Goal: Information Seeking & Learning: Learn about a topic

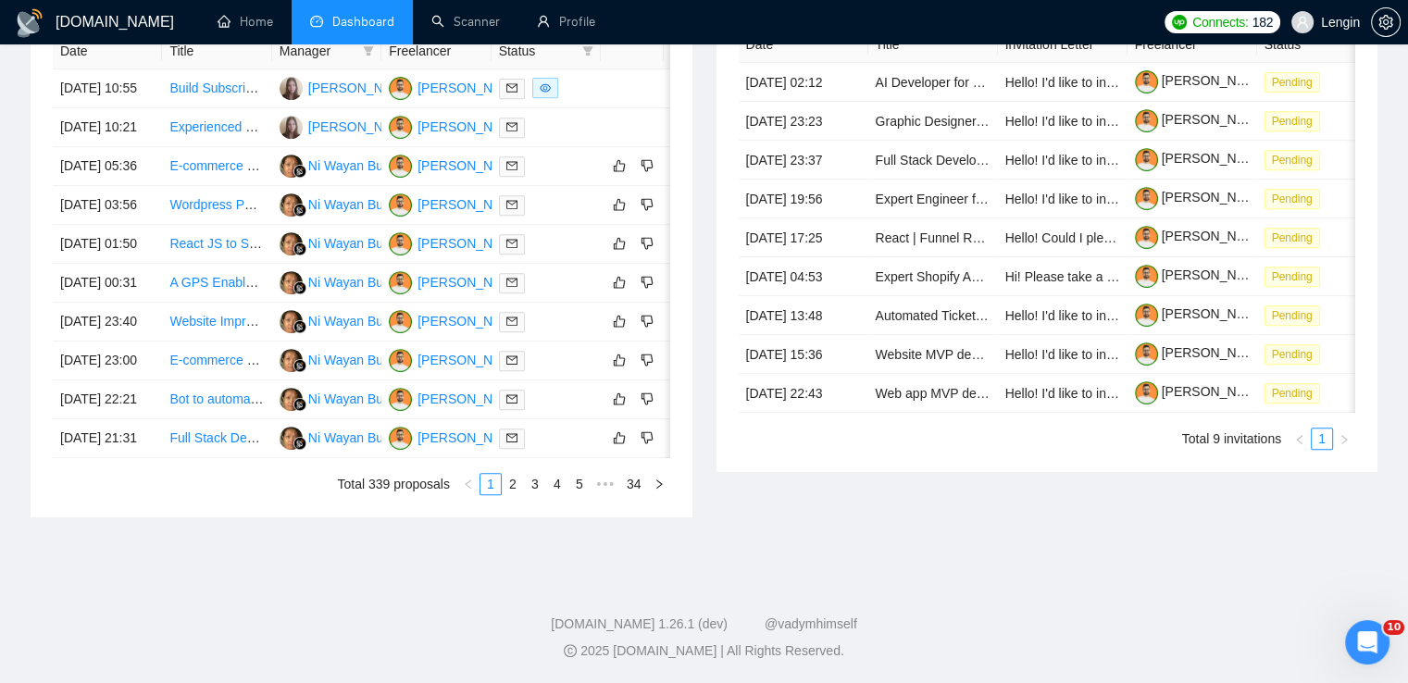
scroll to position [922, 0]
click at [541, 494] on link "3" at bounding box center [535, 484] width 20 height 20
click at [574, 494] on link "5" at bounding box center [579, 484] width 20 height 20
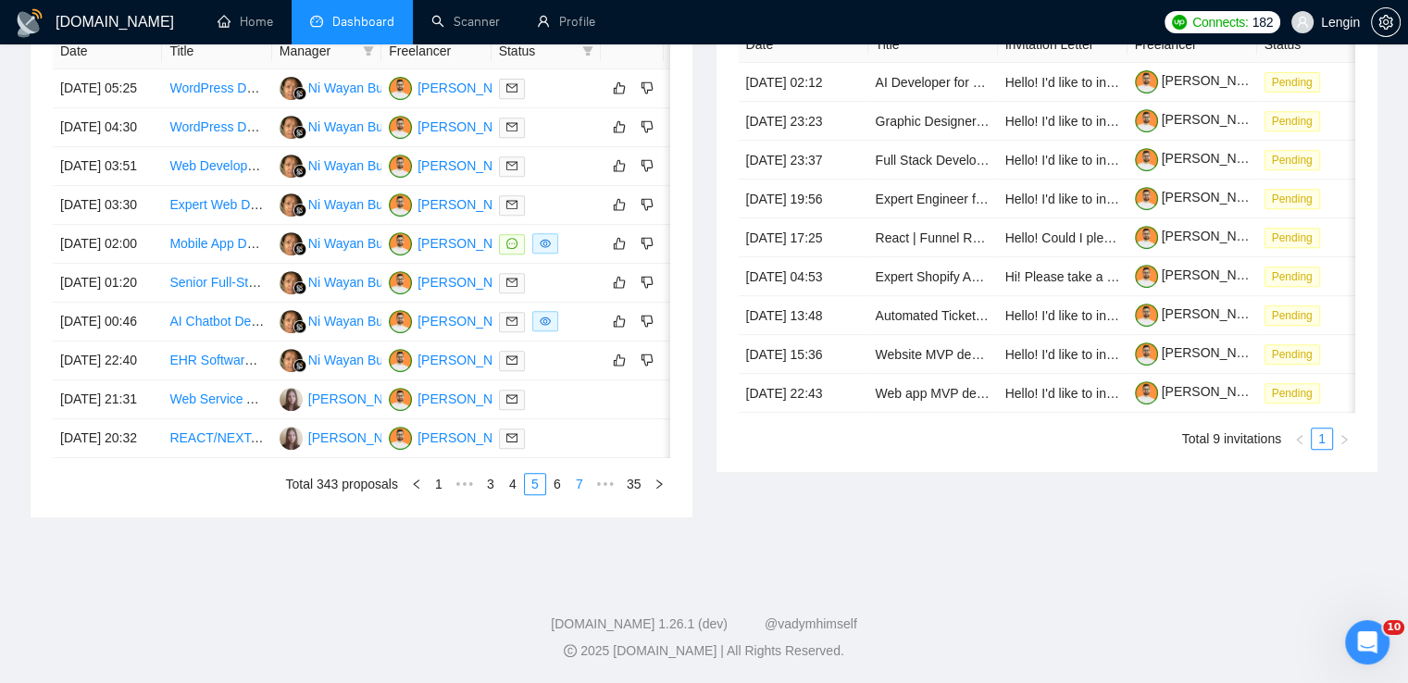
click at [583, 494] on link "7" at bounding box center [579, 484] width 20 height 20
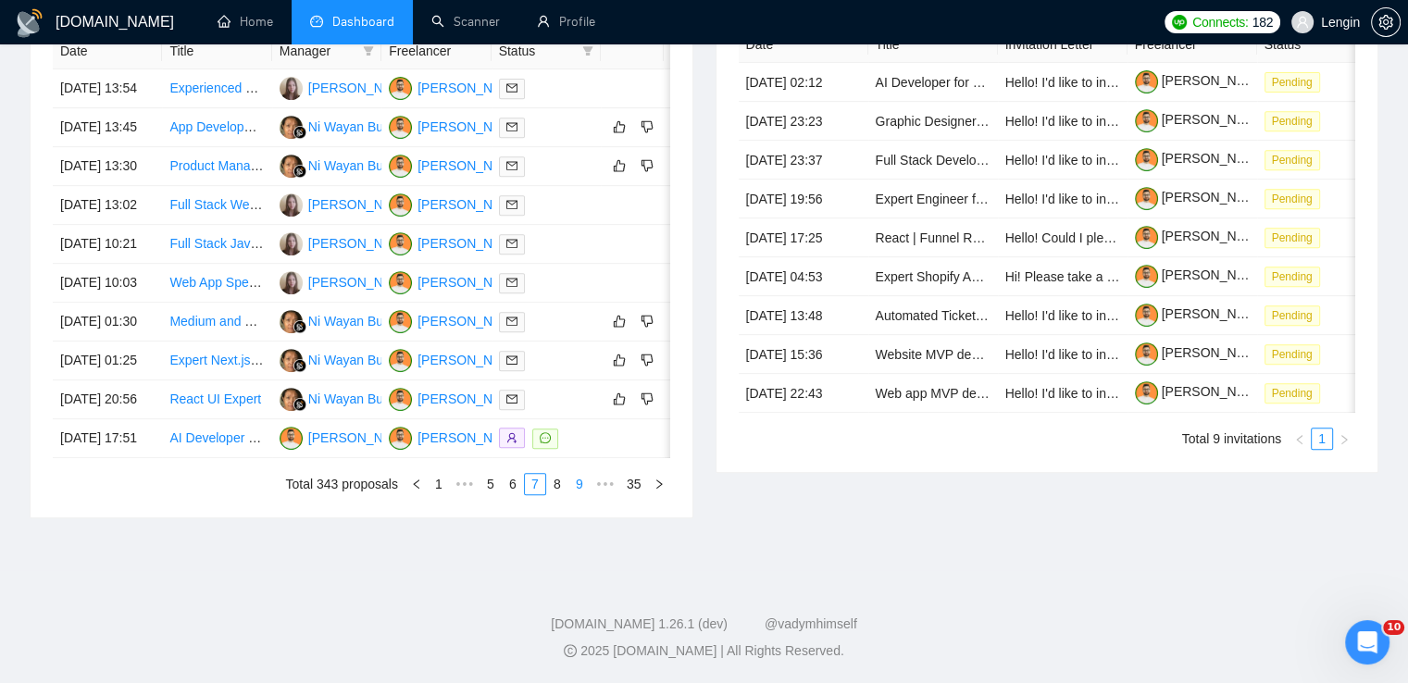
click at [583, 494] on link "9" at bounding box center [579, 484] width 20 height 20
click at [563, 494] on link "10" at bounding box center [550, 484] width 26 height 20
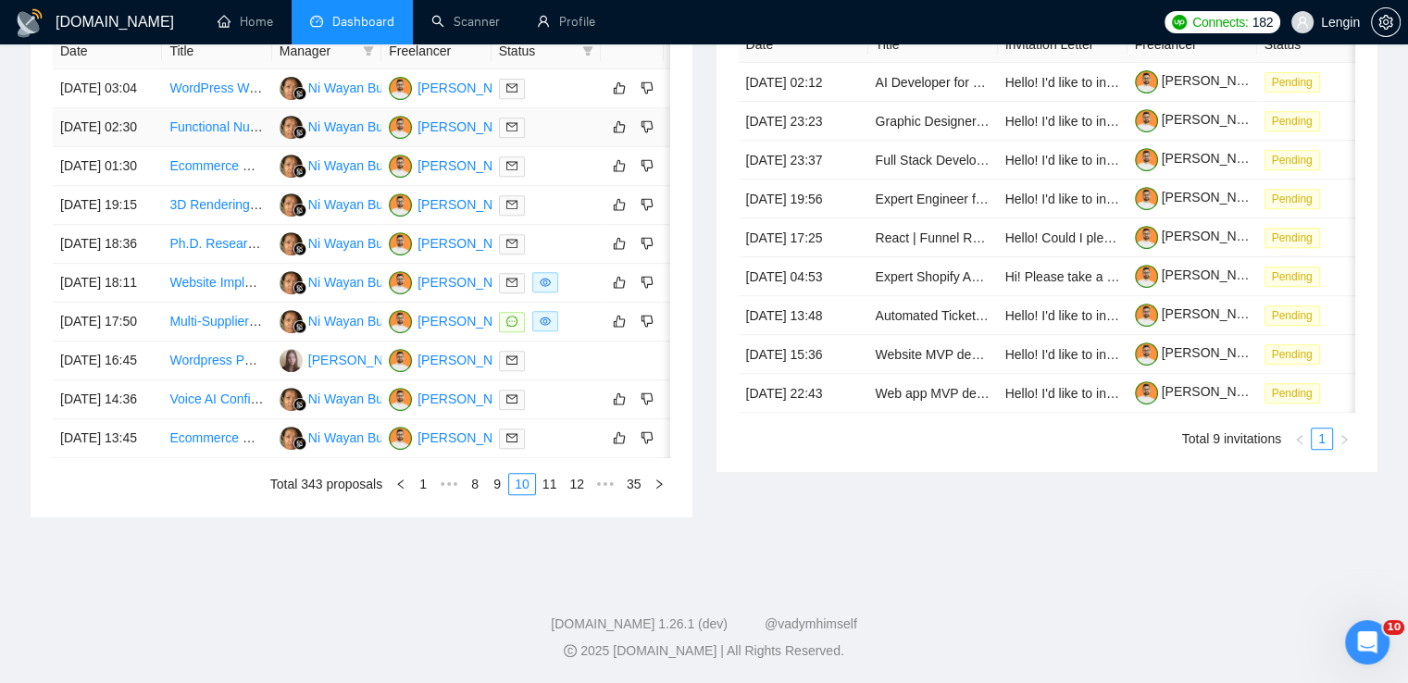
scroll to position [800, 0]
click at [507, 494] on link "9" at bounding box center [497, 484] width 20 height 20
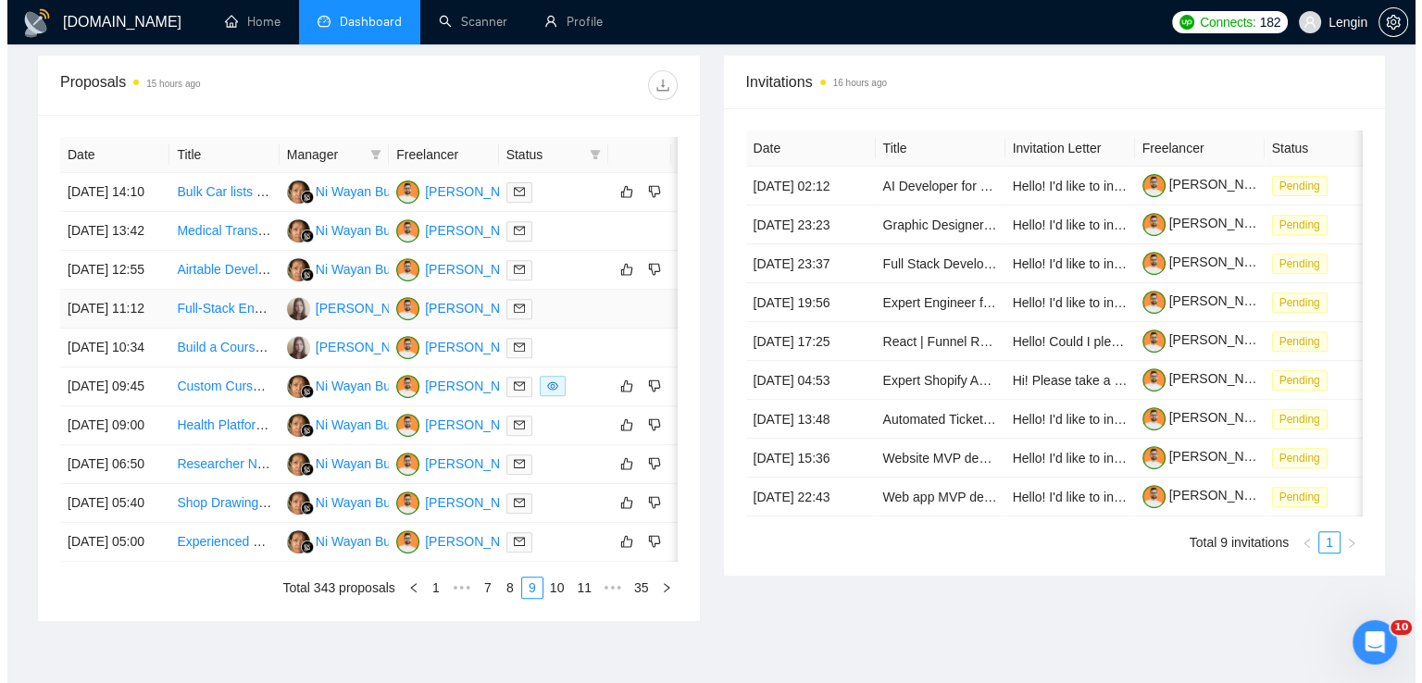
scroll to position [629, 0]
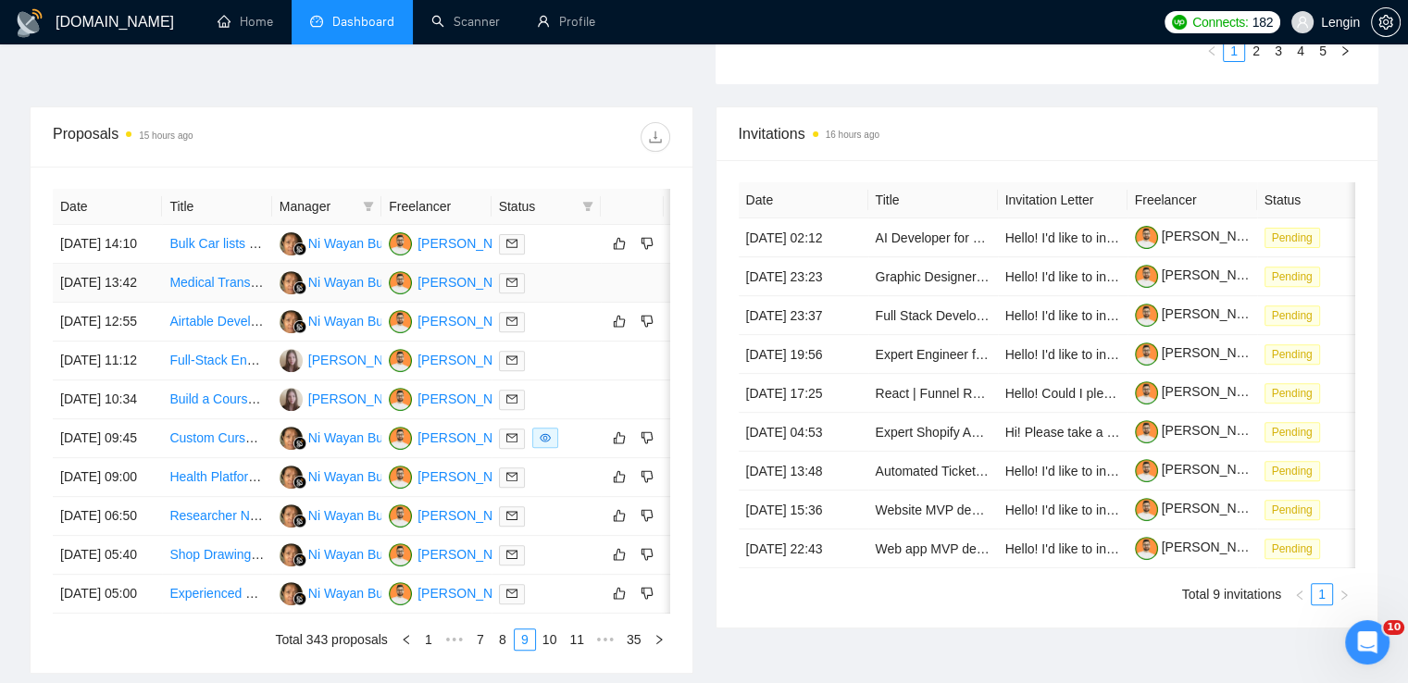
click at [226, 303] on td "Medical Transcription App" at bounding box center [216, 283] width 109 height 39
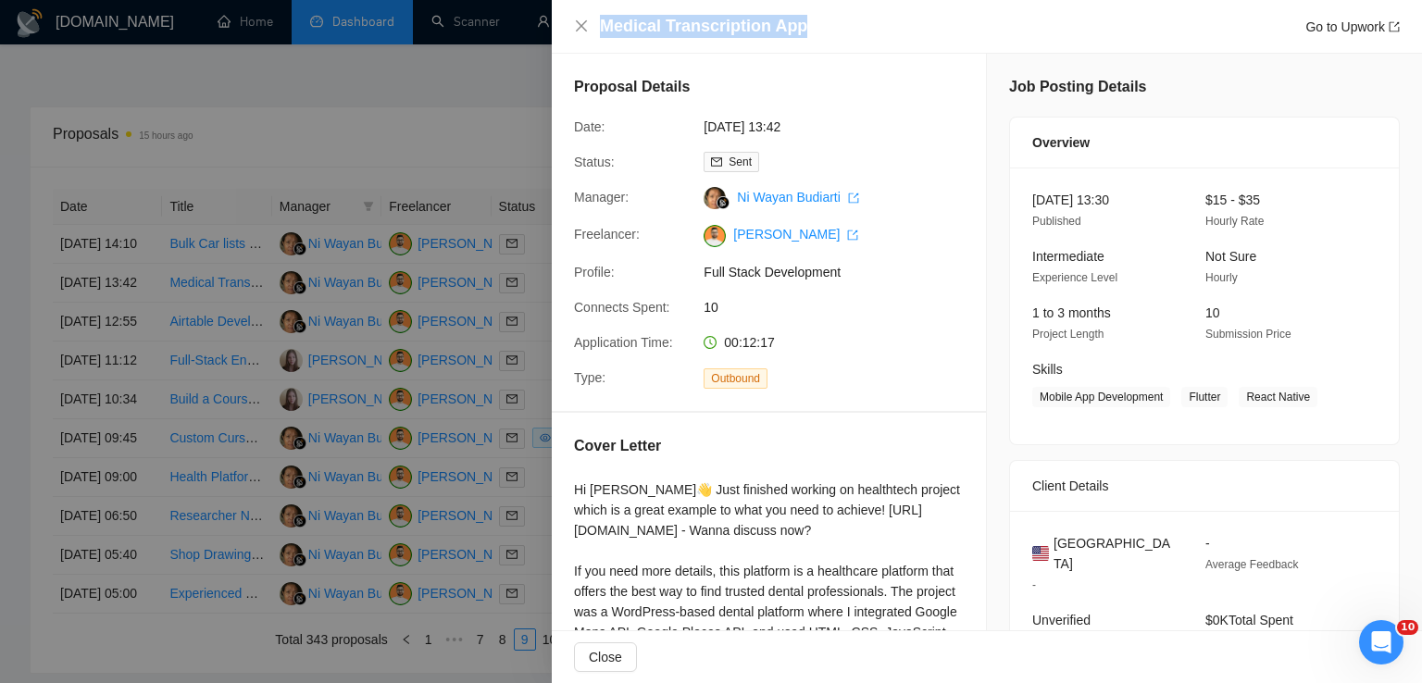
drag, startPoint x: 811, startPoint y: 23, endPoint x: 605, endPoint y: 23, distance: 206.5
click at [605, 23] on div "Medical Transcription App Go to Upwork" at bounding box center [1000, 26] width 800 height 23
copy h4 "Medical Transcription App"
click at [587, 31] on icon "close" at bounding box center [581, 26] width 15 height 15
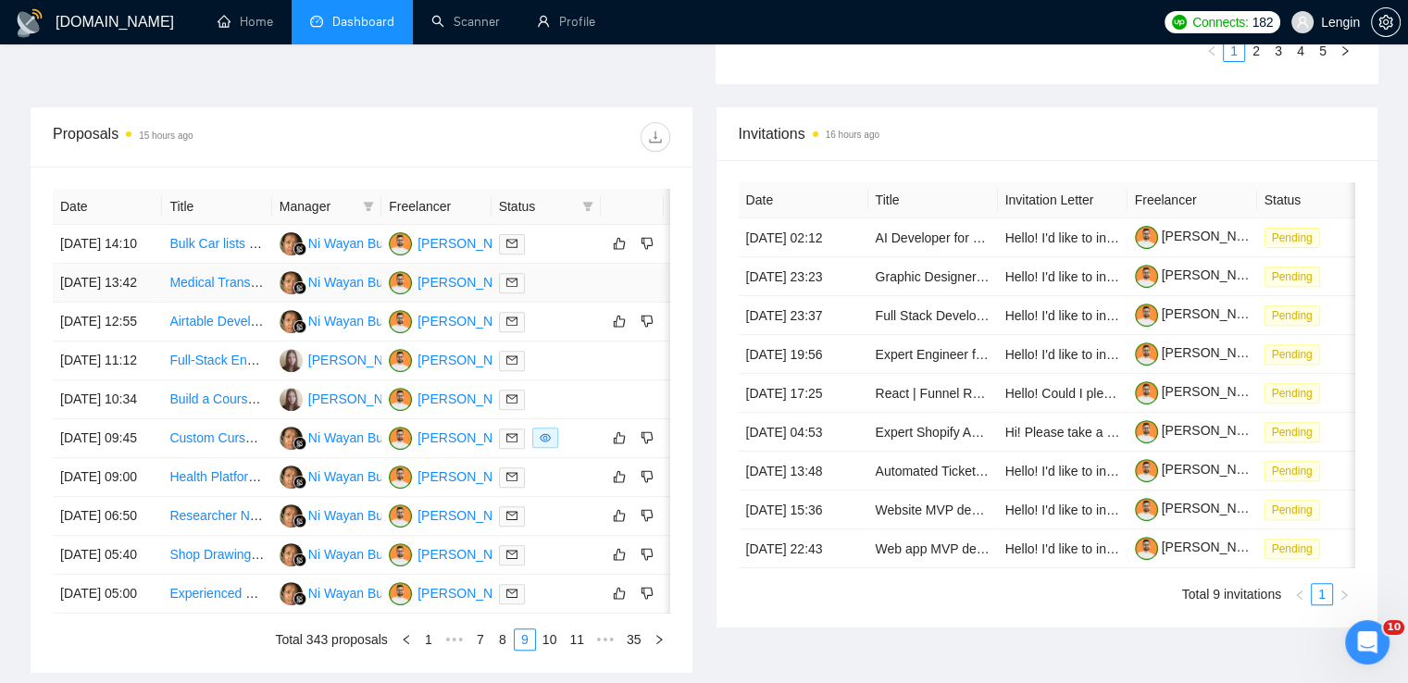
click at [244, 303] on td "Medical Transcription App" at bounding box center [216, 283] width 109 height 39
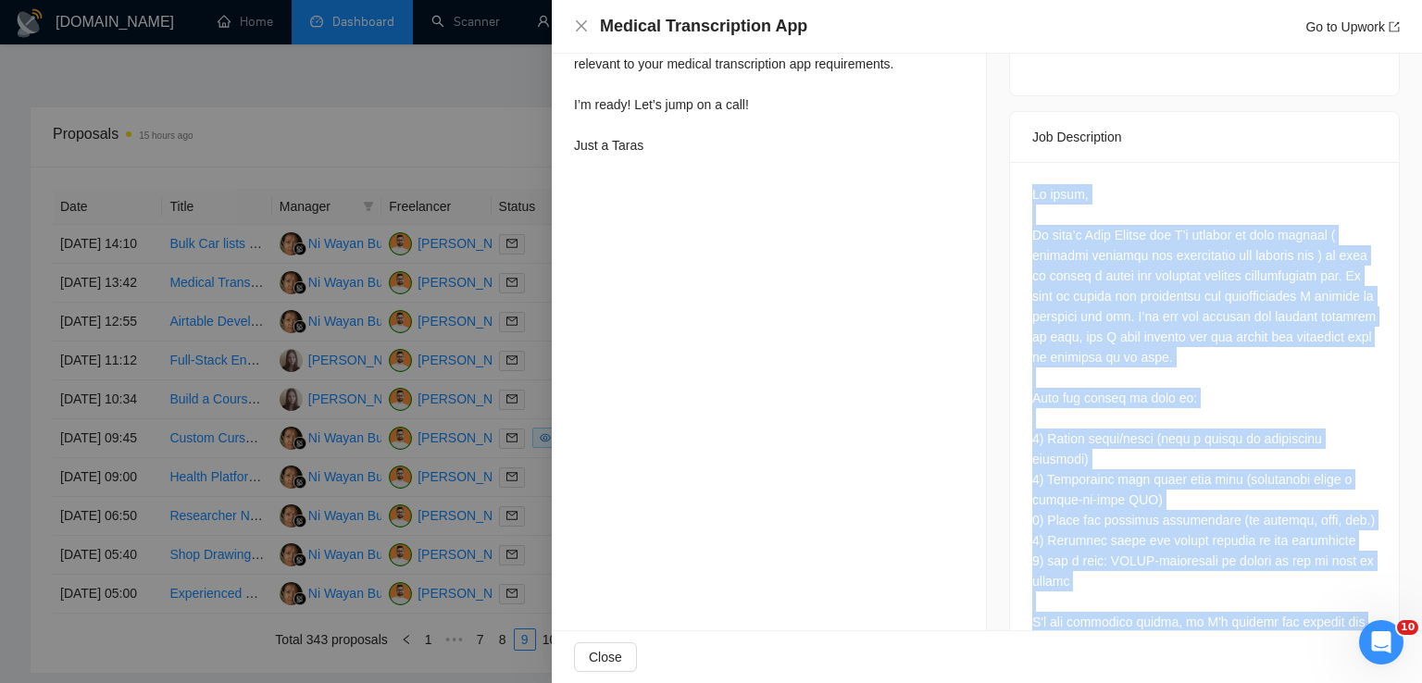
scroll to position [970, 0]
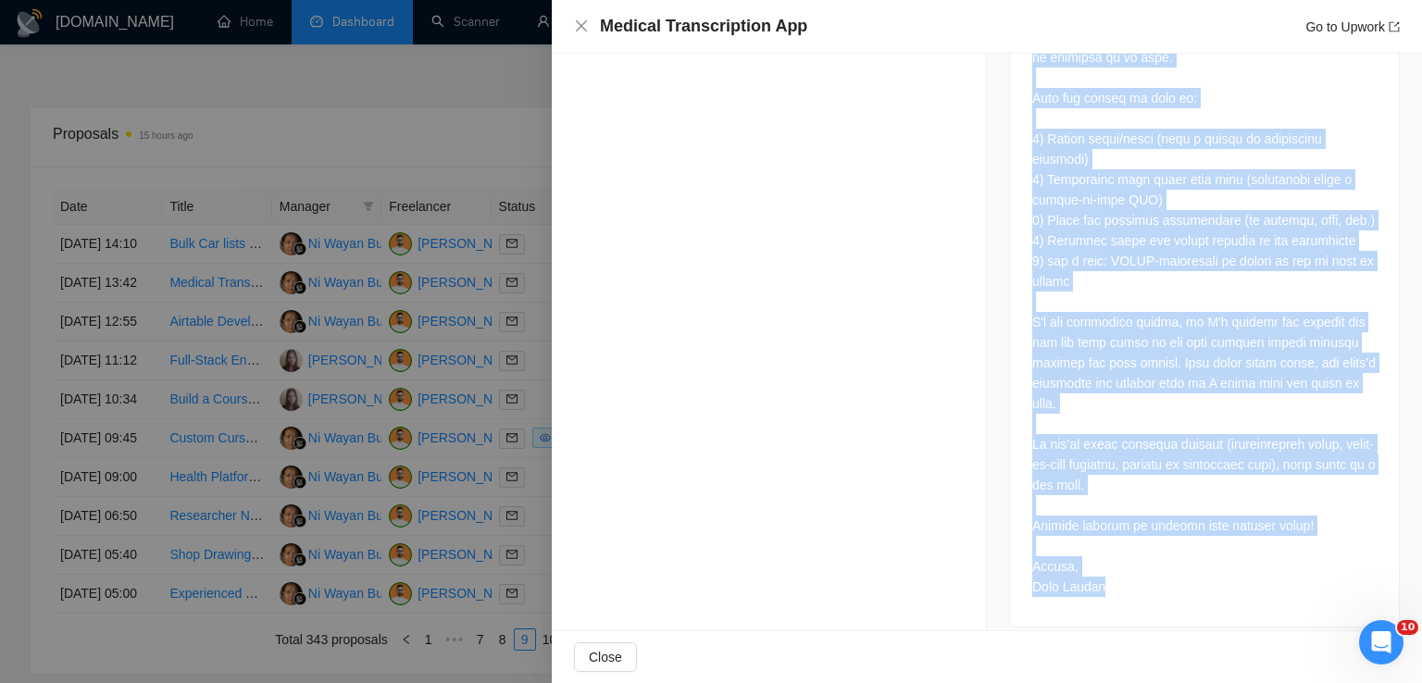
drag, startPoint x: 1020, startPoint y: 179, endPoint x: 1131, endPoint y: 568, distance: 404.4
click at [1131, 568] on div at bounding box center [1204, 244] width 389 height 765
copy div "Lo ipsum, Do sita’c Adip Elitse doe T’i utlabor et dolo magnaal ( enimadmi veni…"
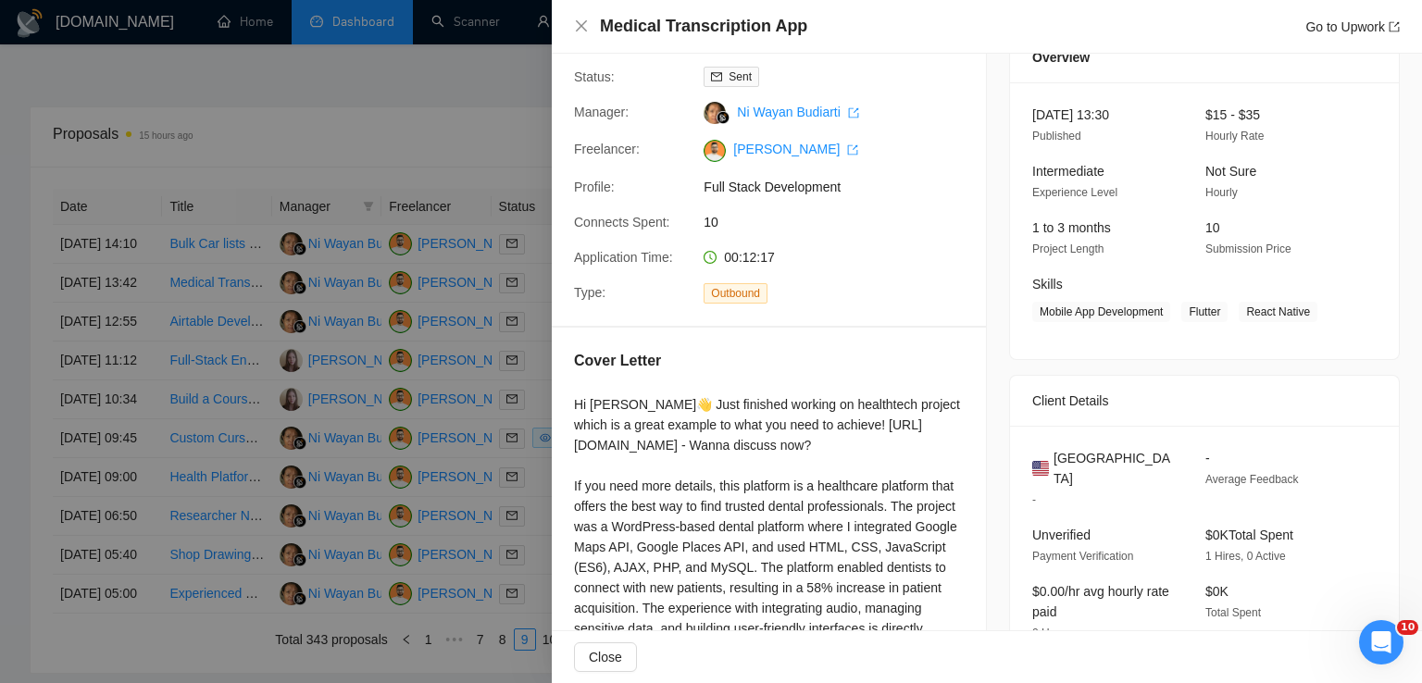
scroll to position [85, 0]
drag, startPoint x: 1182, startPoint y: 312, endPoint x: 1304, endPoint y: 310, distance: 121.3
click at [1304, 310] on span "Mobile App Development Flutter React Native" at bounding box center [1190, 312] width 317 height 20
copy span "Flutter React Native"
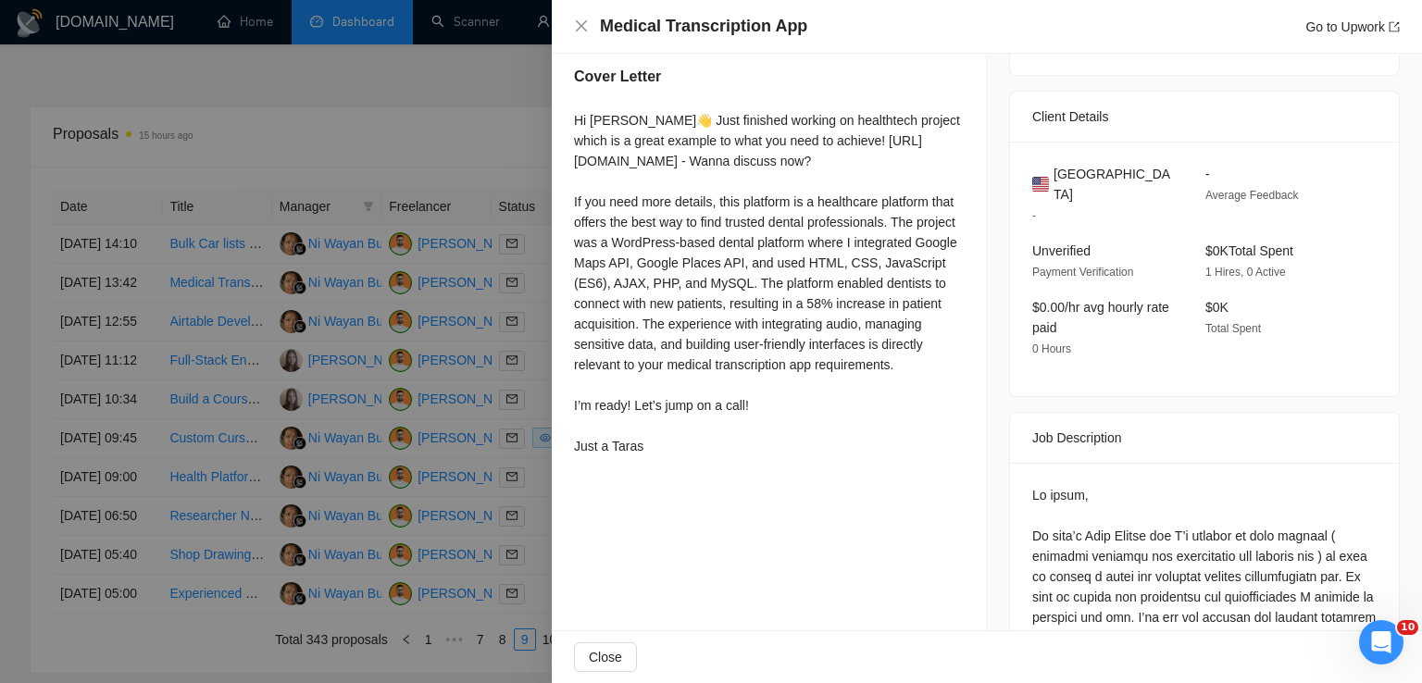
scroll to position [368, 0]
drag, startPoint x: 575, startPoint y: 127, endPoint x: 731, endPoint y: 495, distance: 400.0
click at [731, 487] on div "Cover Letter Hi [PERSON_NAME]👋 Just finished working on healthtech project whic…" at bounding box center [769, 265] width 434 height 443
copy div "Hi [PERSON_NAME]👋 Just finished working on healthtech project which is a great …"
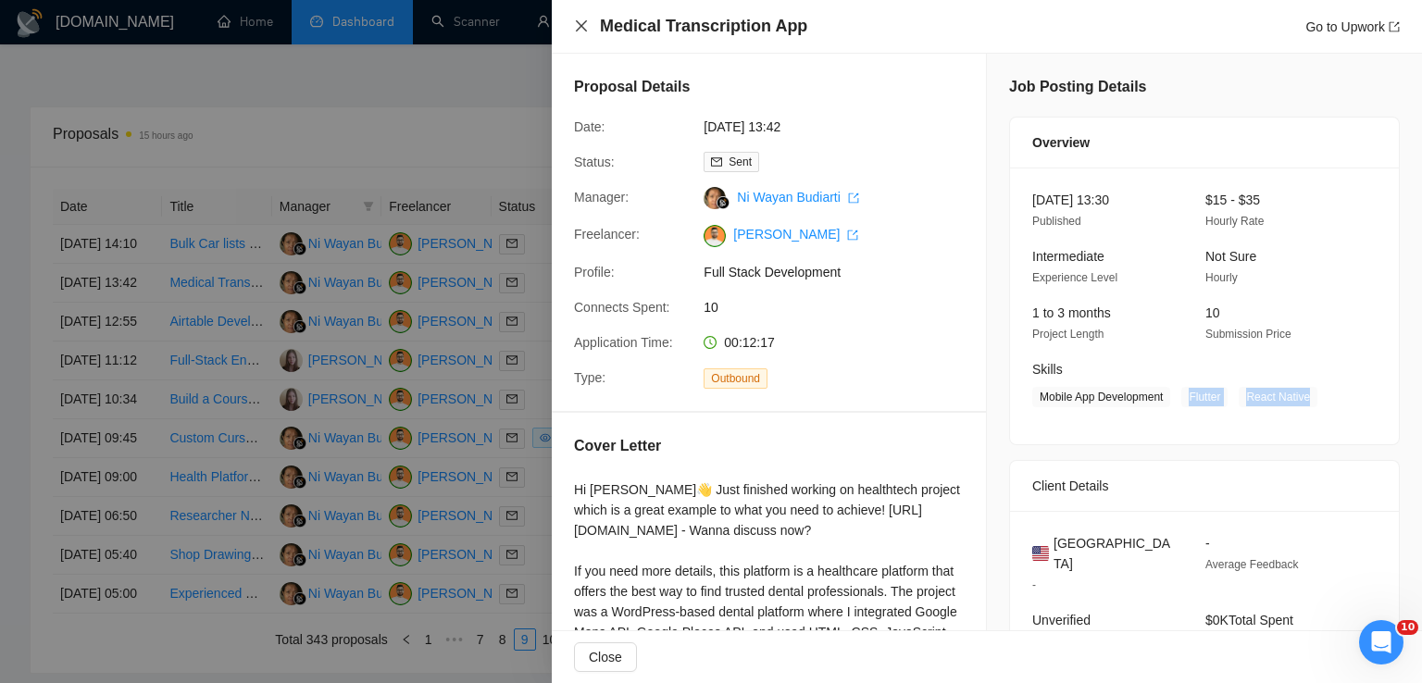
click at [584, 28] on icon "close" at bounding box center [581, 26] width 15 height 15
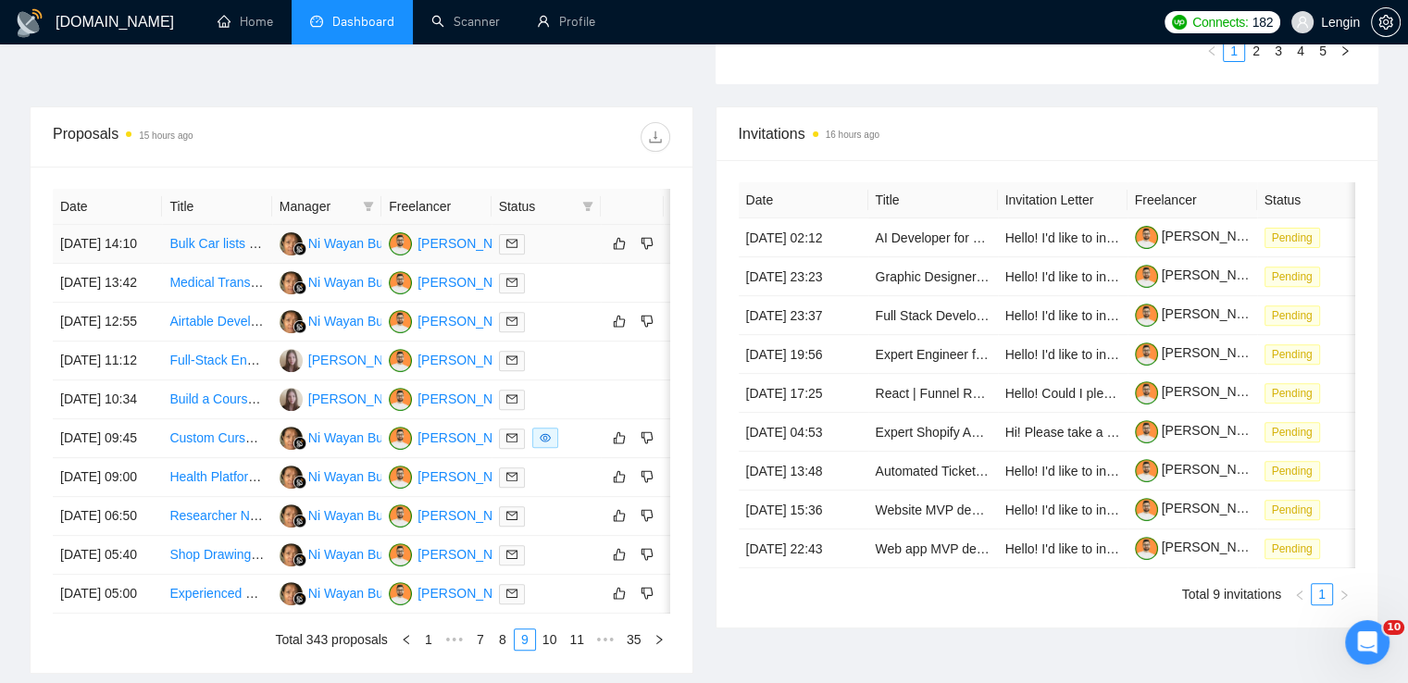
click at [238, 264] on td "Bulk Car lists Upload in any format (XLS, txt, images, pdf etc, then using AI t…" at bounding box center [216, 244] width 109 height 39
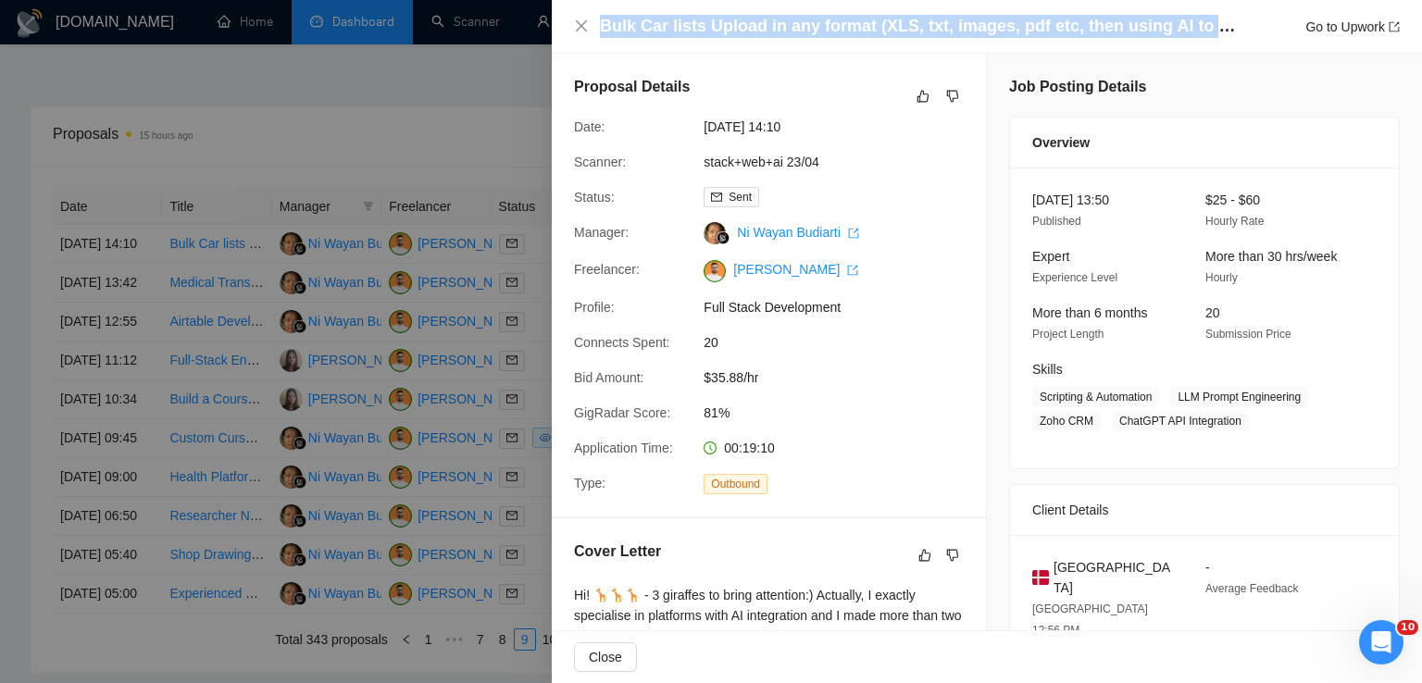
drag, startPoint x: 602, startPoint y: 29, endPoint x: 1262, endPoint y: 32, distance: 660.2
click at [1262, 32] on div "Bulk Car lists Upload in any format (XLS, txt, images, pdf etc, then using AI t…" at bounding box center [1000, 26] width 800 height 23
copy h4 "Bulk Car lists Upload in any format (XLS, txt, images, pdf etc, then using AI t…"
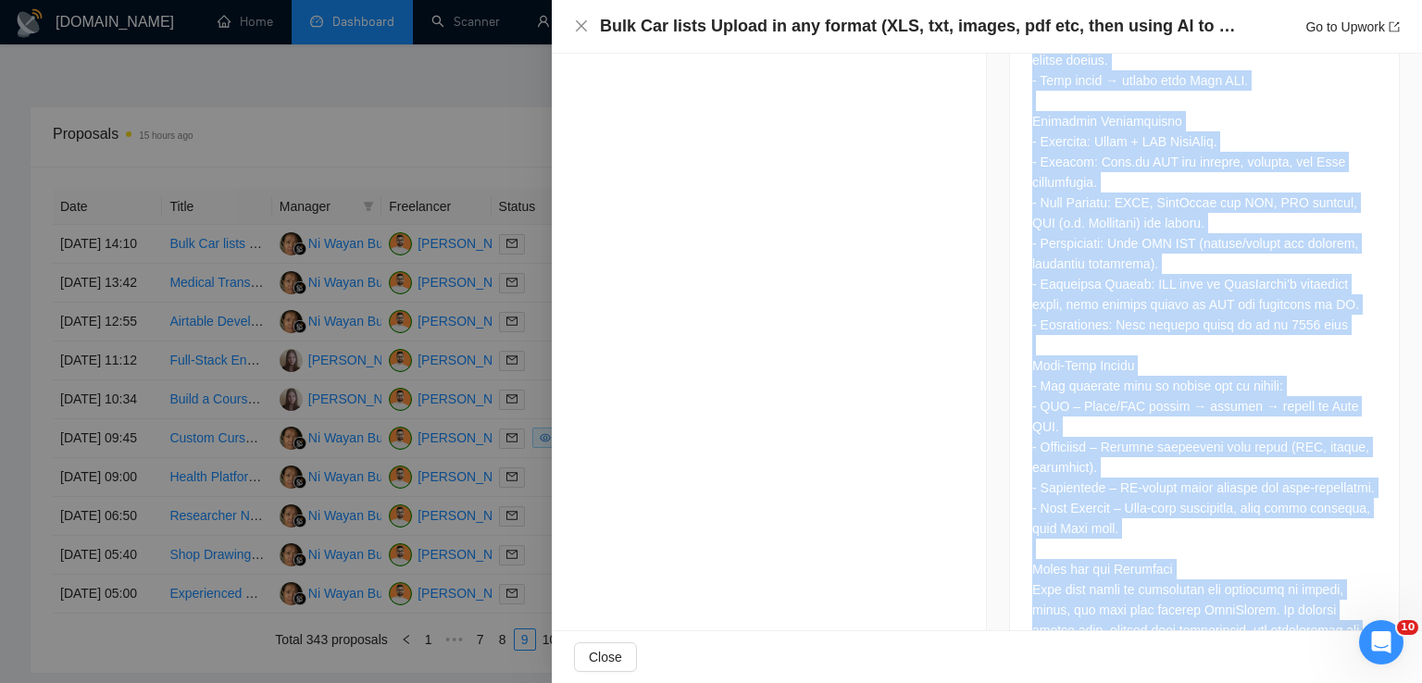
scroll to position [2237, 0]
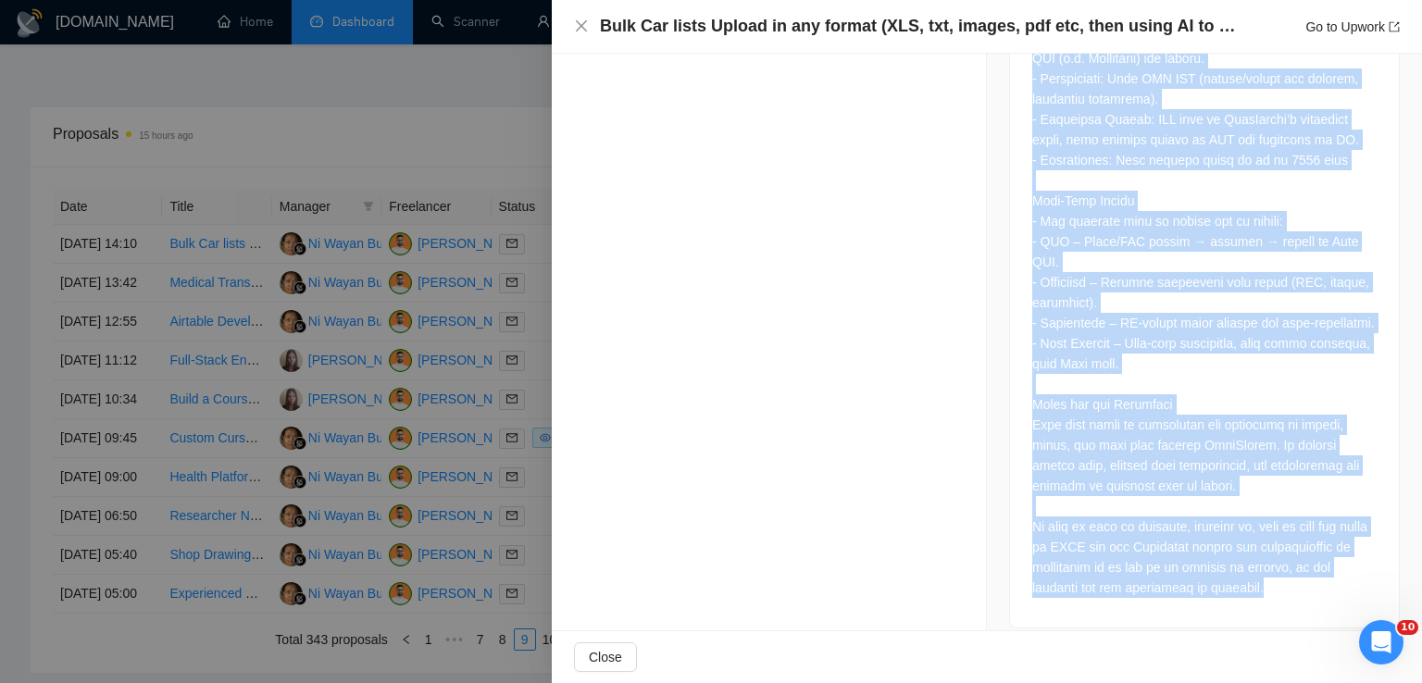
drag, startPoint x: 1024, startPoint y: 305, endPoint x: 1277, endPoint y: 565, distance: 362.7
copy div "Loremip Dolorsitame: Cons Adi Elit Seddoe & Temporinc Utlaboreetd Magnaal En ad…"
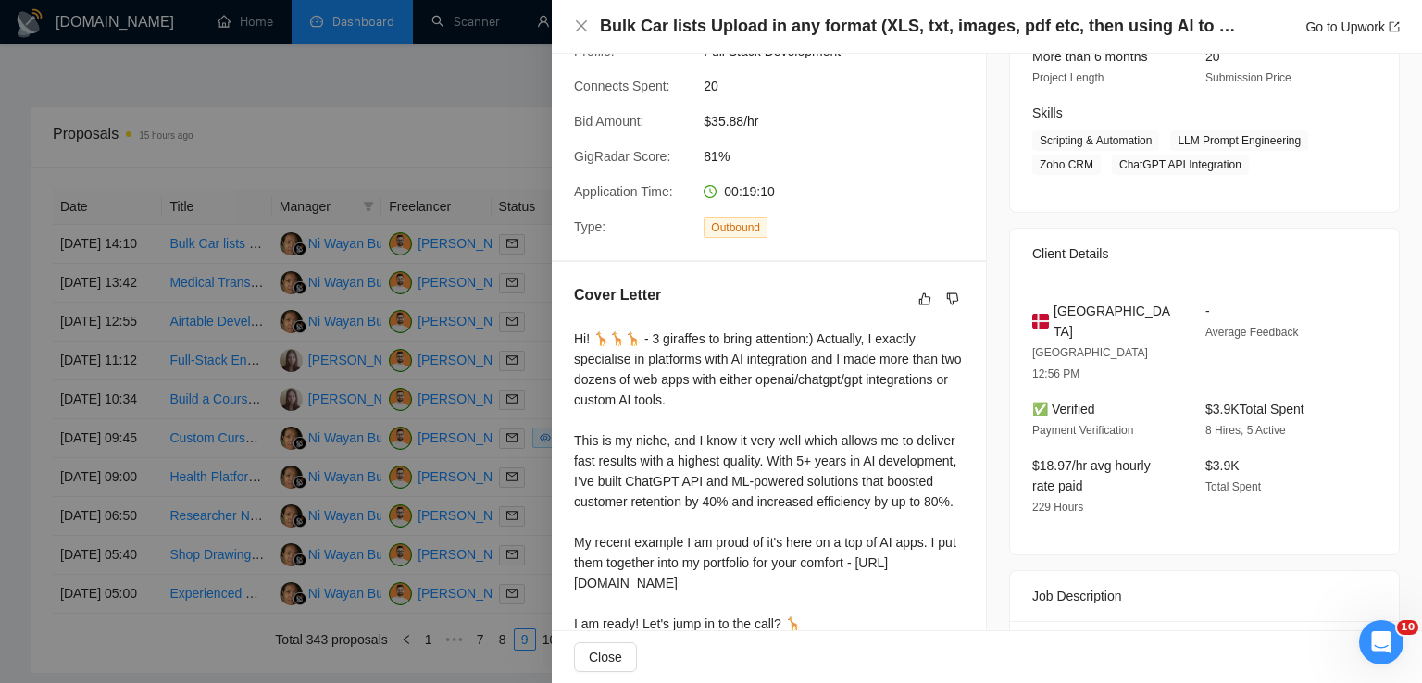
scroll to position [256, 0]
drag, startPoint x: 1115, startPoint y: 312, endPoint x: 1052, endPoint y: 316, distance: 63.1
click at [1052, 316] on div "[GEOGRAPHIC_DATA]" at bounding box center [1104, 322] width 144 height 41
copy span "[GEOGRAPHIC_DATA]"
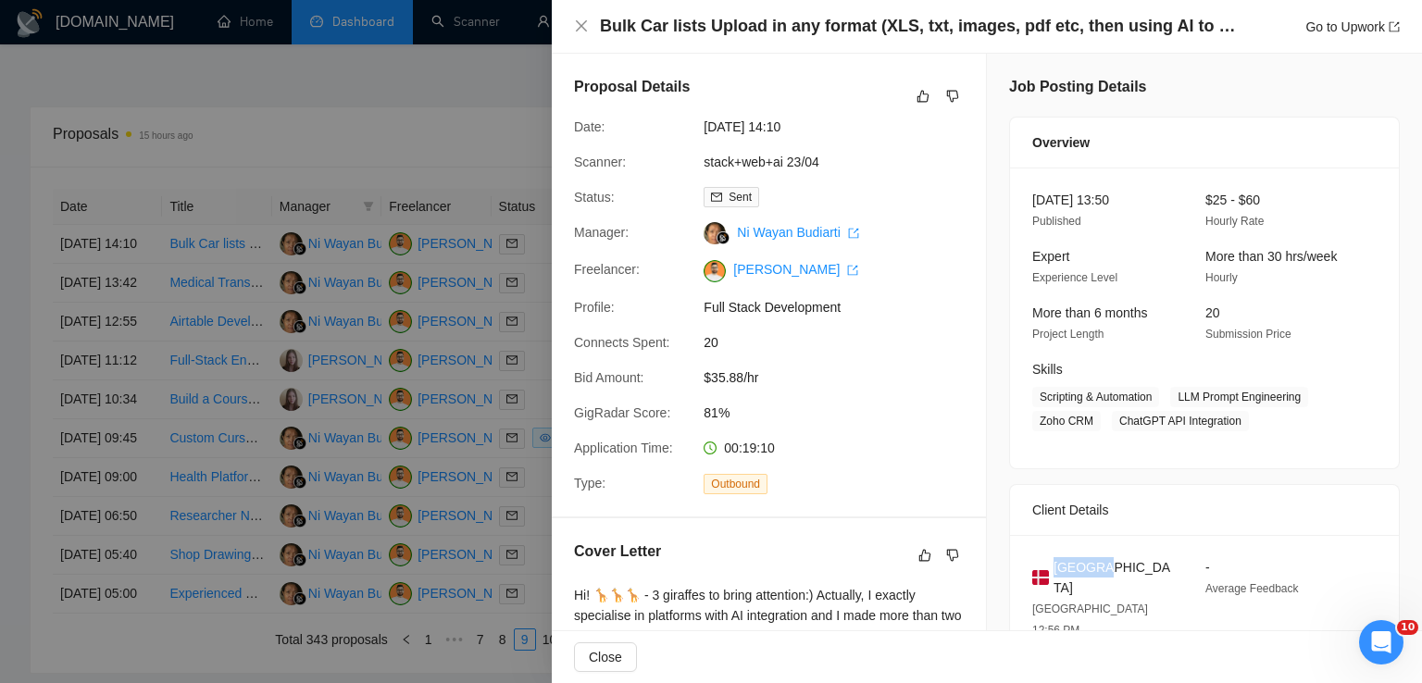
scroll to position [103, 0]
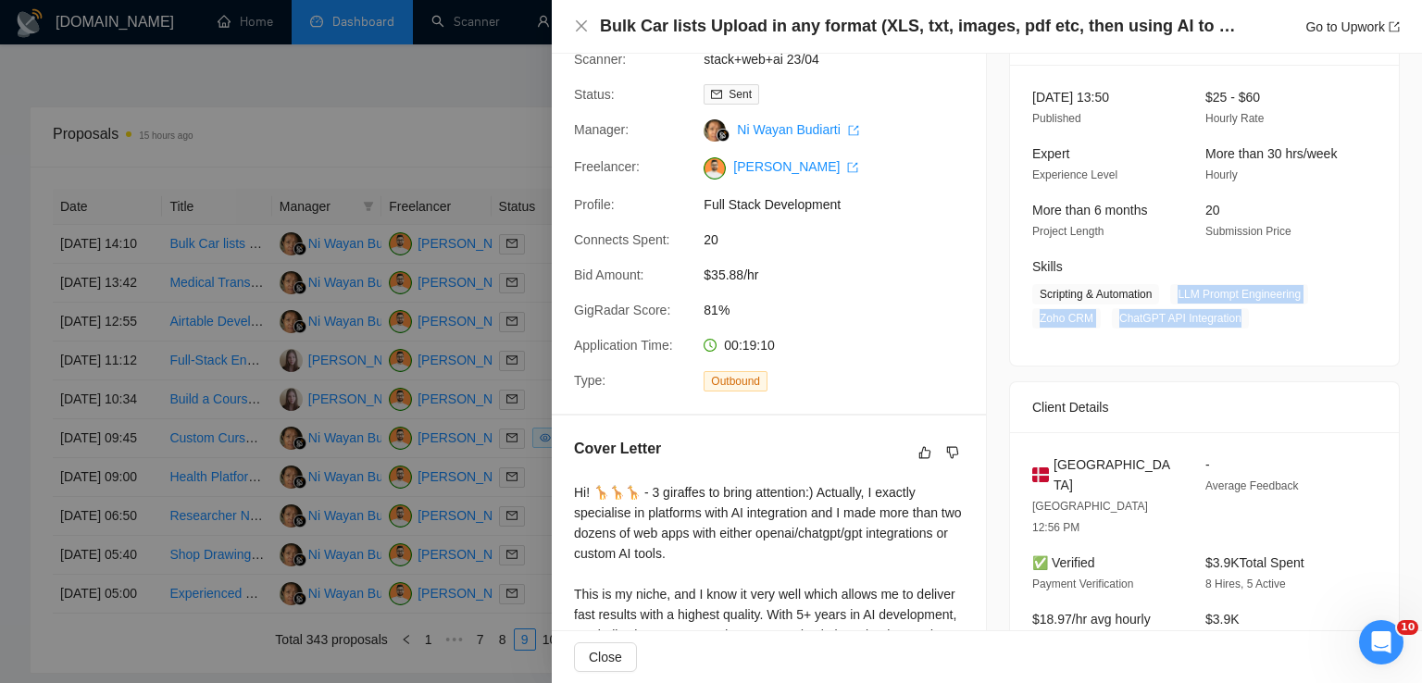
drag, startPoint x: 1170, startPoint y: 297, endPoint x: 1230, endPoint y: 325, distance: 65.4
click at [1230, 325] on span "Scripting & Automation LLM Prompt Engineering Zoho CRM ChatGPT API Integration" at bounding box center [1190, 306] width 317 height 44
copy span "LLM Prompt Engineering Zoho CRM ChatGPT API Integration"
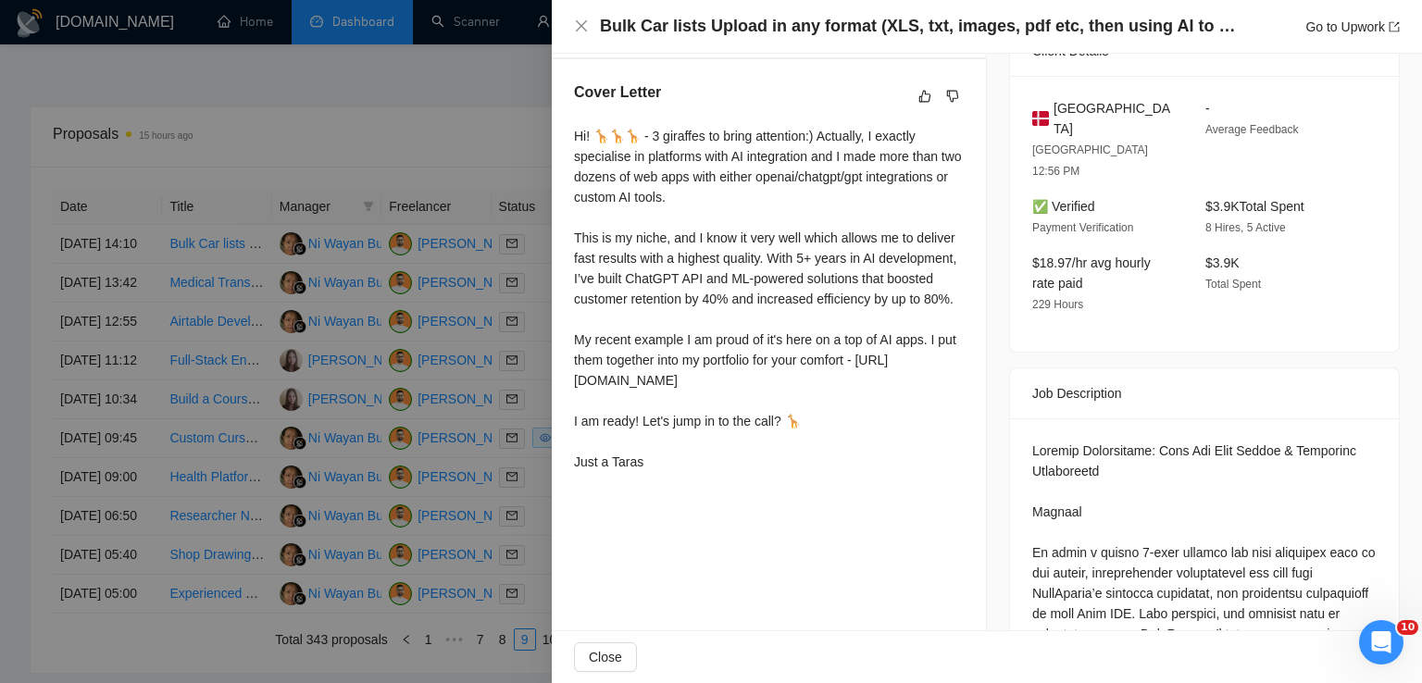
scroll to position [456, 0]
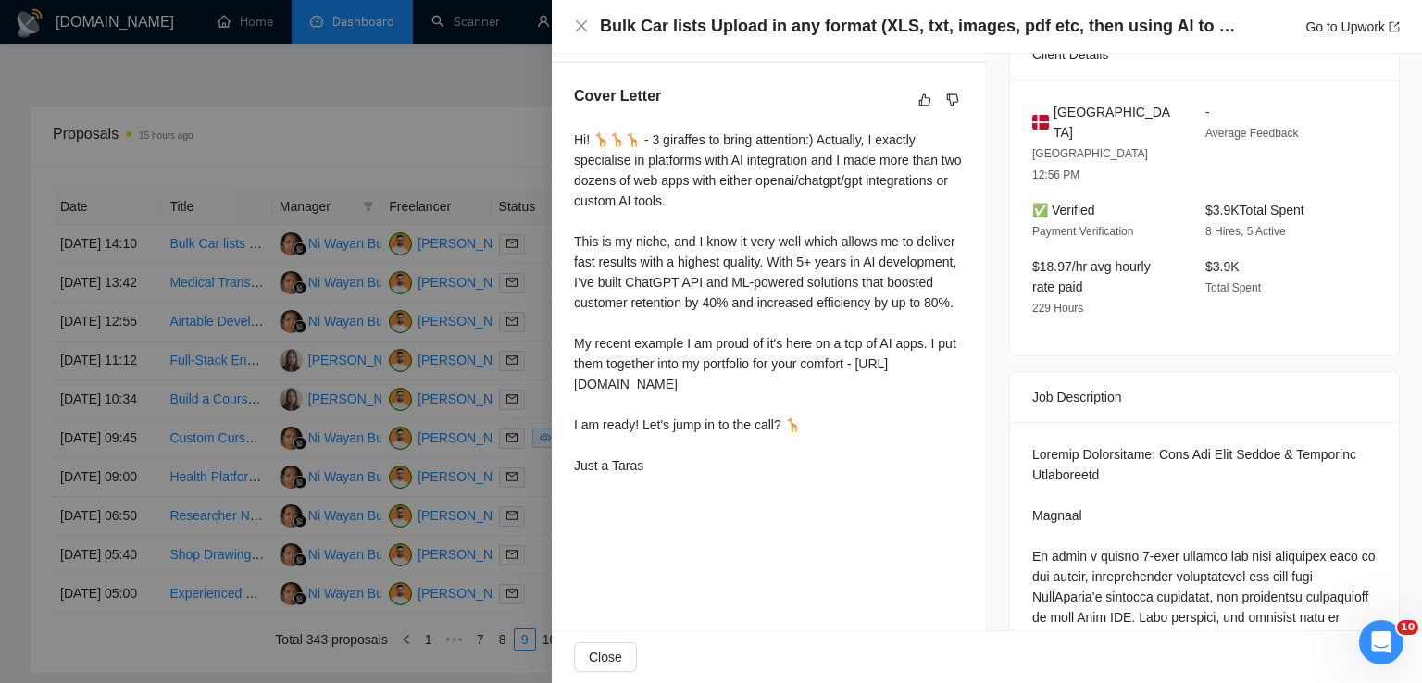
drag, startPoint x: 571, startPoint y: 141, endPoint x: 674, endPoint y: 507, distance: 380.8
click at [674, 506] on div "Cover Letter Hi! 🦒🦒🦒 - 3 giraffes to bring attention:) Actually, I exactly spec…" at bounding box center [769, 284] width 434 height 443
copy div "Hi! 🦒🦒🦒 - 3 giraffes to bring attention:) Actually, I exactly specialise in pla…"
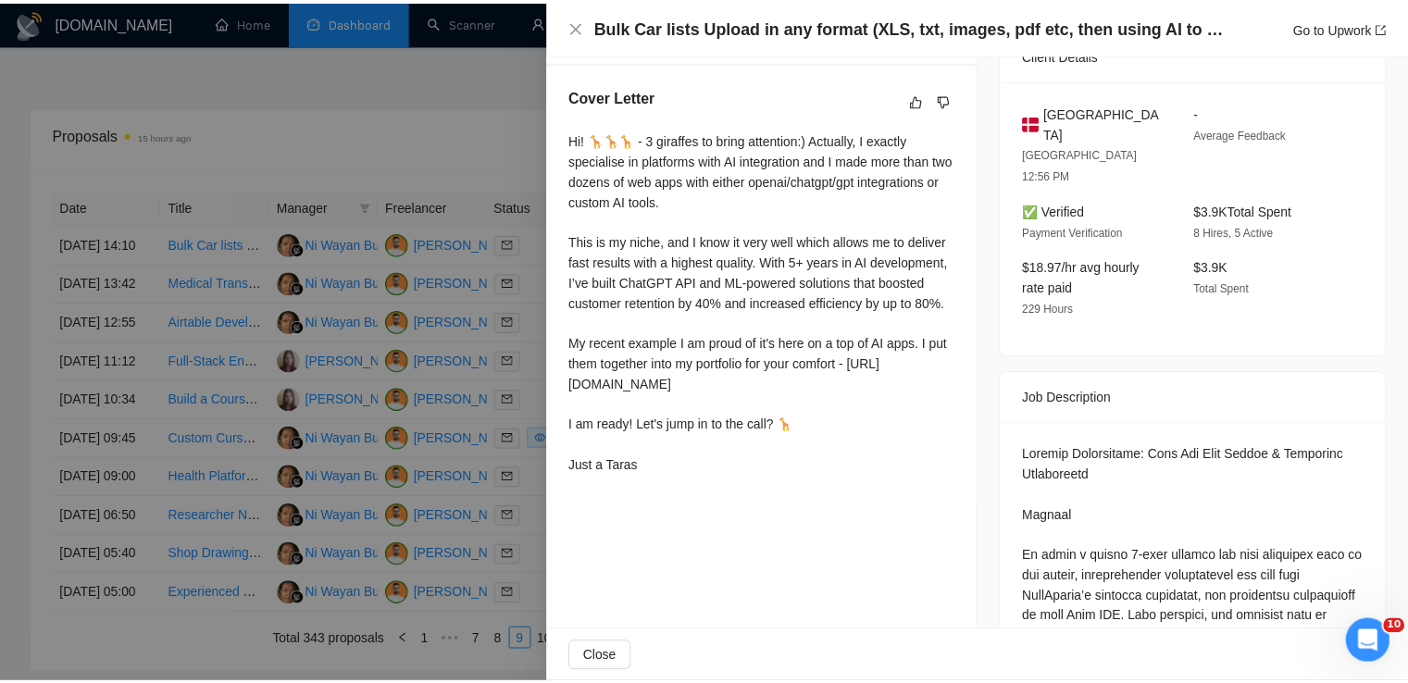
scroll to position [0, 0]
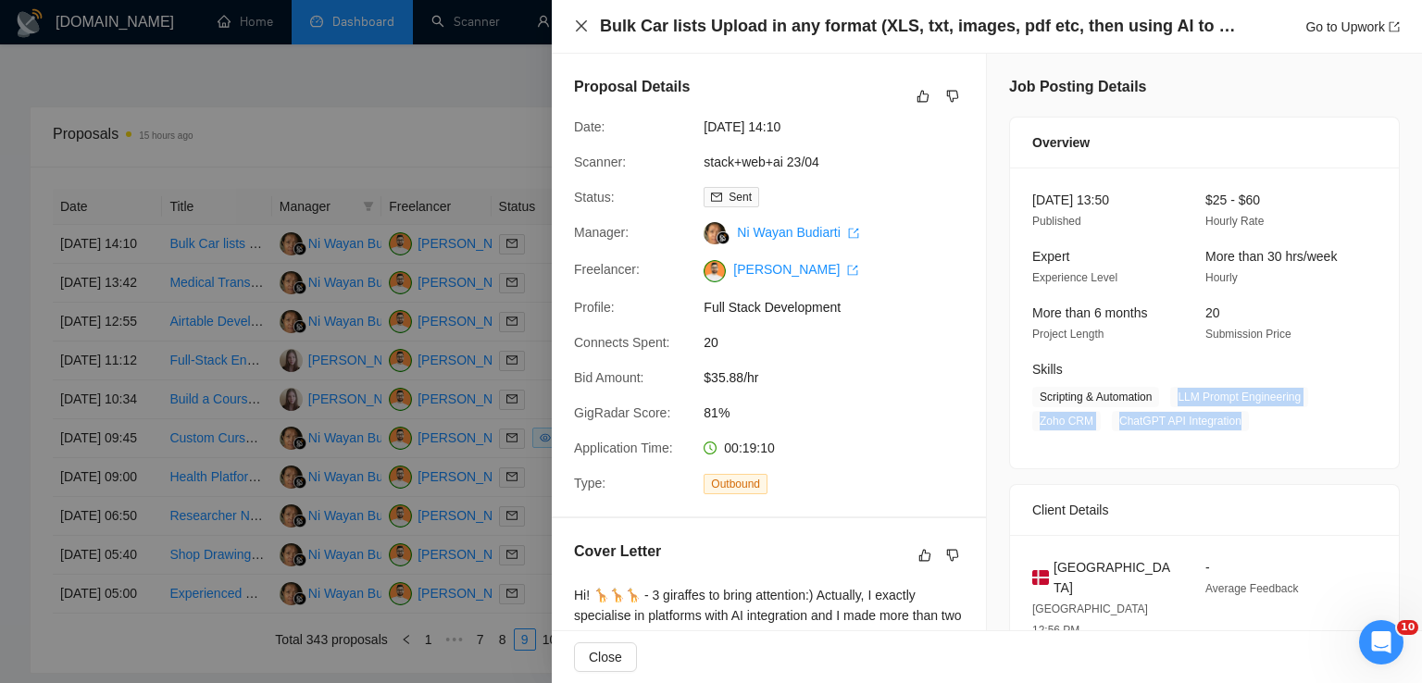
click at [588, 24] on icon "close" at bounding box center [581, 26] width 15 height 15
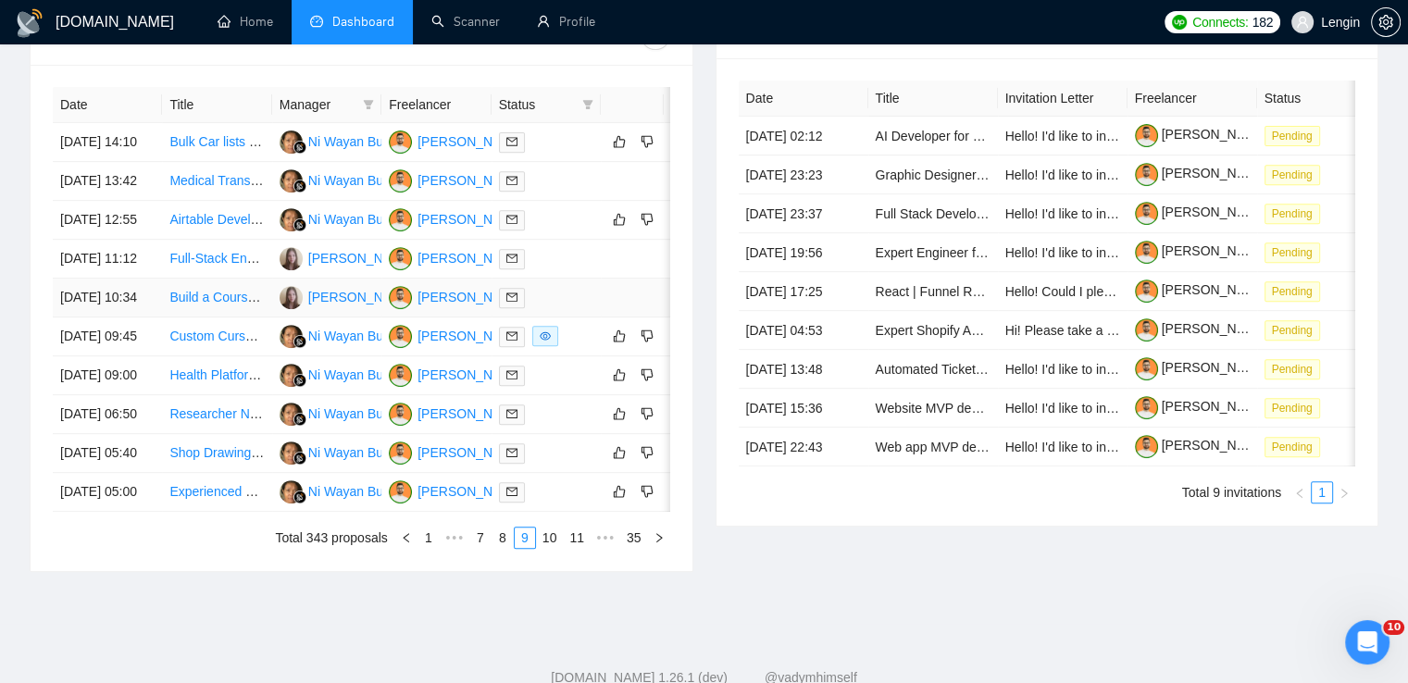
scroll to position [830, 0]
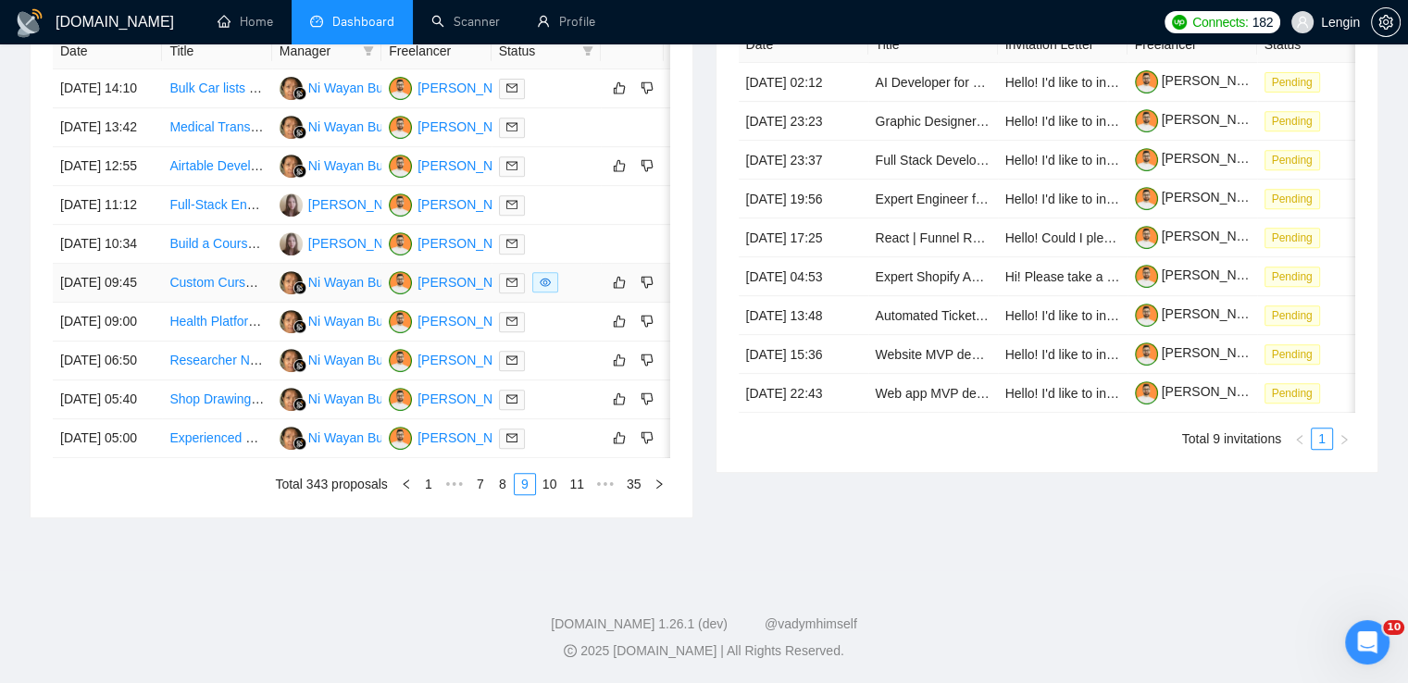
click at [235, 303] on td "Custom Cursor Effect Needed for Fashion Website" at bounding box center [216, 283] width 109 height 39
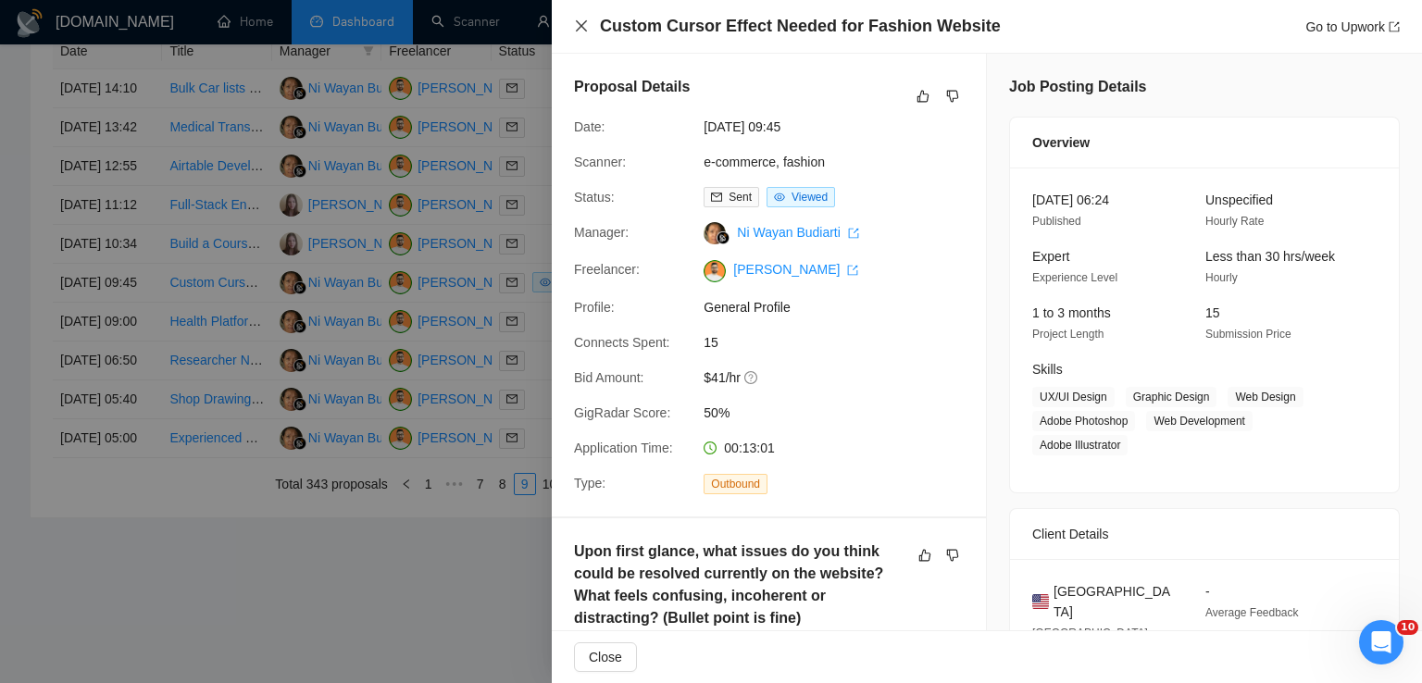
click at [582, 30] on icon "close" at bounding box center [581, 26] width 15 height 15
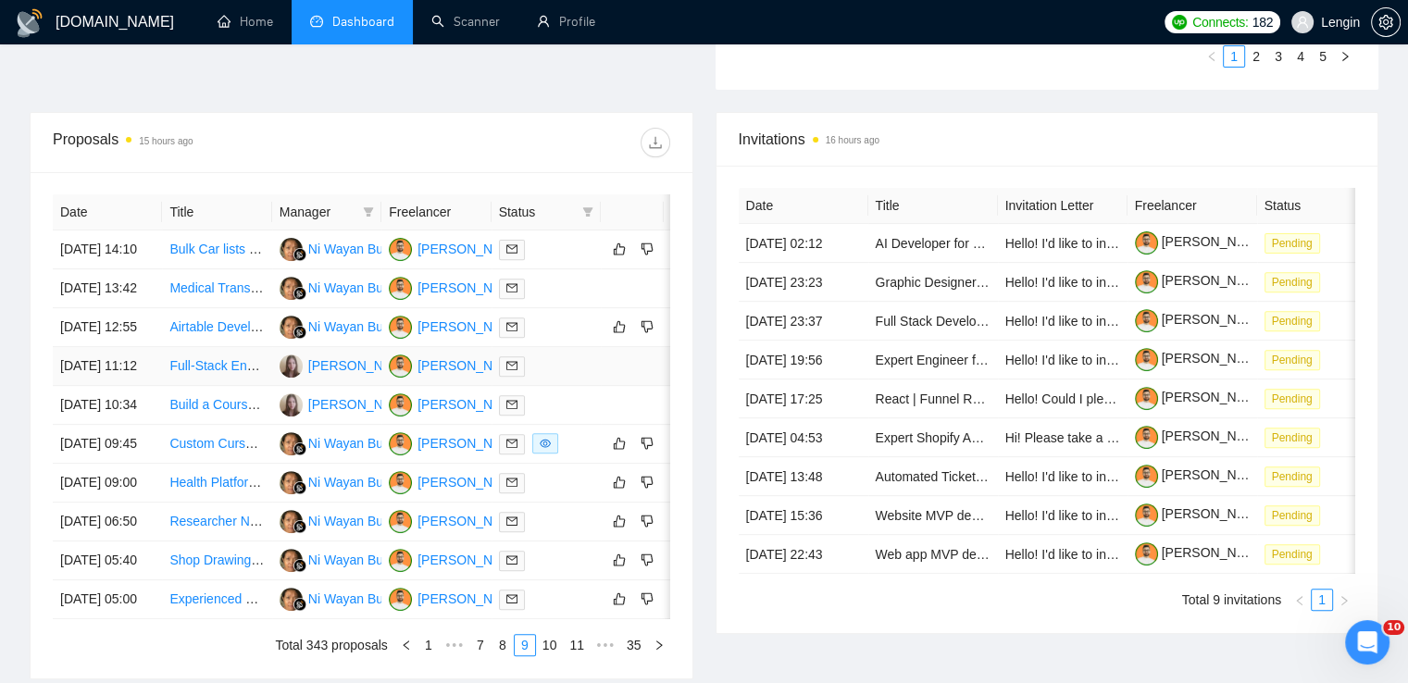
scroll to position [887, 0]
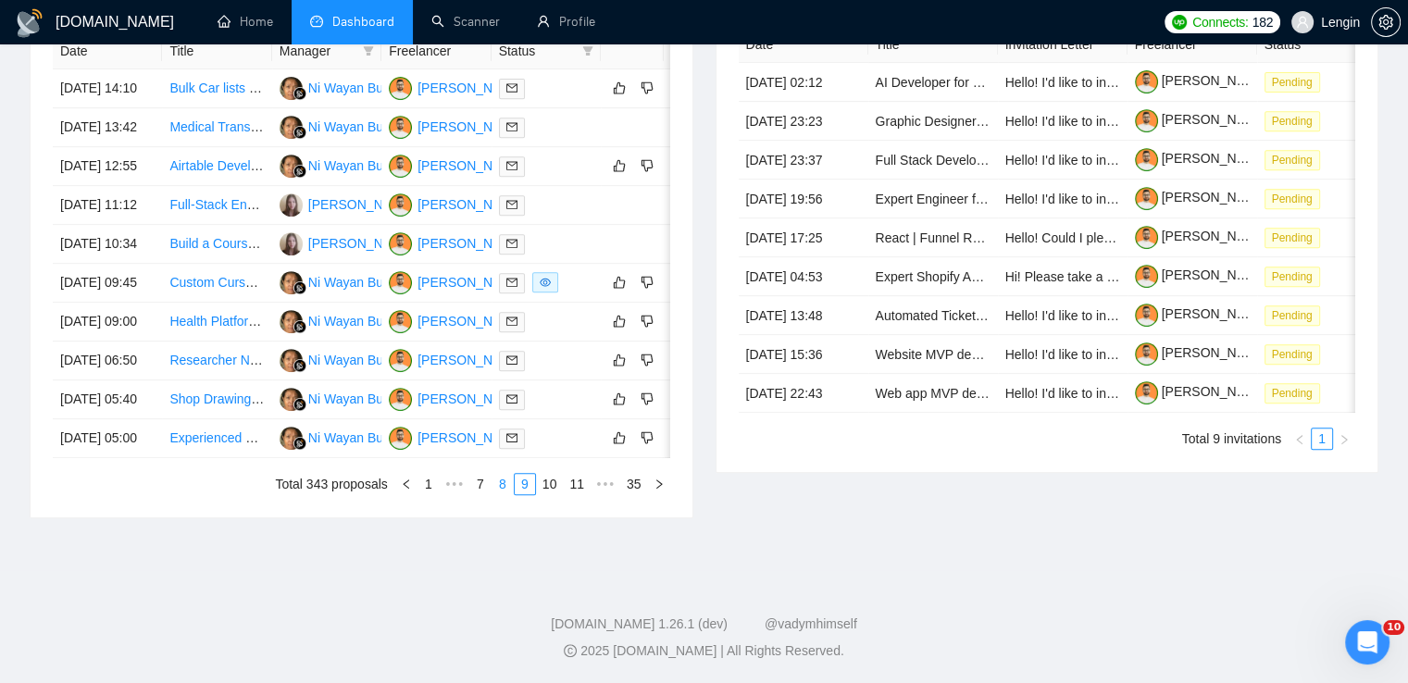
click at [509, 494] on link "8" at bounding box center [503, 484] width 20 height 20
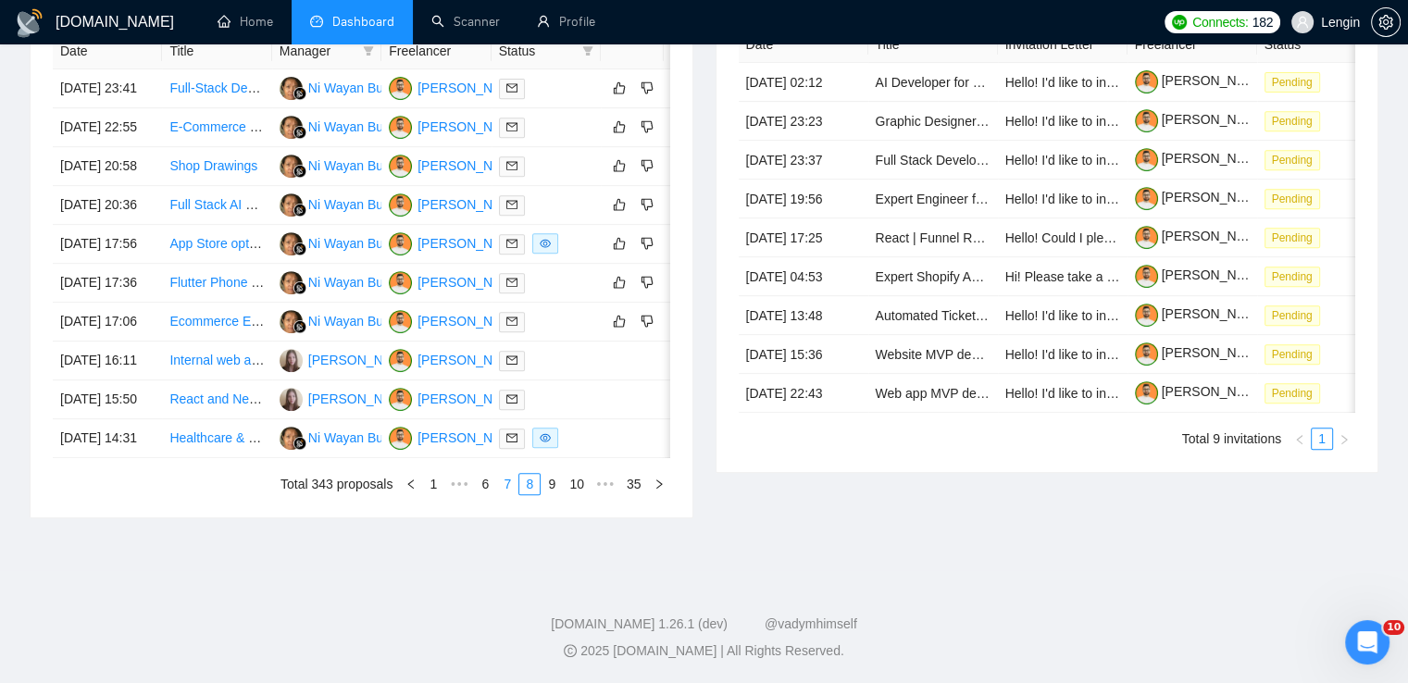
click at [509, 494] on link "7" at bounding box center [507, 484] width 20 height 20
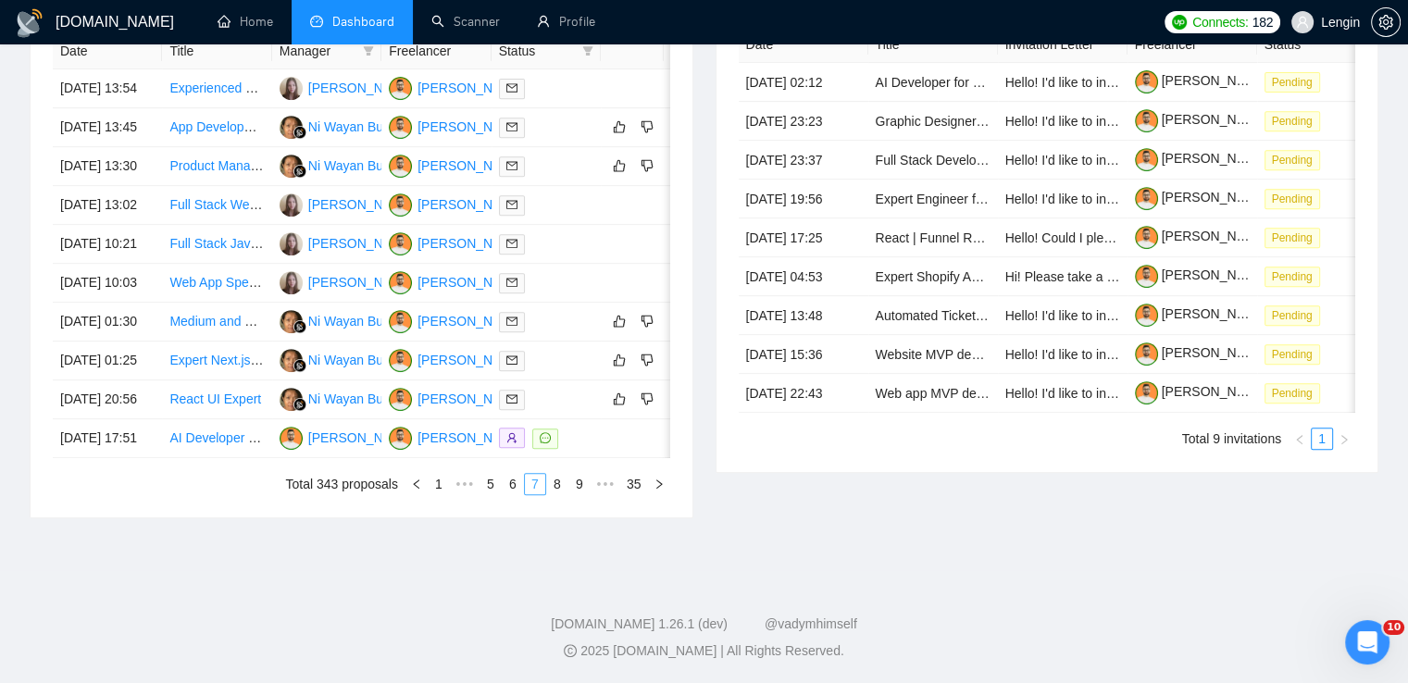
scroll to position [892, 0]
click at [554, 494] on link "8" at bounding box center [557, 484] width 20 height 20
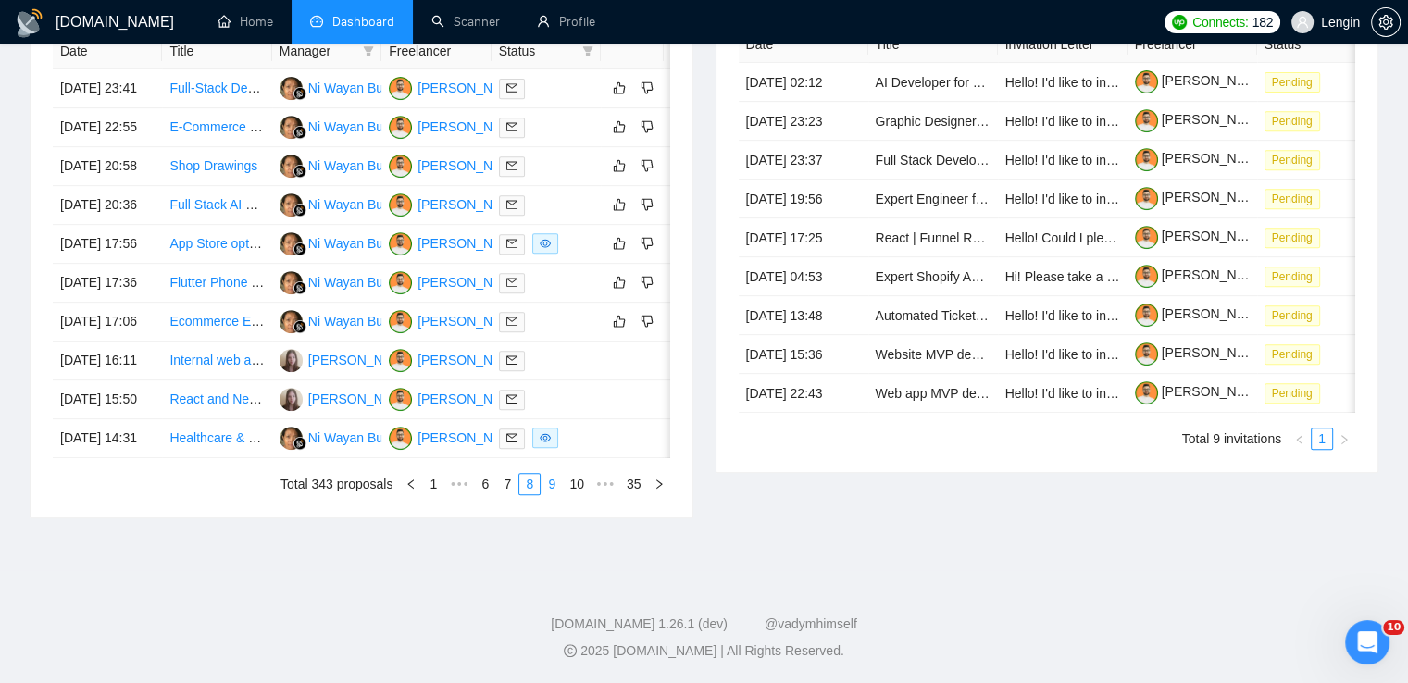
click at [547, 494] on link "9" at bounding box center [552, 484] width 20 height 20
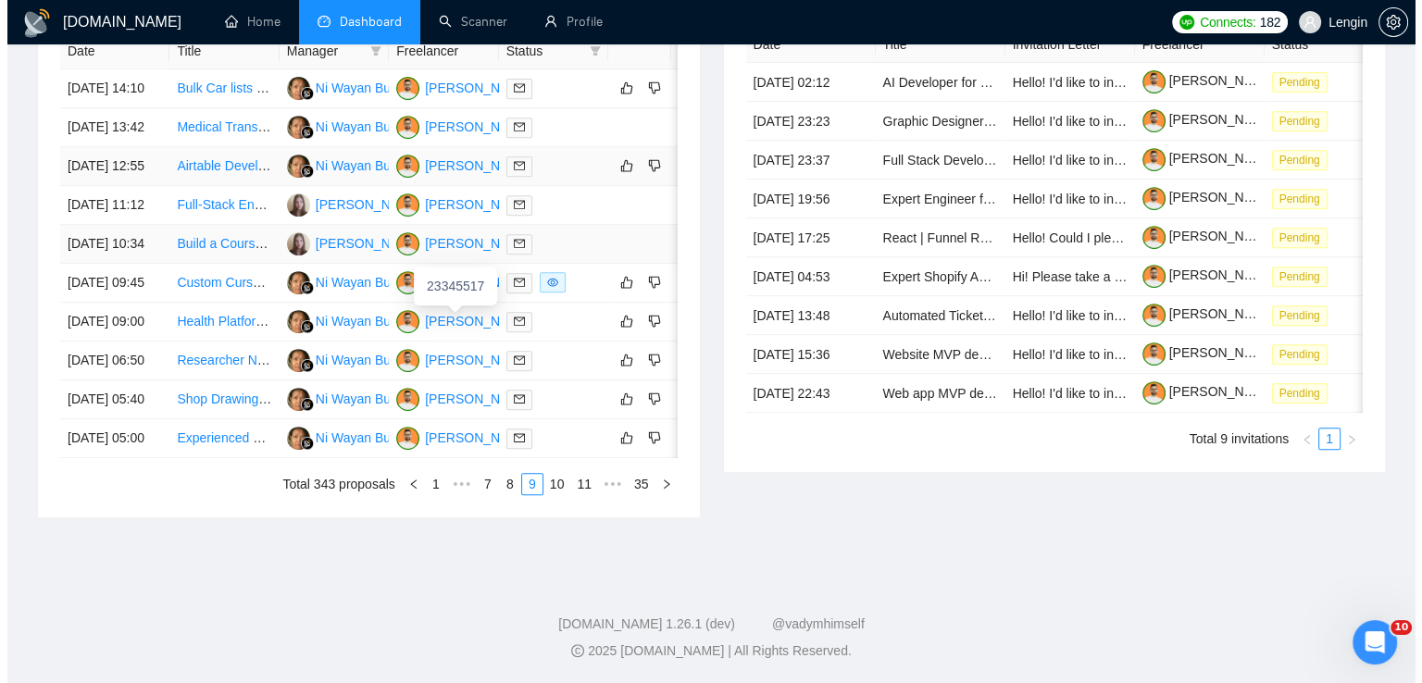
scroll to position [797, 0]
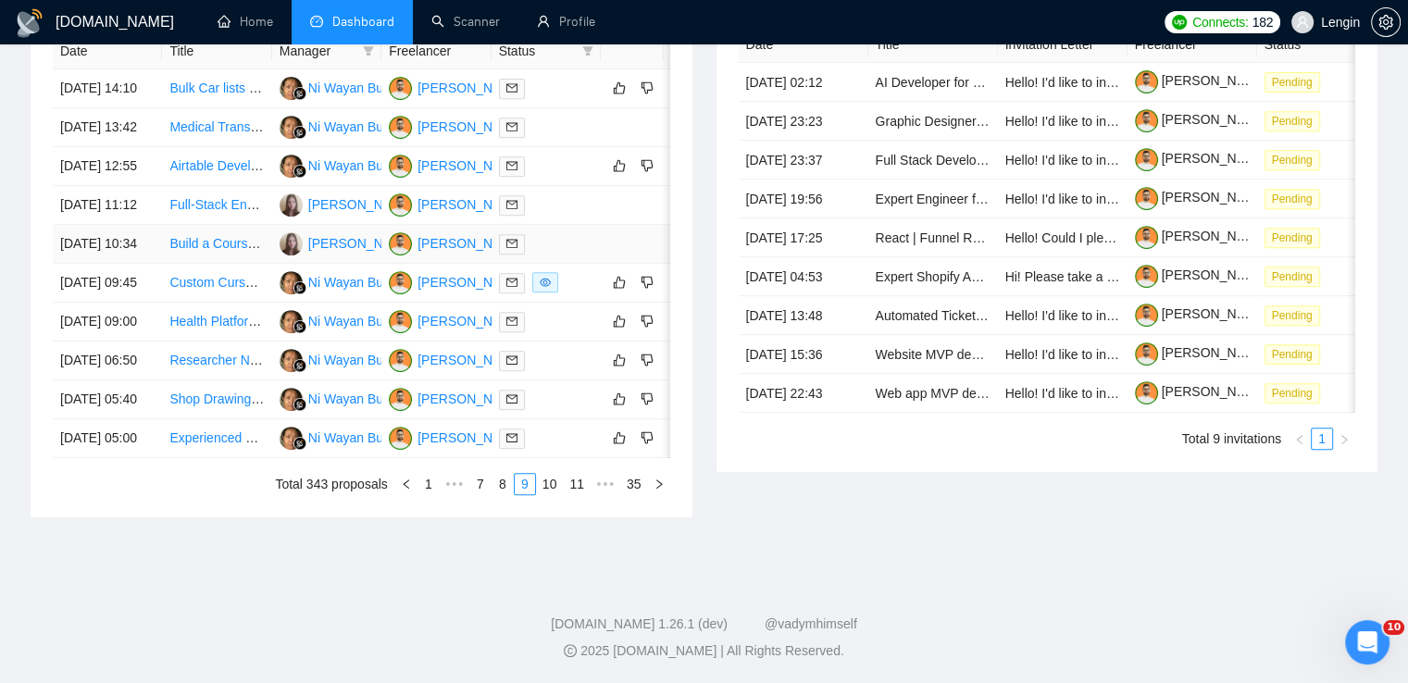
click at [249, 264] on td "Build a Course & Meal Tracker Platform Like BetterMe" at bounding box center [216, 244] width 109 height 39
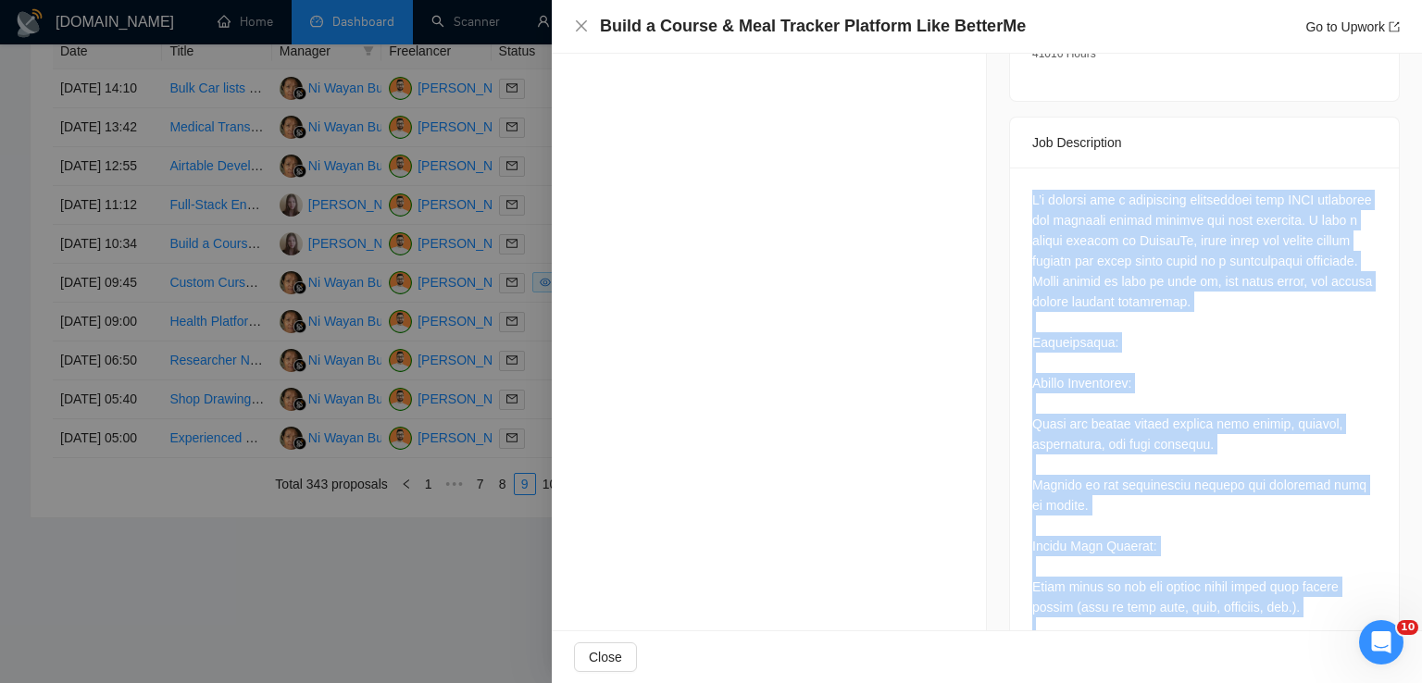
scroll to position [1096, 0]
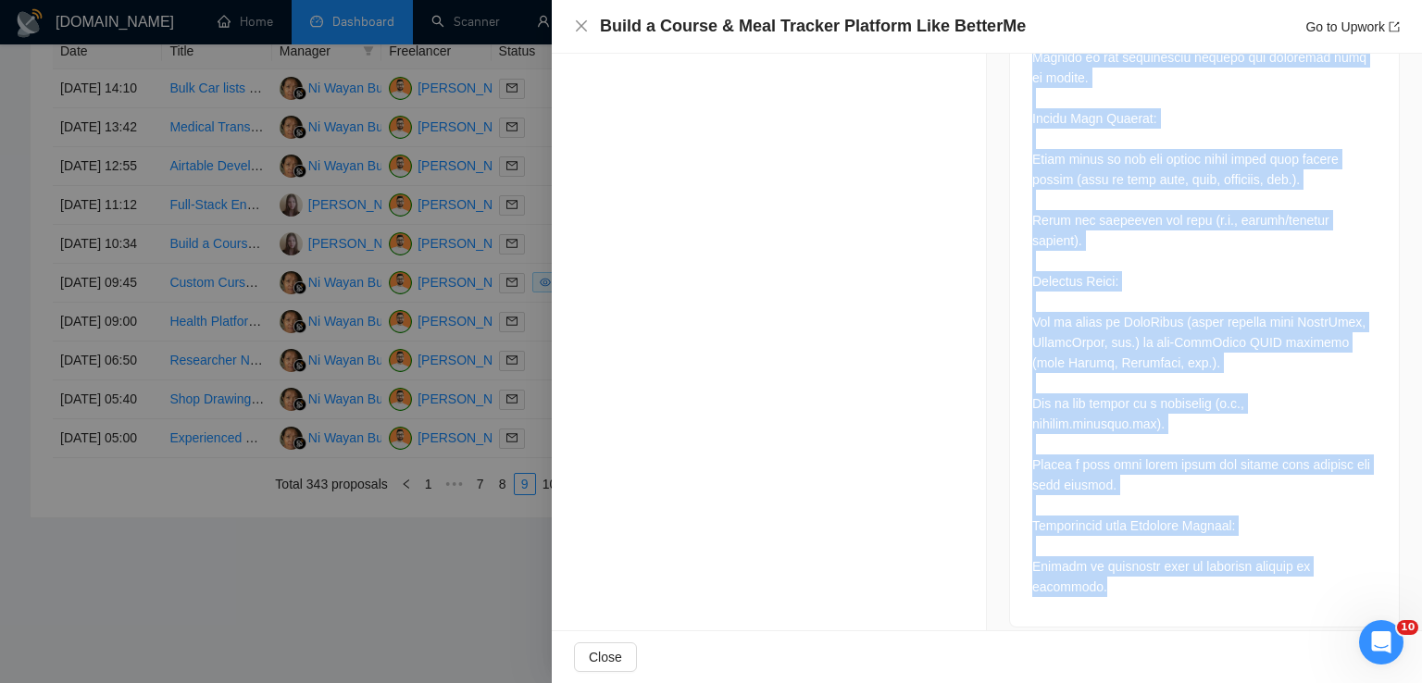
drag, startPoint x: 1022, startPoint y: 203, endPoint x: 1350, endPoint y: 596, distance: 512.1
click at [1350, 596] on div at bounding box center [1204, 183] width 389 height 887
copy div "L’i dolorsi ame c adipiscing elitseddoei temp INCI utlaboree dol magnaali enima…"
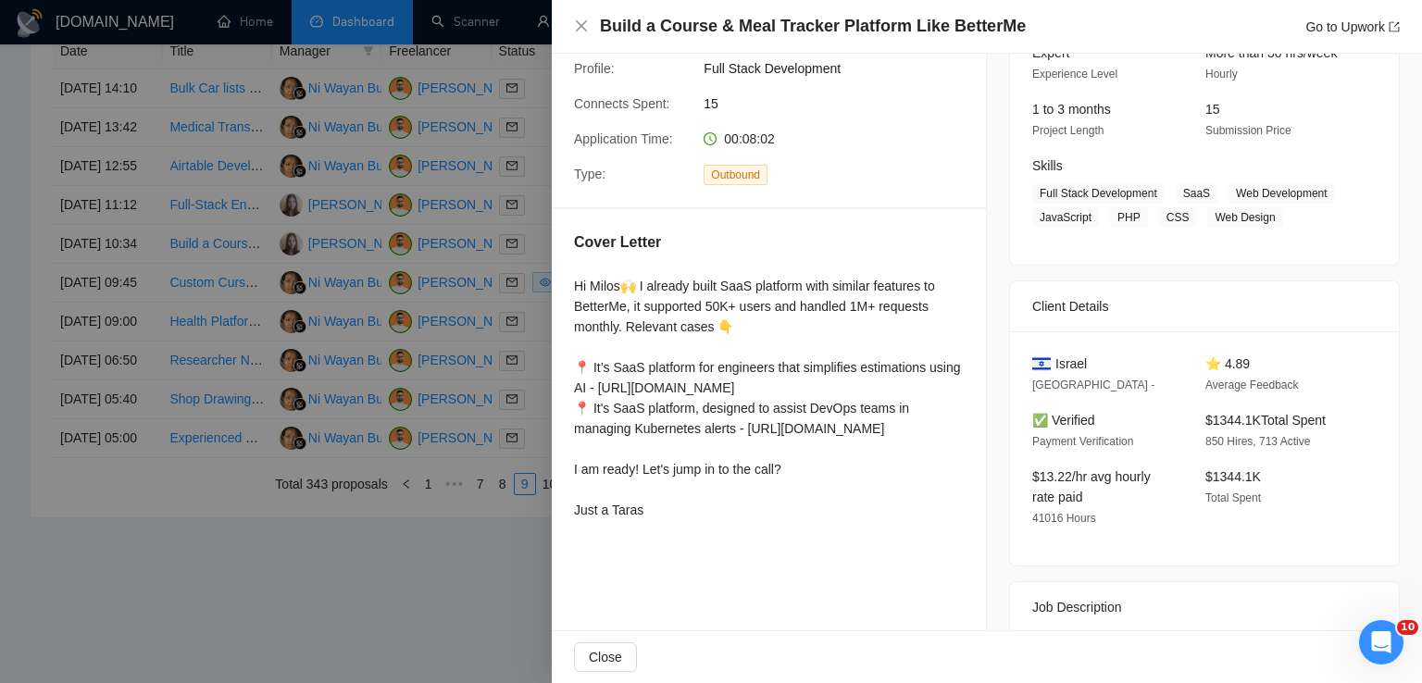
scroll to position [203, 0]
drag, startPoint x: 1093, startPoint y: 360, endPoint x: 1048, endPoint y: 361, distance: 44.5
click at [1048, 361] on div "Israel" at bounding box center [1104, 365] width 144 height 20
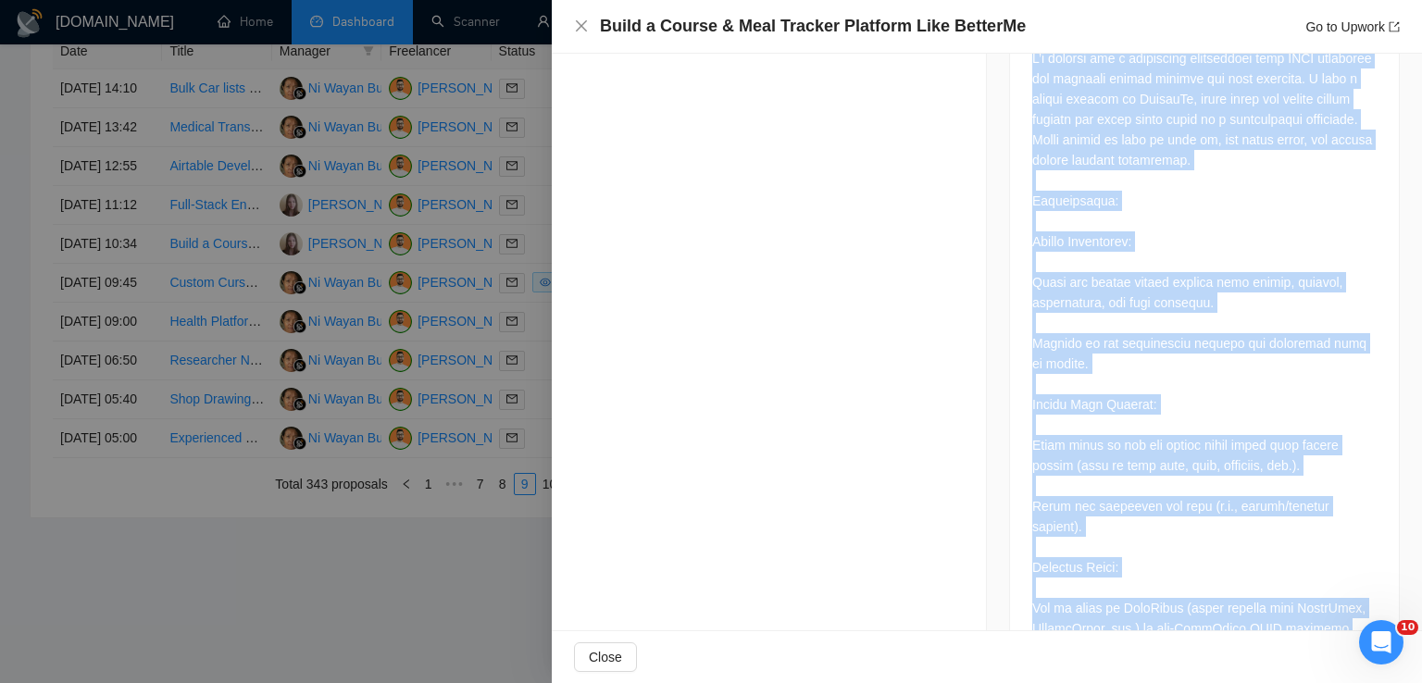
scroll to position [1096, 0]
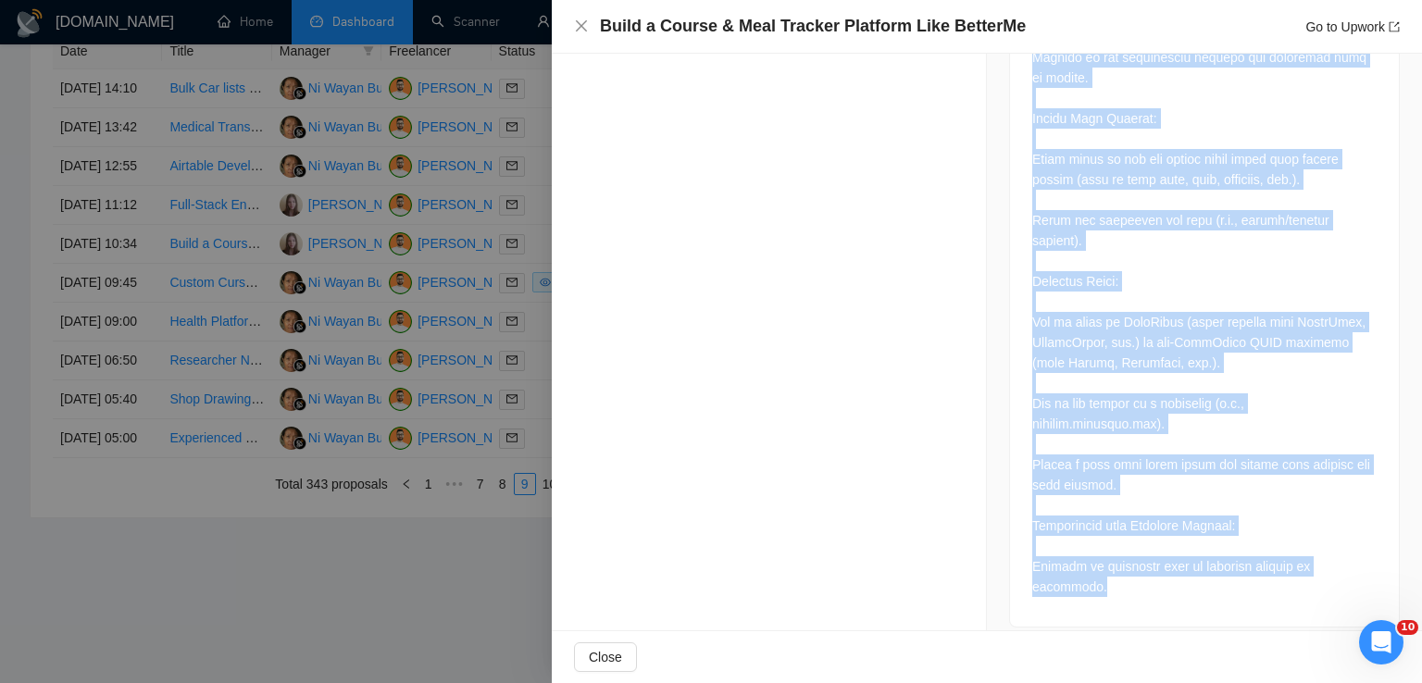
drag, startPoint x: 1018, startPoint y: 257, endPoint x: 1365, endPoint y: 577, distance: 471.8
click at [1365, 577] on div at bounding box center [1204, 183] width 389 height 887
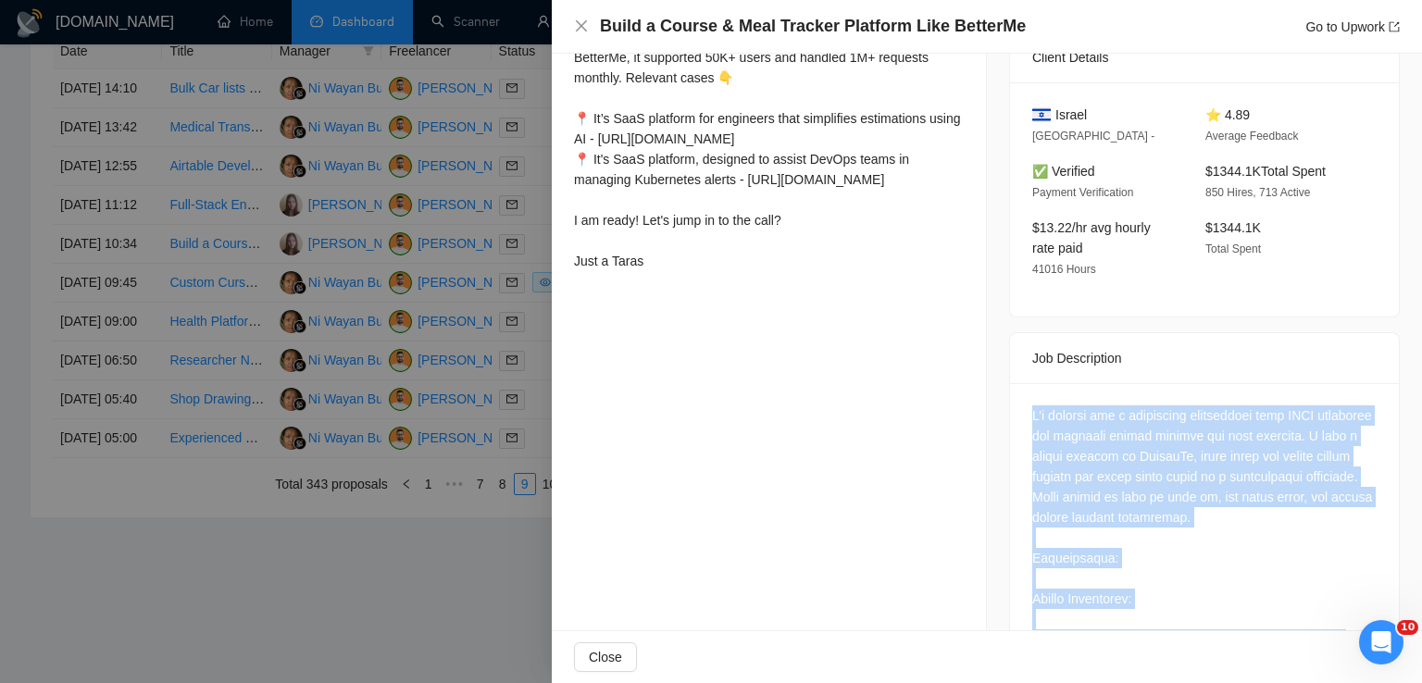
scroll to position [0, 0]
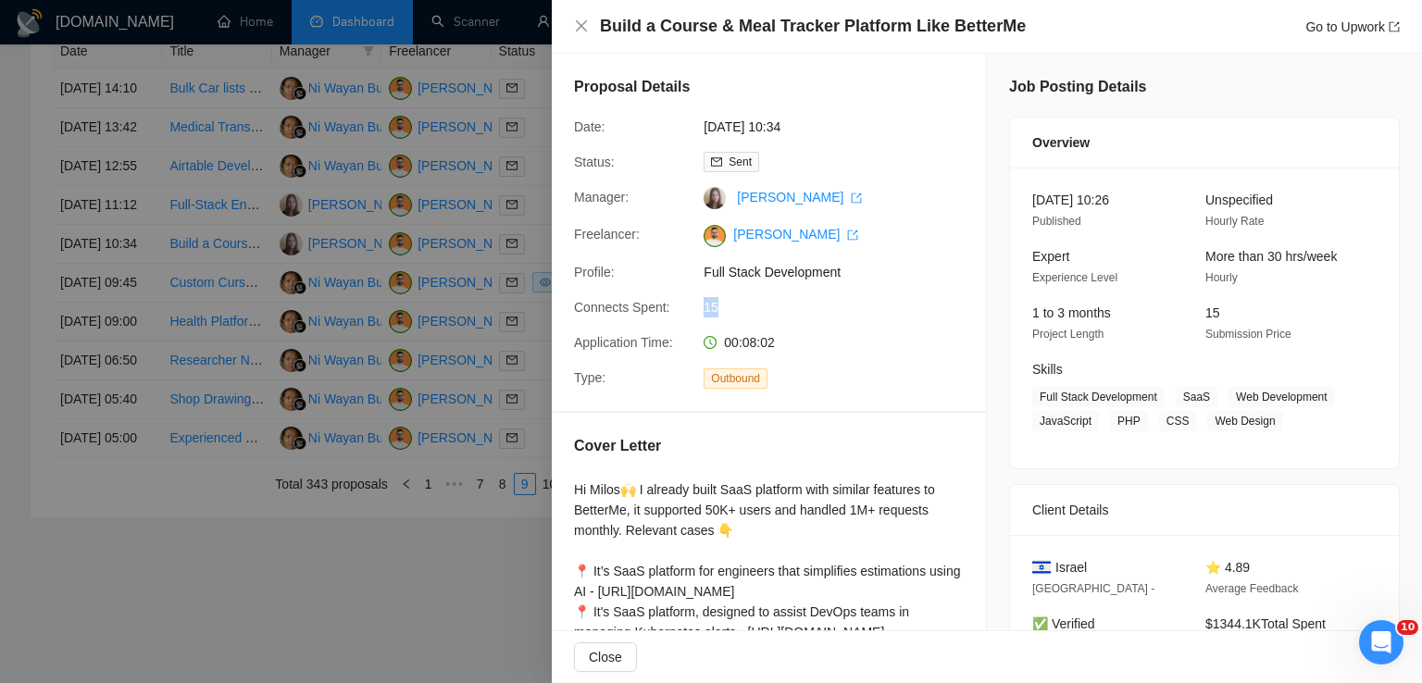
drag, startPoint x: 719, startPoint y: 301, endPoint x: 693, endPoint y: 305, distance: 27.1
click at [693, 305] on div "Connects Spent: 15" at bounding box center [762, 307] width 390 height 20
drag, startPoint x: 1255, startPoint y: 427, endPoint x: 1172, endPoint y: 400, distance: 87.5
click at [1172, 400] on span "Full Stack Development SaaS Web Development JavaScript PHP CSS Web Design" at bounding box center [1190, 409] width 317 height 44
click at [582, 28] on icon "close" at bounding box center [581, 25] width 11 height 11
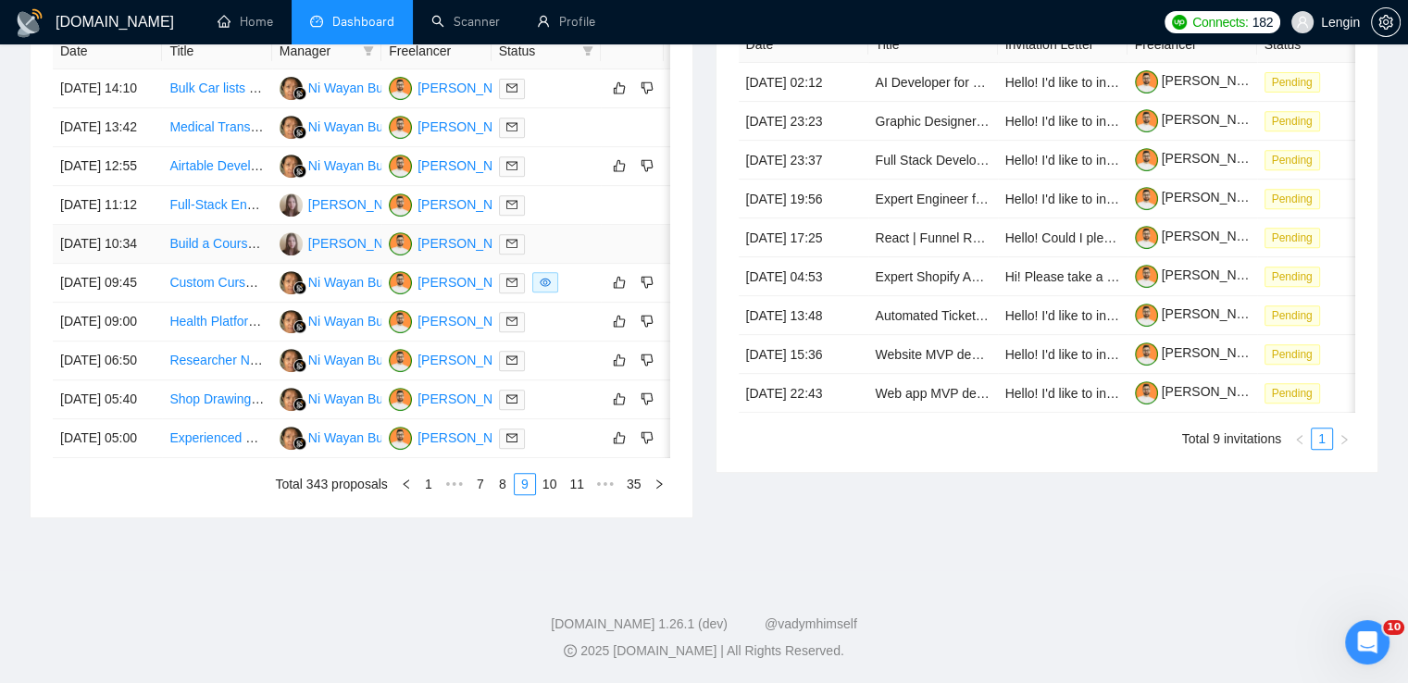
click at [244, 264] on td "Build a Course & Meal Tracker Platform Like BetterMe" at bounding box center [216, 244] width 109 height 39
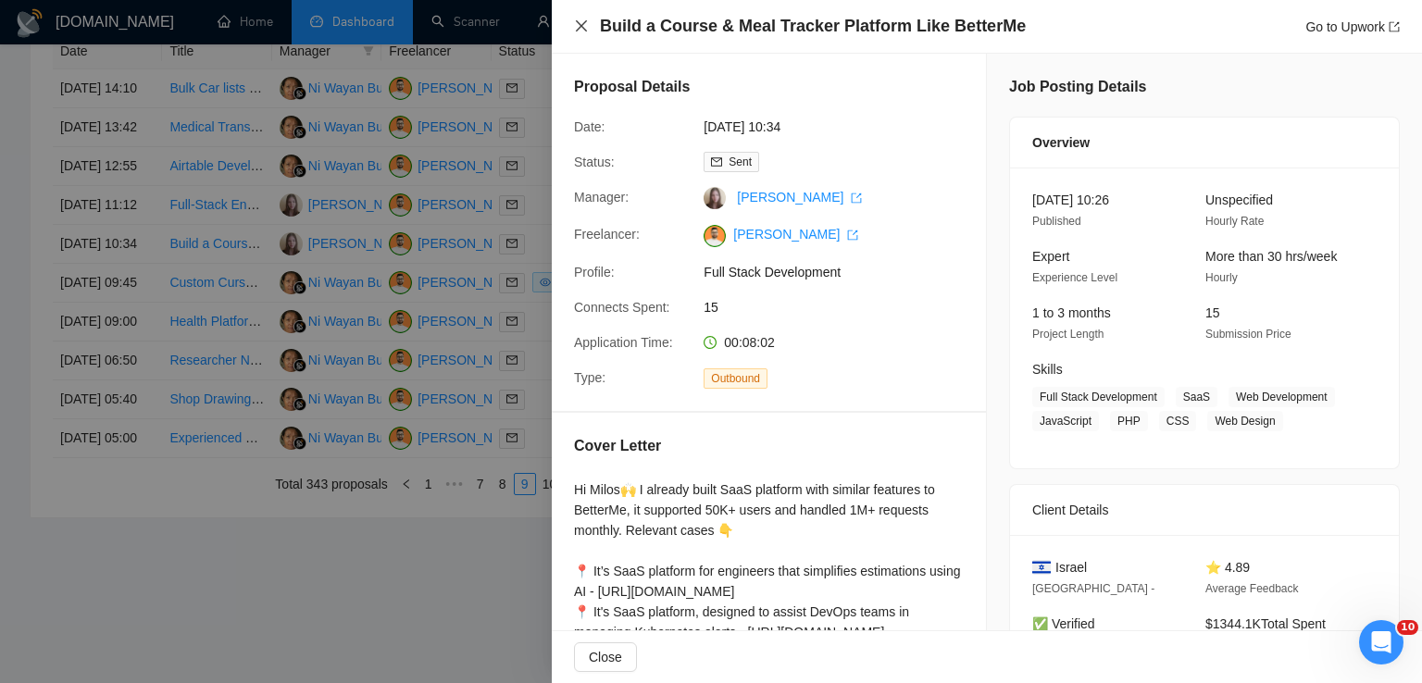
click at [582, 27] on icon "close" at bounding box center [581, 25] width 11 height 11
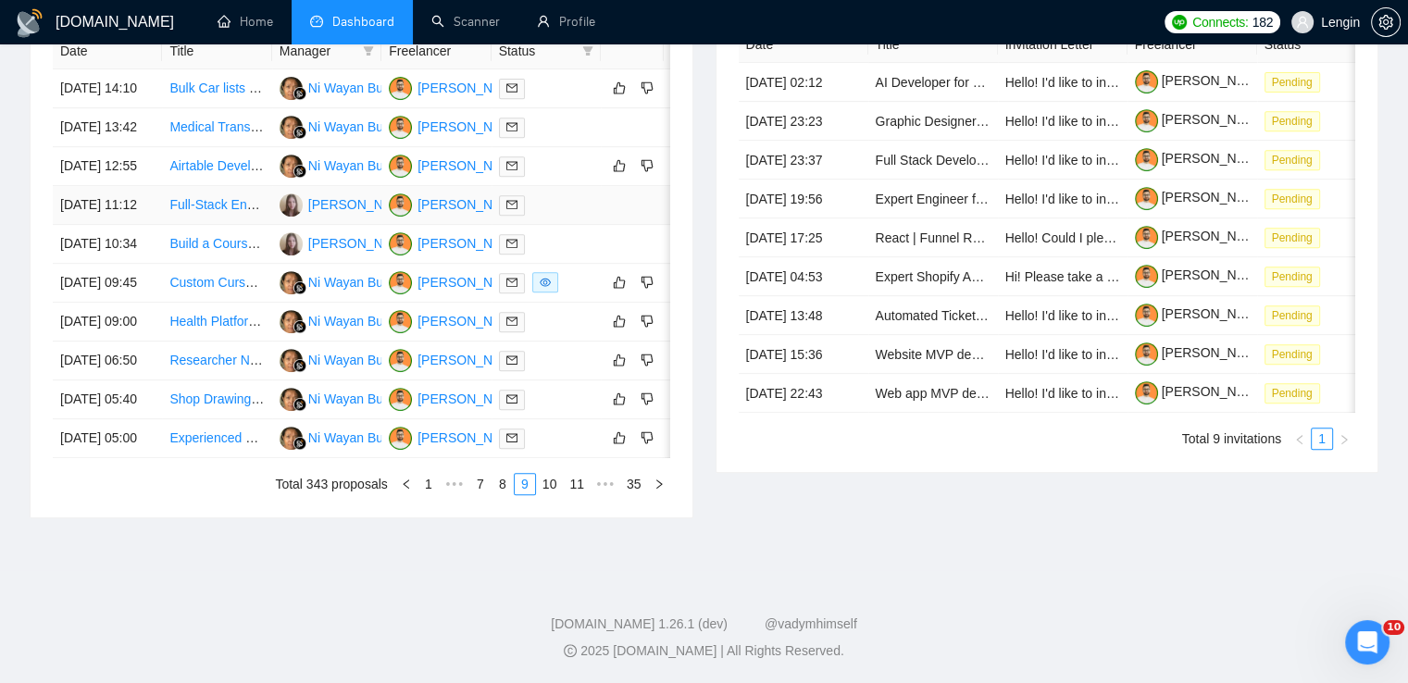
click at [232, 225] on td "Full-Stack Engineer (React + DynamoDB)" at bounding box center [216, 205] width 109 height 39
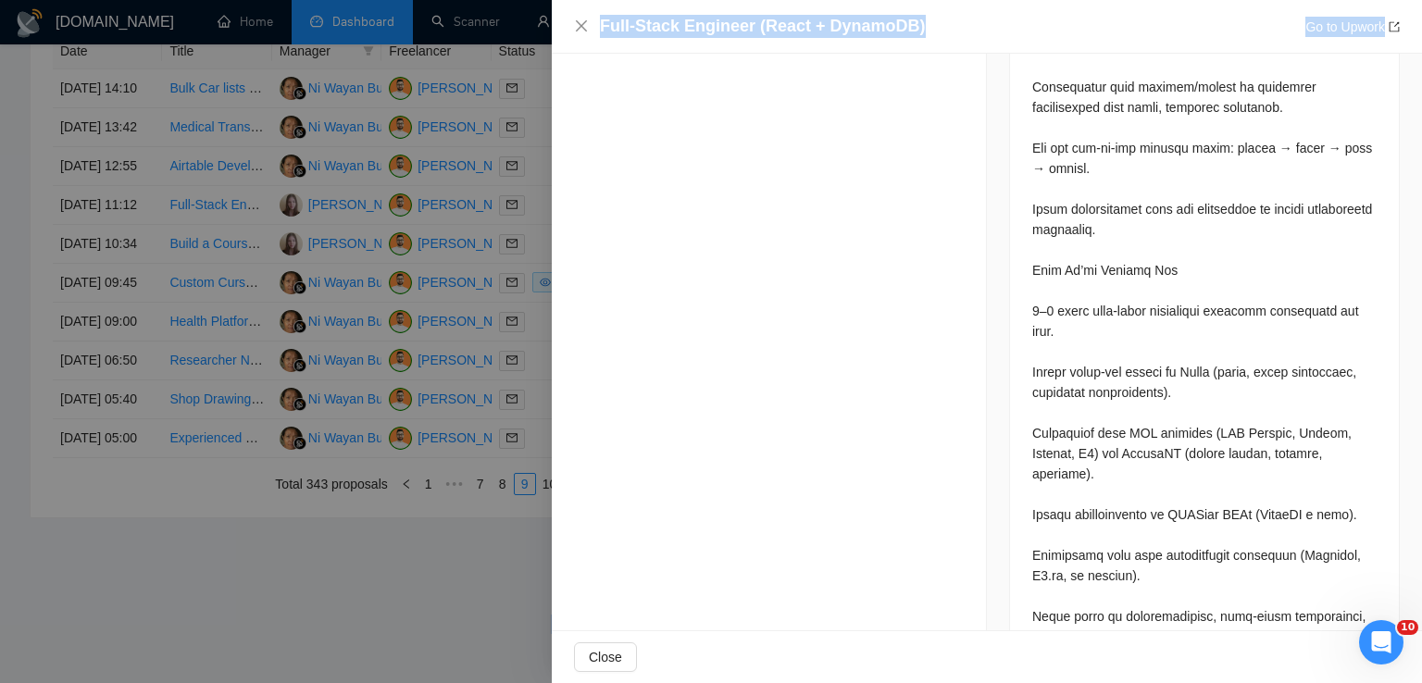
scroll to position [1728, 0]
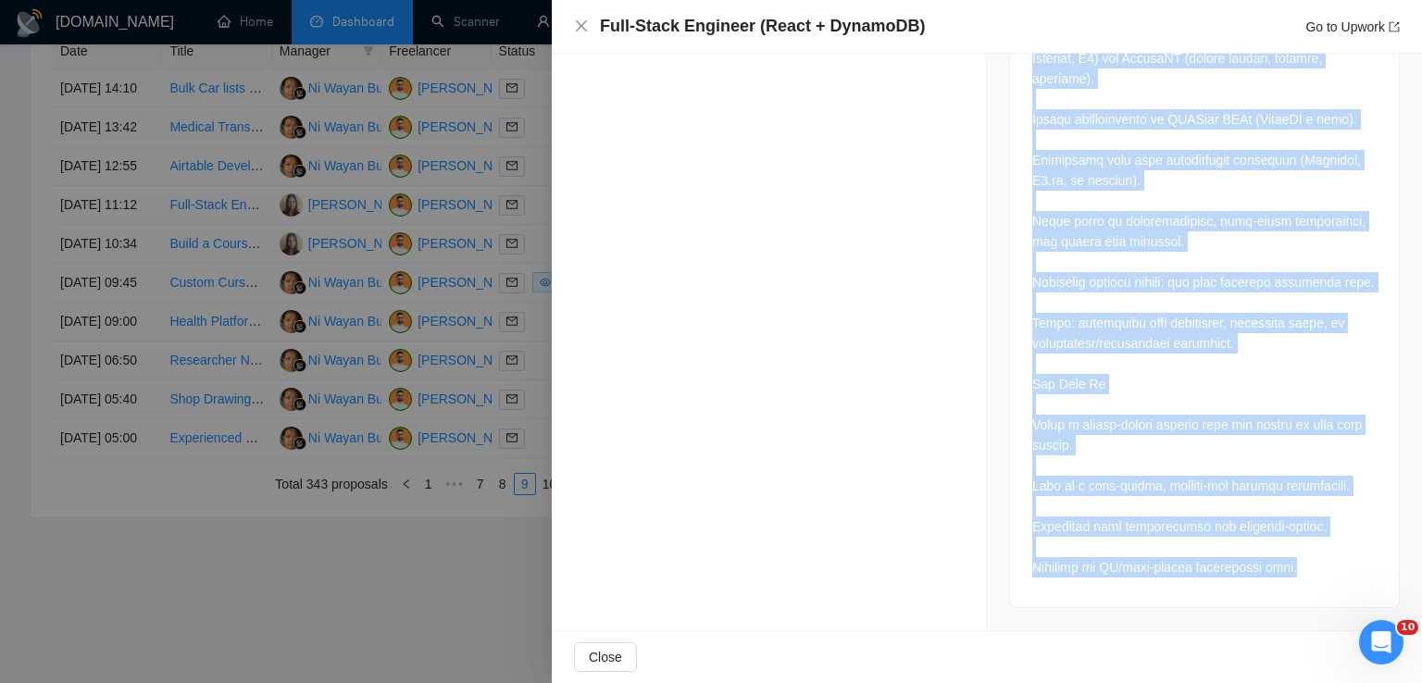
drag, startPoint x: 1023, startPoint y: 231, endPoint x: 1290, endPoint y: 577, distance: 437.0
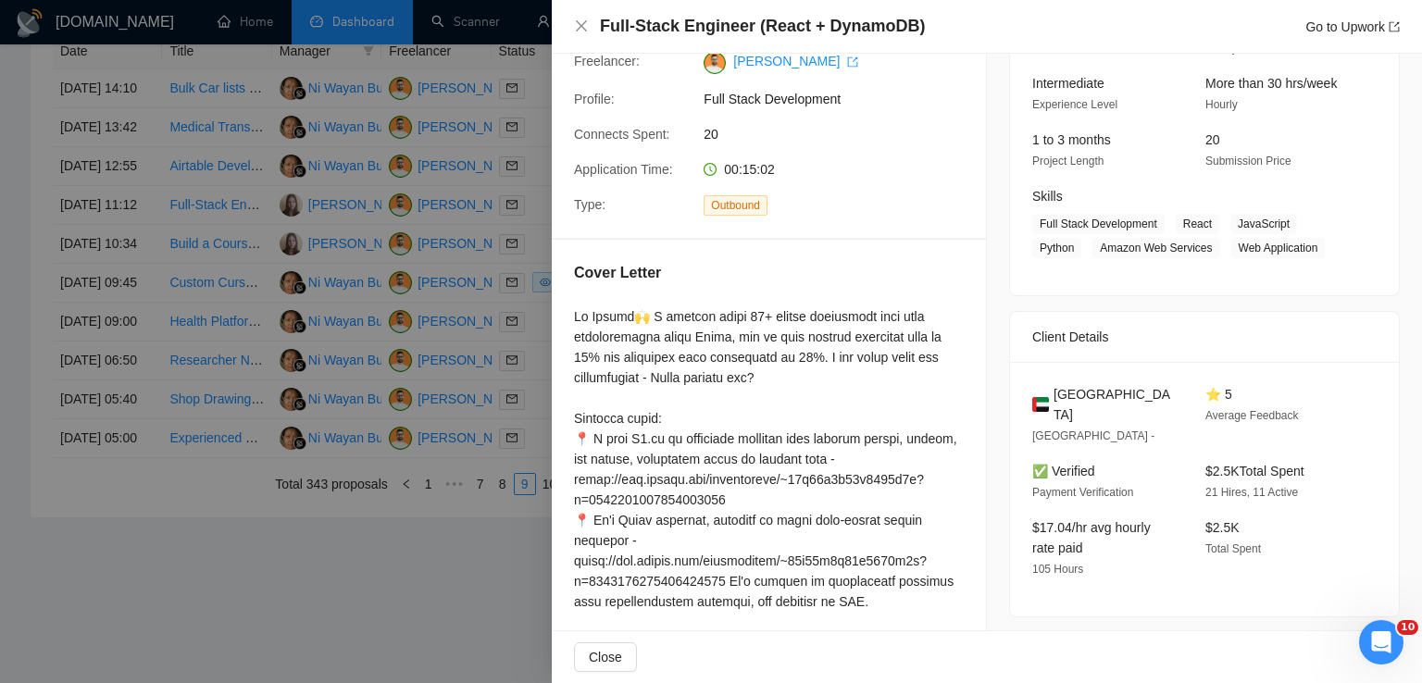
scroll to position [172, 0]
drag, startPoint x: 1050, startPoint y: 397, endPoint x: 1133, endPoint y: 423, distance: 87.3
click at [1133, 423] on span "[GEOGRAPHIC_DATA]" at bounding box center [1115, 405] width 122 height 41
drag, startPoint x: 1174, startPoint y: 225, endPoint x: 1308, endPoint y: 243, distance: 135.4
click at [1308, 243] on span "Full Stack Development React JavaScript Python Amazon Web Services Web Applicat…" at bounding box center [1190, 237] width 317 height 44
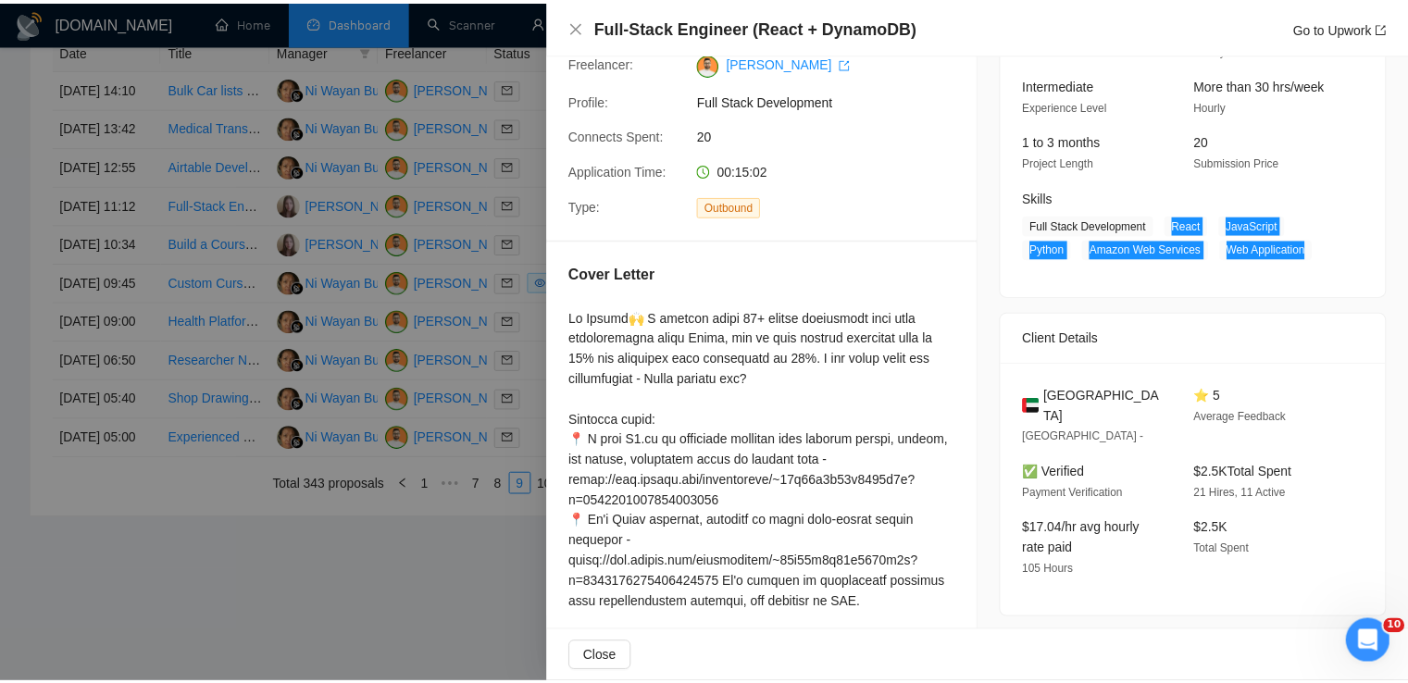
scroll to position [0, 0]
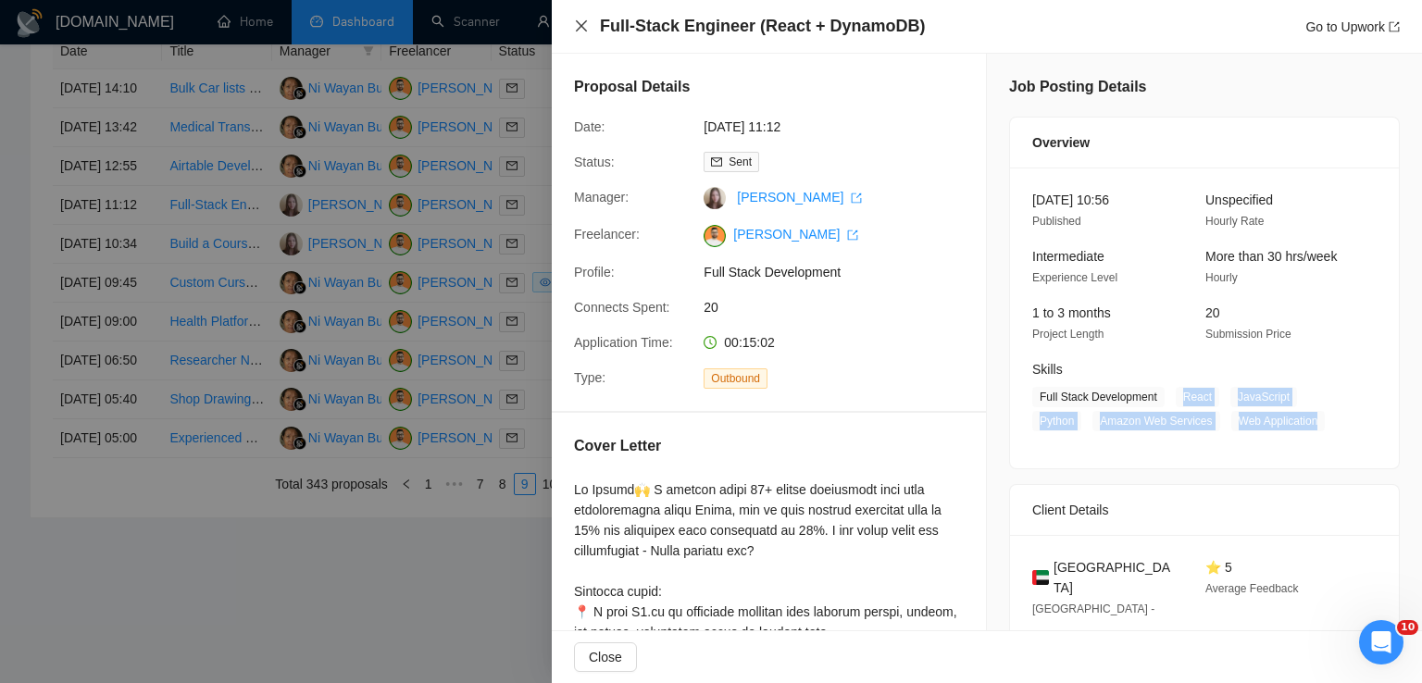
click at [575, 26] on icon "close" at bounding box center [581, 26] width 15 height 15
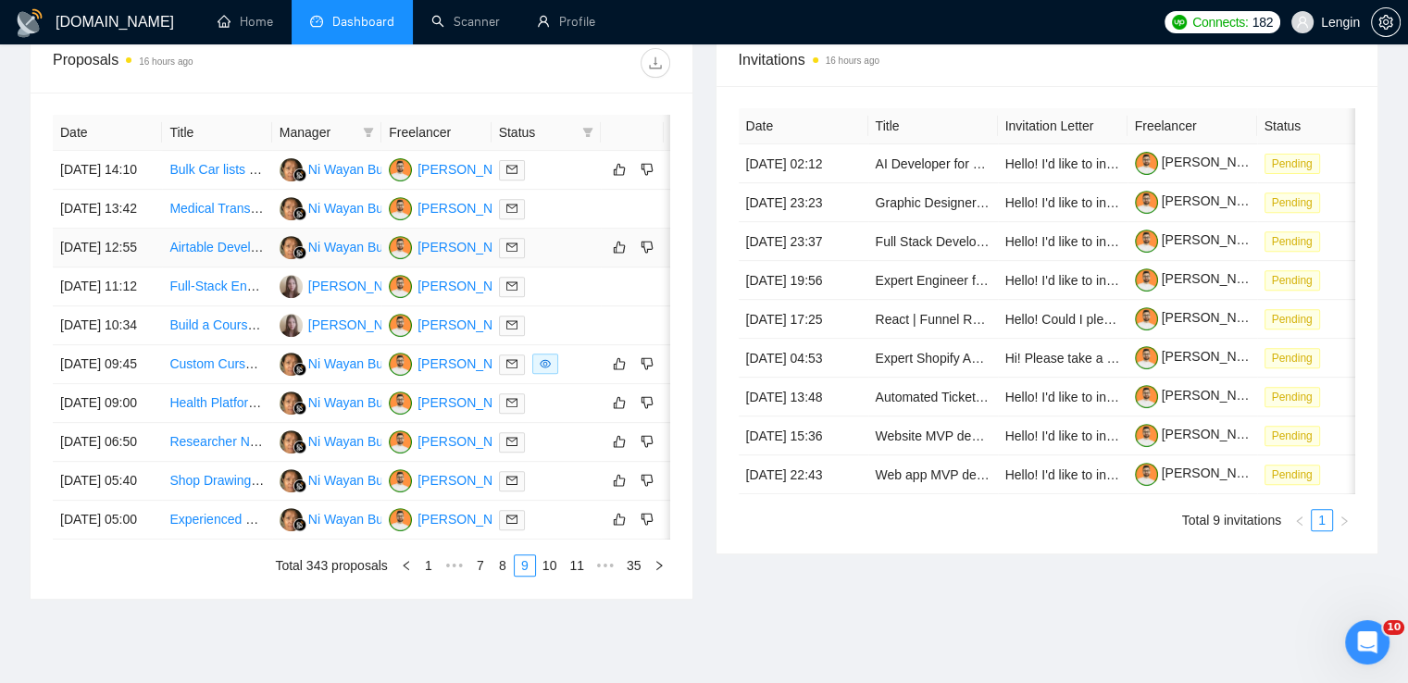
scroll to position [699, 0]
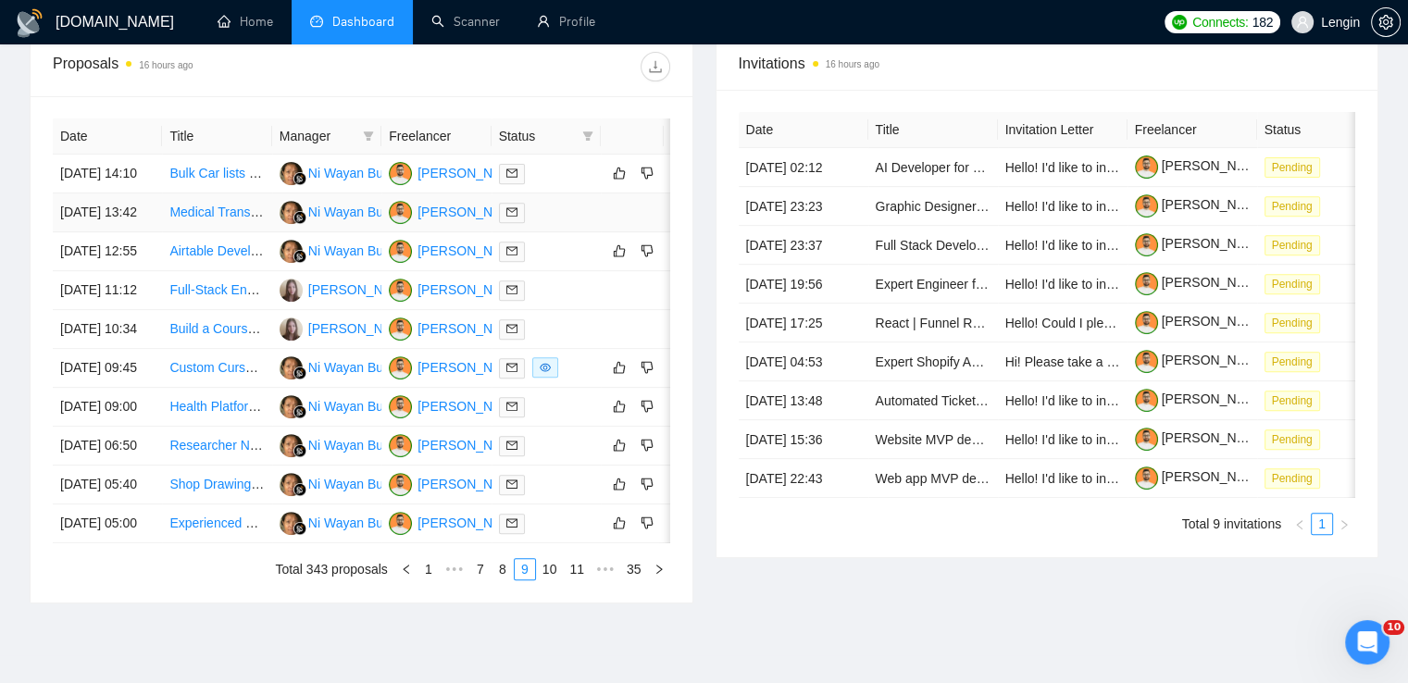
click at [222, 232] on td "Medical Transcription App" at bounding box center [216, 213] width 109 height 39
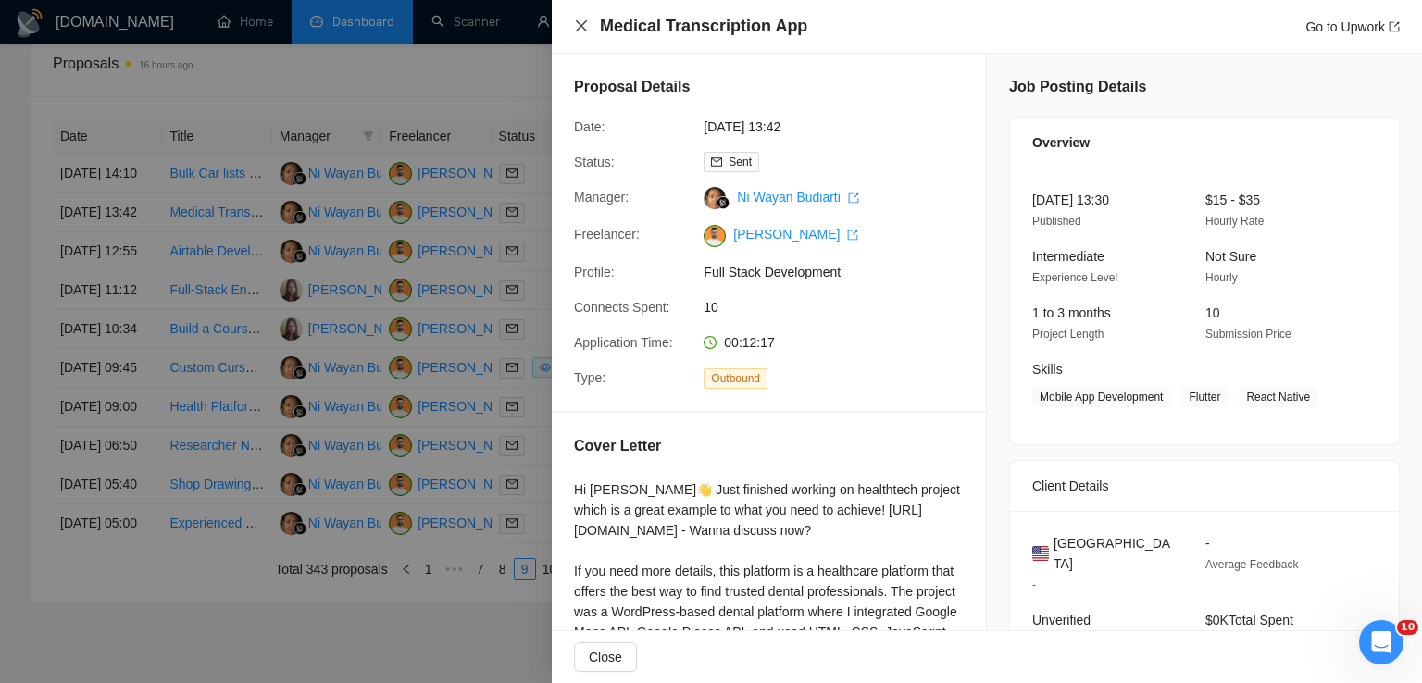
click at [578, 25] on icon "close" at bounding box center [581, 26] width 15 height 15
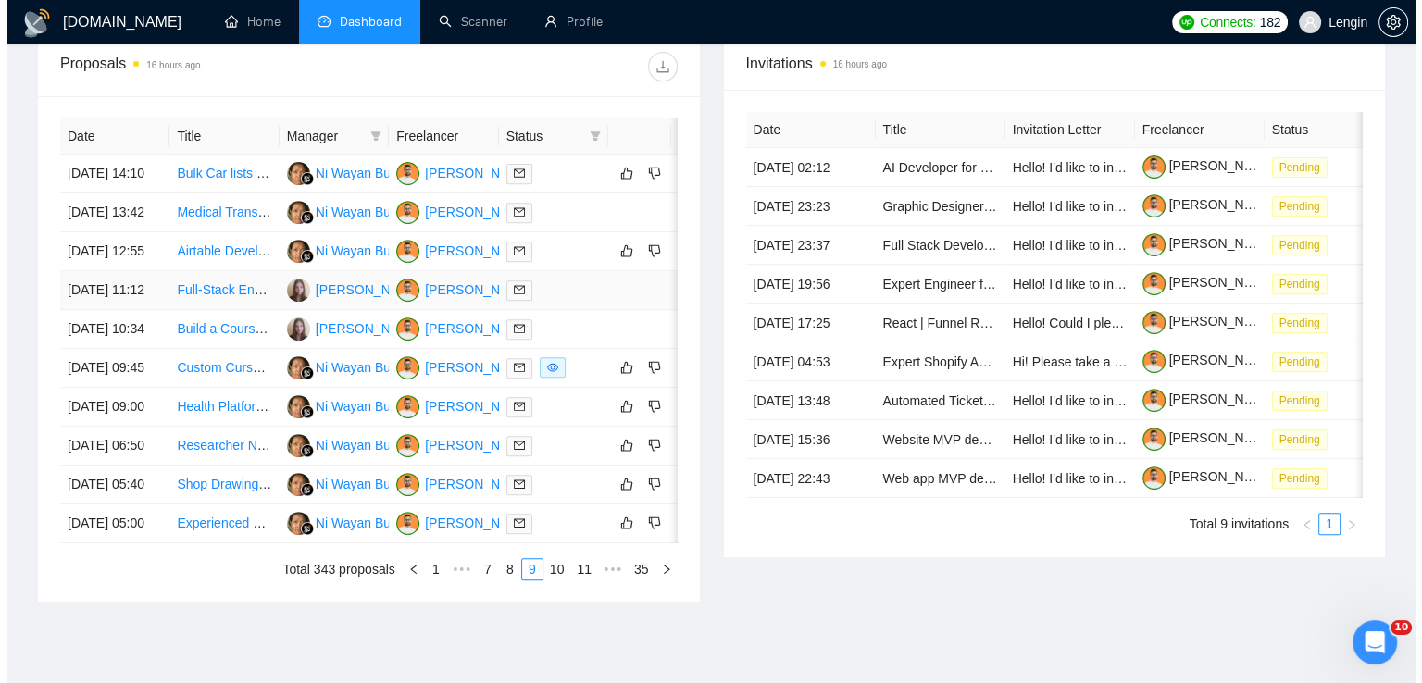
scroll to position [852, 0]
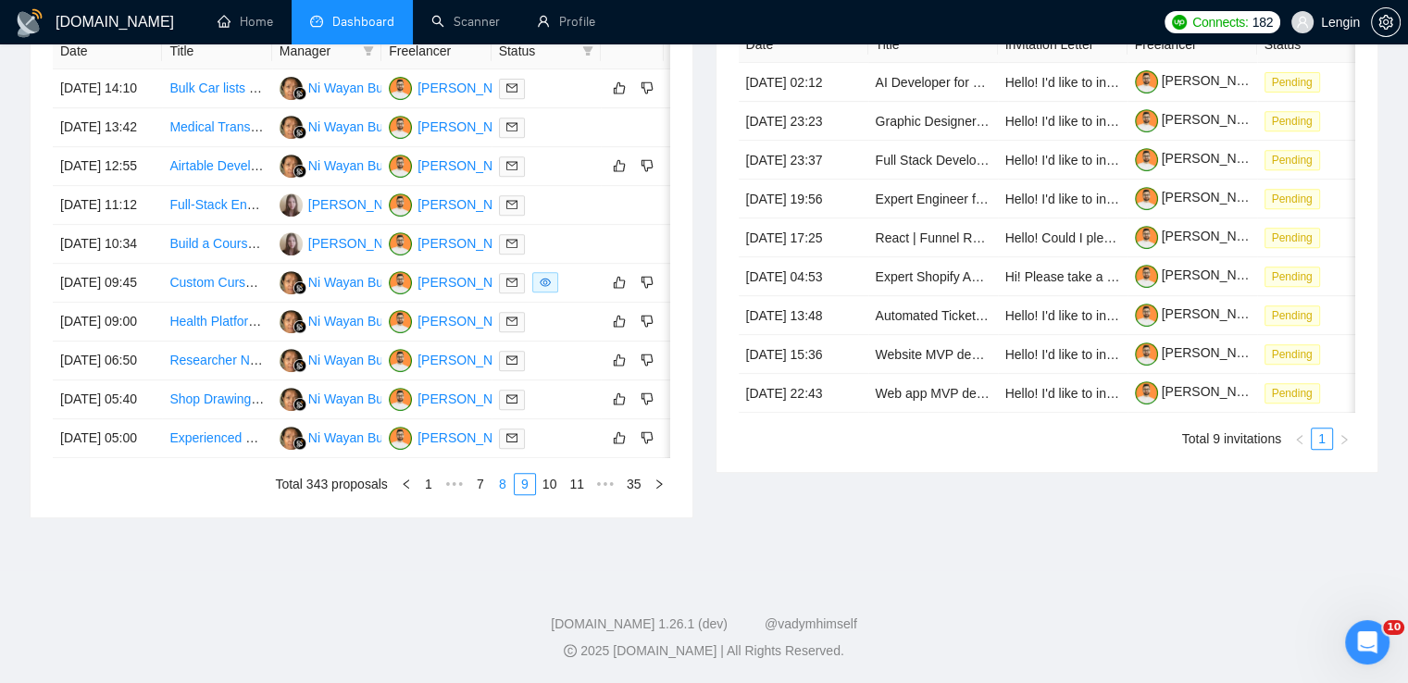
click at [504, 494] on link "8" at bounding box center [503, 484] width 20 height 20
click at [223, 419] on td "React and Next.js Website Development with Lead Generation Features" at bounding box center [216, 400] width 109 height 39
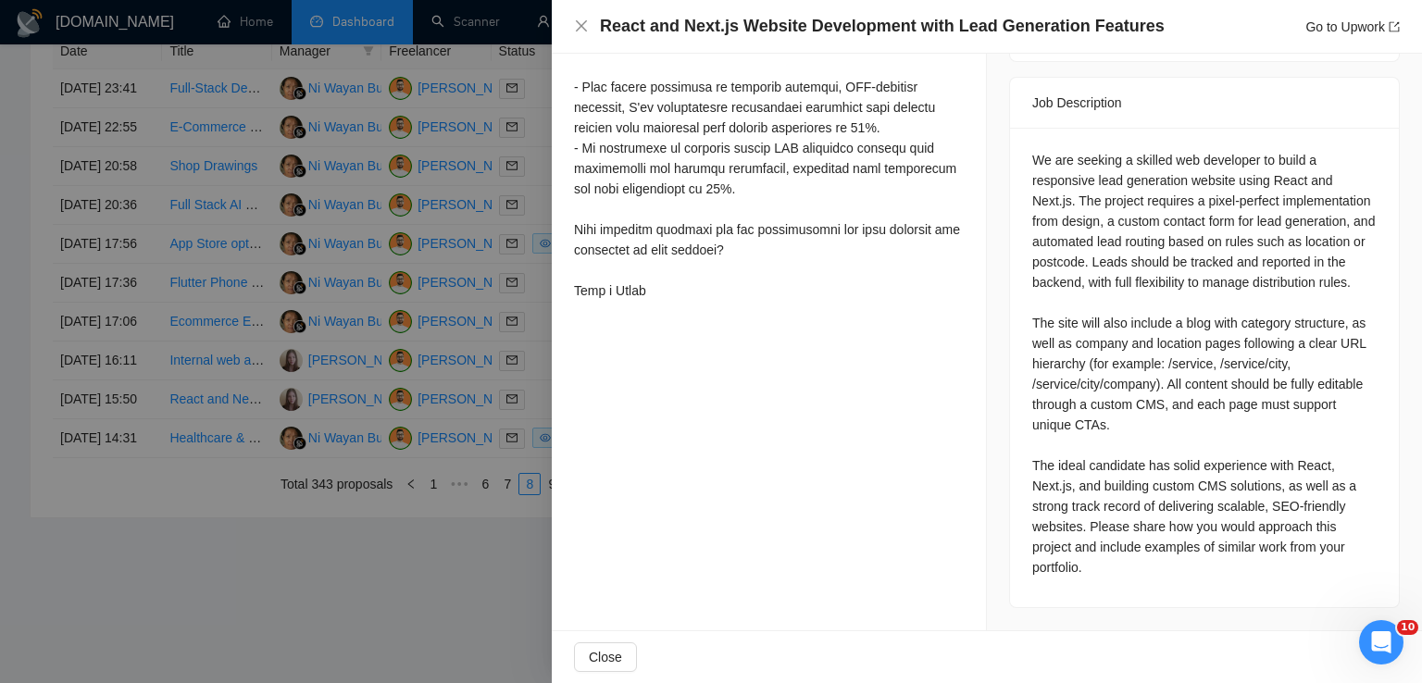
scroll to position [720, 0]
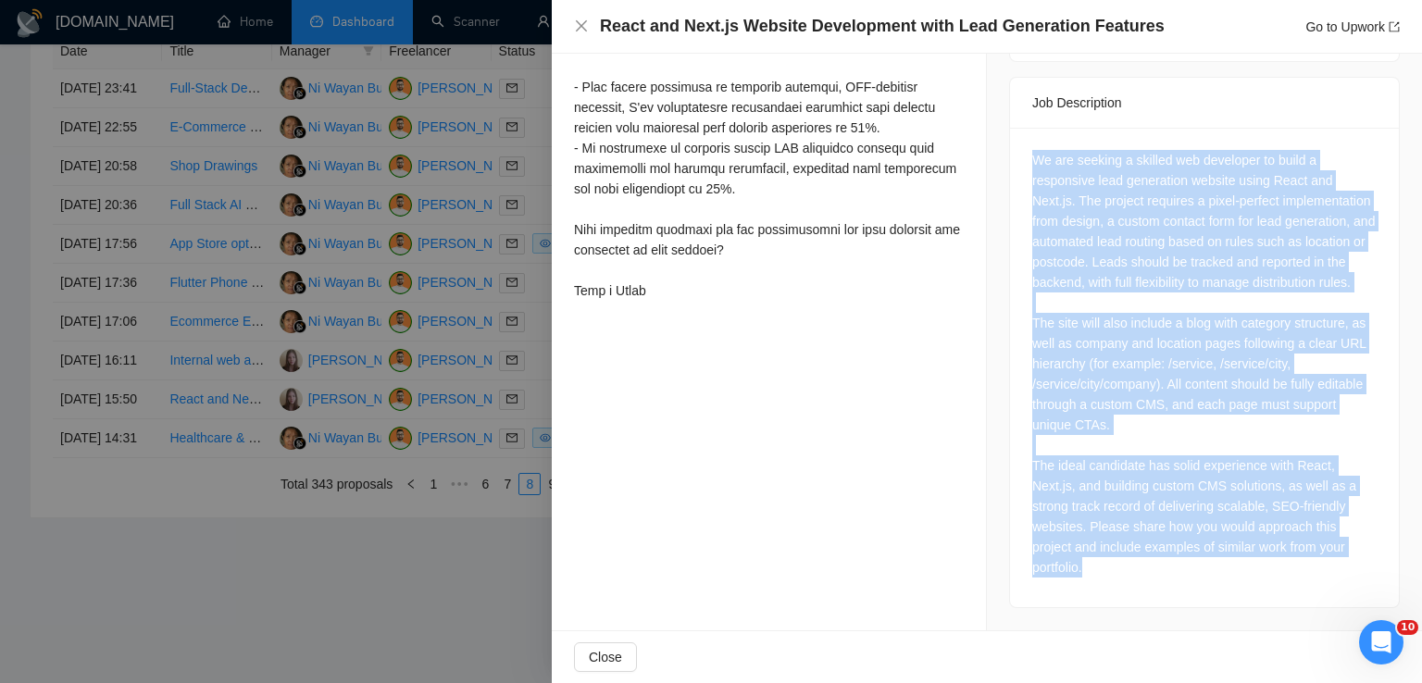
drag, startPoint x: 1027, startPoint y: 149, endPoint x: 1160, endPoint y: 583, distance: 454.2
click at [1160, 578] on div "We are seeking a skilled web developer to build a responsive lead generation we…" at bounding box center [1204, 364] width 344 height 428
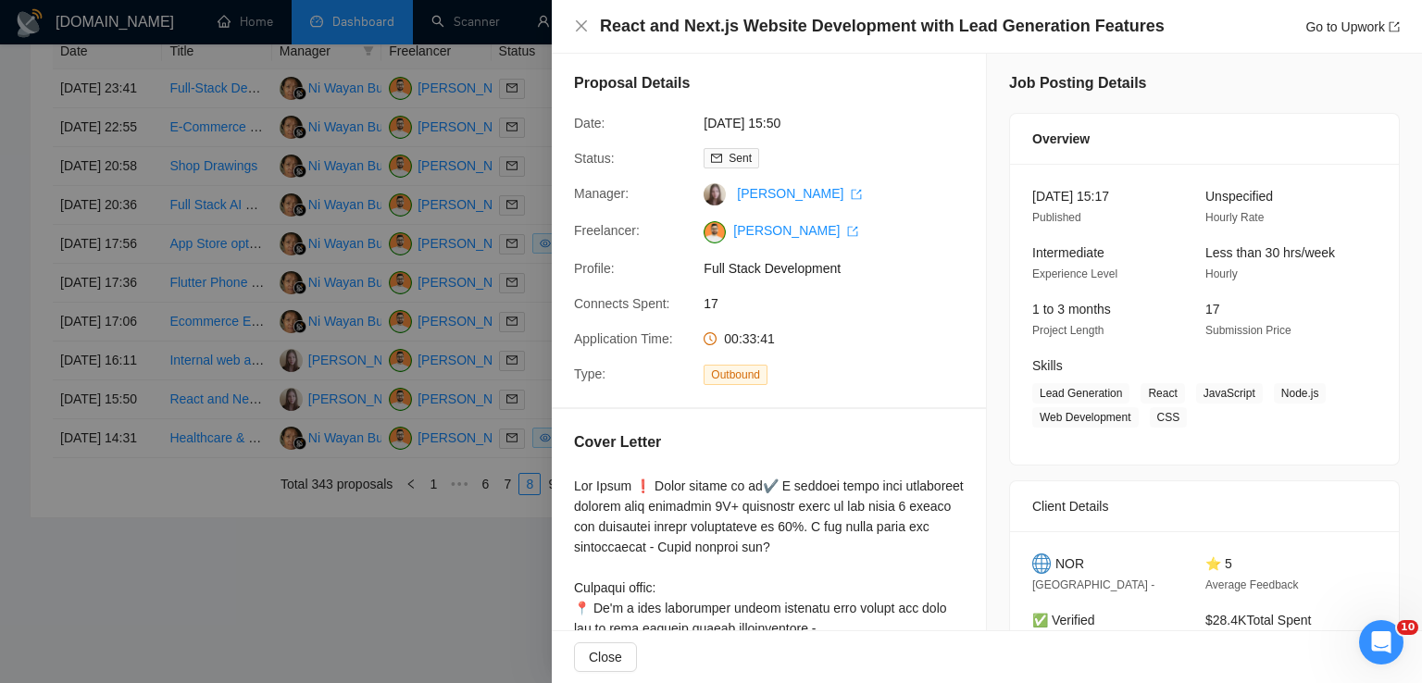
scroll to position [0, 0]
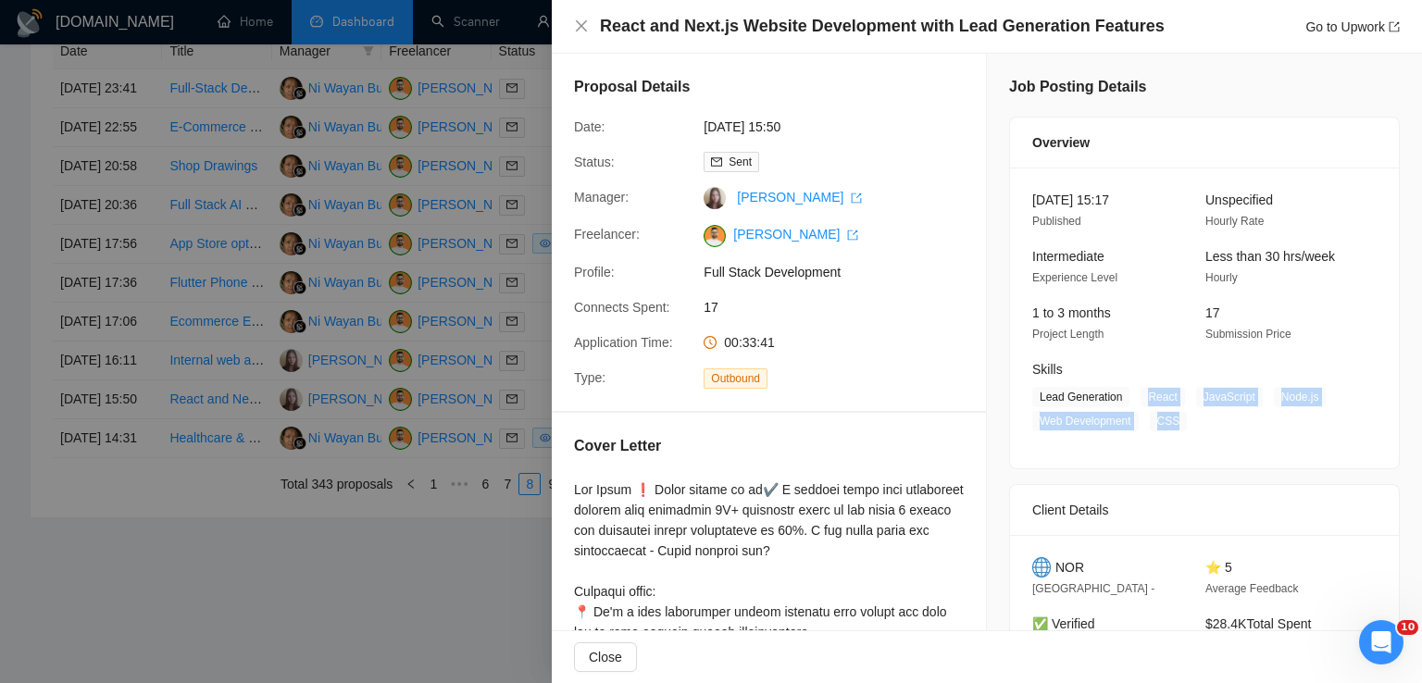
drag, startPoint x: 1134, startPoint y: 392, endPoint x: 1187, endPoint y: 424, distance: 61.9
click at [1187, 424] on span "Lead Generation React JavaScript Node.js Web Development CSS" at bounding box center [1190, 409] width 317 height 44
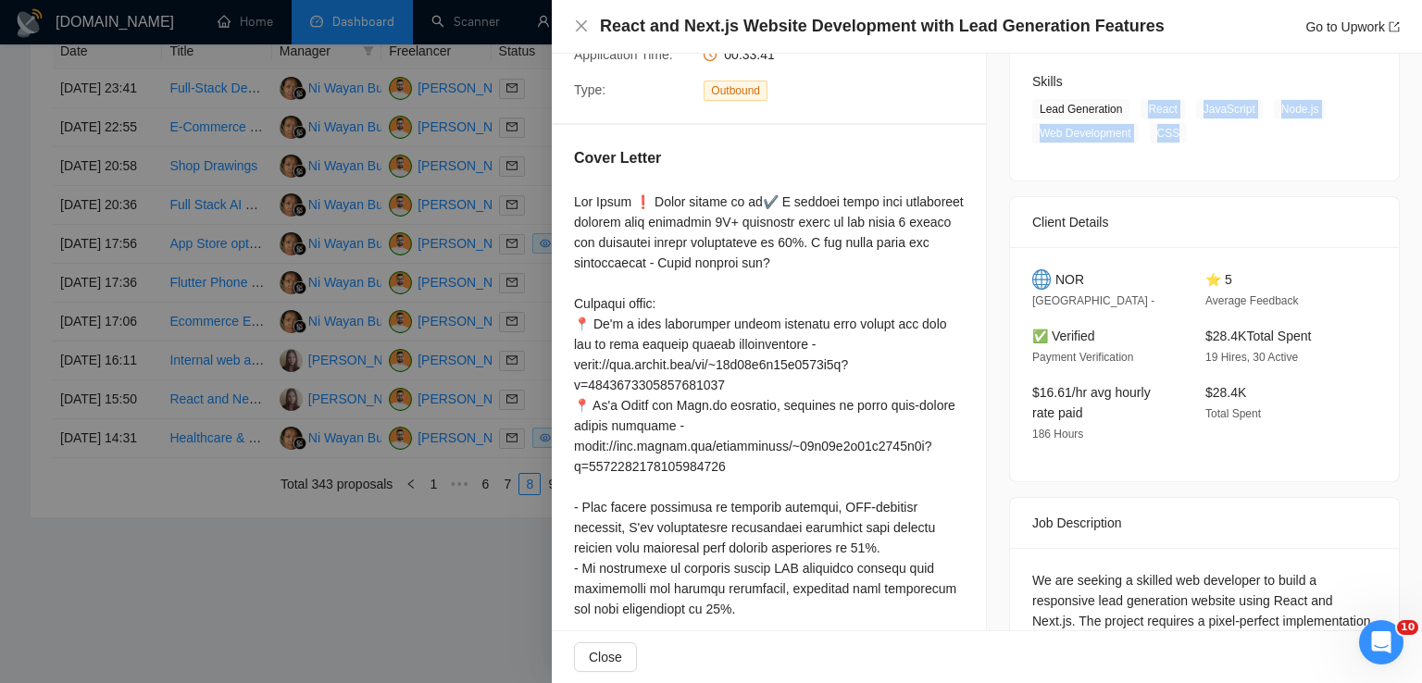
scroll to position [291, 0]
drag, startPoint x: 1080, startPoint y: 268, endPoint x: 1045, endPoint y: 270, distance: 34.4
click at [1045, 270] on div "NOR" at bounding box center [1104, 277] width 144 height 20
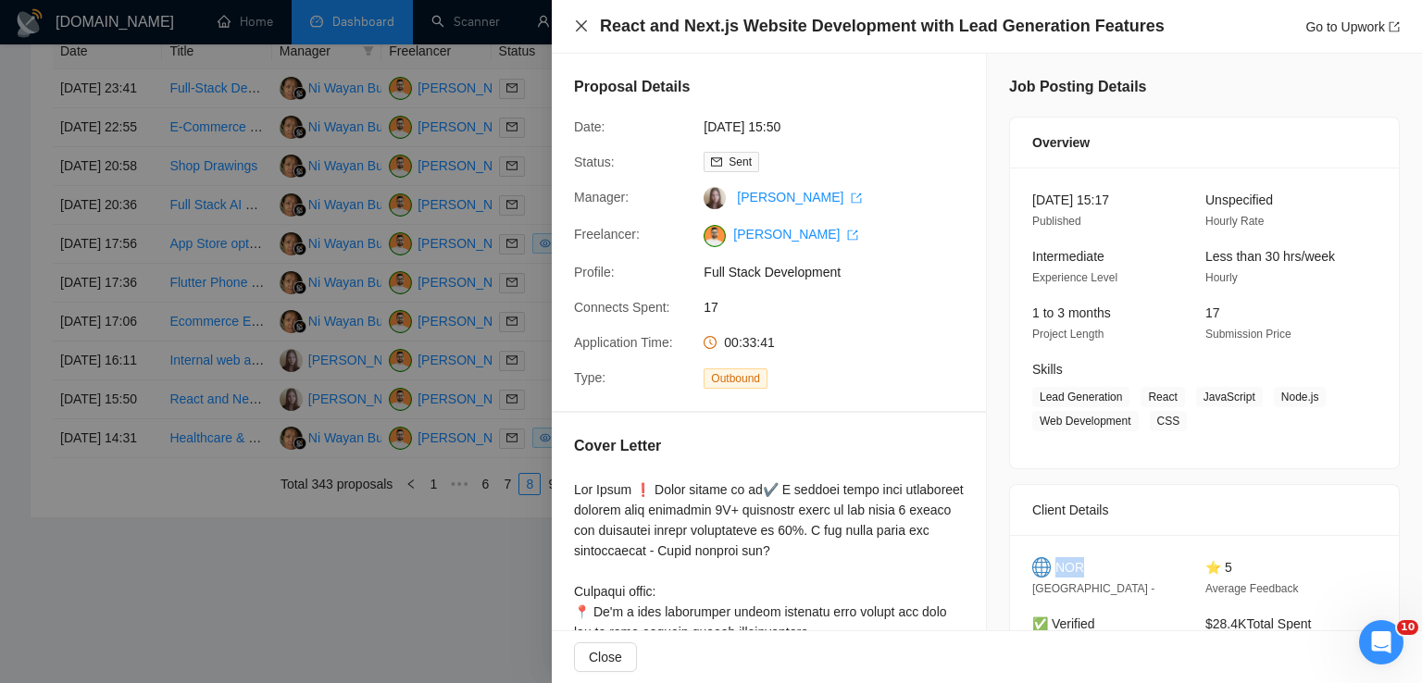
click at [585, 29] on icon "close" at bounding box center [581, 26] width 15 height 15
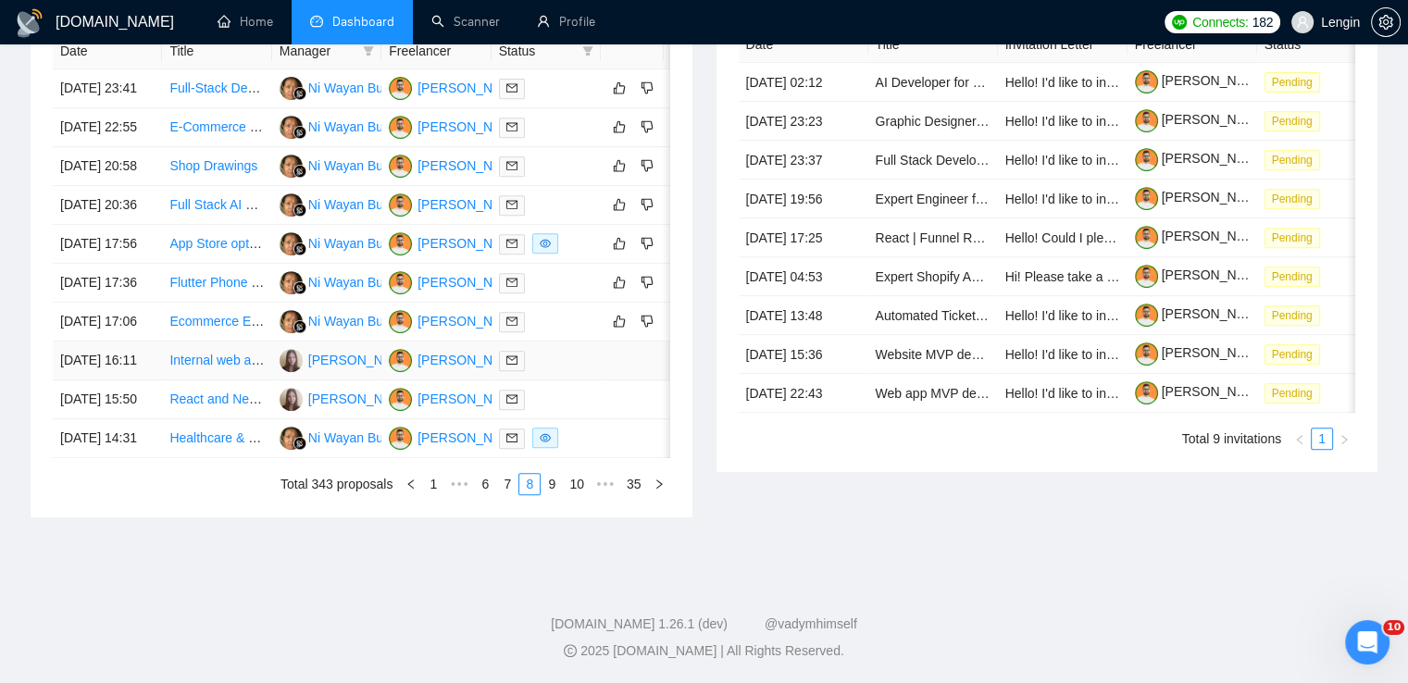
click at [225, 381] on td "Internal web app developemnt for a US-based full-service real estate company" at bounding box center [216, 361] width 109 height 39
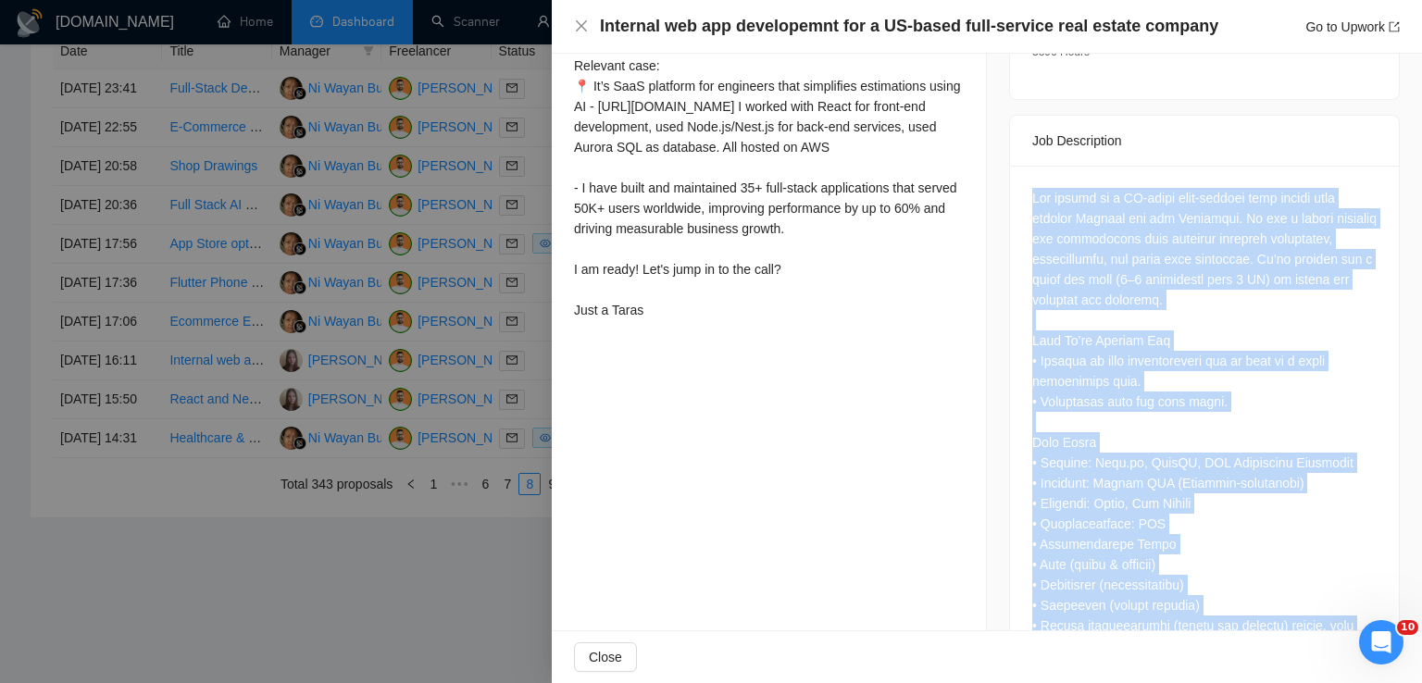
scroll to position [980, 0]
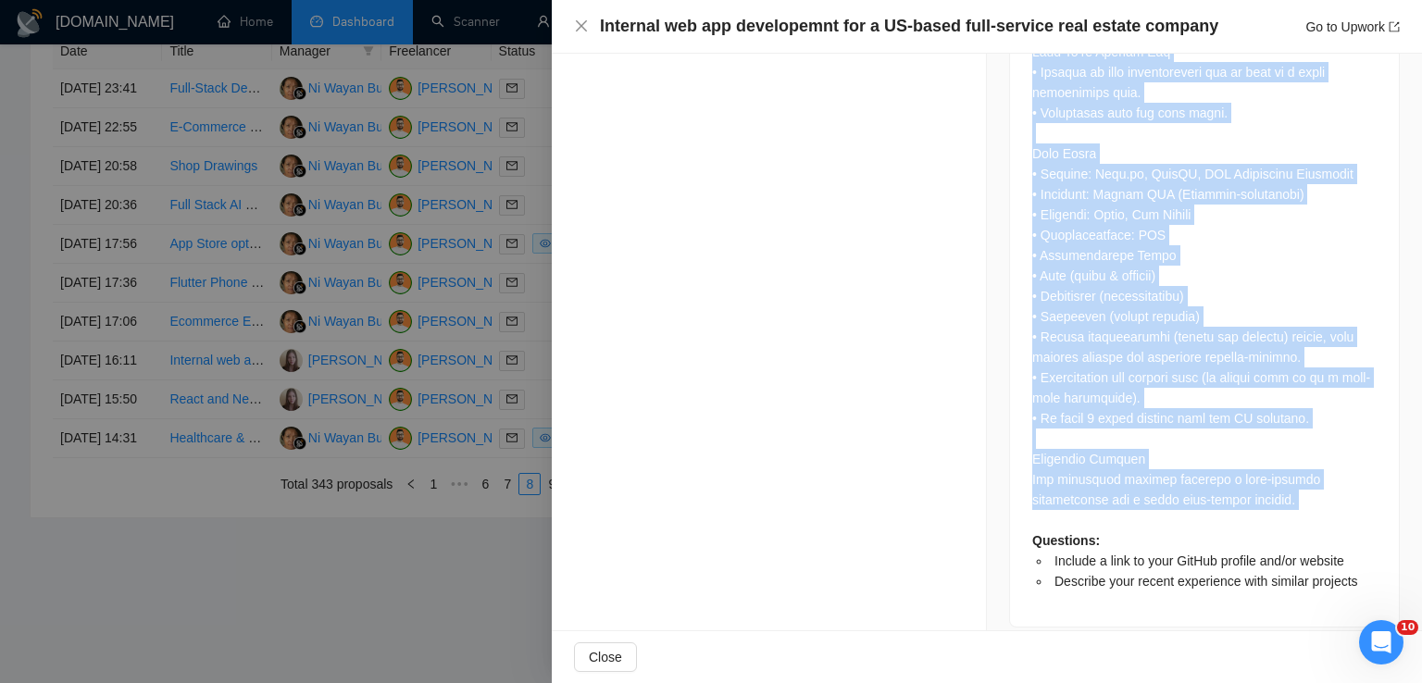
drag, startPoint x: 1024, startPoint y: 177, endPoint x: 1244, endPoint y: 493, distance: 385.8
click at [1244, 493] on div "Questions: Include a link to your GitHub profile and/or website Describe your r…" at bounding box center [1204, 252] width 389 height 750
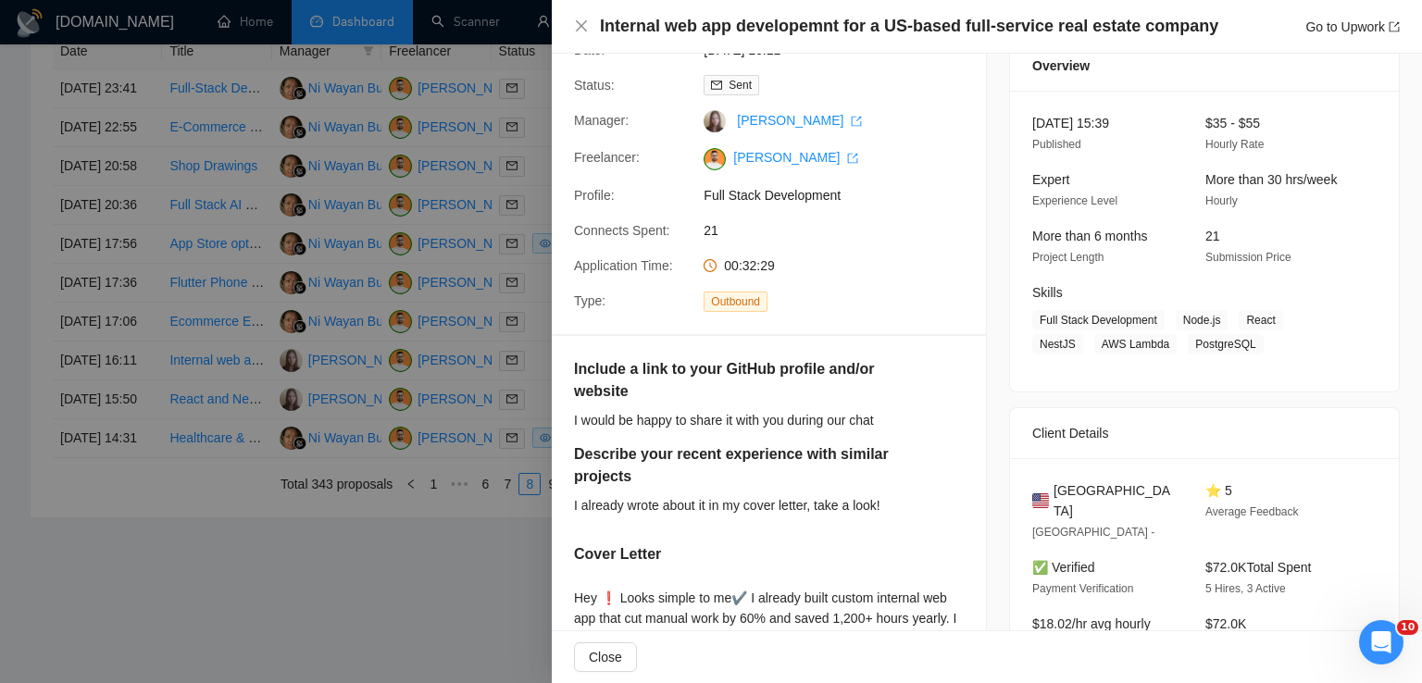
scroll to position [74, 0]
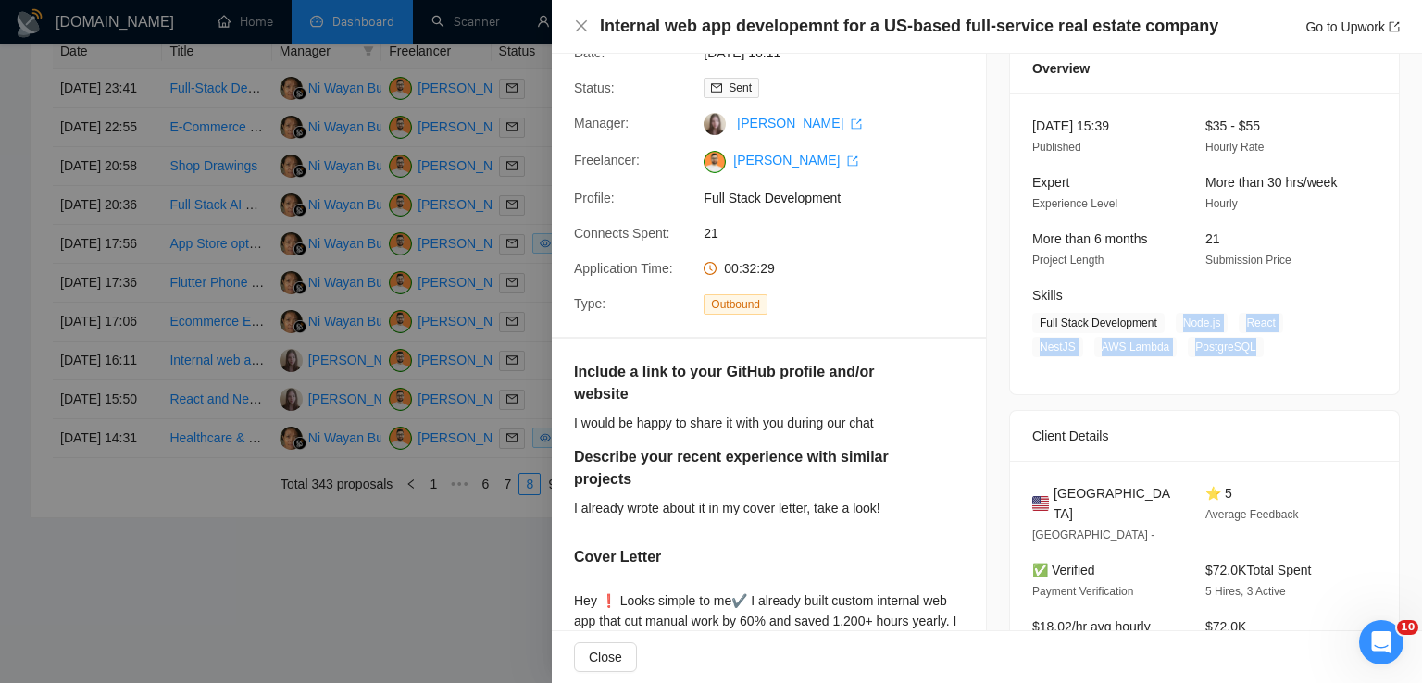
drag, startPoint x: 1172, startPoint y: 324, endPoint x: 1182, endPoint y: 353, distance: 30.5
click at [1182, 353] on span "Full Stack Development Node.js React NestJS AWS Lambda PostgreSQL" at bounding box center [1190, 335] width 317 height 44
click at [588, 23] on icon "close" at bounding box center [581, 26] width 15 height 15
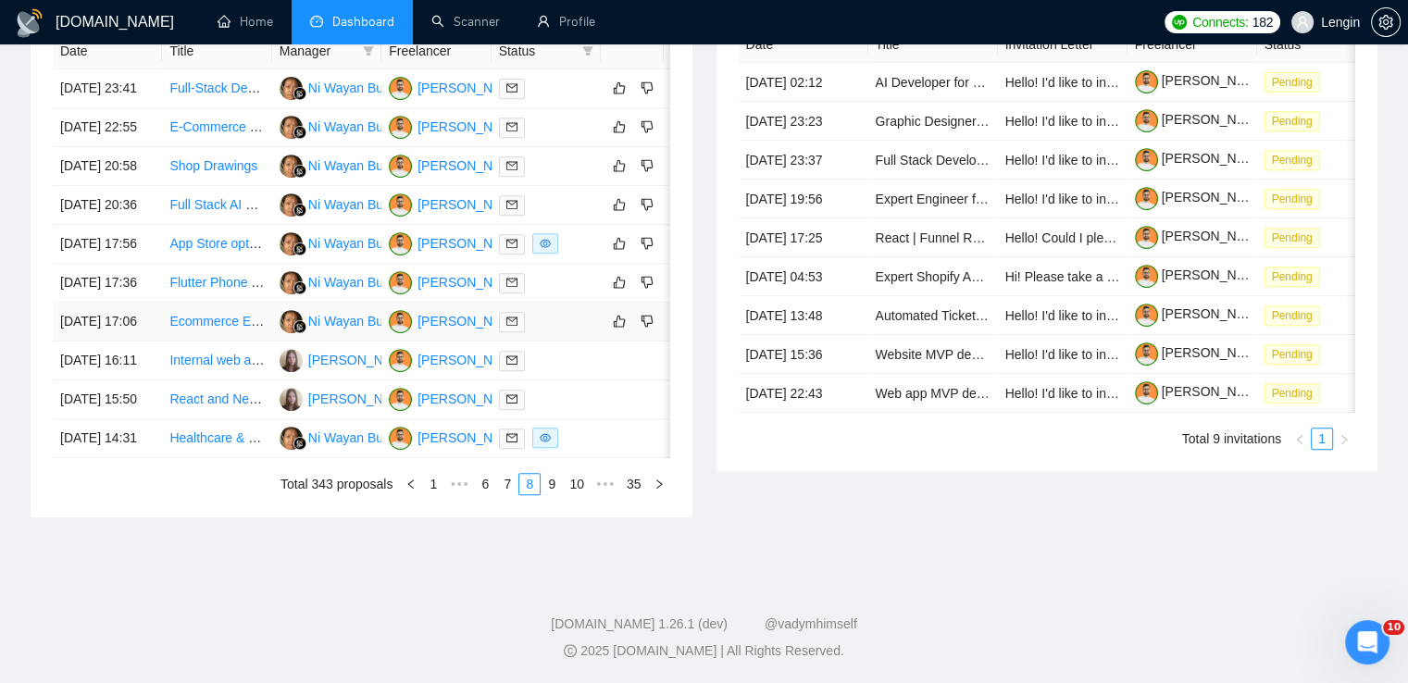
click at [229, 342] on td "Ecommerce Expert Needed for Strategic Development" at bounding box center [216, 322] width 109 height 39
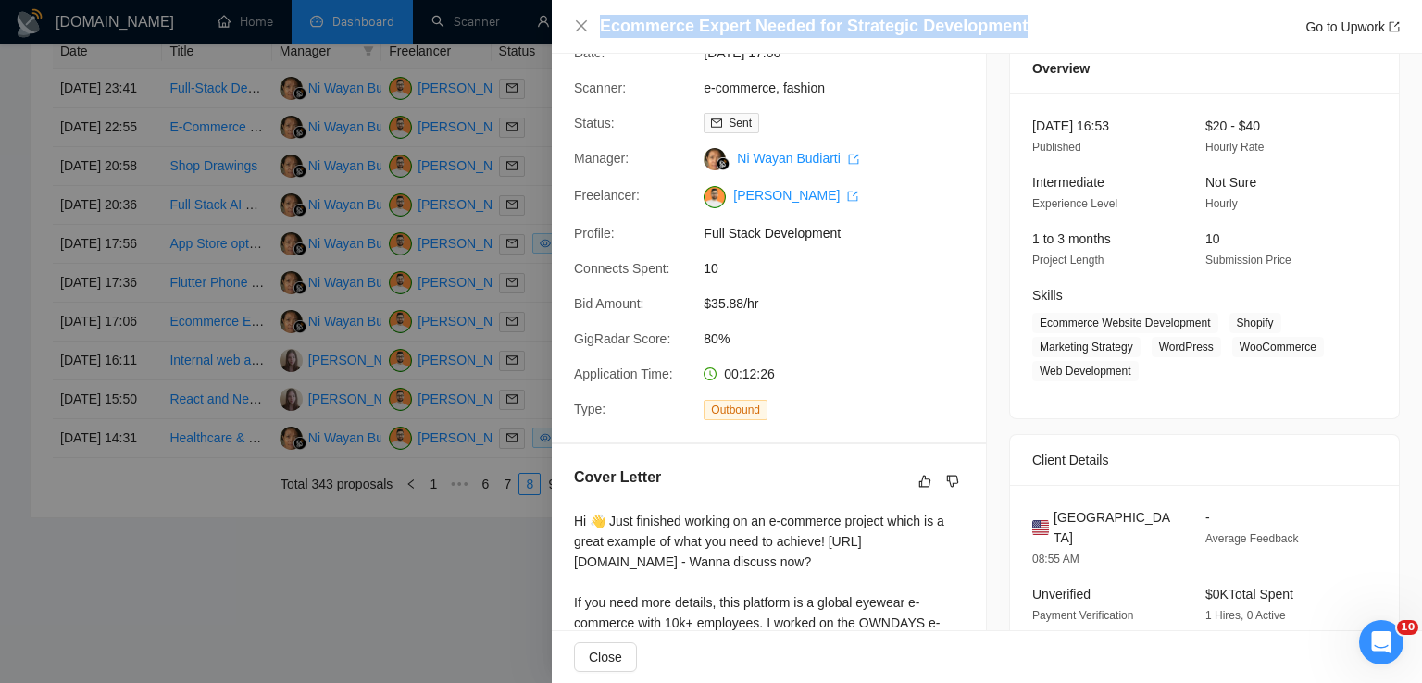
drag, startPoint x: 1015, startPoint y: 20, endPoint x: 597, endPoint y: 28, distance: 417.6
click at [597, 28] on div "Ecommerce Expert Needed for Strategic Development Go to Upwork" at bounding box center [987, 26] width 826 height 23
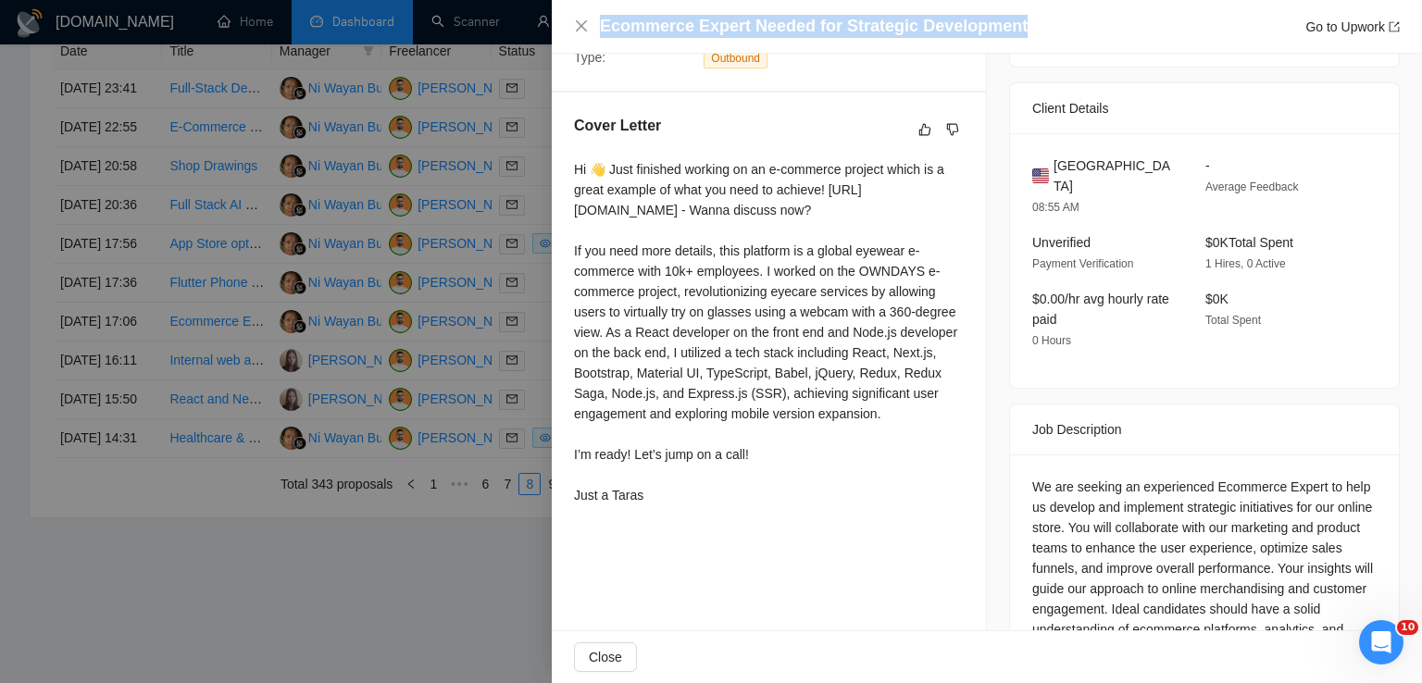
scroll to position [489, 0]
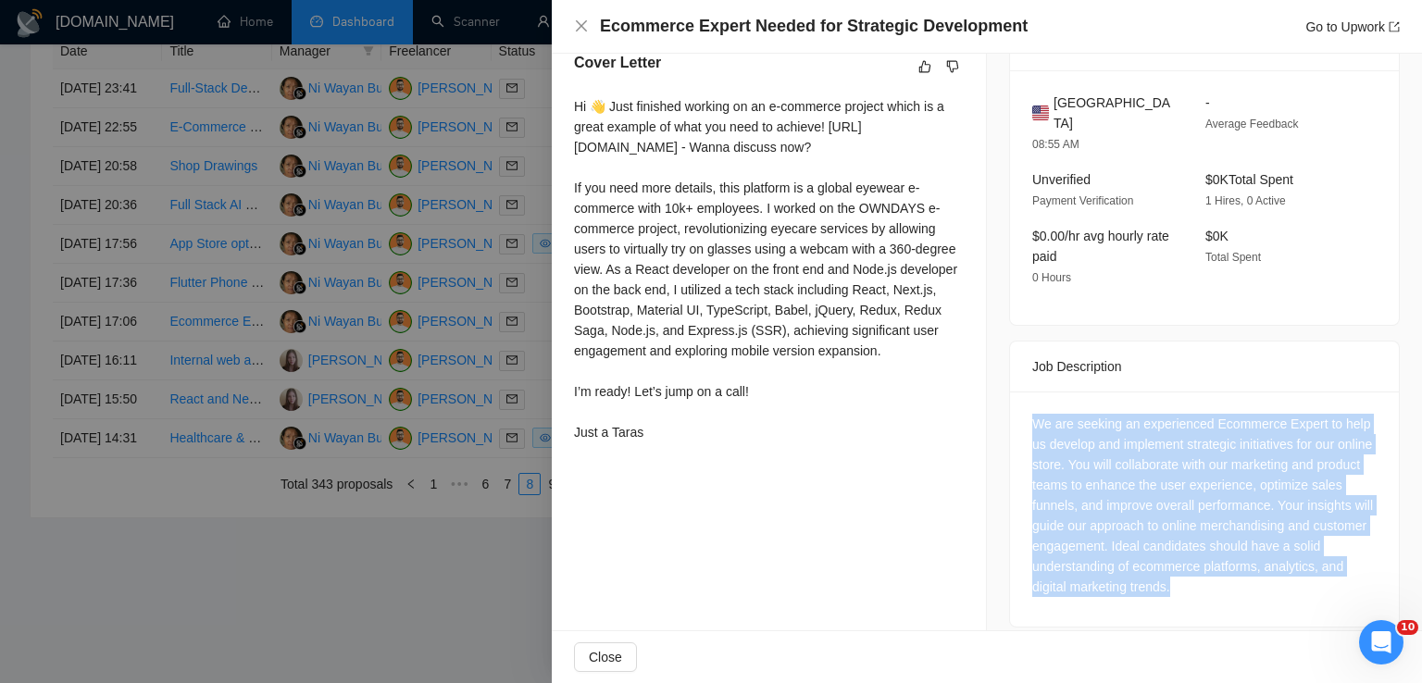
drag, startPoint x: 1221, startPoint y: 568, endPoint x: 1018, endPoint y: 378, distance: 278.4
click at [1018, 392] on div "We are seeking an experienced Ecommerce Expert to help us develop and implement…" at bounding box center [1204, 509] width 389 height 235
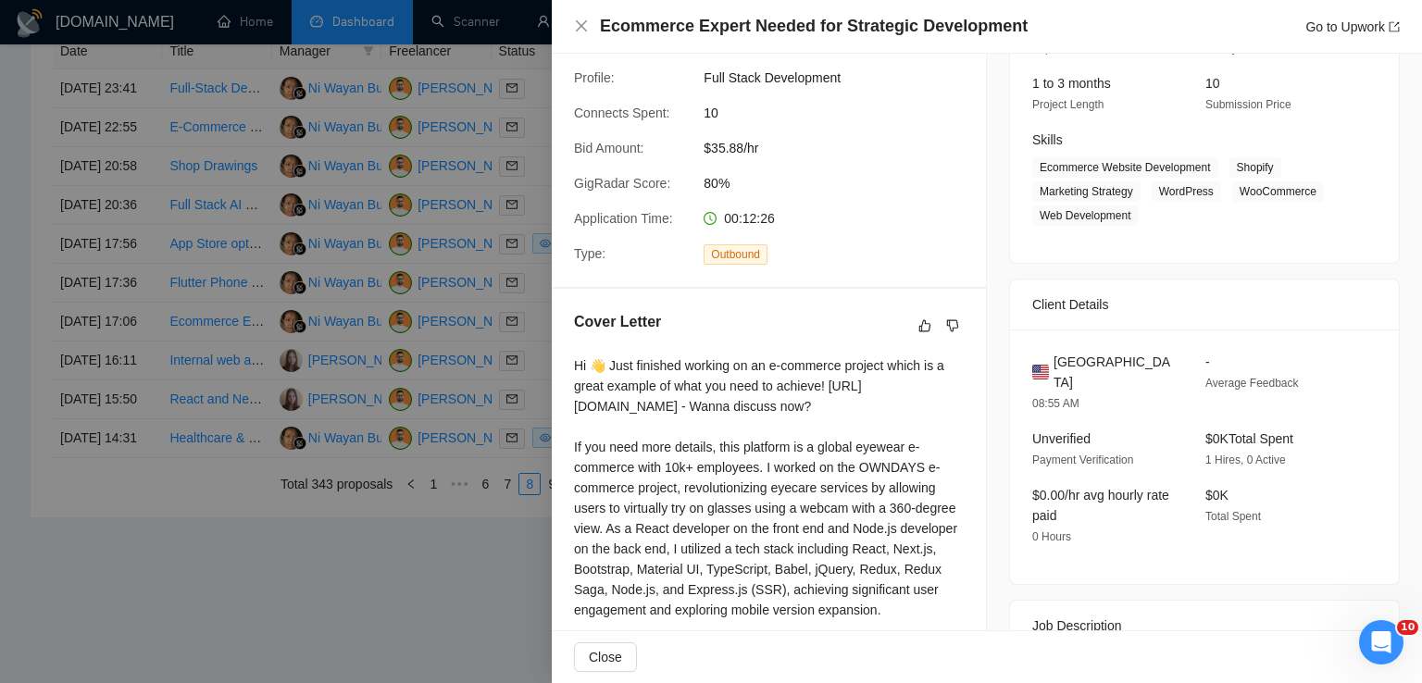
scroll to position [223, 0]
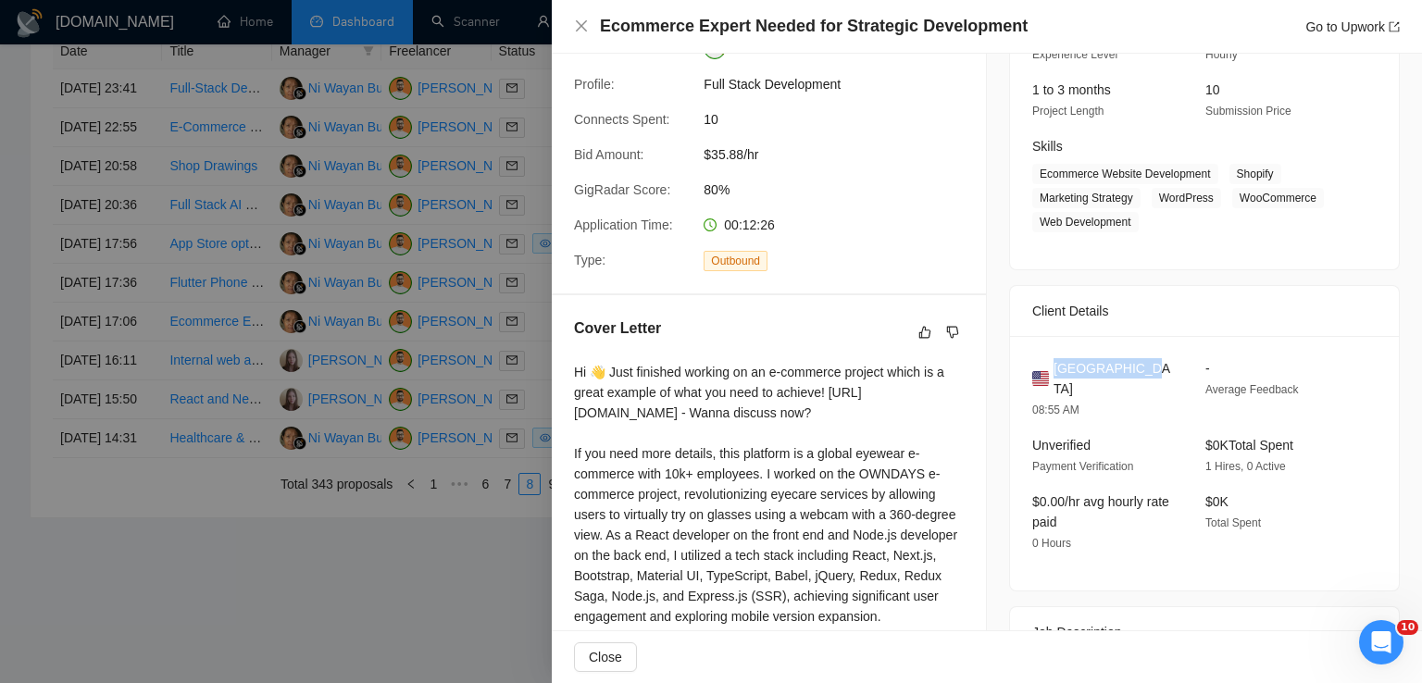
drag, startPoint x: 1129, startPoint y: 368, endPoint x: 1052, endPoint y: 364, distance: 76.9
click at [1052, 364] on div "[GEOGRAPHIC_DATA]" at bounding box center [1104, 378] width 144 height 41
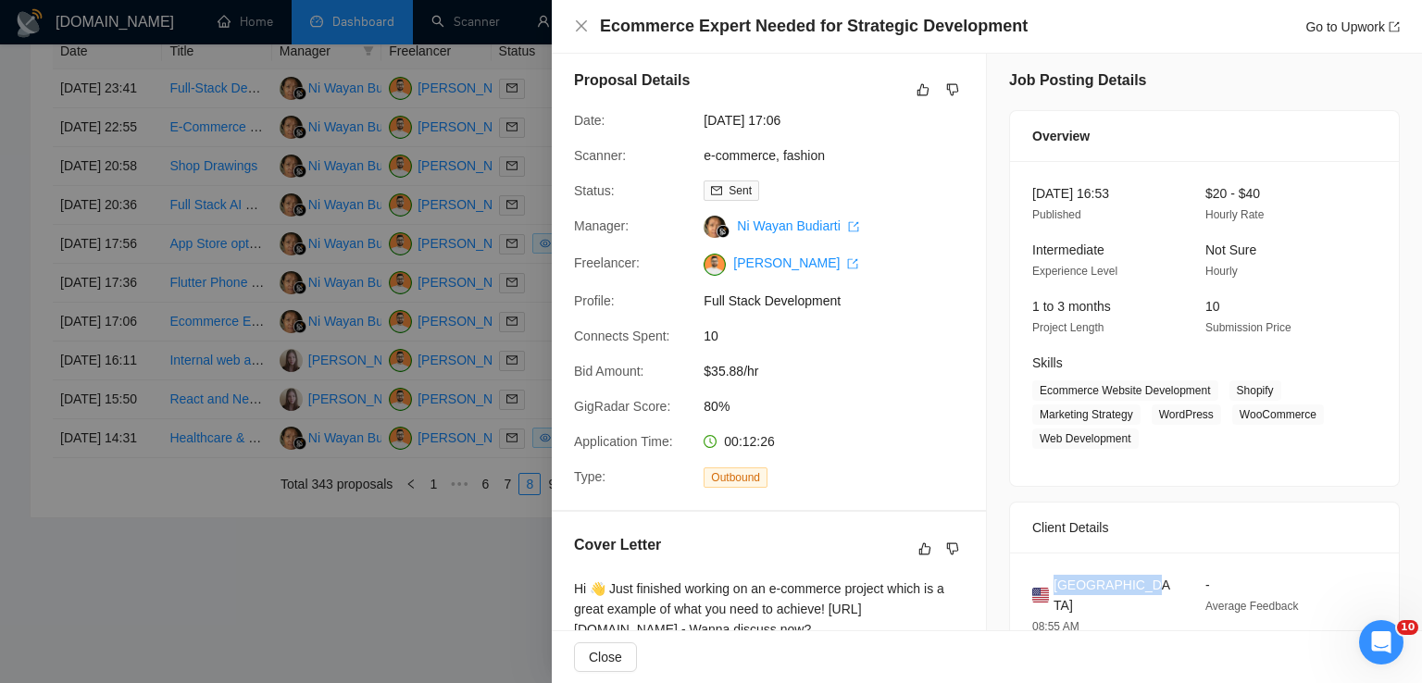
scroll to position [0, 0]
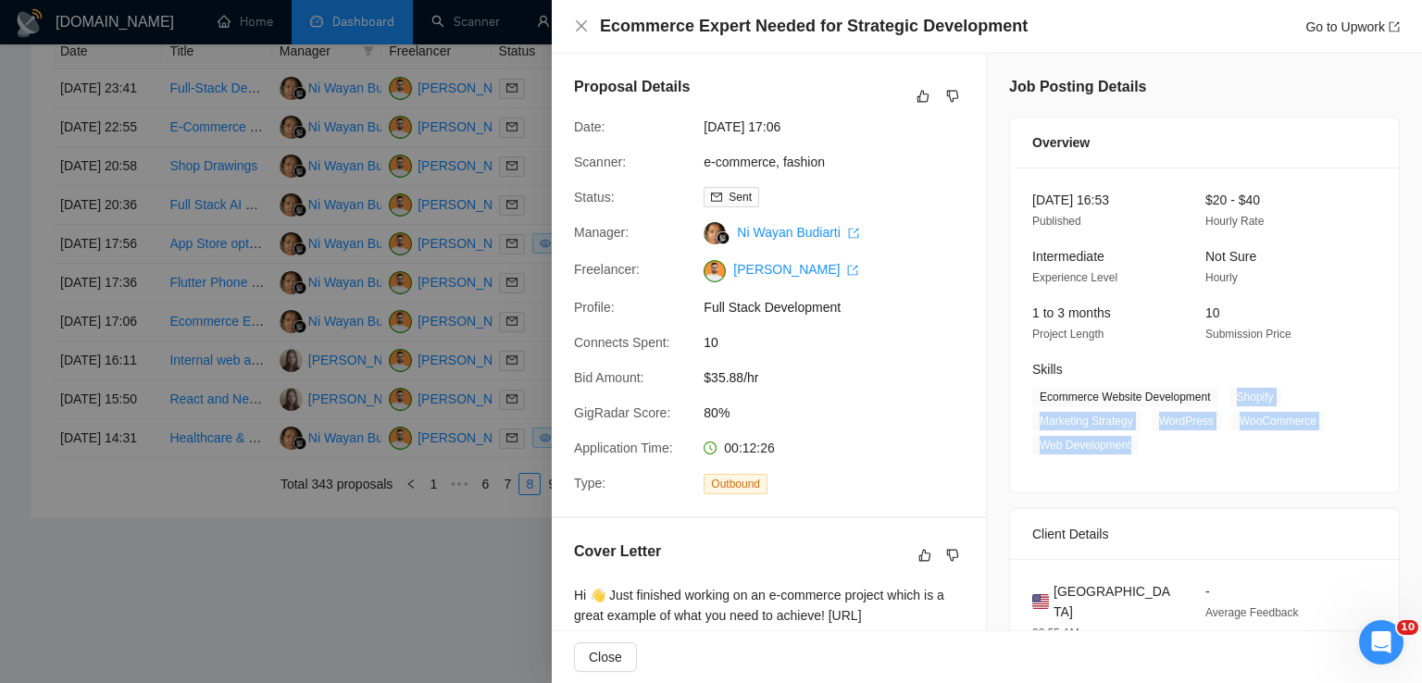
drag, startPoint x: 1225, startPoint y: 391, endPoint x: 1145, endPoint y: 449, distance: 98.7
click at [1145, 449] on span "Ecommerce Website Development Shopify Marketing Strategy WordPress WooCommerce …" at bounding box center [1190, 421] width 317 height 69
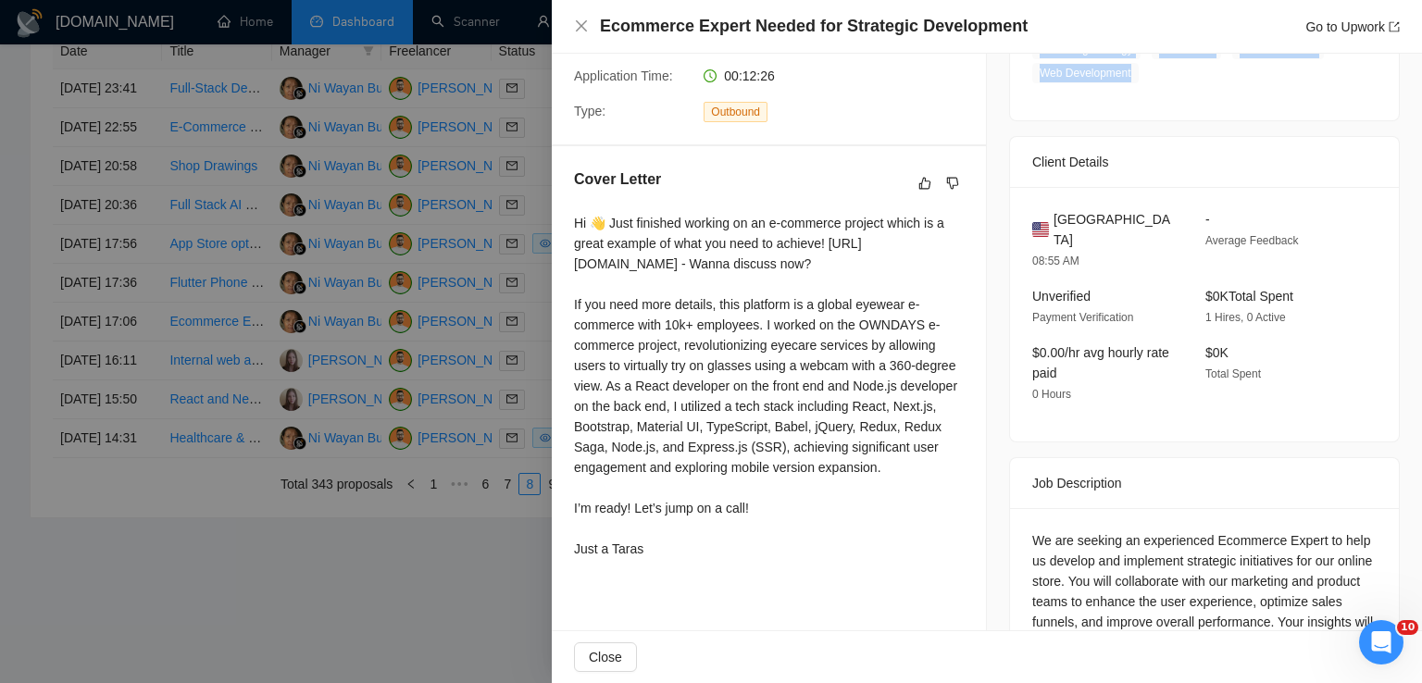
scroll to position [377, 0]
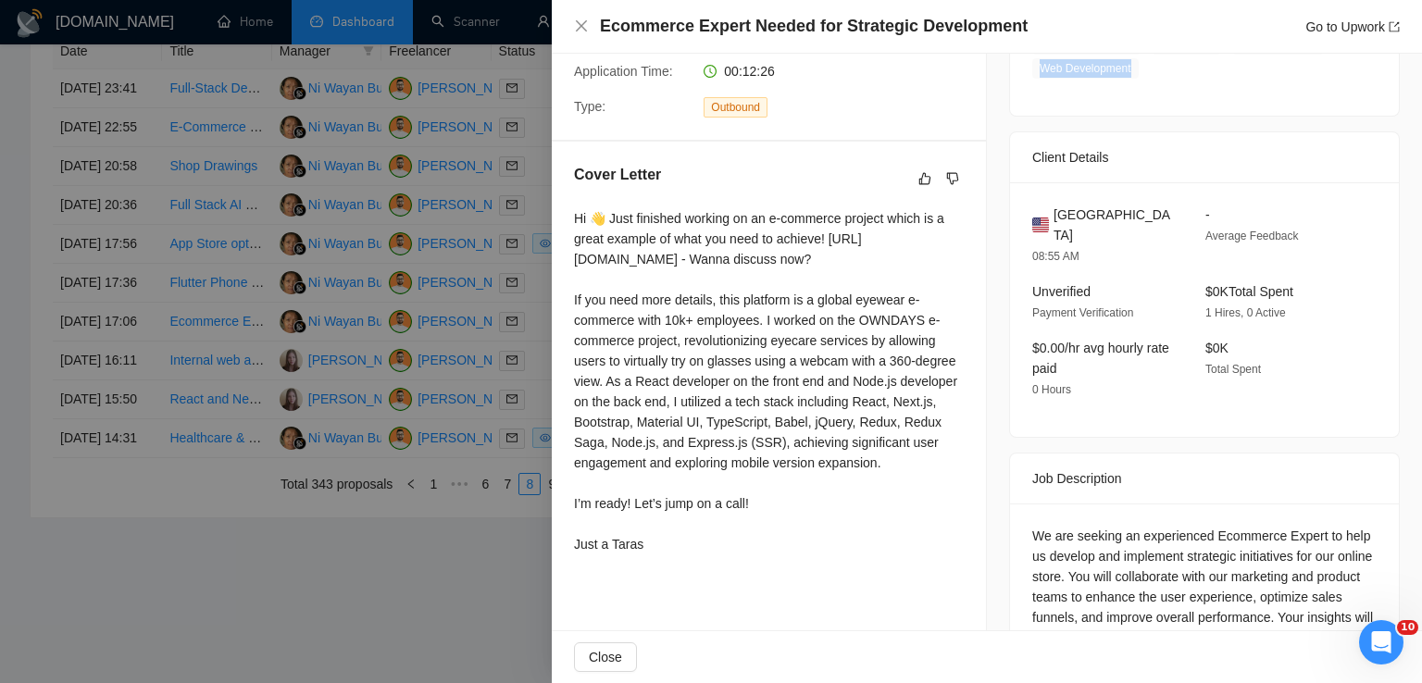
drag, startPoint x: 571, startPoint y: 219, endPoint x: 677, endPoint y: 586, distance: 381.5
click at [677, 584] on div "Cover Letter Hi 👋 Just finished working on an e-commerce project which is a gre…" at bounding box center [769, 363] width 434 height 443
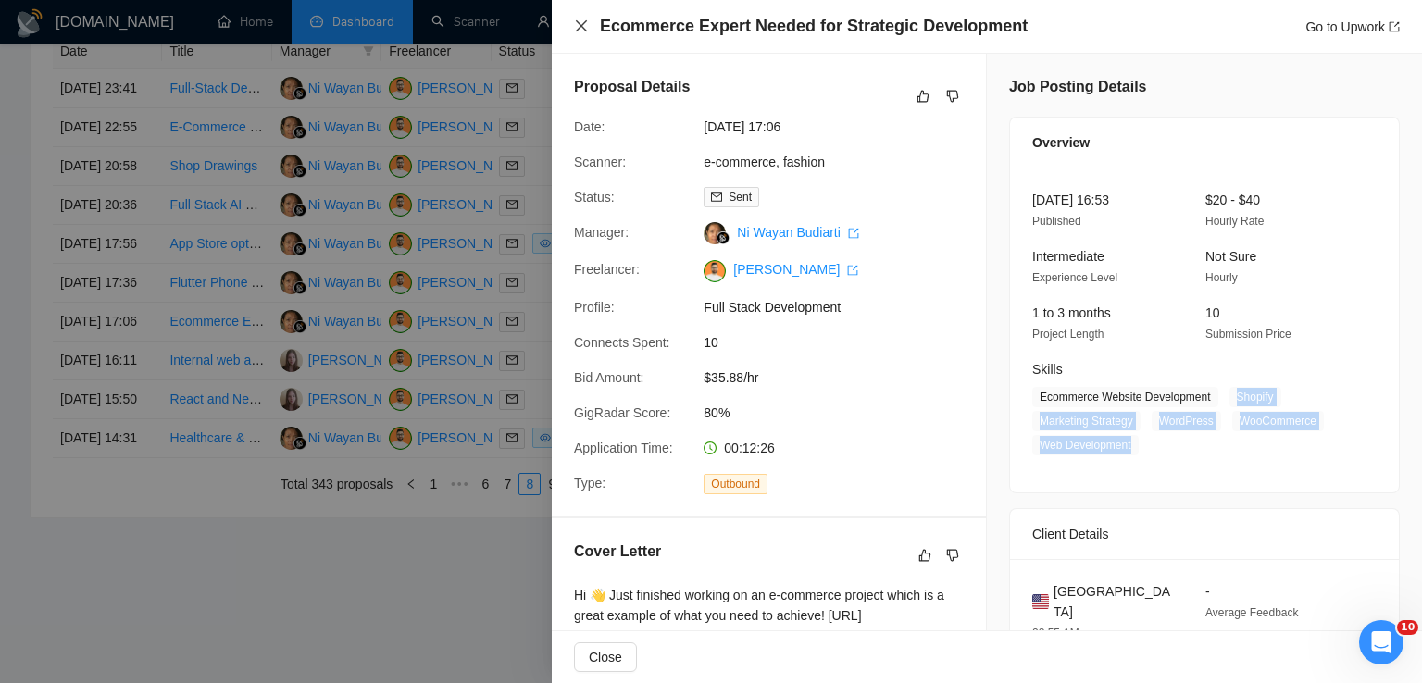
click at [579, 28] on icon "close" at bounding box center [581, 25] width 11 height 11
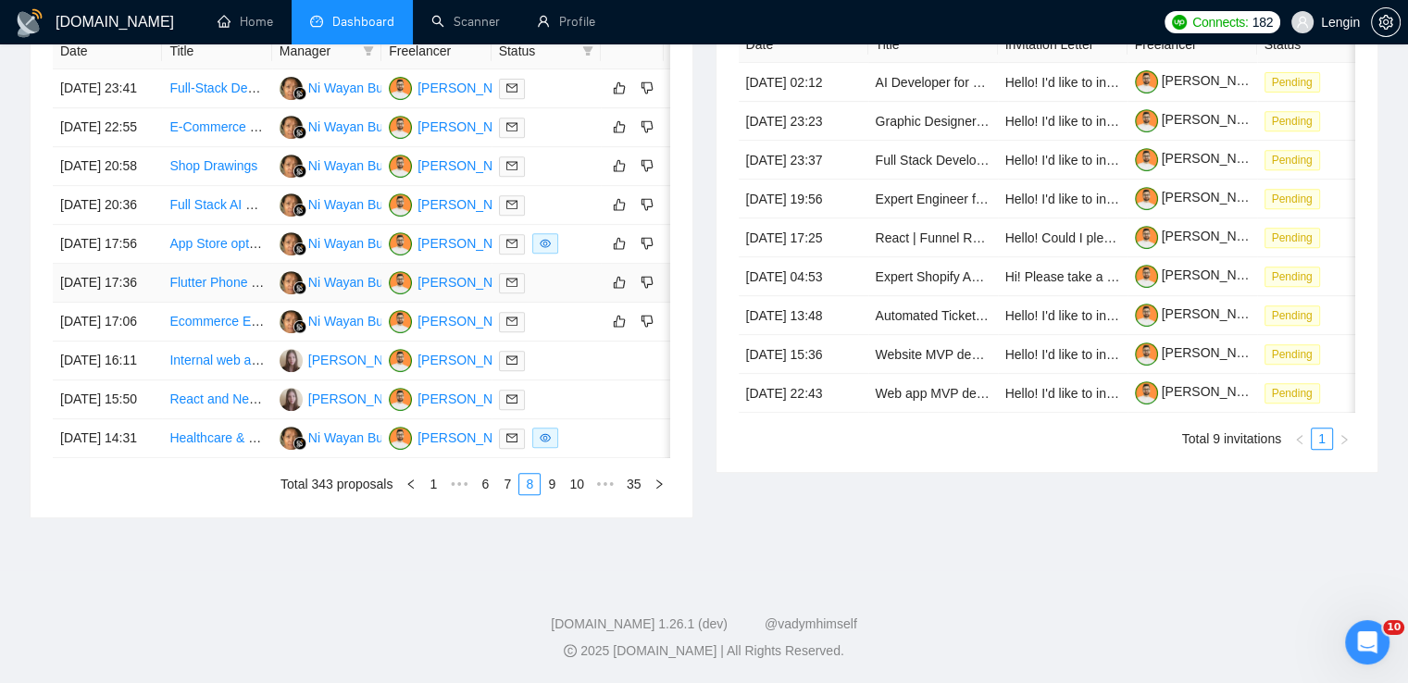
click at [202, 303] on td "Flutter Phone Development for Healthcare App" at bounding box center [216, 283] width 109 height 39
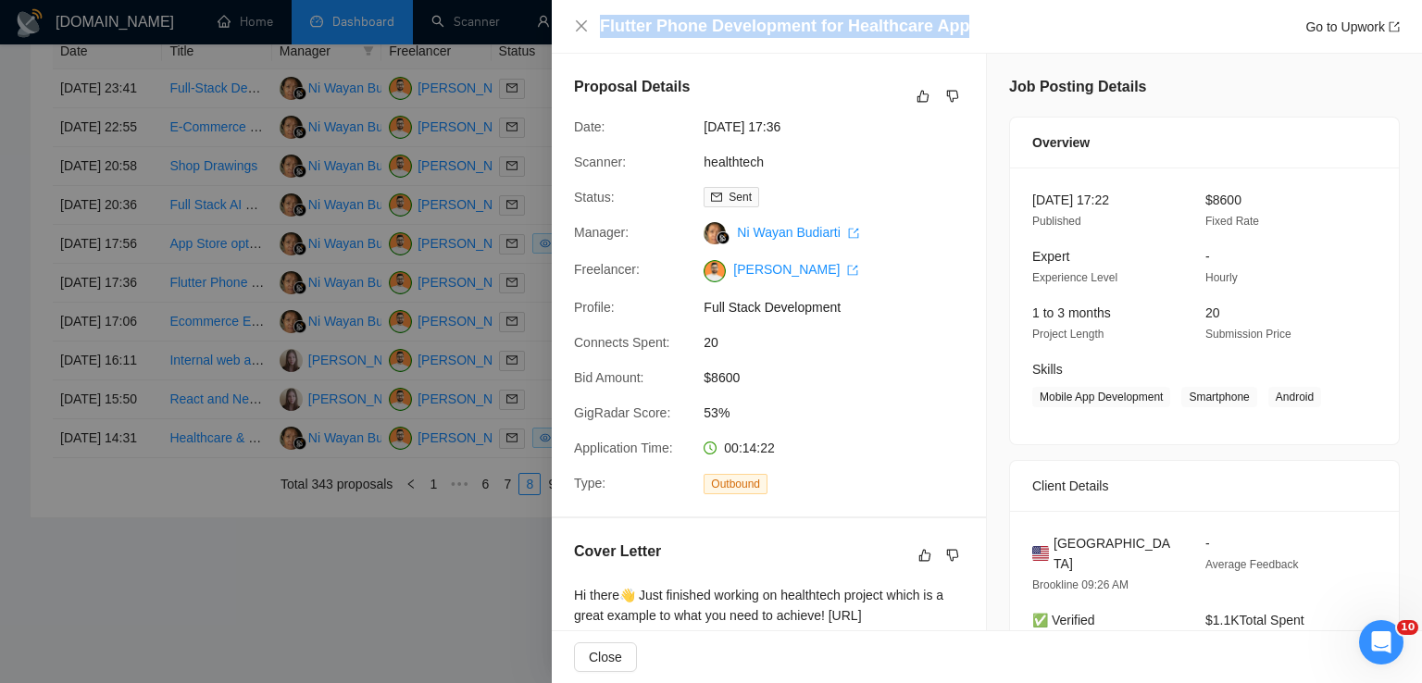
drag, startPoint x: 975, startPoint y: 29, endPoint x: 590, endPoint y: 26, distance: 385.2
click at [590, 26] on div "Flutter Phone Development for Healthcare App Go to Upwork" at bounding box center [987, 26] width 826 height 23
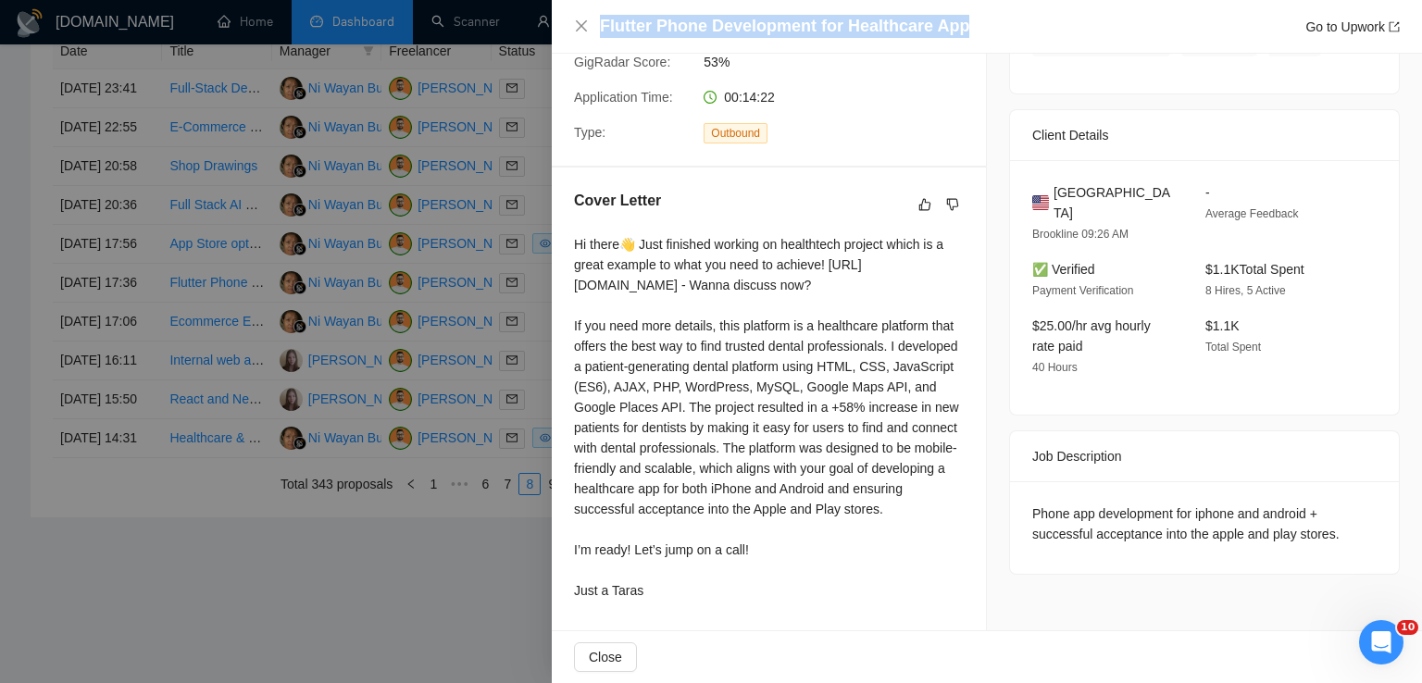
scroll to position [372, 0]
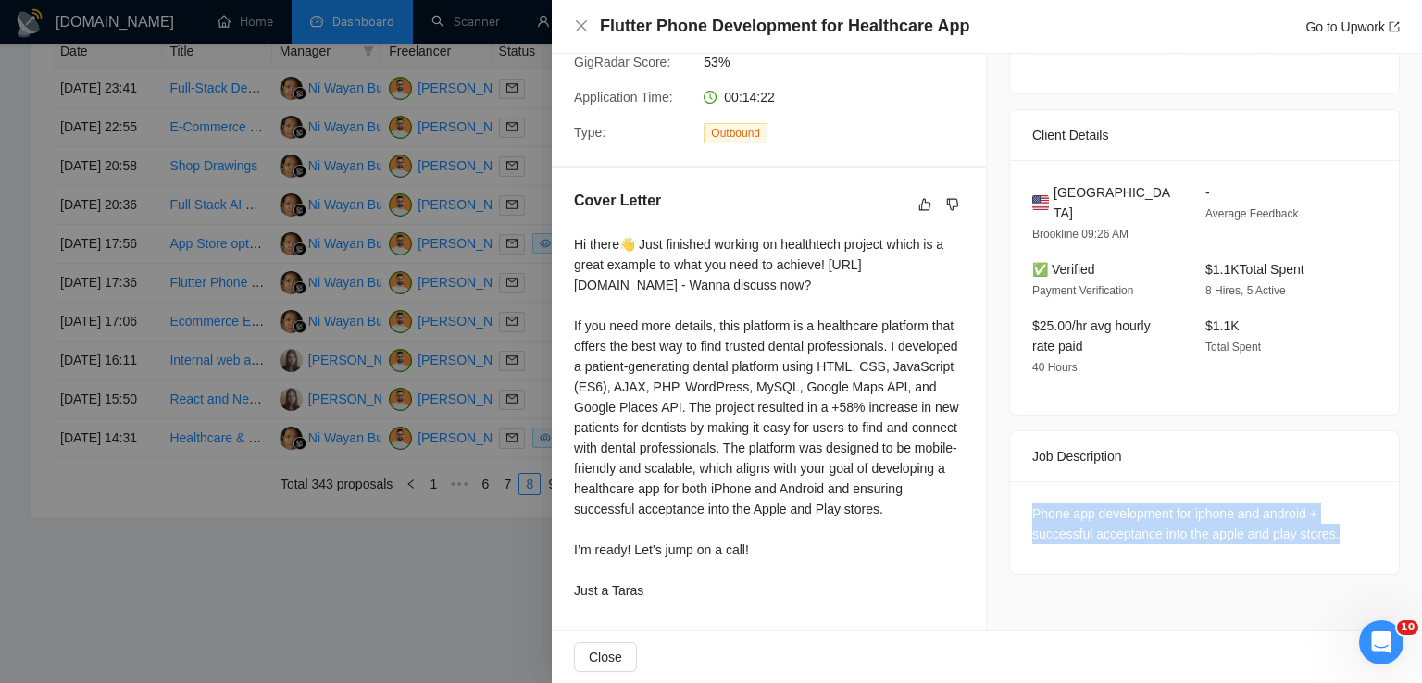
drag, startPoint x: 1341, startPoint y: 493, endPoint x: 1018, endPoint y: 451, distance: 325.0
click at [1018, 481] on div "Phone app development for iphone and android + successful acceptance into the a…" at bounding box center [1204, 527] width 389 height 93
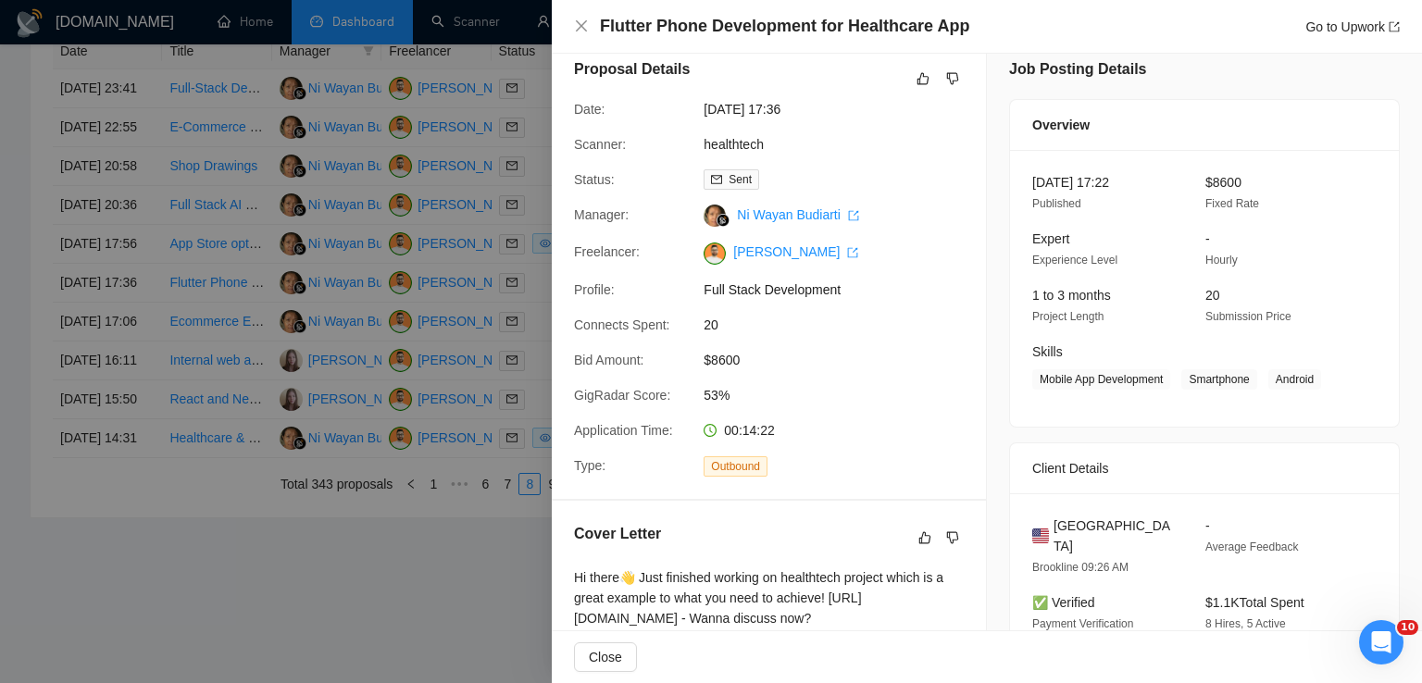
scroll to position [17, 0]
drag, startPoint x: 1181, startPoint y: 381, endPoint x: 1318, endPoint y: 381, distance: 136.1
click at [1318, 381] on span "Mobile App Development Smartphone Android" at bounding box center [1190, 380] width 317 height 20
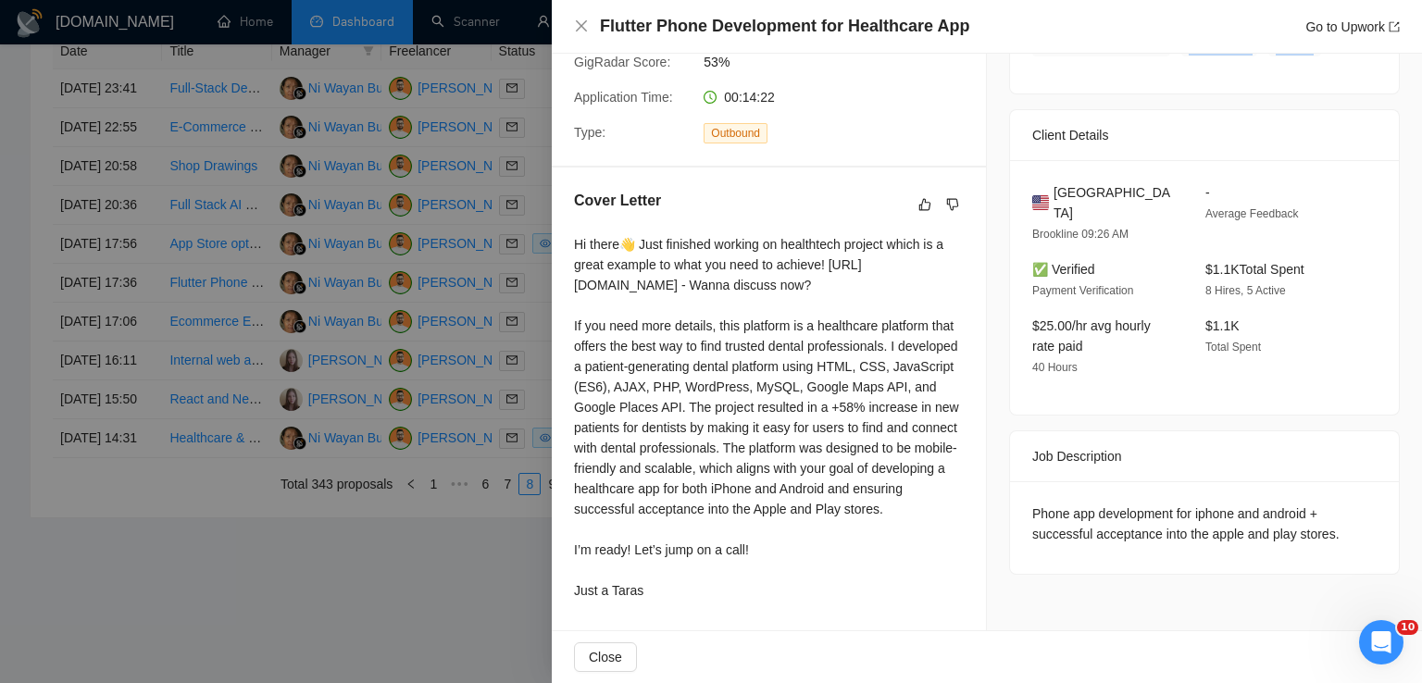
drag, startPoint x: 574, startPoint y: 219, endPoint x: 696, endPoint y: 582, distance: 383.0
click at [696, 582] on div "Hi there👋 Just finished working on healthtech project which is a great example …" at bounding box center [769, 417] width 390 height 367
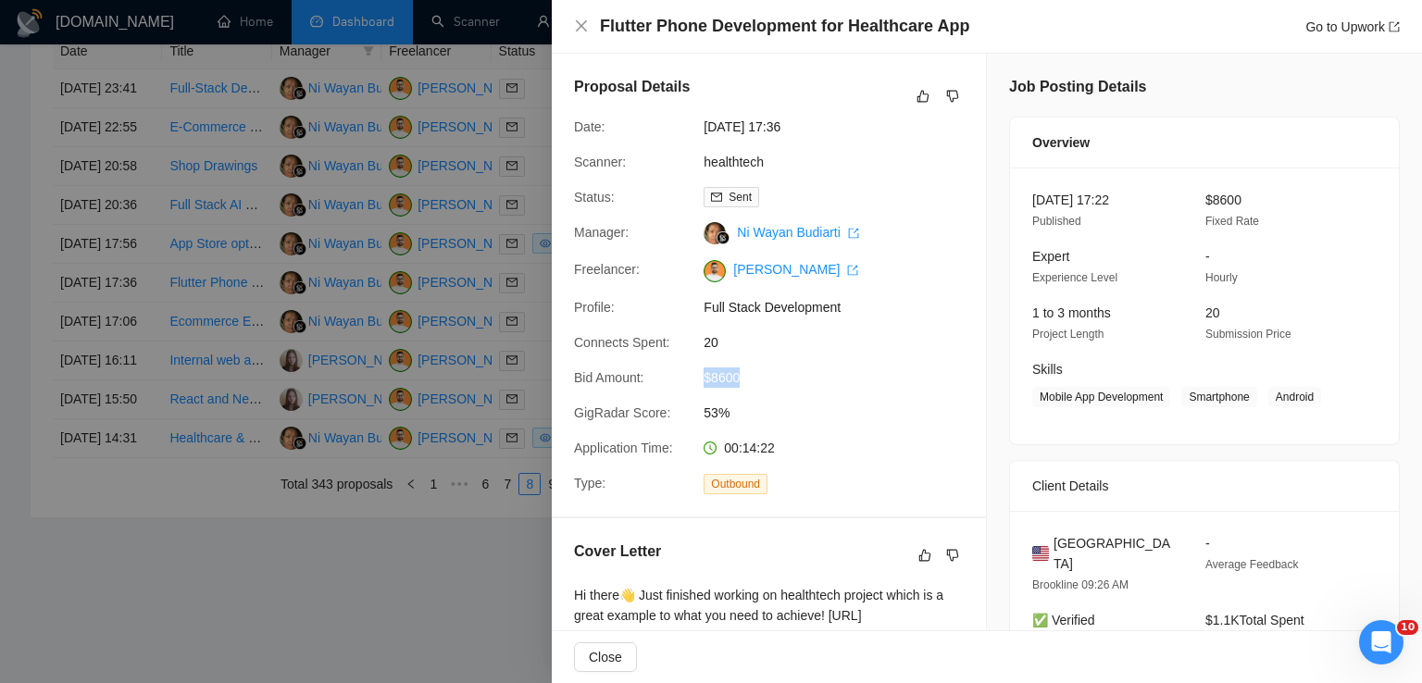
drag, startPoint x: 743, startPoint y: 379, endPoint x: 689, endPoint y: 378, distance: 53.7
click at [689, 378] on div "Bid Amount: $8600" at bounding box center [762, 378] width 390 height 20
click at [584, 27] on icon "close" at bounding box center [581, 26] width 15 height 15
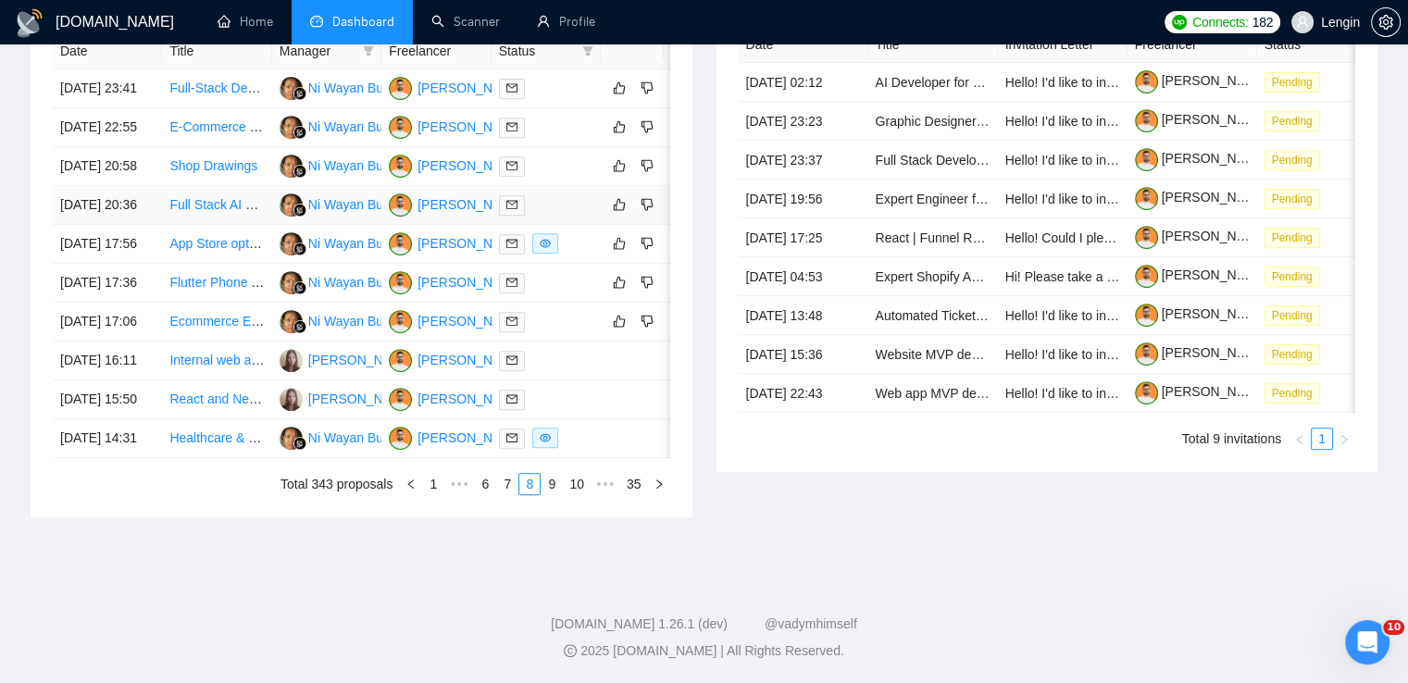
click at [239, 219] on td "Full Stack AI Mobile App Developer Needed to Complete Project" at bounding box center [216, 205] width 109 height 39
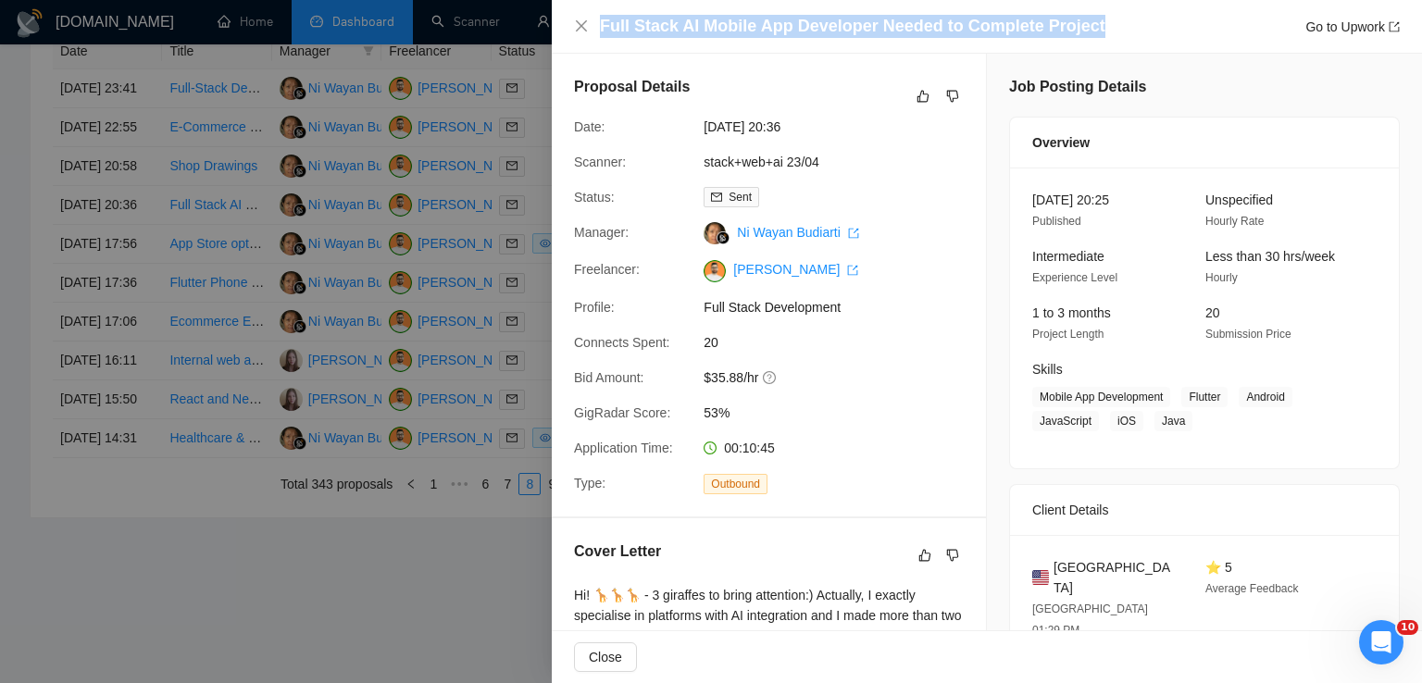
drag, startPoint x: 1104, startPoint y: 20, endPoint x: 583, endPoint y: 18, distance: 520.3
click at [583, 18] on div "Full Stack AI Mobile App Developer Needed to Complete Project Go to Upwork" at bounding box center [987, 26] width 826 height 23
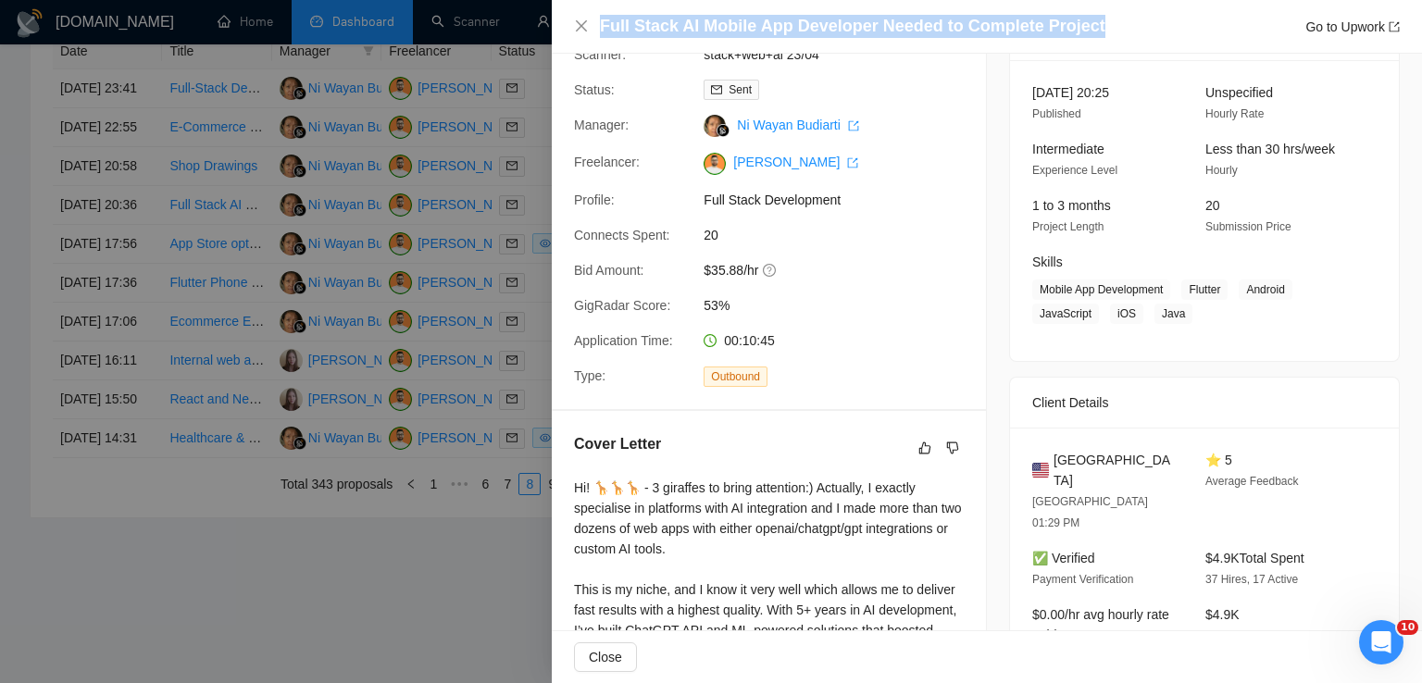
scroll to position [485, 0]
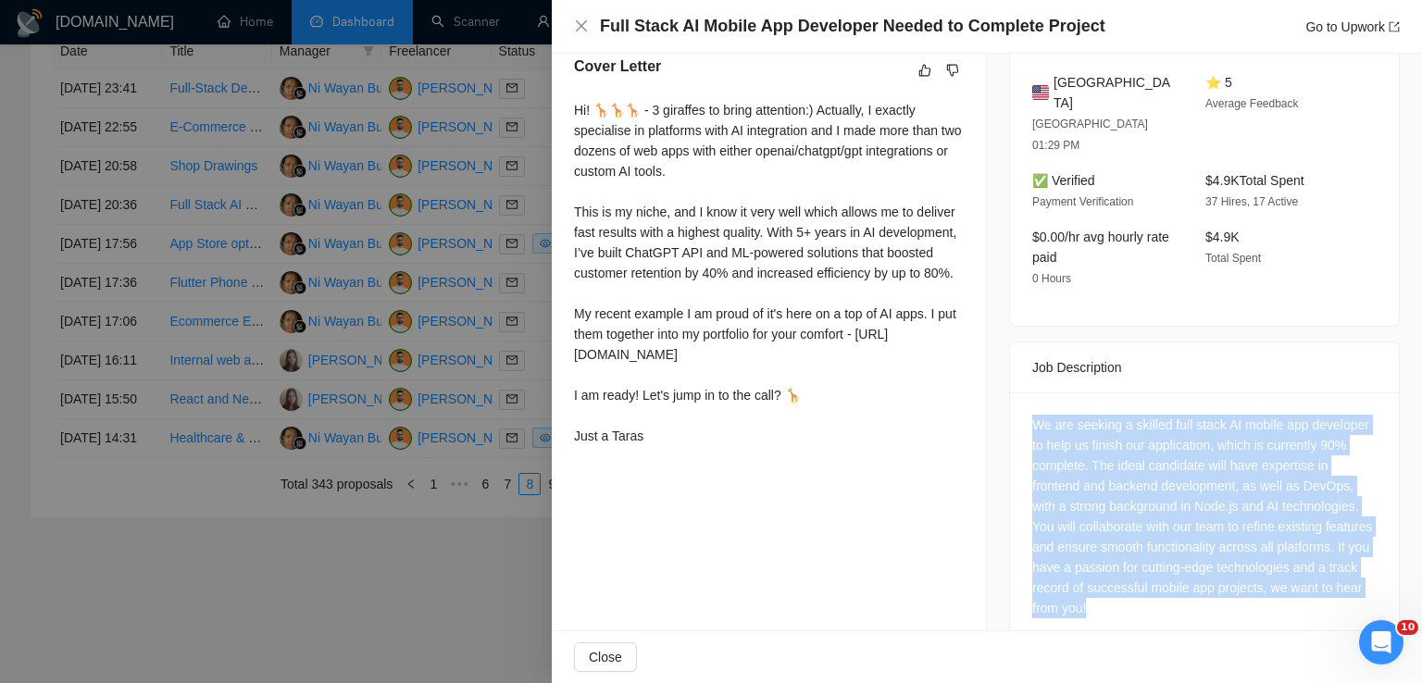
drag, startPoint x: 1243, startPoint y: 577, endPoint x: 993, endPoint y: 382, distance: 316.7
click at [993, 382] on div "Job Posting Details Overview [DATE] 20:25 Published Unspecified Hourly Rate Int…" at bounding box center [1204, 120] width 435 height 1103
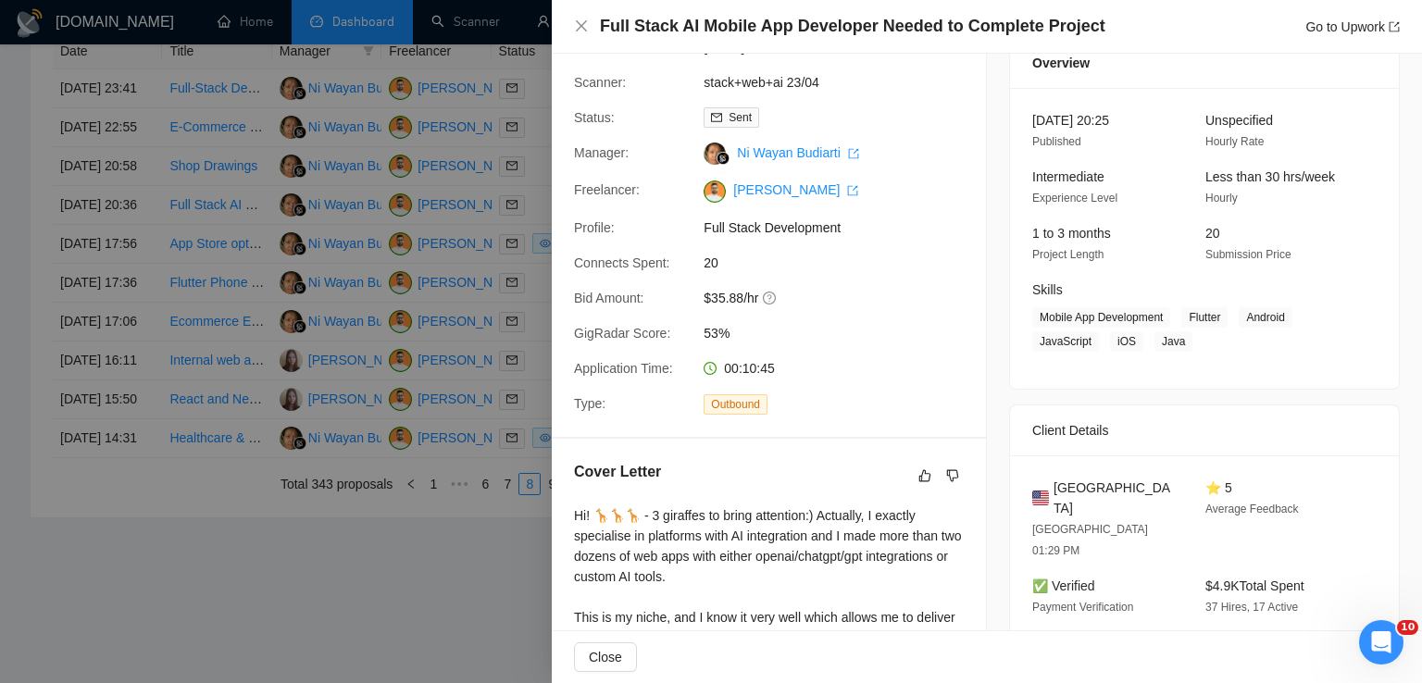
scroll to position [84, 0]
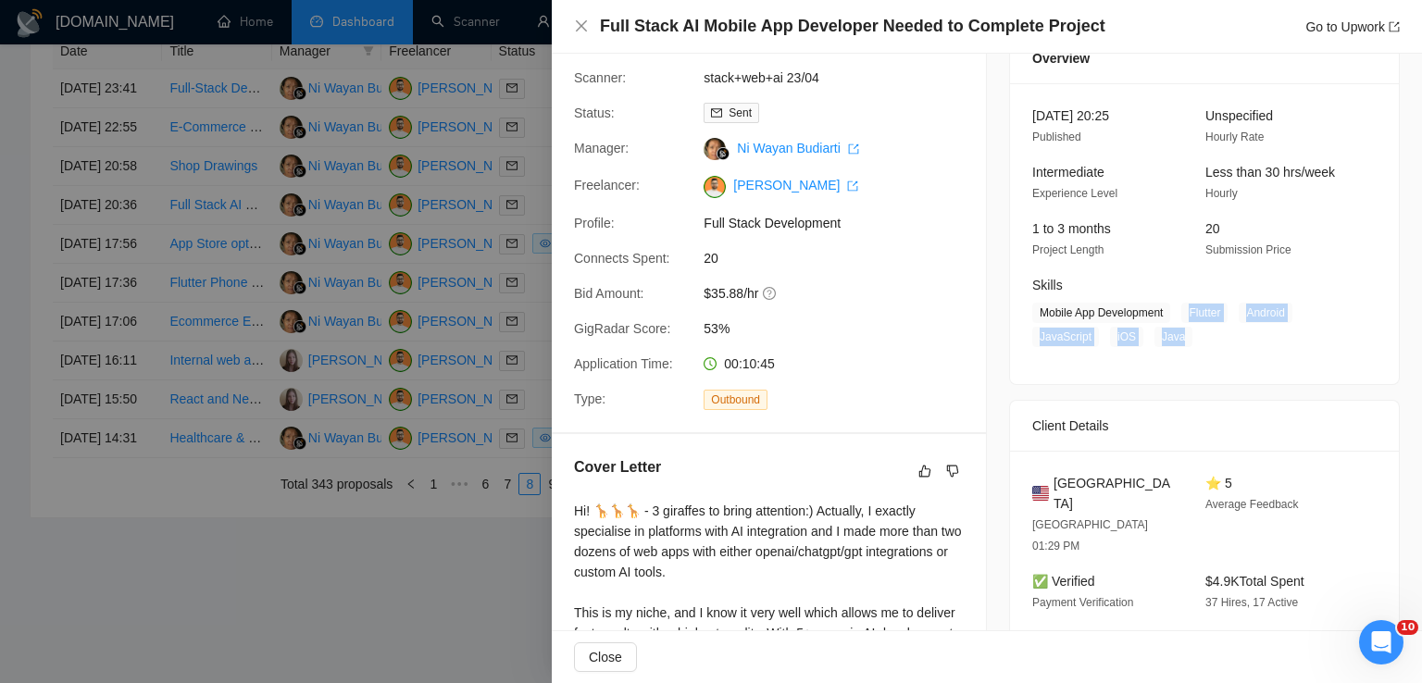
drag, startPoint x: 1184, startPoint y: 314, endPoint x: 1178, endPoint y: 343, distance: 29.4
click at [1178, 343] on span "Mobile App Development Flutter Android JavaScript iOS Java" at bounding box center [1190, 325] width 317 height 44
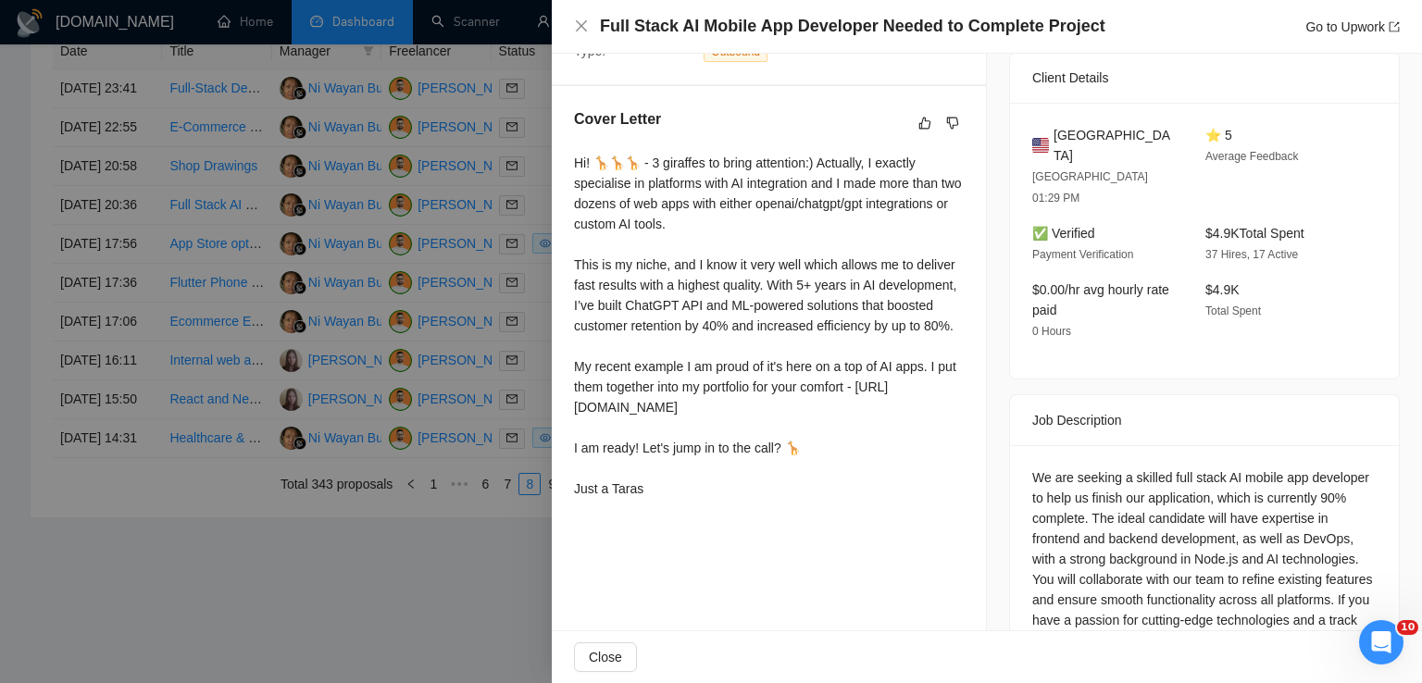
scroll to position [443, 0]
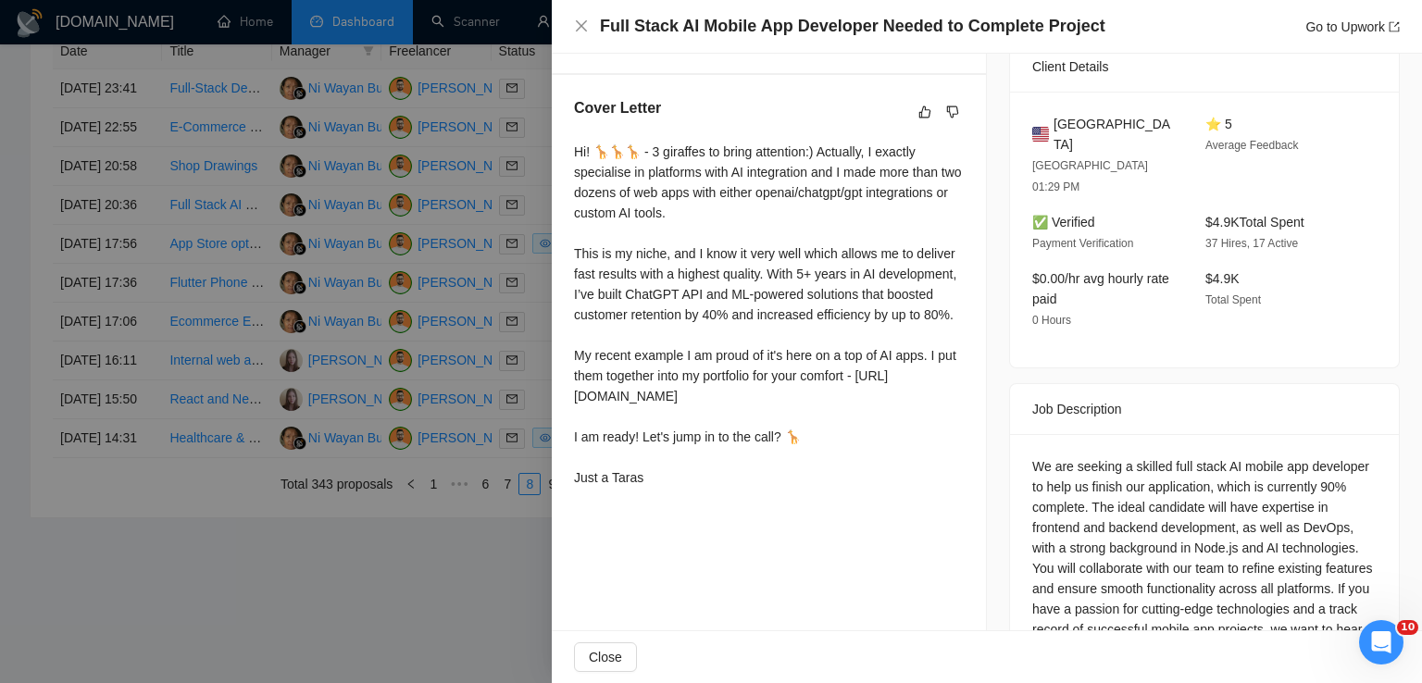
drag, startPoint x: 659, startPoint y: 516, endPoint x: 570, endPoint y: 159, distance: 367.4
click at [570, 159] on div "Cover Letter Hi! 🦒🦒🦒 - 3 giraffes to bring attention:) Actually, I exactly spec…" at bounding box center [769, 296] width 434 height 443
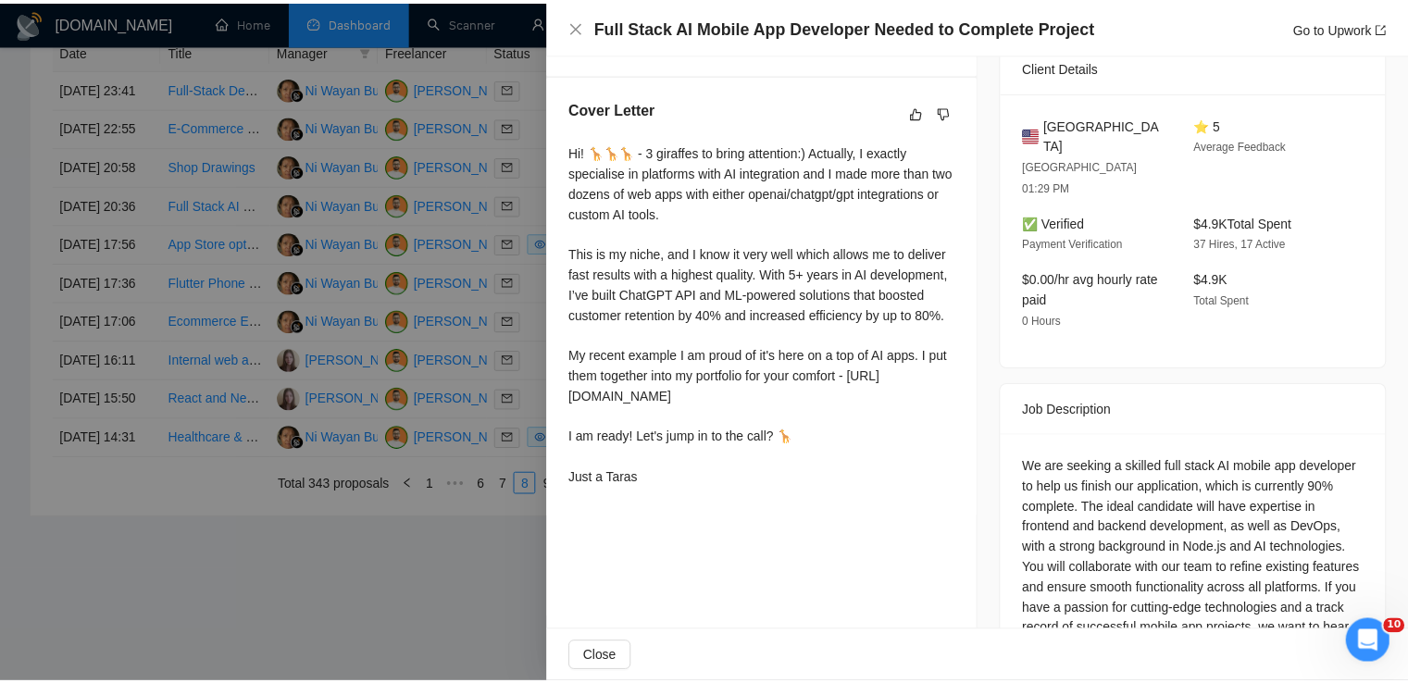
scroll to position [0, 0]
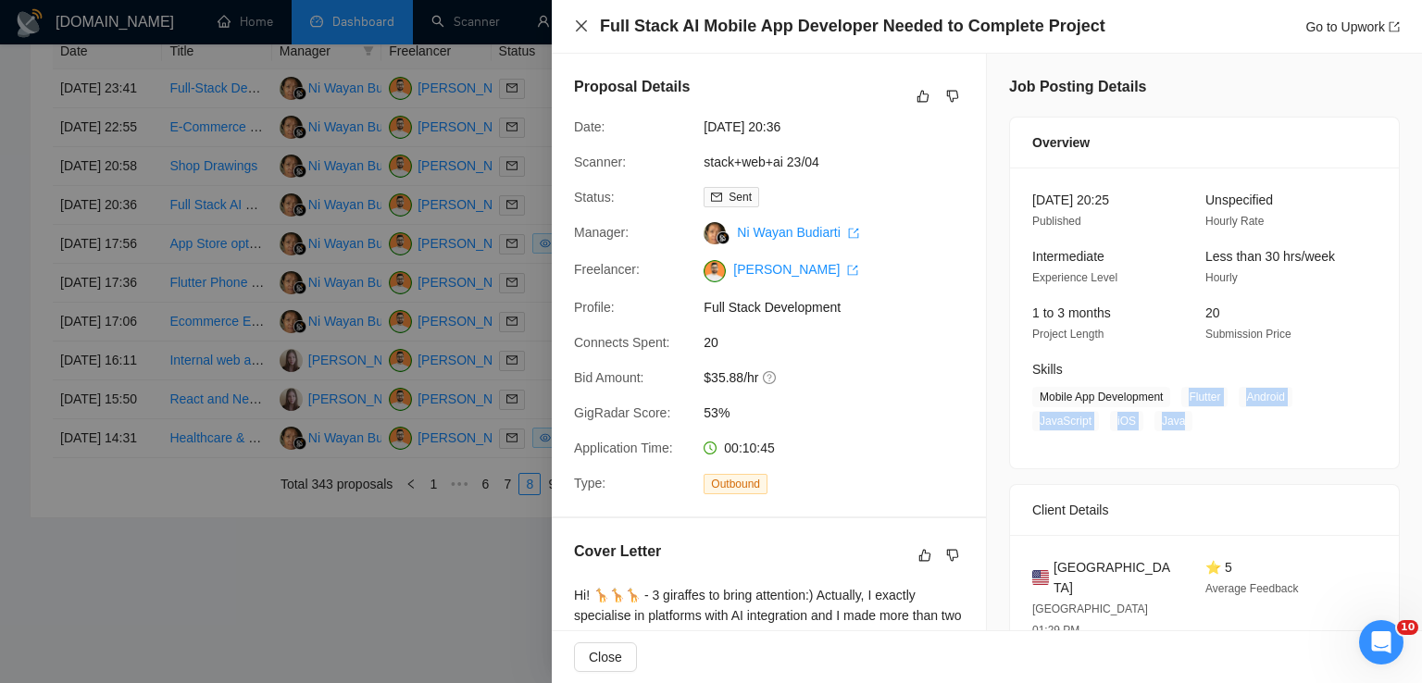
click at [585, 26] on icon "close" at bounding box center [581, 26] width 15 height 15
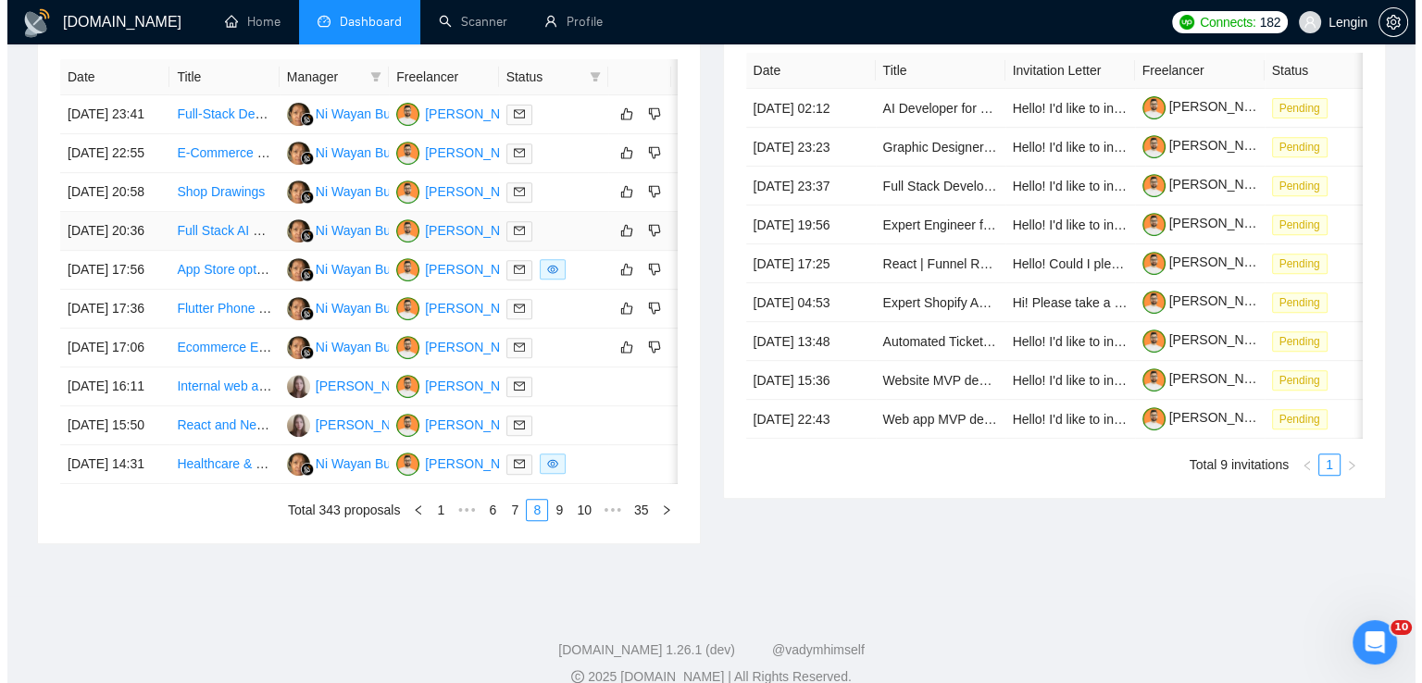
scroll to position [685, 0]
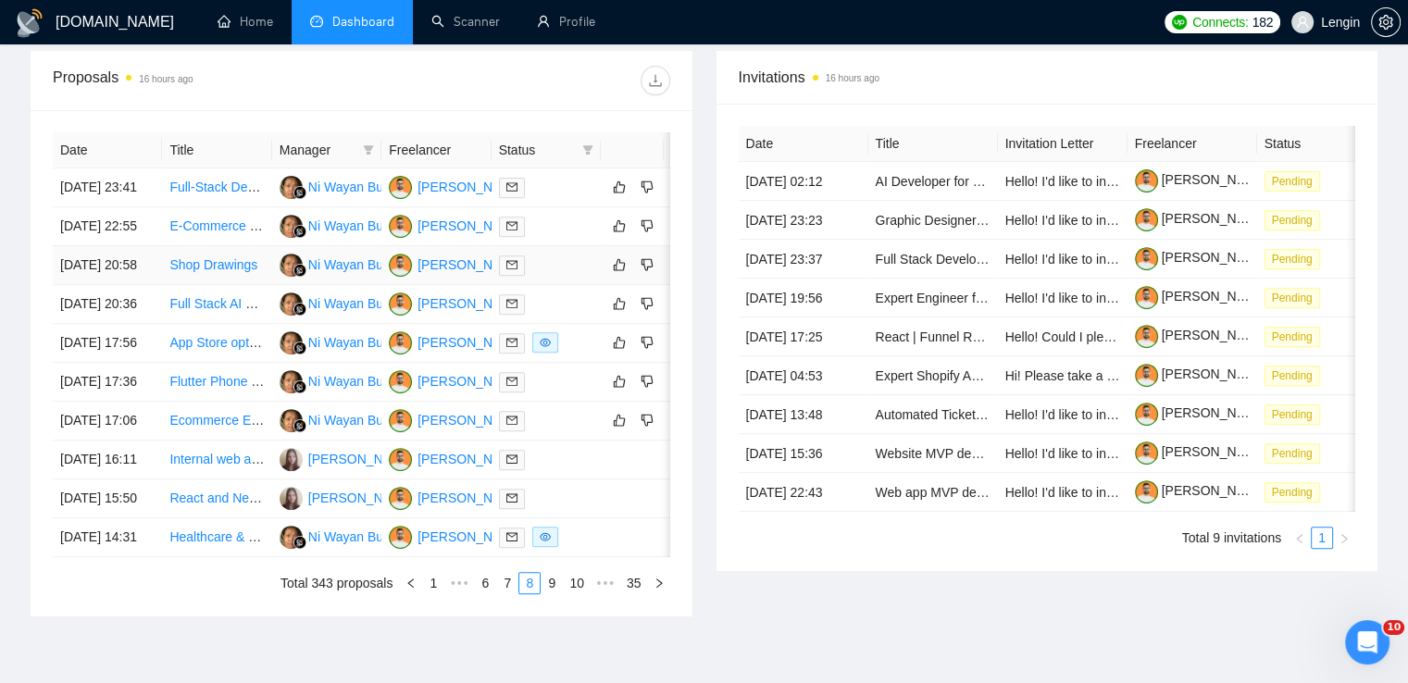
click at [233, 285] on td "Shop Drawings" at bounding box center [216, 265] width 109 height 39
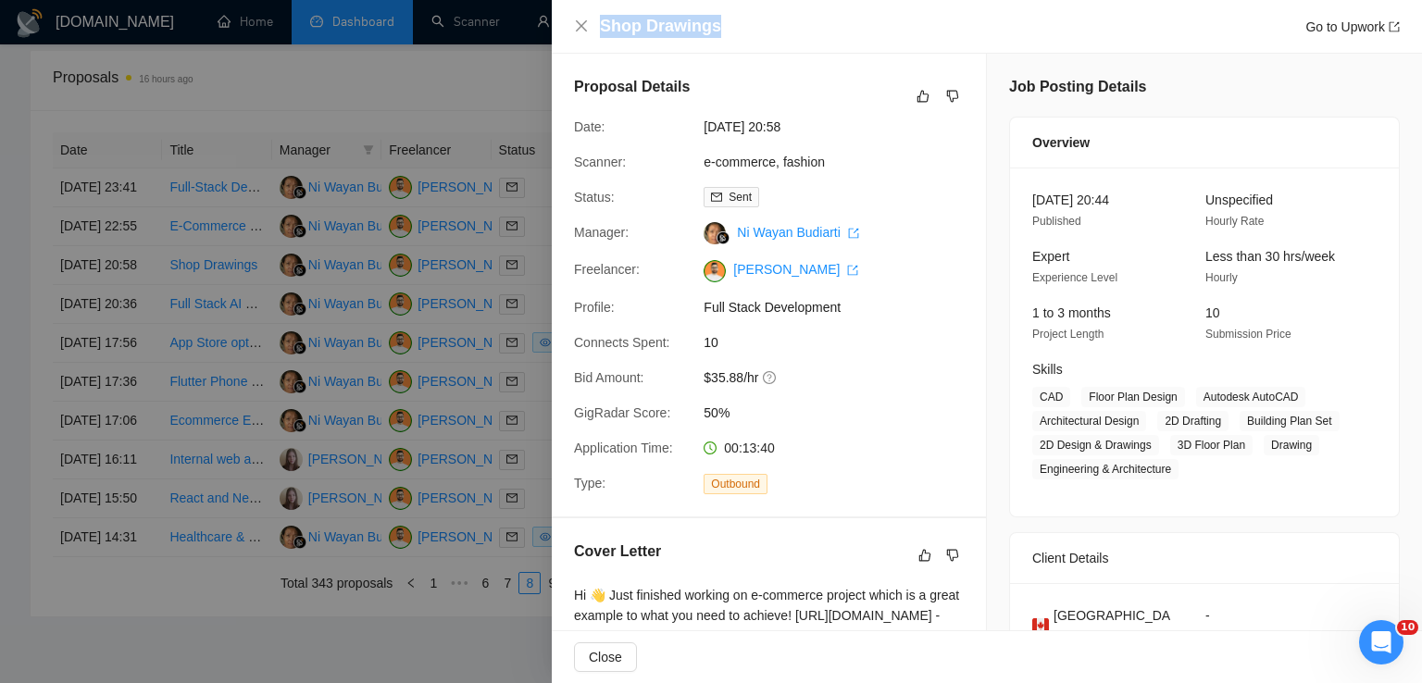
drag, startPoint x: 724, startPoint y: 26, endPoint x: 594, endPoint y: 27, distance: 129.6
click at [594, 27] on div "Shop Drawings Go to Upwork" at bounding box center [987, 26] width 826 height 23
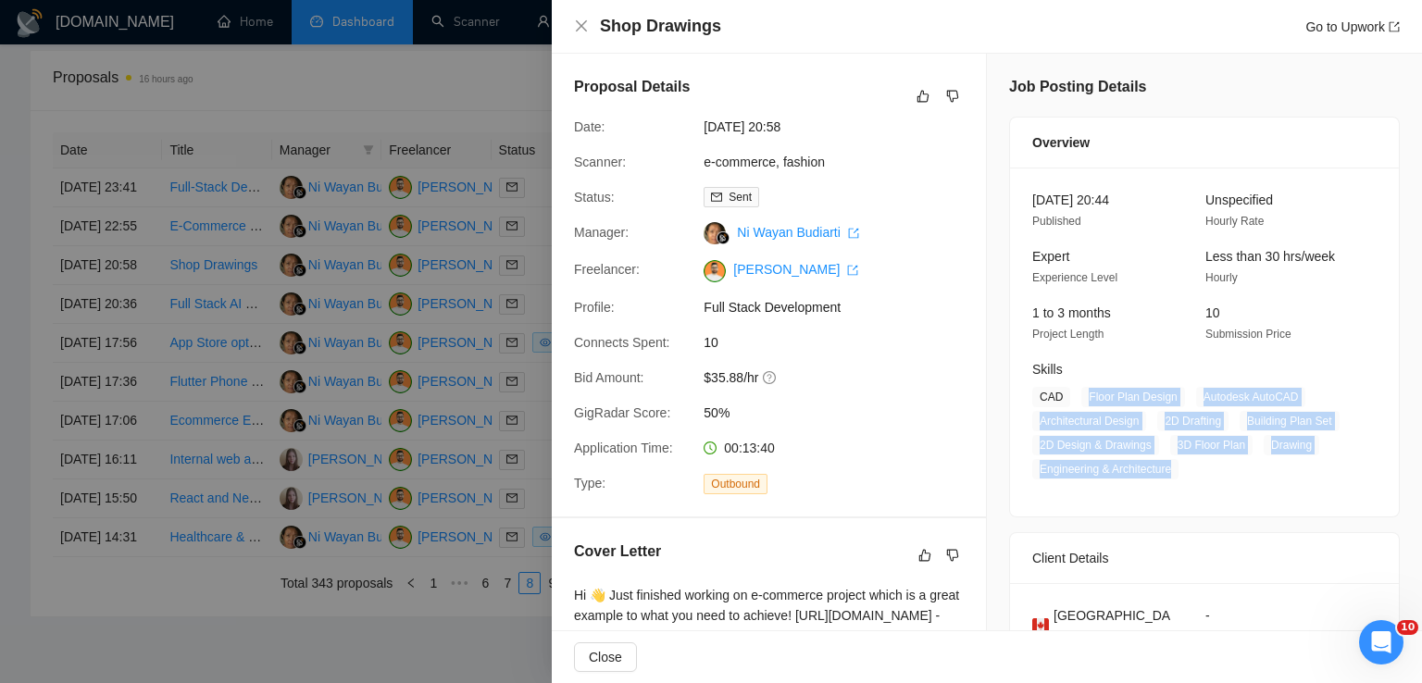
drag, startPoint x: 1079, startPoint y: 396, endPoint x: 1174, endPoint y: 469, distance: 120.2
click at [1174, 469] on span "CAD Floor Plan Design Autodesk AutoCAD Architectural Design 2D Drafting Buildin…" at bounding box center [1190, 433] width 317 height 93
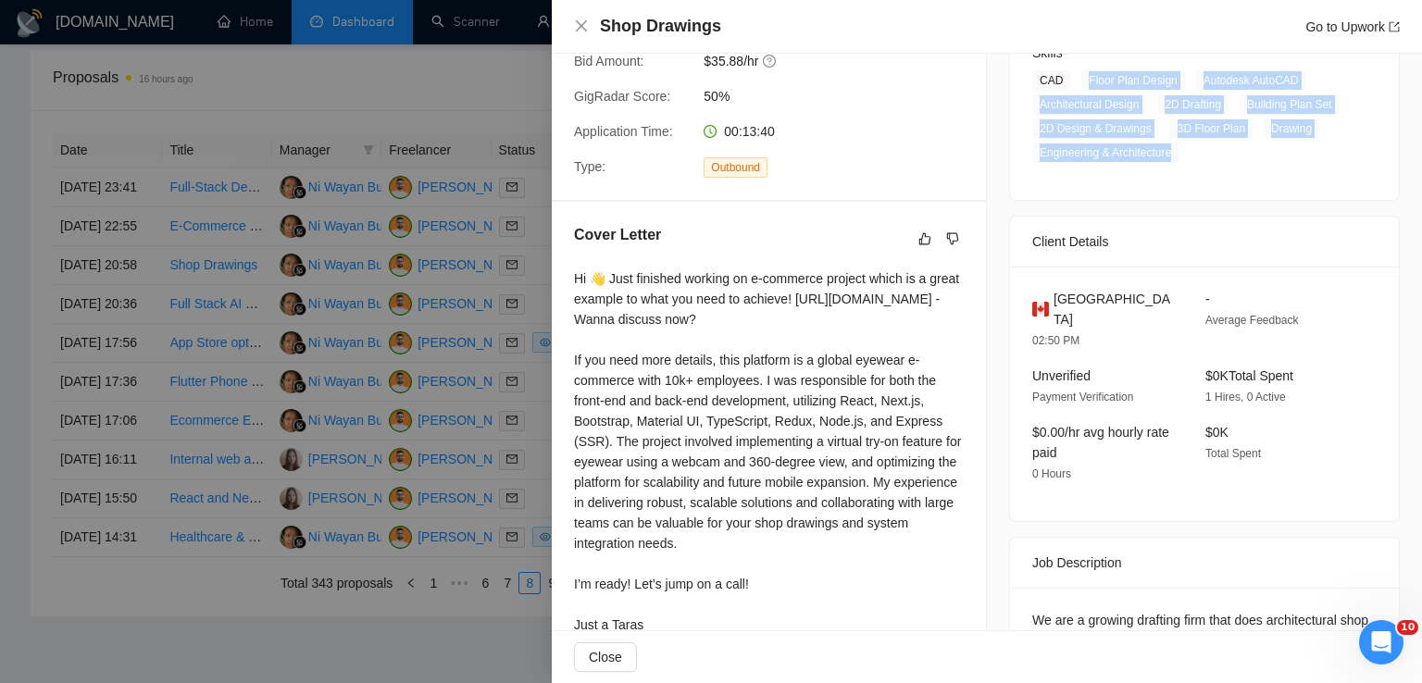
scroll to position [318, 0]
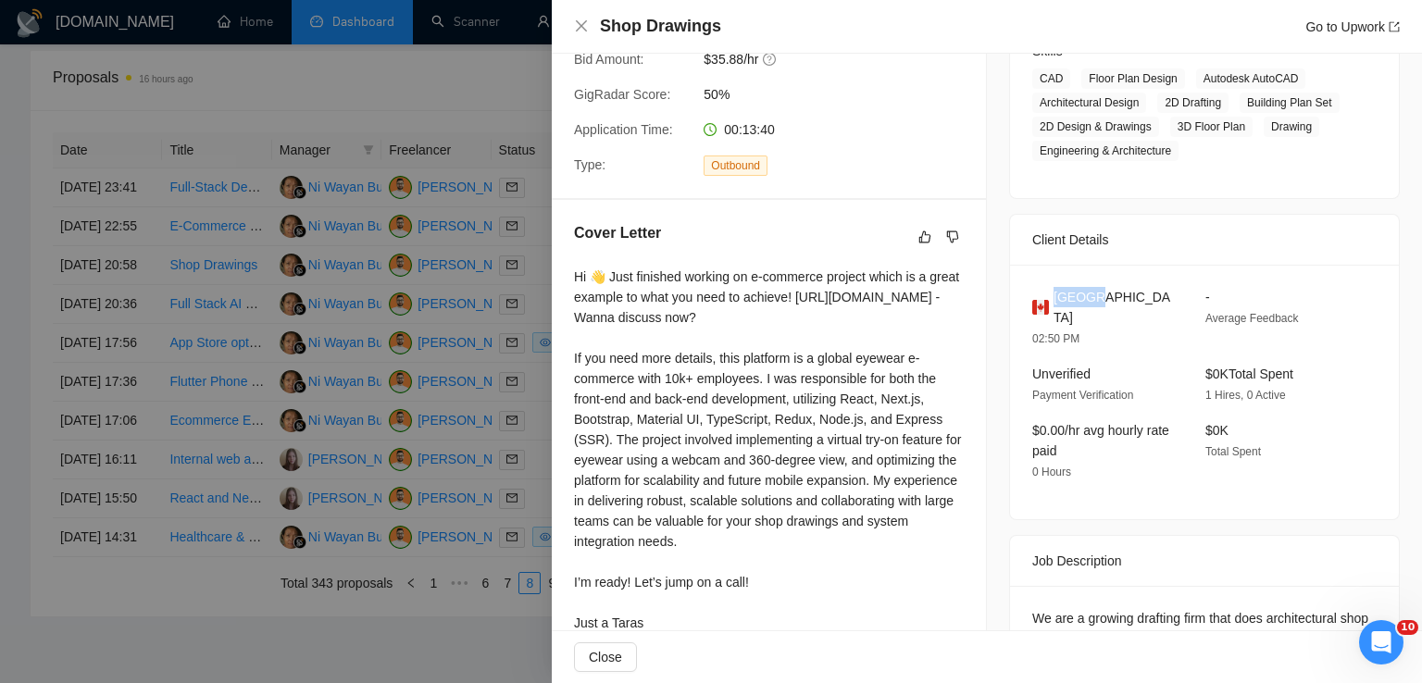
drag, startPoint x: 1099, startPoint y: 296, endPoint x: 1047, endPoint y: 297, distance: 51.9
click at [1047, 297] on div "[GEOGRAPHIC_DATA]" at bounding box center [1104, 307] width 144 height 41
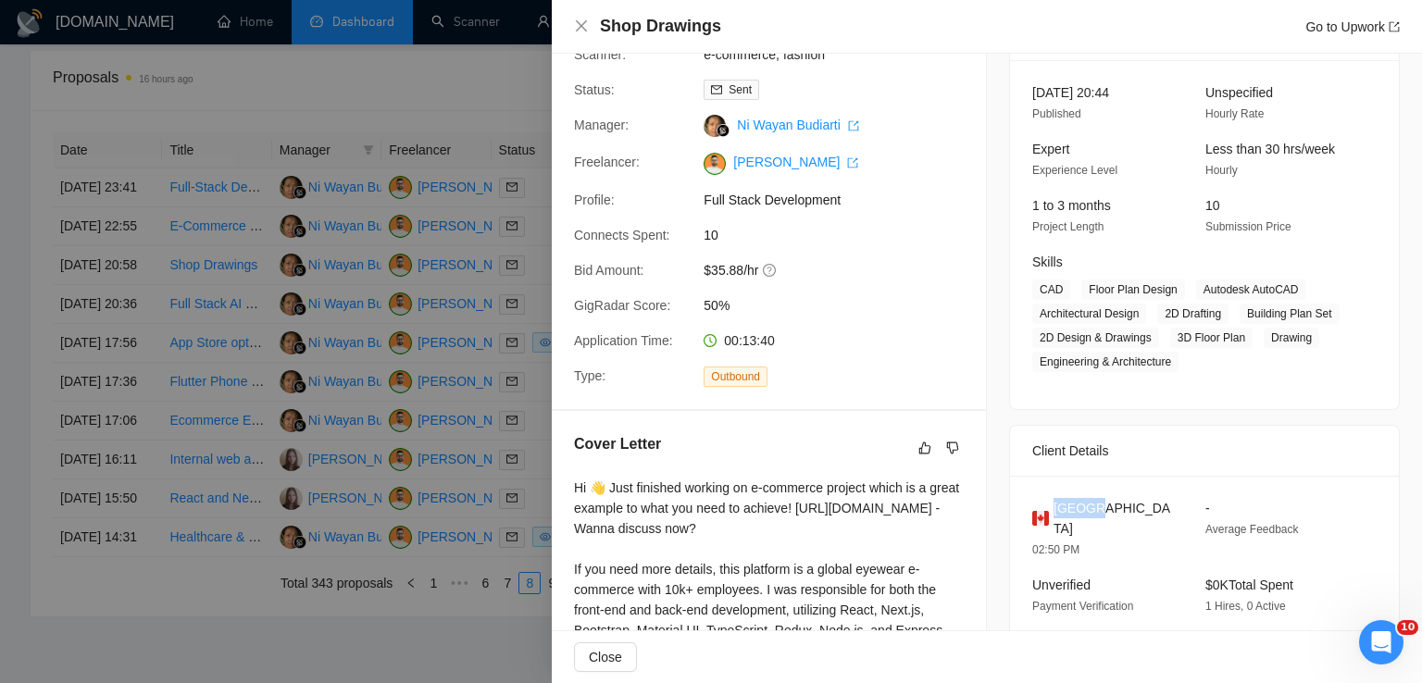
scroll to position [431, 0]
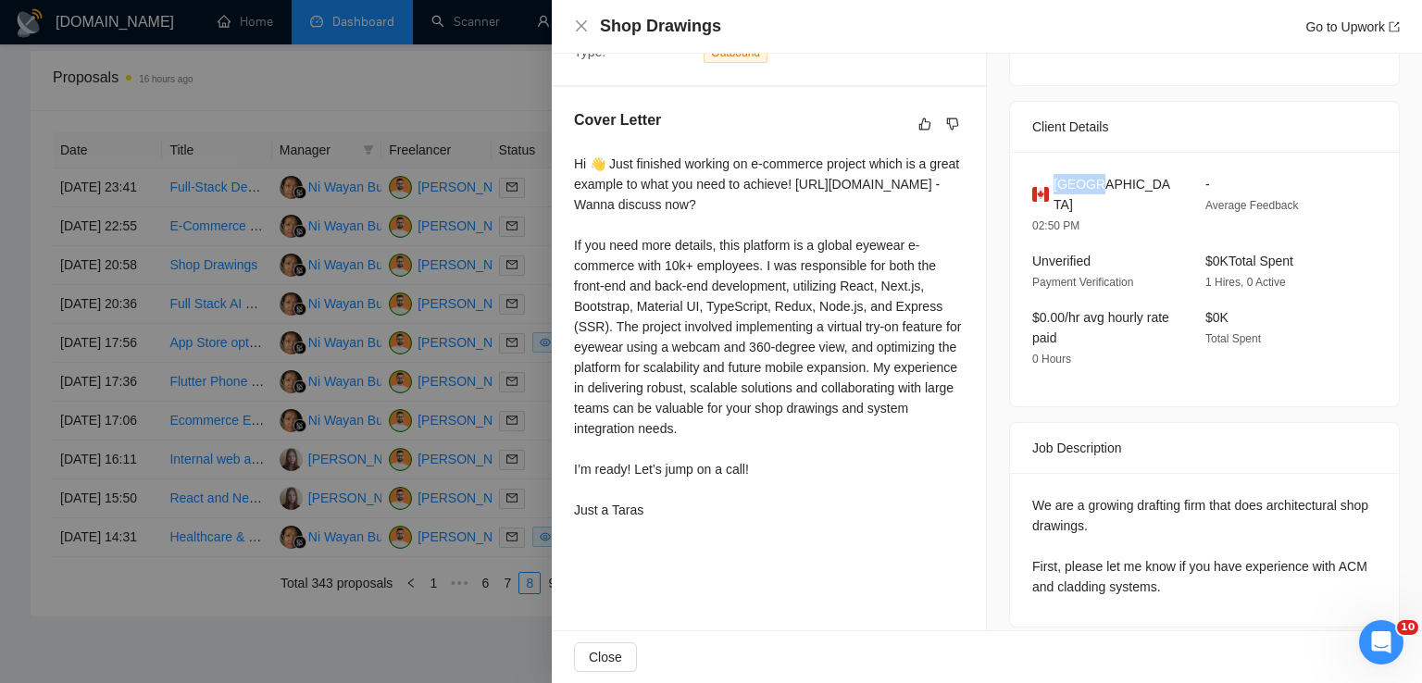
drag, startPoint x: 574, startPoint y: 167, endPoint x: 670, endPoint y: 533, distance: 379.1
click at [670, 520] on div "Hi 👋 Just finished working on e-commerce project which is a great example to wh…" at bounding box center [769, 337] width 390 height 367
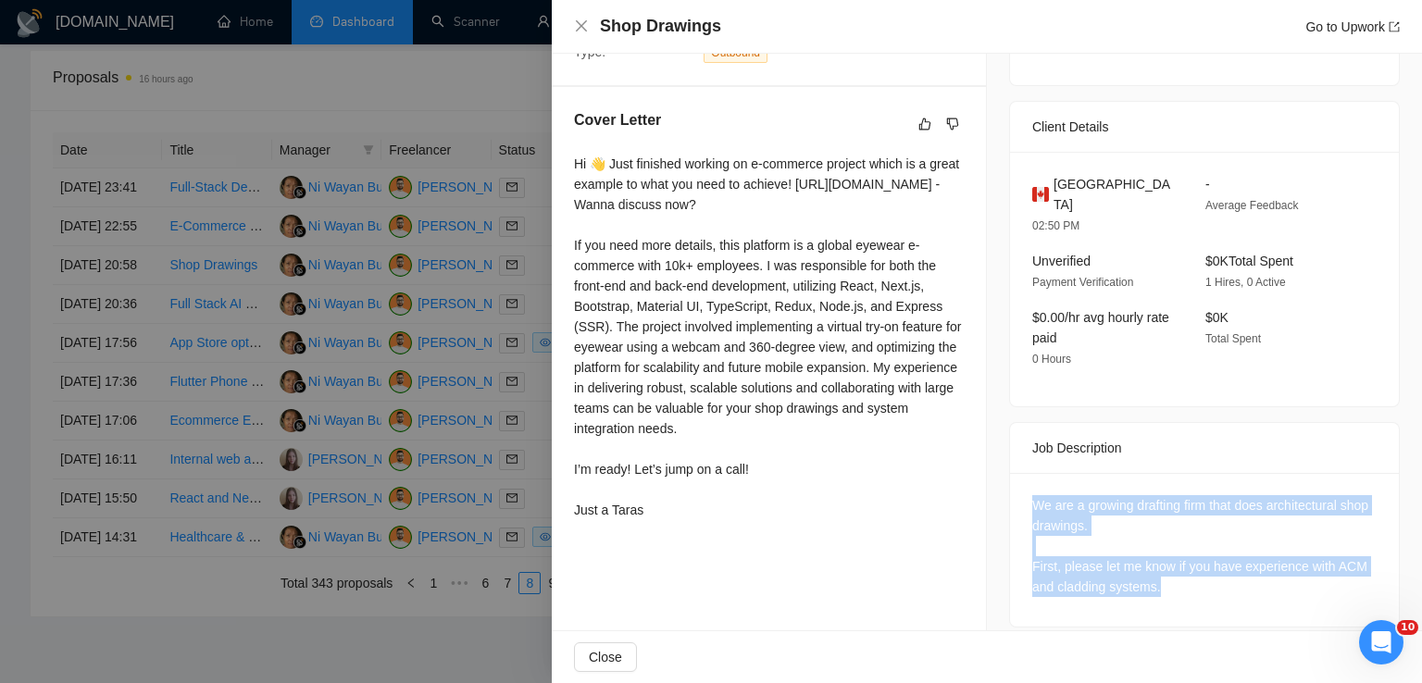
drag, startPoint x: 1174, startPoint y: 567, endPoint x: 1022, endPoint y: 486, distance: 171.9
click at [1022, 486] on div "We are a growing drafting firm that does architectural shop drawings. First, pl…" at bounding box center [1204, 550] width 389 height 154
click at [580, 26] on icon "close" at bounding box center [581, 25] width 11 height 11
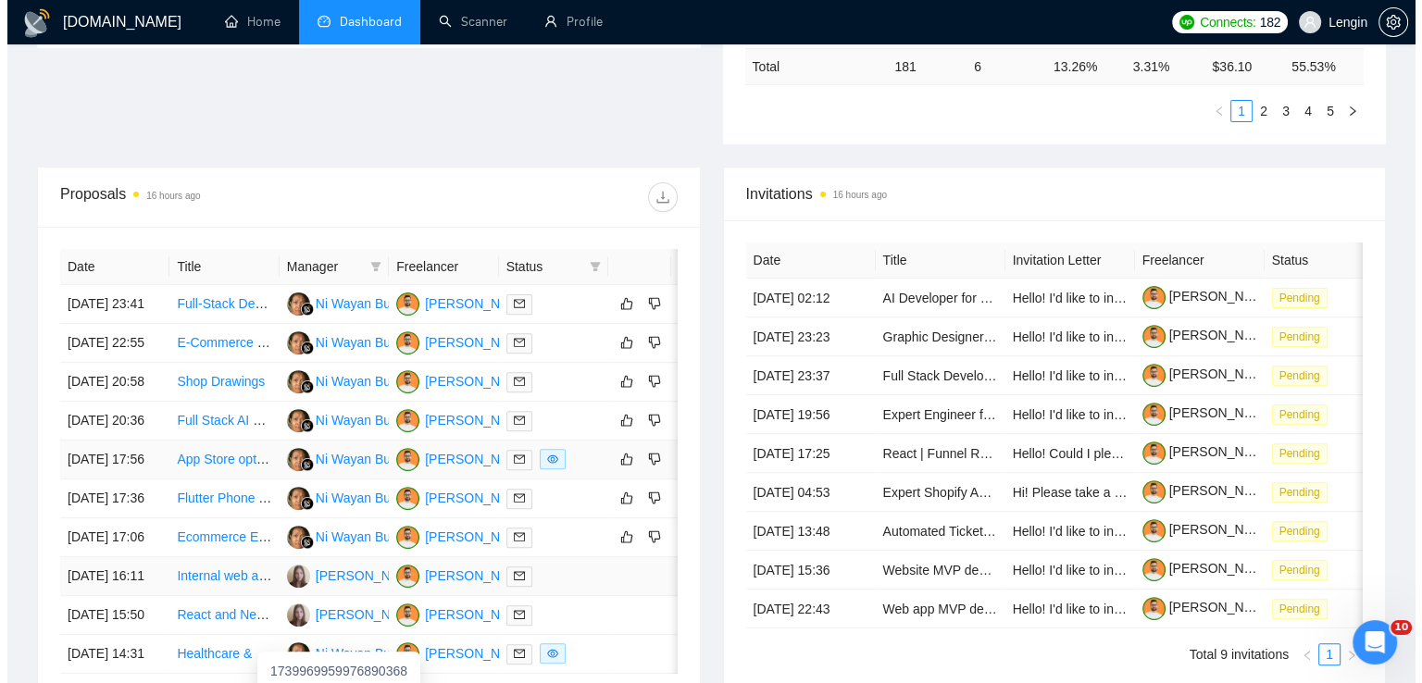
scroll to position [568, 0]
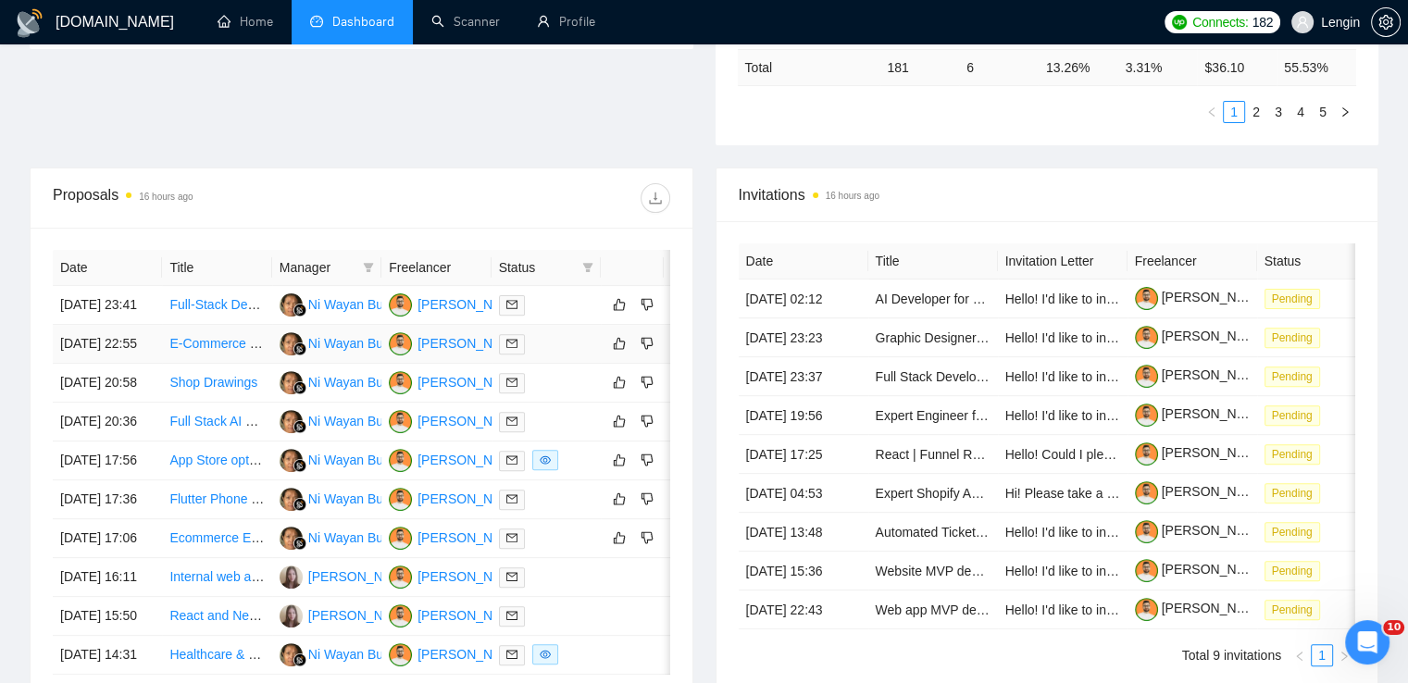
click at [245, 364] on td "E-Commerce and Social Chatting Platform Developer" at bounding box center [216, 344] width 109 height 39
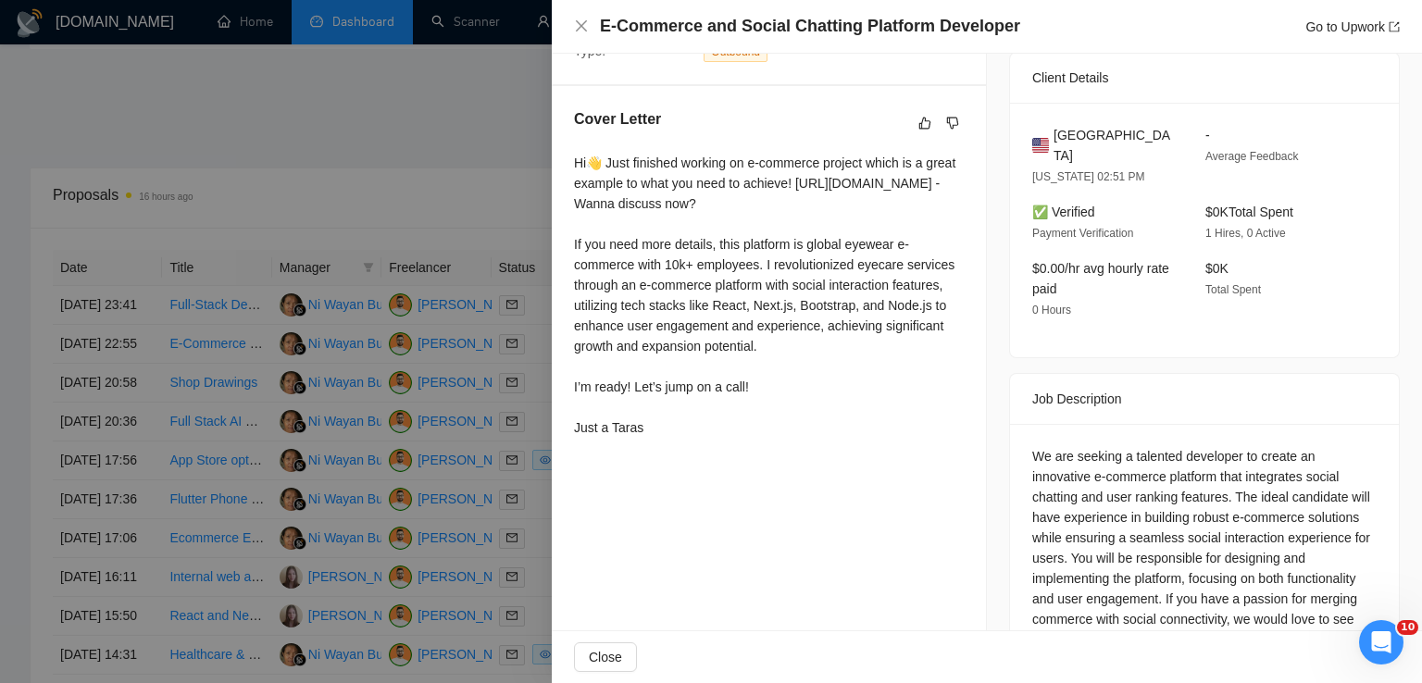
scroll to position [485, 0]
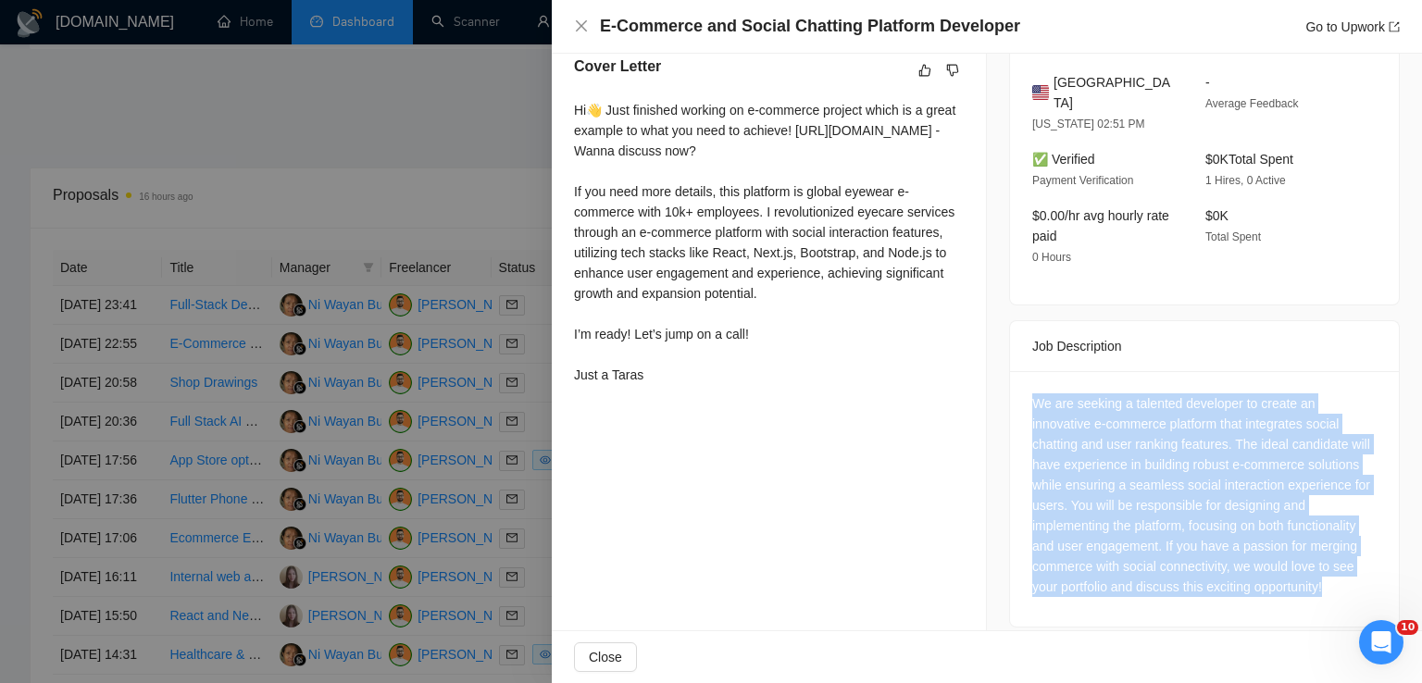
drag, startPoint x: 1335, startPoint y: 571, endPoint x: 1007, endPoint y: 386, distance: 376.5
click at [1010, 386] on div "We are seeking a talented developer to create an innovative e-commerce platform…" at bounding box center [1204, 499] width 389 height 256
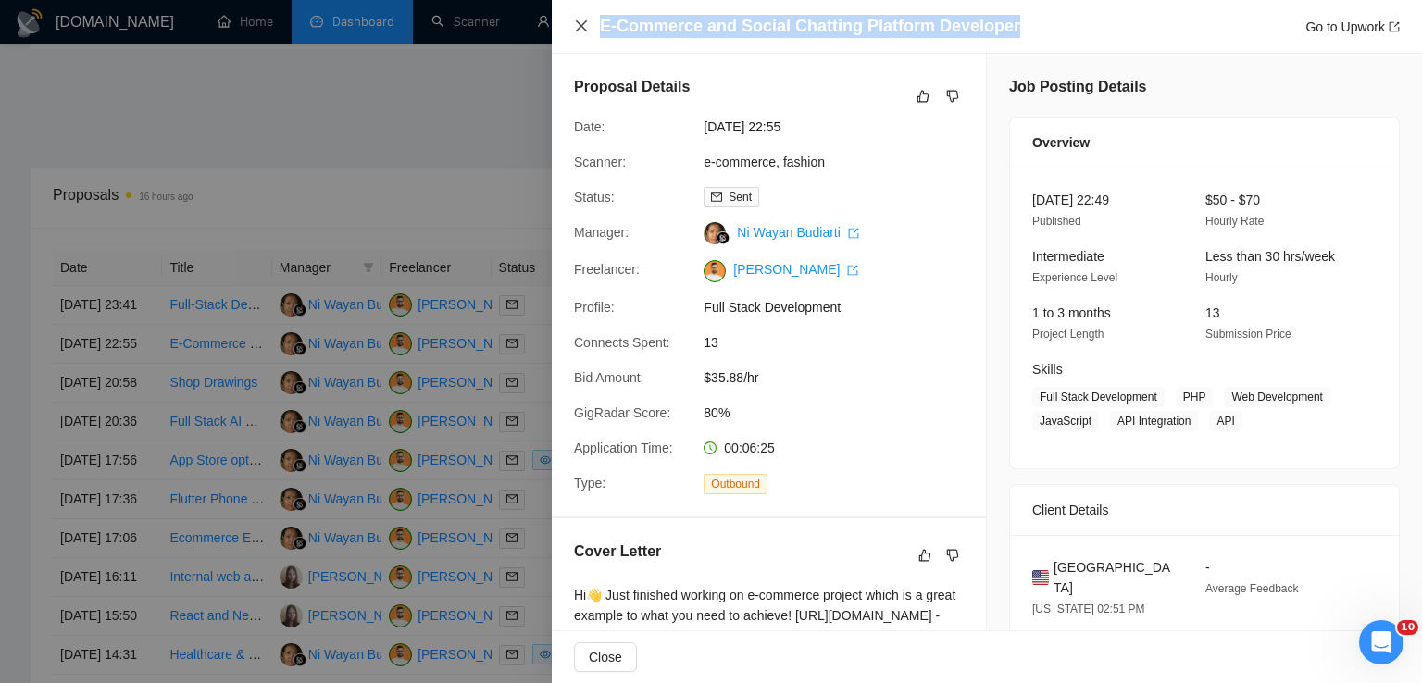
drag, startPoint x: 1014, startPoint y: 31, endPoint x: 588, endPoint y: 30, distance: 425.9
click at [588, 30] on div "E-Commerce and Social Chatting Platform Developer Go to Upwork" at bounding box center [987, 26] width 826 height 23
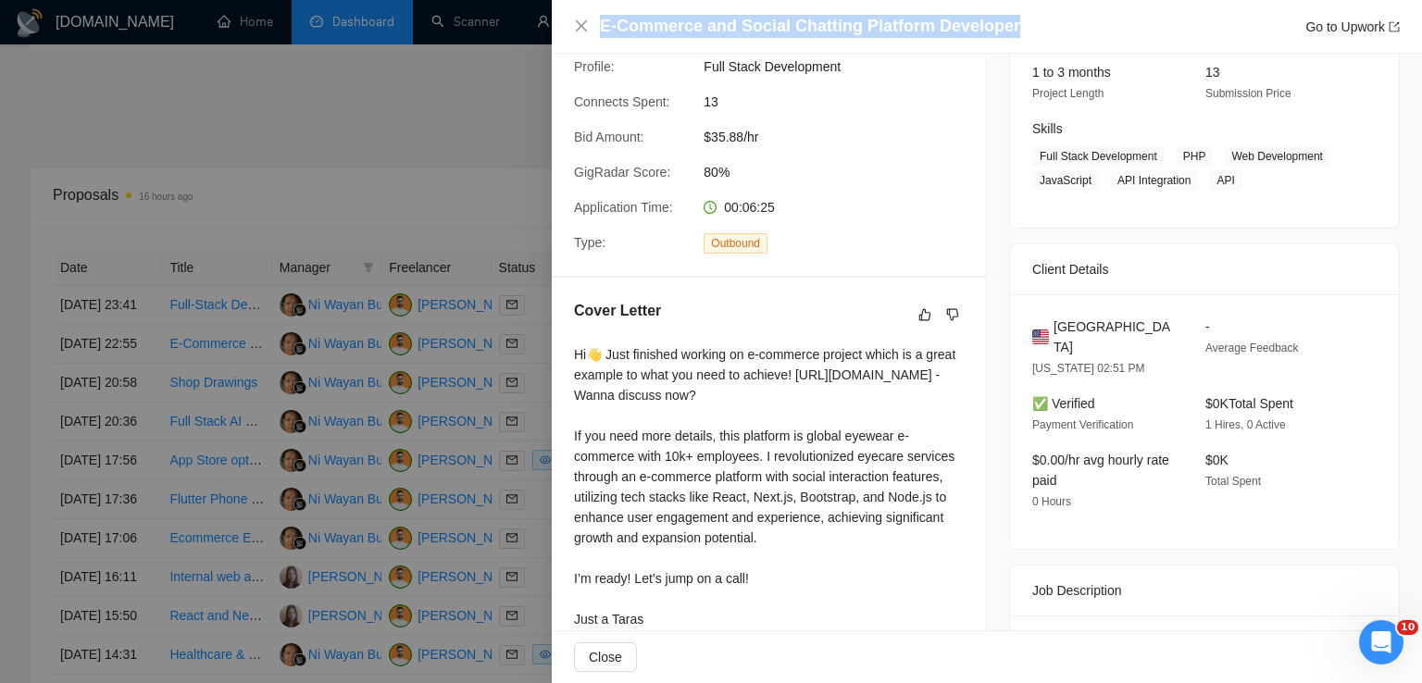
scroll to position [244, 0]
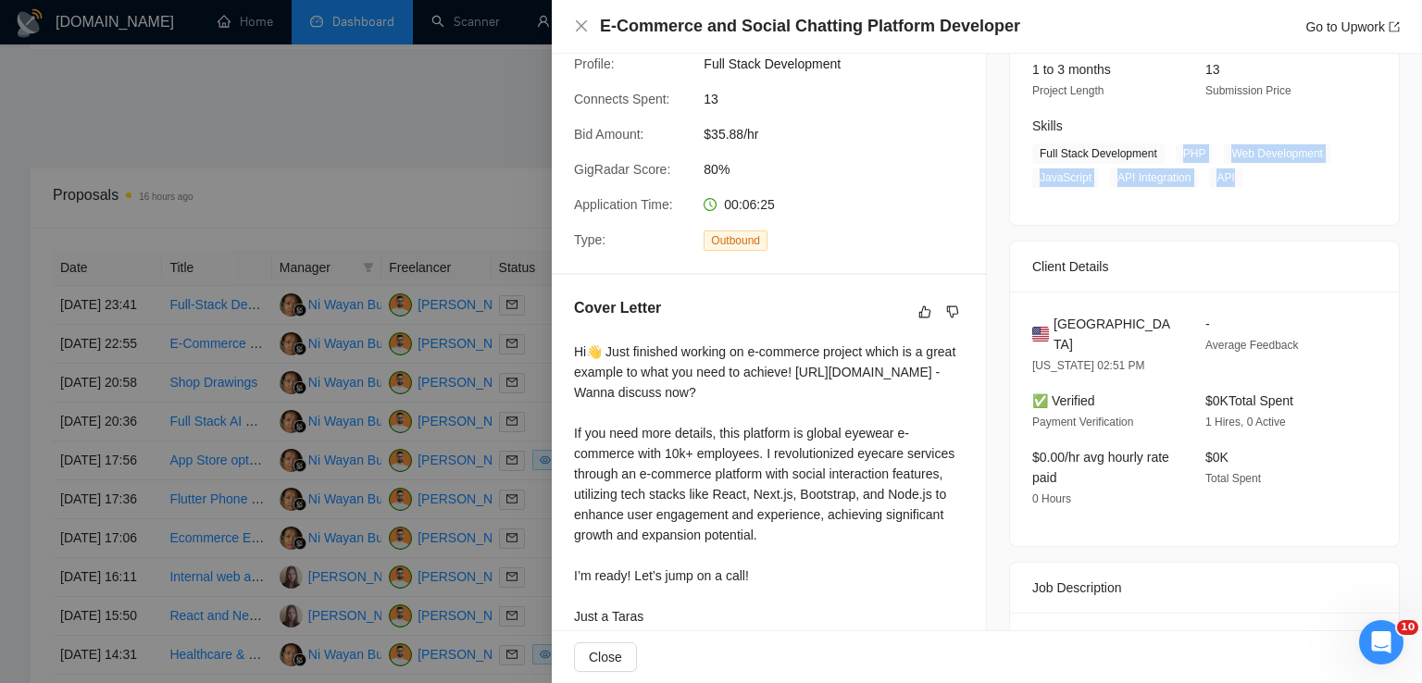
drag, startPoint x: 1170, startPoint y: 156, endPoint x: 1227, endPoint y: 175, distance: 59.4
click at [1227, 175] on span "Full Stack Development PHP Web Development JavaScript API Integration API" at bounding box center [1190, 166] width 317 height 44
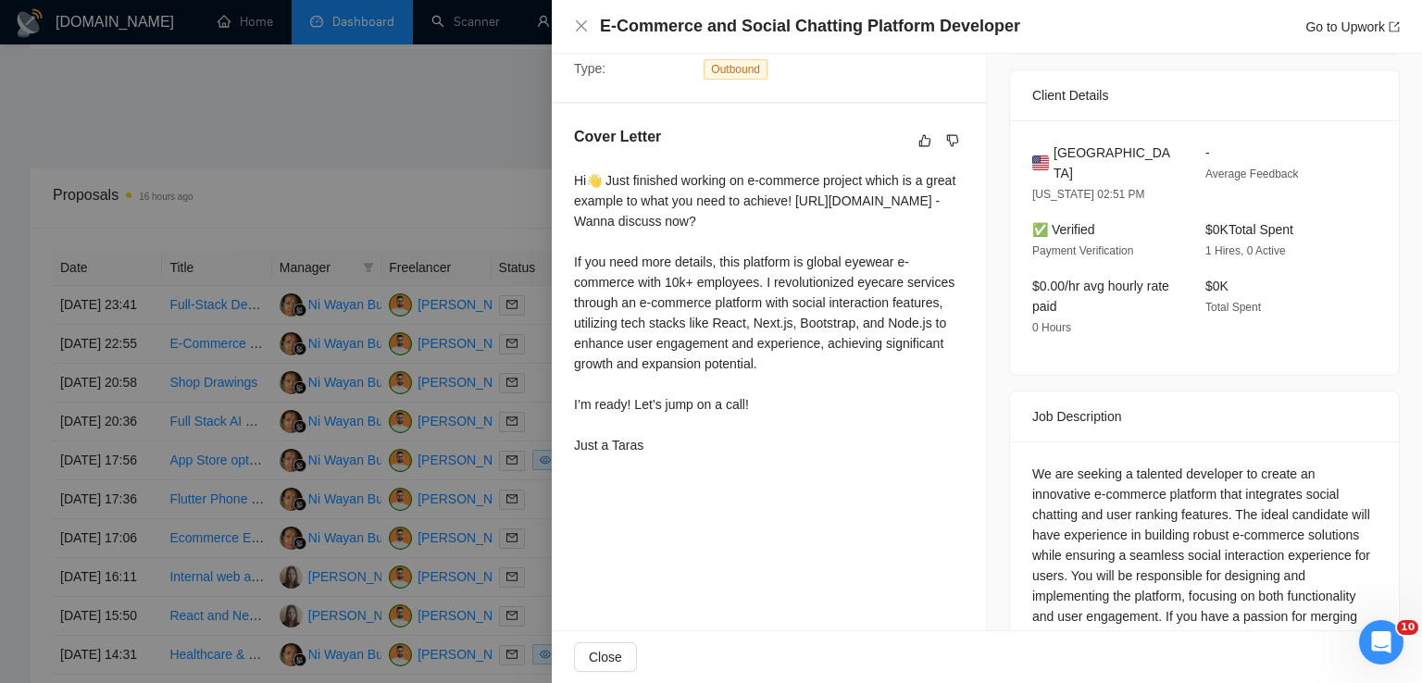
scroll to position [443, 0]
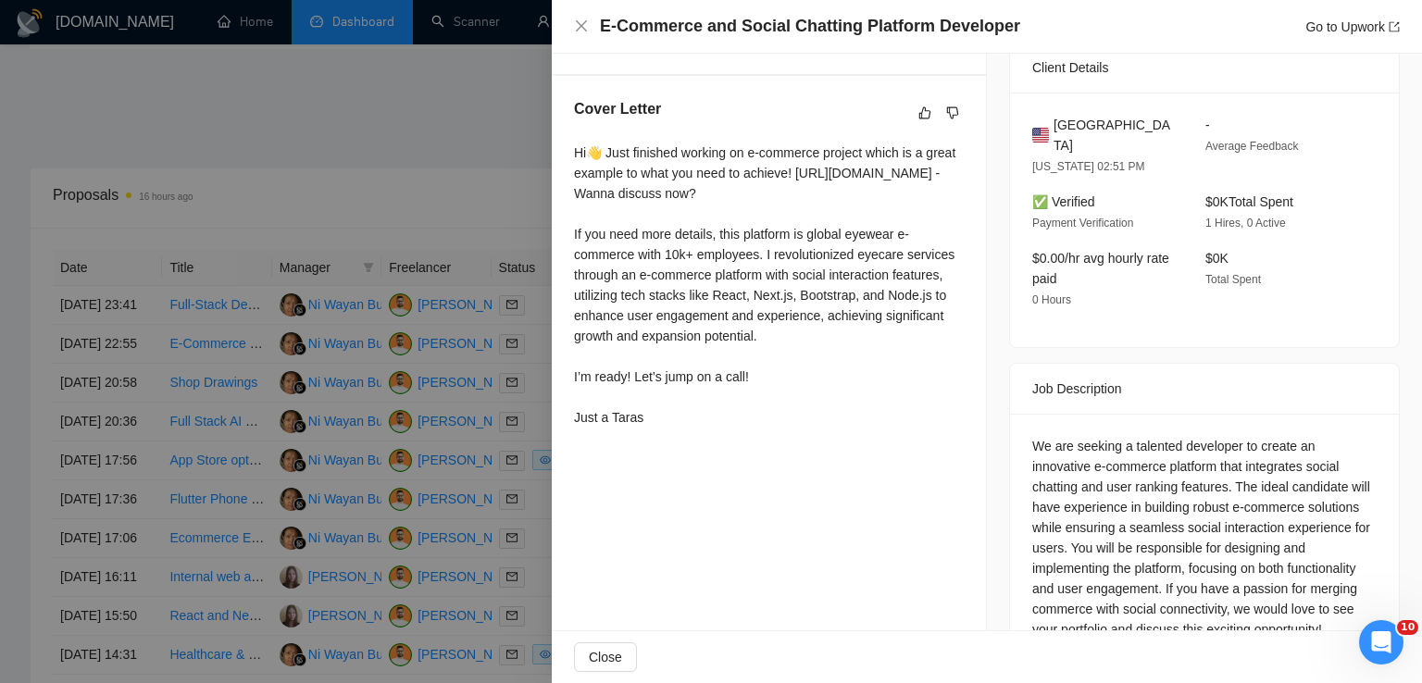
drag, startPoint x: 571, startPoint y: 152, endPoint x: 675, endPoint y: 457, distance: 322.7
click at [675, 457] on div "Cover Letter Hi👋 Just finished working on e-commerce project which is a great e…" at bounding box center [769, 266] width 434 height 381
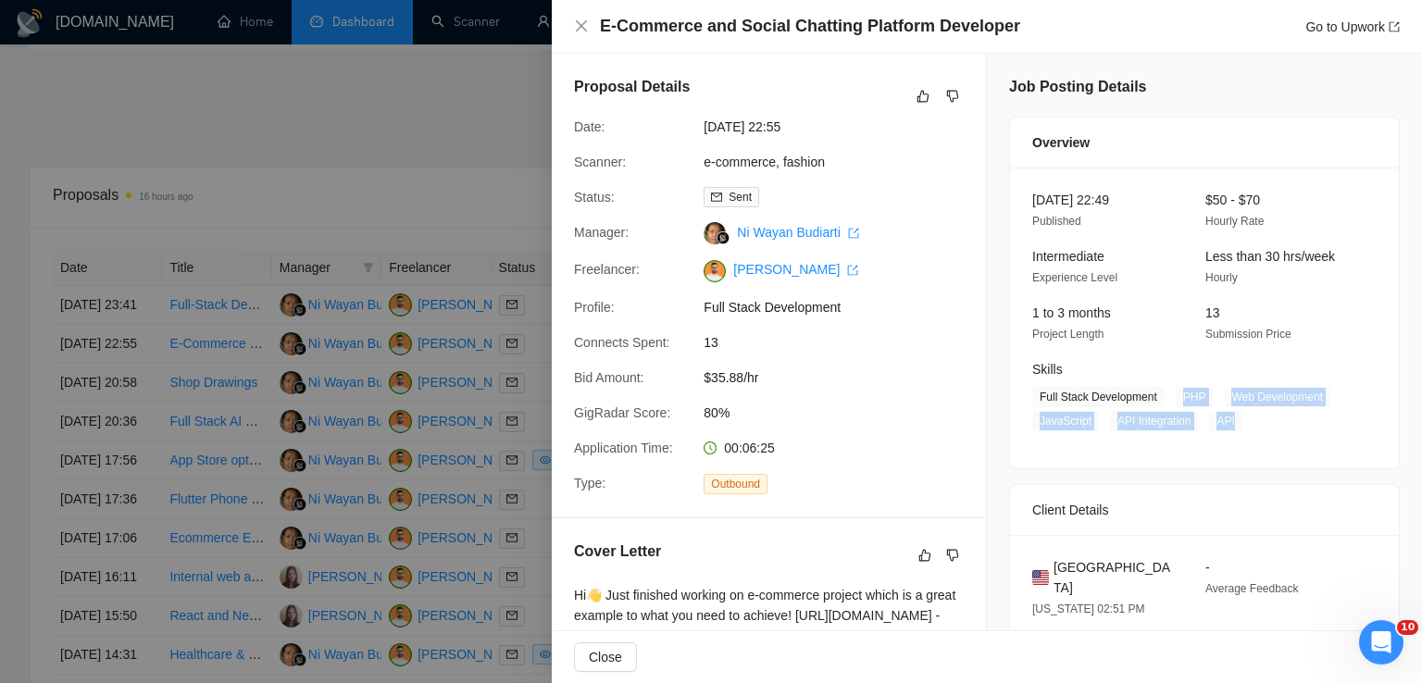
drag, startPoint x: 1168, startPoint y: 398, endPoint x: 1231, endPoint y: 414, distance: 65.8
click at [1231, 414] on span "Full Stack Development PHP Web Development JavaScript API Integration API" at bounding box center [1190, 409] width 317 height 44
click at [582, 29] on icon "close" at bounding box center [581, 25] width 11 height 11
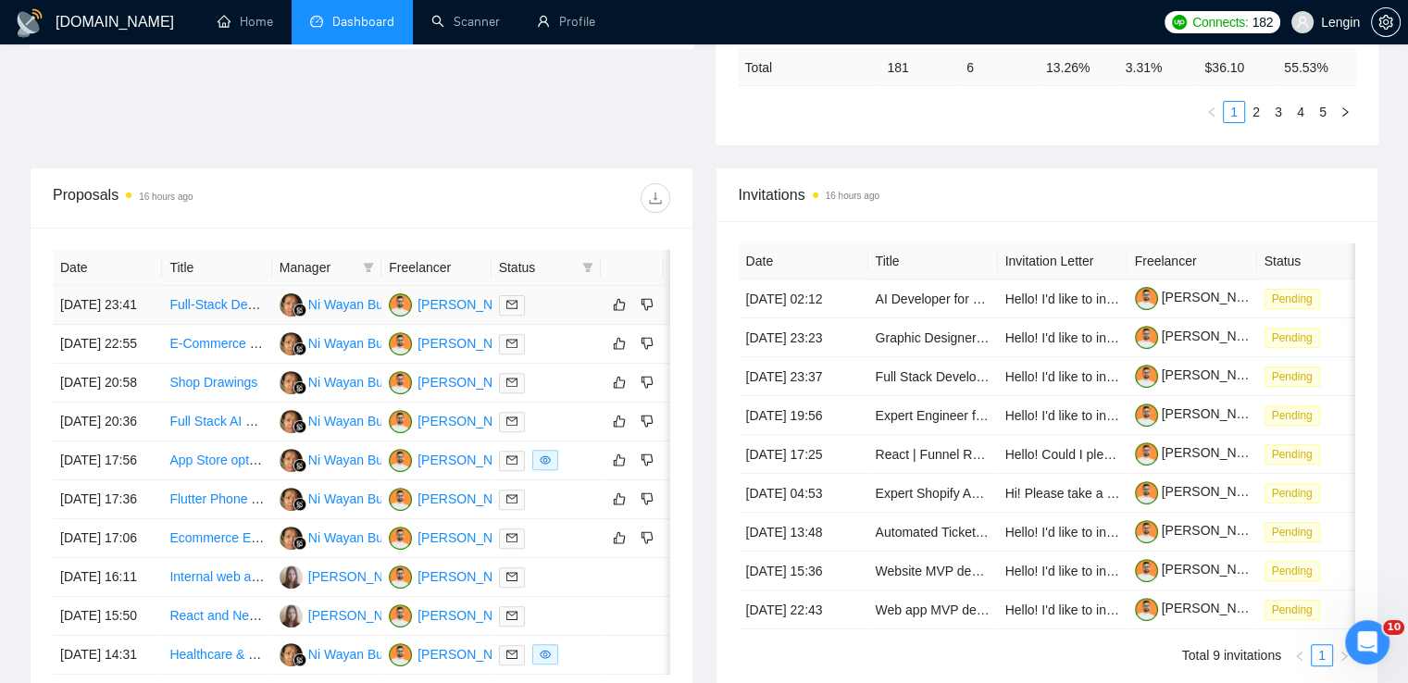
click at [240, 325] on td "Full-Stack Developer Needed for Self-Help App" at bounding box center [216, 305] width 109 height 39
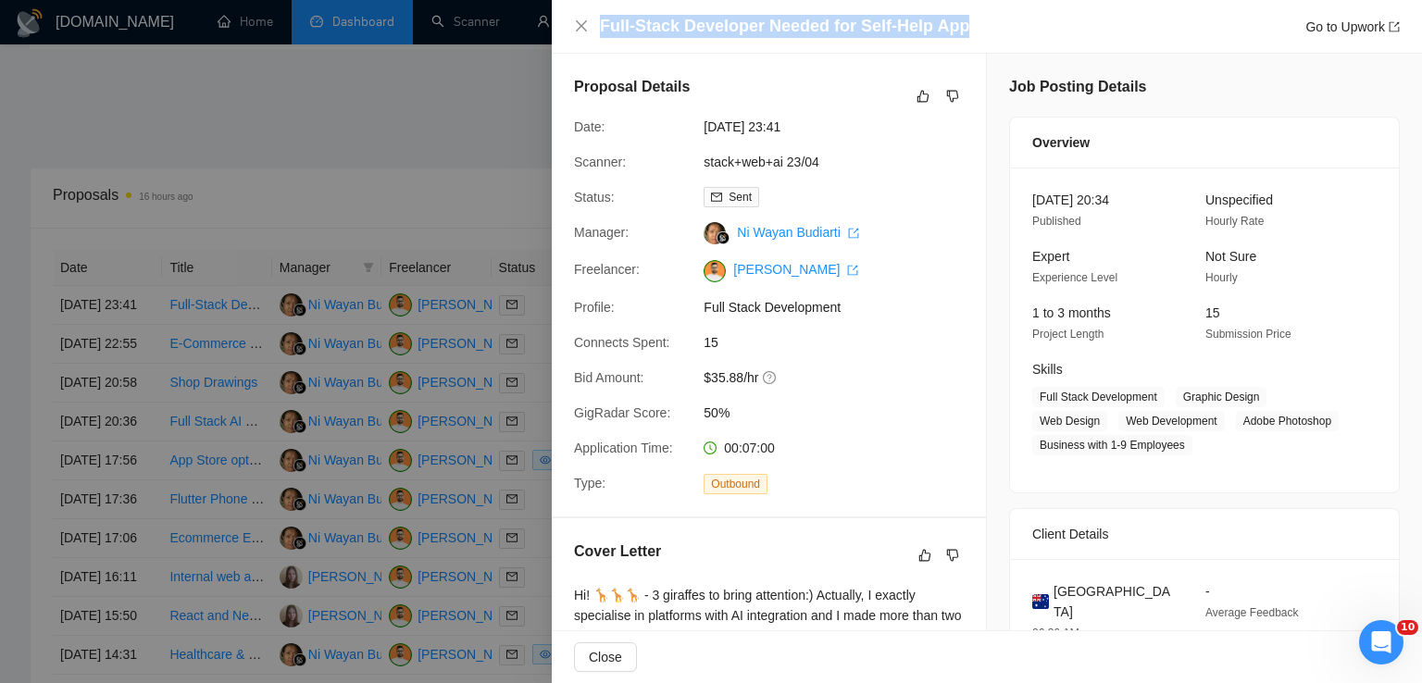
drag, startPoint x: 960, startPoint y: 31, endPoint x: 586, endPoint y: 43, distance: 374.2
click at [586, 43] on div "Full-Stack Developer Needed for Self-Help App Go to Upwork" at bounding box center [987, 27] width 870 height 54
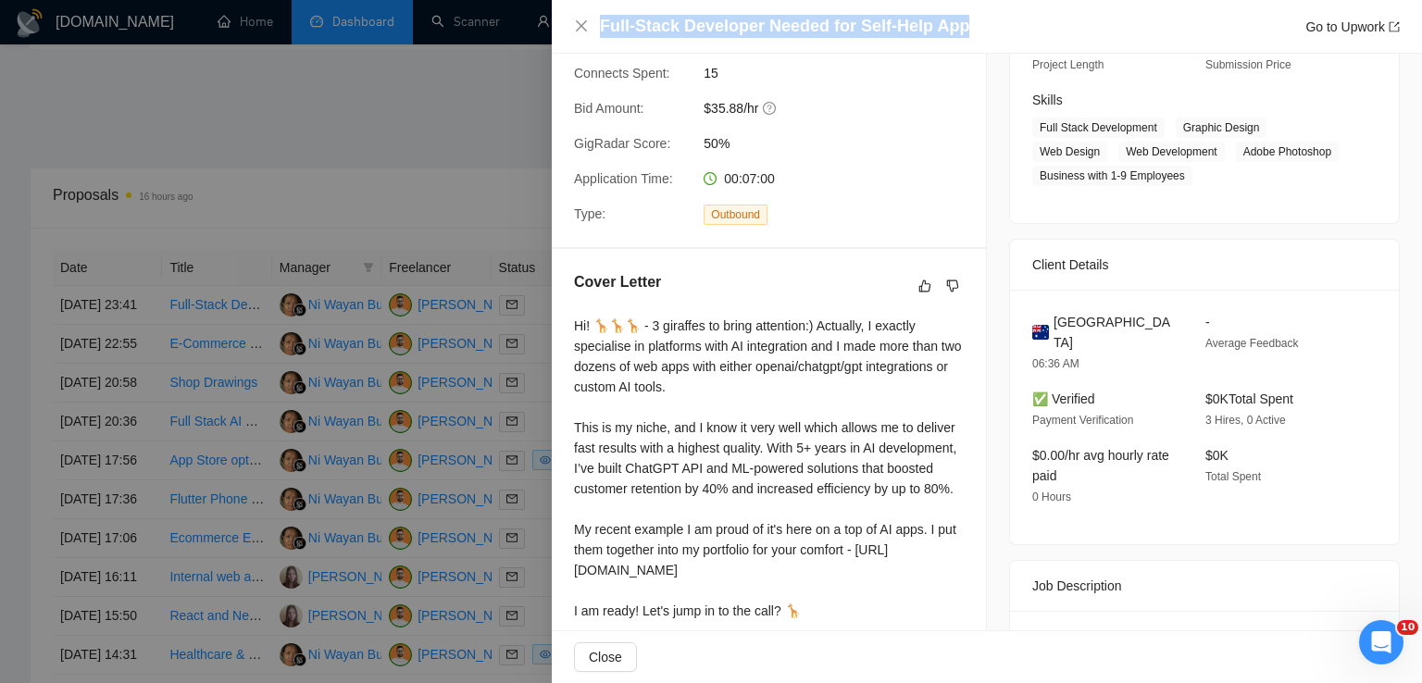
scroll to position [270, 0]
drag, startPoint x: 1104, startPoint y: 316, endPoint x: 1049, endPoint y: 317, distance: 54.6
click at [1049, 317] on div "[GEOGRAPHIC_DATA]" at bounding box center [1104, 331] width 144 height 41
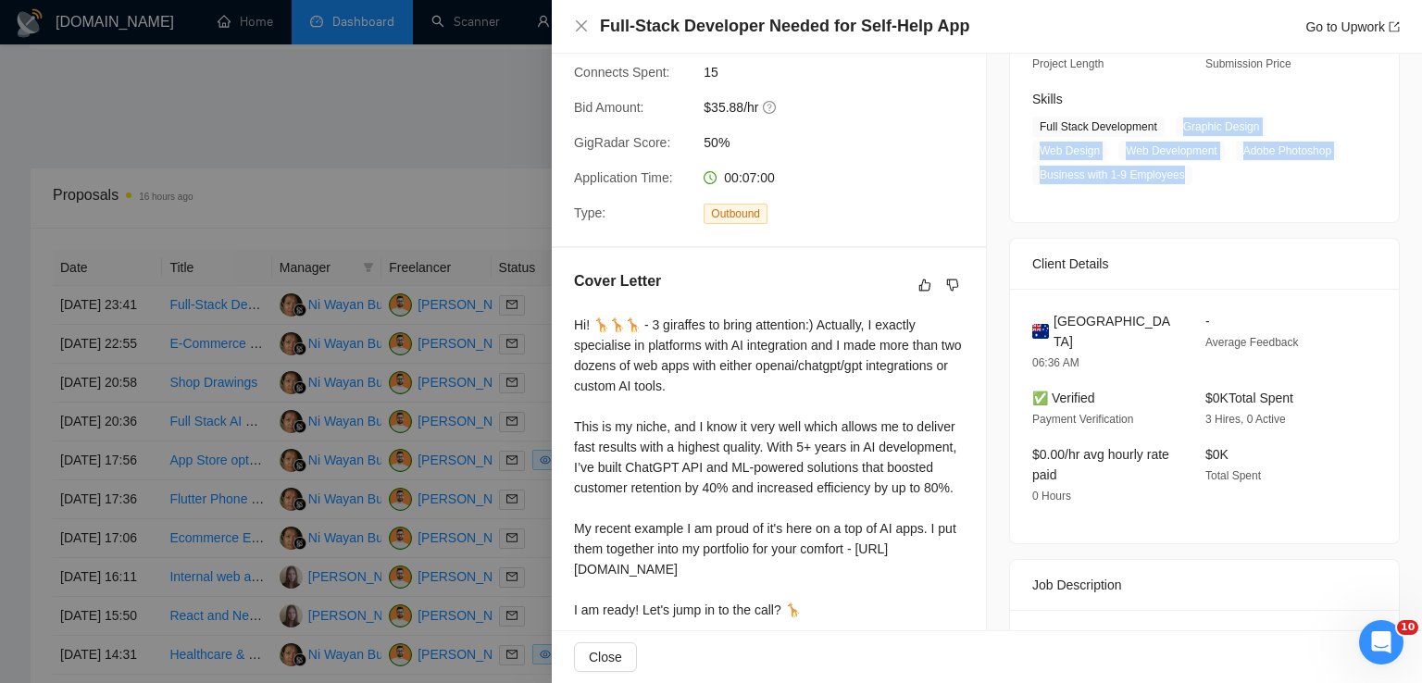
drag, startPoint x: 1173, startPoint y: 124, endPoint x: 1189, endPoint y: 171, distance: 49.8
click at [1189, 171] on span "Full Stack Development Graphic Design Web Design Web Development Adobe Photosho…" at bounding box center [1190, 151] width 317 height 69
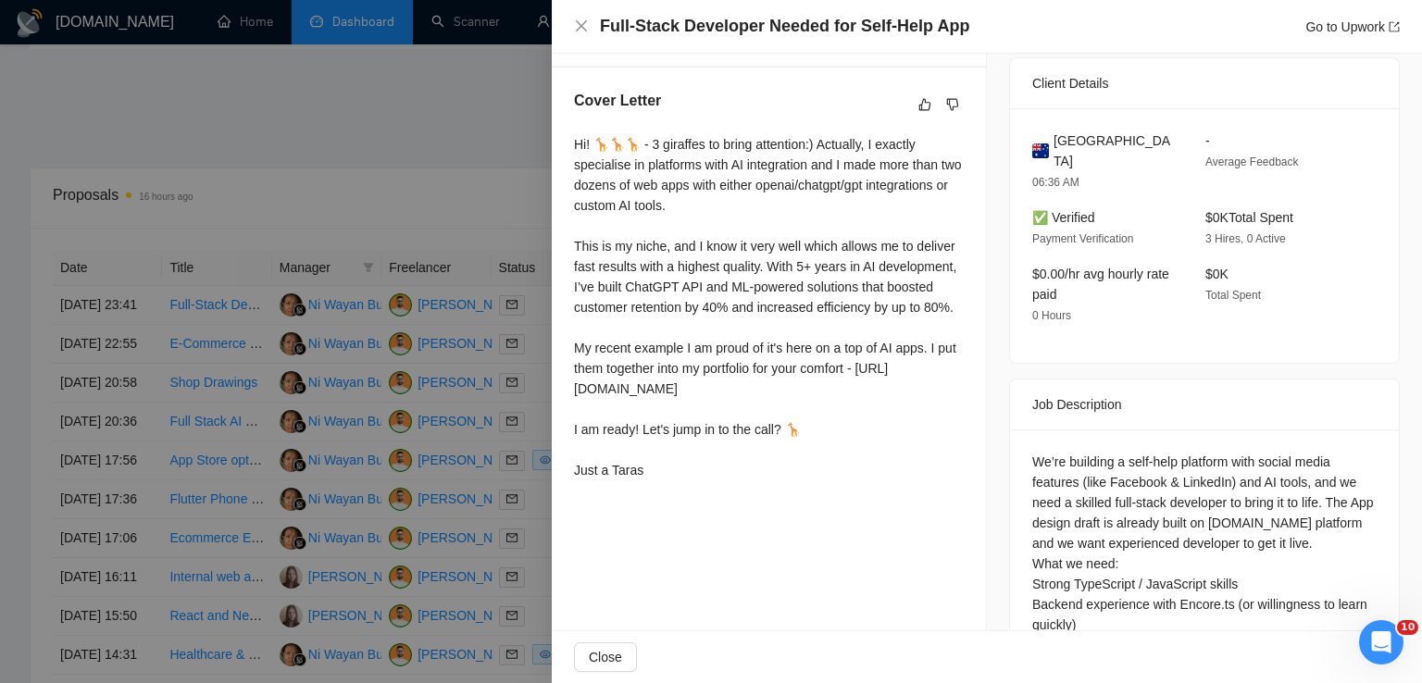
scroll to position [631, 0]
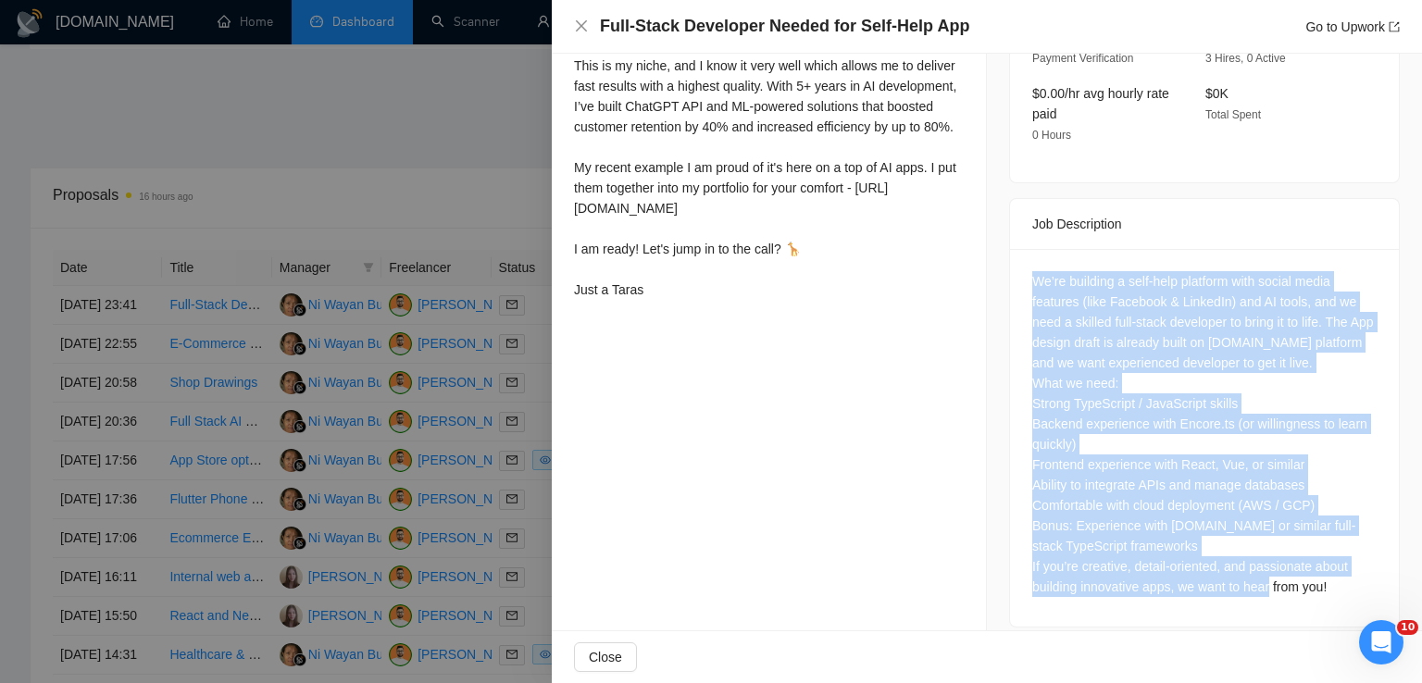
drag, startPoint x: 1330, startPoint y: 573, endPoint x: 1010, endPoint y: 255, distance: 451.7
click at [1010, 255] on div "We’re building a self-help platform with social media features (like Facebook &…" at bounding box center [1204, 438] width 389 height 378
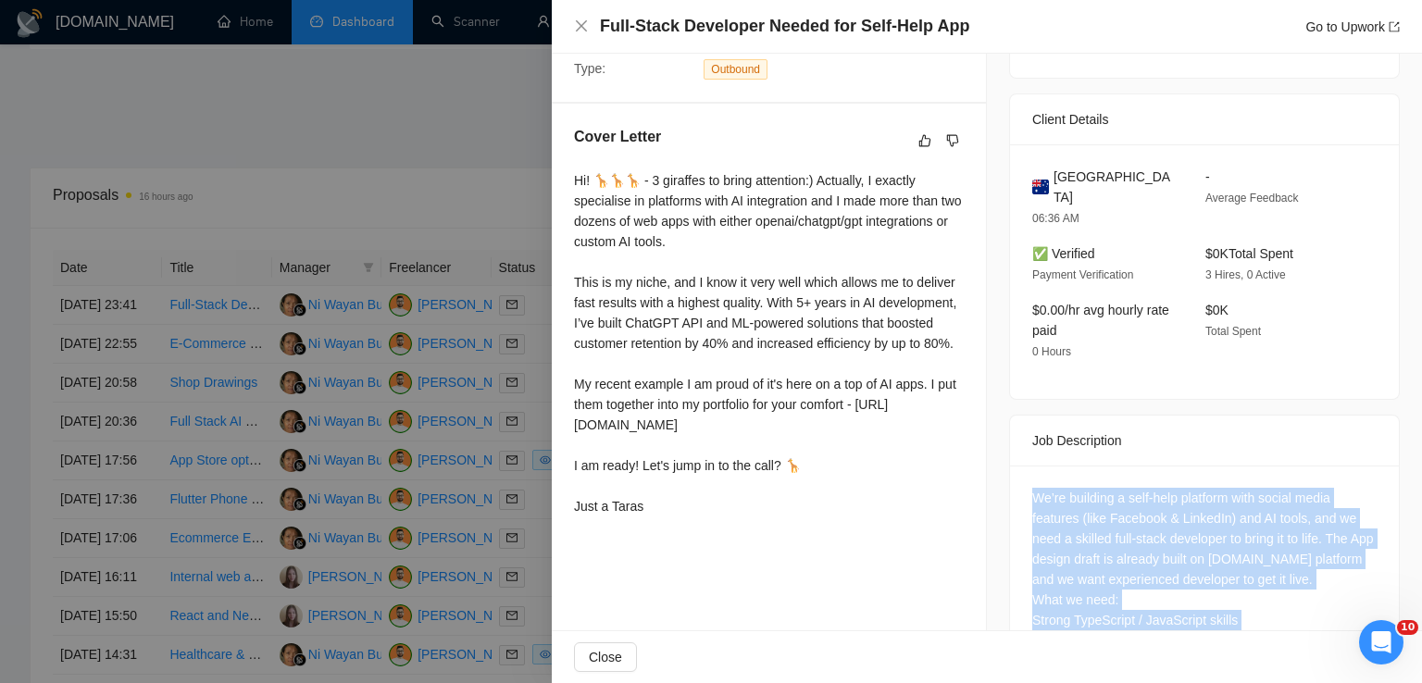
drag, startPoint x: 576, startPoint y: 179, endPoint x: 709, endPoint y: 552, distance: 396.2
click at [709, 517] on div "Hi! 🦒🦒🦒 - 3 giraffes to bring attention:) Actually, I exactly specialise in pla…" at bounding box center [769, 343] width 390 height 346
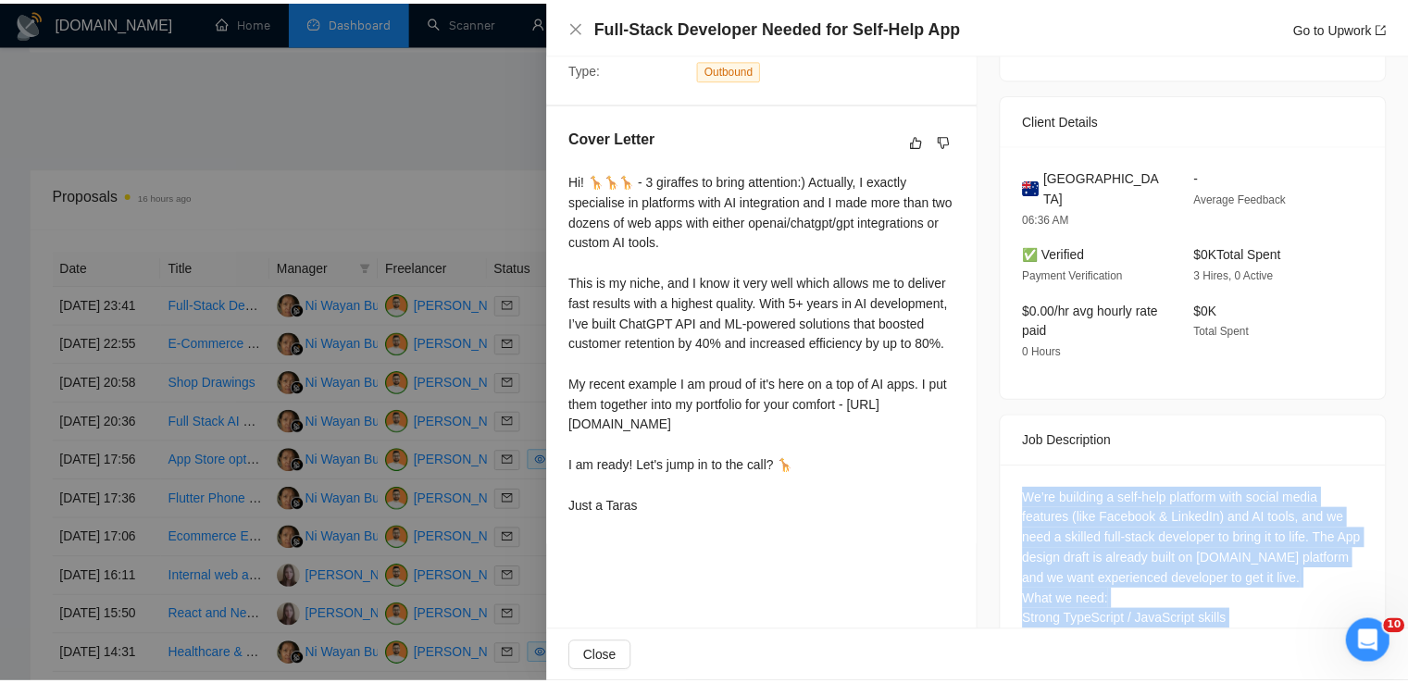
scroll to position [0, 0]
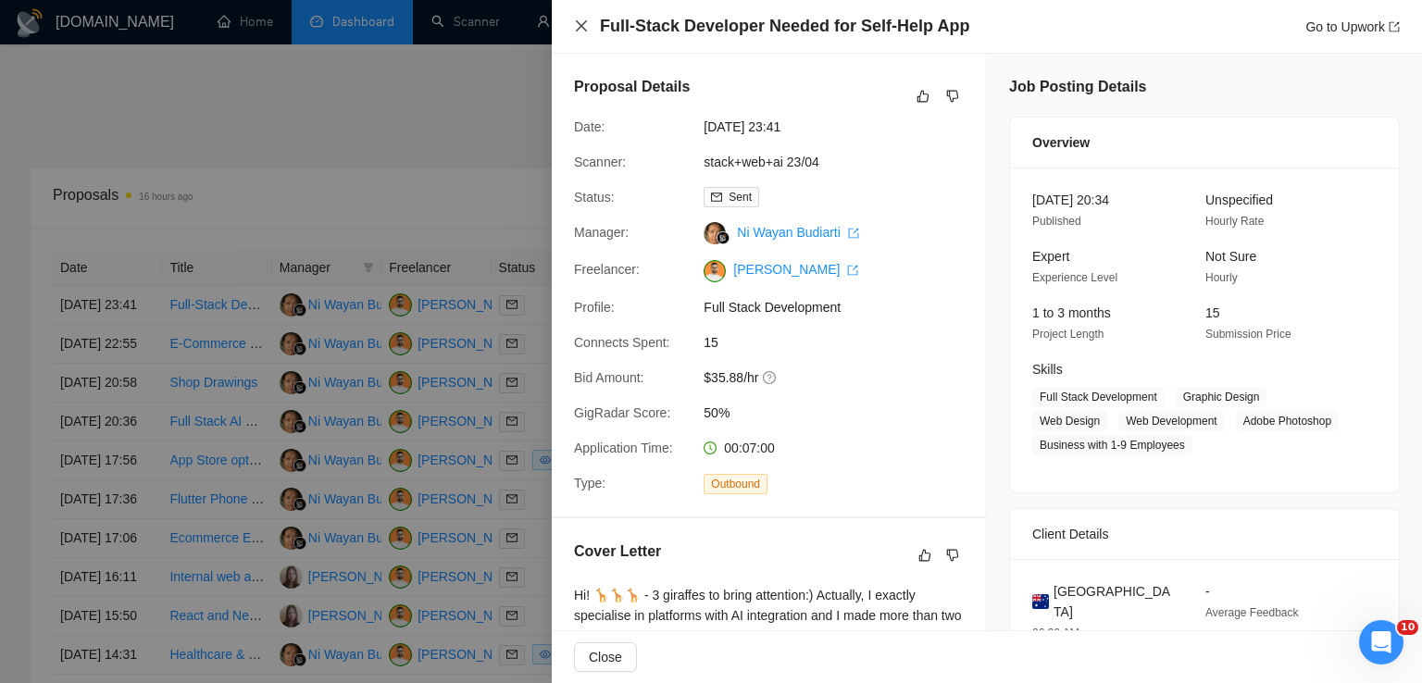
click at [575, 27] on icon "close" at bounding box center [581, 26] width 15 height 15
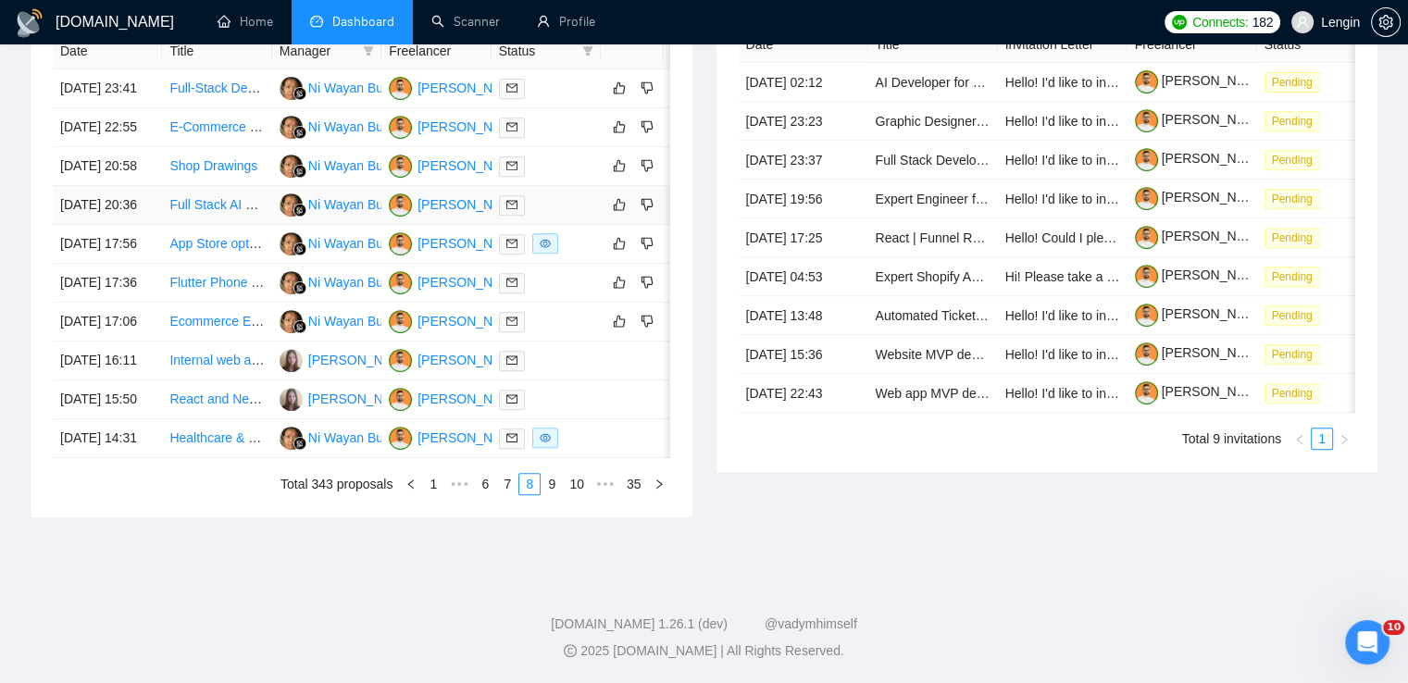
scroll to position [806, 0]
click at [210, 225] on td "Full Stack AI Mobile App Developer Needed to Complete Project" at bounding box center [216, 205] width 109 height 39
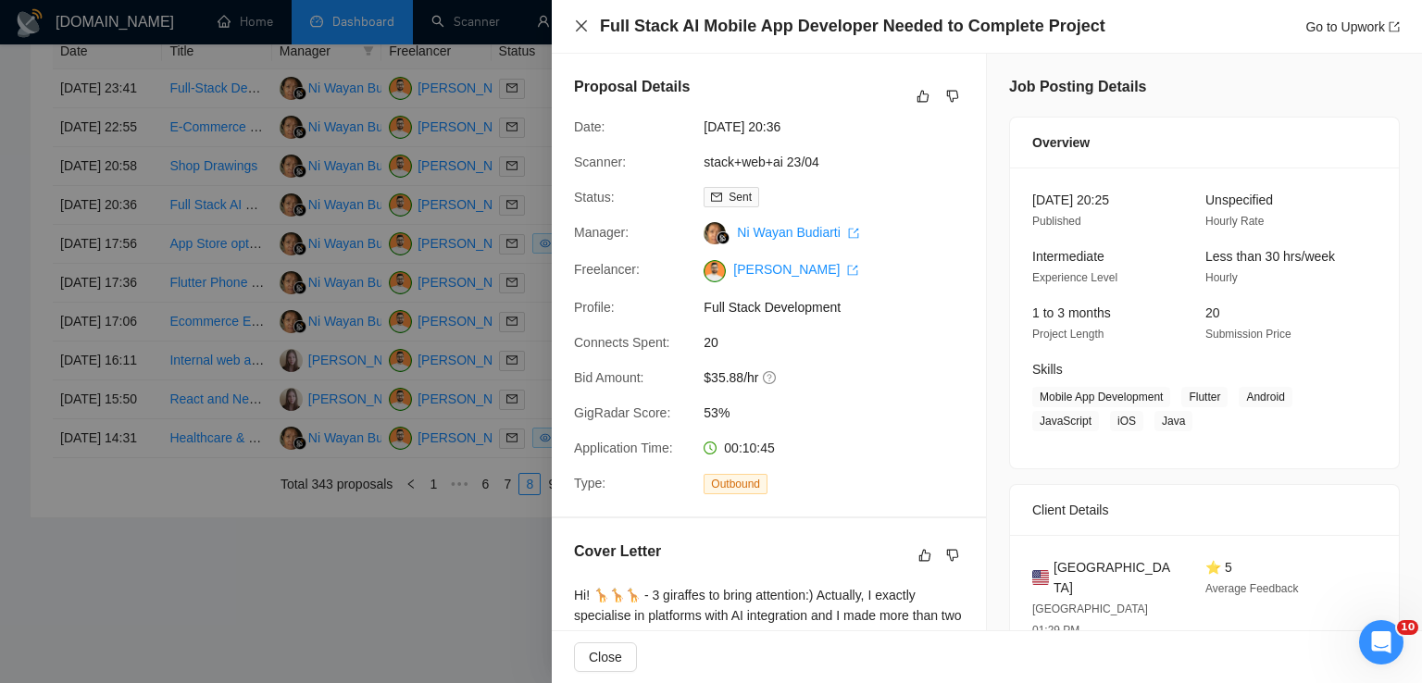
click at [581, 22] on icon "close" at bounding box center [581, 26] width 15 height 15
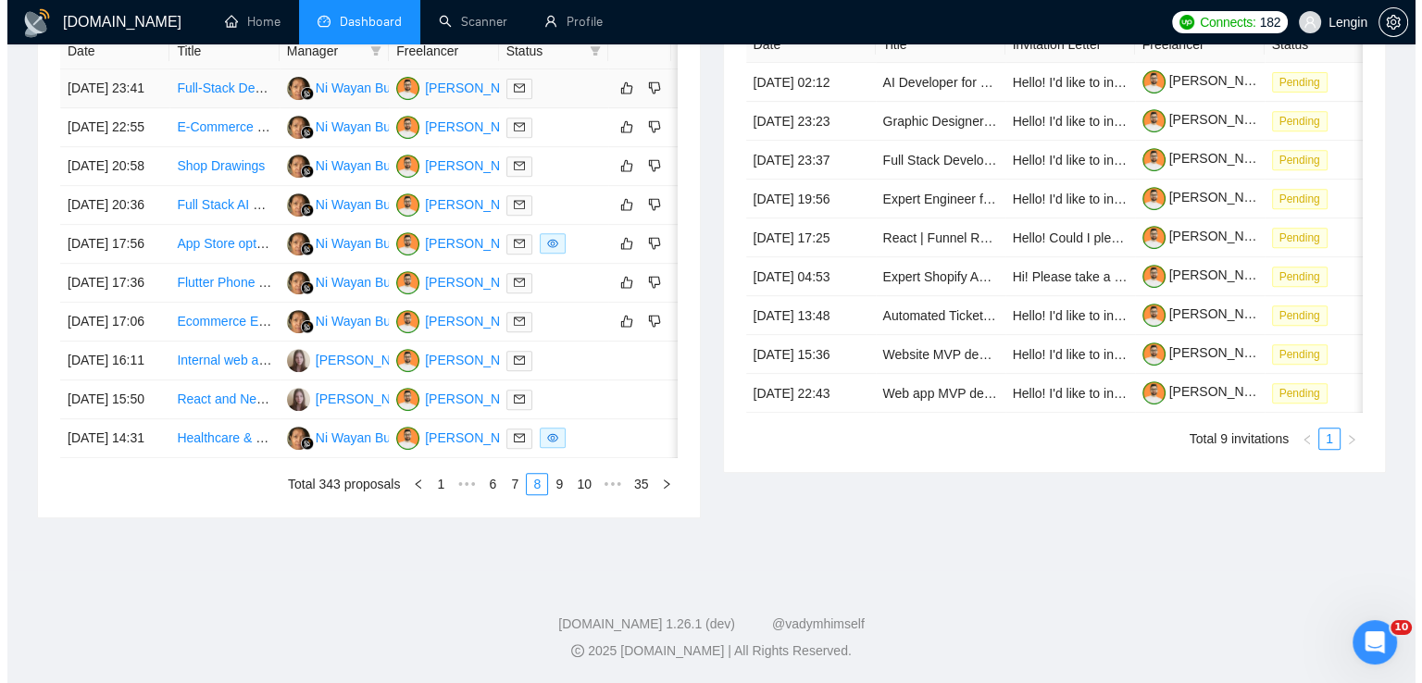
scroll to position [865, 0]
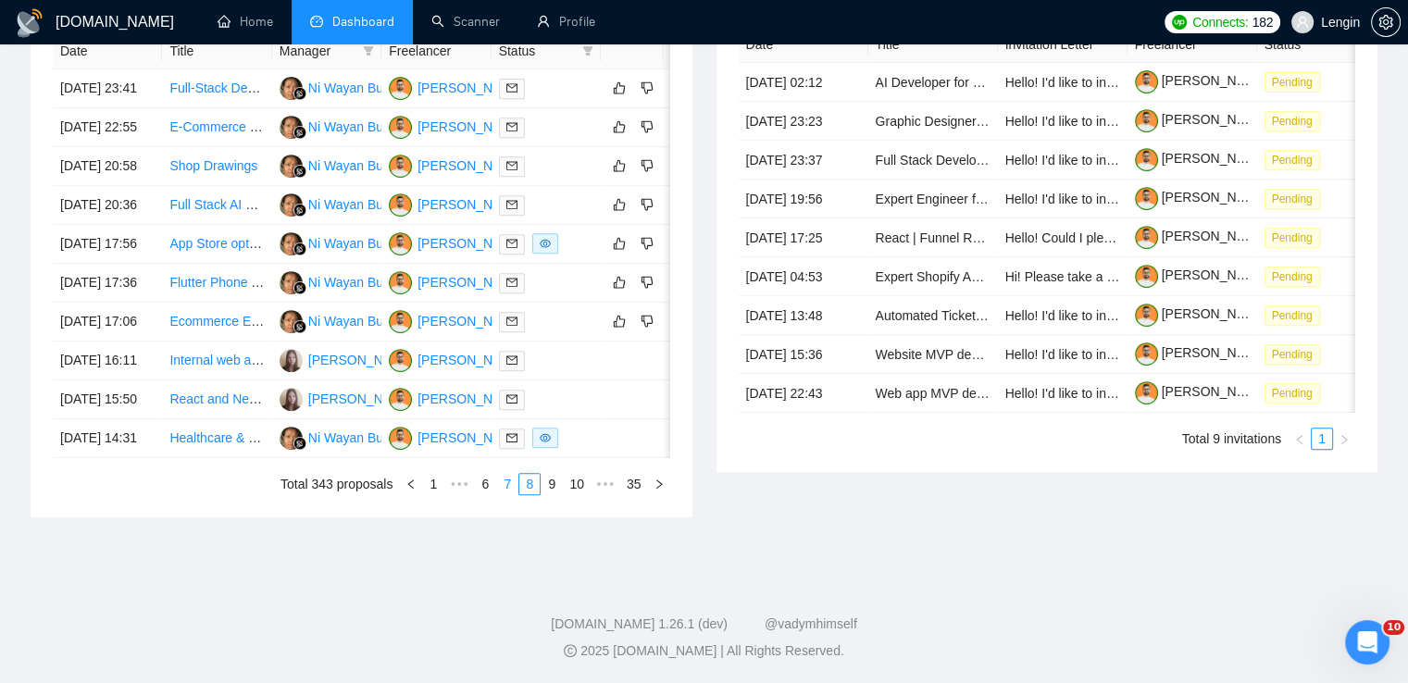
click at [506, 494] on link "7" at bounding box center [507, 484] width 20 height 20
click at [212, 458] on td "Web App Specialist Needed for Node.js/React Project" at bounding box center [216, 438] width 109 height 39
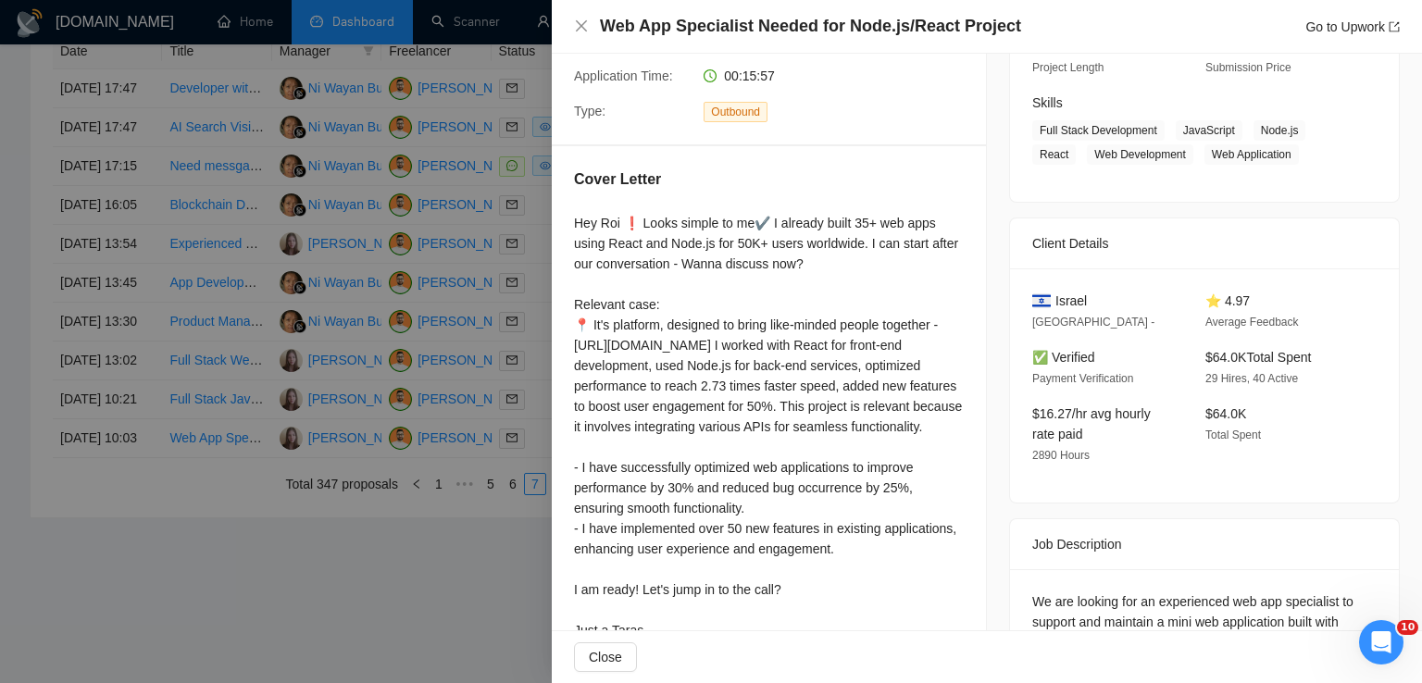
scroll to position [326, 0]
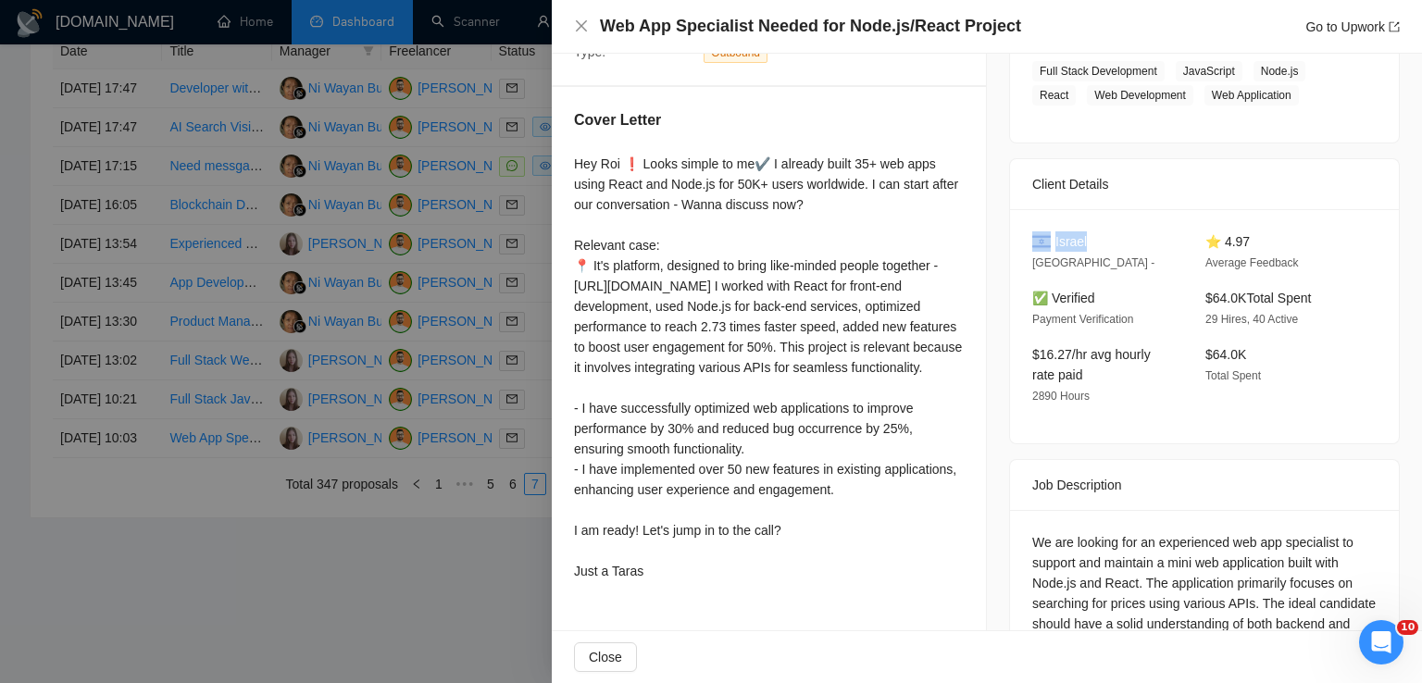
drag, startPoint x: 1087, startPoint y: 244, endPoint x: 1044, endPoint y: 243, distance: 42.6
click at [1044, 243] on div "Israel" at bounding box center [1104, 241] width 144 height 20
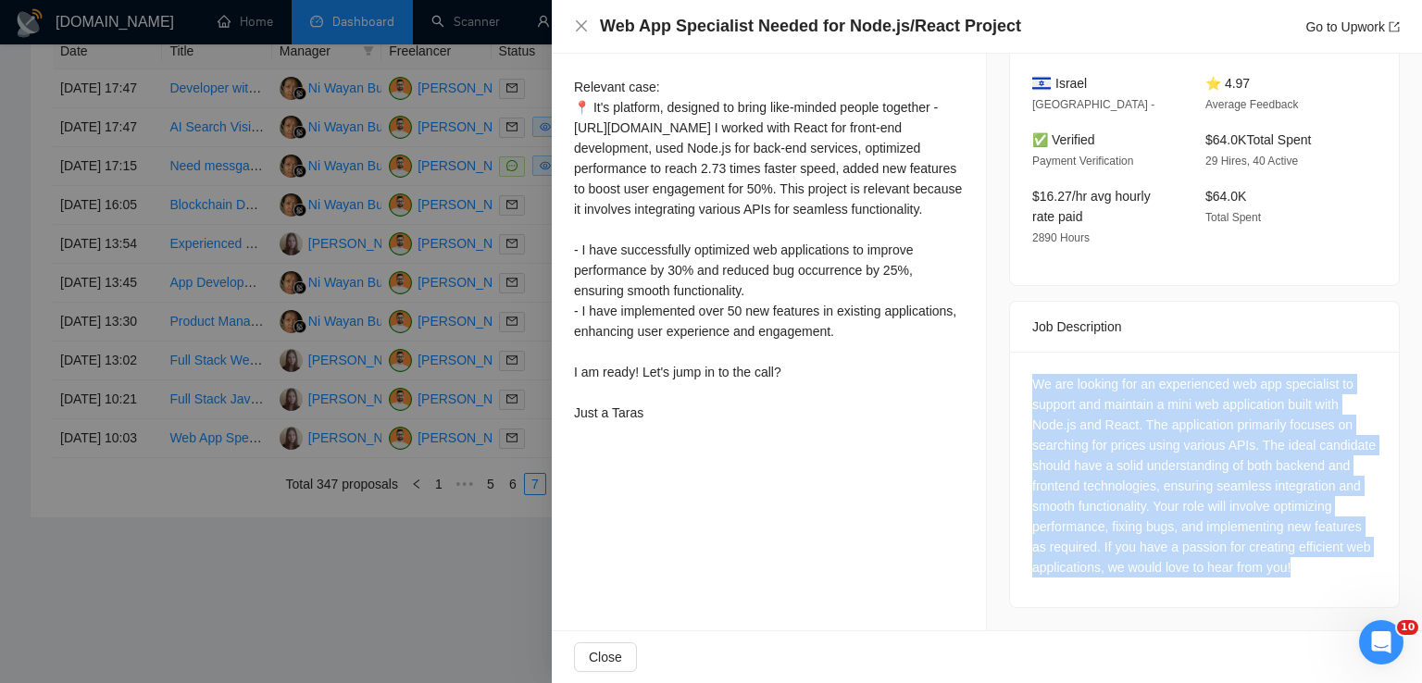
drag, startPoint x: 1296, startPoint y: 564, endPoint x: 1018, endPoint y: 390, distance: 328.6
click at [1018, 390] on div "We are looking for an experienced web app specialist to support and maintain a …" at bounding box center [1204, 480] width 389 height 256
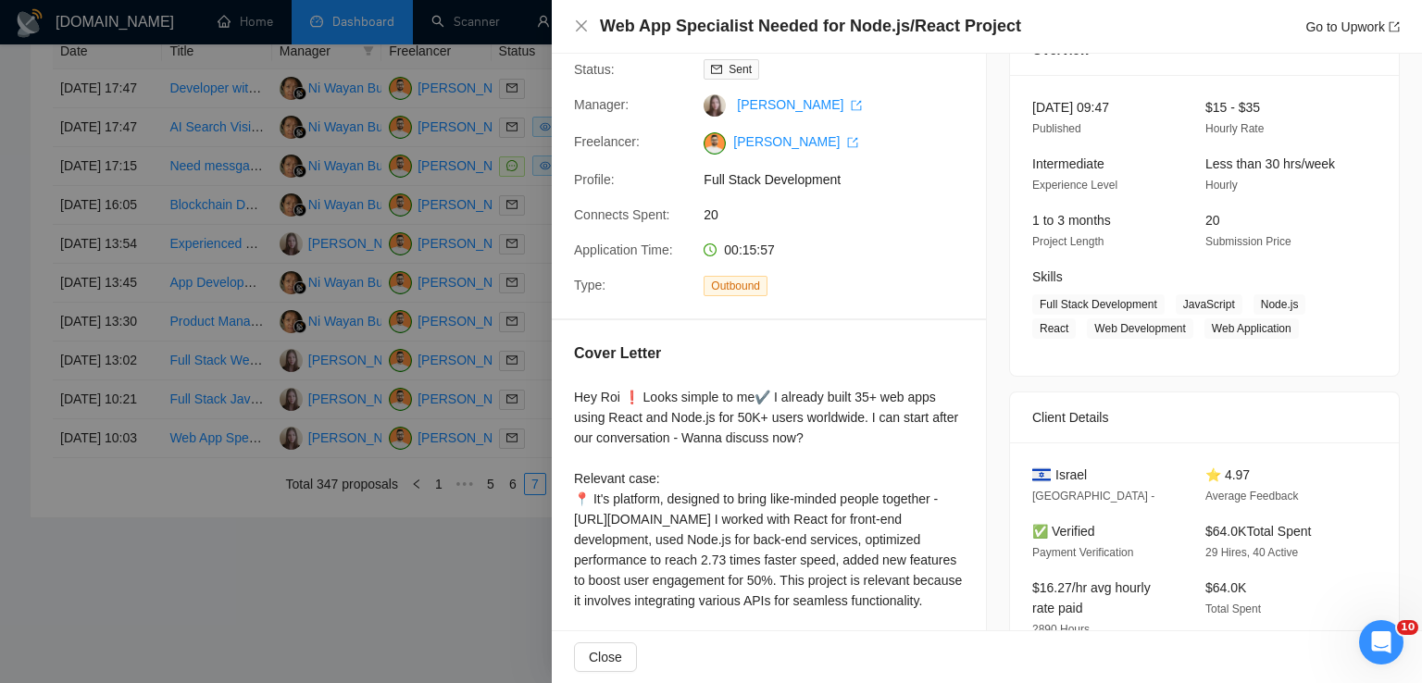
scroll to position [85, 0]
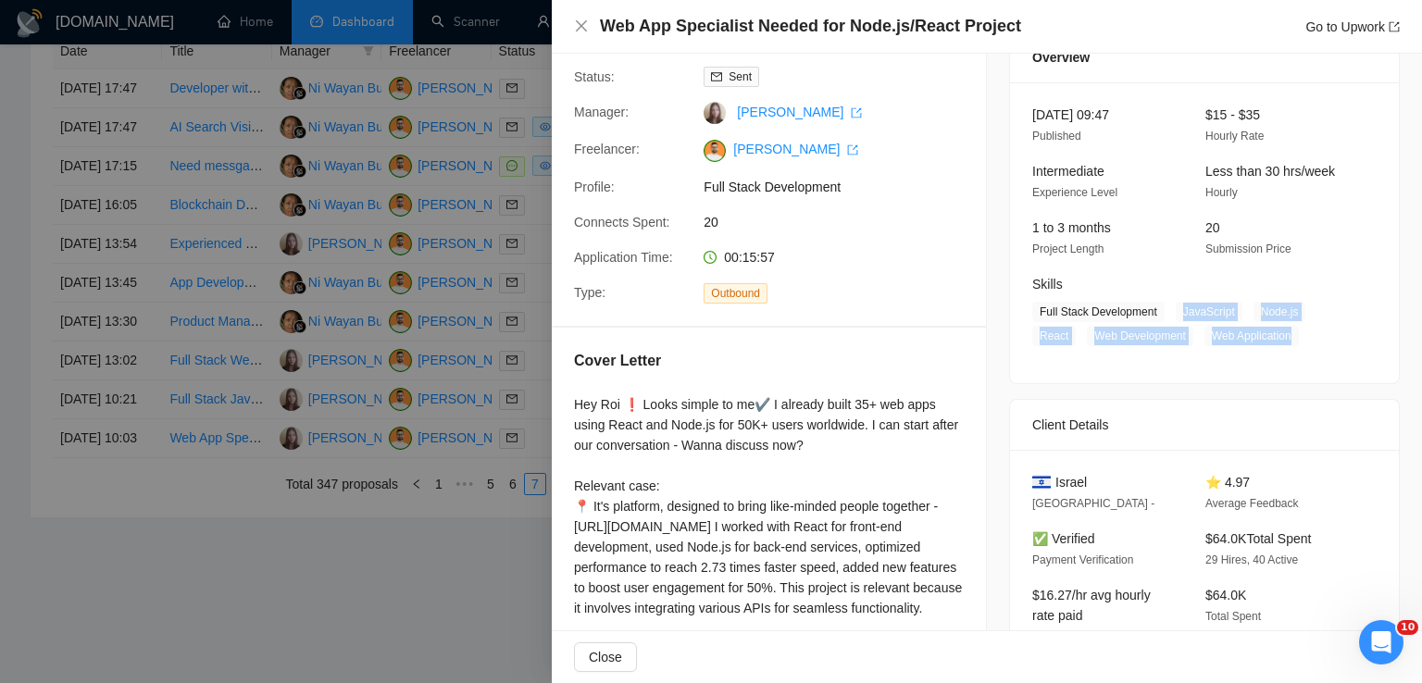
drag, startPoint x: 1170, startPoint y: 302, endPoint x: 1304, endPoint y: 342, distance: 139.1
click at [1304, 342] on span "Full Stack Development JavaScript Node.js React Web Development Web Application" at bounding box center [1190, 324] width 317 height 44
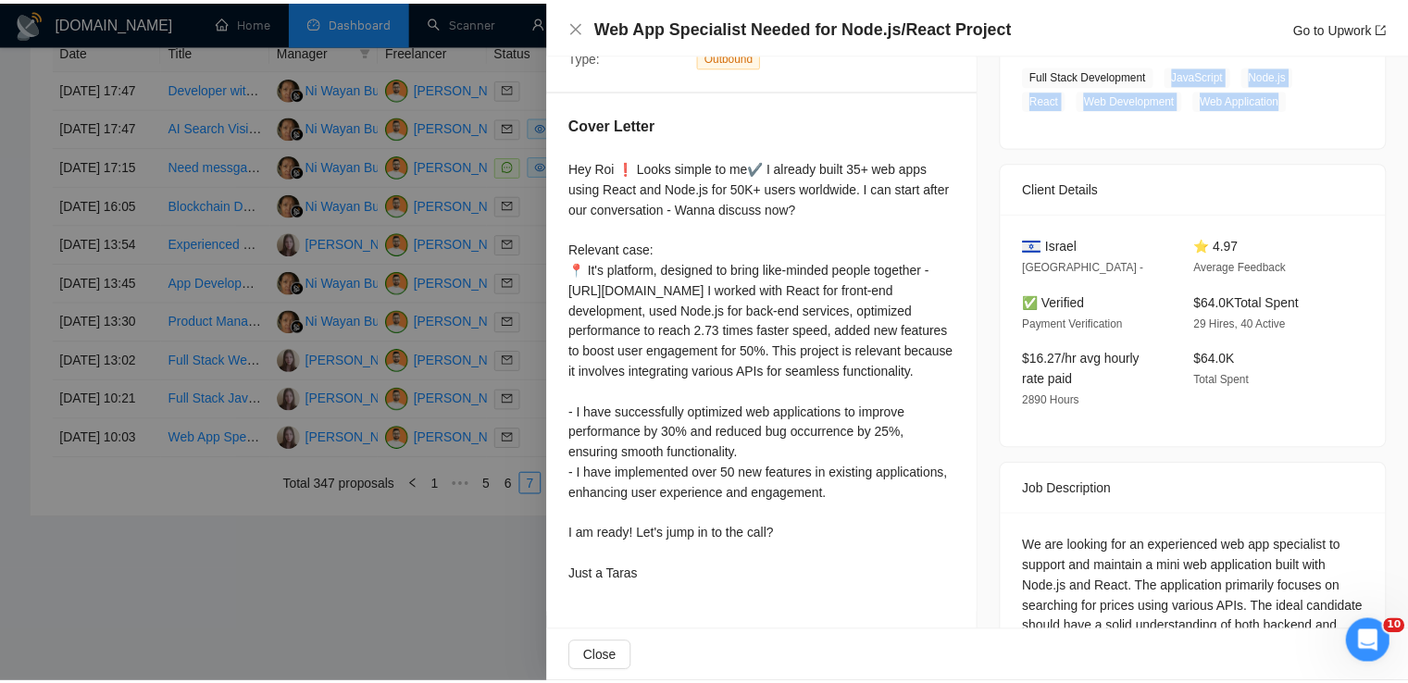
scroll to position [337, 0]
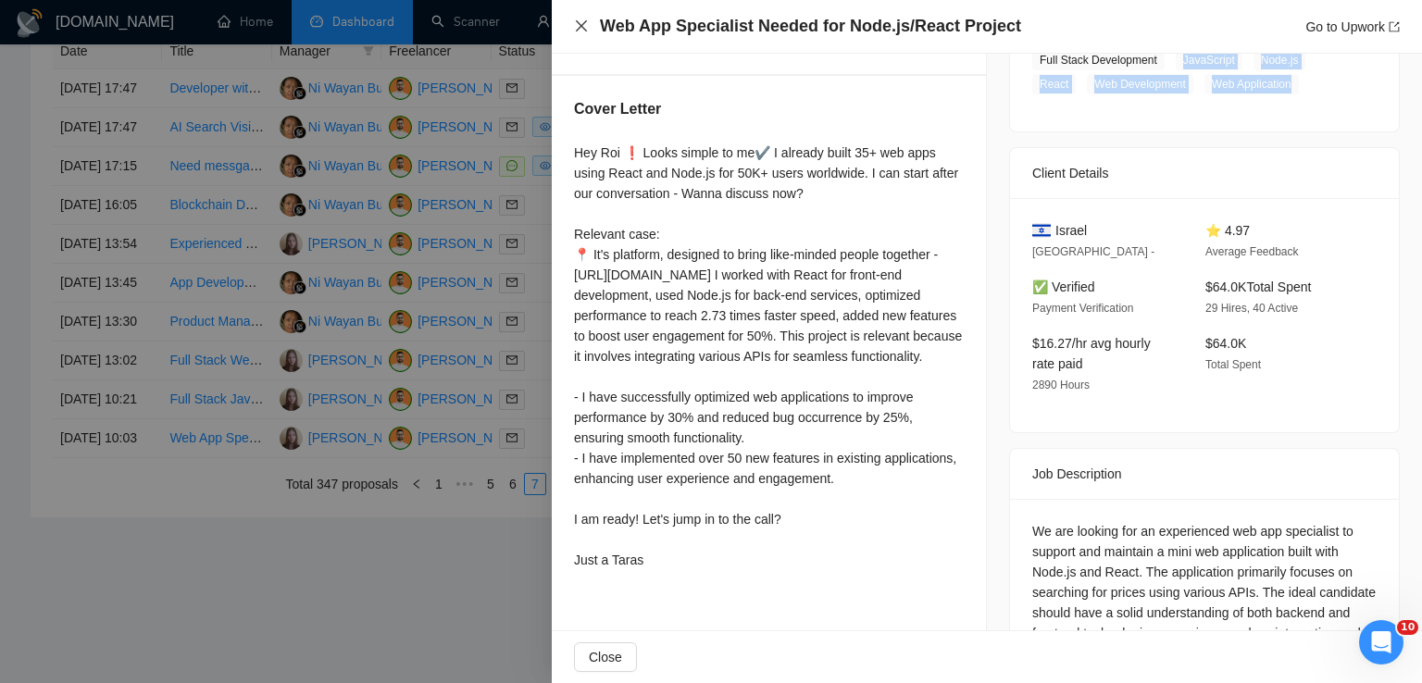
click at [577, 21] on icon "close" at bounding box center [581, 25] width 11 height 11
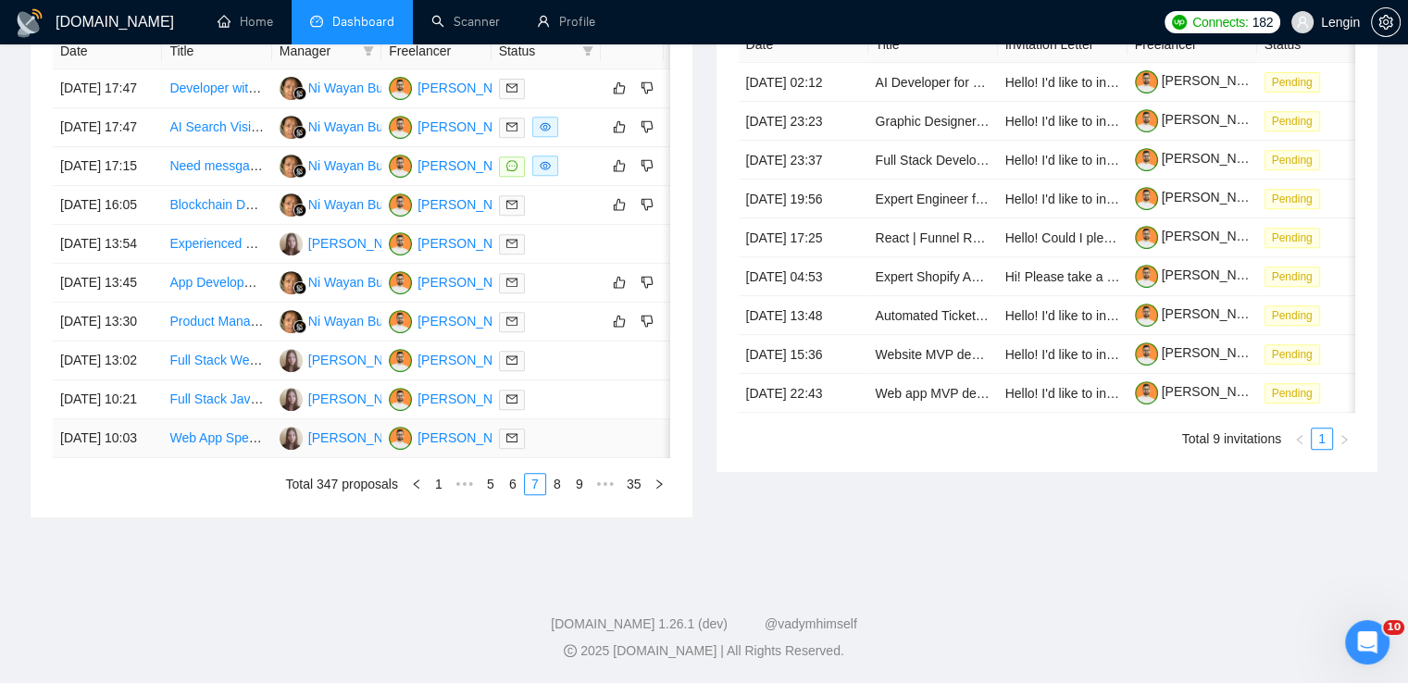
scroll to position [830, 0]
click at [552, 494] on link "8" at bounding box center [557, 484] width 20 height 20
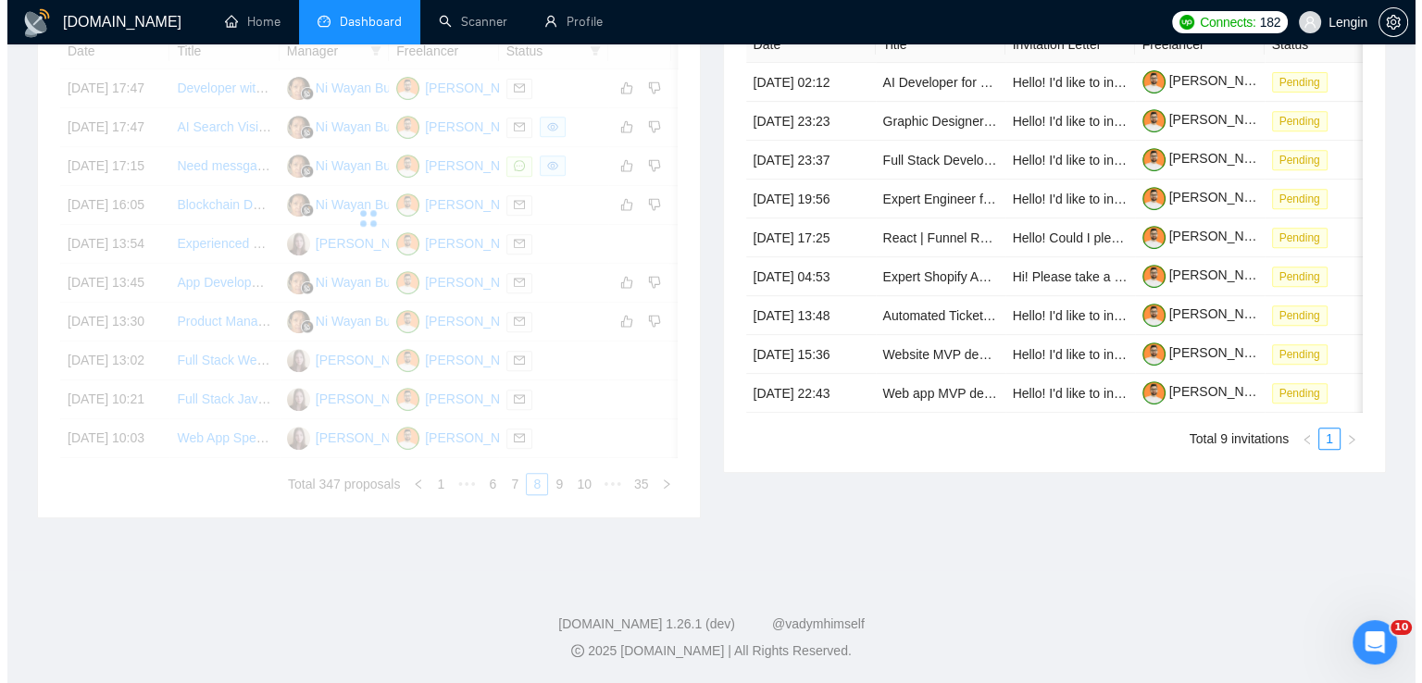
scroll to position [706, 0]
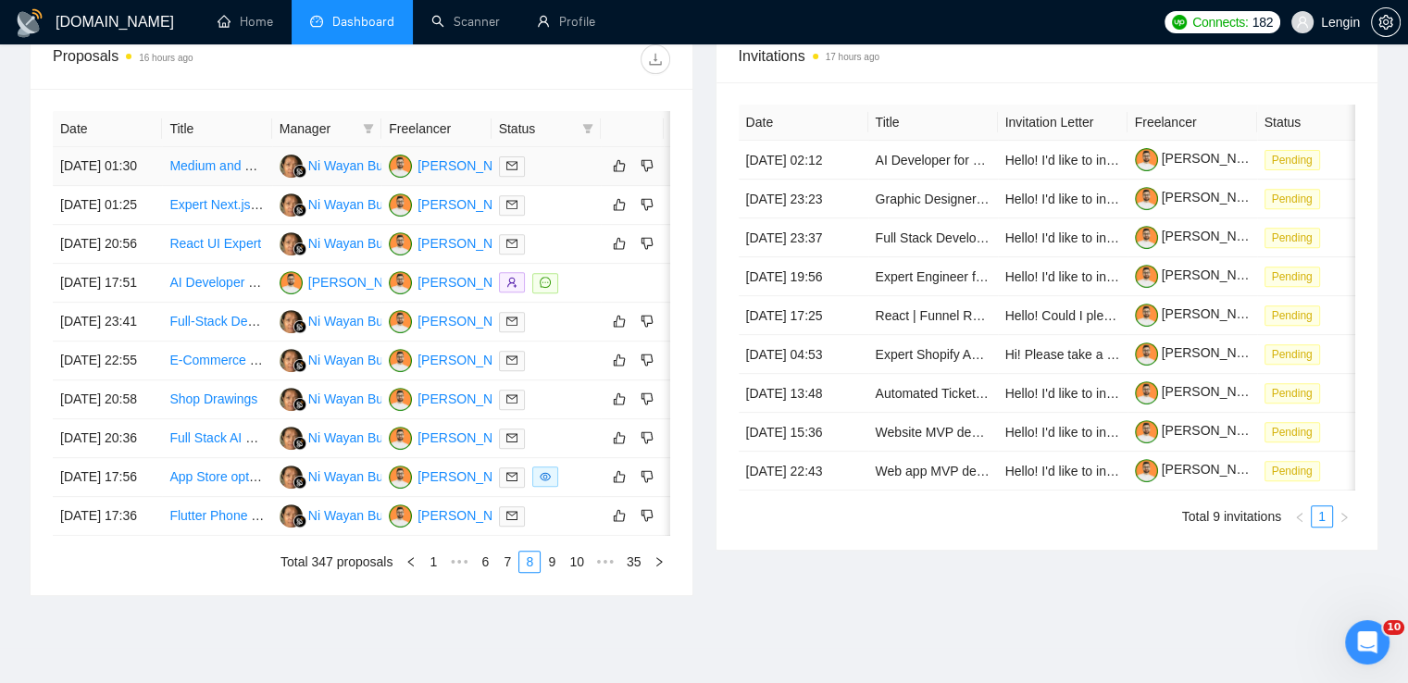
click at [234, 186] on td "Medium and High Fidelity Prototypes for AI Plugin" at bounding box center [216, 166] width 109 height 39
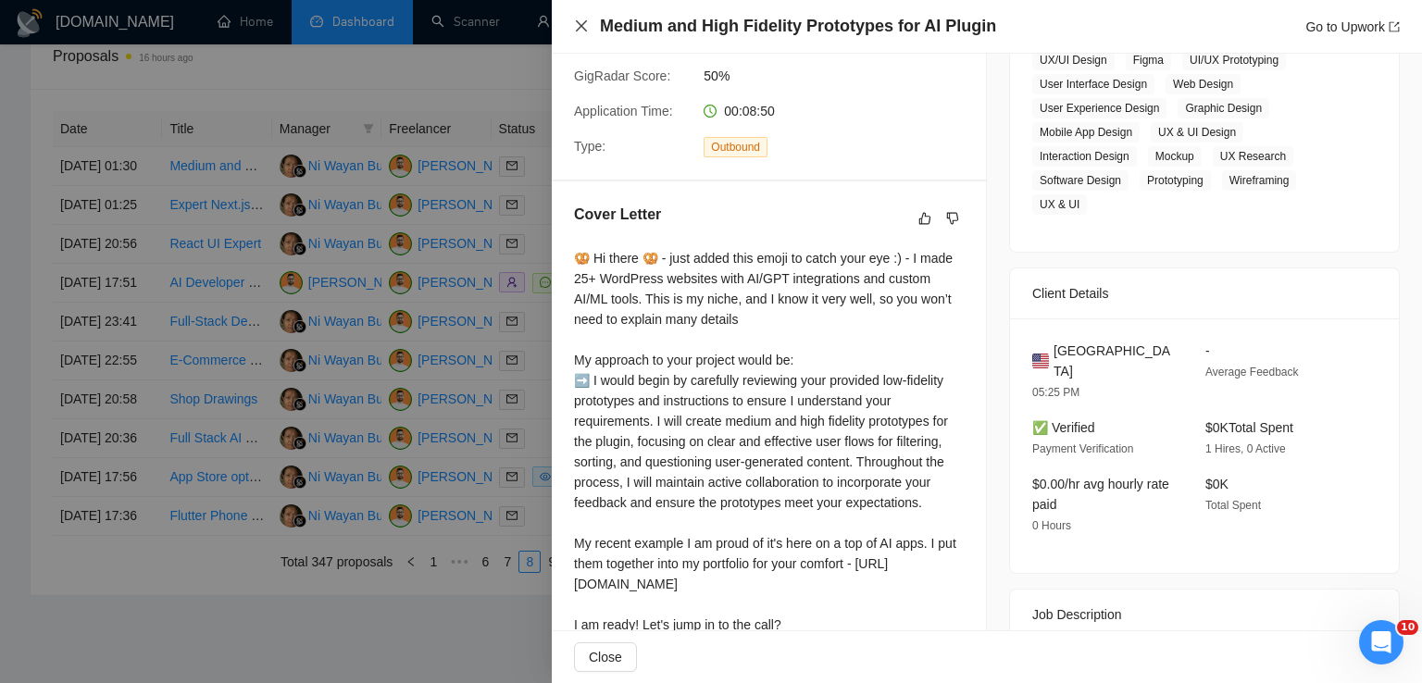
click at [583, 29] on icon "close" at bounding box center [581, 25] width 11 height 11
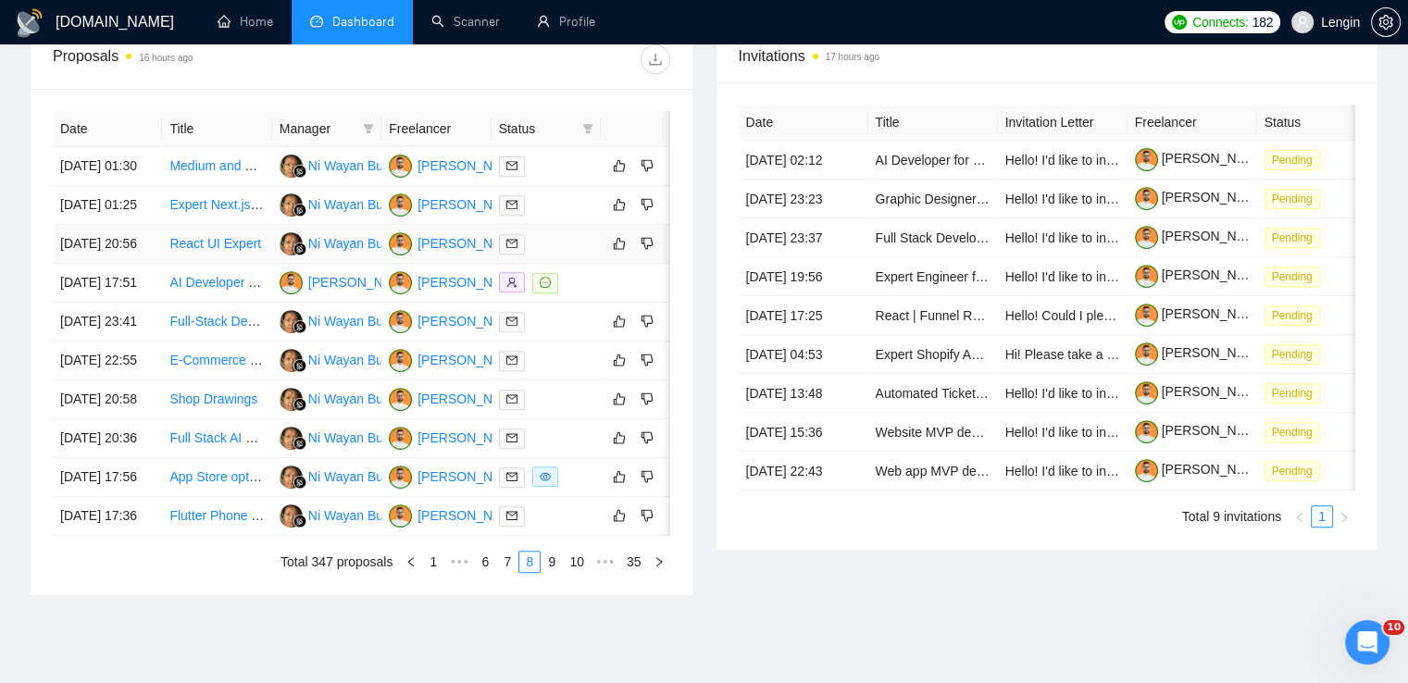
click at [250, 264] on td "React UI Expert" at bounding box center [216, 244] width 109 height 39
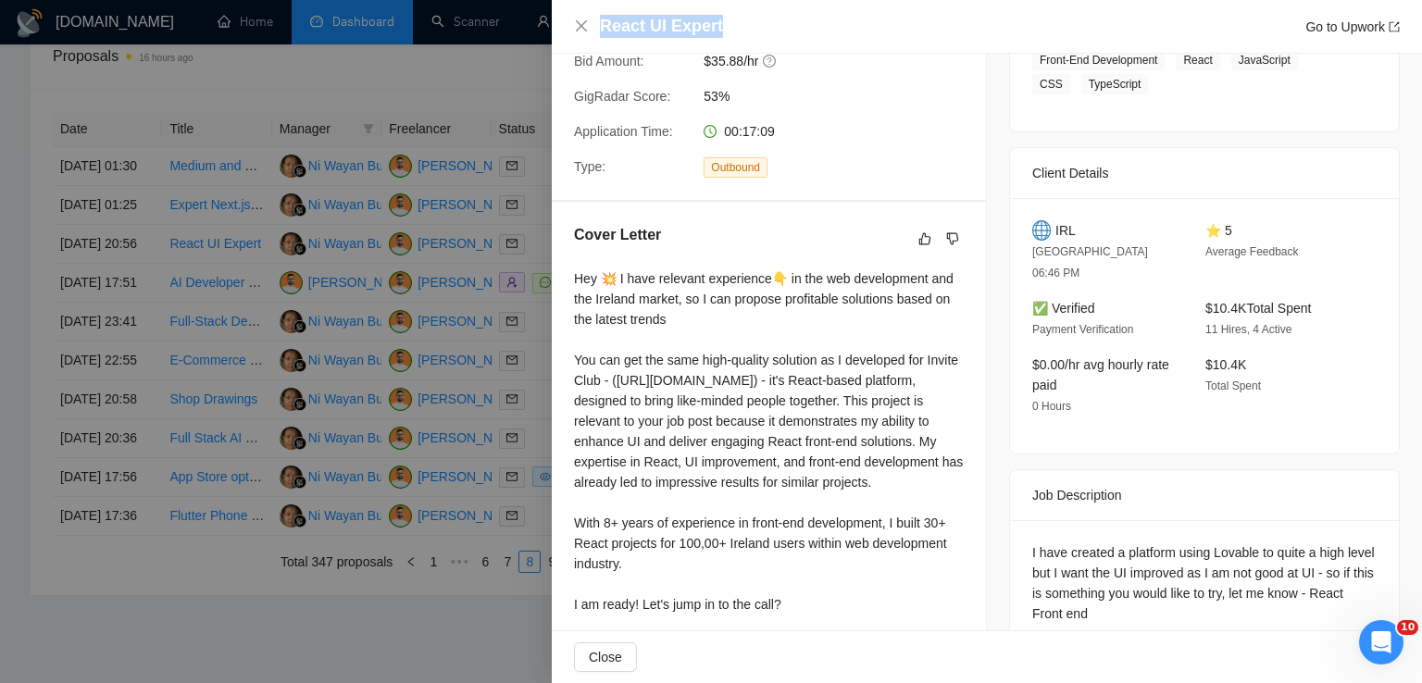
drag, startPoint x: 717, startPoint y: 23, endPoint x: 596, endPoint y: 30, distance: 120.5
click at [596, 30] on div "React UI Expert Go to Upwork" at bounding box center [987, 26] width 826 height 23
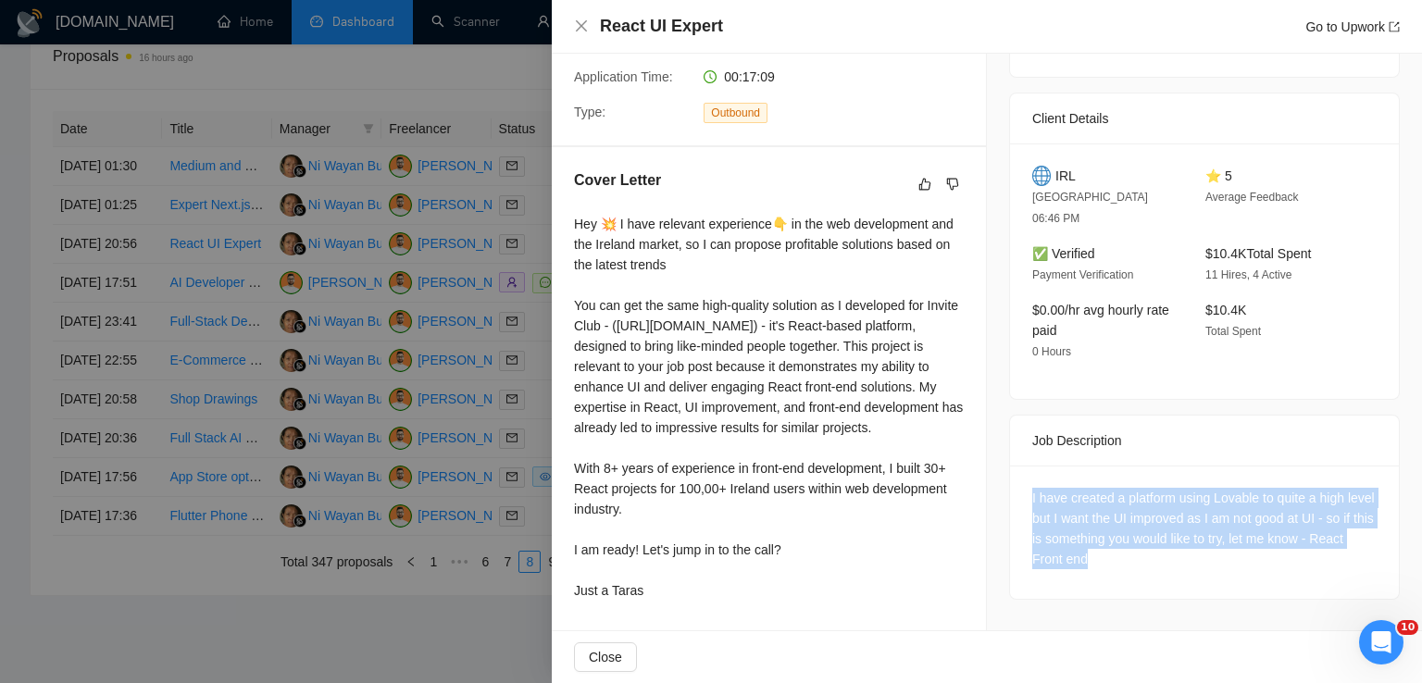
drag, startPoint x: 1152, startPoint y: 497, endPoint x: 1021, endPoint y: 440, distance: 142.6
click at [1021, 466] on div "I have created a platform using Lovable to quite a high level but I want the UI…" at bounding box center [1204, 532] width 389 height 133
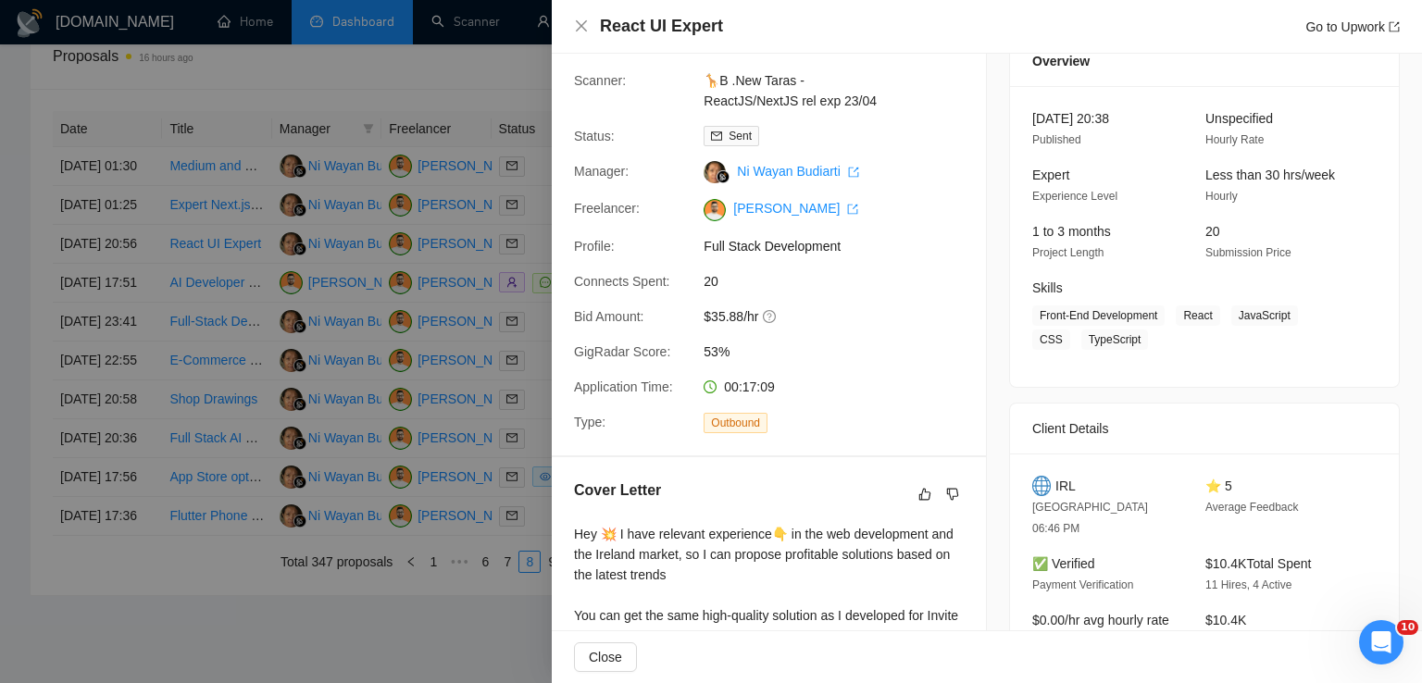
scroll to position [70, 0]
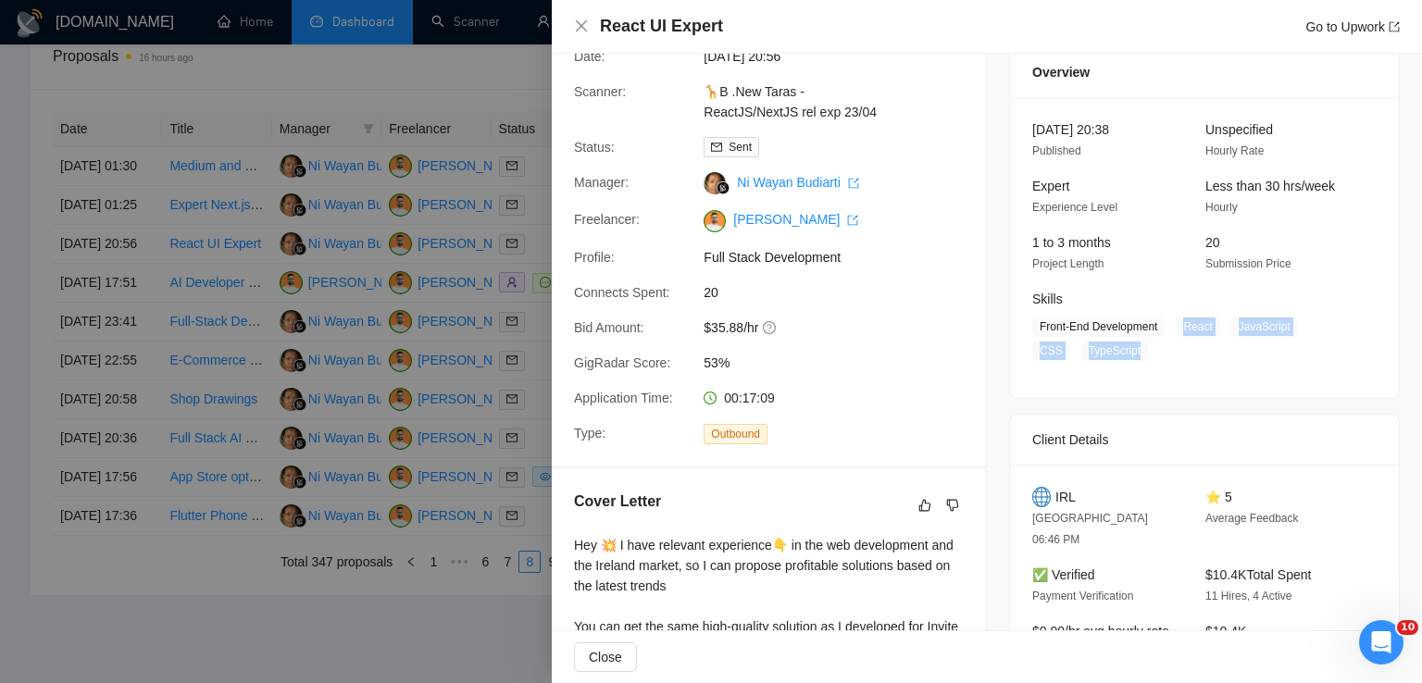
drag, startPoint x: 1173, startPoint y: 325, endPoint x: 1085, endPoint y: 353, distance: 92.2
click at [1085, 353] on span "Front-End Development React JavaScript CSS TypeScript" at bounding box center [1190, 339] width 317 height 44
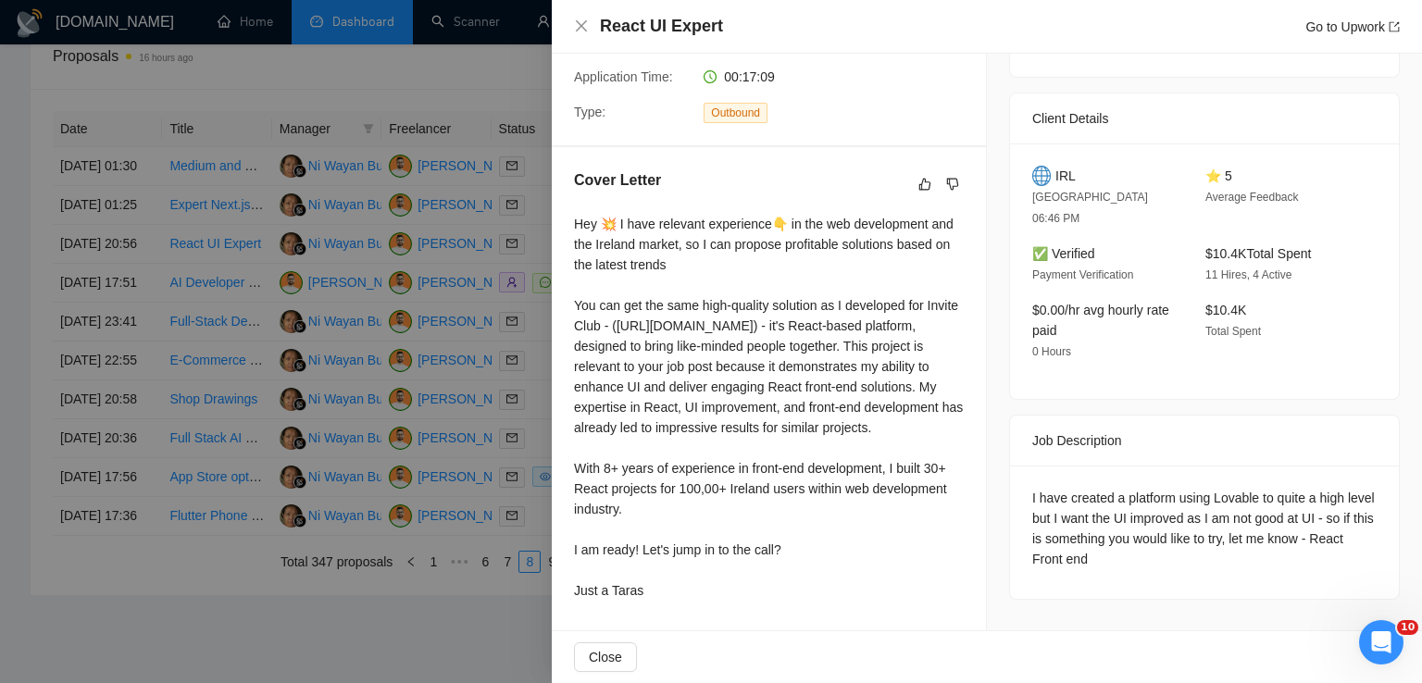
drag, startPoint x: 570, startPoint y: 181, endPoint x: 666, endPoint y: 581, distance: 412.1
click at [666, 581] on div "Cover Letter Hey 💥 I have relevant experience👇 in the web development and the I…" at bounding box center [769, 388] width 434 height 483
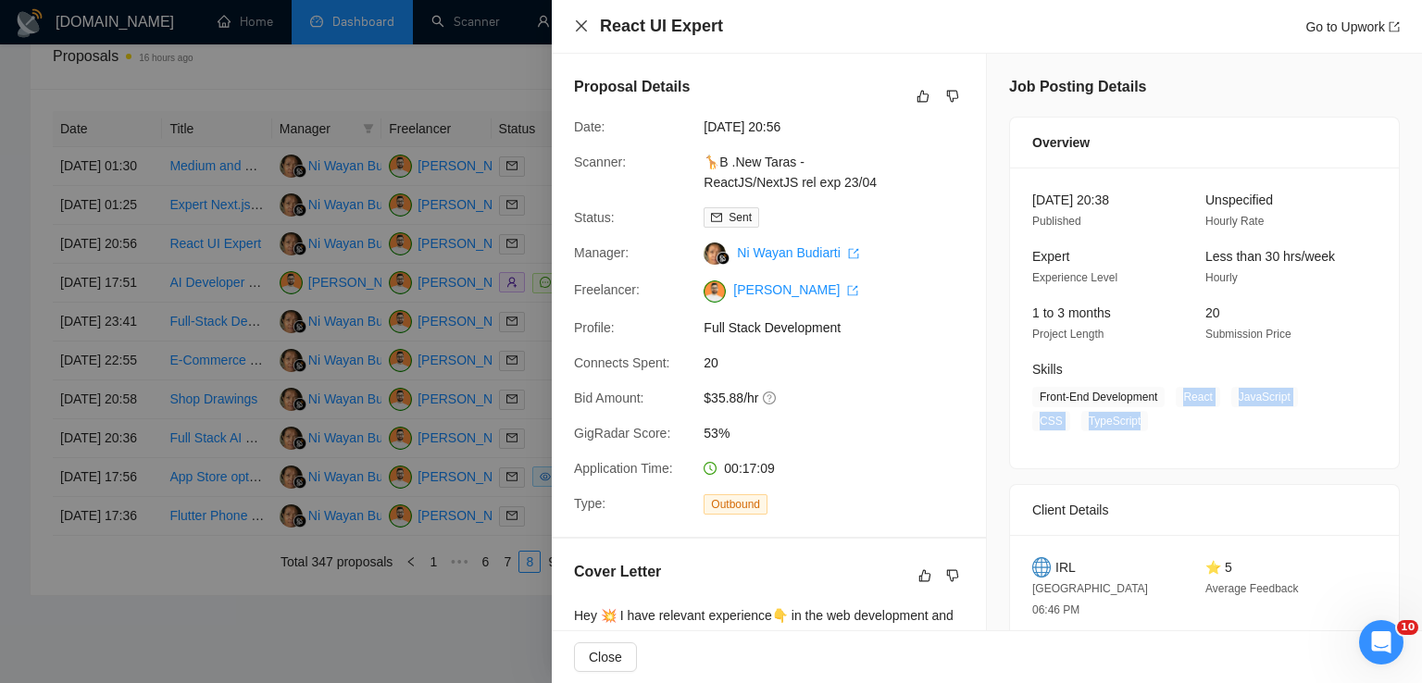
click at [584, 27] on icon "close" at bounding box center [581, 26] width 15 height 15
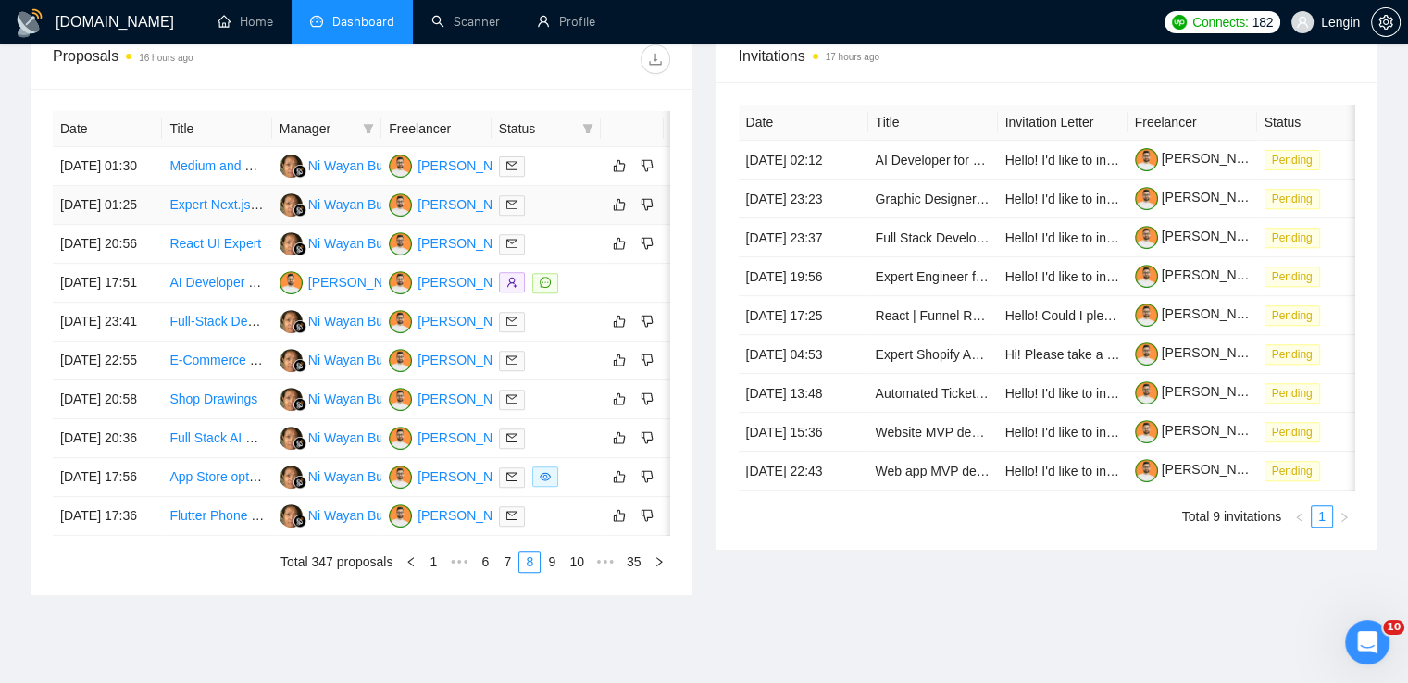
click at [192, 225] on td "Expert Next.js Website Developer for Long-Term Management" at bounding box center [216, 205] width 109 height 39
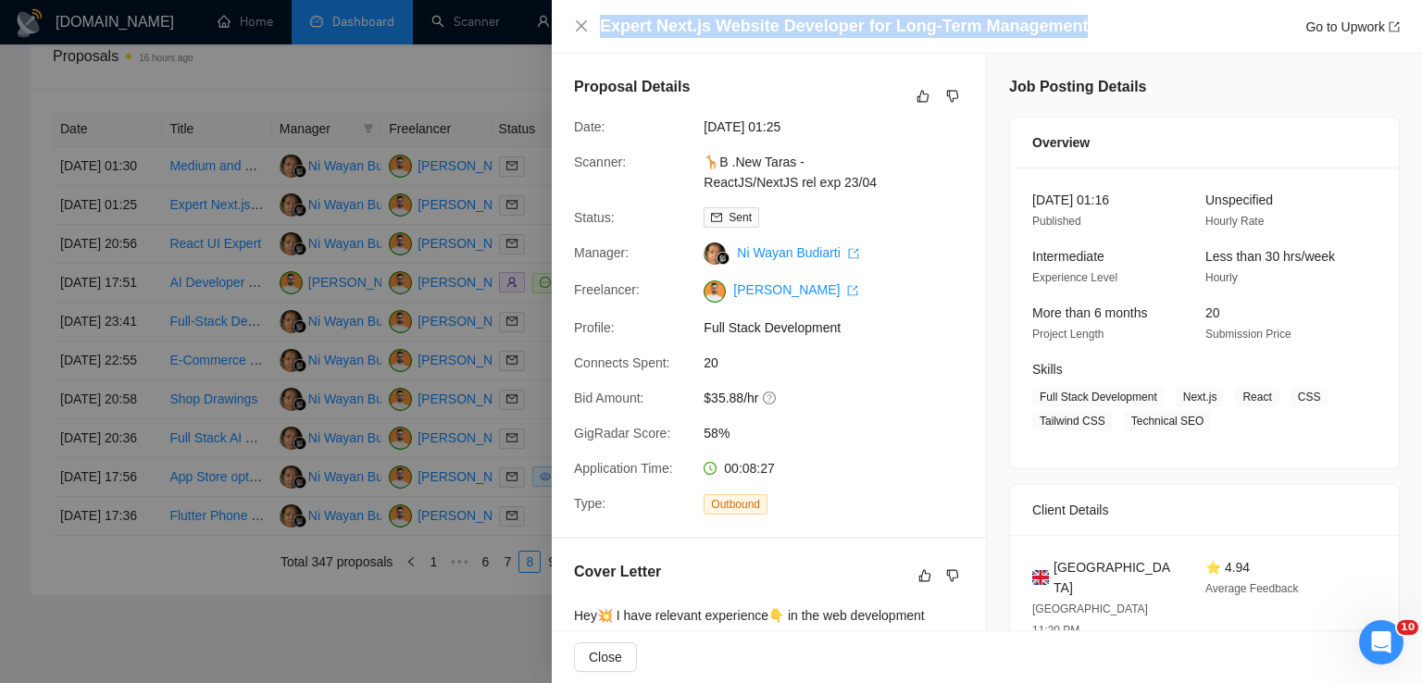
drag, startPoint x: 1074, startPoint y: 26, endPoint x: 598, endPoint y: 28, distance: 475.9
click at [598, 28] on div "Expert Next.js Website Developer for Long-Term Management Go to Upwork" at bounding box center [987, 26] width 826 height 23
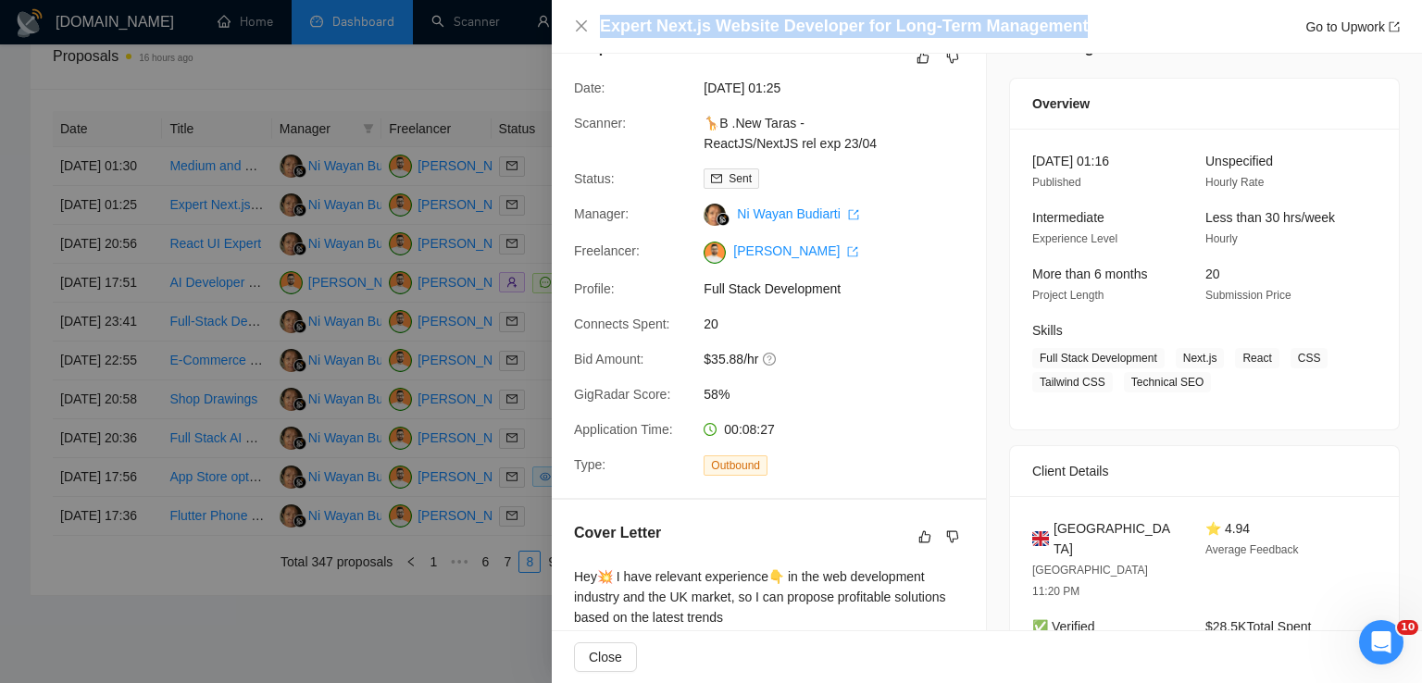
scroll to position [433, 0]
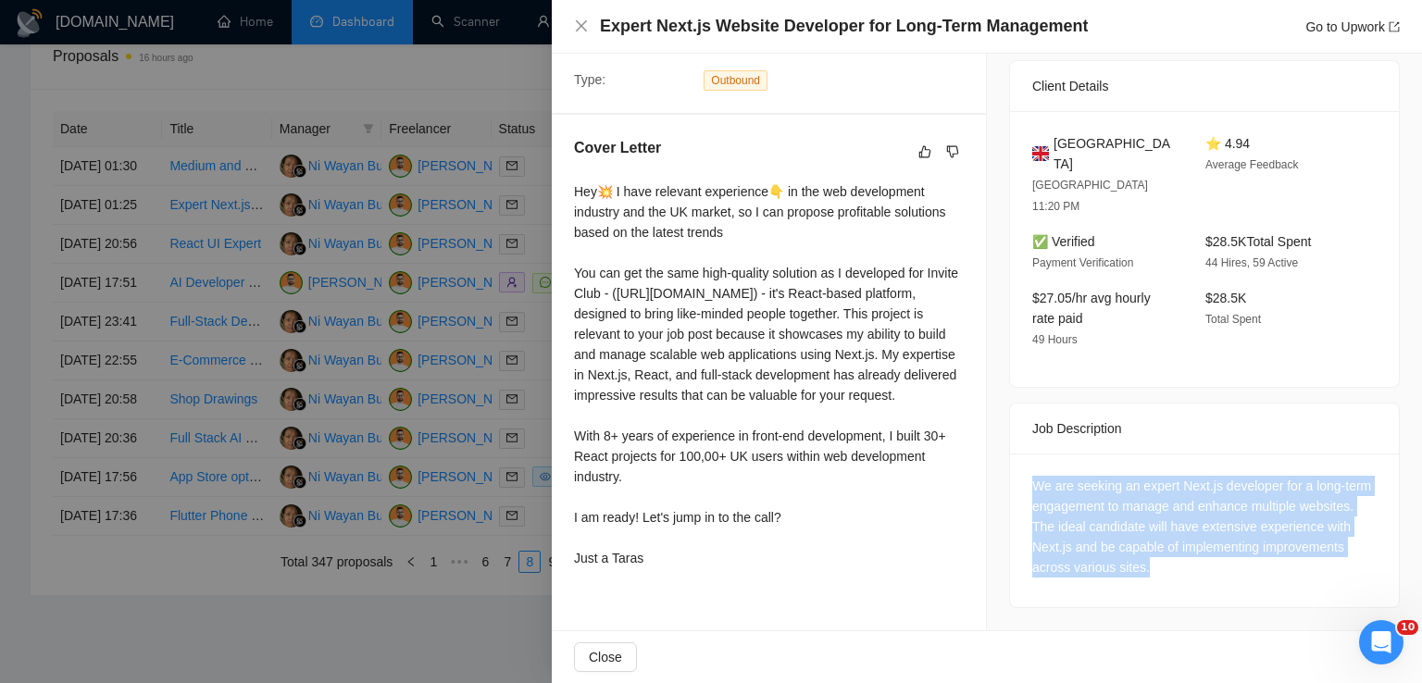
drag, startPoint x: 1156, startPoint y: 516, endPoint x: 1000, endPoint y: 442, distance: 173.1
click at [1000, 442] on div "Job Posting Details Overview [DATE] 01:16 Published Unspecified Hourly Rate Int…" at bounding box center [1204, 130] width 435 height 1001
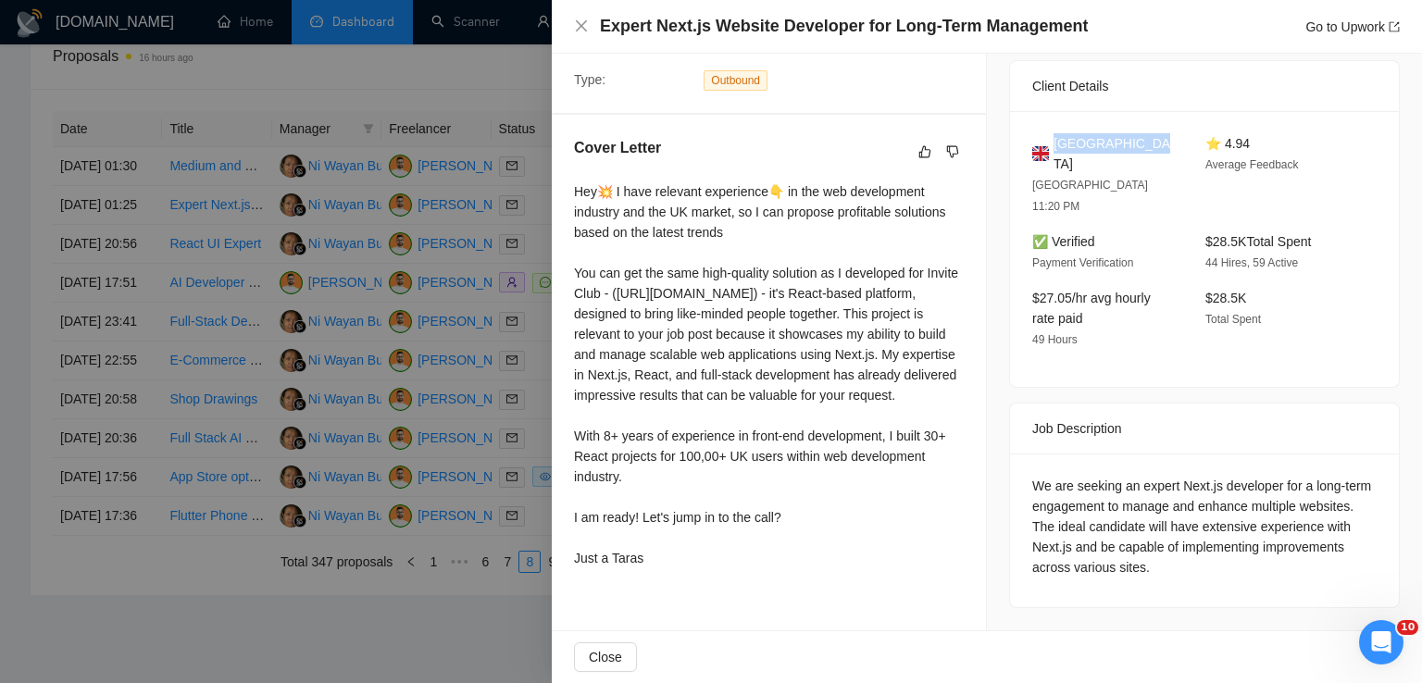
drag, startPoint x: 1167, startPoint y: 133, endPoint x: 1046, endPoint y: 138, distance: 120.5
click at [1046, 138] on div "[GEOGRAPHIC_DATA]" at bounding box center [1104, 153] width 144 height 41
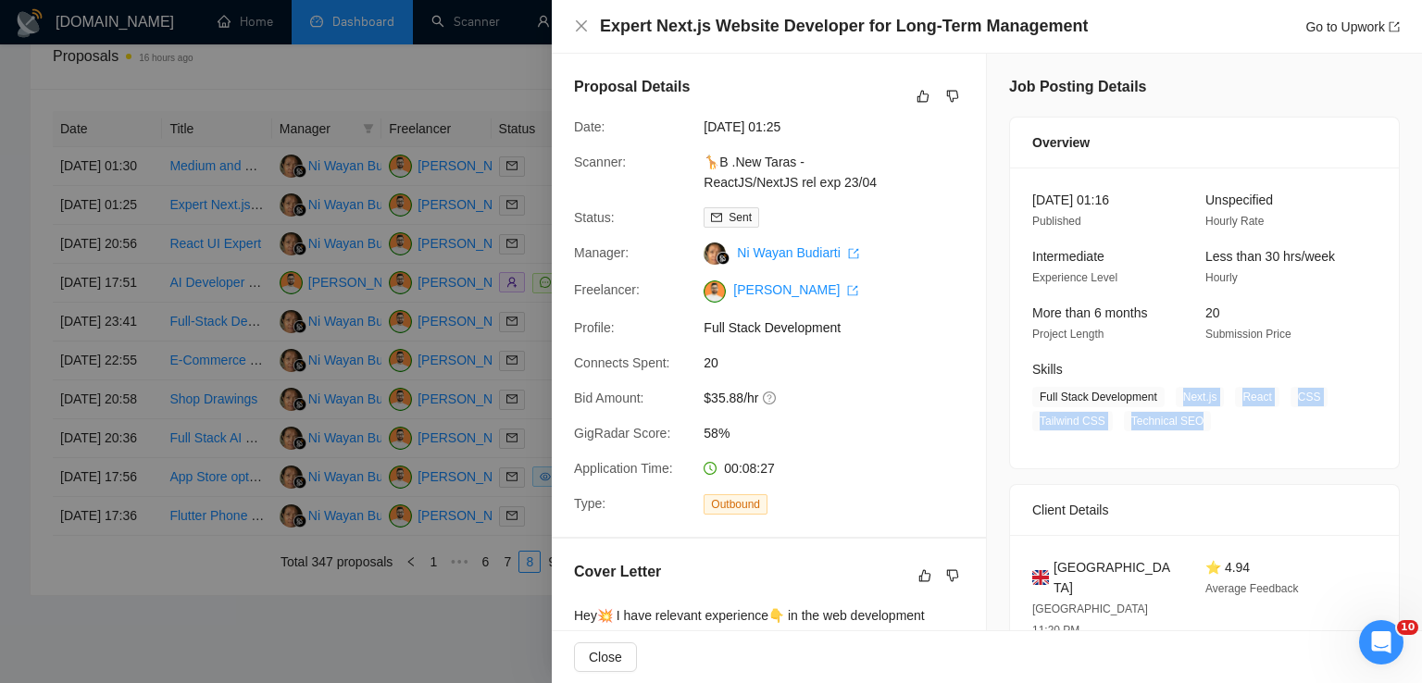
drag, startPoint x: 1170, startPoint y: 397, endPoint x: 1200, endPoint y: 434, distance: 47.4
click at [1200, 434] on div "[DATE] 01:16 Published Unspecified Hourly Rate Intermediate Experience Level Le…" at bounding box center [1204, 318] width 389 height 301
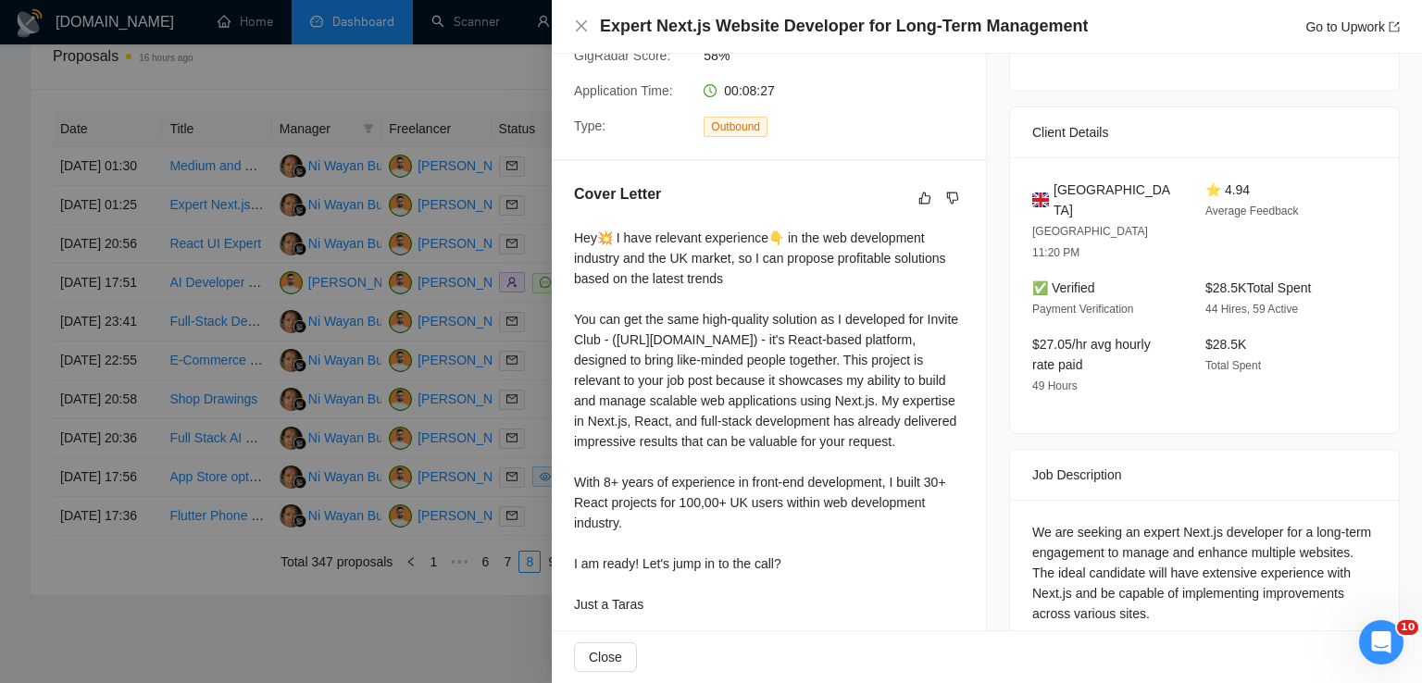
scroll to position [433, 0]
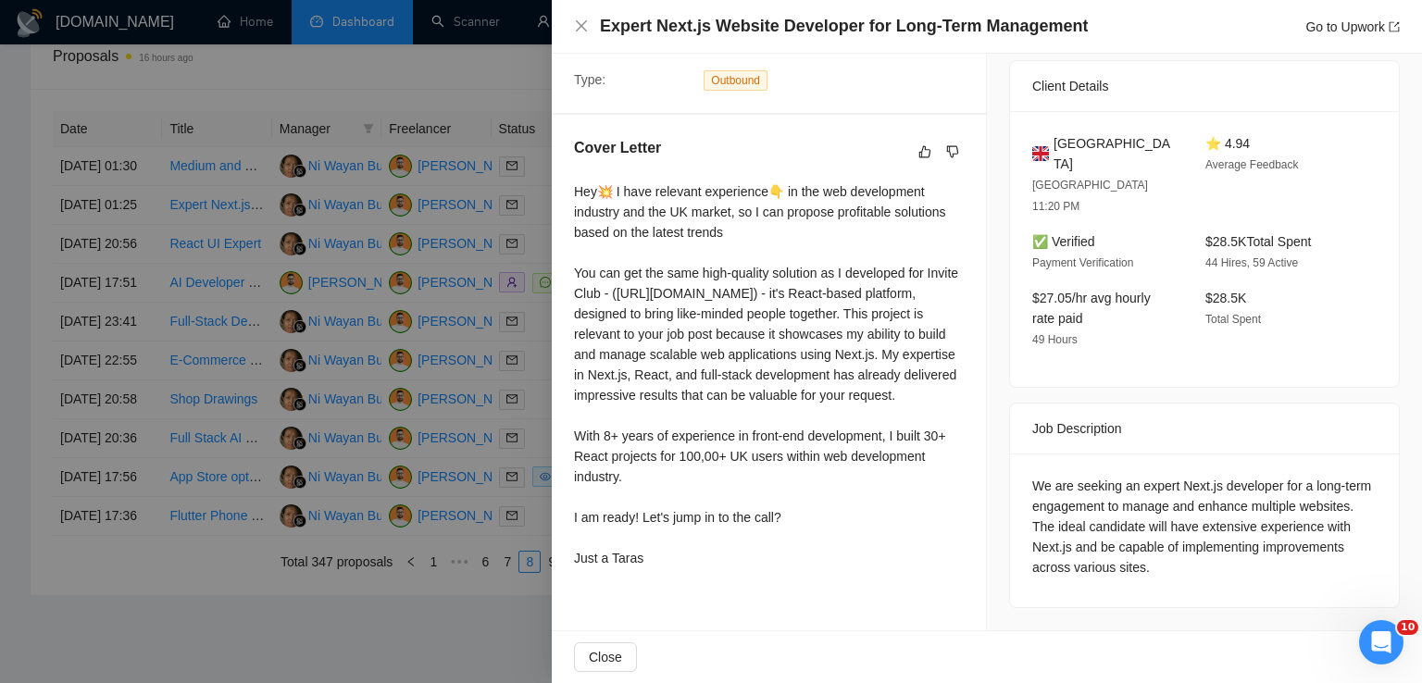
drag, startPoint x: 575, startPoint y: 178, endPoint x: 698, endPoint y: 582, distance: 422.9
click at [698, 568] on div "Hey💥 I have relevant experience👇 in the web development industry and the UK mar…" at bounding box center [769, 374] width 390 height 387
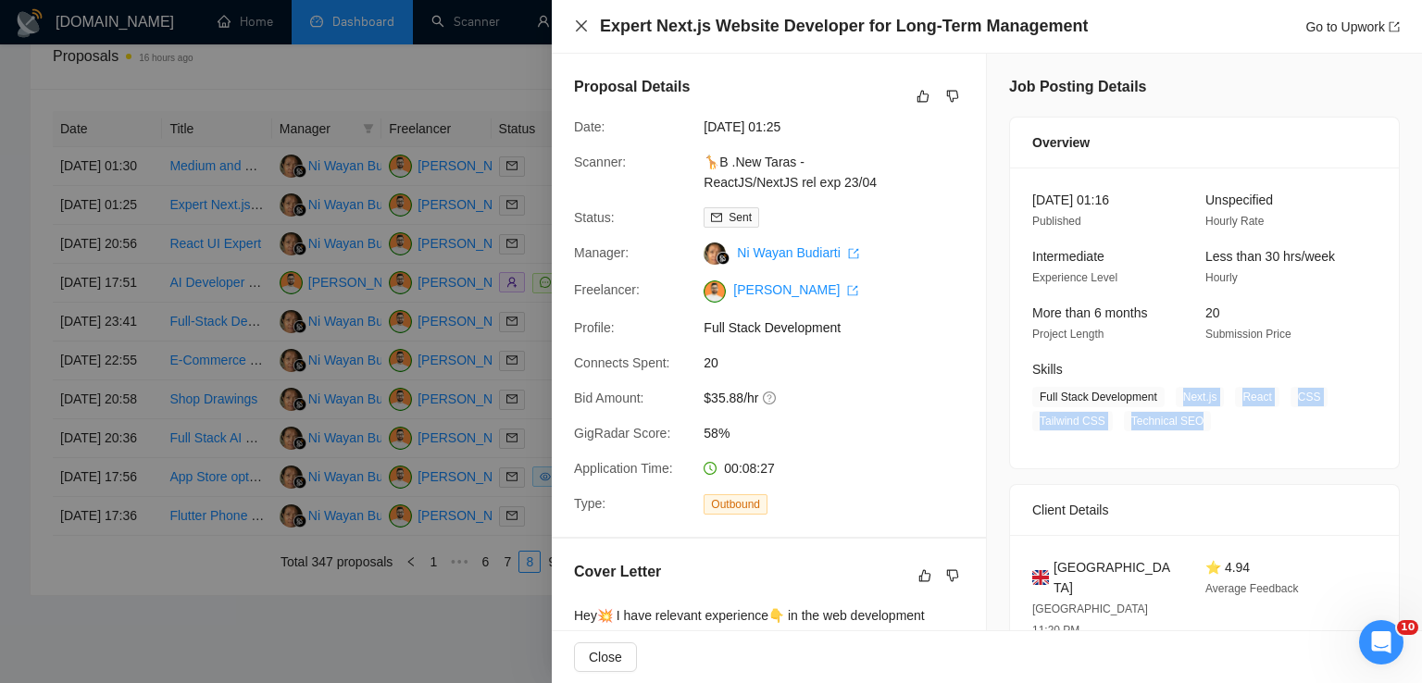
click at [583, 23] on icon "close" at bounding box center [581, 26] width 15 height 15
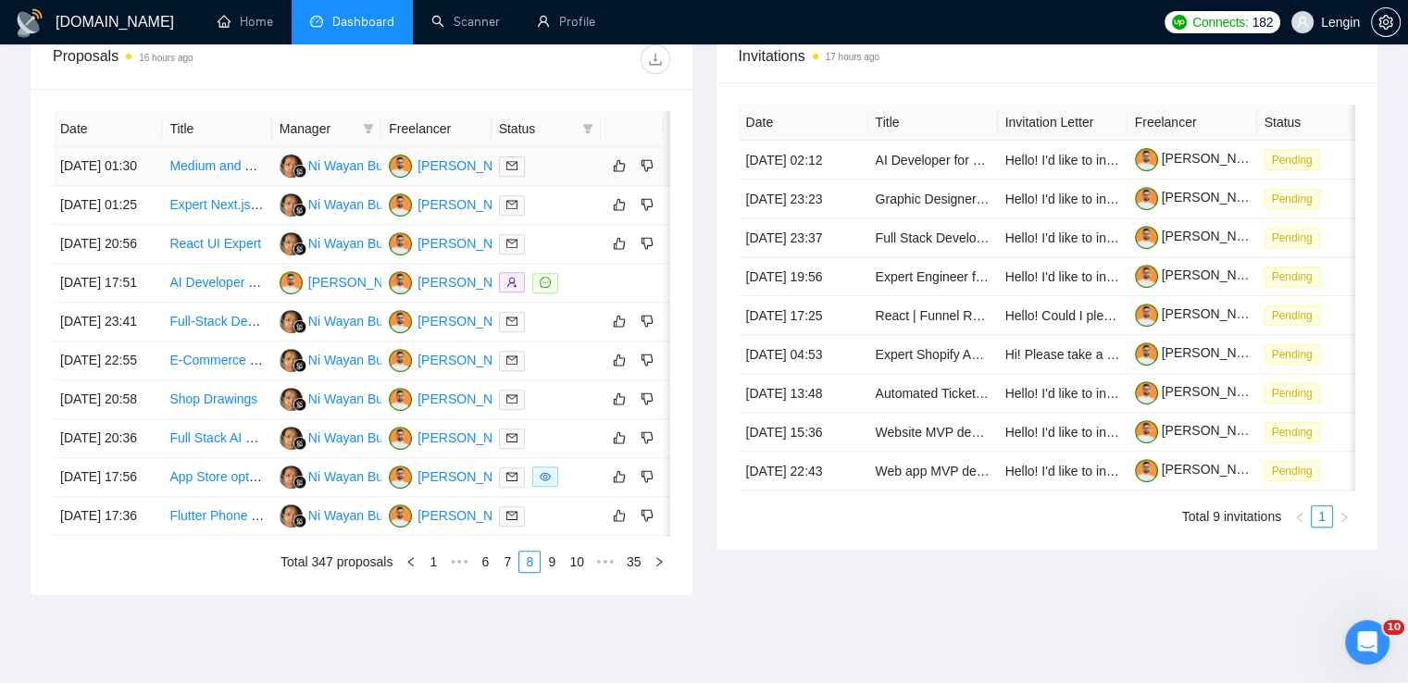
click at [259, 186] on td "Medium and High Fidelity Prototypes for AI Plugin" at bounding box center [216, 166] width 109 height 39
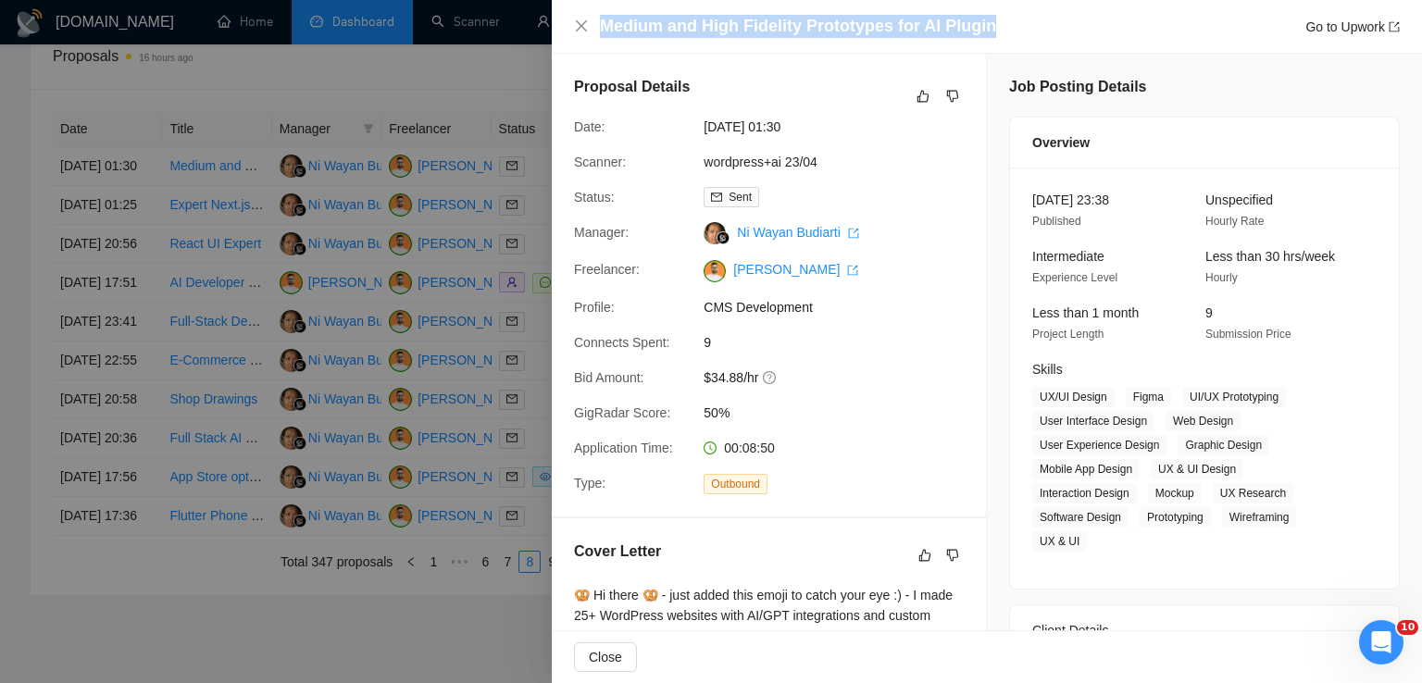
drag, startPoint x: 988, startPoint y: 19, endPoint x: 598, endPoint y: 29, distance: 389.9
click at [598, 29] on div "Medium and High Fidelity Prototypes for AI Plugin Go to Upwork" at bounding box center [987, 26] width 826 height 23
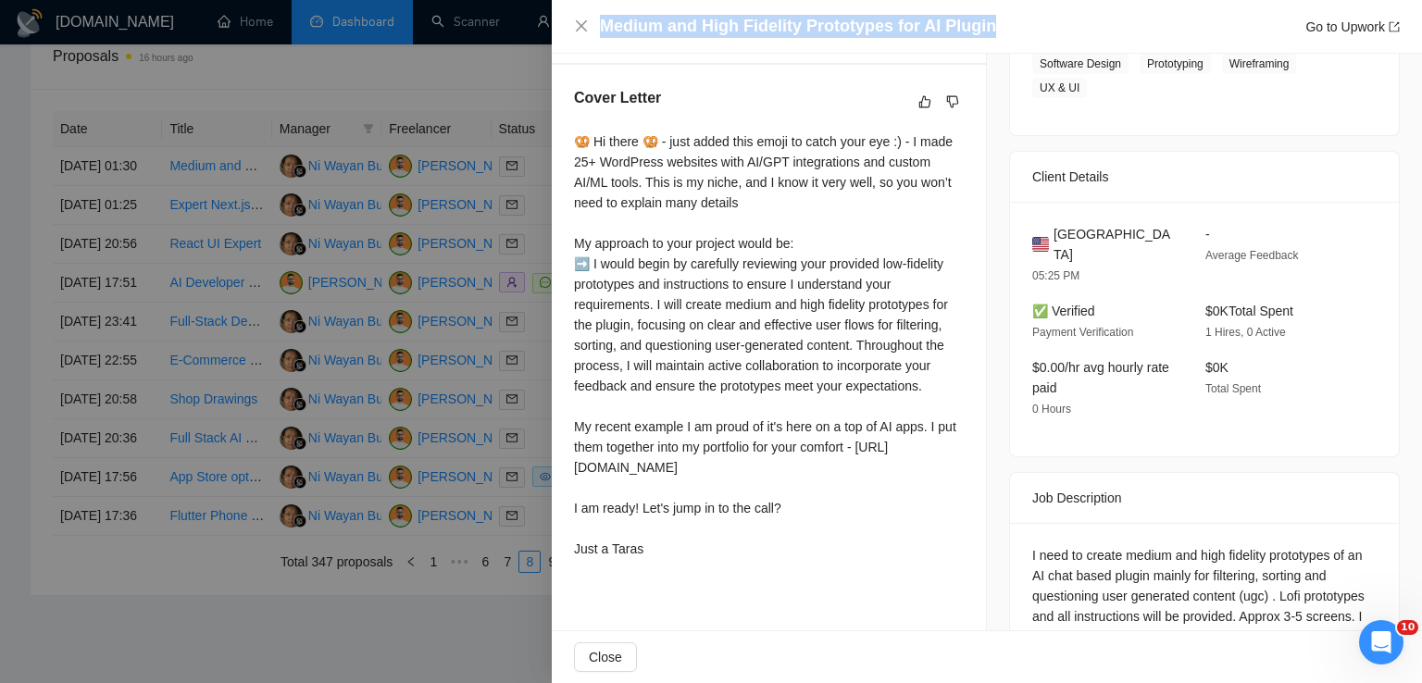
scroll to position [524, 0]
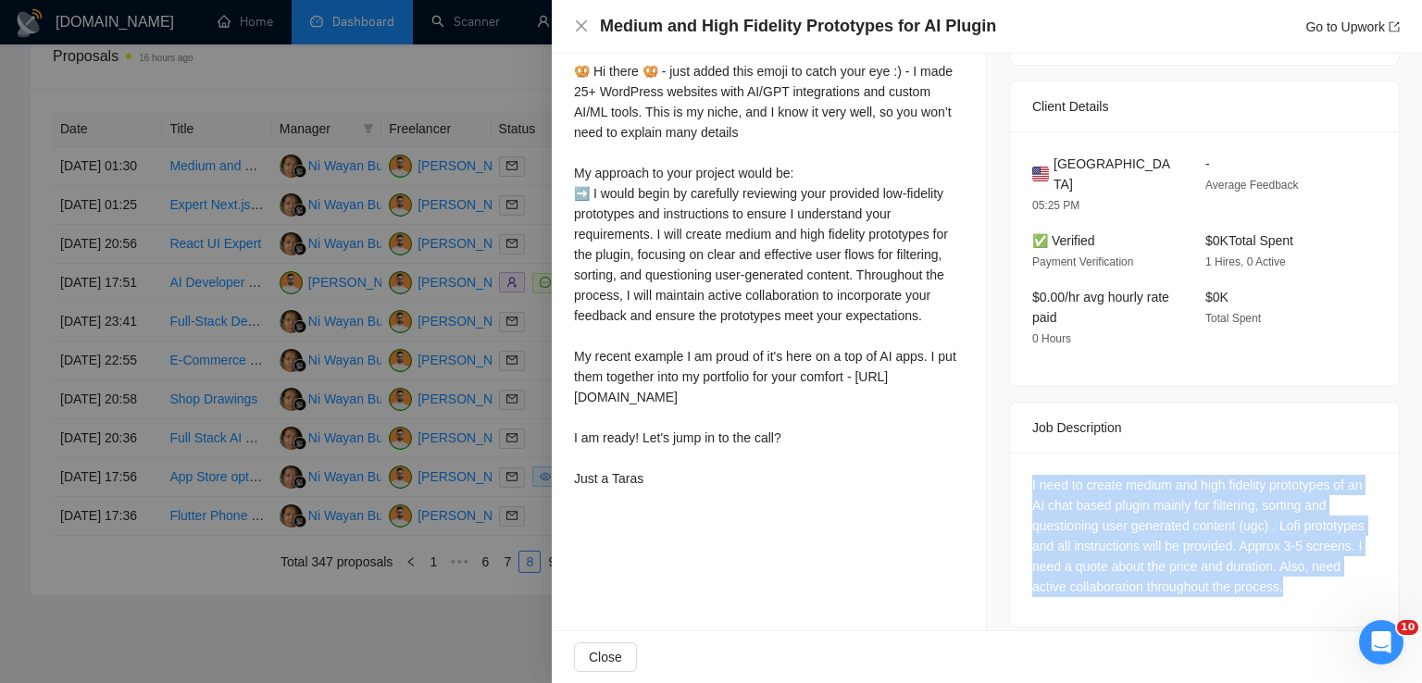
drag, startPoint x: 1291, startPoint y: 568, endPoint x: 1008, endPoint y: 456, distance: 304.1
click at [1010, 456] on div "I need to create medium and high fidelity prototypes of an AI chat based plugin…" at bounding box center [1204, 540] width 389 height 174
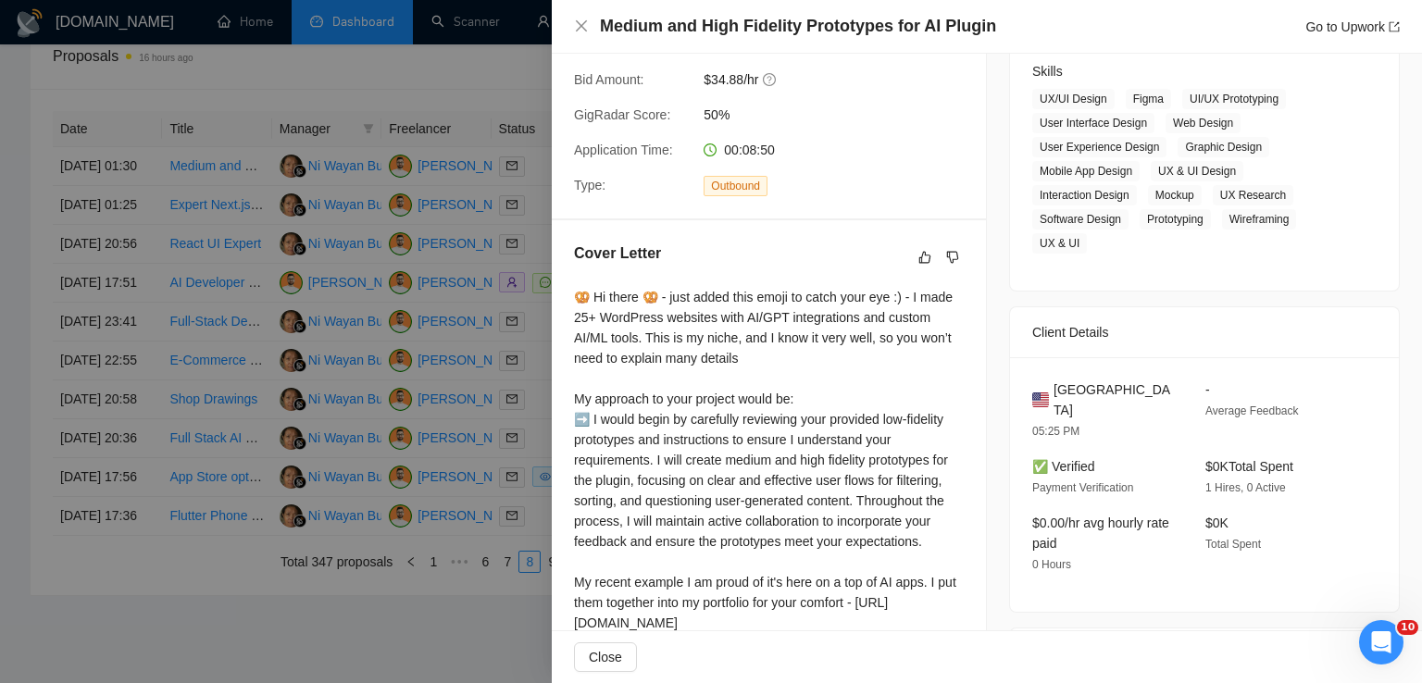
scroll to position [236, 0]
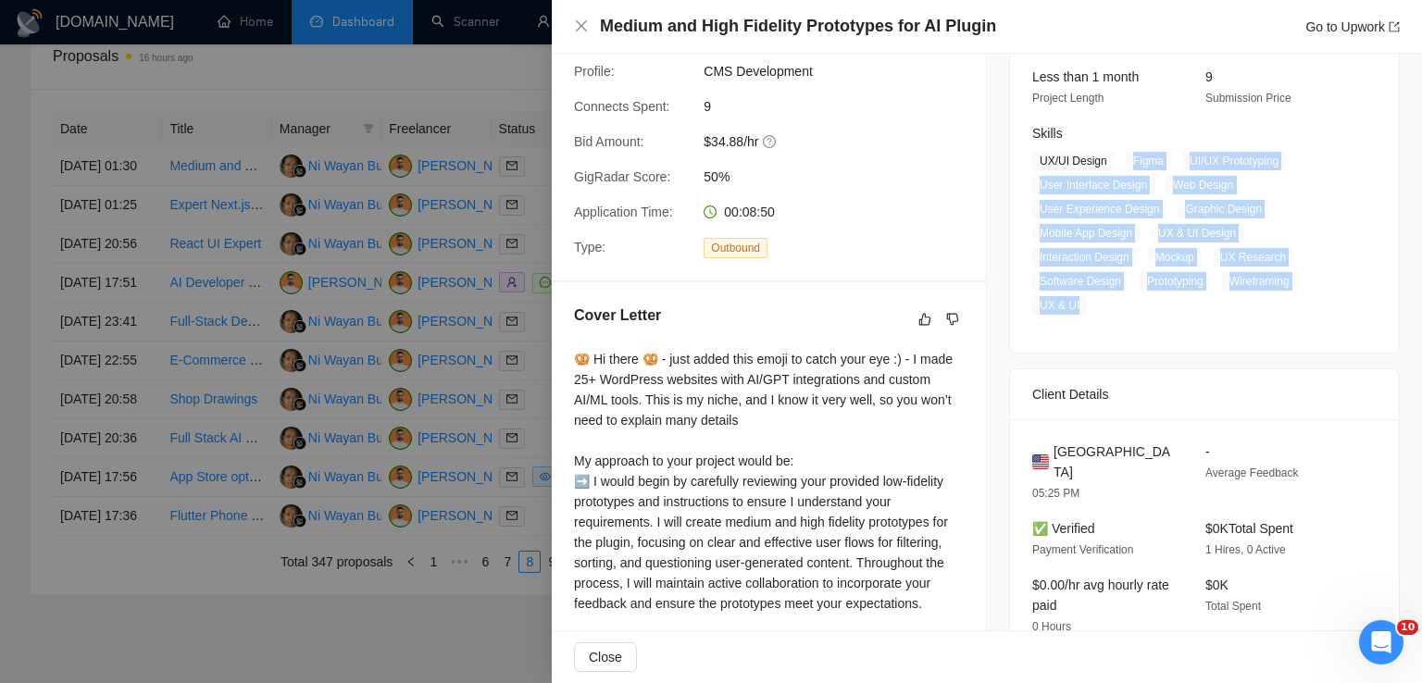
drag, startPoint x: 1123, startPoint y: 161, endPoint x: 1089, endPoint y: 306, distance: 148.4
click at [1089, 306] on span "UX/UI Design Figma UI/UX Prototyping User Interface Design Web Design User Expe…" at bounding box center [1190, 233] width 317 height 165
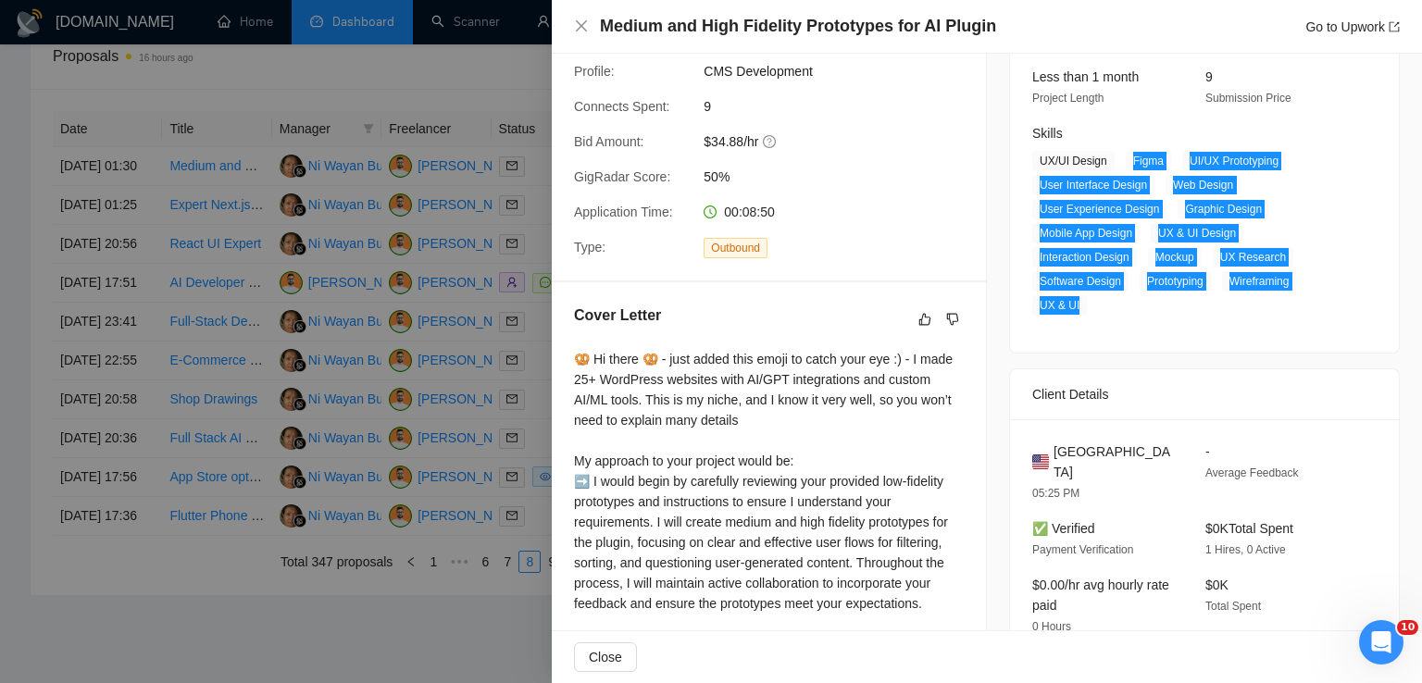
scroll to position [432, 0]
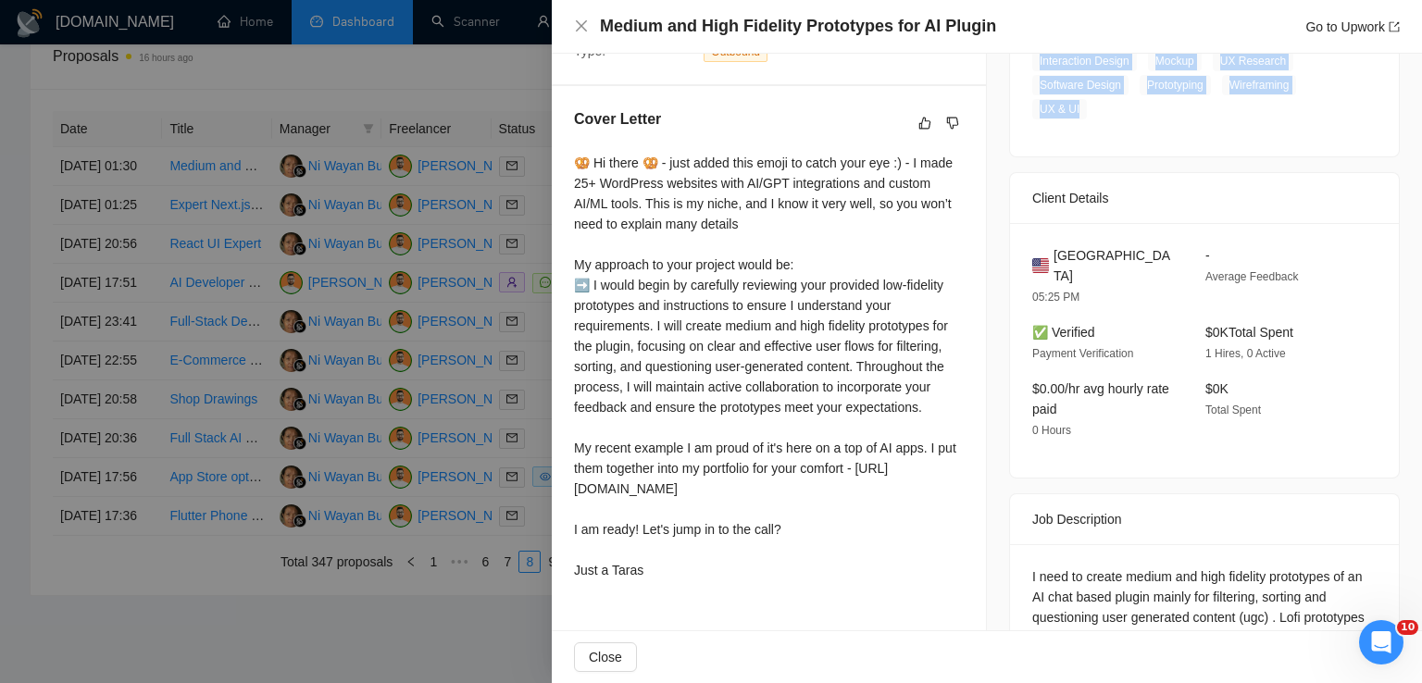
drag, startPoint x: 574, startPoint y: 158, endPoint x: 668, endPoint y: 590, distance: 441.7
click at [668, 581] on div "🥨 Hi there 🥨 - just added this emoji to catch your eye :) - I made 25+ WordPres…" at bounding box center [769, 367] width 390 height 428
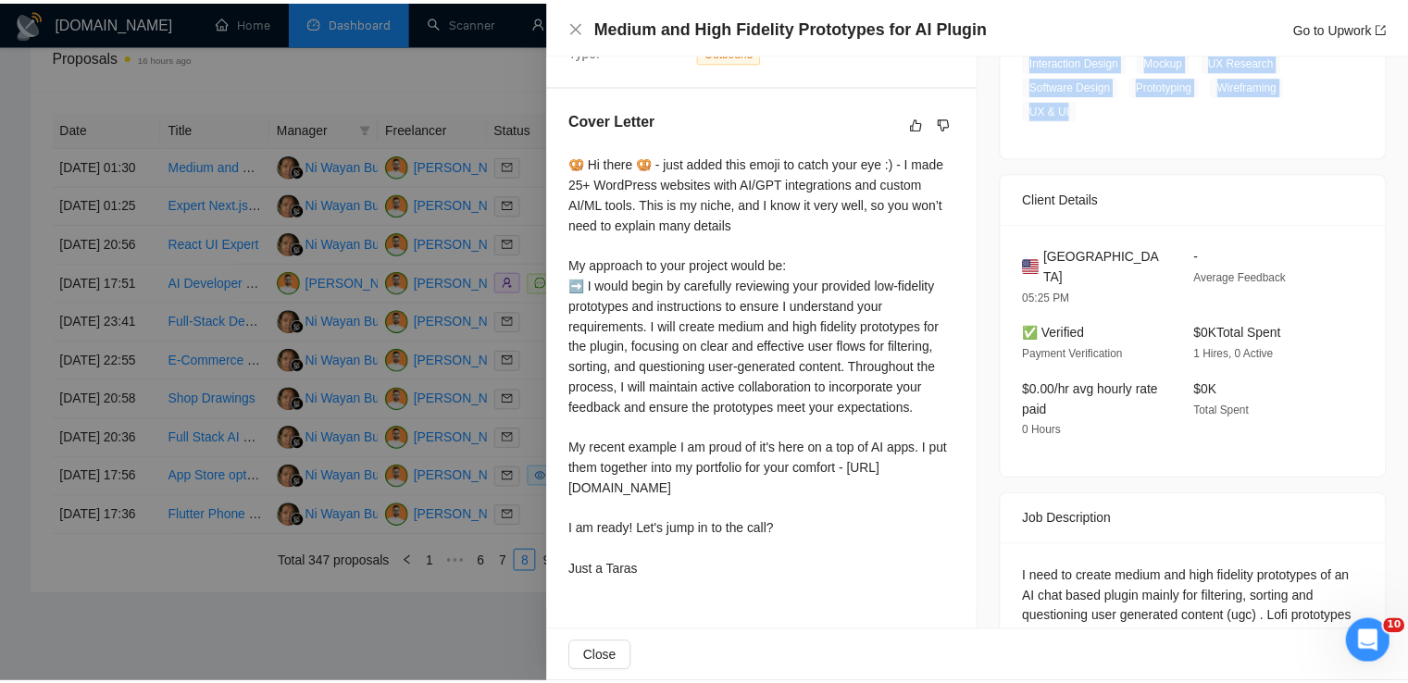
scroll to position [0, 0]
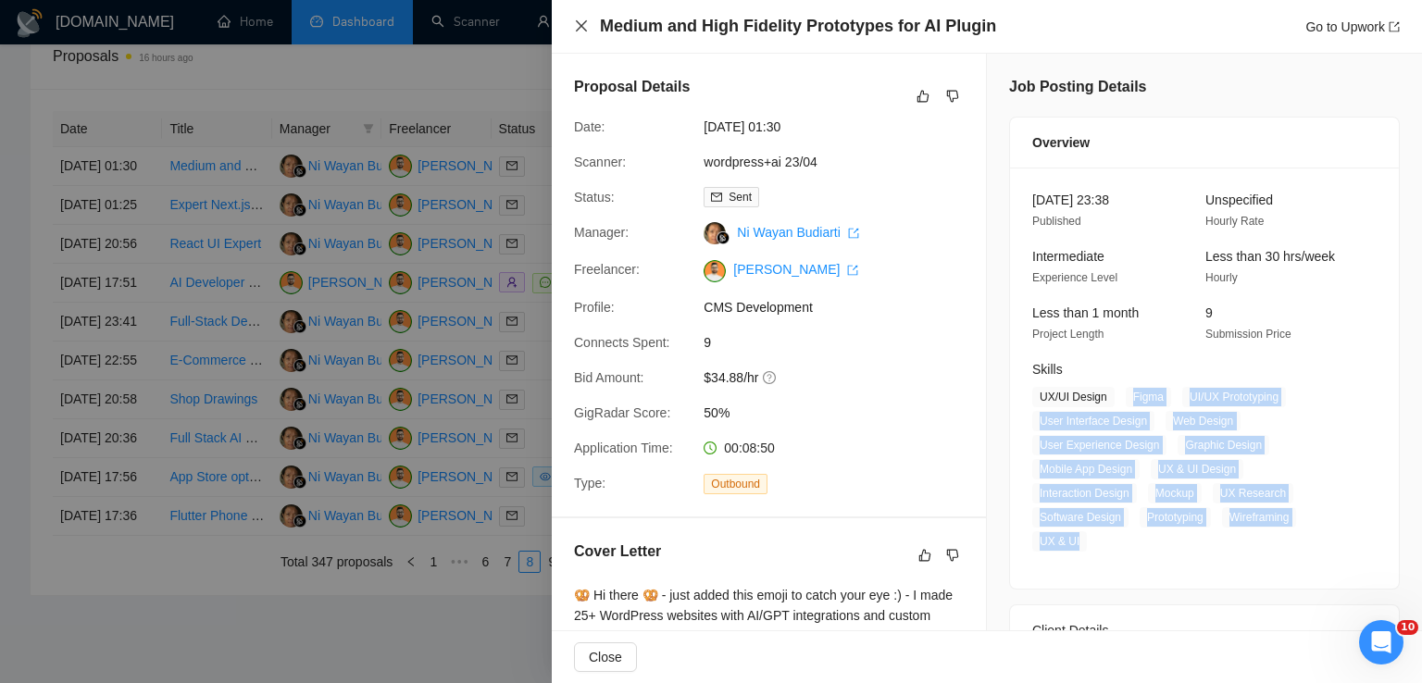
click at [574, 25] on icon "close" at bounding box center [581, 26] width 15 height 15
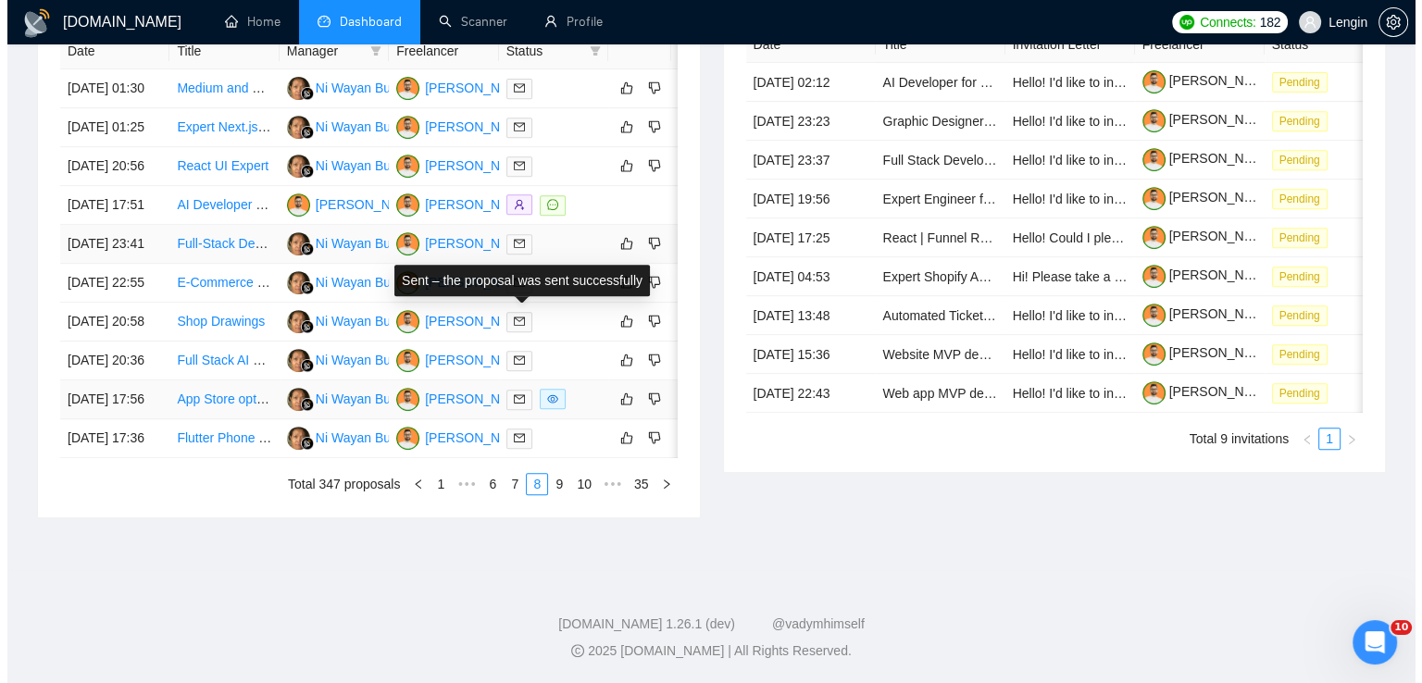
scroll to position [904, 0]
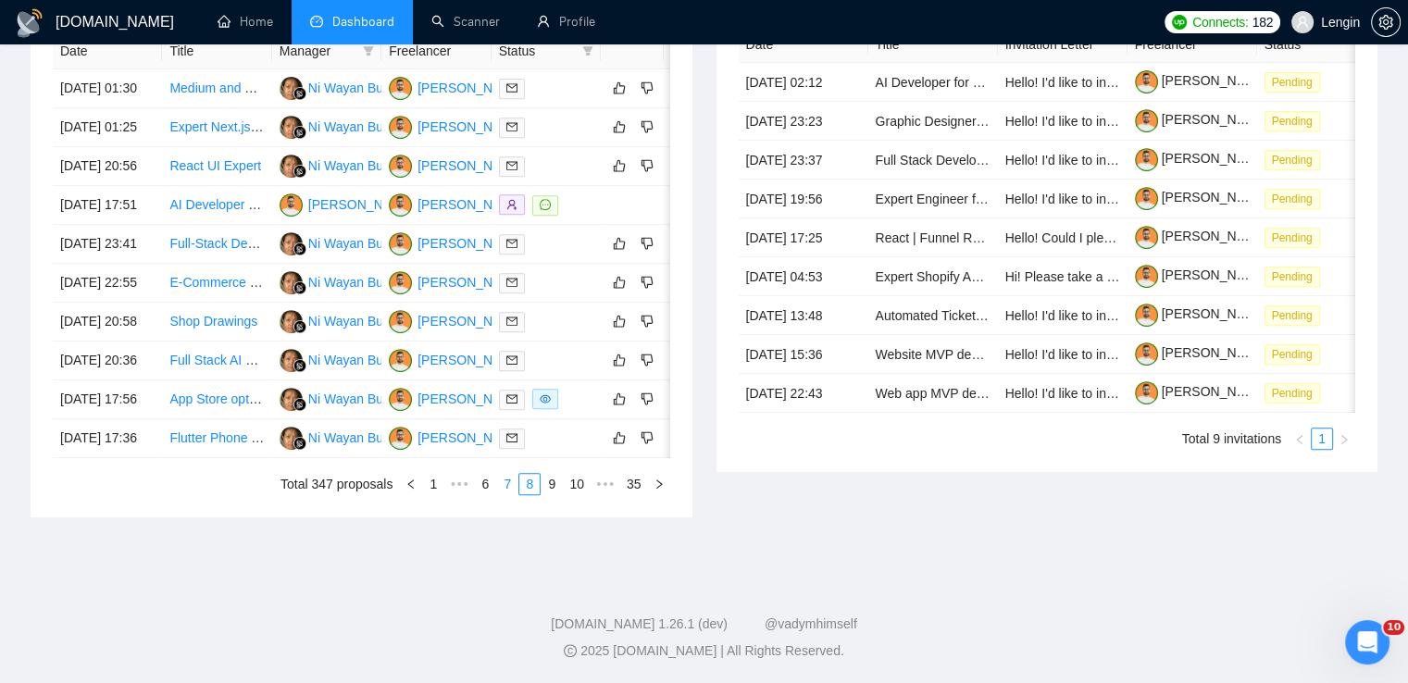
click at [513, 494] on link "7" at bounding box center [507, 484] width 20 height 20
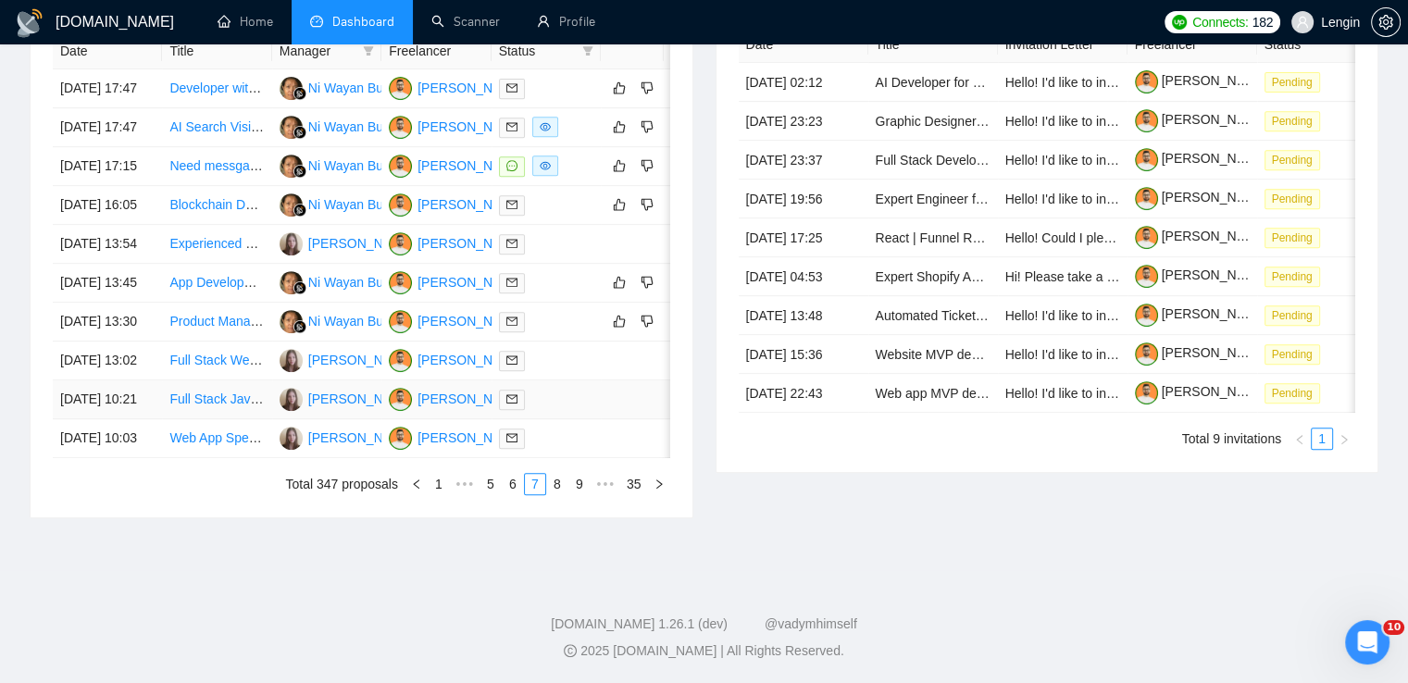
click at [233, 419] on td "Full Stack JavaScript Developer for Chrome Plugin Development" at bounding box center [216, 400] width 109 height 39
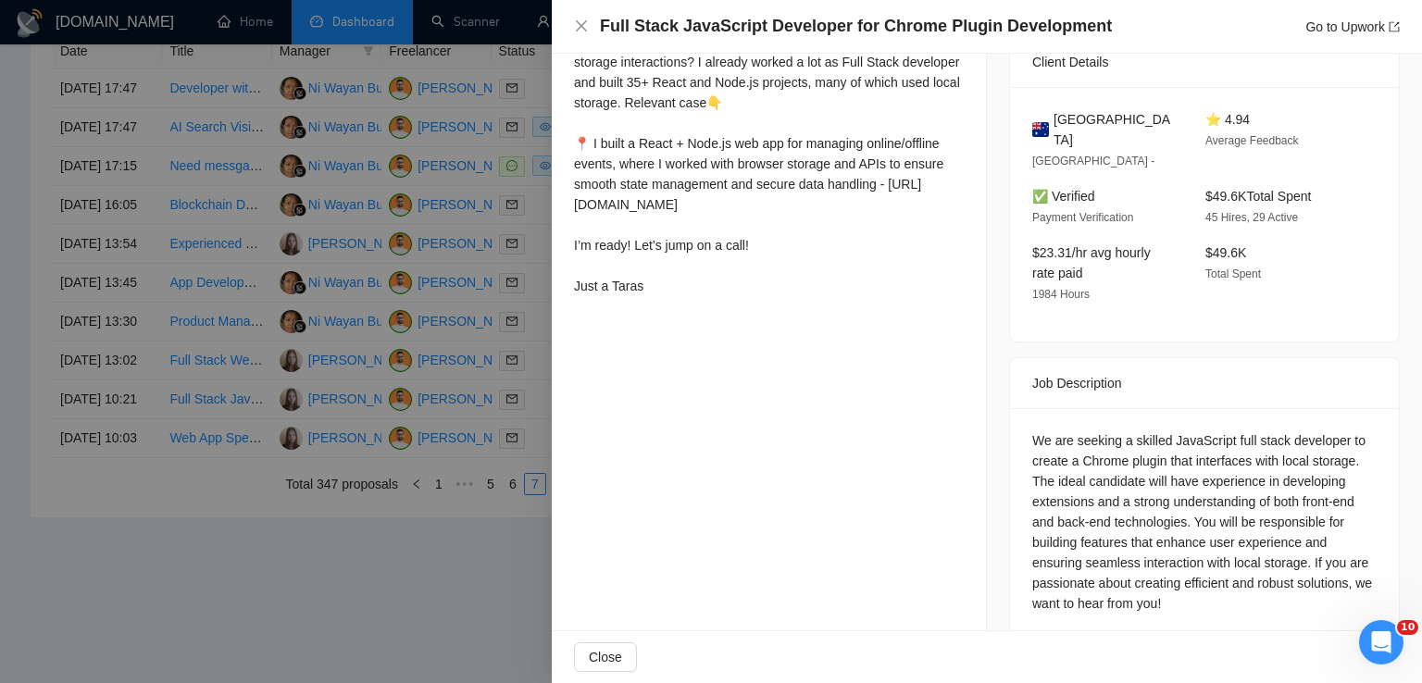
scroll to position [465, 0]
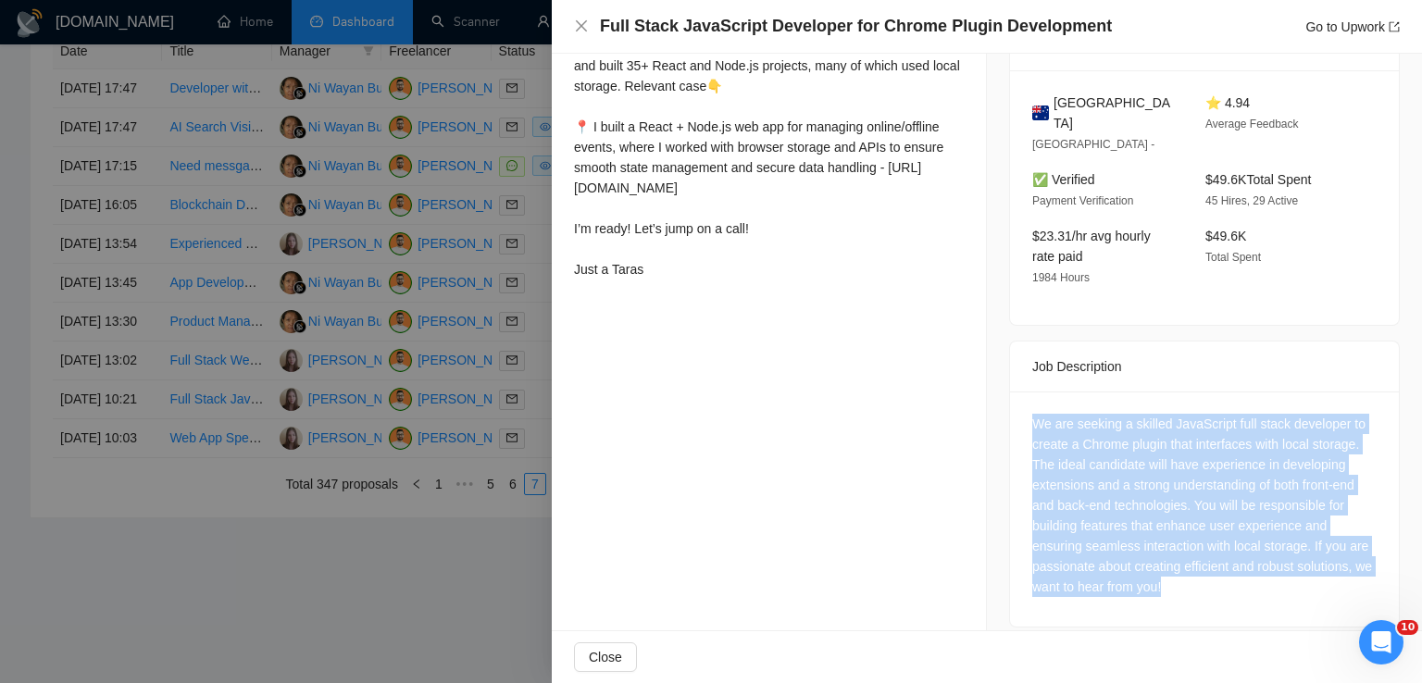
drag, startPoint x: 1197, startPoint y: 571, endPoint x: 1017, endPoint y: 410, distance: 242.0
click at [1017, 410] on div "We are seeking a skilled JavaScript full stack developer to create a Chrome plu…" at bounding box center [1204, 509] width 389 height 235
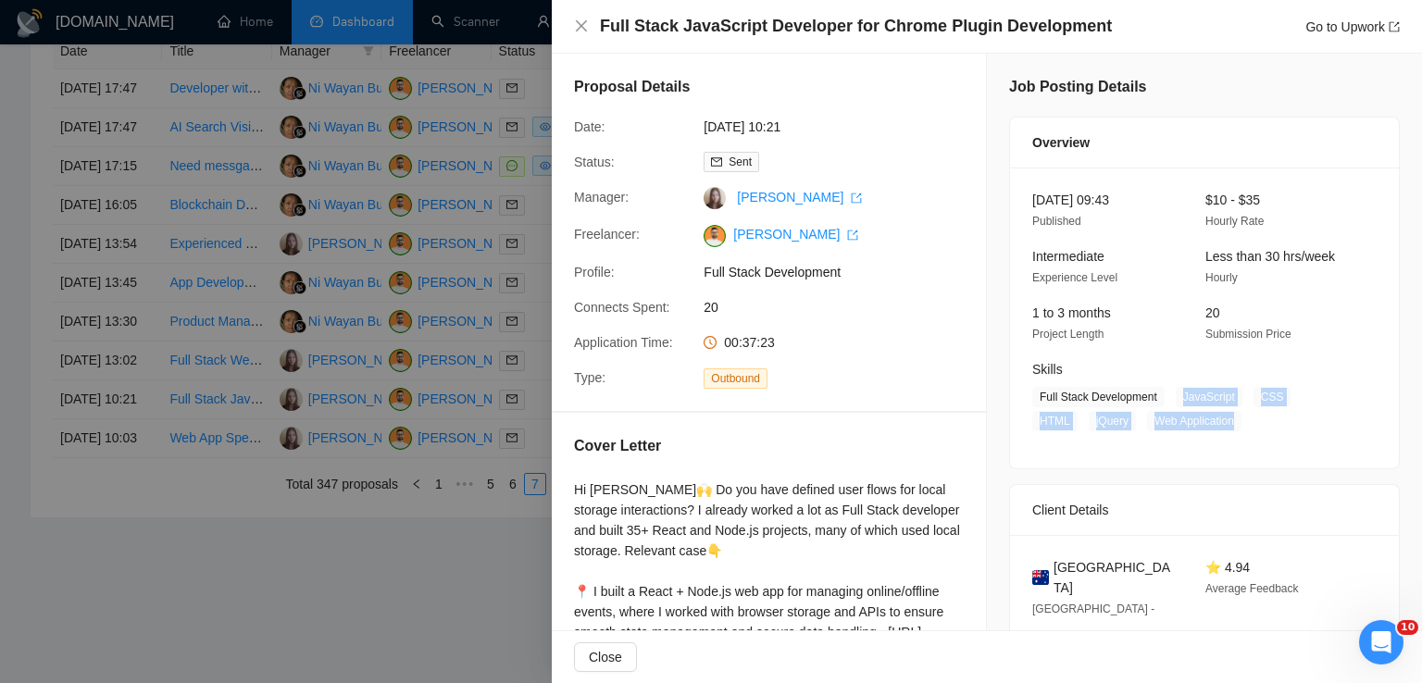
drag, startPoint x: 1170, startPoint y: 397, endPoint x: 1174, endPoint y: 427, distance: 29.9
click at [1174, 427] on span "Full Stack Development JavaScript CSS HTML jQuery Web Application" at bounding box center [1190, 409] width 317 height 44
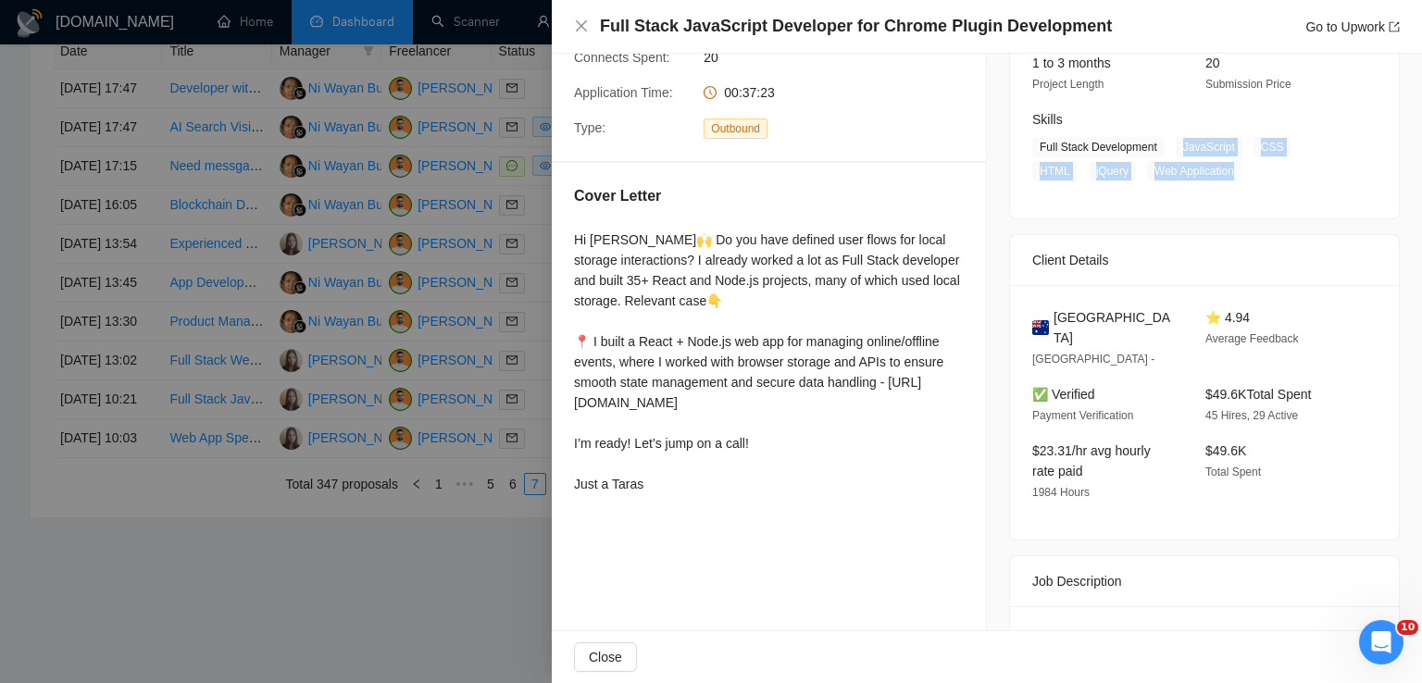
scroll to position [252, 0]
drag, startPoint x: 1122, startPoint y: 319, endPoint x: 1048, endPoint y: 319, distance: 74.1
click at [1048, 319] on div "[GEOGRAPHIC_DATA]" at bounding box center [1104, 326] width 144 height 41
click at [581, 22] on icon "close" at bounding box center [581, 26] width 15 height 15
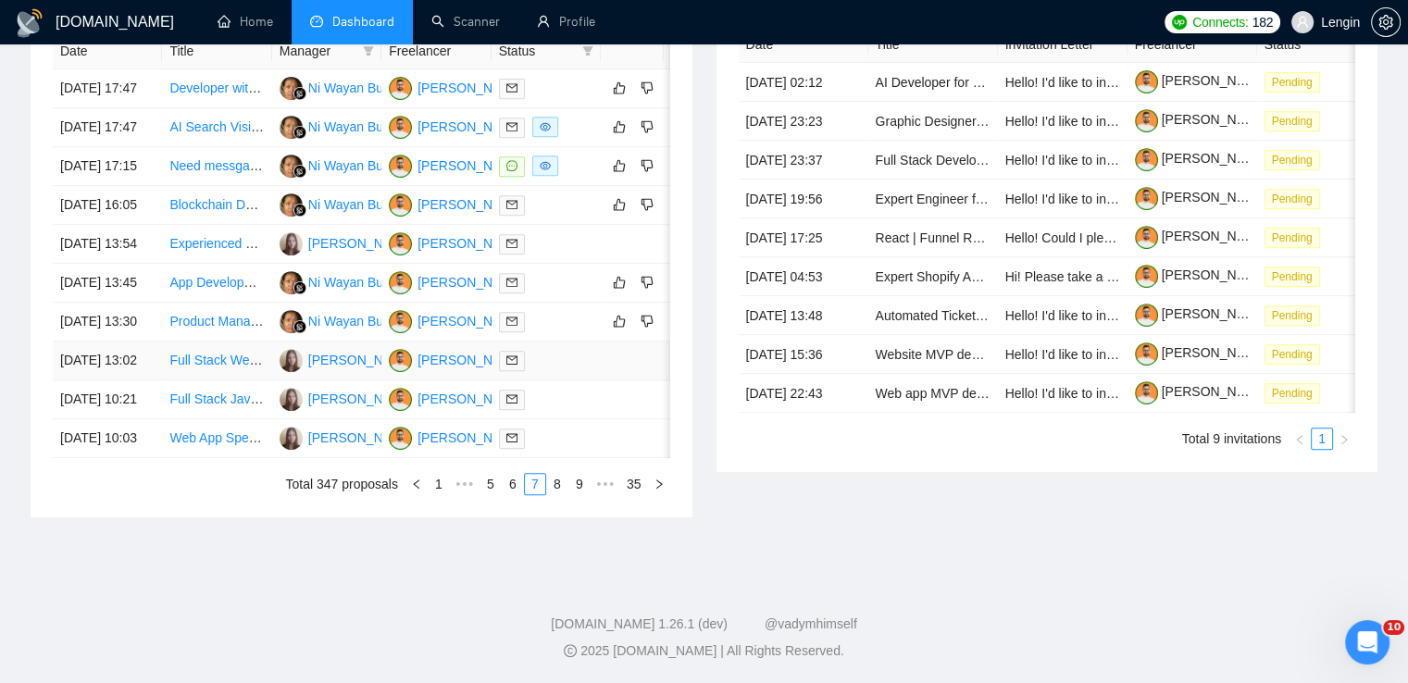
click at [229, 381] on td "Full Stack Web Developer Needed for Exciting Project" at bounding box center [216, 361] width 109 height 39
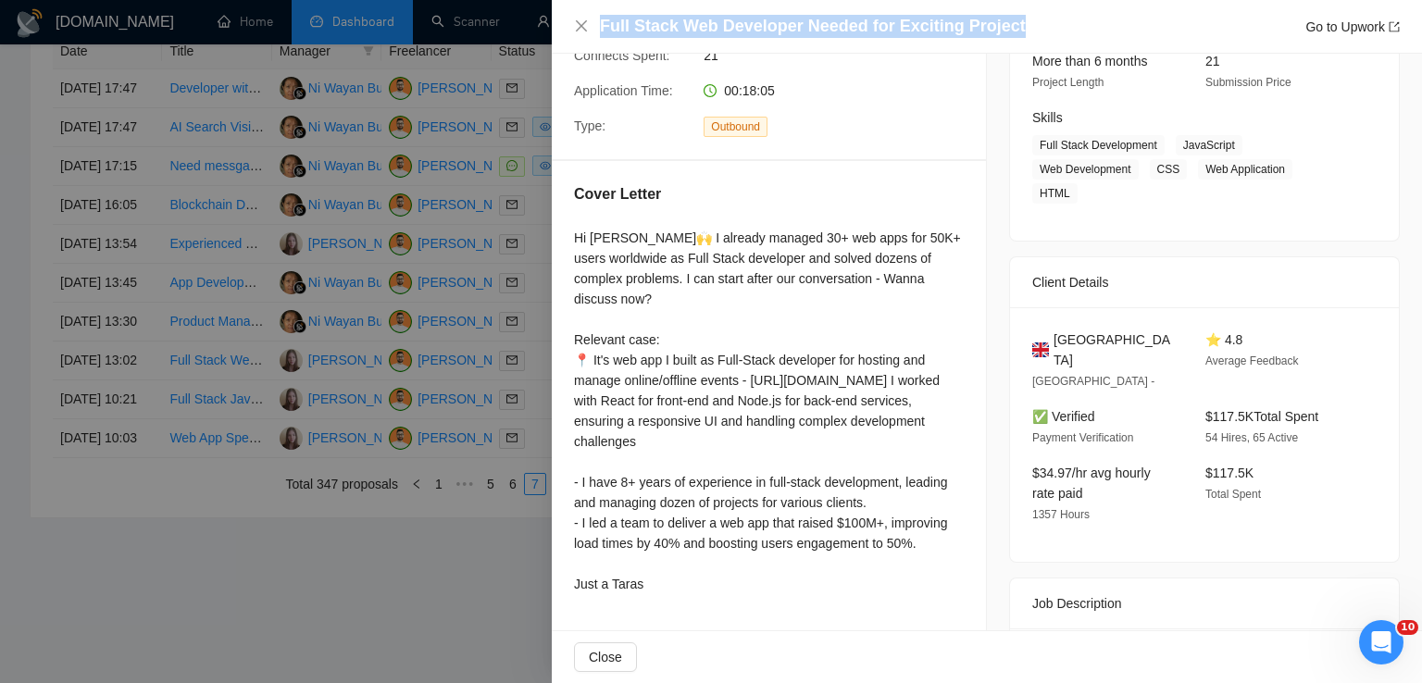
drag, startPoint x: 1010, startPoint y: 21, endPoint x: 596, endPoint y: 21, distance: 413.9
click at [596, 21] on div "Full Stack Web Developer Needed for Exciting Project Go to Upwork" at bounding box center [987, 26] width 826 height 23
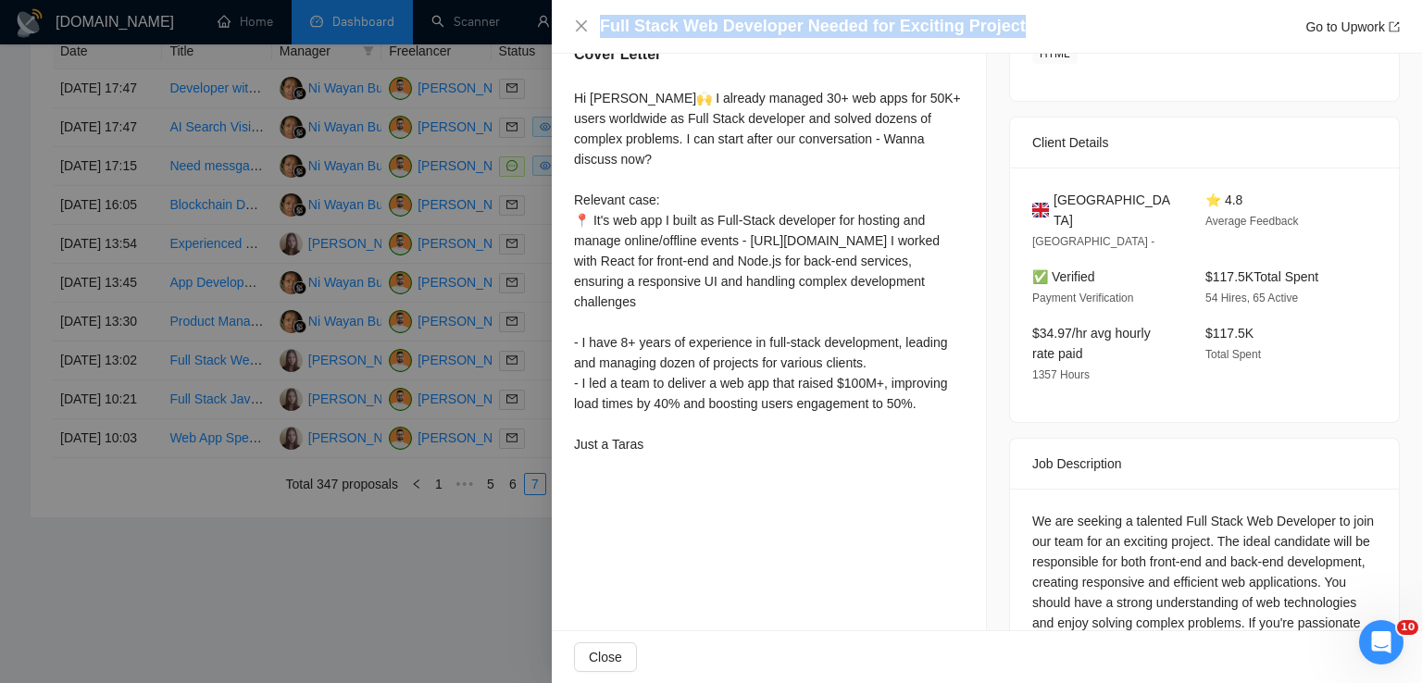
scroll to position [468, 0]
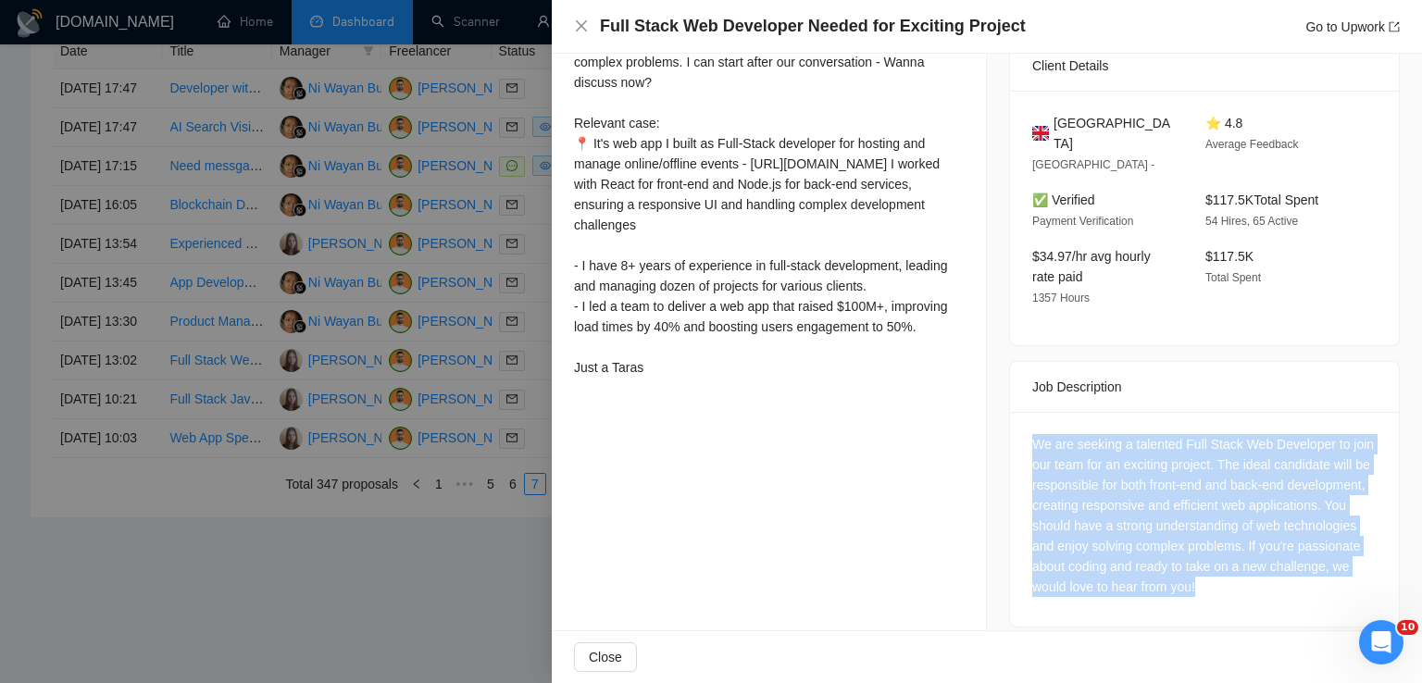
drag, startPoint x: 1305, startPoint y: 574, endPoint x: 1017, endPoint y: 421, distance: 326.8
click at [1017, 421] on div "We are seeking a talented Full Stack Web Developer to join our team for an exci…" at bounding box center [1204, 519] width 389 height 215
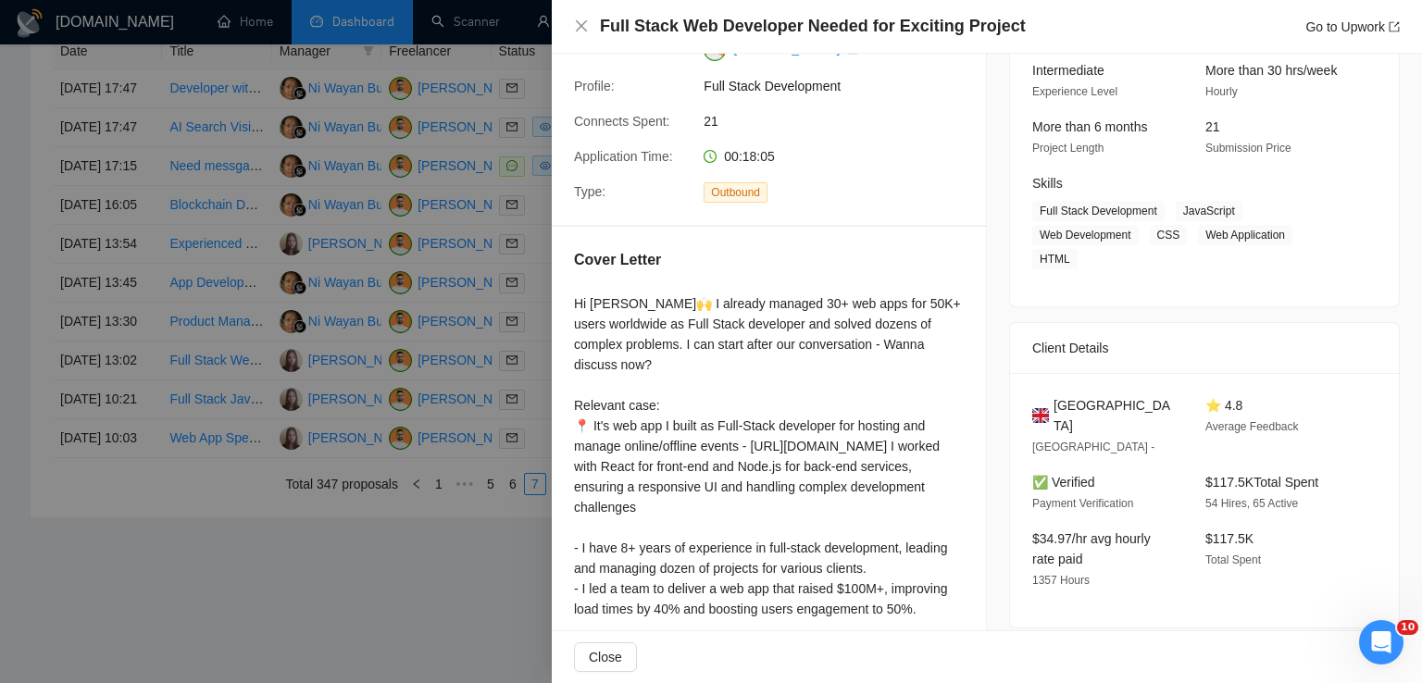
scroll to position [155, 0]
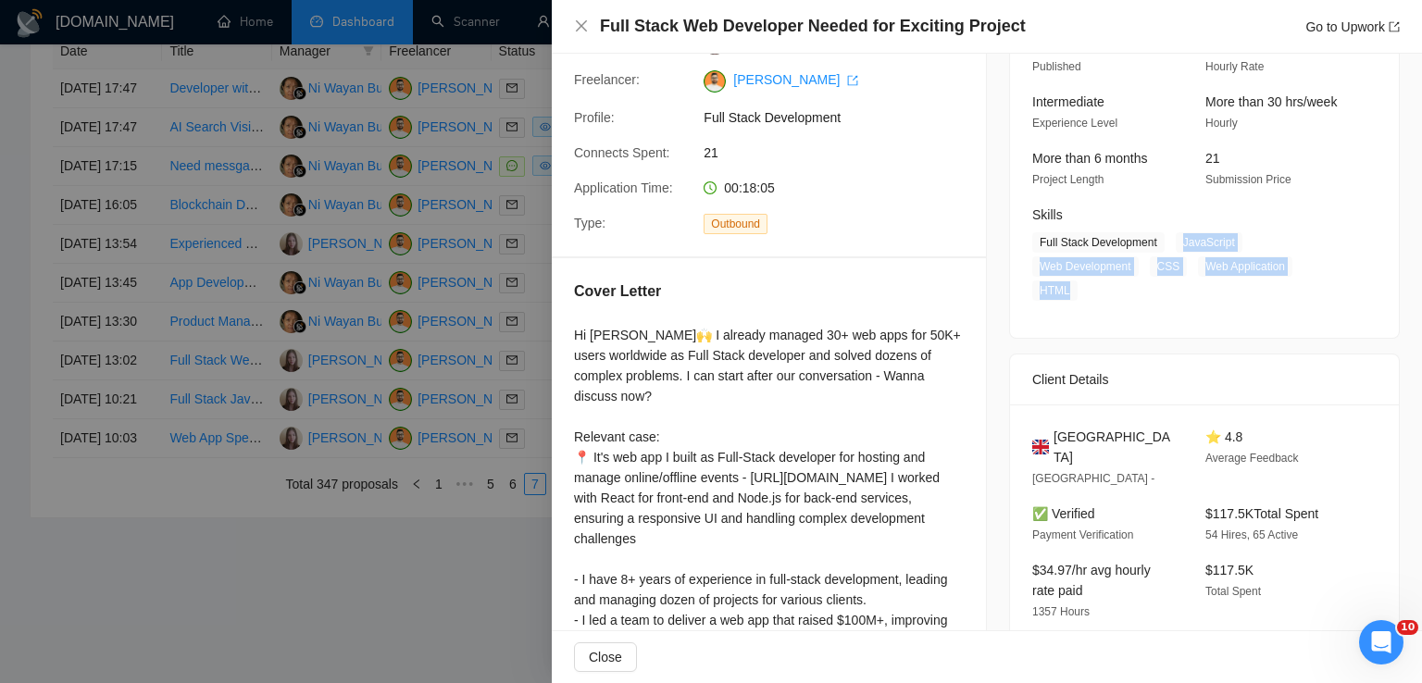
drag, startPoint x: 1172, startPoint y: 245, endPoint x: 1070, endPoint y: 295, distance: 113.5
click at [1070, 295] on span "Full Stack Development JavaScript Web Development CSS Web Application HTML" at bounding box center [1190, 266] width 317 height 69
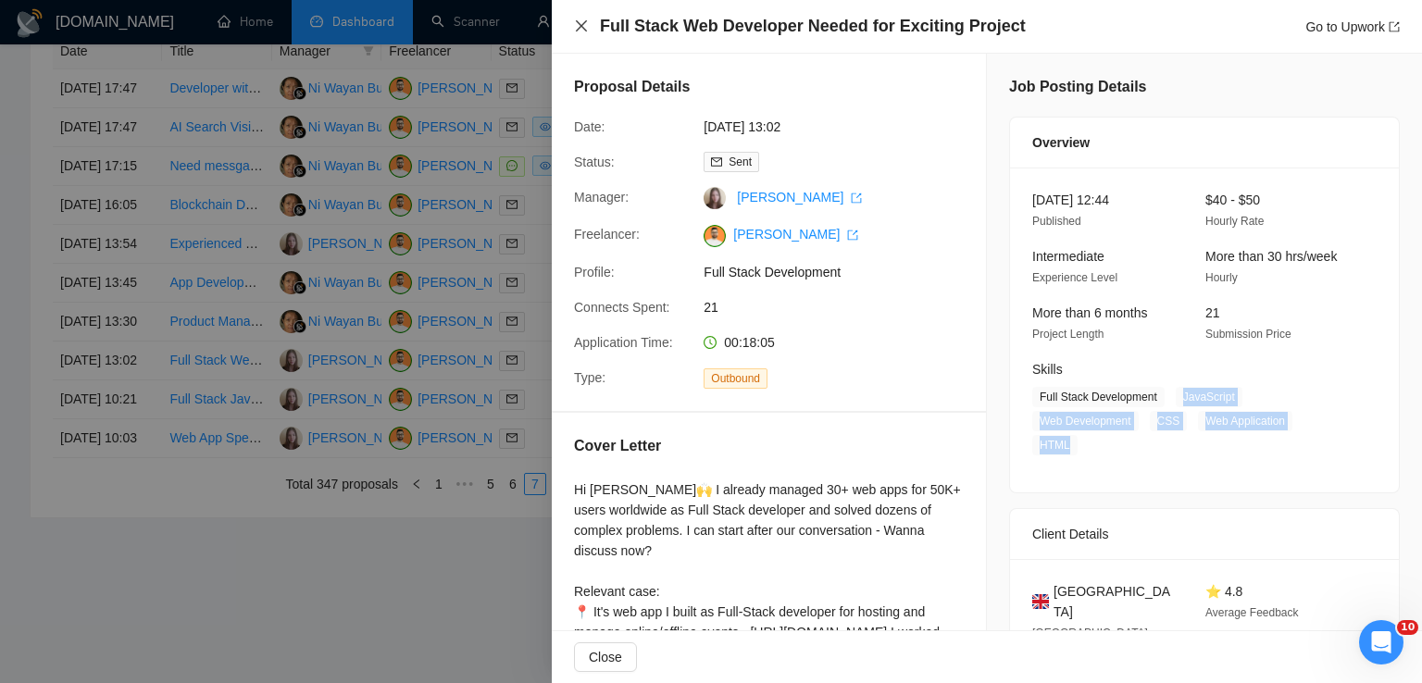
click at [586, 21] on icon "close" at bounding box center [581, 25] width 11 height 11
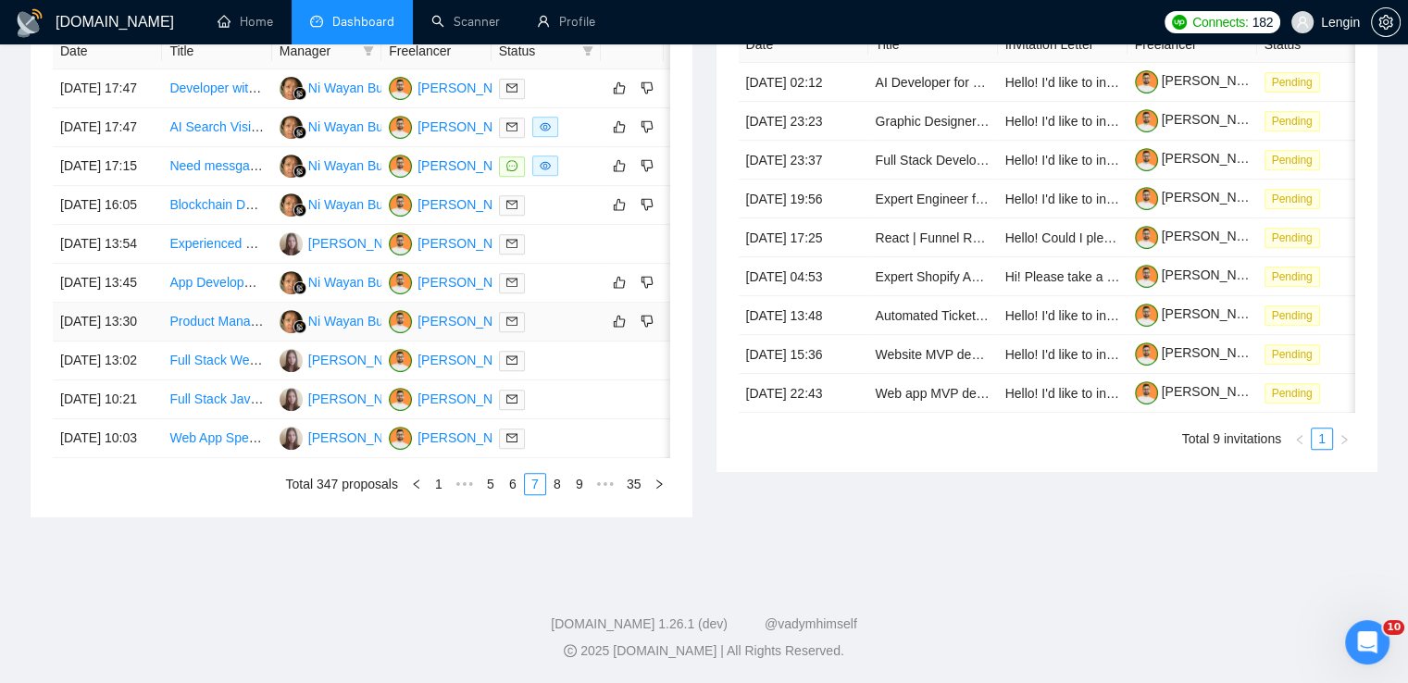
click at [251, 332] on td "Product Management and E-commerce Researcher" at bounding box center [216, 322] width 109 height 39
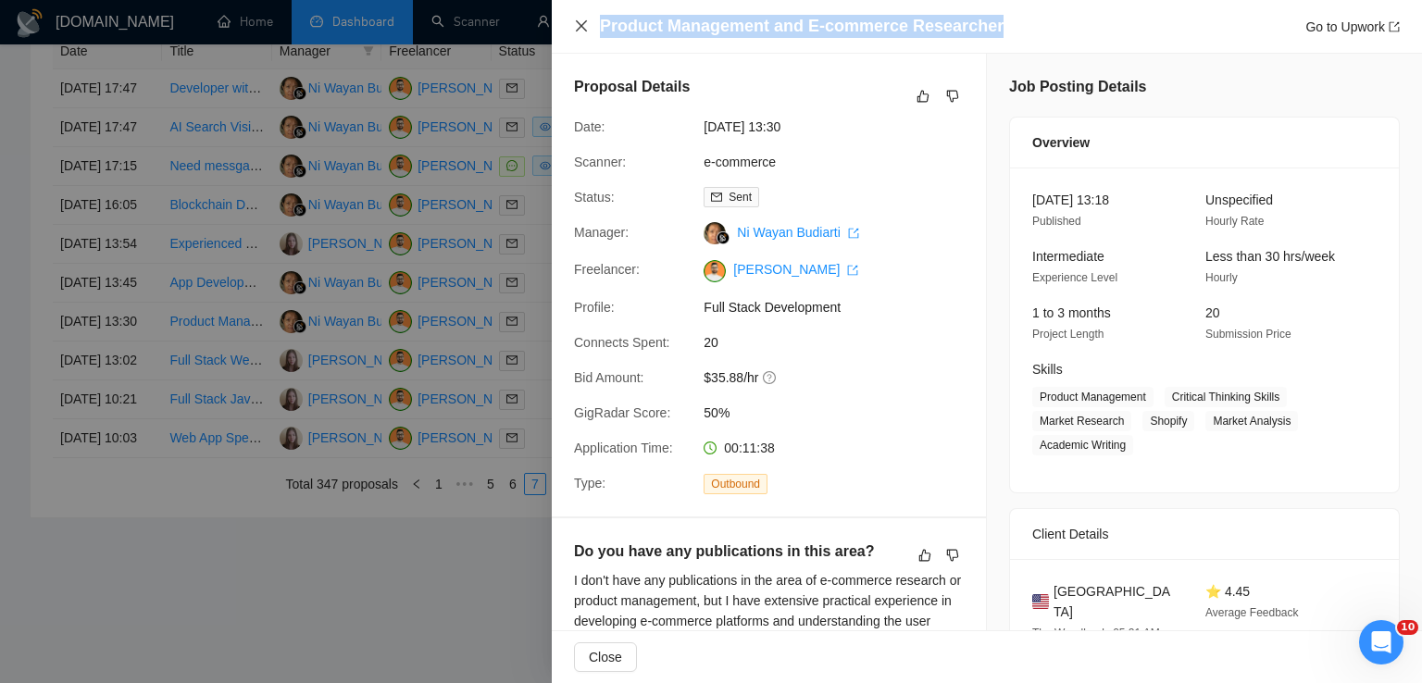
drag, startPoint x: 990, startPoint y: 24, endPoint x: 586, endPoint y: 28, distance: 403.7
click at [586, 28] on div "Product Management and E-commerce Researcher Go to Upwork" at bounding box center [987, 26] width 826 height 23
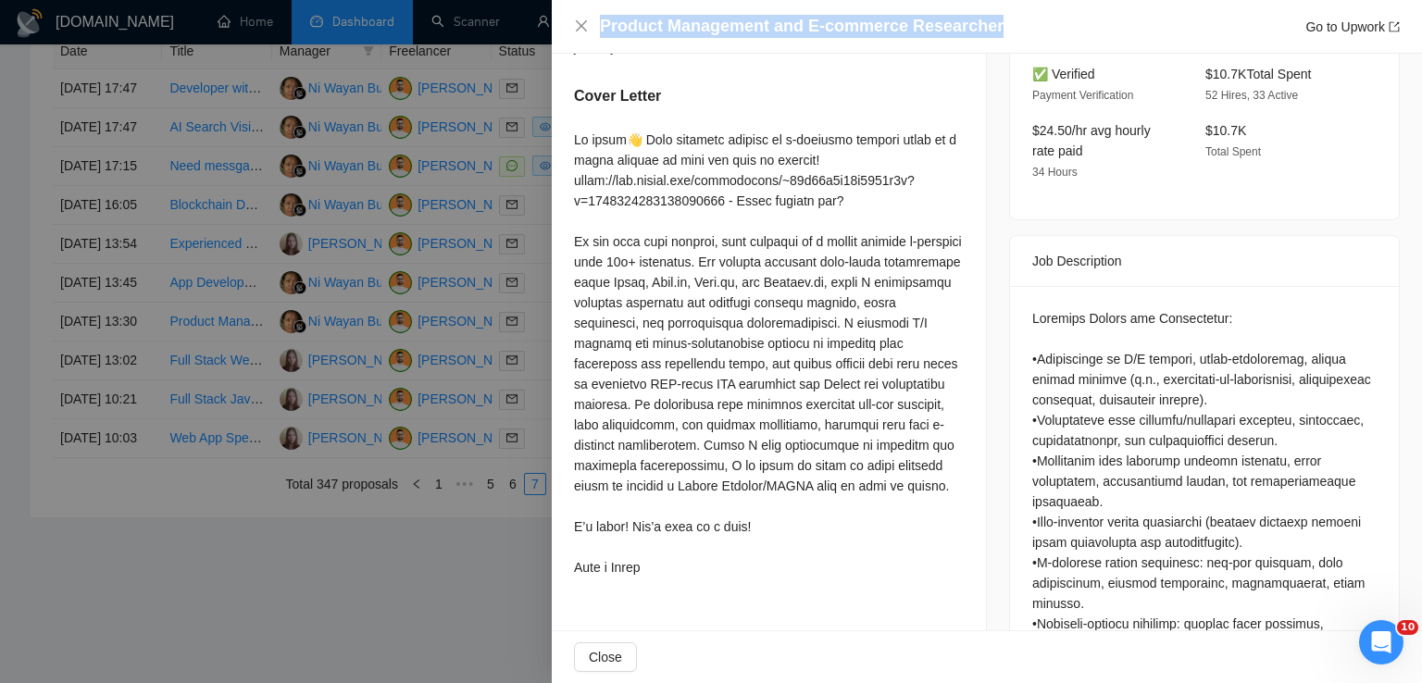
scroll to position [593, 0]
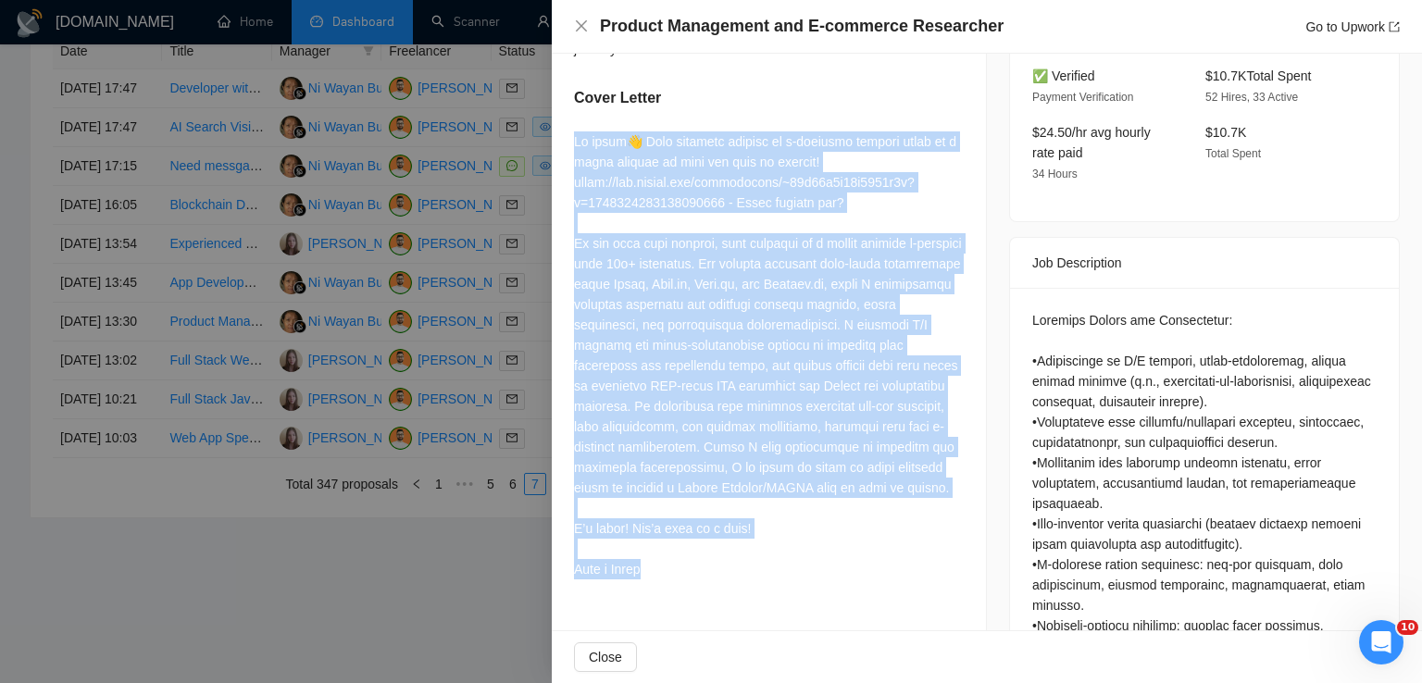
drag, startPoint x: 564, startPoint y: 138, endPoint x: 672, endPoint y: 582, distance: 457.4
click at [672, 582] on div "Do you have any publications in this area? I don't have any publications in the…" at bounding box center [769, 267] width 434 height 683
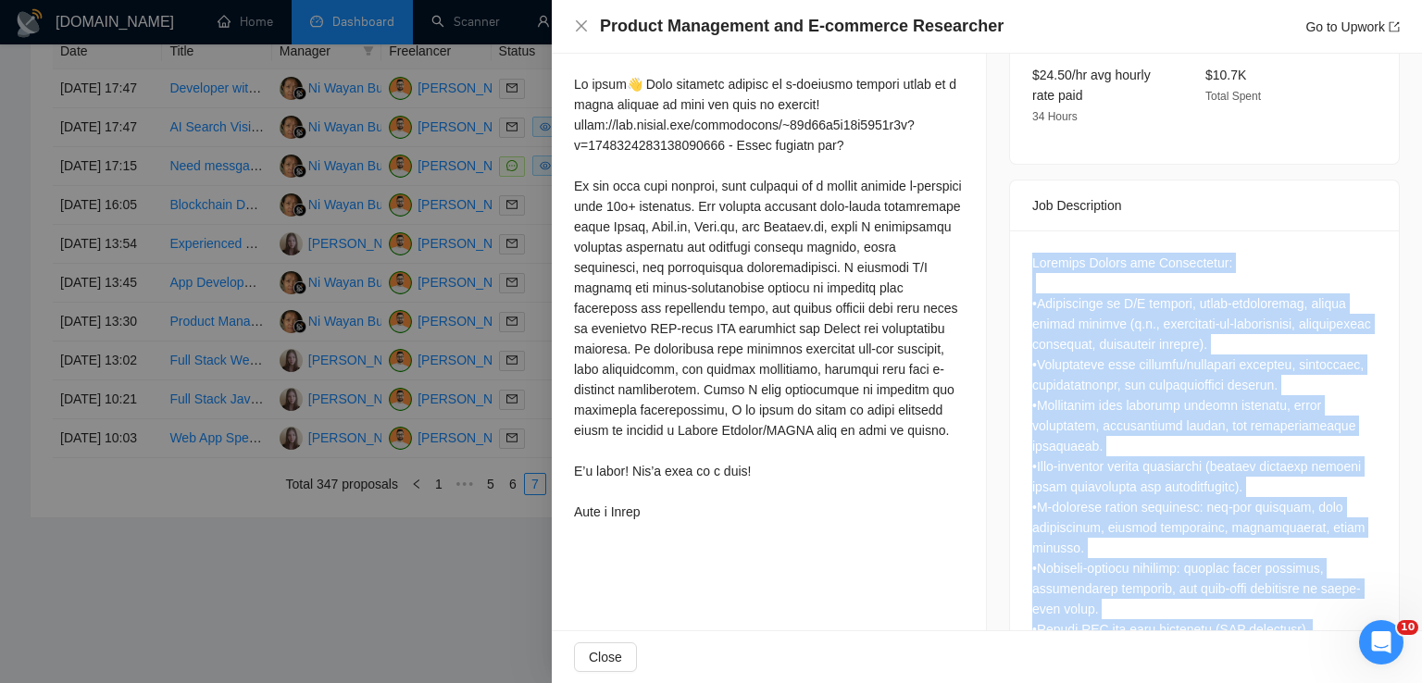
scroll to position [963, 0]
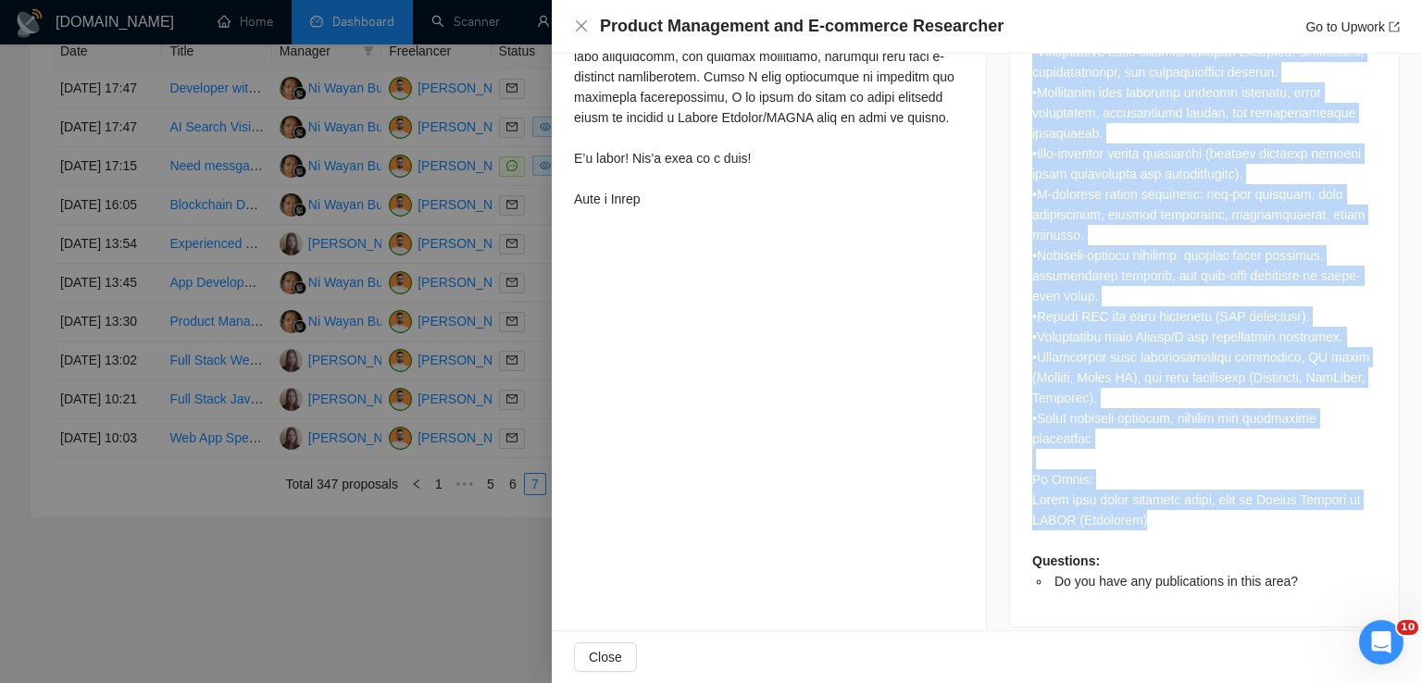
drag, startPoint x: 1022, startPoint y: 239, endPoint x: 1189, endPoint y: 497, distance: 307.4
click at [1189, 497] on div "Questions: Do you have any publications in this area?" at bounding box center [1204, 272] width 389 height 709
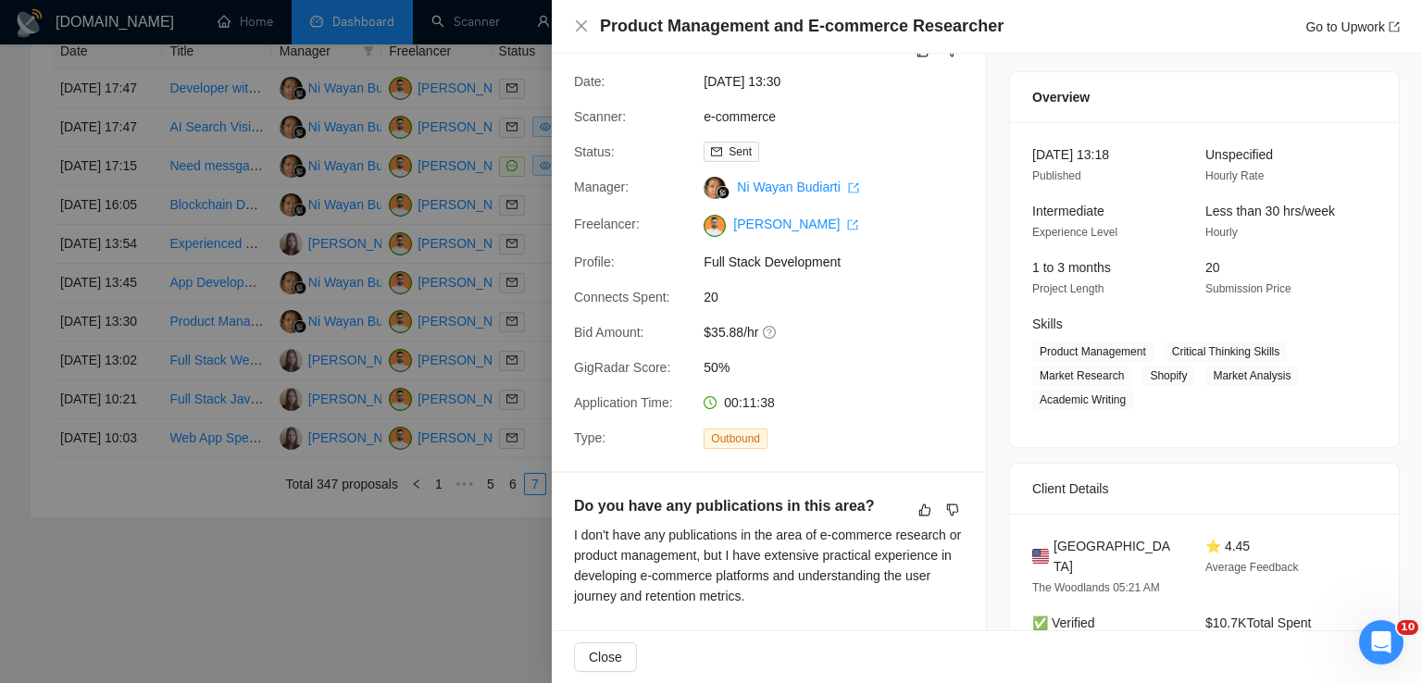
scroll to position [44, 0]
drag, startPoint x: 1165, startPoint y: 354, endPoint x: 1131, endPoint y: 399, distance: 56.3
click at [1131, 399] on span "Product Management Critical Thinking Skills Market Research Shopify Market Anal…" at bounding box center [1190, 377] width 317 height 69
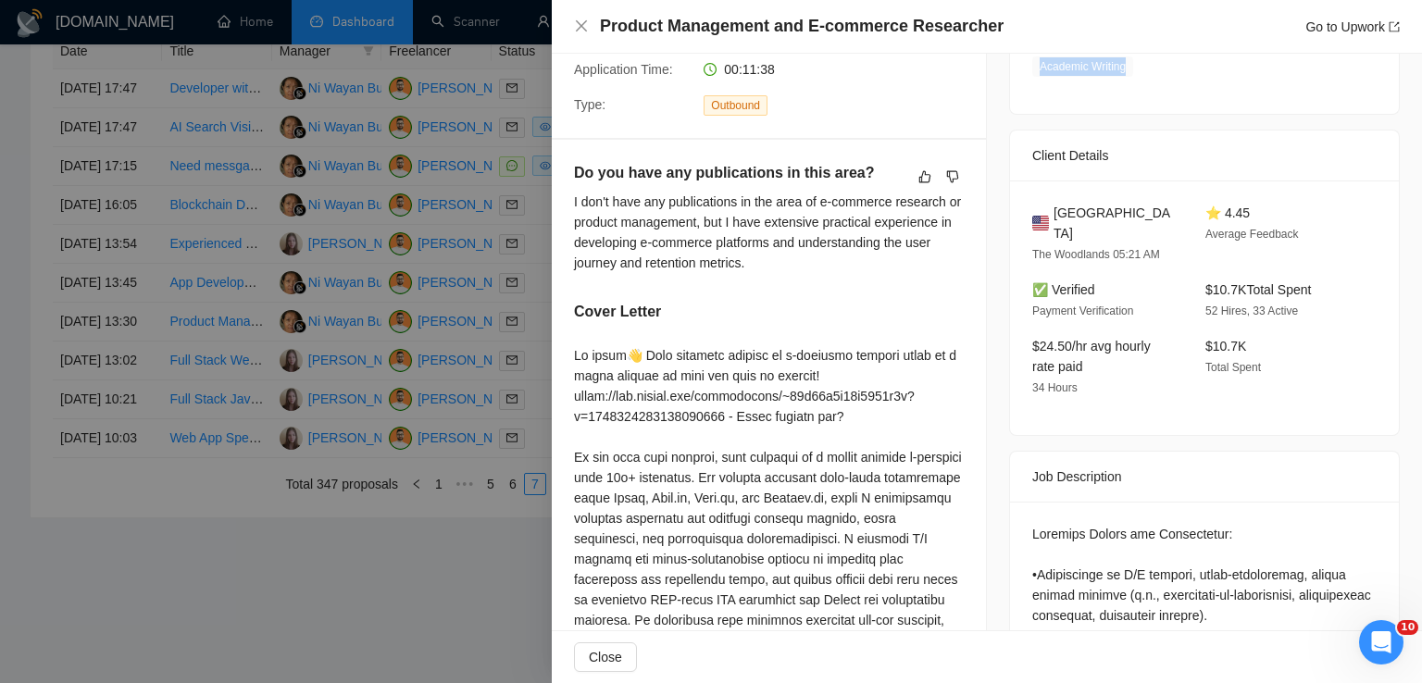
scroll to position [381, 0]
drag, startPoint x: 1137, startPoint y: 207, endPoint x: 1049, endPoint y: 210, distance: 88.0
click at [1049, 210] on div "[GEOGRAPHIC_DATA]" at bounding box center [1104, 221] width 144 height 41
click at [581, 29] on icon "close" at bounding box center [581, 26] width 15 height 15
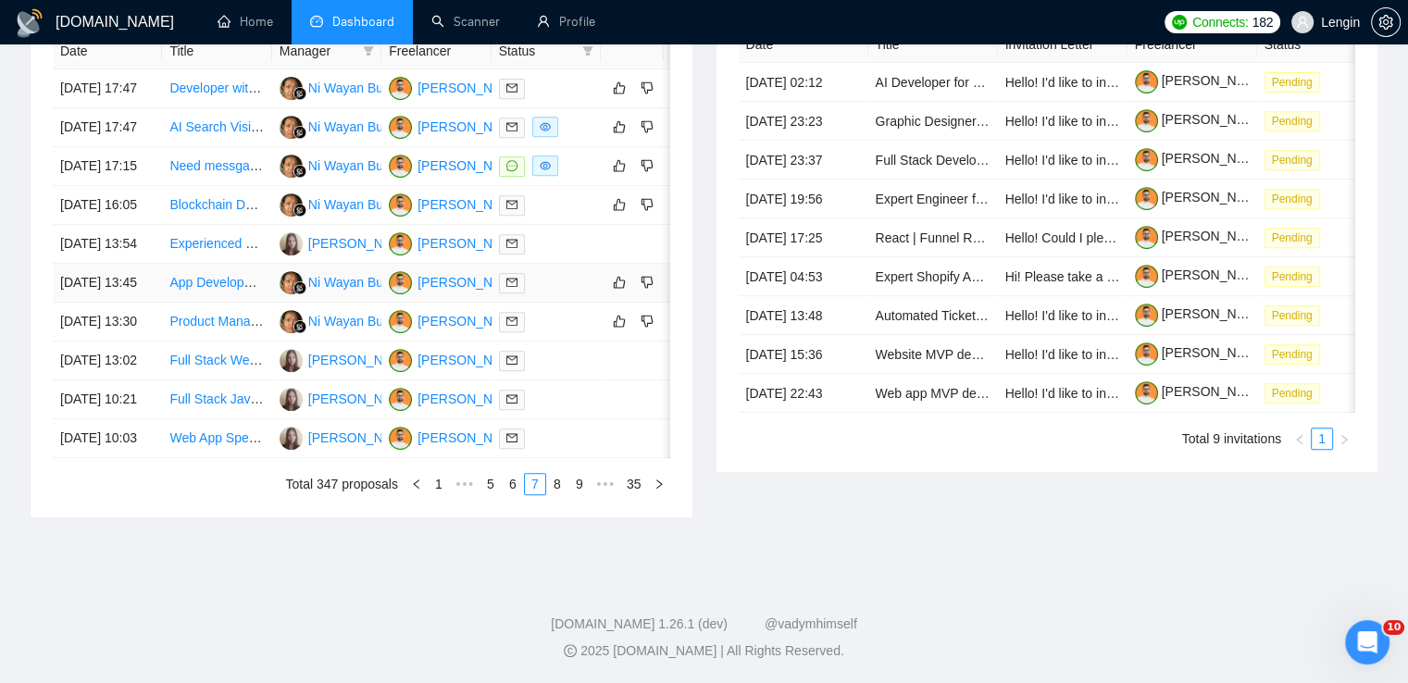
click at [237, 282] on td "App Development for Live Metal Prices and Sell Options" at bounding box center [216, 283] width 109 height 39
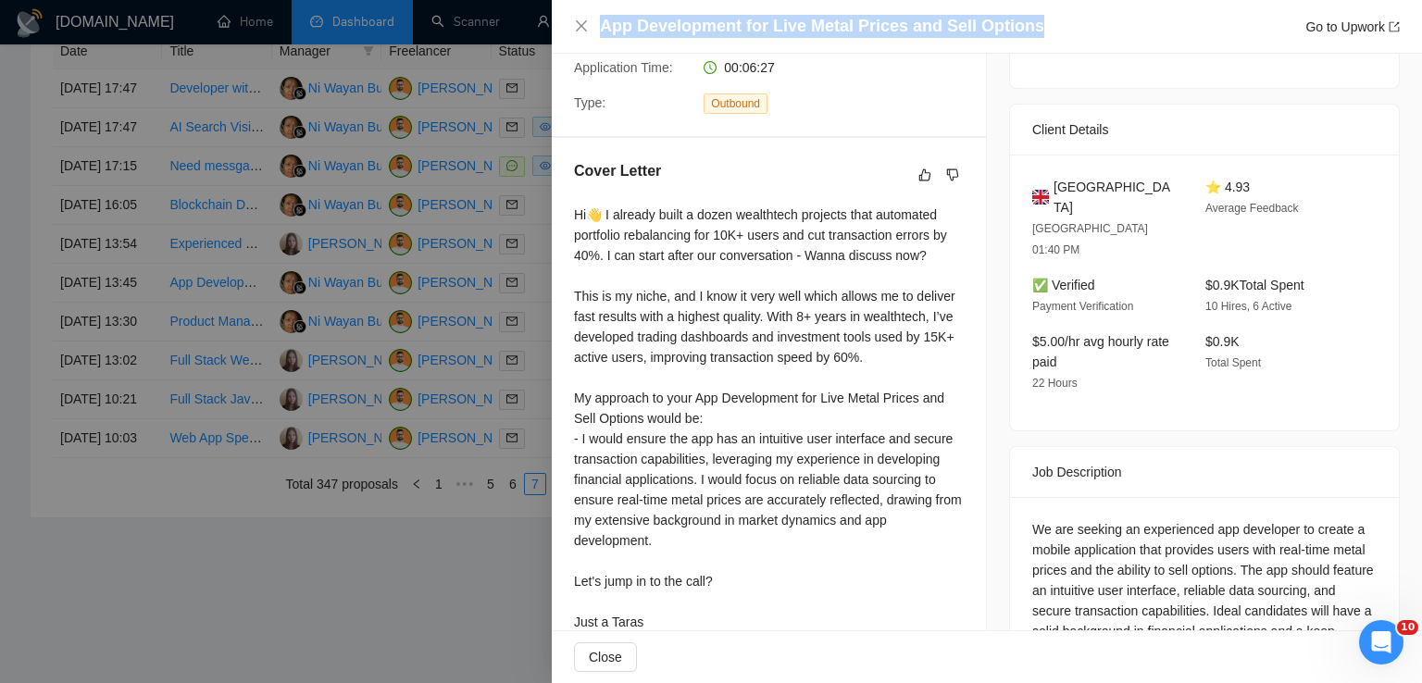
drag, startPoint x: 1025, startPoint y: 29, endPoint x: 594, endPoint y: 30, distance: 430.5
click at [594, 30] on div "App Development for Live Metal Prices and Sell Options Go to Upwork" at bounding box center [987, 26] width 826 height 23
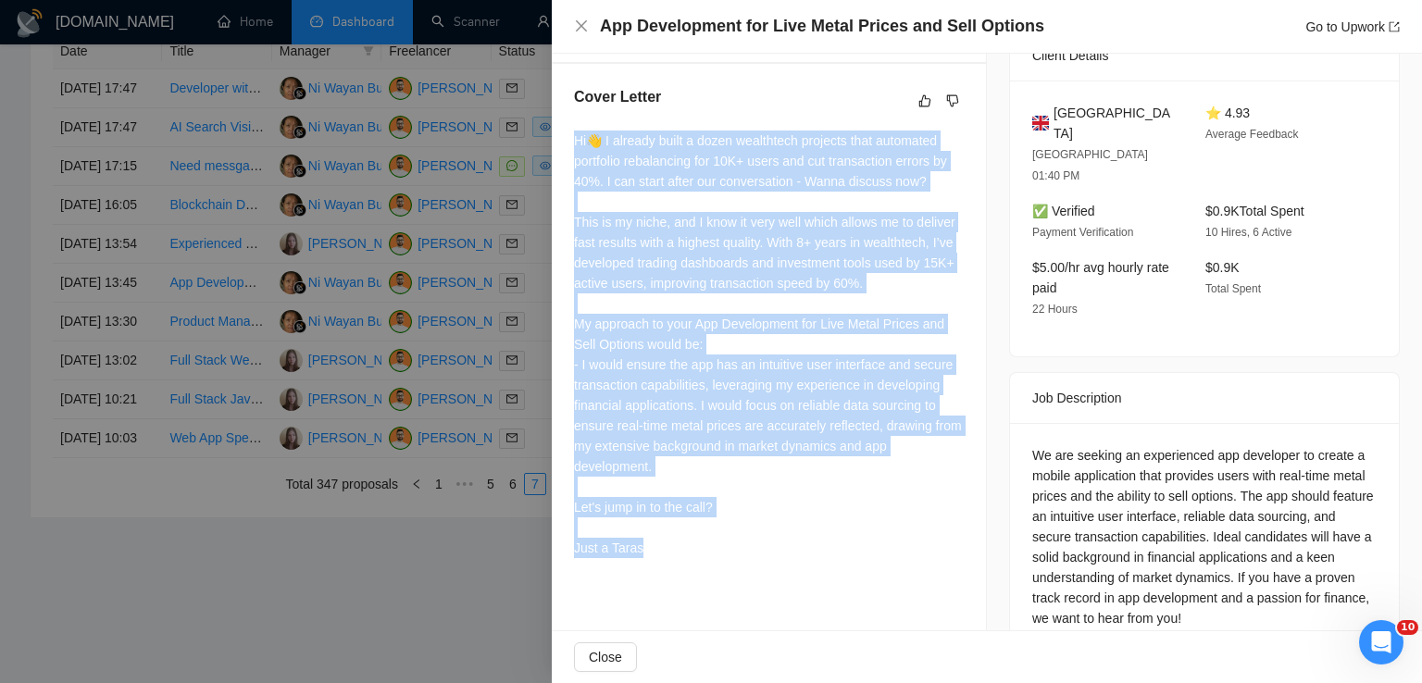
drag, startPoint x: 647, startPoint y: 546, endPoint x: 557, endPoint y: 142, distance: 414.5
click at [557, 142] on div "Cover Letter Hi👋 I already built a dozen wealthtech projects that automated por…" at bounding box center [769, 326] width 434 height 524
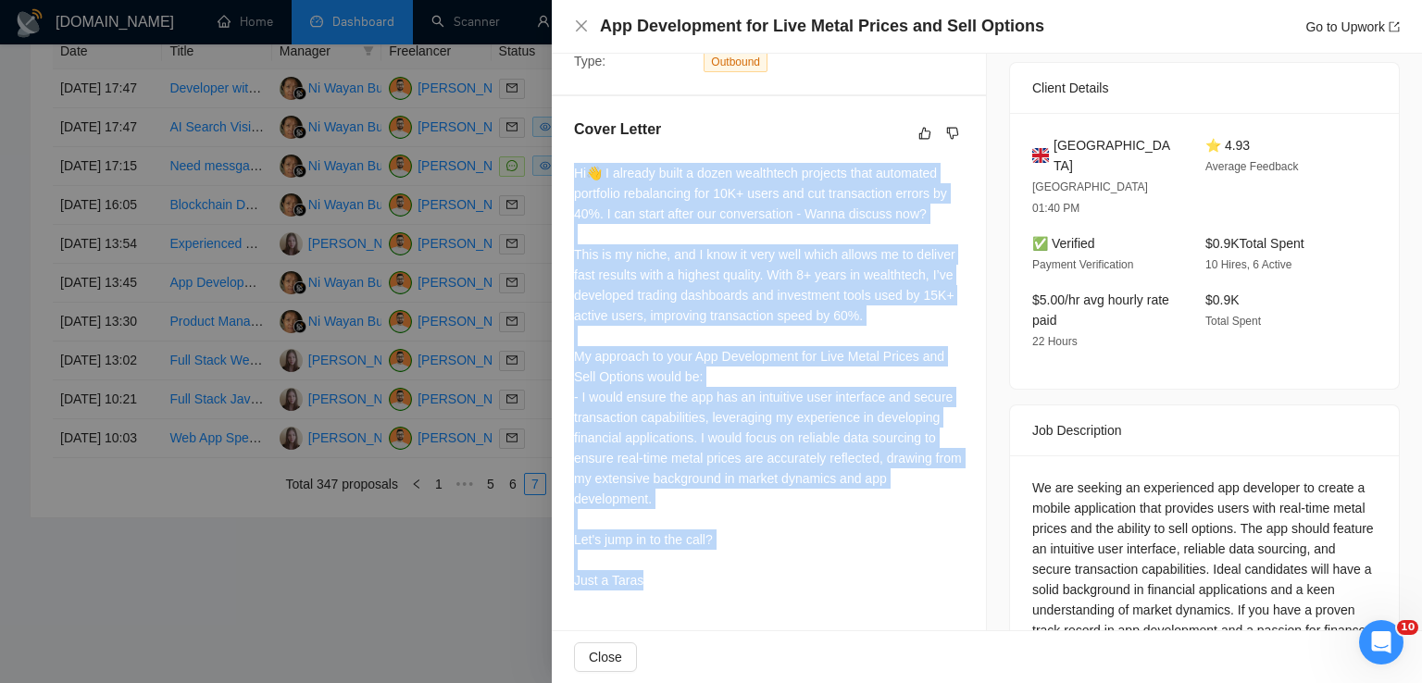
scroll to position [465, 0]
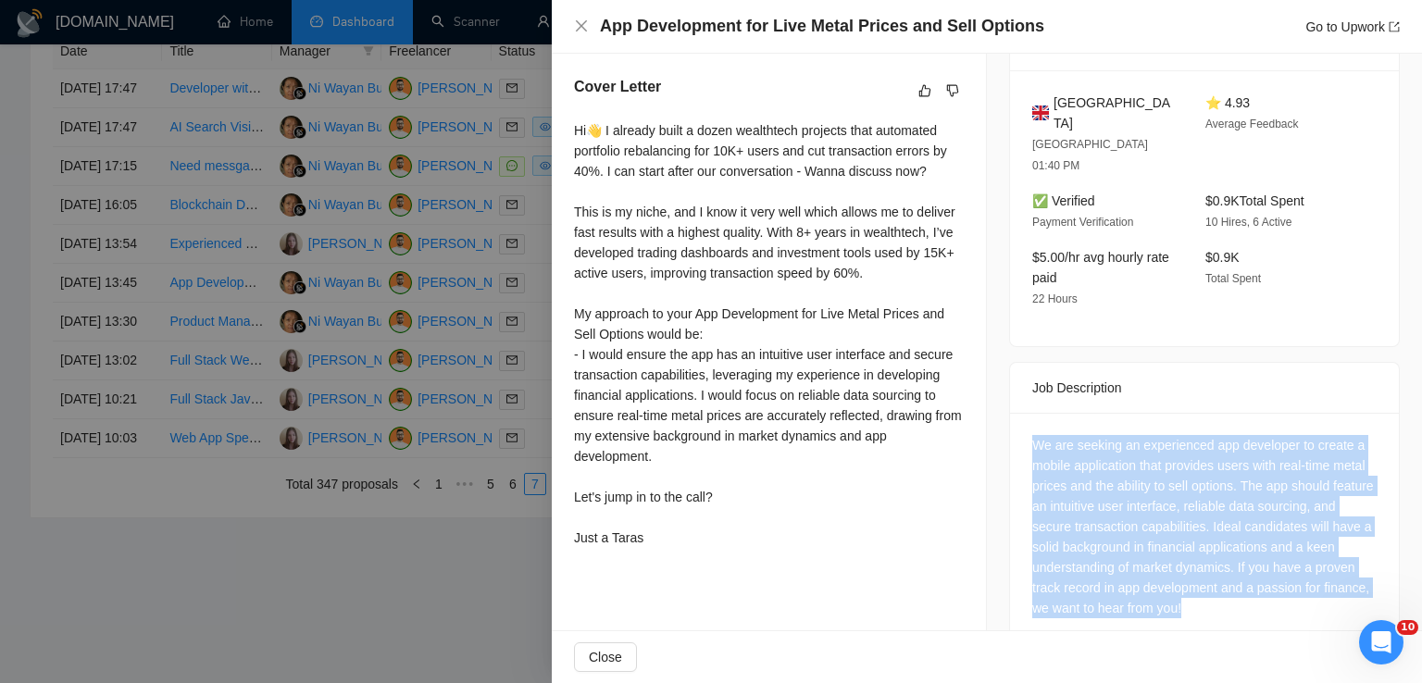
drag, startPoint x: 1234, startPoint y: 566, endPoint x: 1021, endPoint y: 404, distance: 267.6
click at [1021, 413] on div "We are seeking an experienced app developer to create a mobile application that…" at bounding box center [1204, 530] width 389 height 235
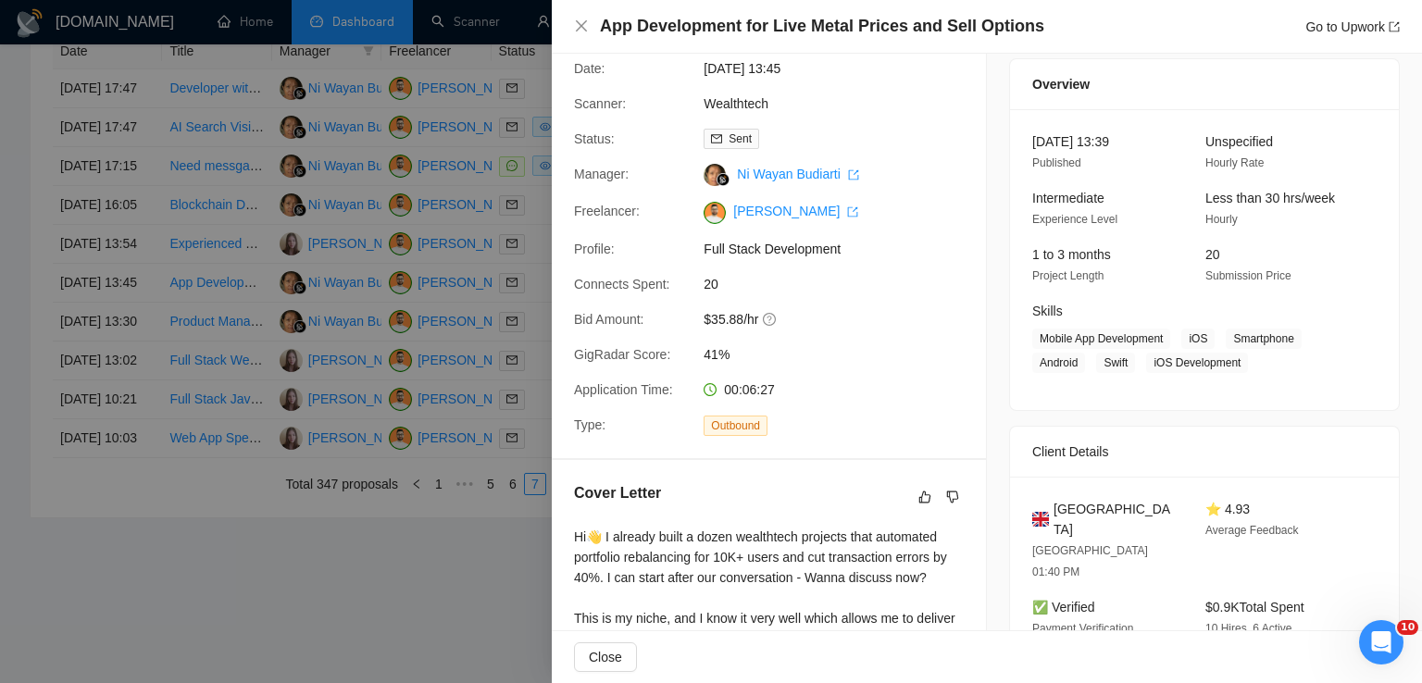
scroll to position [225, 0]
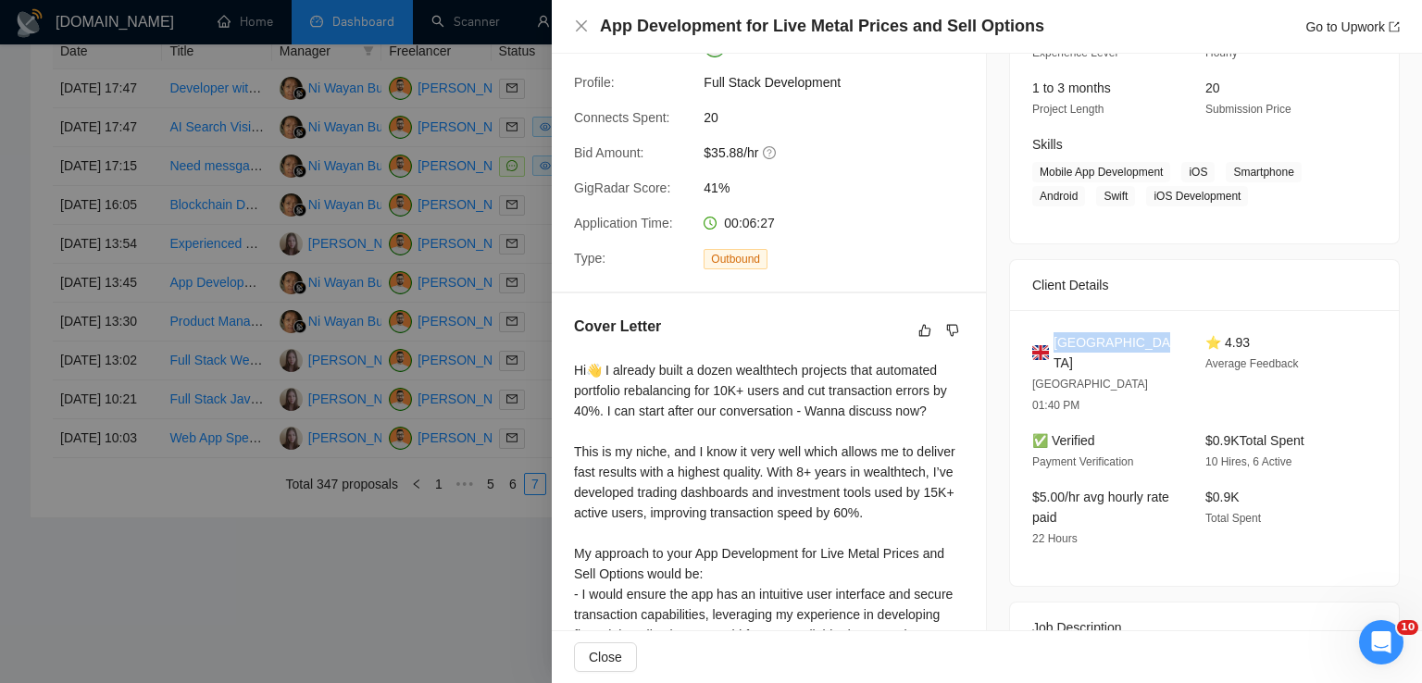
drag, startPoint x: 1147, startPoint y: 345, endPoint x: 1047, endPoint y: 345, distance: 100.0
click at [1047, 345] on div "[GEOGRAPHIC_DATA]" at bounding box center [1104, 352] width 144 height 41
drag, startPoint x: 1185, startPoint y: 171, endPoint x: 1236, endPoint y: 195, distance: 56.3
click at [1236, 195] on span "Mobile App Development iOS Smartphone Android Swift iOS Development" at bounding box center [1190, 184] width 317 height 44
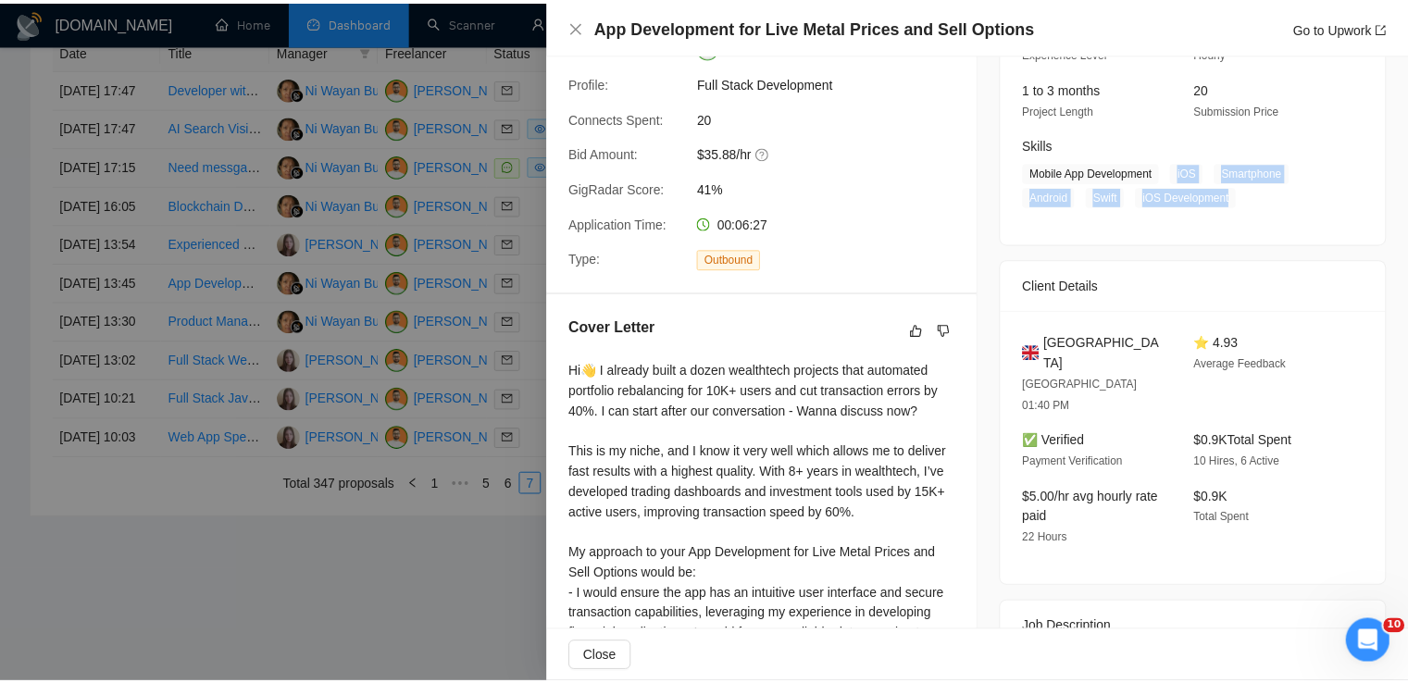
scroll to position [0, 0]
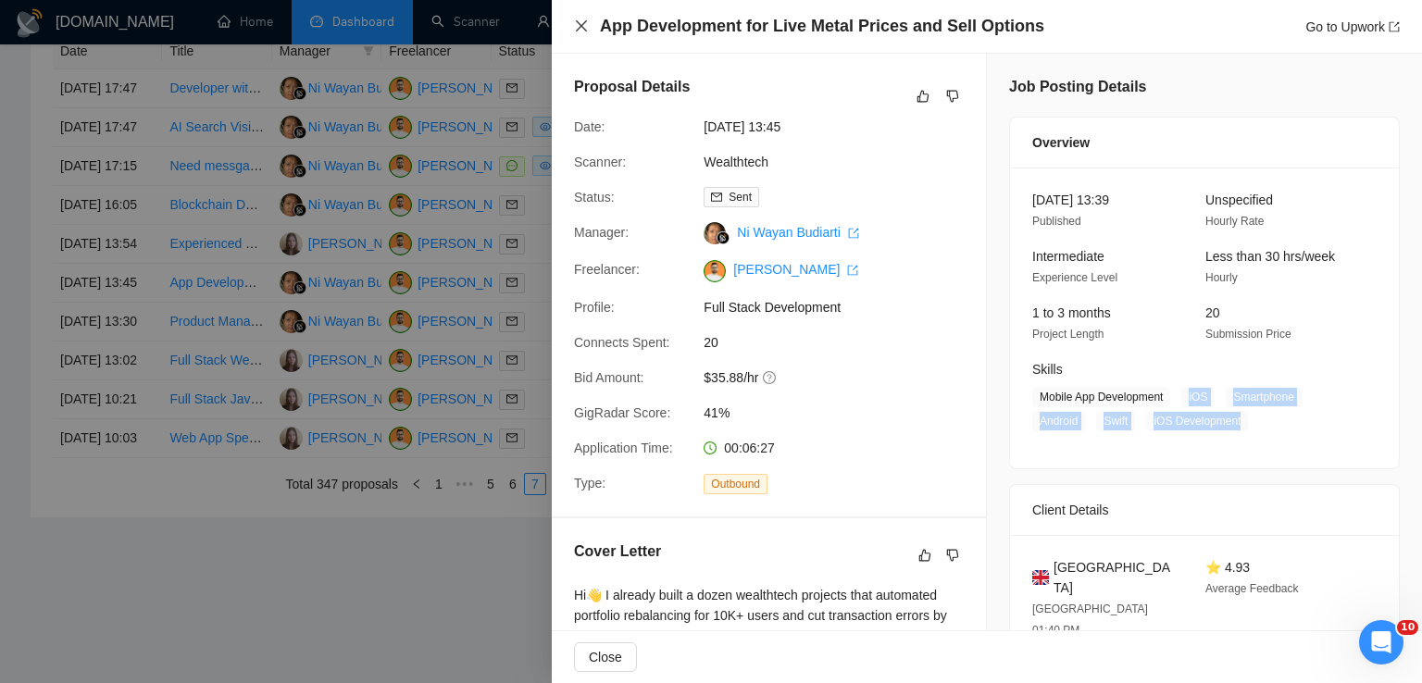
click at [586, 23] on icon "close" at bounding box center [581, 26] width 15 height 15
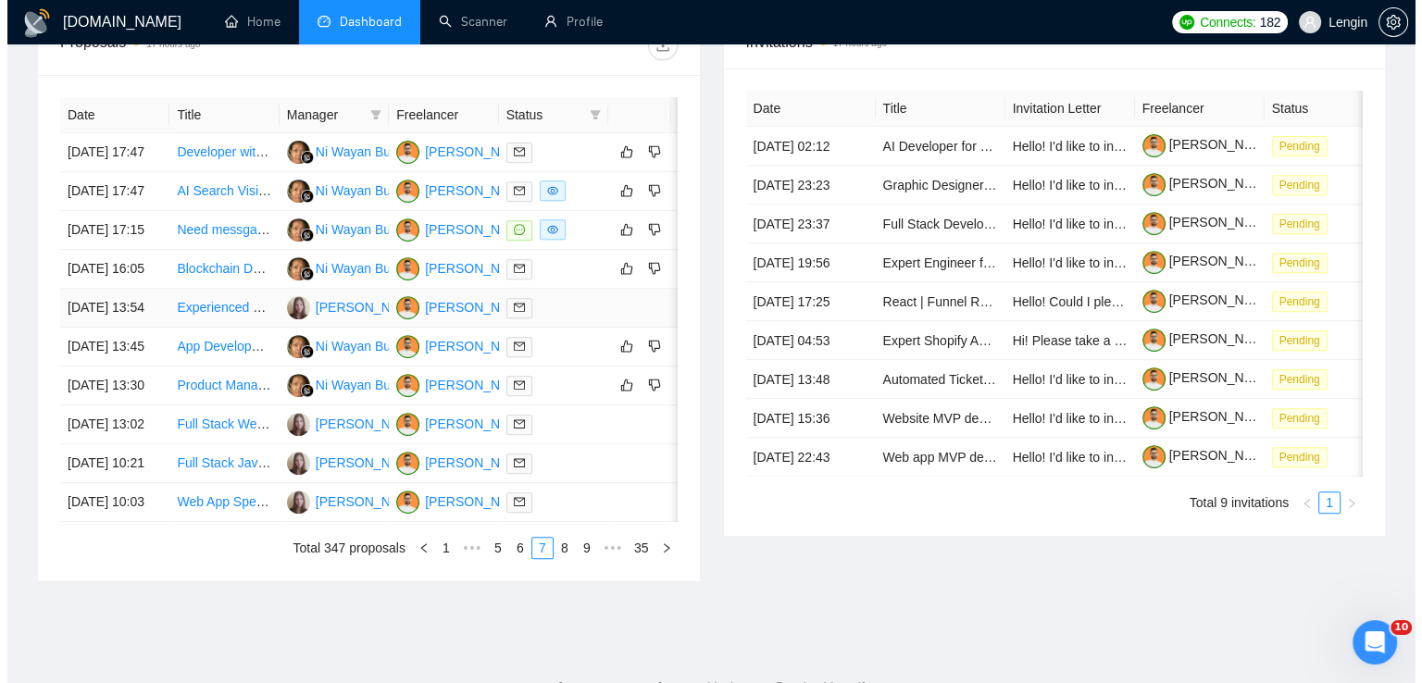
scroll to position [719, 0]
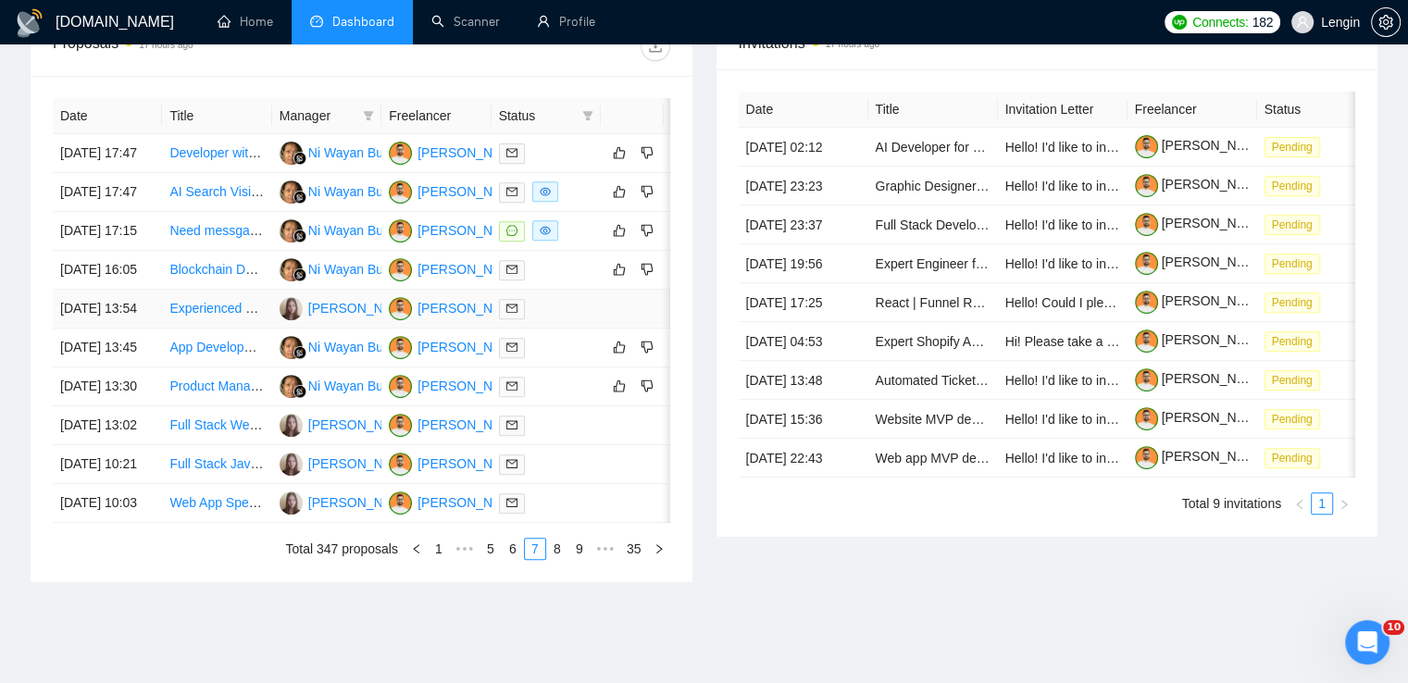
click at [229, 329] on td "Experienced Full Stack MERN Developer with [PERSON_NAME], Next.js & Supabase Sk…" at bounding box center [216, 309] width 109 height 39
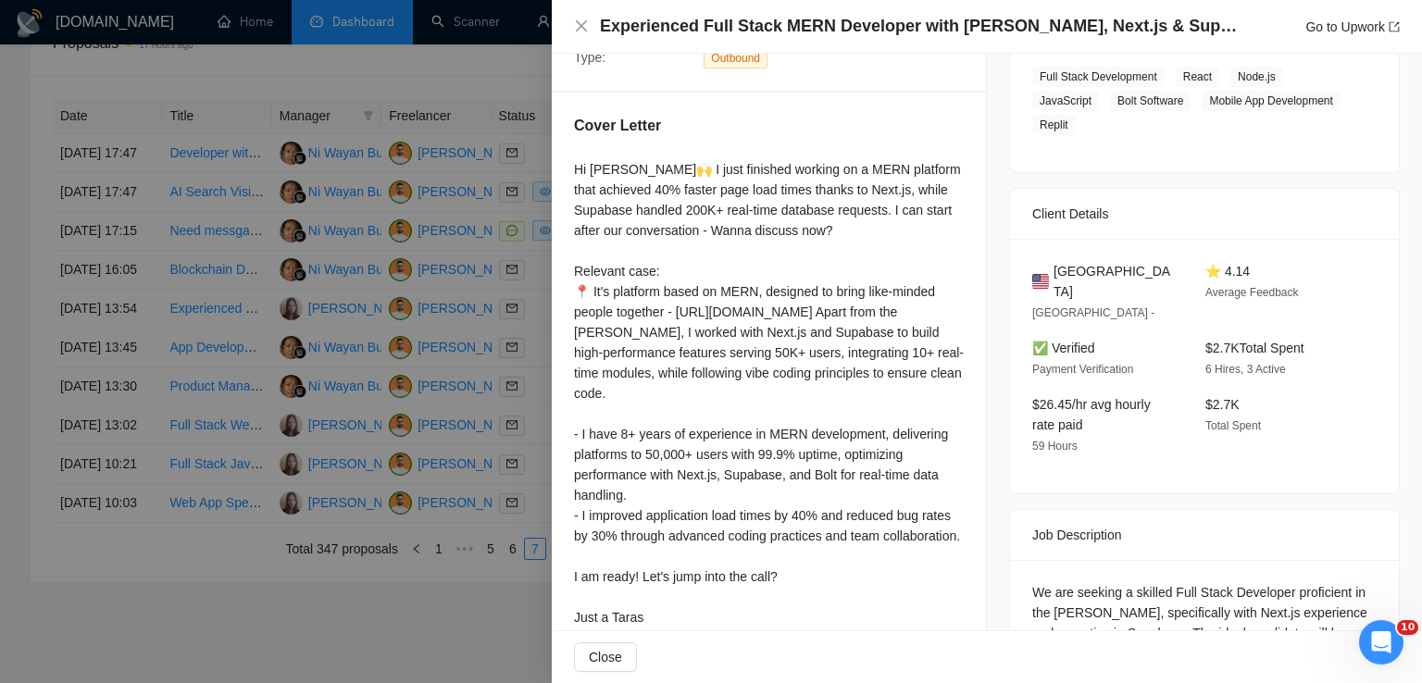
scroll to position [509, 0]
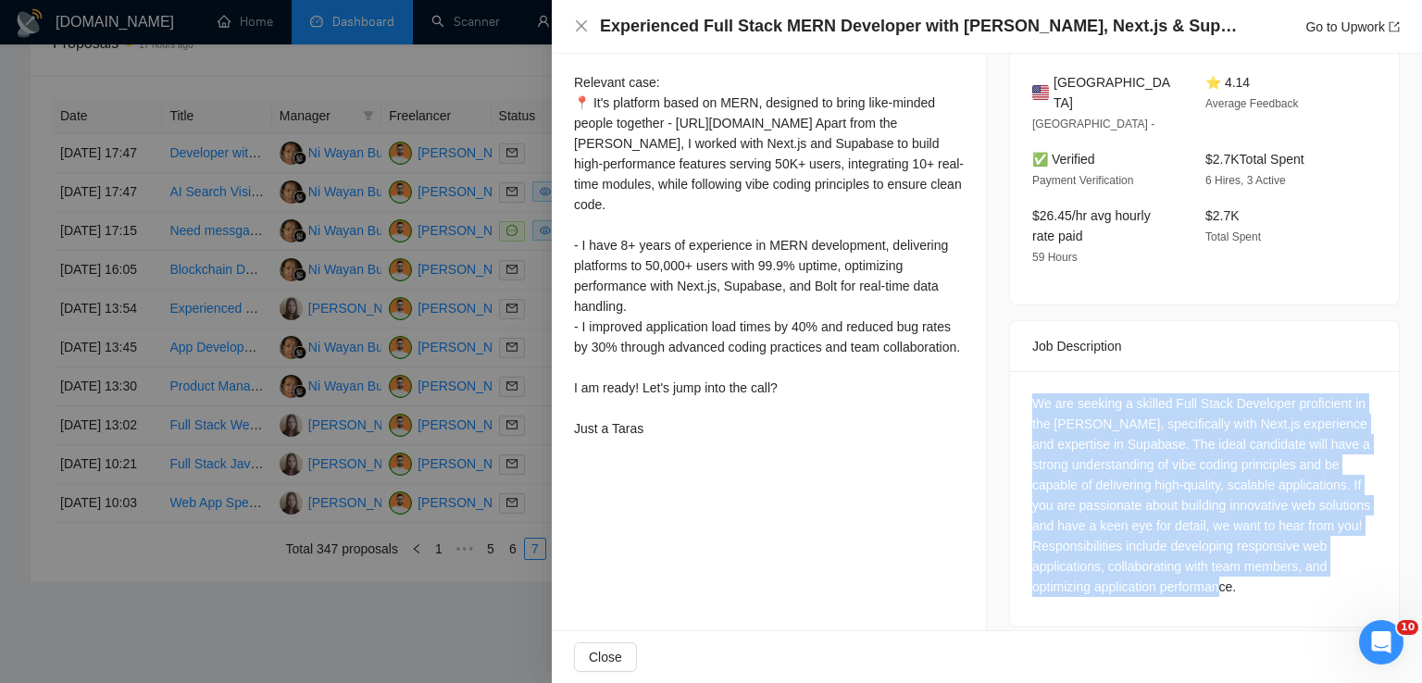
drag, startPoint x: 1233, startPoint y: 568, endPoint x: 1018, endPoint y: 381, distance: 284.2
click at [1018, 381] on div "We are seeking a skilled Full Stack Developer proficient in the [PERSON_NAME], …" at bounding box center [1204, 499] width 389 height 256
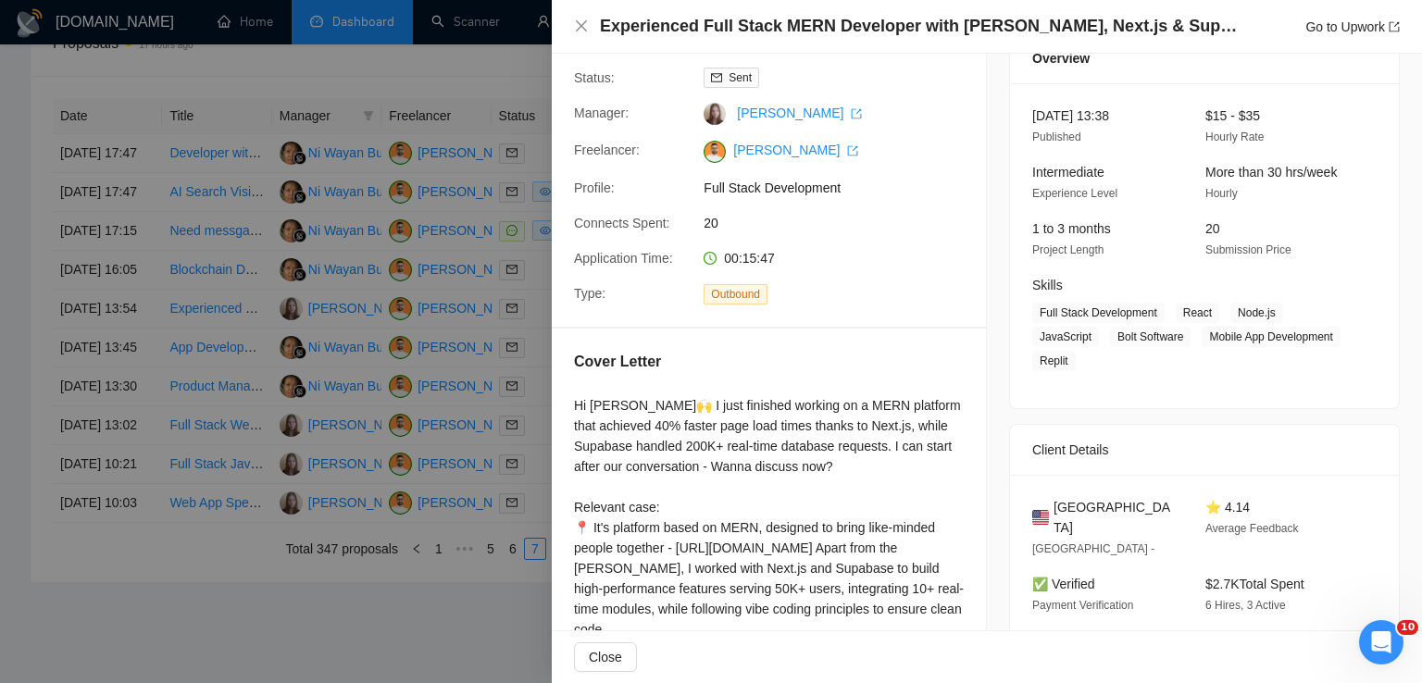
scroll to position [71, 0]
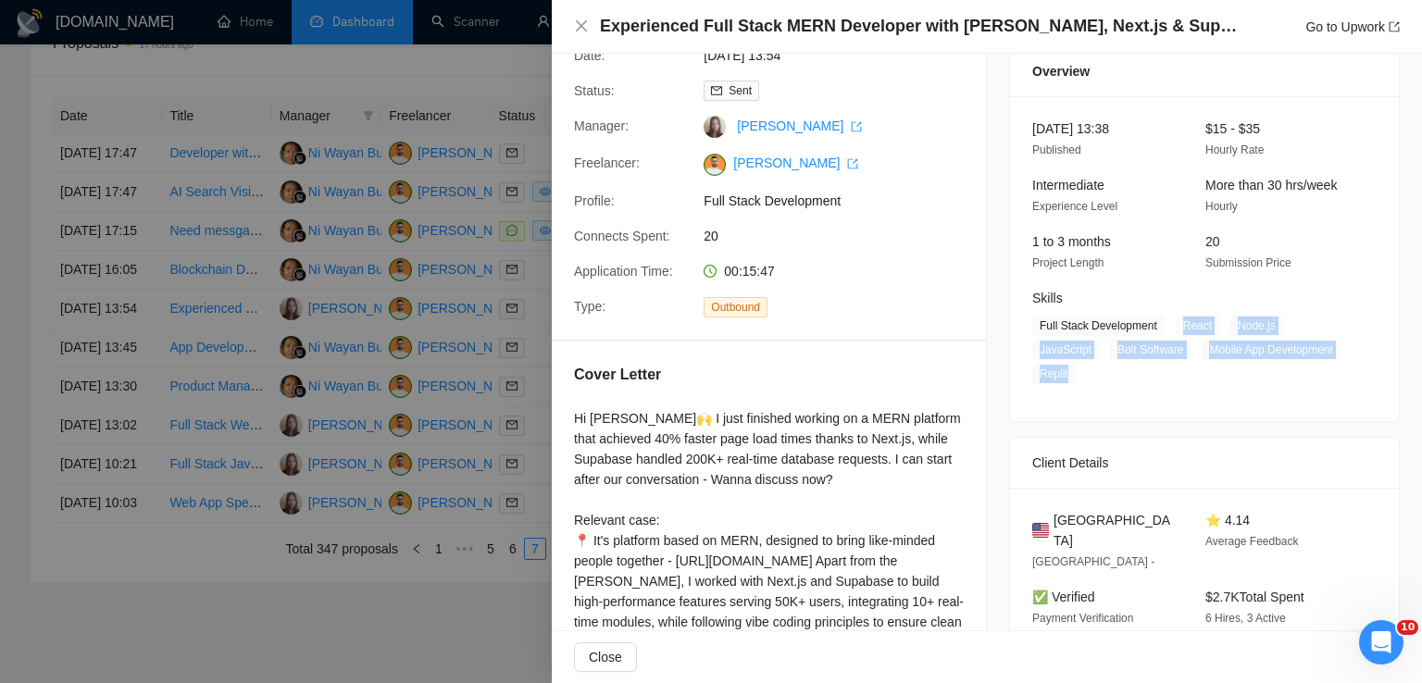
drag, startPoint x: 1170, startPoint y: 322, endPoint x: 1063, endPoint y: 379, distance: 121.3
click at [1063, 379] on span "Full Stack Development React Node.js JavaScript Bolt Software Mobile App Develo…" at bounding box center [1190, 350] width 317 height 69
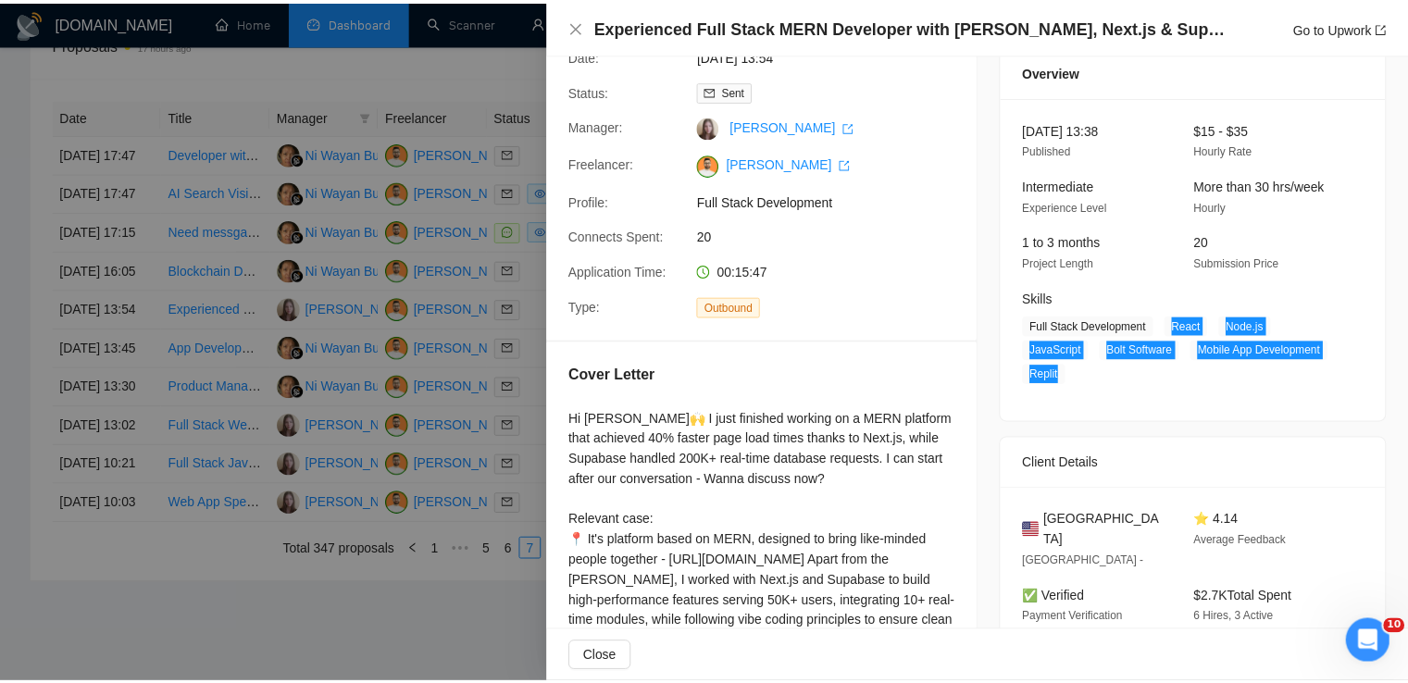
scroll to position [234, 0]
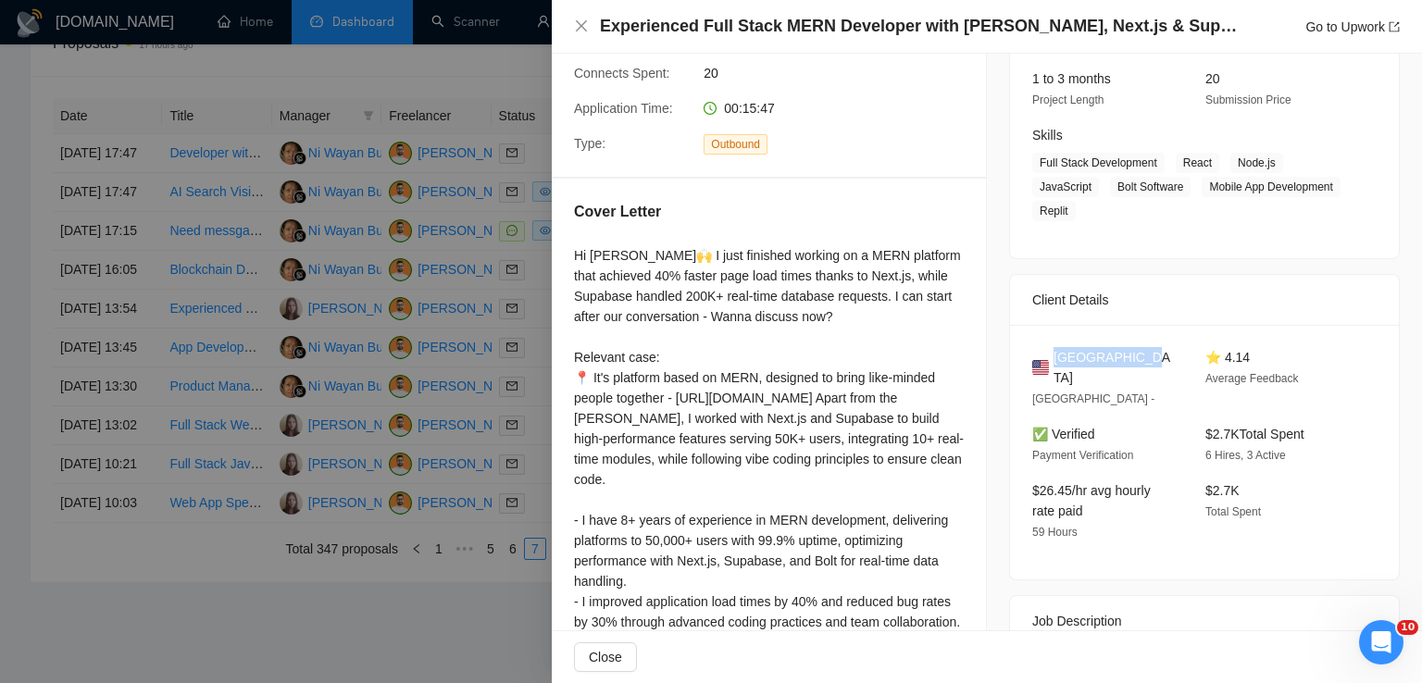
drag, startPoint x: 1133, startPoint y: 353, endPoint x: 1048, endPoint y: 359, distance: 85.4
click at [1048, 359] on div "[GEOGRAPHIC_DATA]" at bounding box center [1104, 367] width 144 height 41
click at [588, 29] on icon "close" at bounding box center [581, 26] width 15 height 15
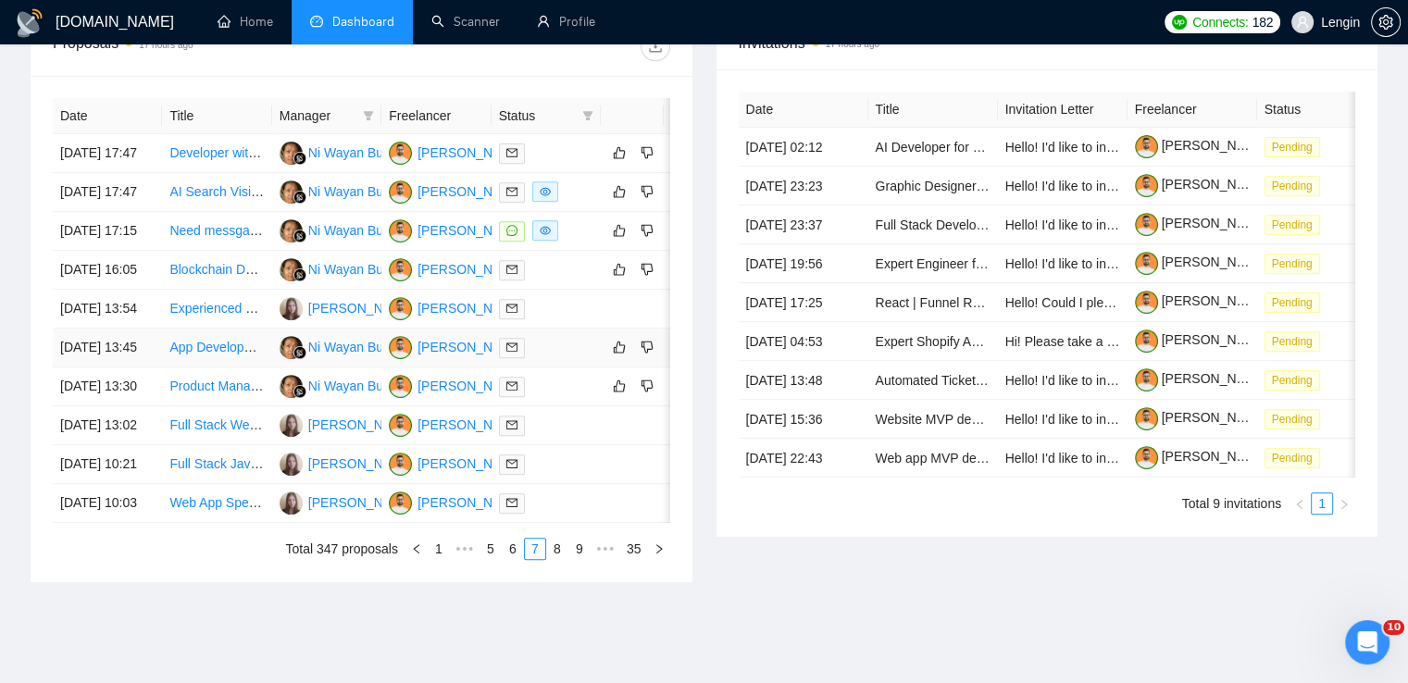
scroll to position [894, 0]
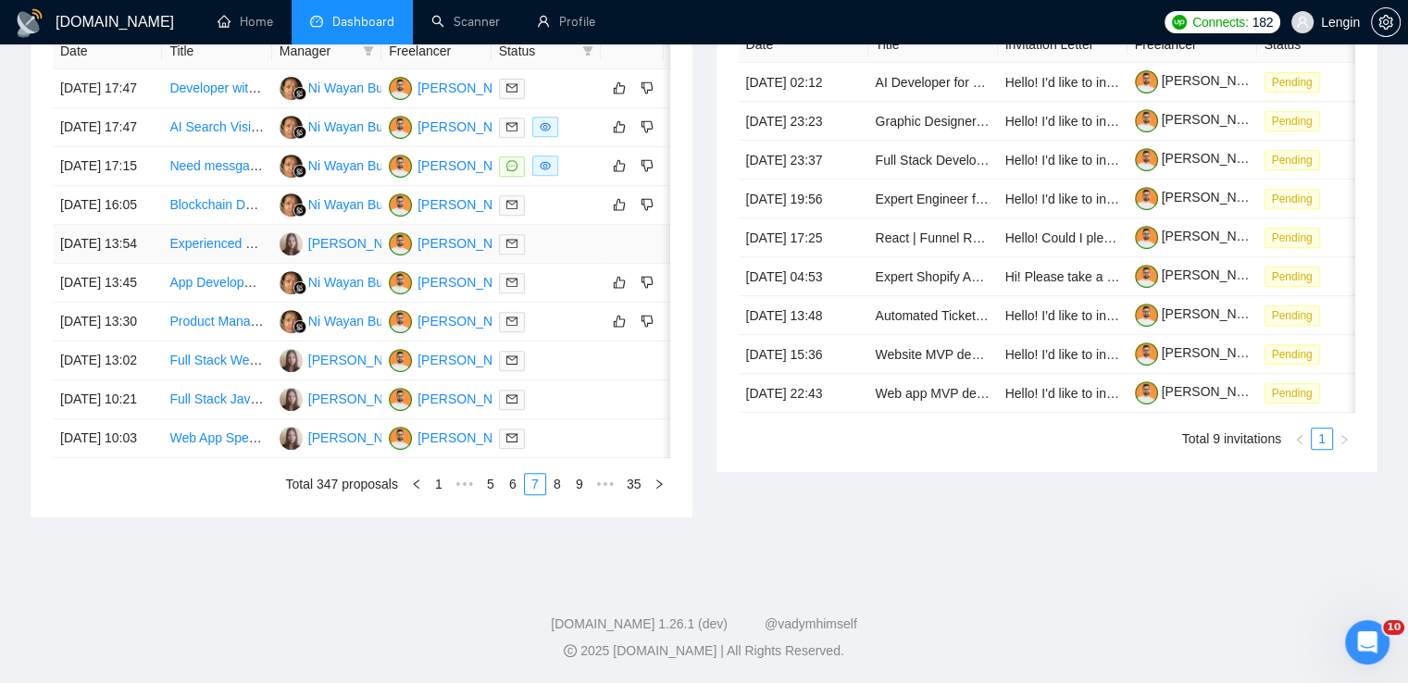
click at [211, 229] on td "Experienced Full Stack MERN Developer with [PERSON_NAME], Next.js & Supabase Sk…" at bounding box center [216, 244] width 109 height 39
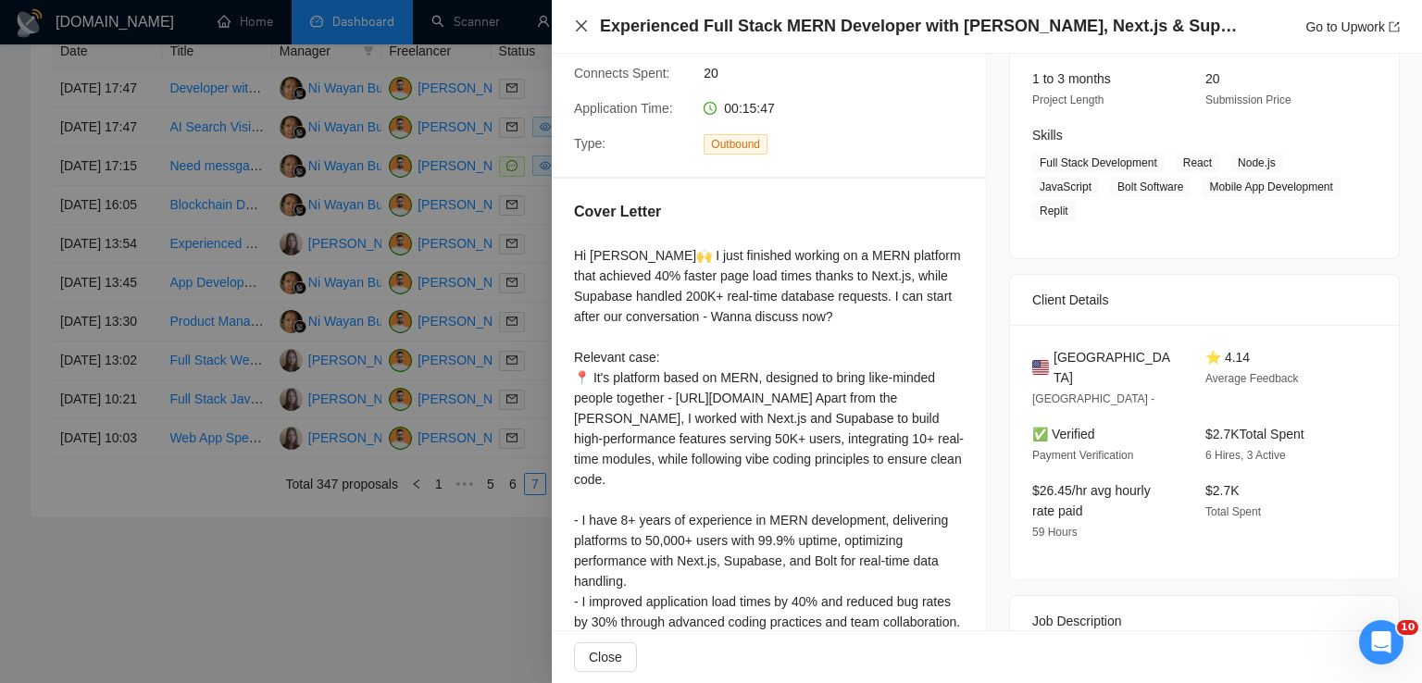
click at [581, 21] on icon "close" at bounding box center [581, 26] width 15 height 15
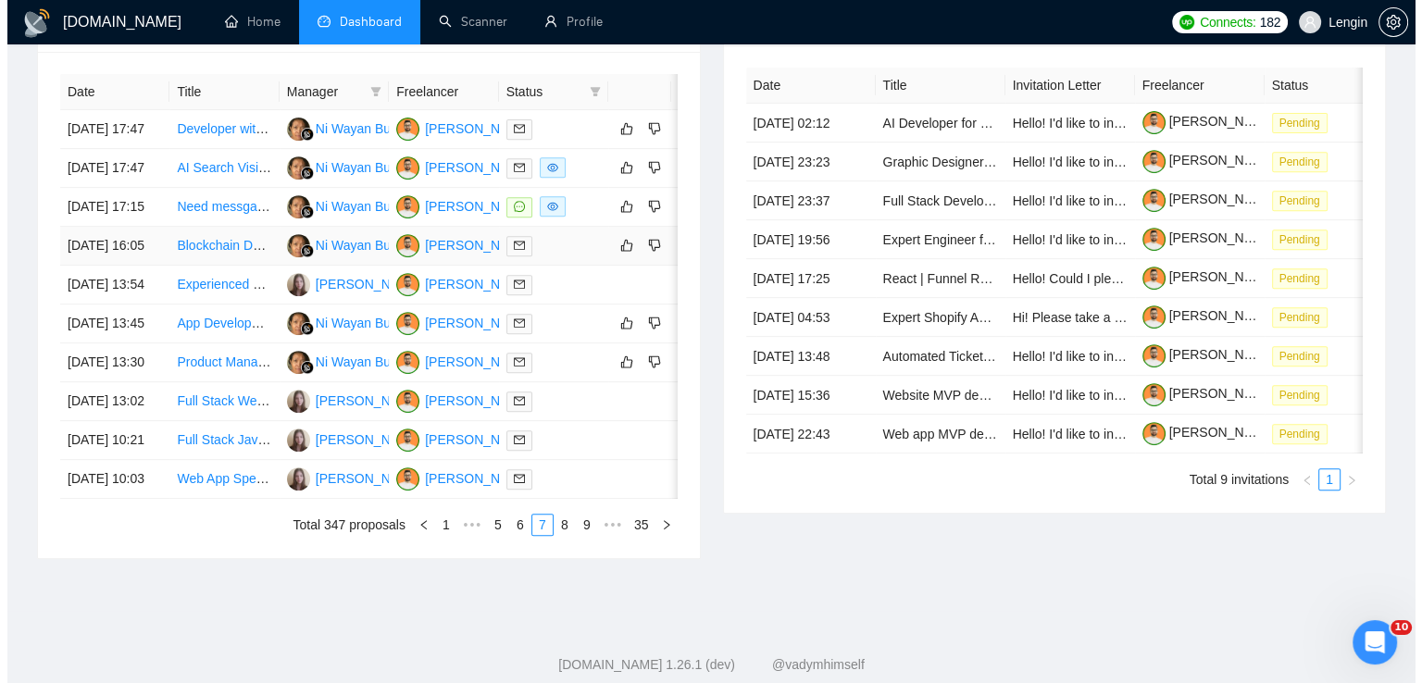
scroll to position [725, 0]
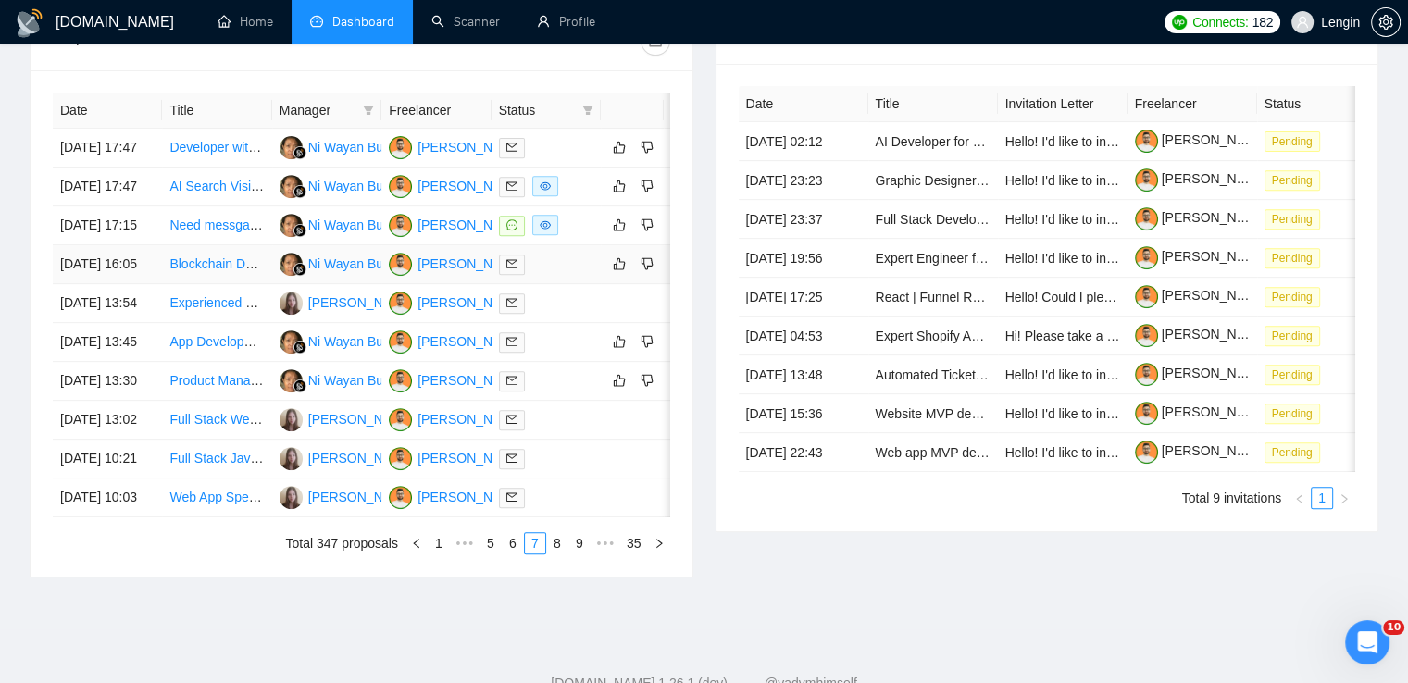
click at [244, 284] on td "Blockchain Developer Needed for New Project" at bounding box center [216, 264] width 109 height 39
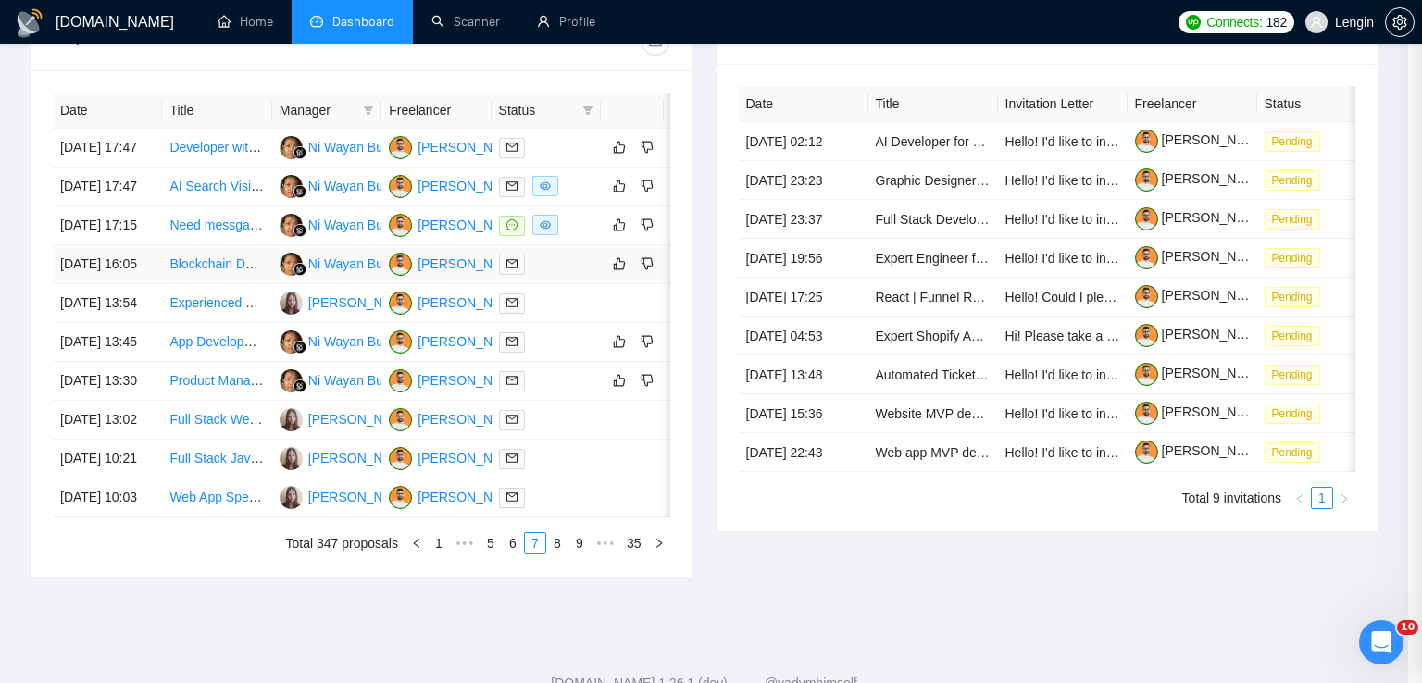
scroll to position [227, 0]
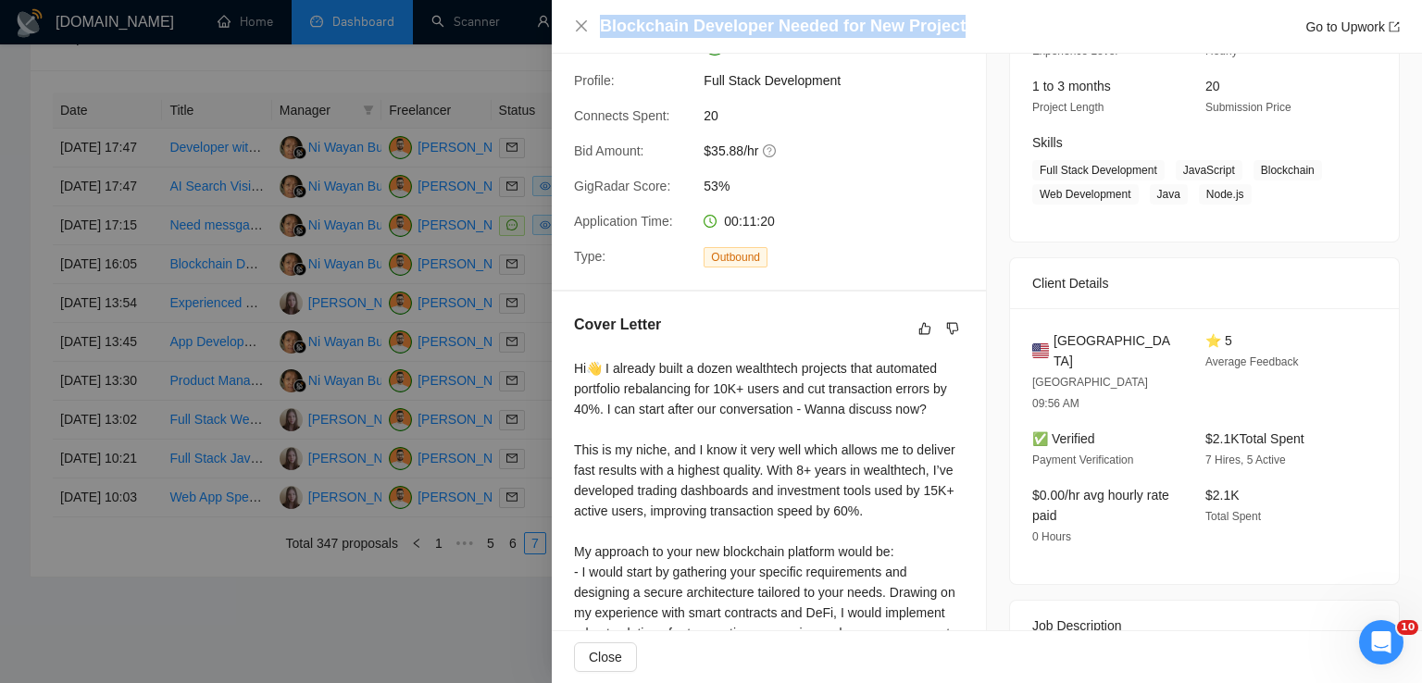
drag, startPoint x: 962, startPoint y: 19, endPoint x: 593, endPoint y: 21, distance: 369.4
click at [593, 21] on div "Blockchain Developer Needed for New Project Go to Upwork" at bounding box center [987, 26] width 826 height 23
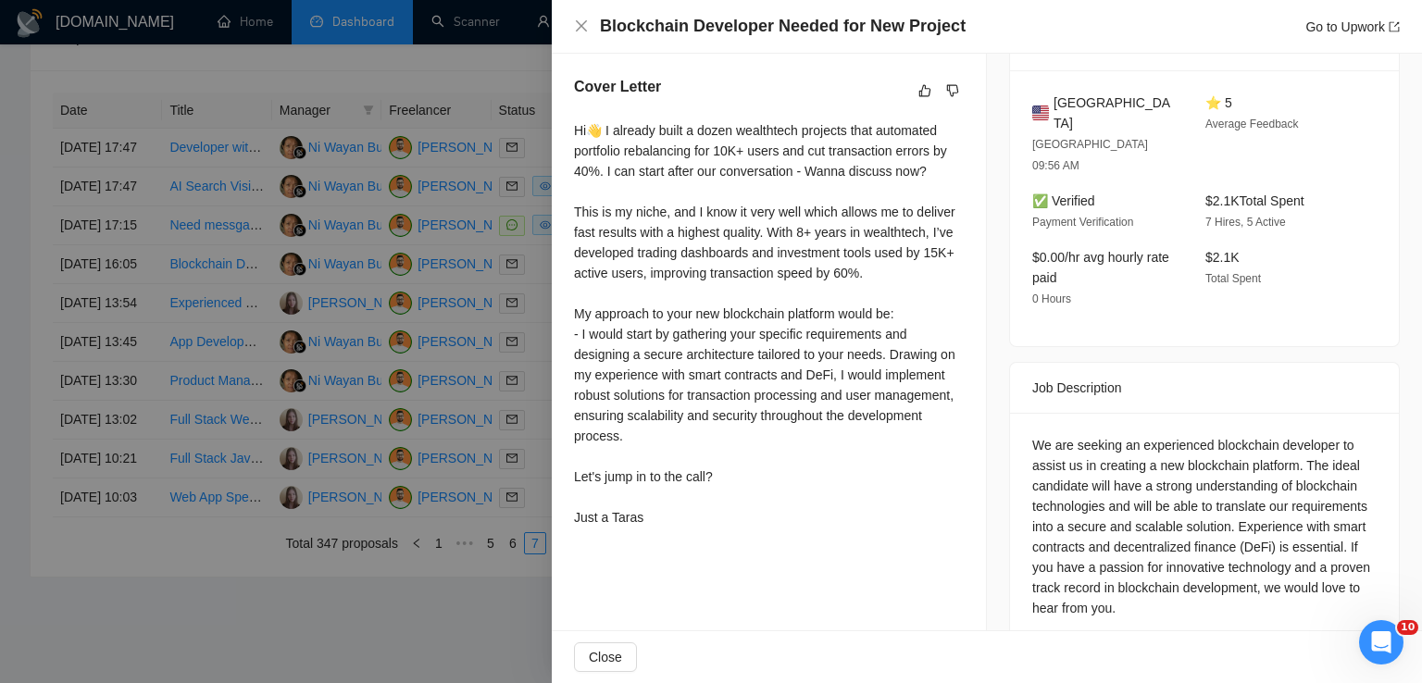
click at [1129, 564] on div "We are seeking an experienced blockchain developer to assist us in creating a n…" at bounding box center [1204, 526] width 344 height 183
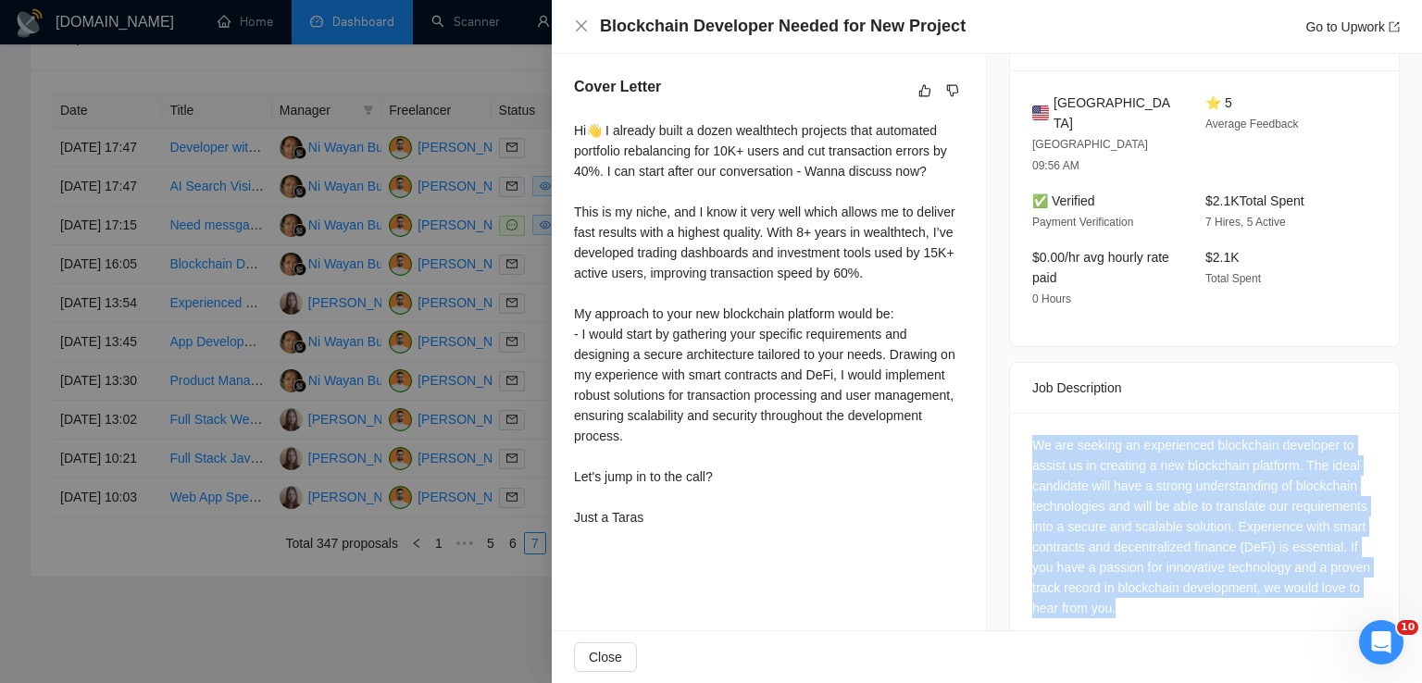
drag, startPoint x: 1025, startPoint y: 403, endPoint x: 1148, endPoint y: 598, distance: 230.9
click at [1148, 598] on div "We are seeking an experienced blockchain developer to assist us in creating a n…" at bounding box center [1204, 530] width 389 height 235
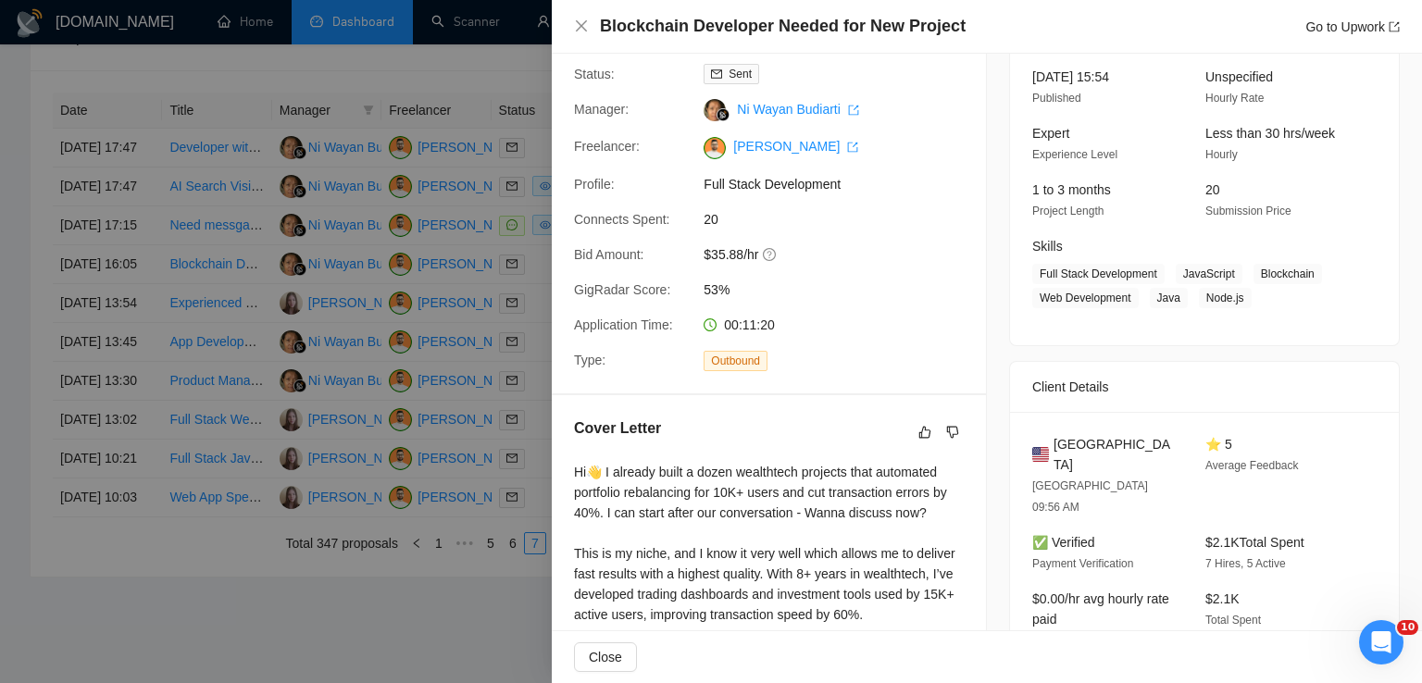
scroll to position [120, 0]
drag, startPoint x: 1168, startPoint y: 275, endPoint x: 1246, endPoint y: 303, distance: 82.6
click at [1246, 303] on span "Full Stack Development JavaScript Blockchain Web Development Java Node.js" at bounding box center [1190, 289] width 317 height 44
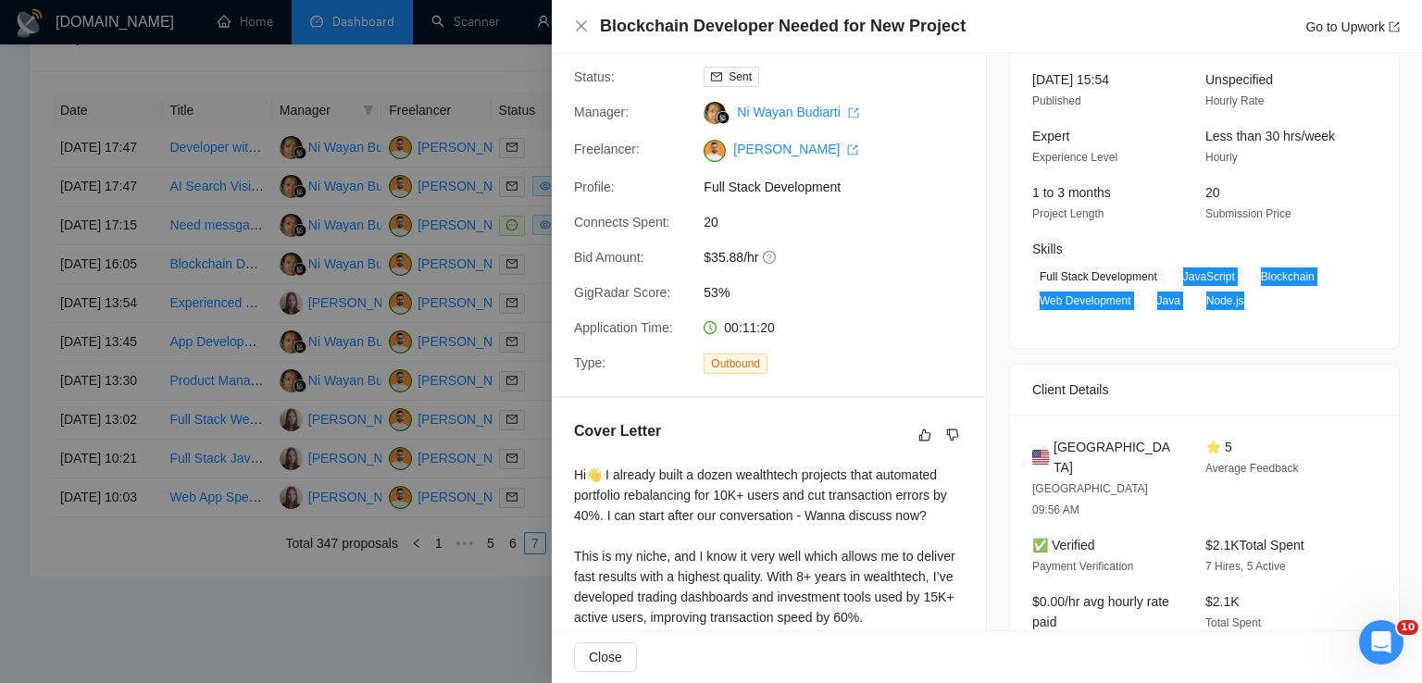
scroll to position [465, 0]
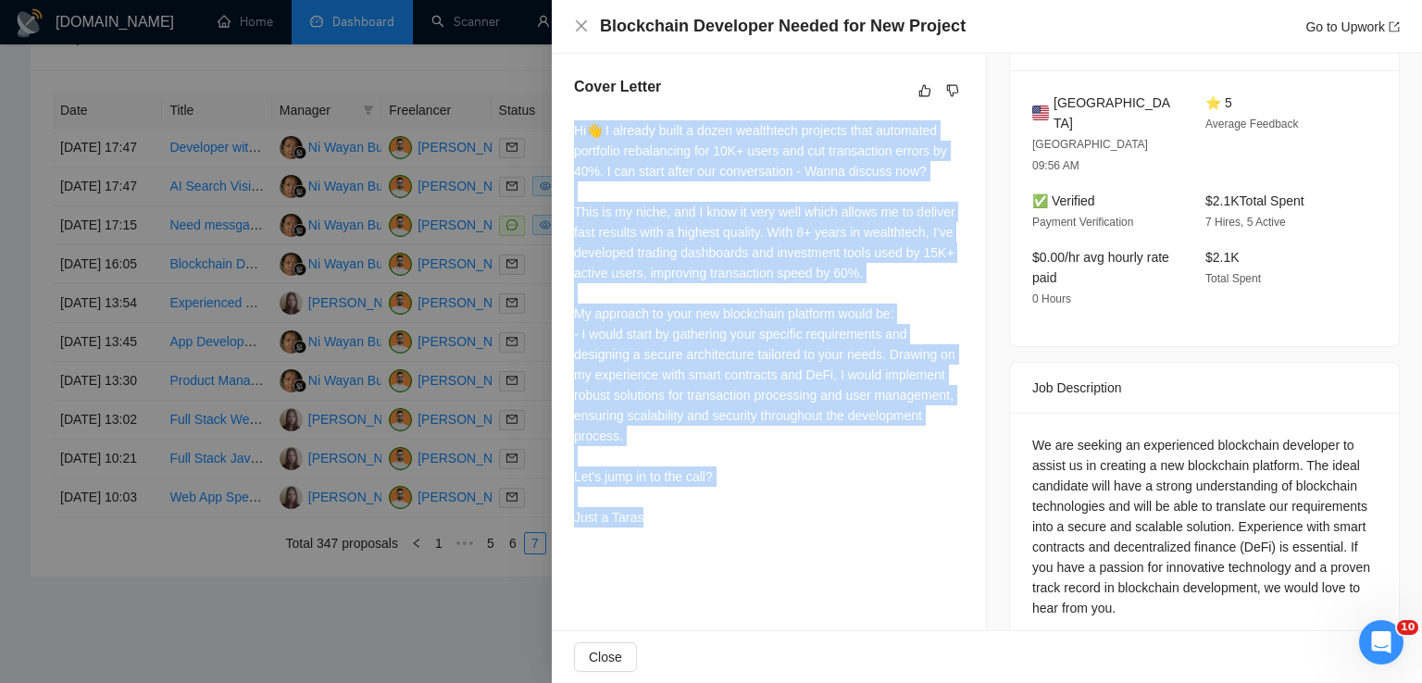
drag, startPoint x: 578, startPoint y: 123, endPoint x: 664, endPoint y: 525, distance: 410.9
click at [664, 525] on div "Hi👋 I already built a dozen wealthtech projects that automated portfolio rebala…" at bounding box center [769, 323] width 390 height 407
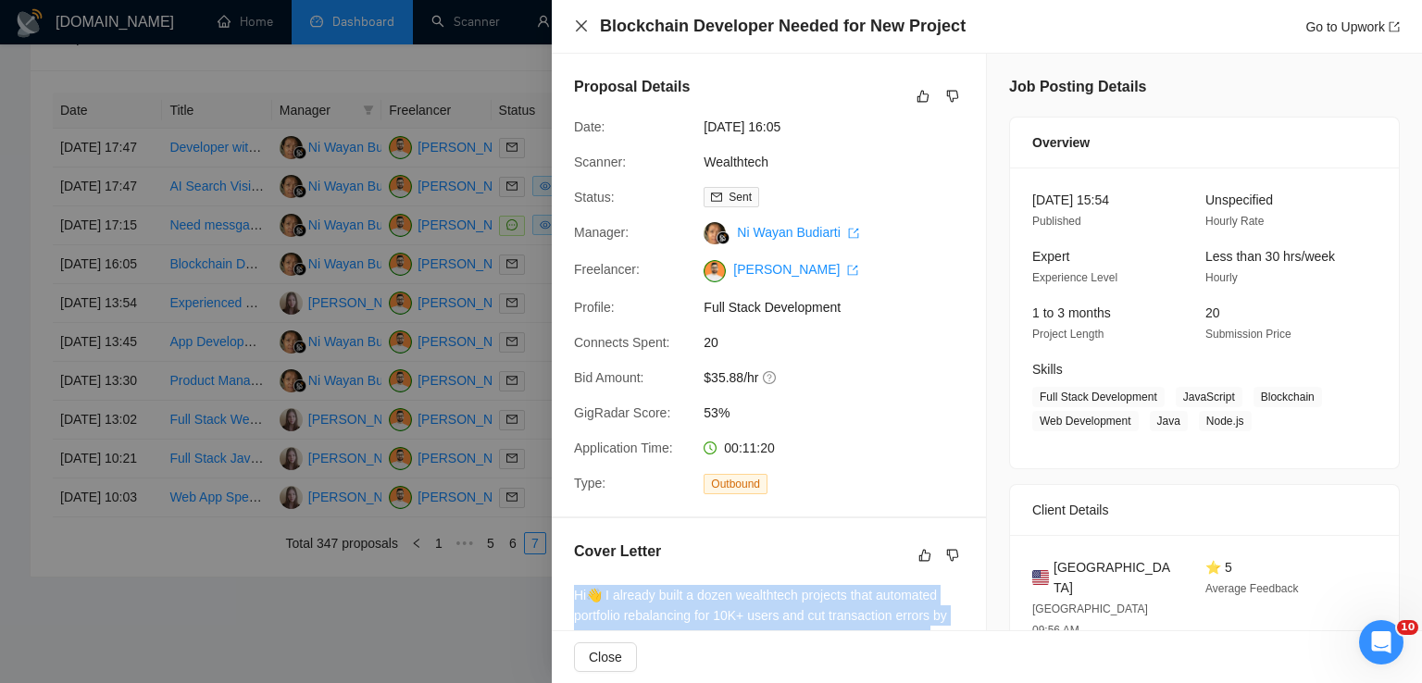
click at [584, 27] on icon "close" at bounding box center [581, 26] width 15 height 15
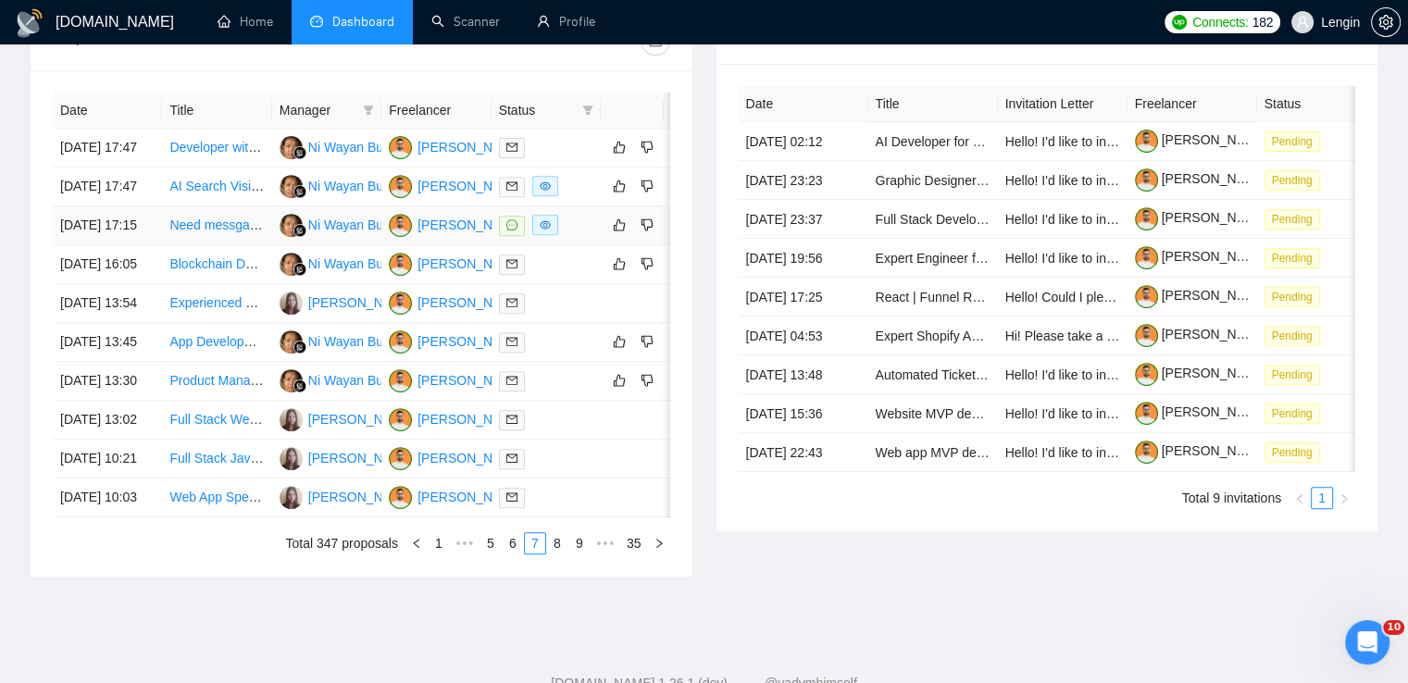
click at [230, 245] on td "Need messgae trace outputs to excel workbook for several users" at bounding box center [216, 225] width 109 height 39
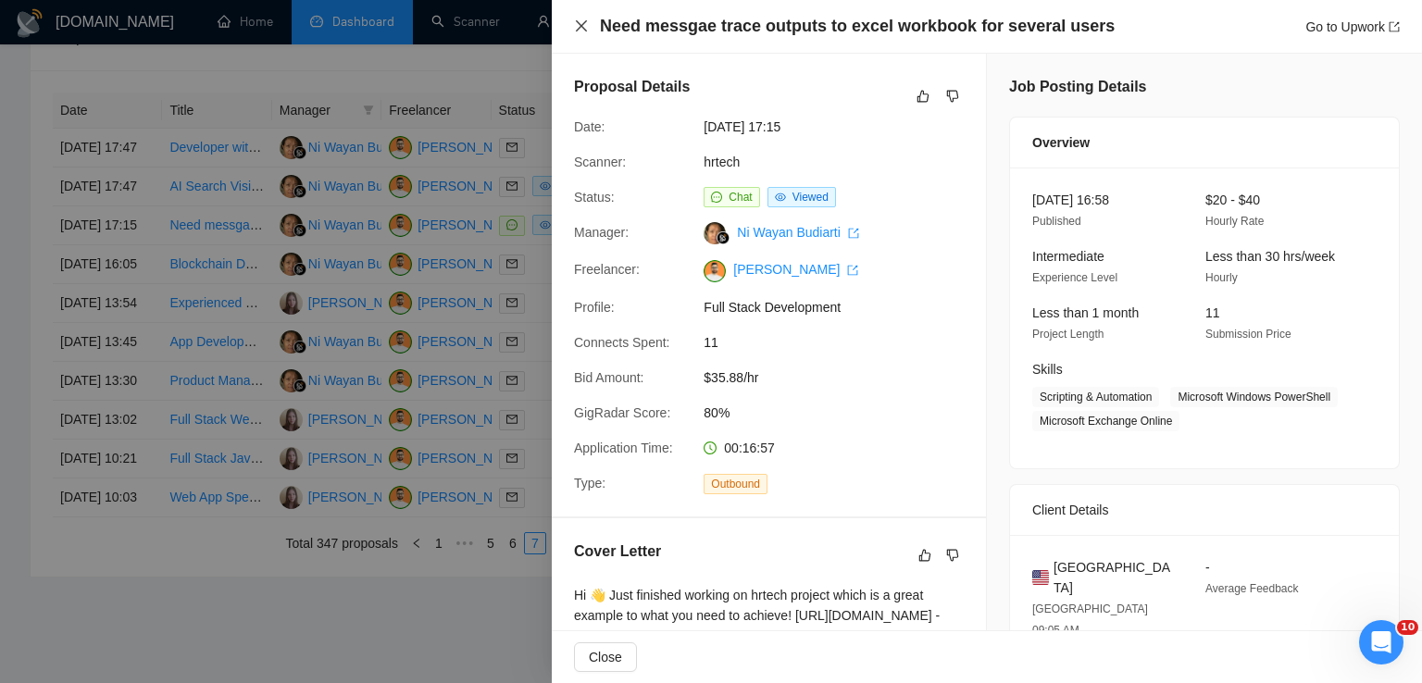
click at [581, 31] on icon "close" at bounding box center [581, 26] width 15 height 15
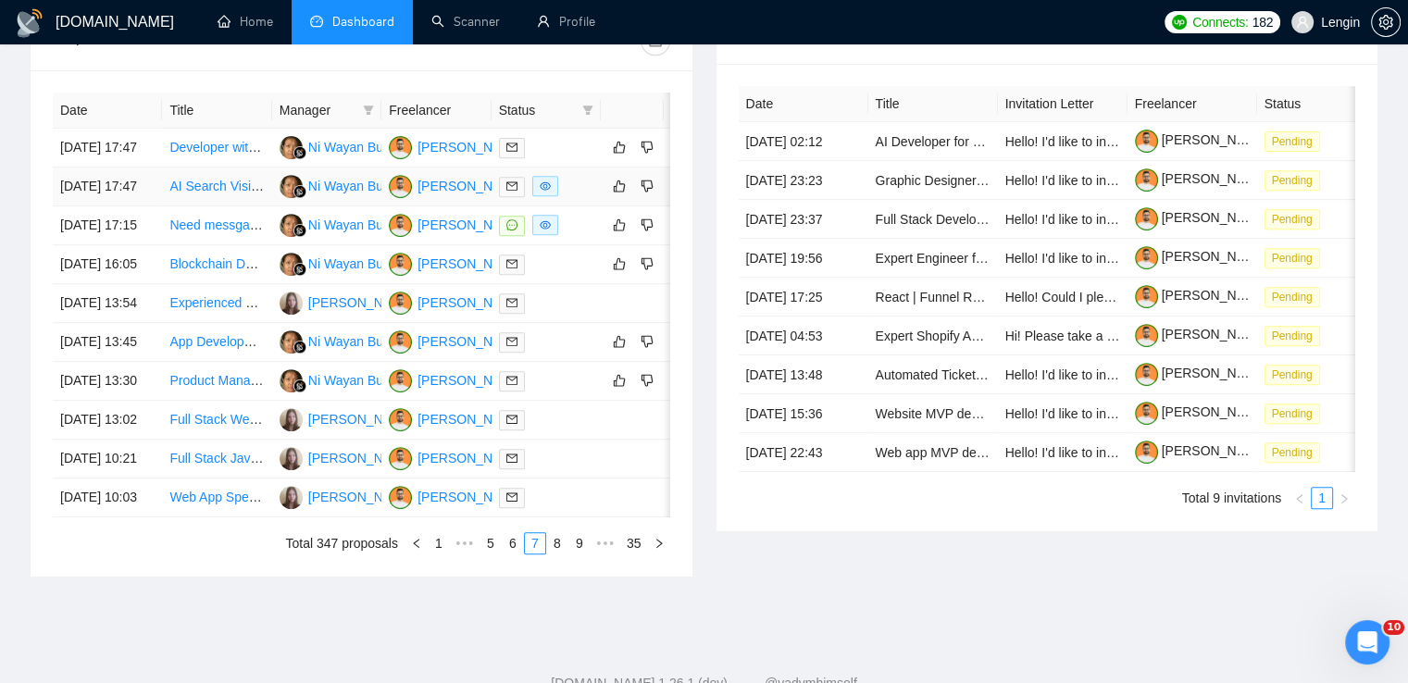
click at [207, 206] on td "AI Search Visibility SAAS" at bounding box center [216, 187] width 109 height 39
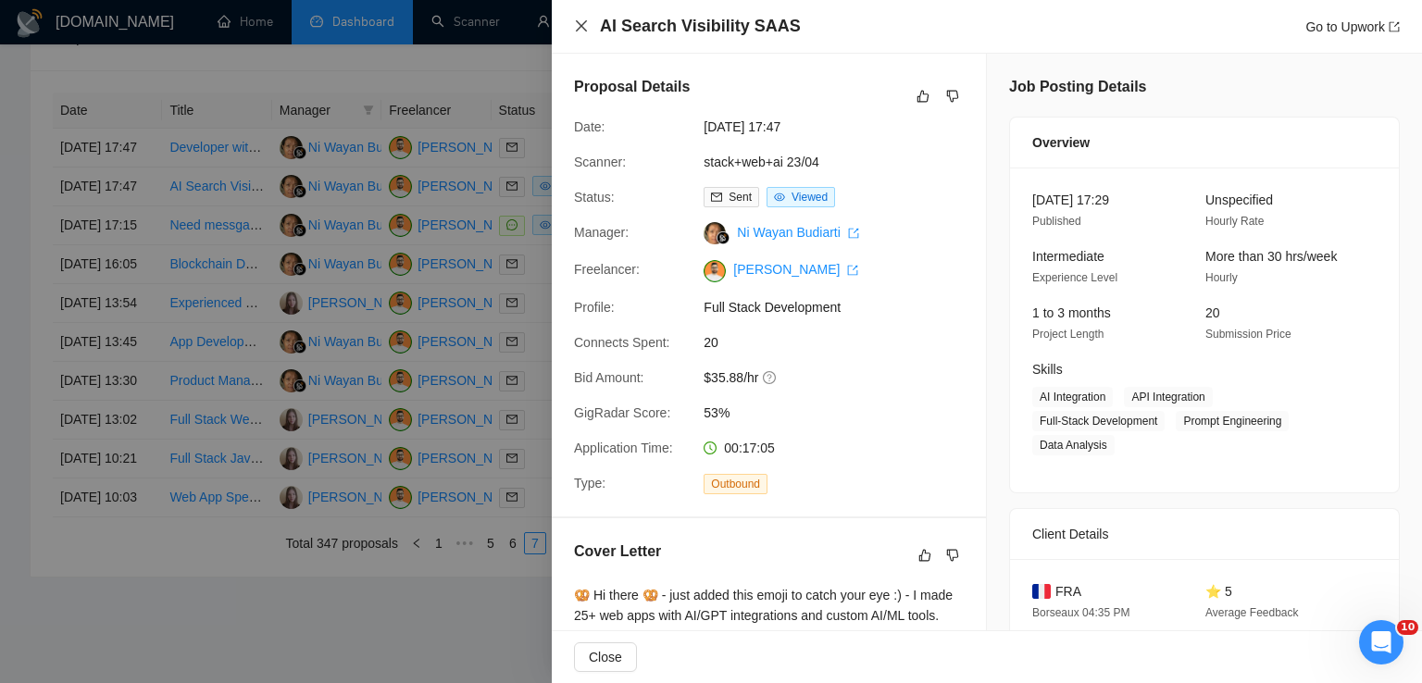
click at [585, 23] on icon "close" at bounding box center [581, 25] width 11 height 11
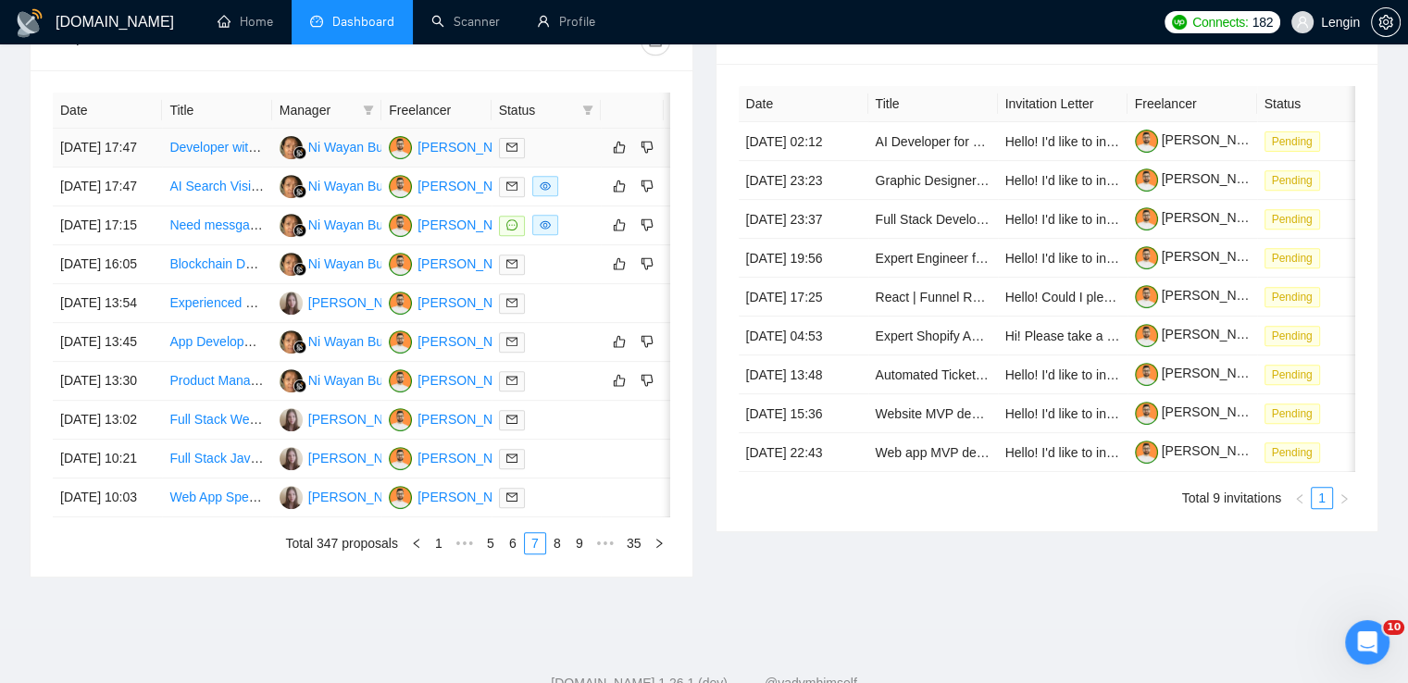
click at [256, 168] on td "Developer with Athenahealth API Experience Needed" at bounding box center [216, 148] width 109 height 39
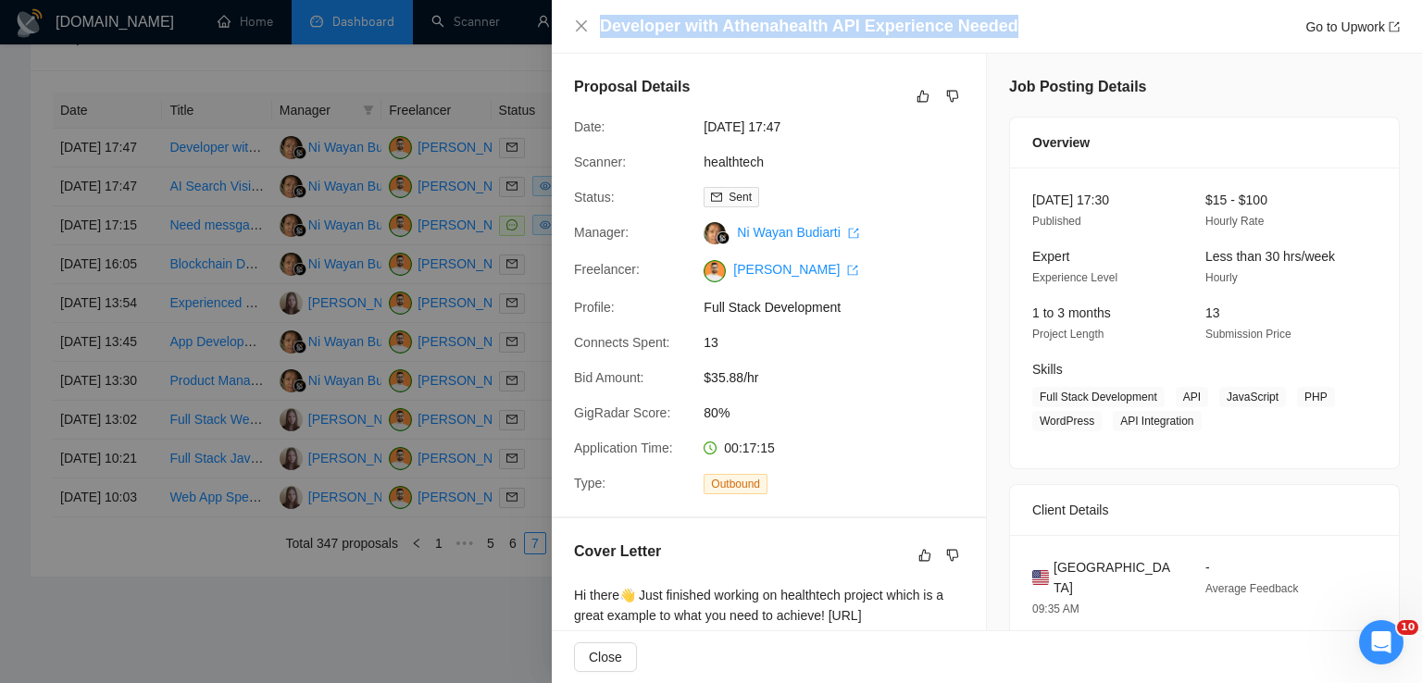
drag, startPoint x: 1021, startPoint y: 25, endPoint x: 596, endPoint y: 22, distance: 425.0
click at [596, 22] on div "Developer with Athenahealth API Experience Needed Go to Upwork" at bounding box center [987, 26] width 826 height 23
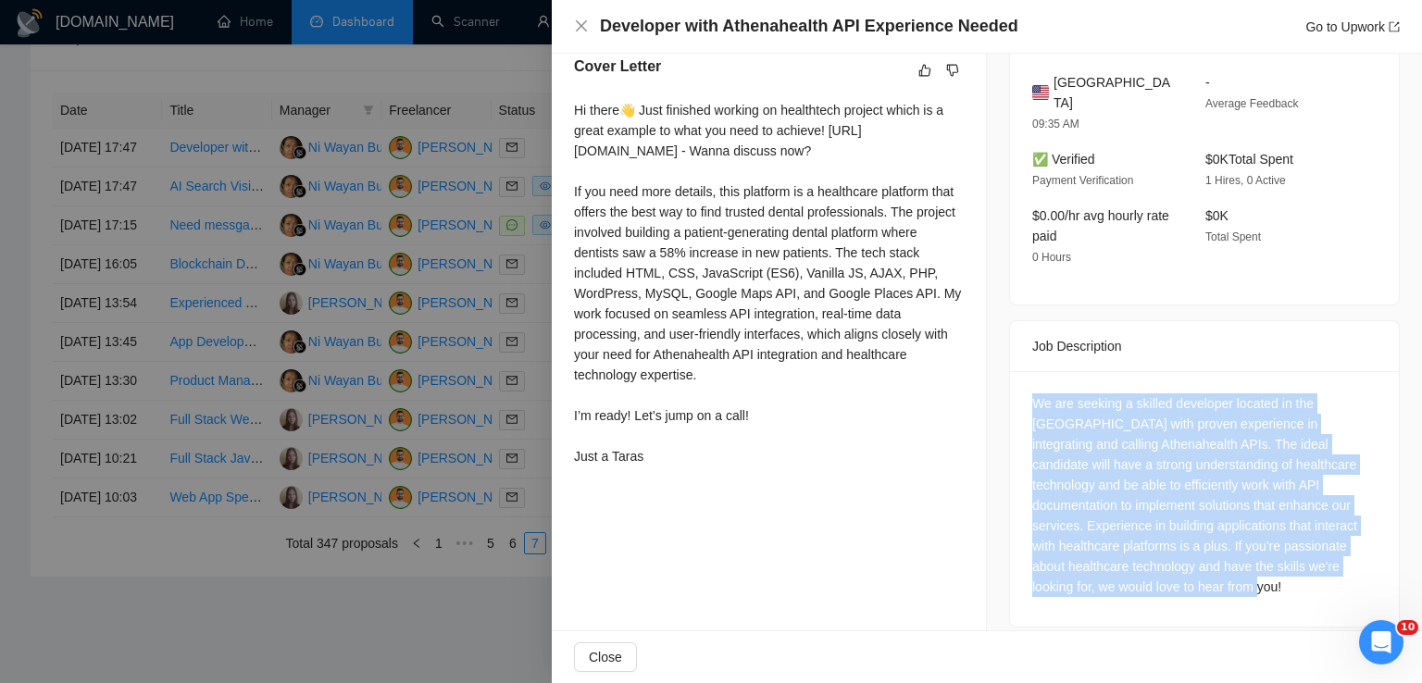
drag, startPoint x: 1111, startPoint y: 581, endPoint x: 1025, endPoint y: 381, distance: 218.6
click at [1025, 381] on div "We are seeking a skilled developer located in the [GEOGRAPHIC_DATA] with proven…" at bounding box center [1204, 499] width 389 height 256
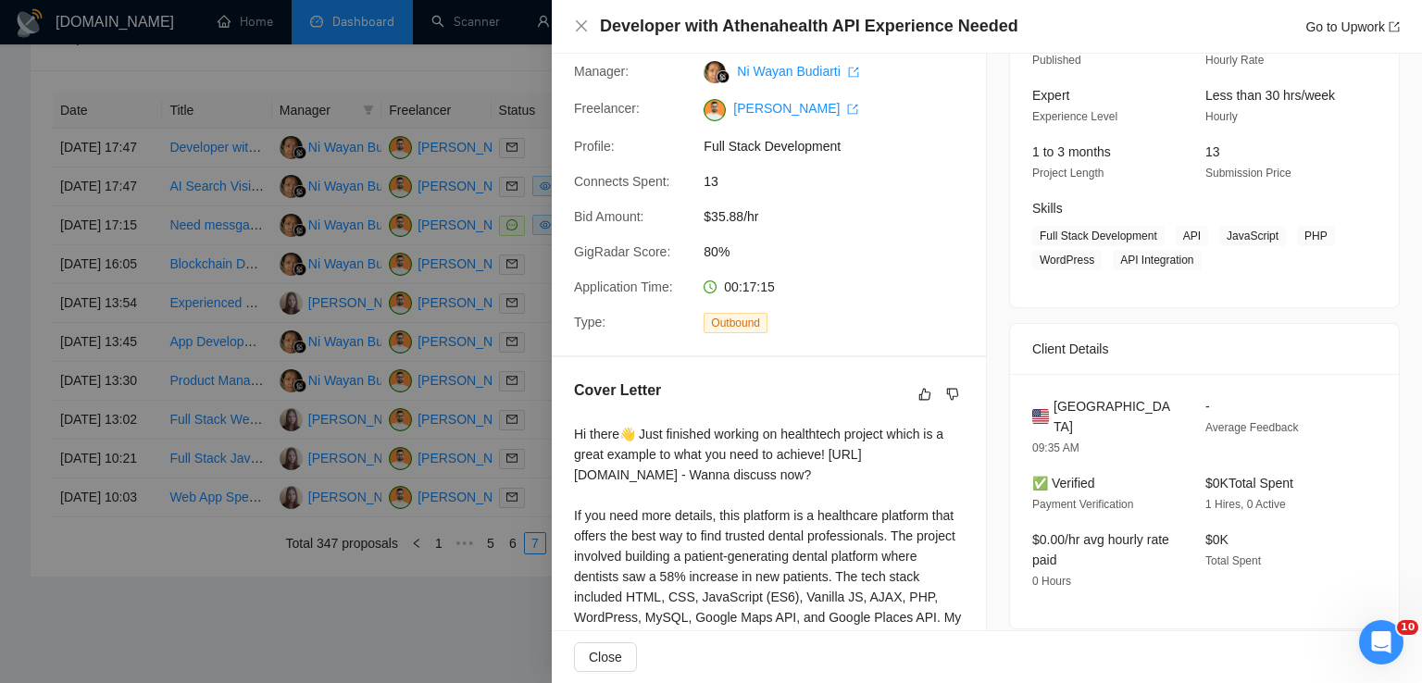
scroll to position [159, 0]
drag, startPoint x: 1171, startPoint y: 234, endPoint x: 1189, endPoint y: 272, distance: 41.8
click at [1189, 272] on div "[DATE] 17:30 Published $15 - $100 Hourly Rate Expert Experience Level Less than…" at bounding box center [1204, 158] width 389 height 301
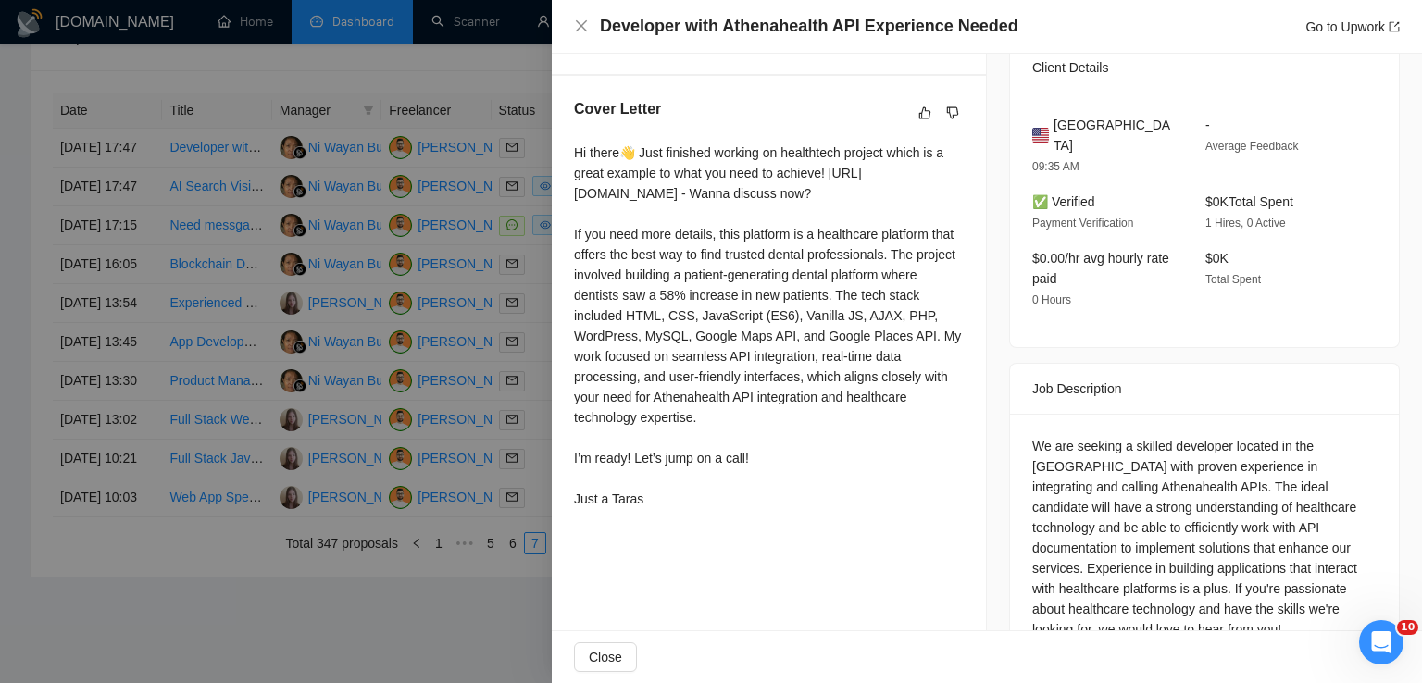
scroll to position [463, 0]
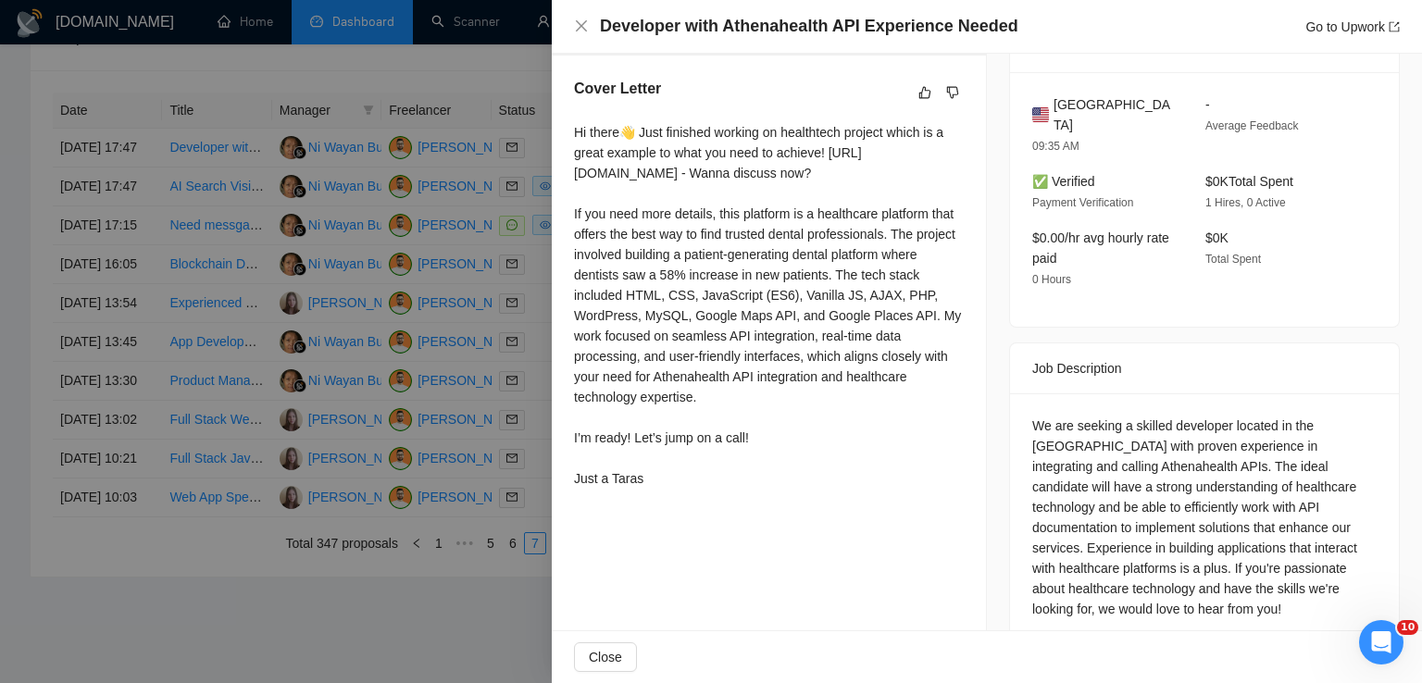
drag, startPoint x: 655, startPoint y: 492, endPoint x: 578, endPoint y: 138, distance: 361.9
click at [578, 138] on div "Hi there👋 Just finished working on healthtech project which is a great example …" at bounding box center [769, 305] width 390 height 367
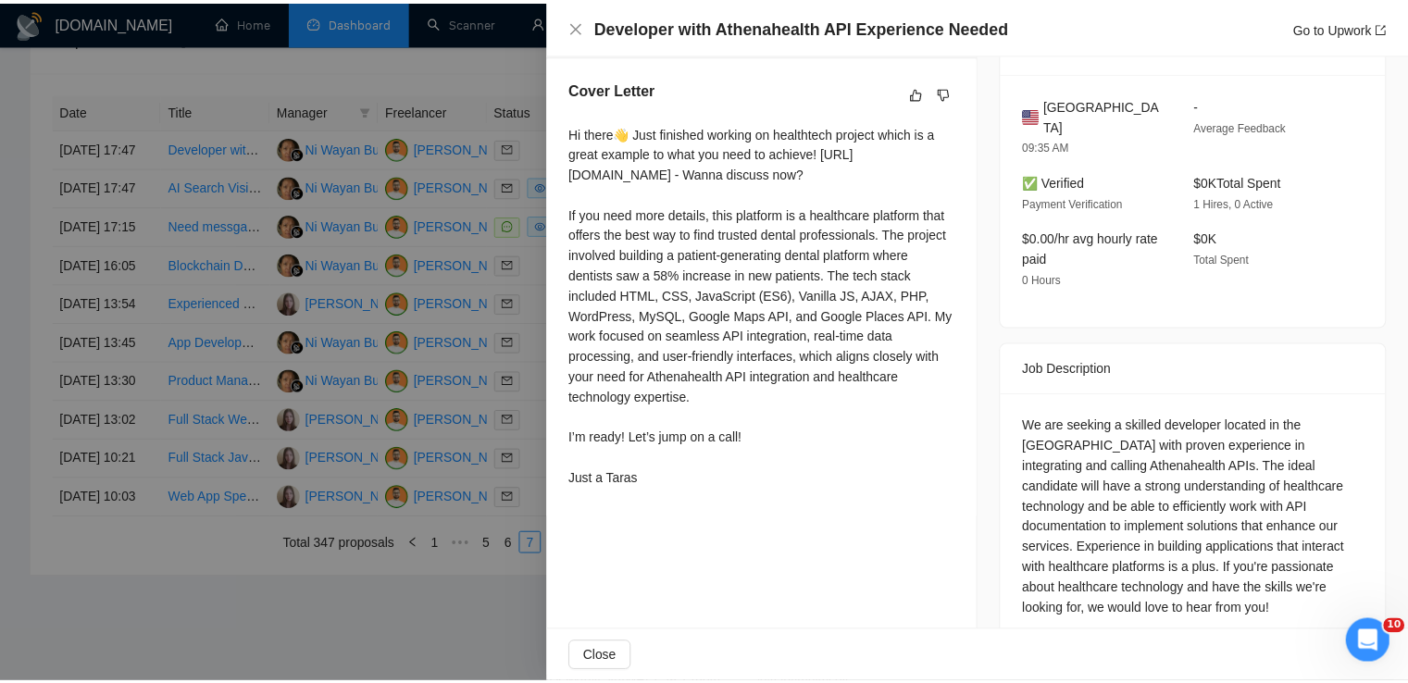
scroll to position [0, 0]
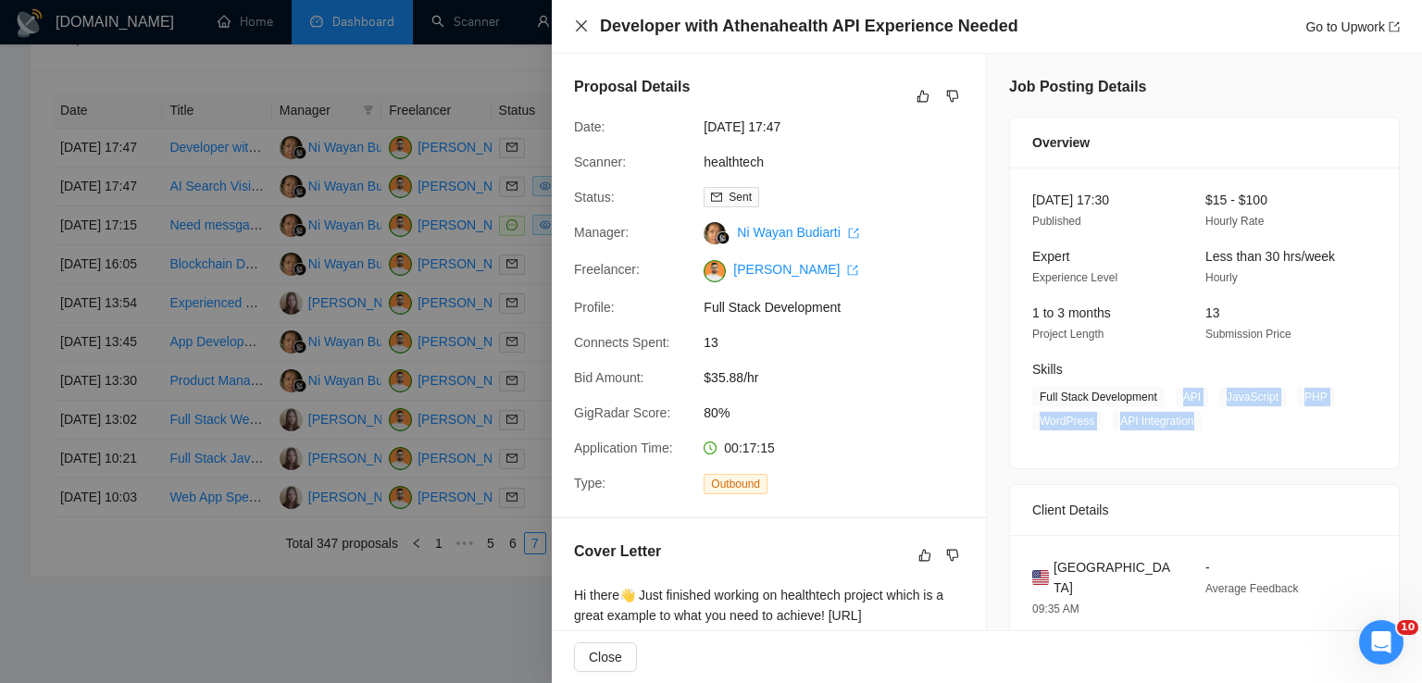
click at [579, 26] on icon "close" at bounding box center [581, 26] width 15 height 15
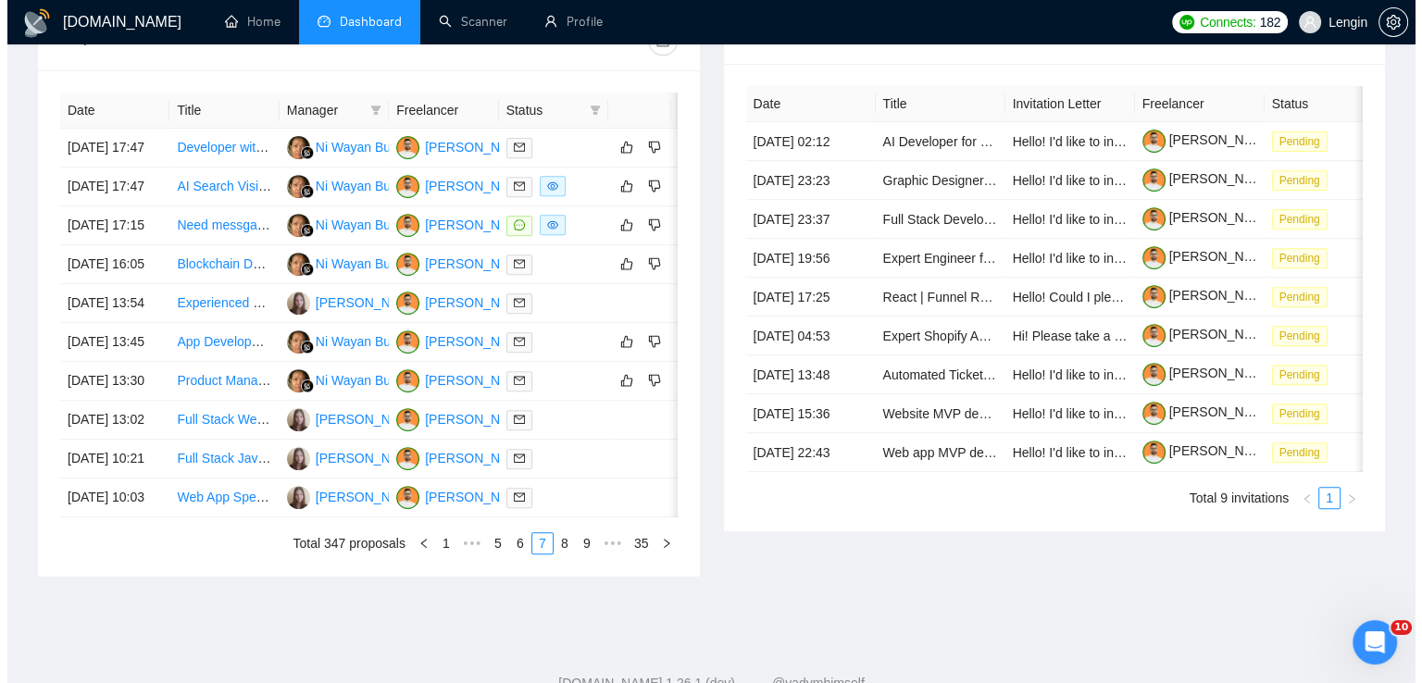
scroll to position [970, 0]
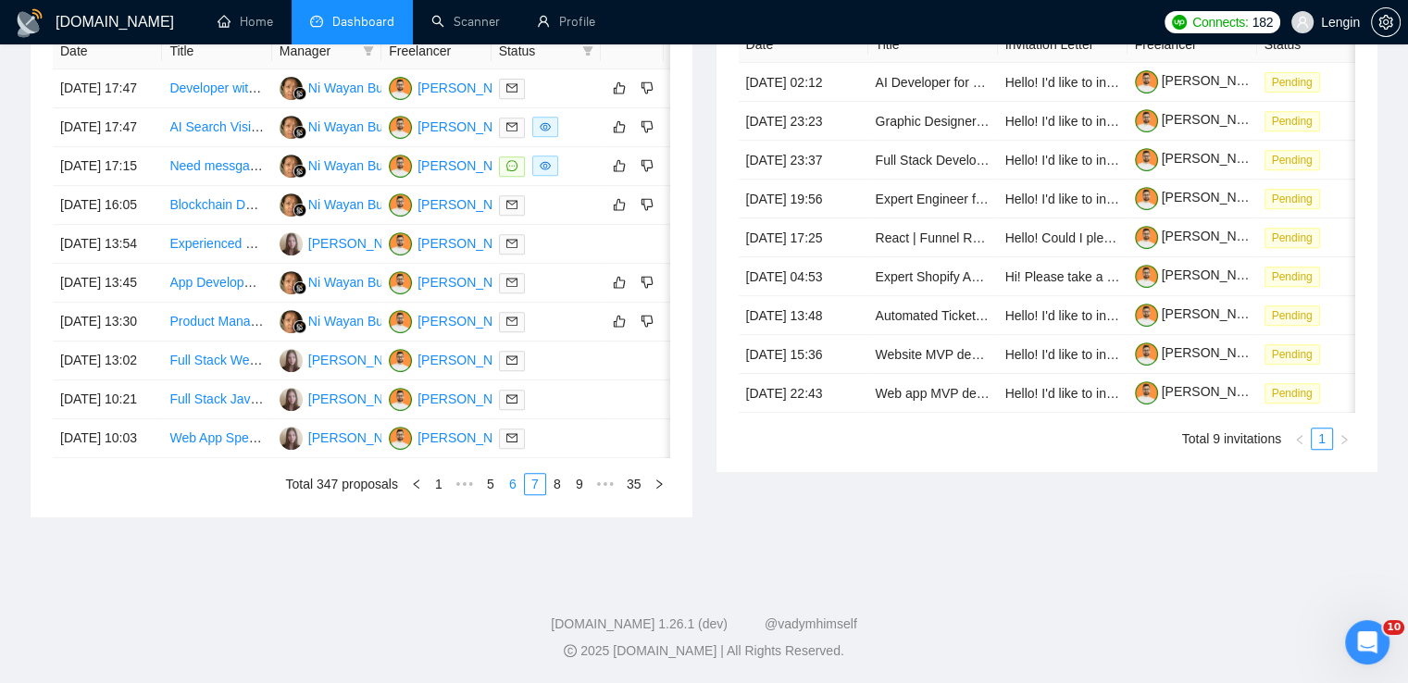
click at [507, 493] on li "6" at bounding box center [513, 484] width 22 height 22
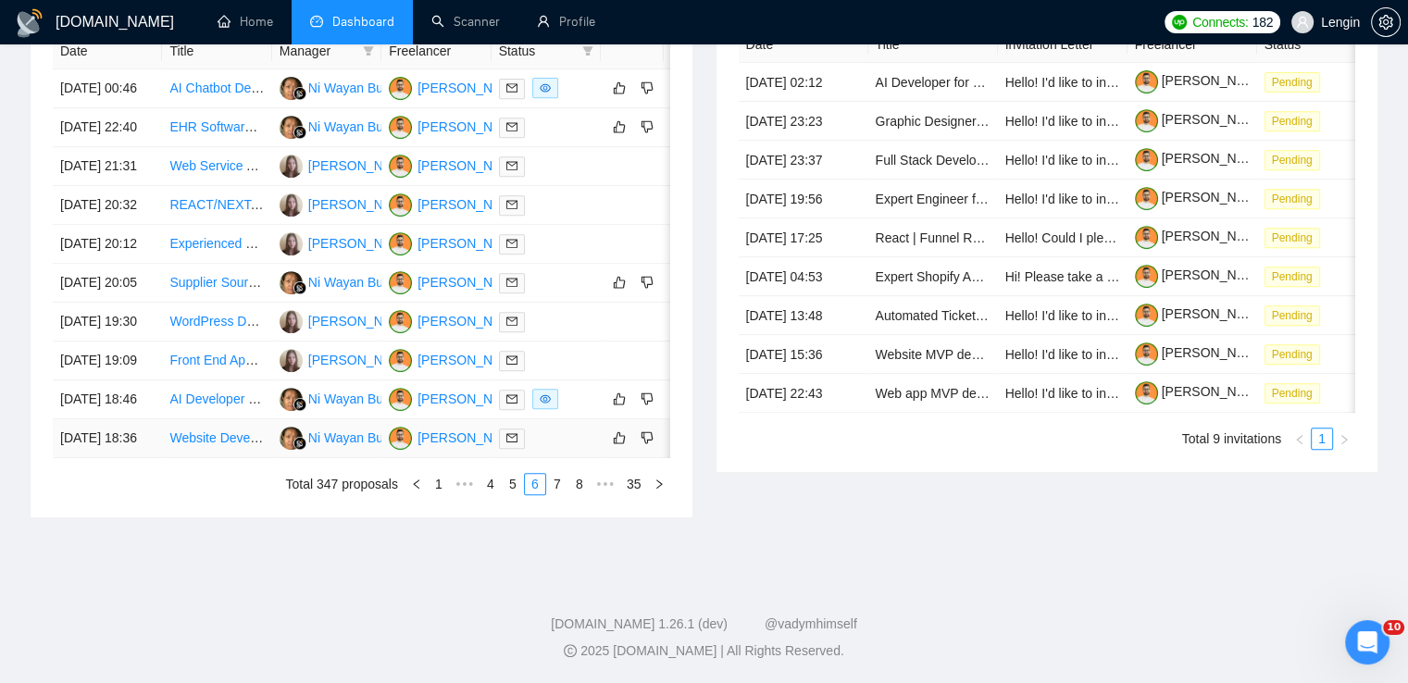
click at [236, 431] on td "Website Development for Car Pick-a-Part Service" at bounding box center [216, 438] width 109 height 39
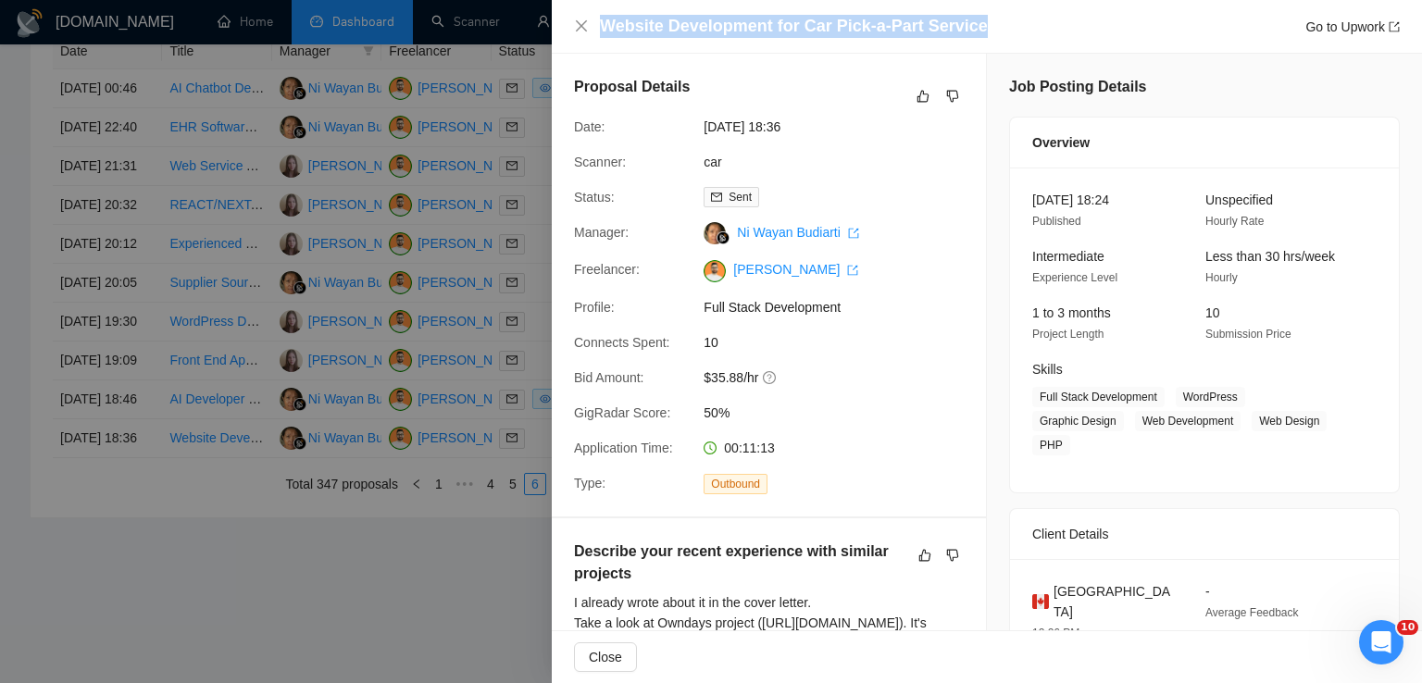
drag, startPoint x: 980, startPoint y: 31, endPoint x: 607, endPoint y: 31, distance: 372.2
click at [607, 31] on div "Website Development for Car Pick-a-Part Service Go to Upwork" at bounding box center [1000, 26] width 800 height 23
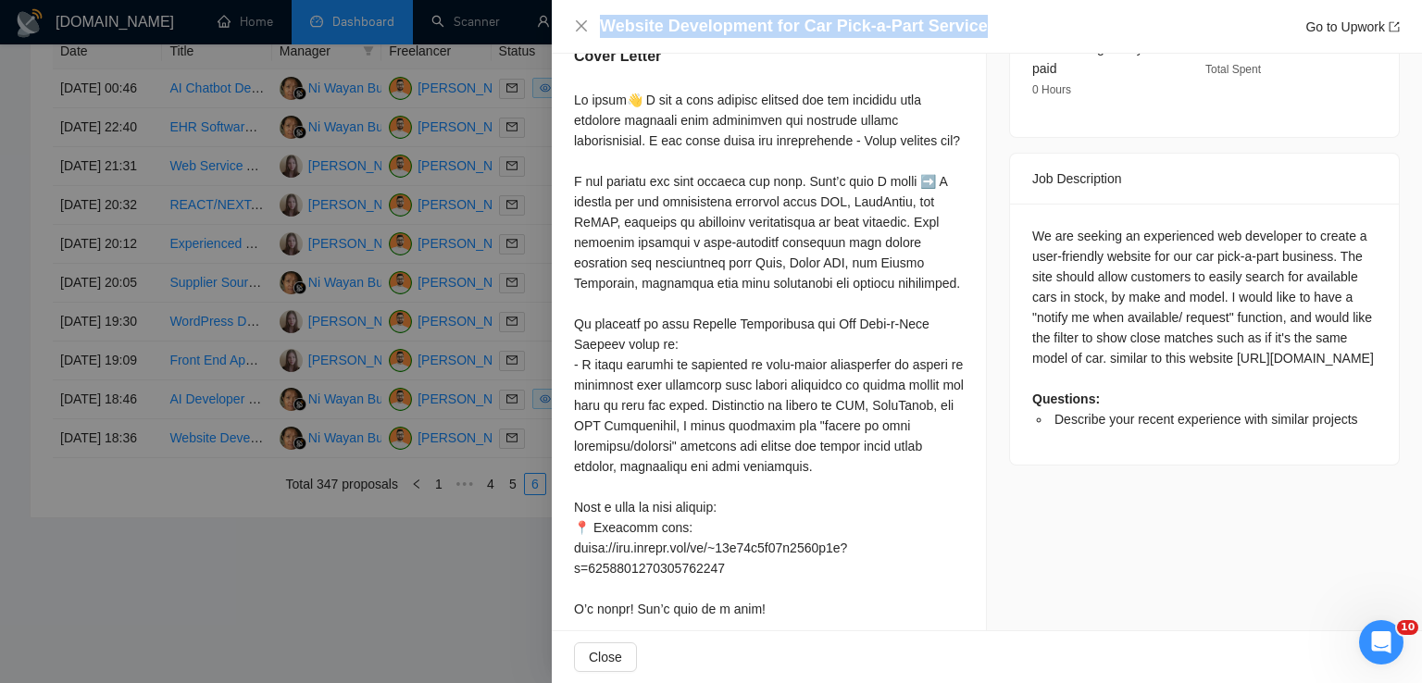
scroll to position [676, 0]
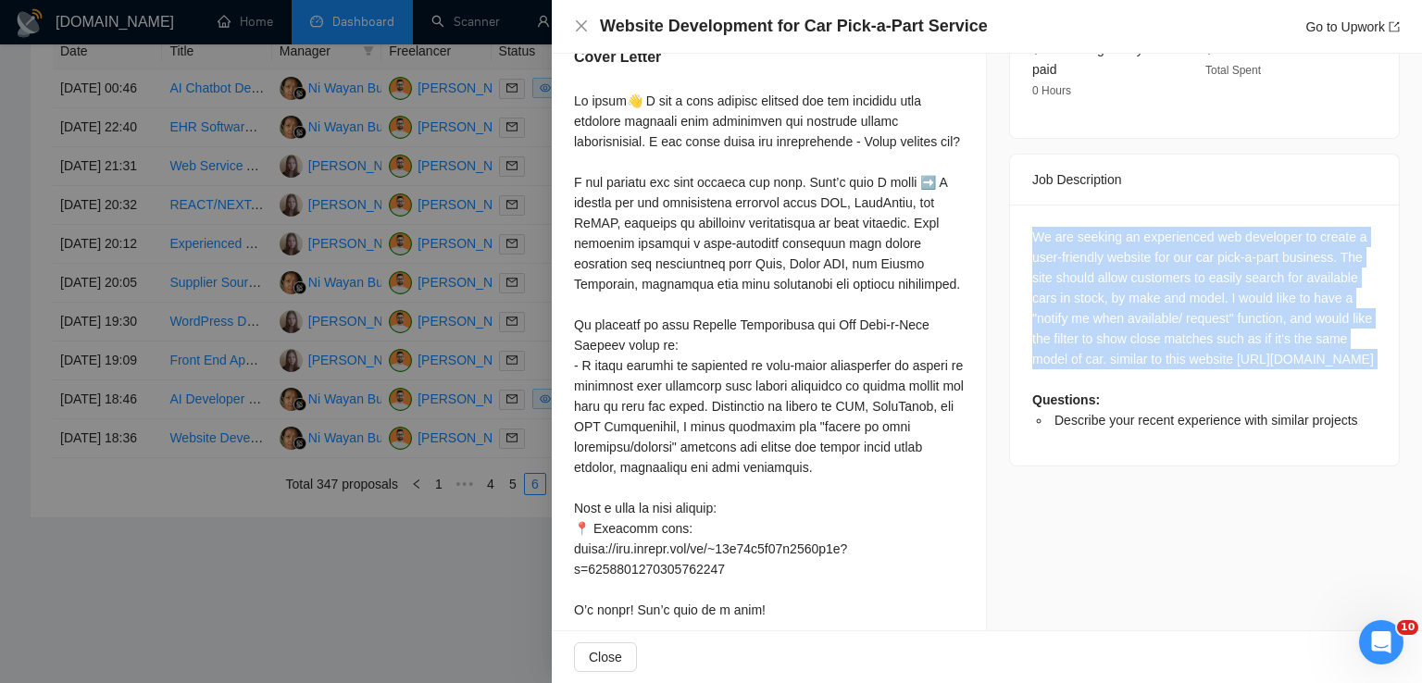
drag, startPoint x: 1023, startPoint y: 189, endPoint x: 1340, endPoint y: 337, distance: 349.6
click at [1340, 337] on div "We are seeking an experienced web developer to create a user-friendly website f…" at bounding box center [1204, 335] width 389 height 261
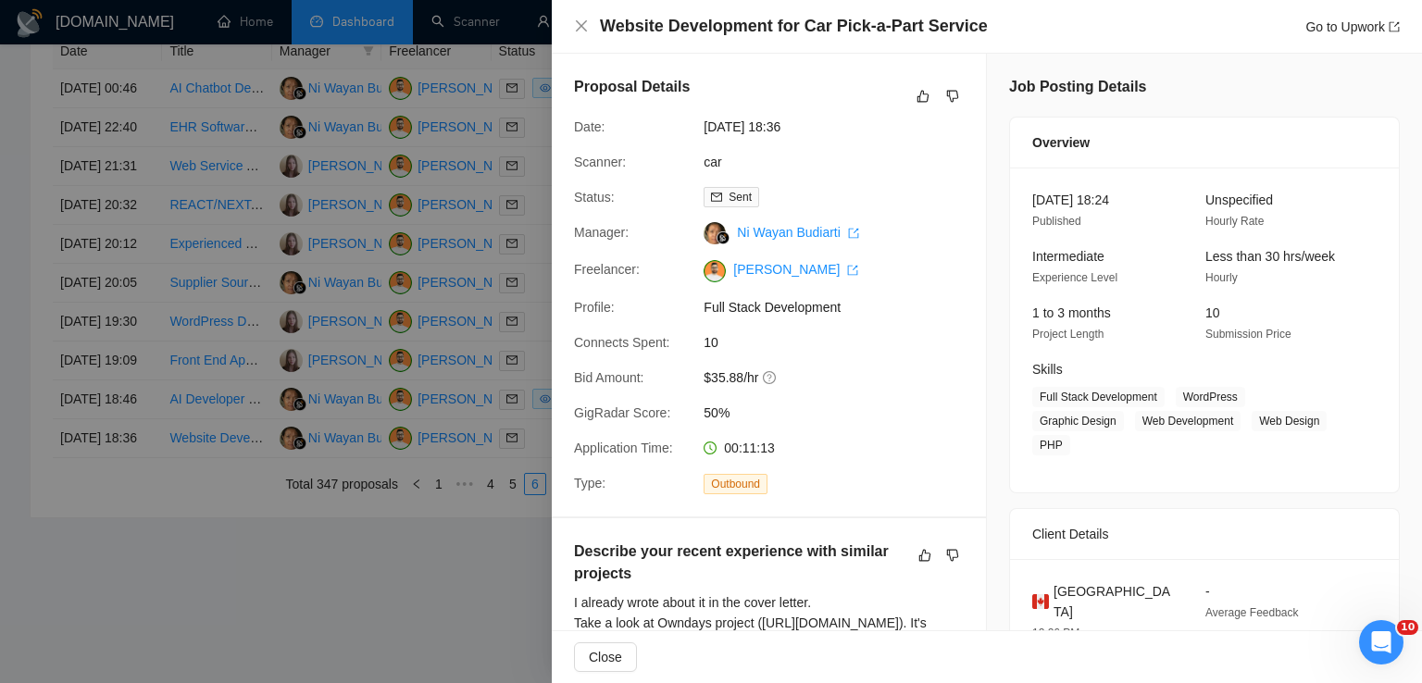
scroll to position [261, 0]
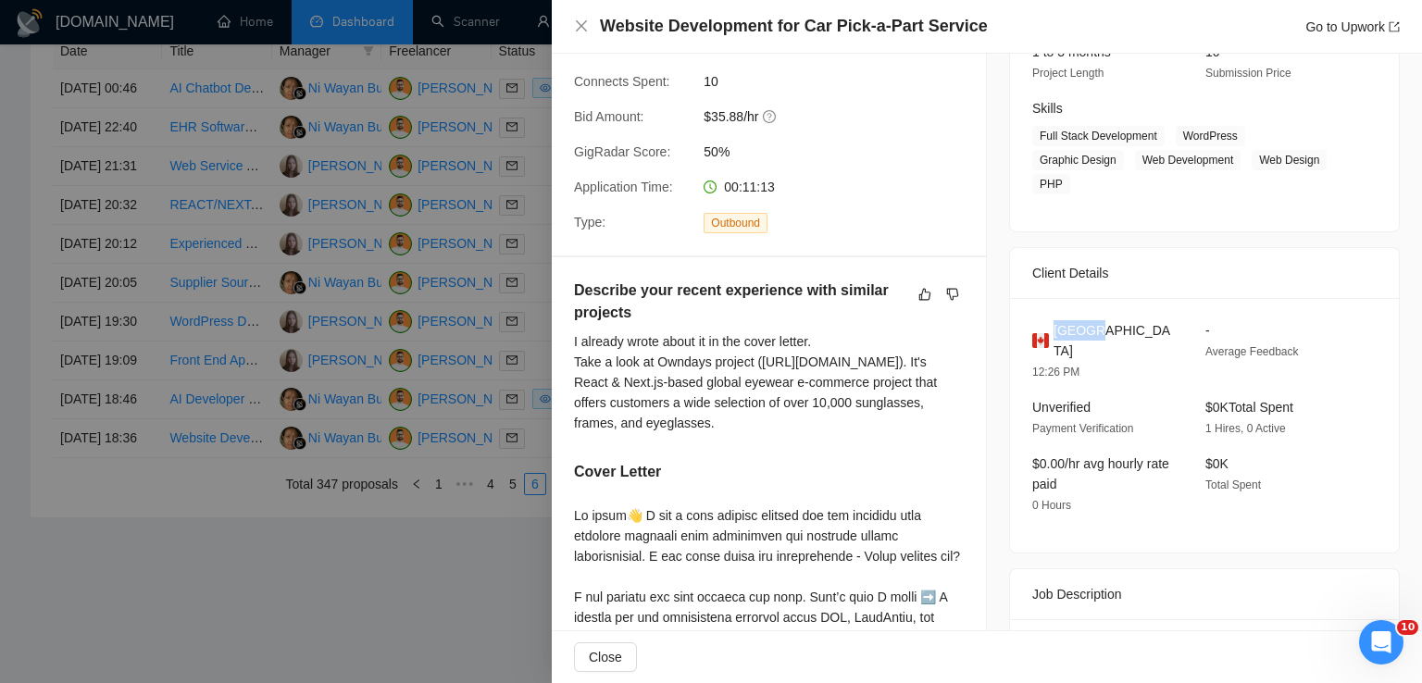
drag, startPoint x: 1098, startPoint y: 310, endPoint x: 1046, endPoint y: 308, distance: 51.9
click at [1046, 320] on div "[GEOGRAPHIC_DATA]" at bounding box center [1104, 340] width 144 height 41
drag, startPoint x: 1171, startPoint y: 130, endPoint x: 1275, endPoint y: 169, distance: 111.1
click at [1275, 169] on span "Full Stack Development WordPress Graphic Design Web Development Web Design PHP" at bounding box center [1190, 160] width 317 height 69
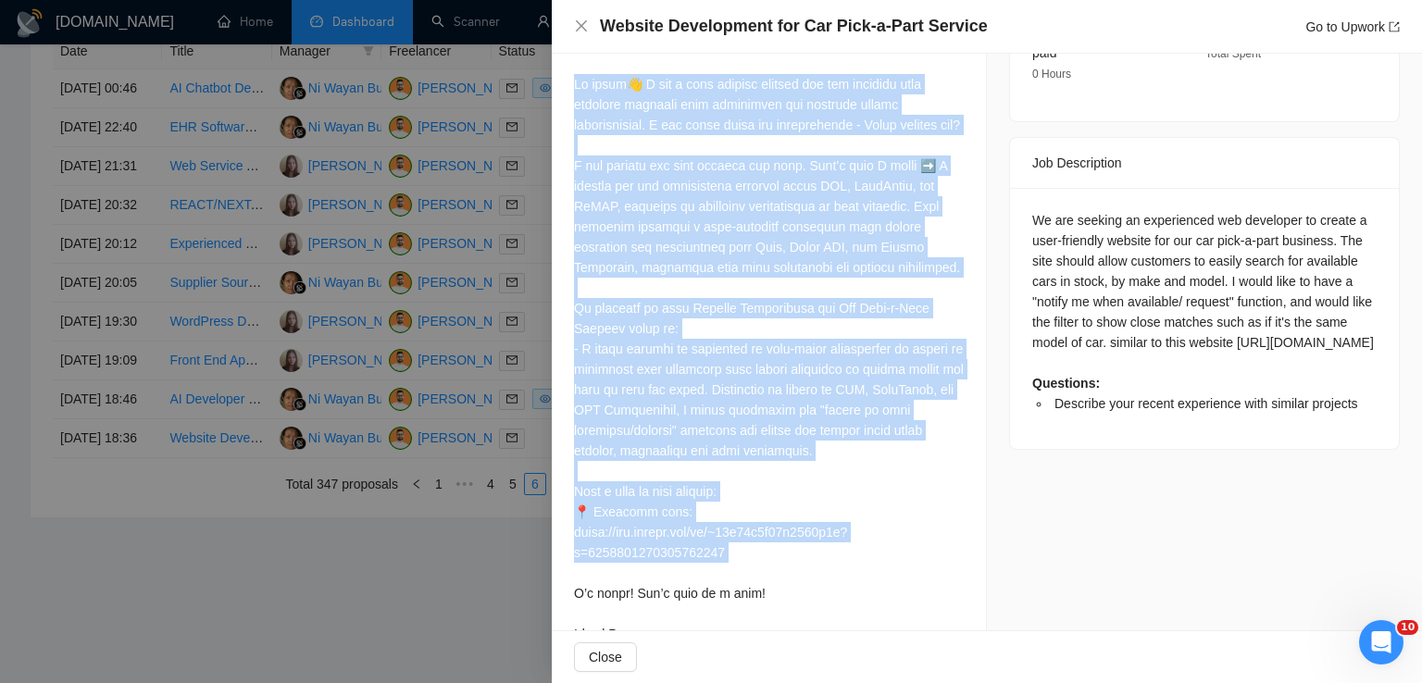
scroll to position [778, 0]
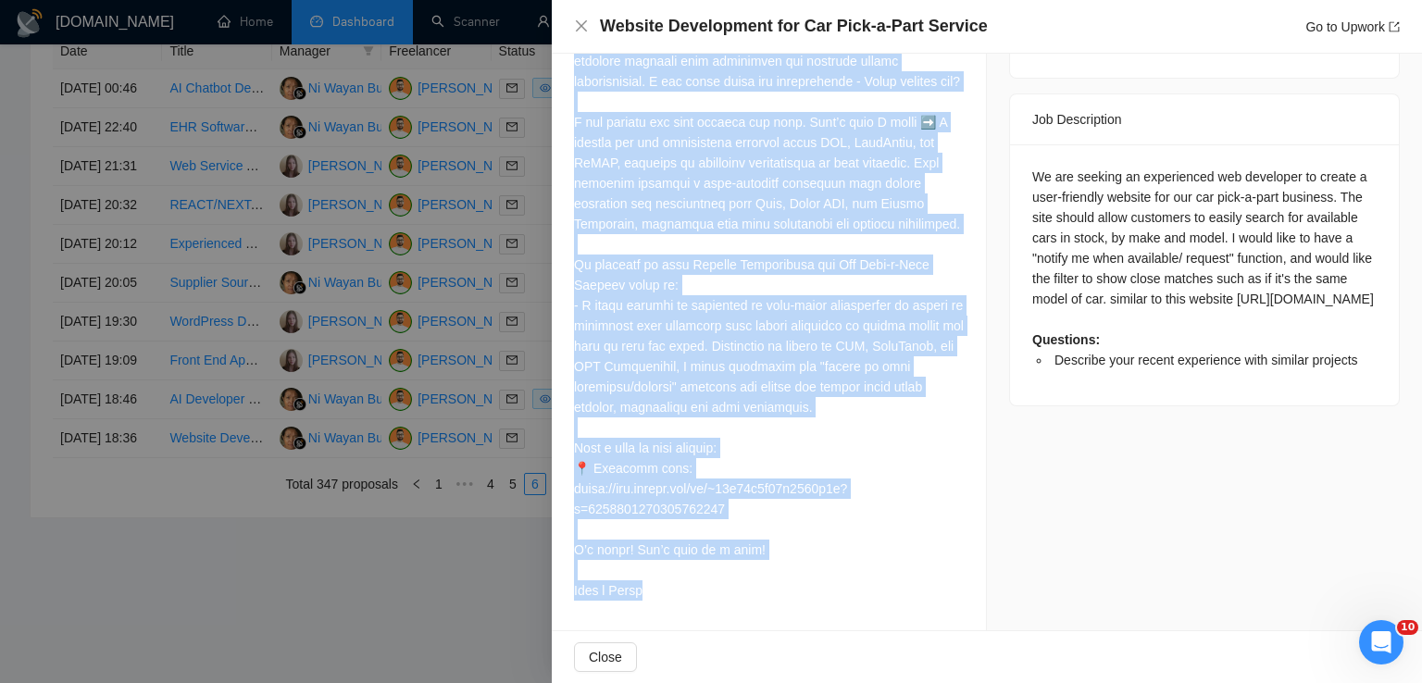
drag, startPoint x: 570, startPoint y: 101, endPoint x: 678, endPoint y: 593, distance: 503.2
click at [678, 593] on div "Describe your recent experience with similar projects I already wrote about it …" at bounding box center [769, 206] width 434 height 848
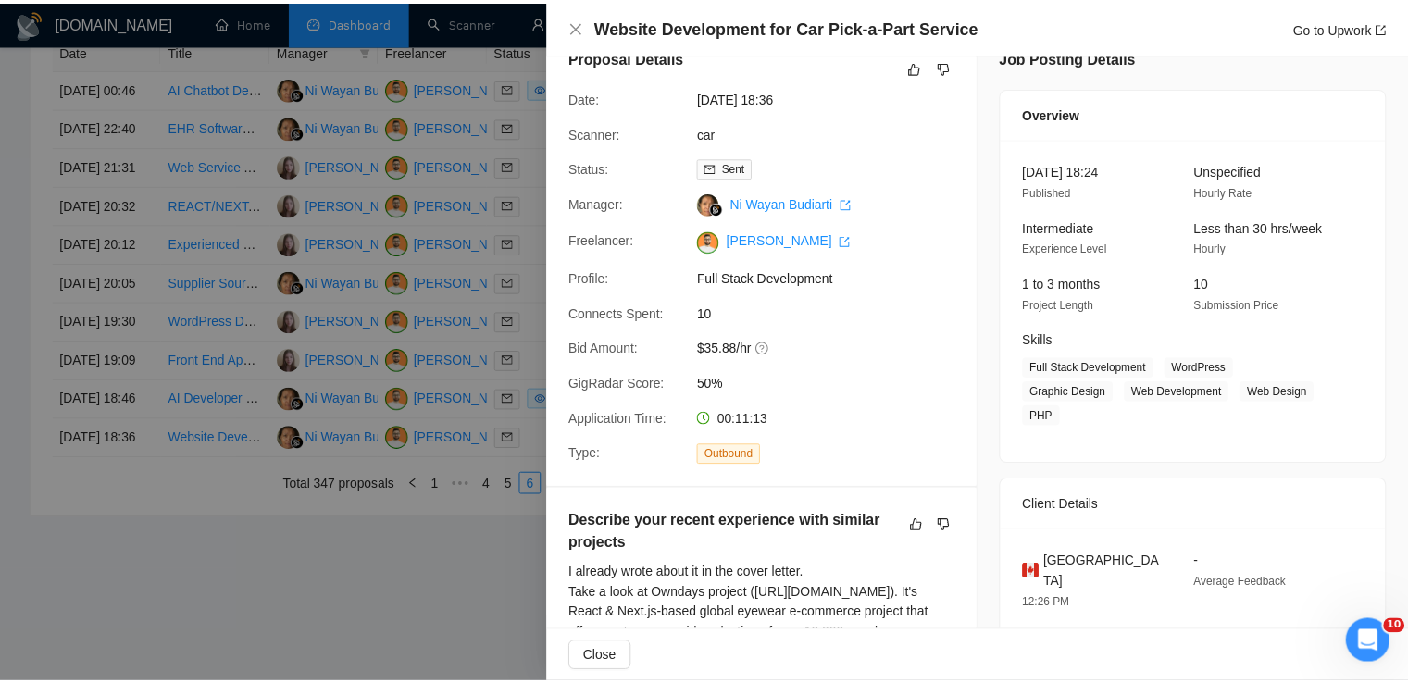
scroll to position [0, 0]
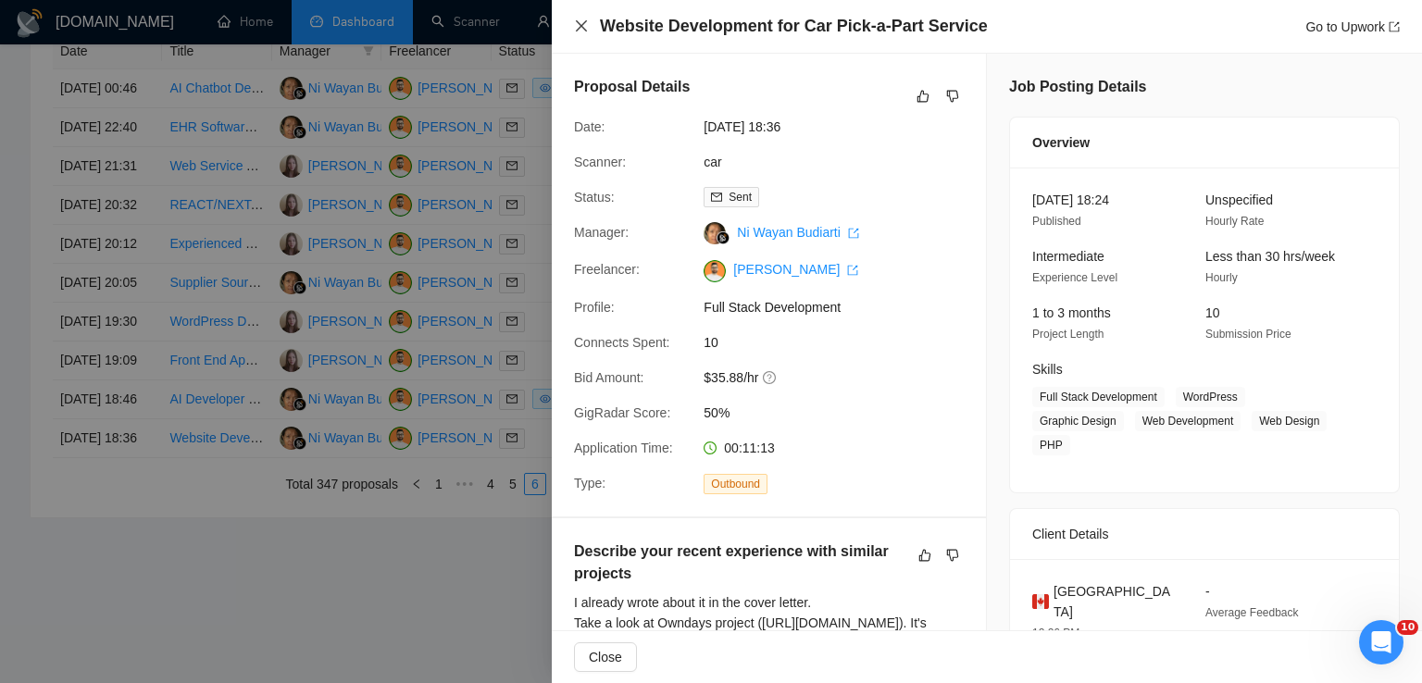
click at [585, 32] on icon "close" at bounding box center [581, 26] width 15 height 15
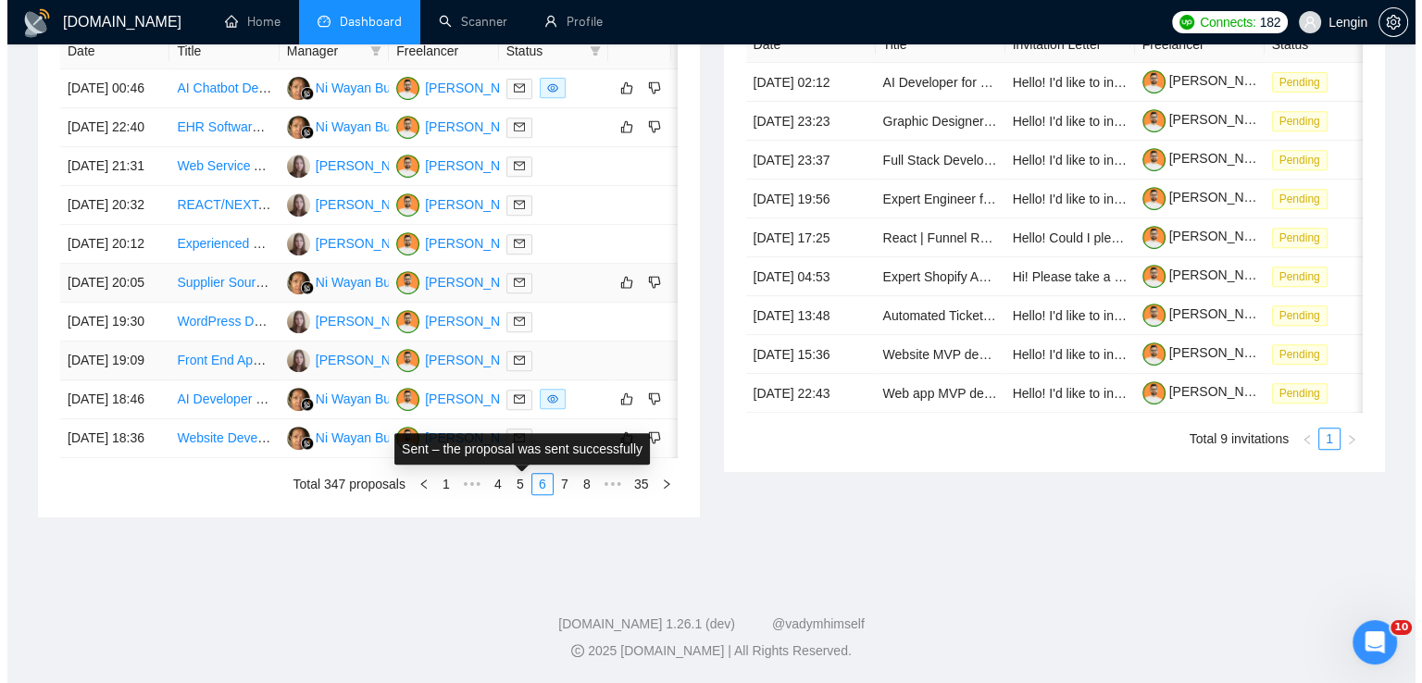
scroll to position [856, 0]
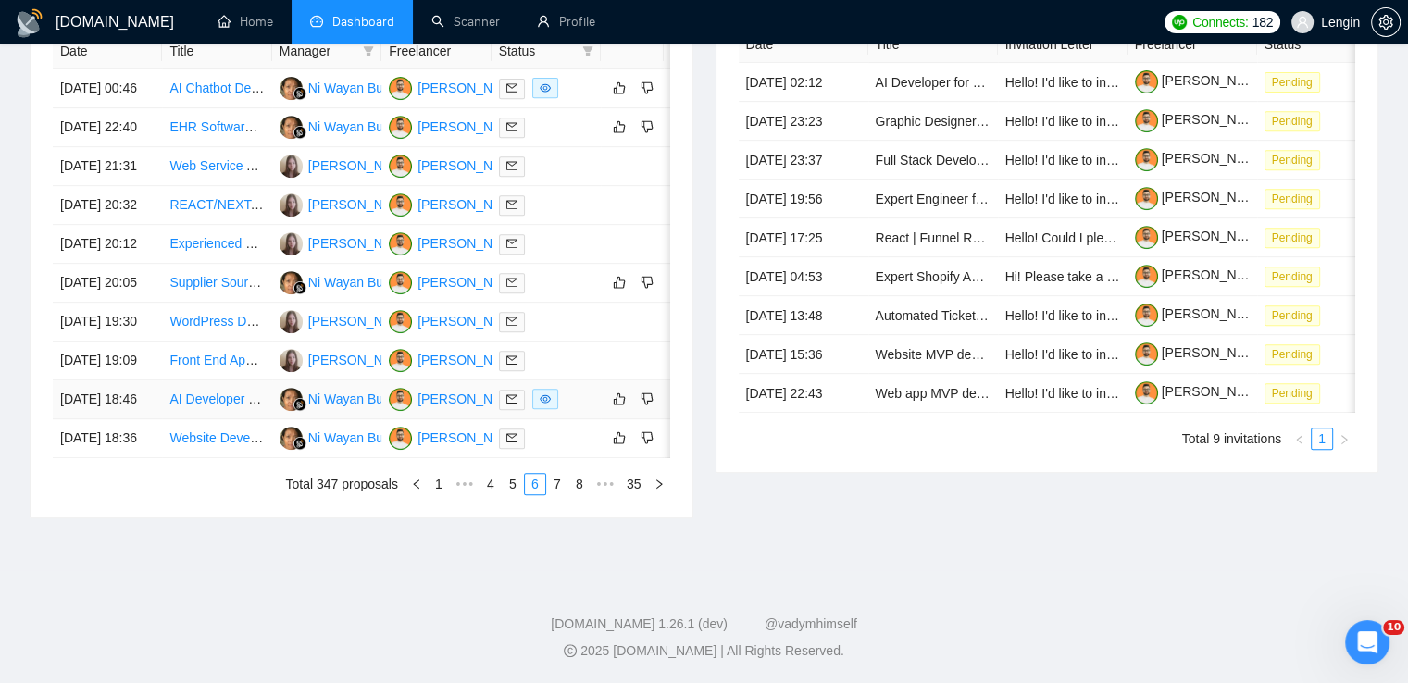
click at [259, 419] on td "AI Developer for MVP of Jericho Platform" at bounding box center [216, 400] width 109 height 39
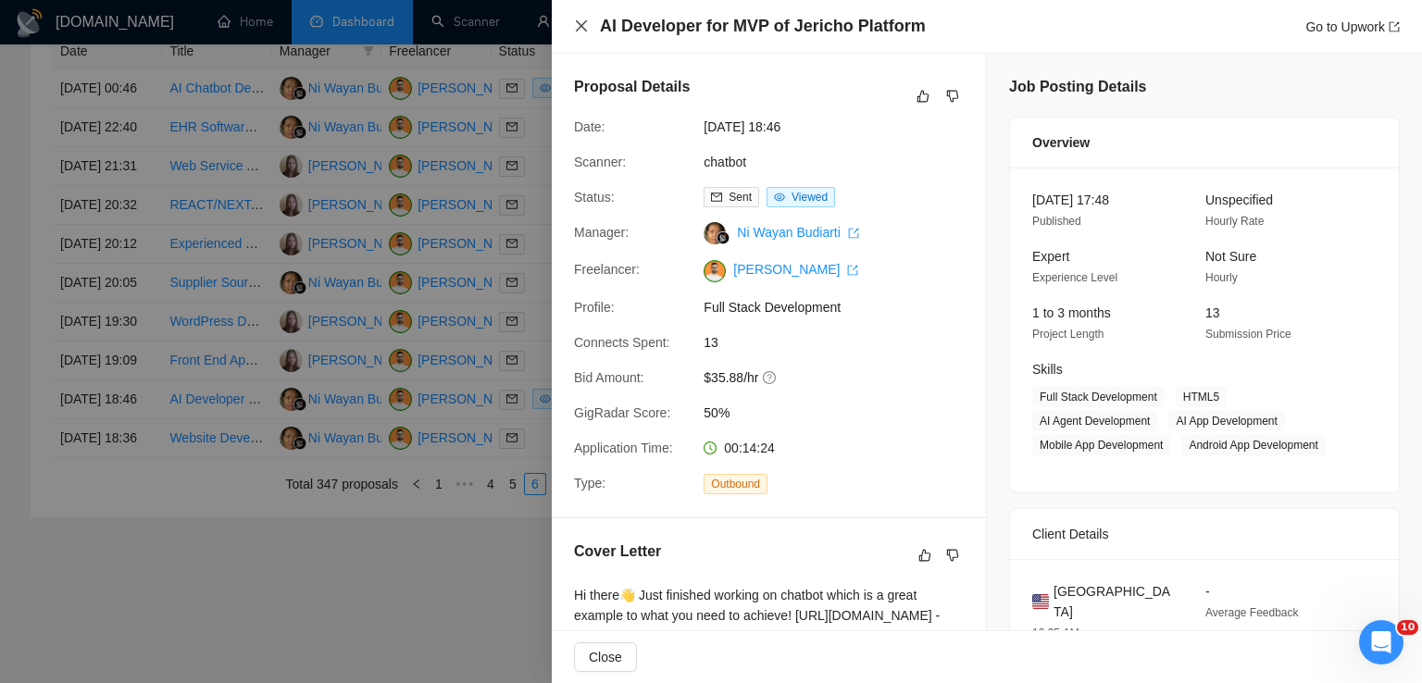
click at [581, 28] on icon "close" at bounding box center [581, 26] width 15 height 15
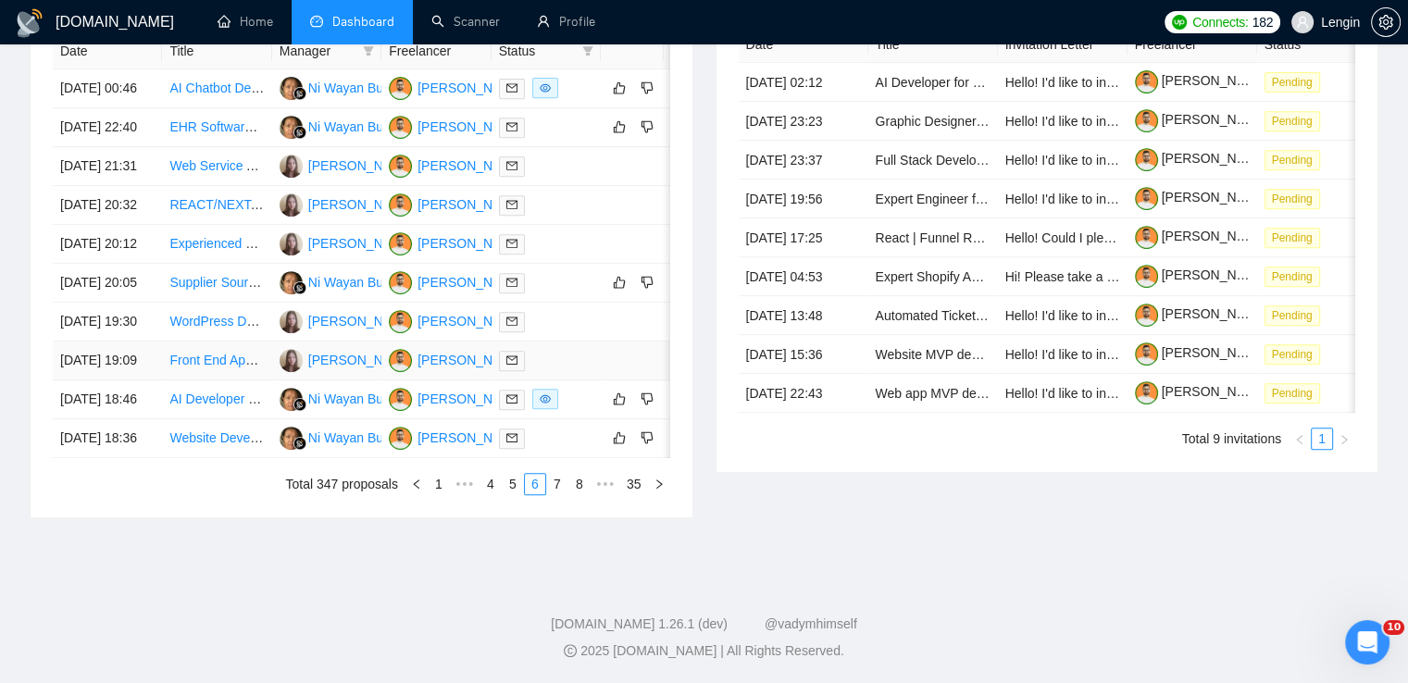
click at [222, 381] on td "Front End App Developer for Wordpress Plugin" at bounding box center [216, 361] width 109 height 39
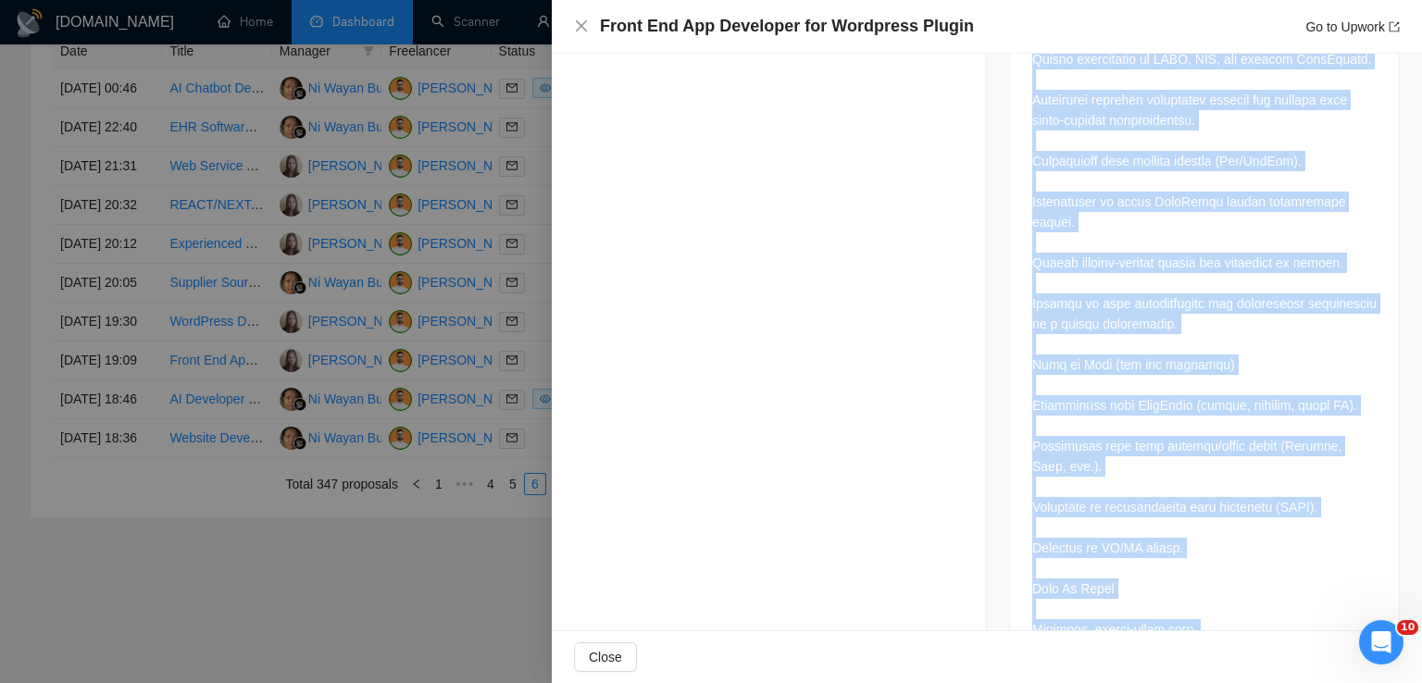
scroll to position [1768, 0]
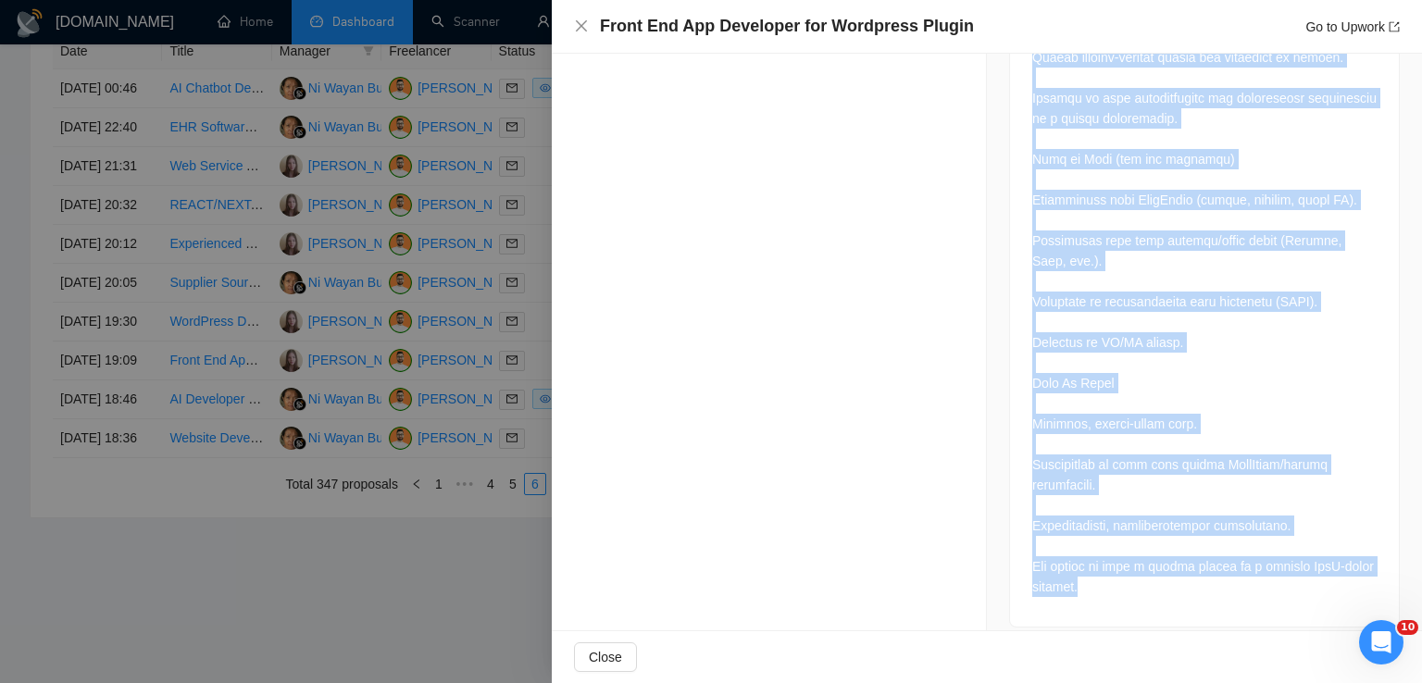
drag, startPoint x: 1024, startPoint y: 181, endPoint x: 1188, endPoint y: 568, distance: 420.3
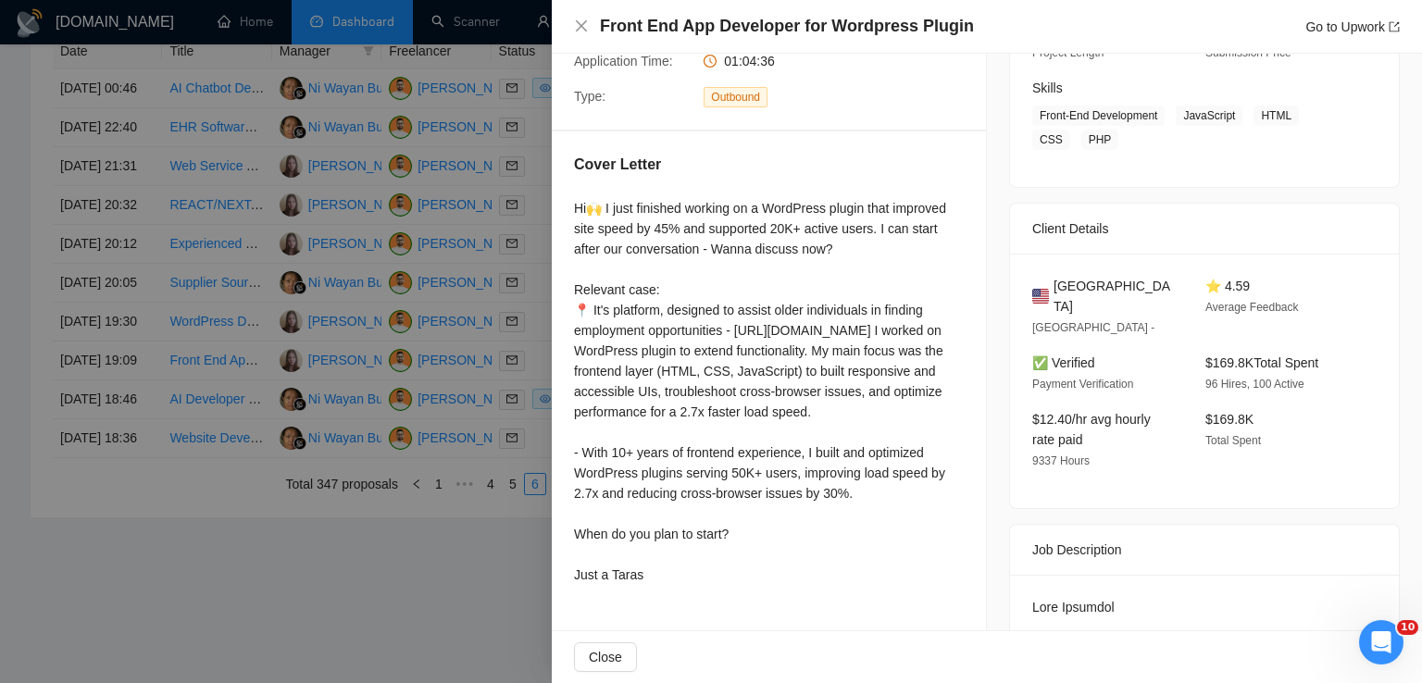
scroll to position [240, 0]
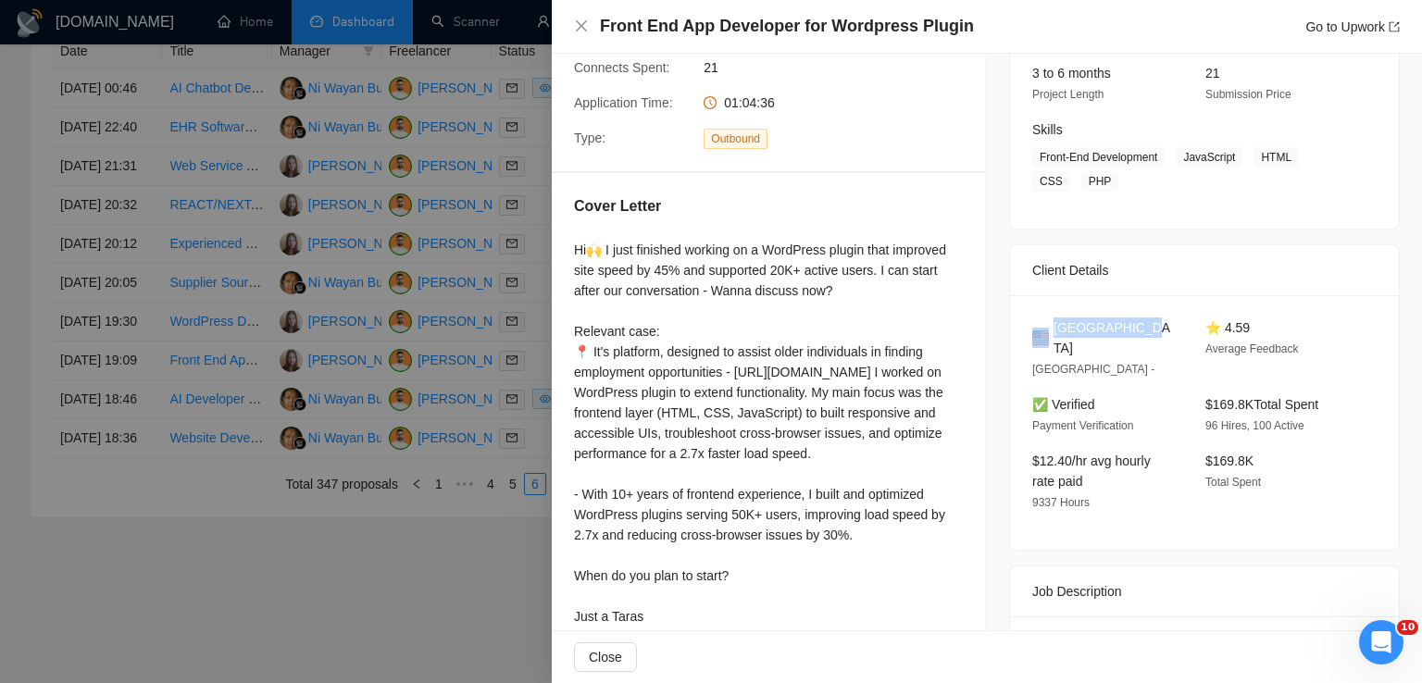
drag, startPoint x: 1143, startPoint y: 328, endPoint x: 1040, endPoint y: 331, distance: 102.8
click at [1040, 331] on div "[GEOGRAPHIC_DATA]" at bounding box center [1104, 338] width 144 height 41
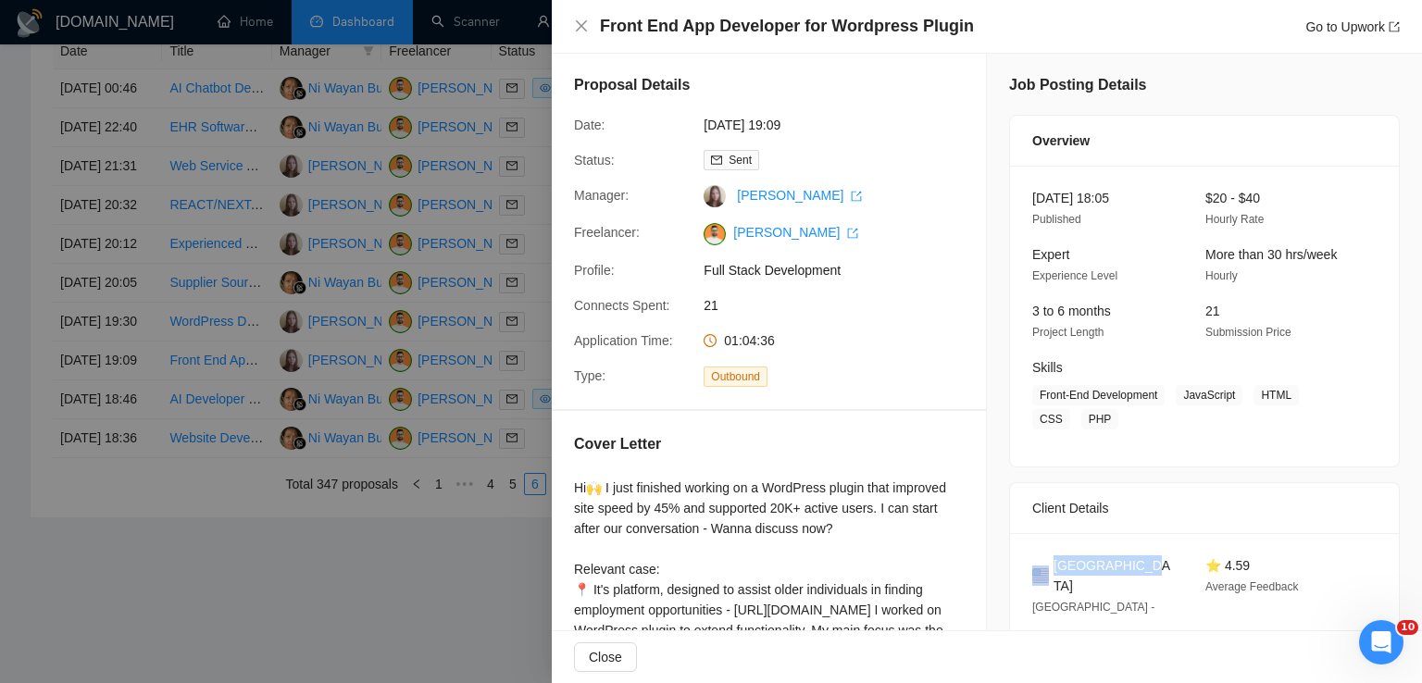
scroll to position [0, 0]
drag, startPoint x: 1174, startPoint y: 397, endPoint x: 1066, endPoint y: 428, distance: 112.6
click at [1066, 428] on span "Front-End Development JavaScript HTML CSS PHP" at bounding box center [1190, 409] width 317 height 44
click at [576, 25] on icon "close" at bounding box center [581, 26] width 15 height 15
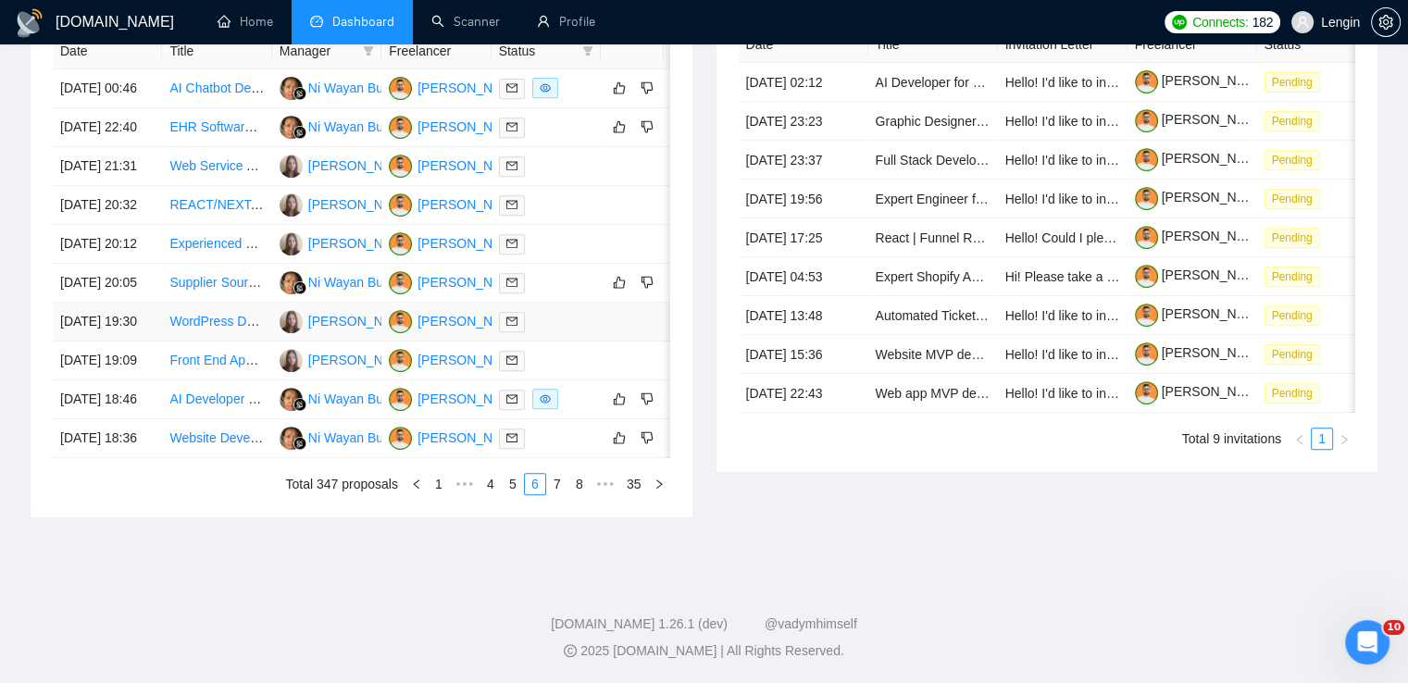
click at [231, 342] on td "WordPress Developer Needed: Custom Data-Driven Content App" at bounding box center [216, 322] width 109 height 39
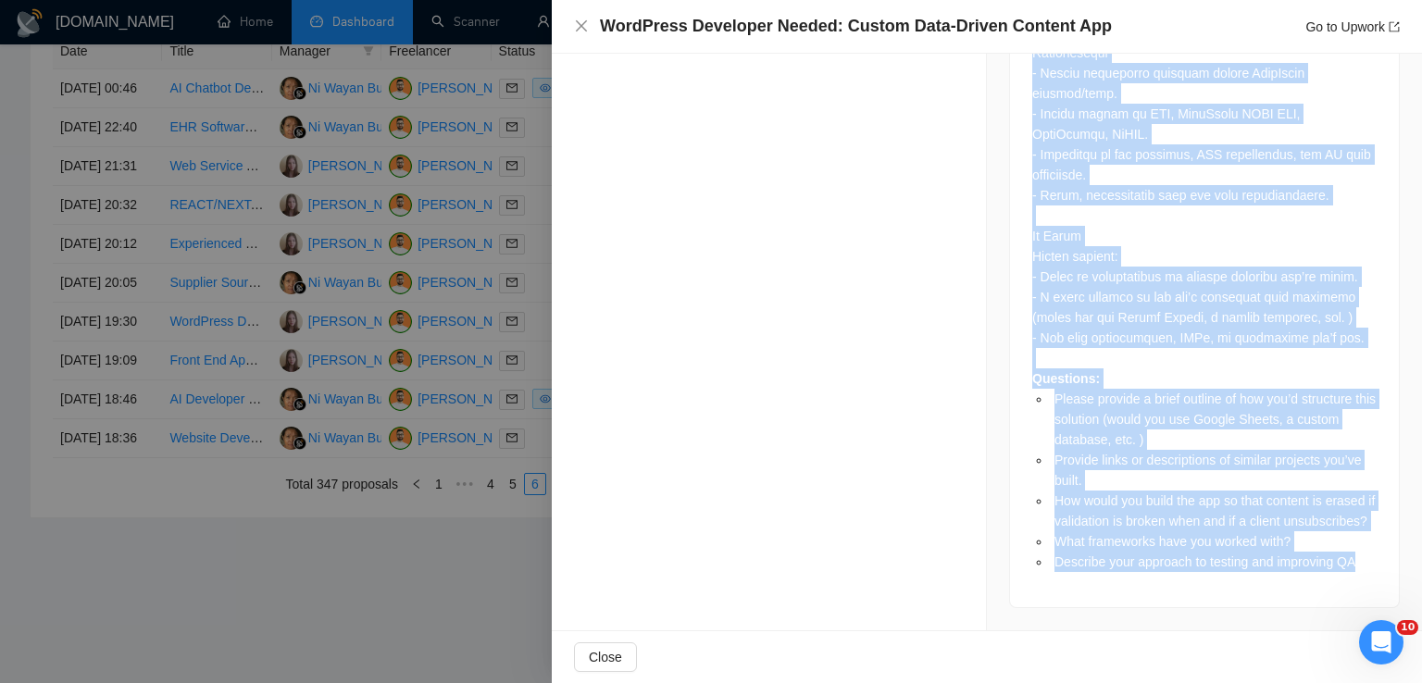
scroll to position [1794, 0]
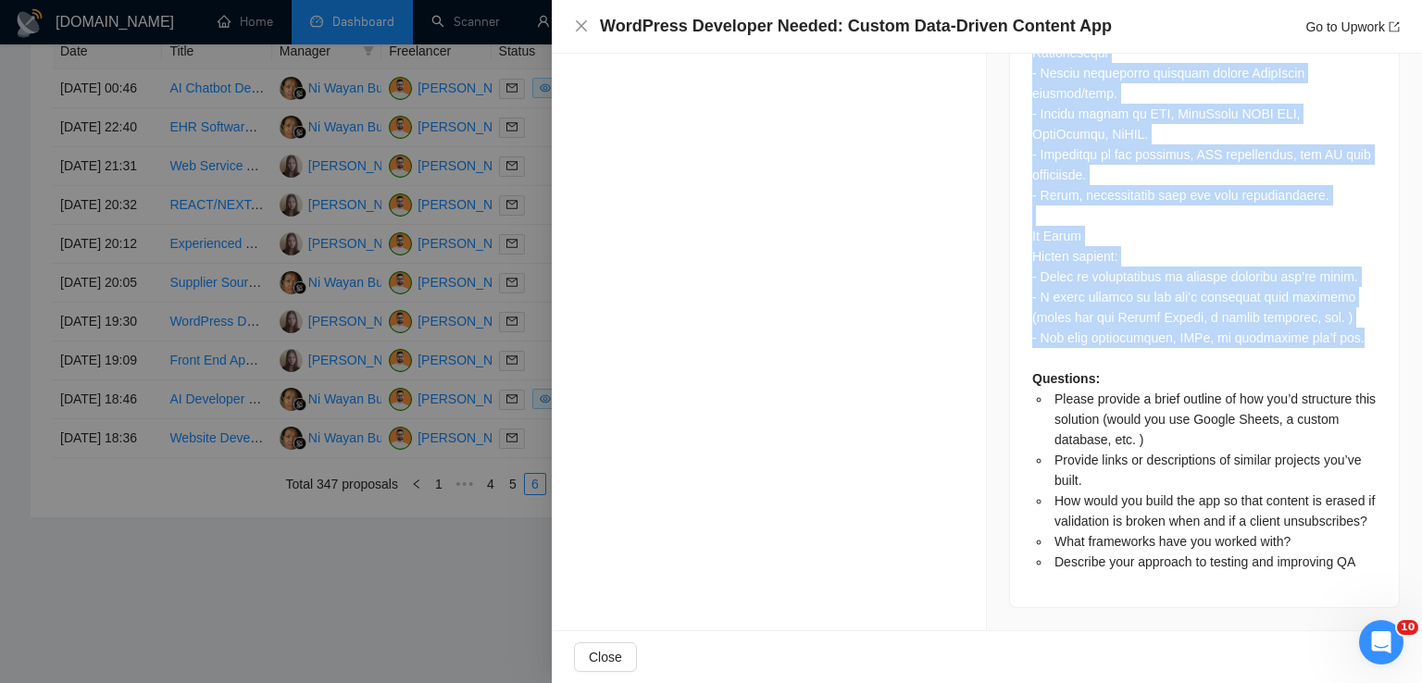
drag, startPoint x: 1024, startPoint y: 169, endPoint x: 1353, endPoint y: 311, distance: 357.9
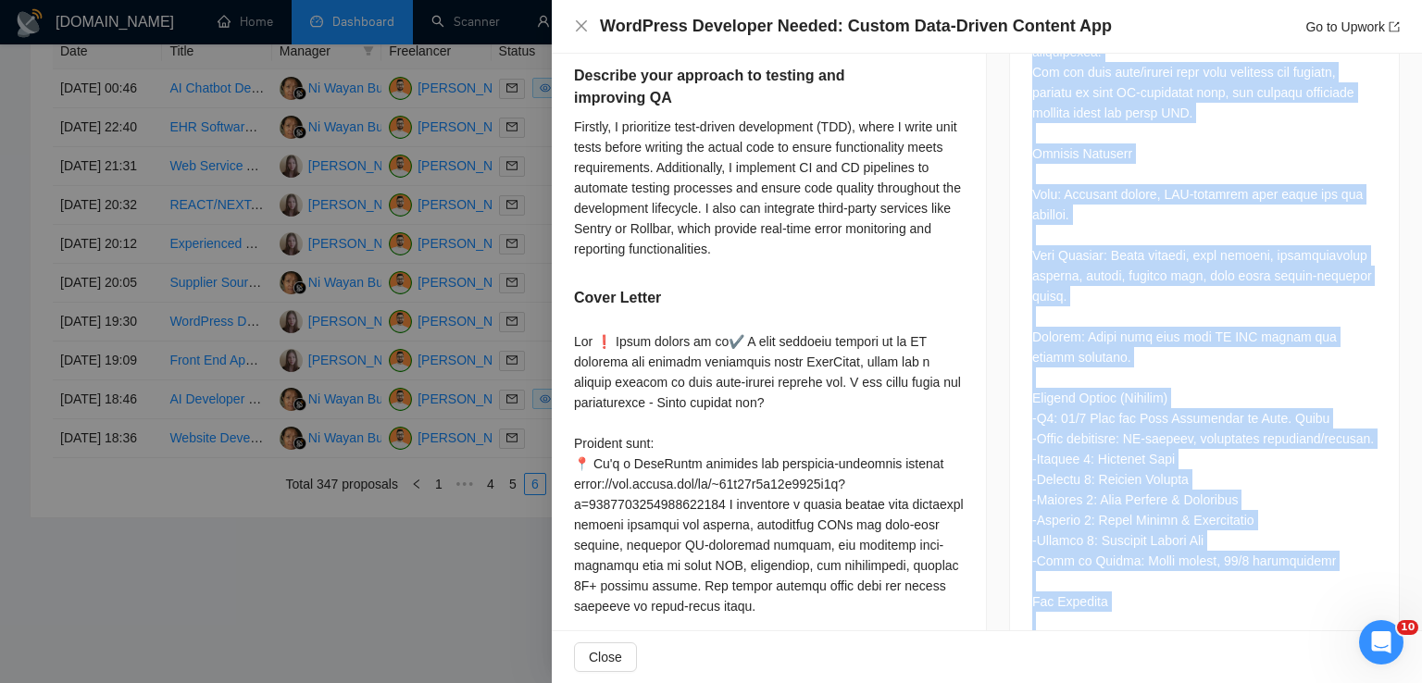
scroll to position [1096, 0]
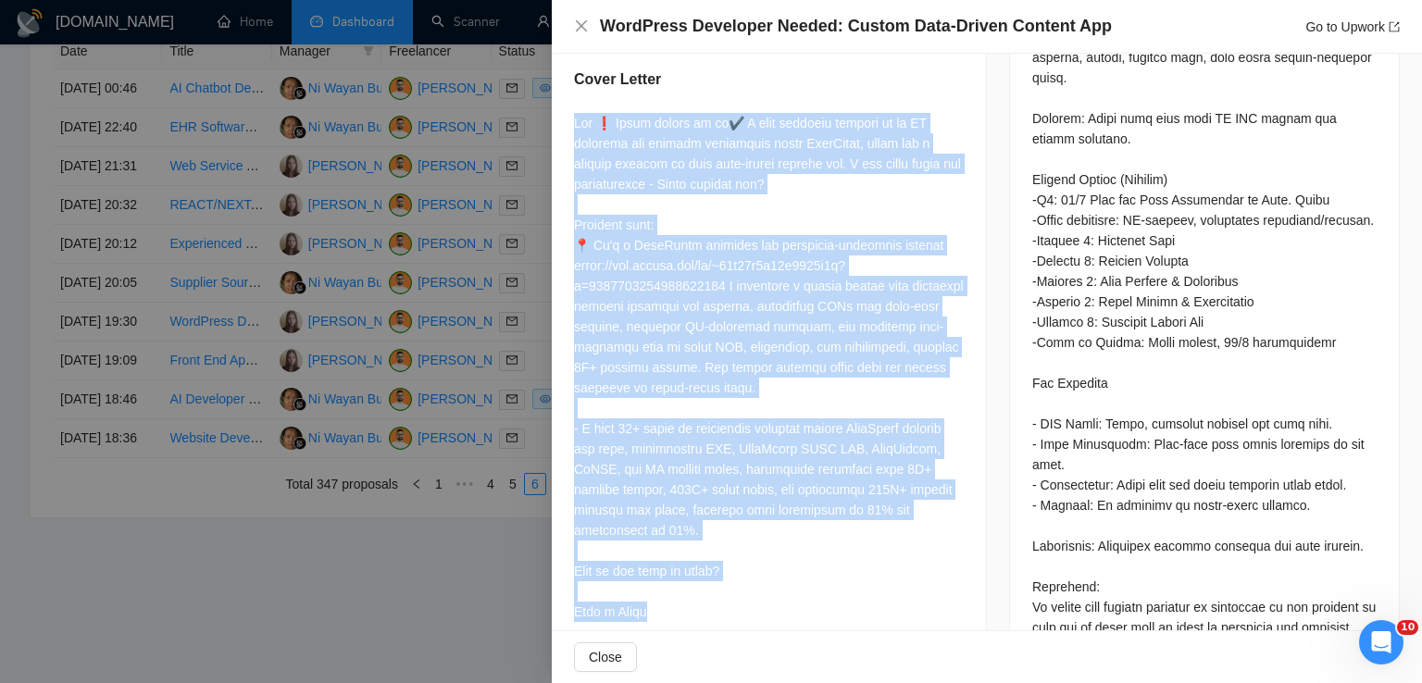
drag, startPoint x: 573, startPoint y: 121, endPoint x: 652, endPoint y: 606, distance: 490.6
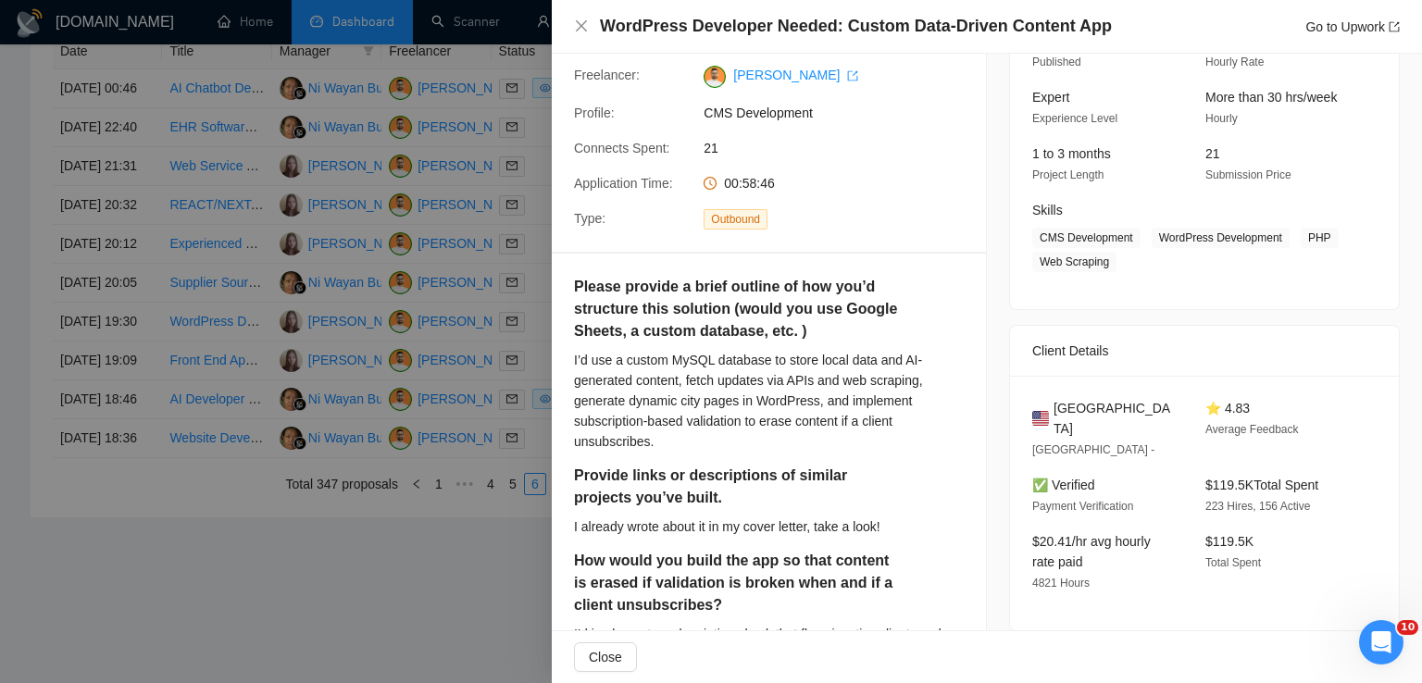
scroll to position [144, 0]
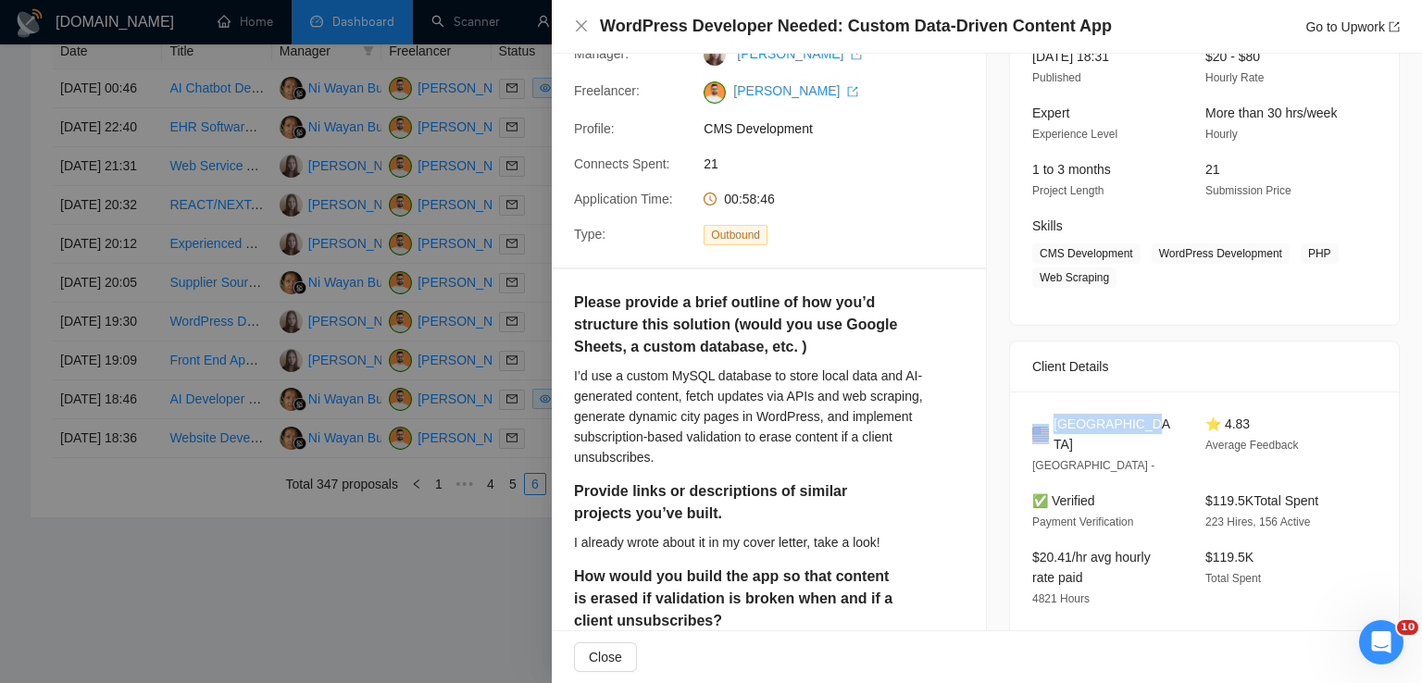
drag, startPoint x: 1127, startPoint y: 419, endPoint x: 1037, endPoint y: 422, distance: 89.9
click at [1037, 422] on div "[GEOGRAPHIC_DATA]" at bounding box center [1104, 434] width 144 height 41
drag, startPoint x: 1149, startPoint y: 249, endPoint x: 1103, endPoint y: 280, distance: 55.5
click at [1103, 280] on span "CMS Development WordPress Development PHP Web Scraping" at bounding box center [1190, 266] width 317 height 44
click at [583, 27] on icon "close" at bounding box center [581, 26] width 15 height 15
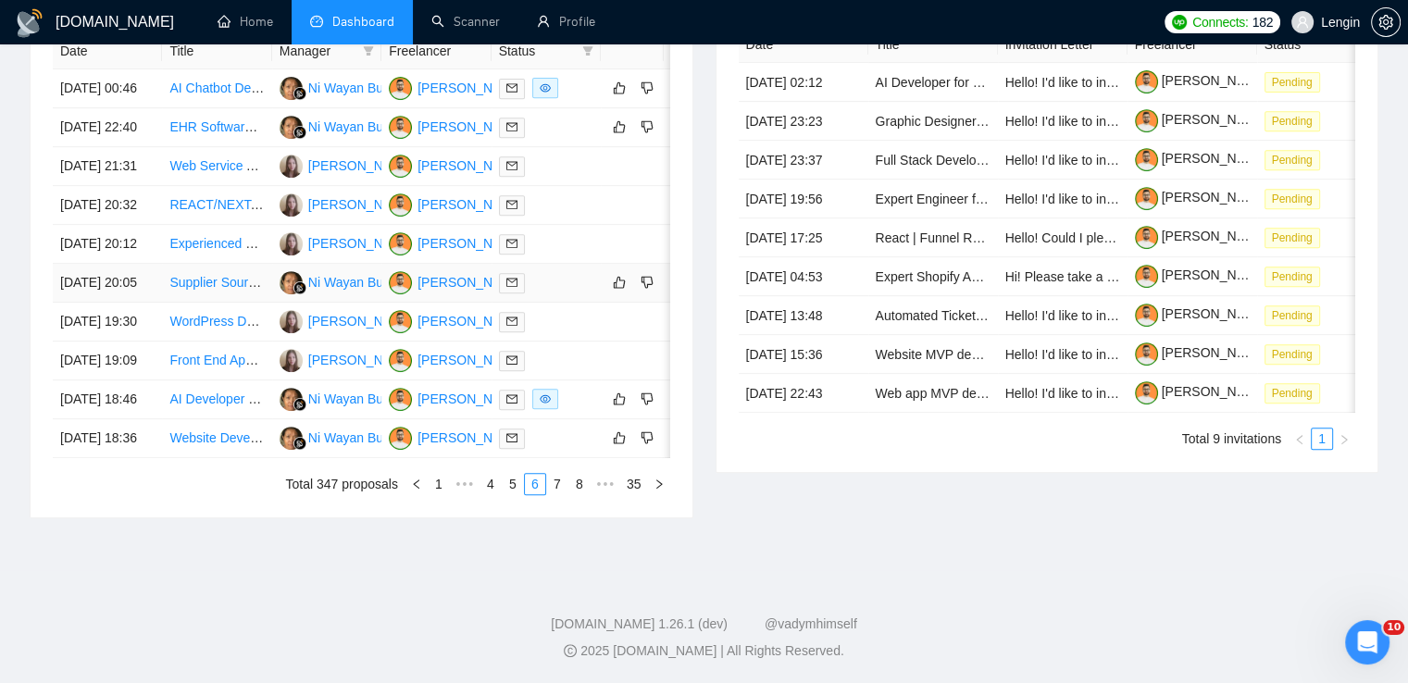
click at [252, 303] on td "Supplier Sourcing for Hifu Therapy Anti Aging Beauty Device" at bounding box center [216, 283] width 109 height 39
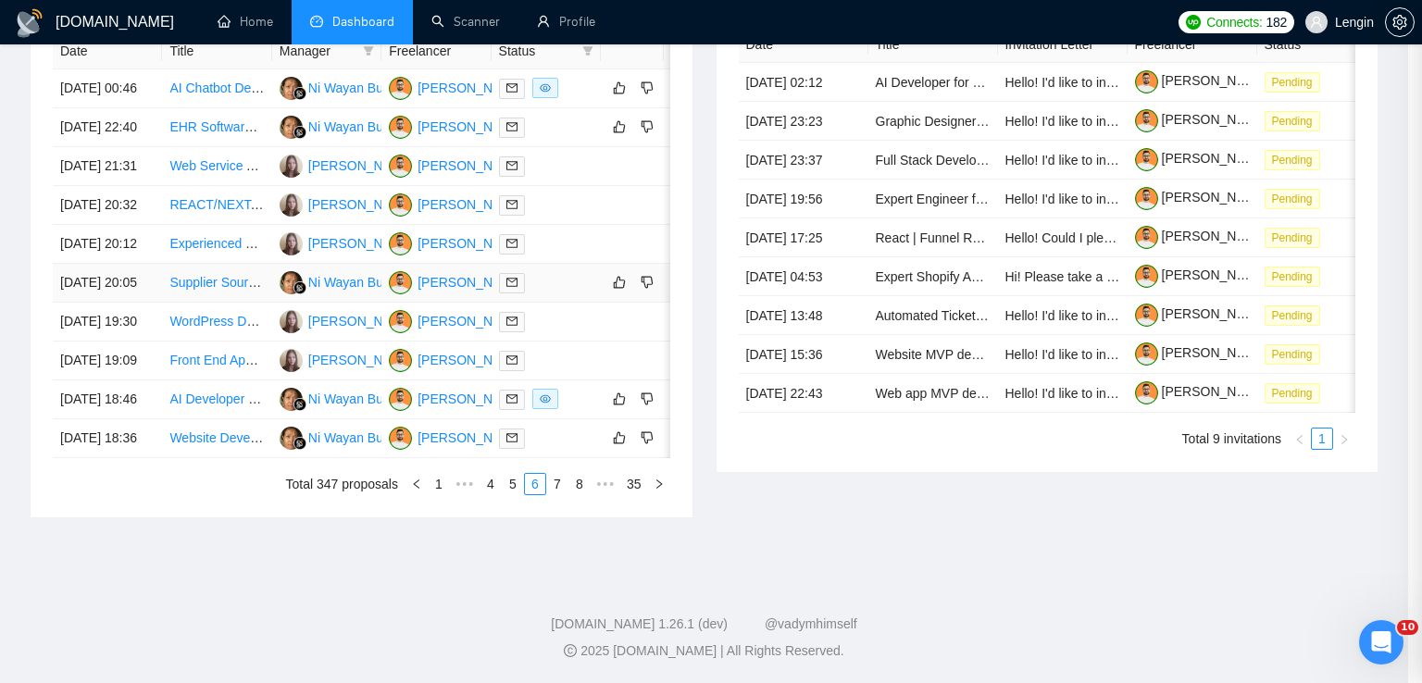
scroll to position [136, 0]
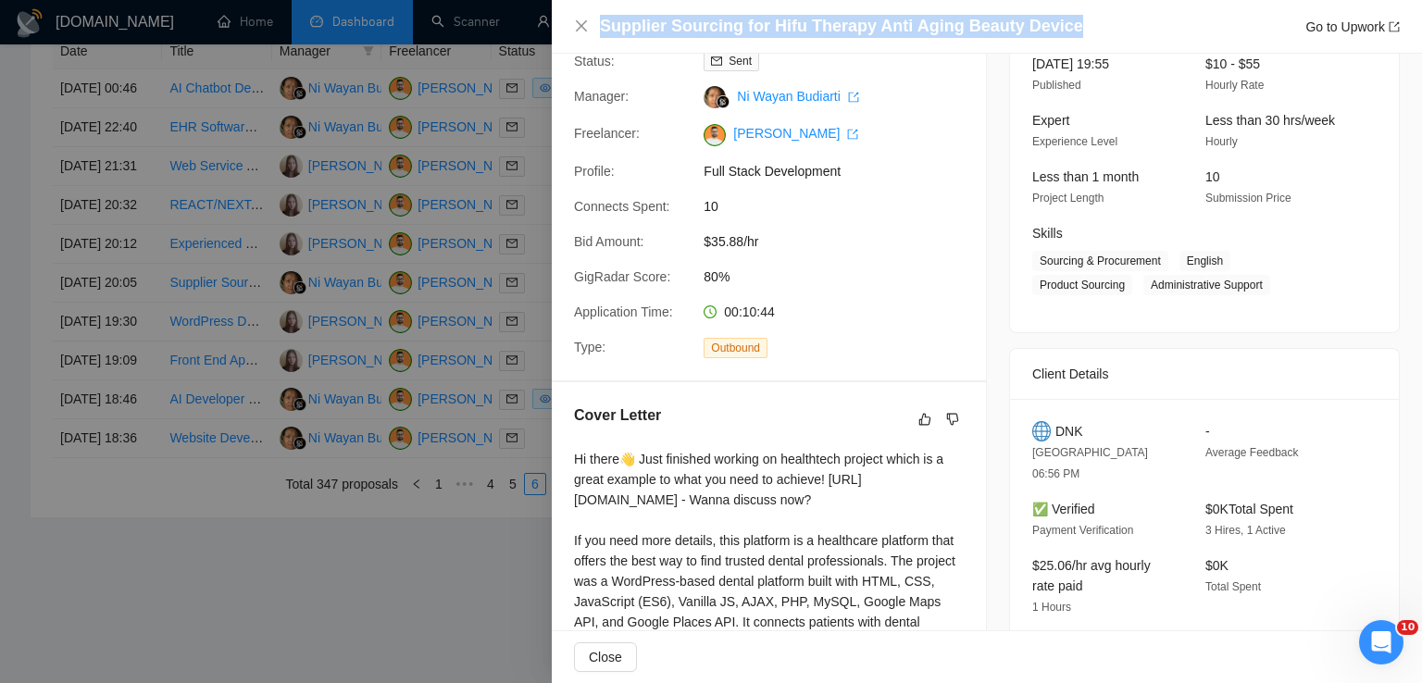
drag, startPoint x: 1080, startPoint y: 29, endPoint x: 562, endPoint y: 35, distance: 518.5
click at [562, 35] on div "Supplier Sourcing for Hifu Therapy Anti Aging Beauty Device Go to Upwork" at bounding box center [987, 27] width 870 height 54
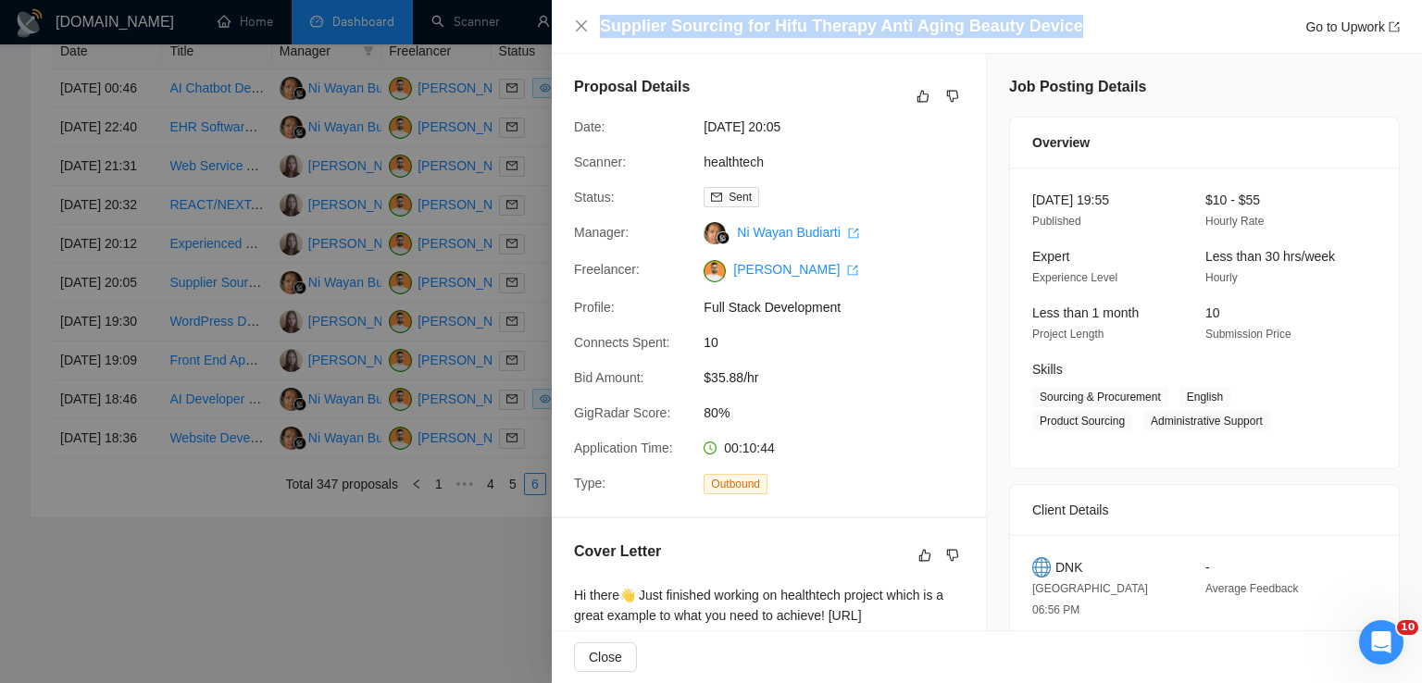
scroll to position [485, 0]
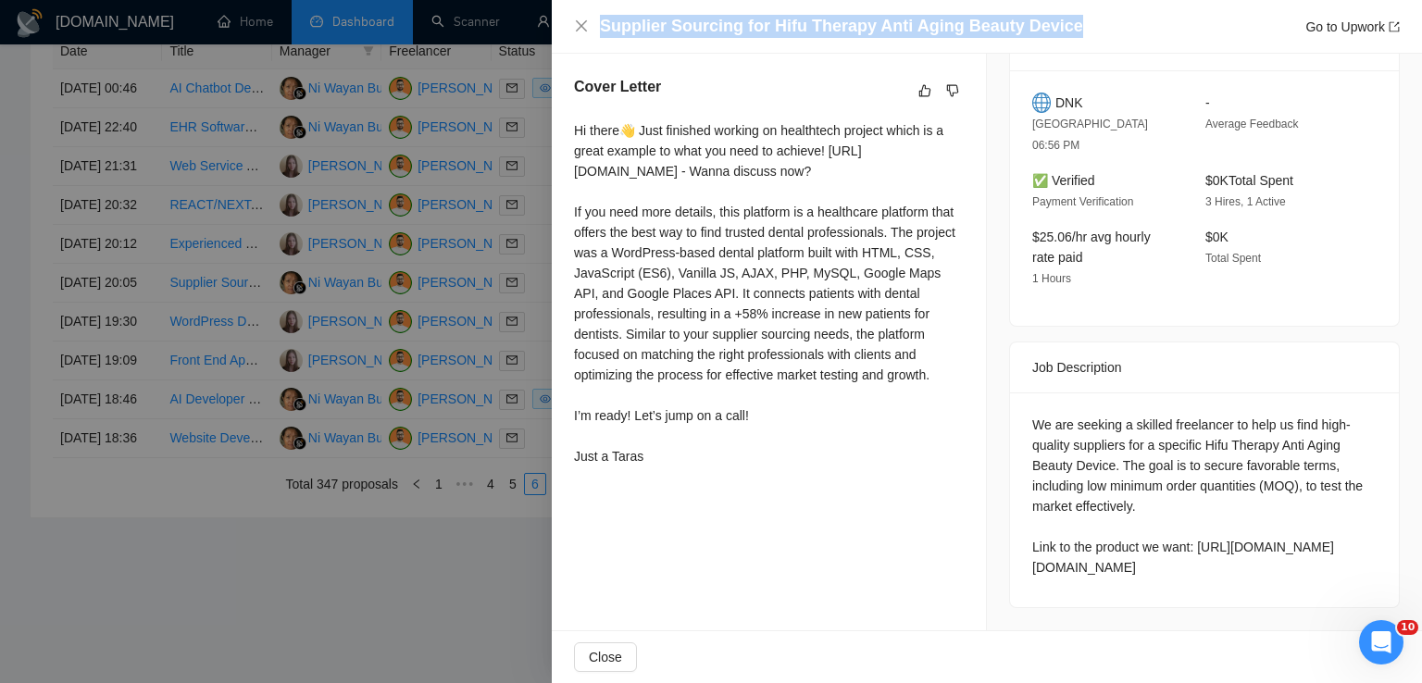
drag, startPoint x: 1341, startPoint y: 582, endPoint x: 1011, endPoint y: 365, distance: 394.9
click at [1011, 393] on div "We are seeking a skilled freelancer to help us find high-quality suppliers for …" at bounding box center [1204, 500] width 389 height 215
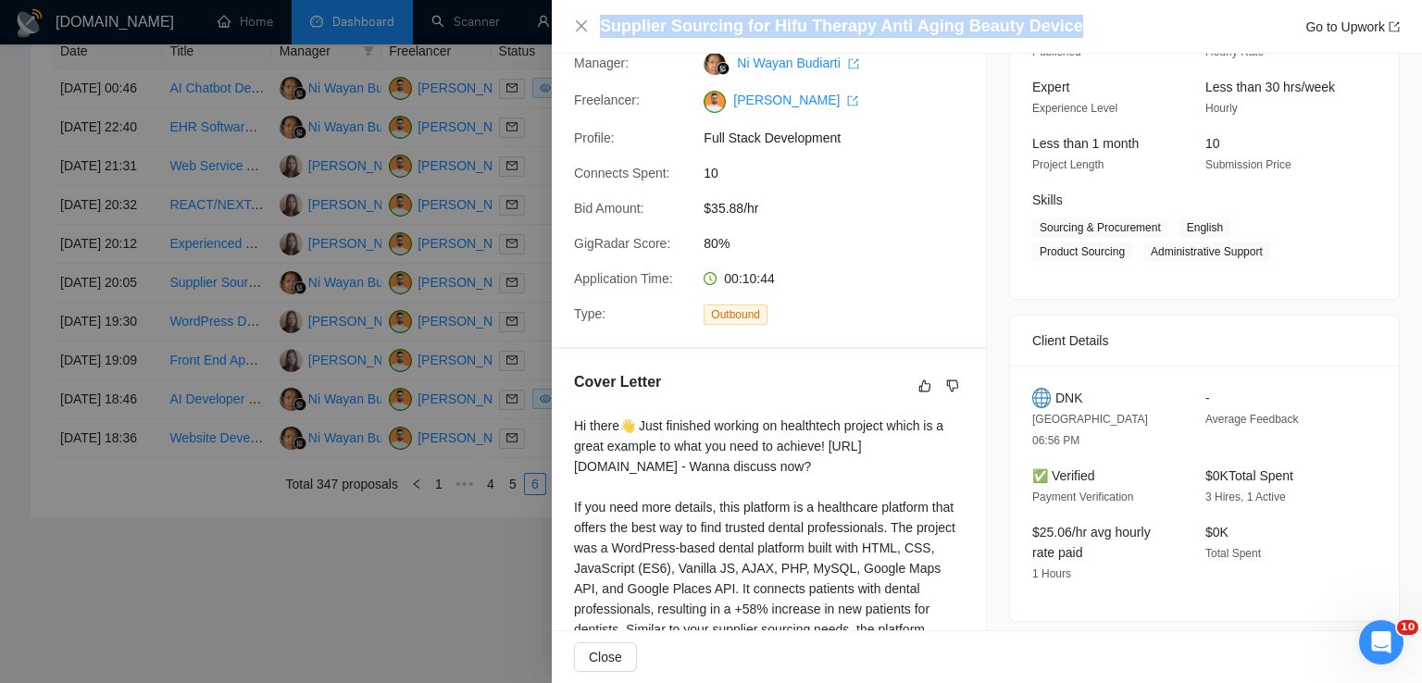
scroll to position [168, 0]
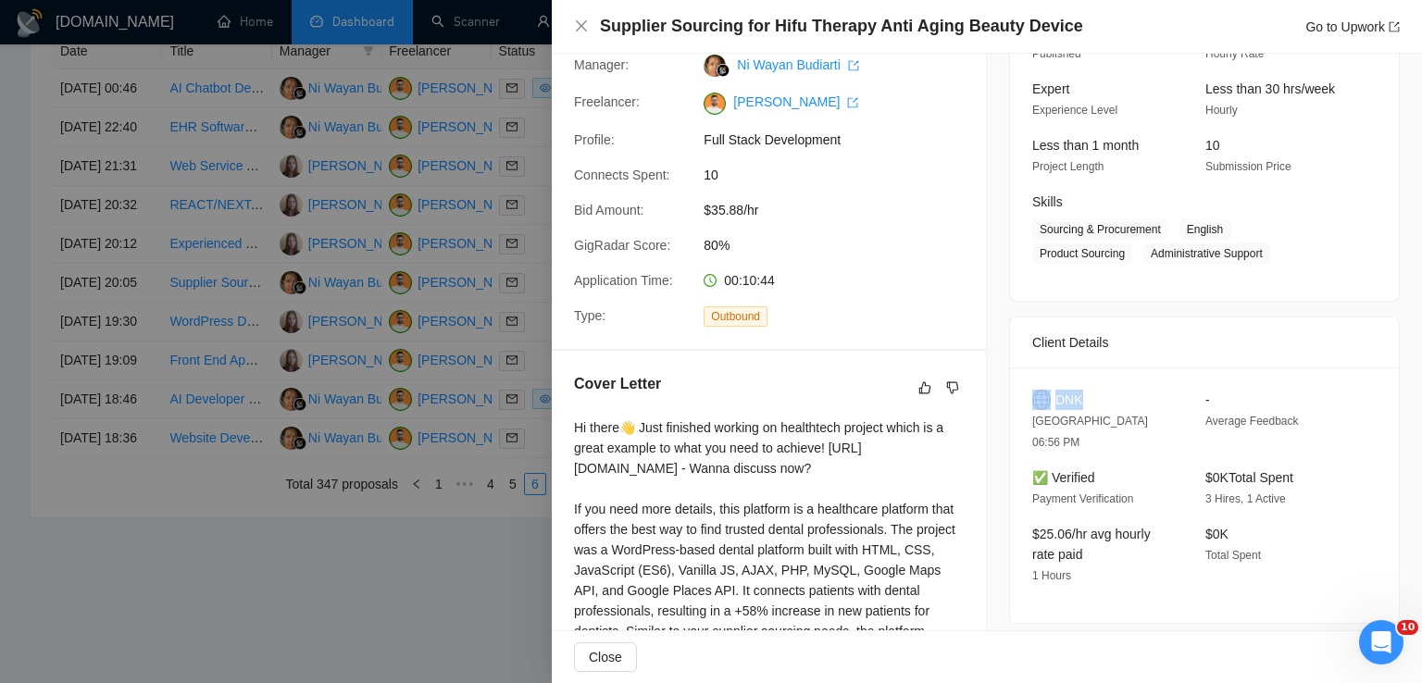
drag, startPoint x: 1089, startPoint y: 395, endPoint x: 1044, endPoint y: 394, distance: 44.5
click at [1044, 394] on div "DNK" at bounding box center [1104, 400] width 144 height 20
drag, startPoint x: 1180, startPoint y: 227, endPoint x: 1148, endPoint y: 253, distance: 40.8
click at [1148, 253] on span "Sourcing & Procurement English Product Sourcing Administrative Support" at bounding box center [1190, 241] width 317 height 44
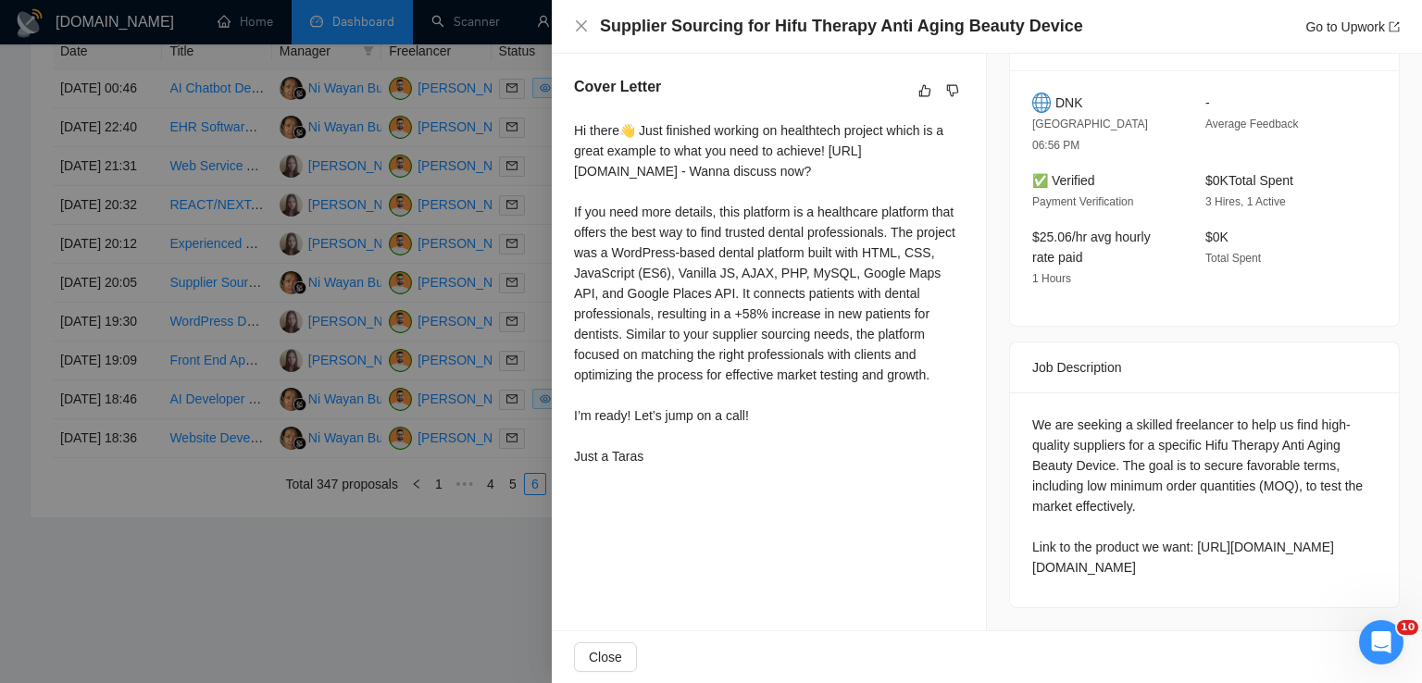
scroll to position [482, 0]
drag, startPoint x: 573, startPoint y: 118, endPoint x: 667, endPoint y: 452, distance: 347.1
click at [667, 452] on div "Cover Letter Hi there👋 Just finished working on healthtech project which is a g…" at bounding box center [769, 275] width 434 height 443
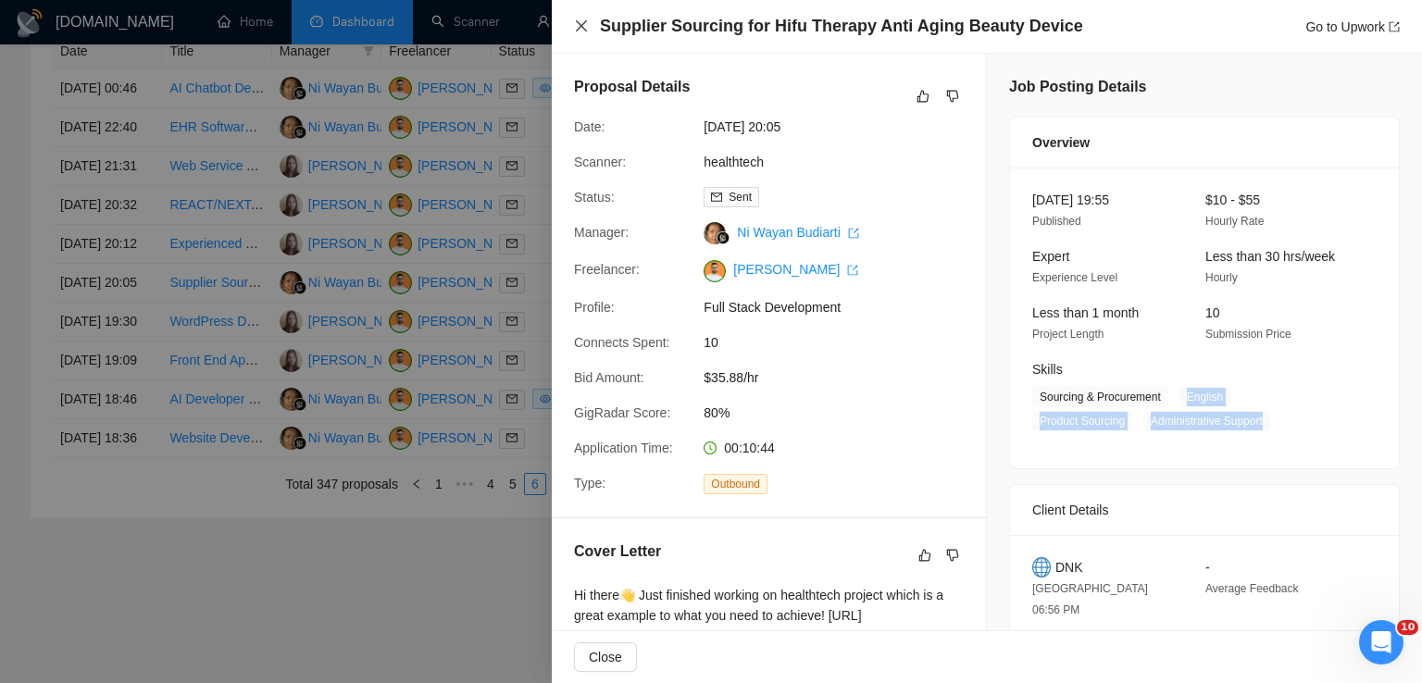
click at [588, 27] on icon "close" at bounding box center [581, 26] width 15 height 15
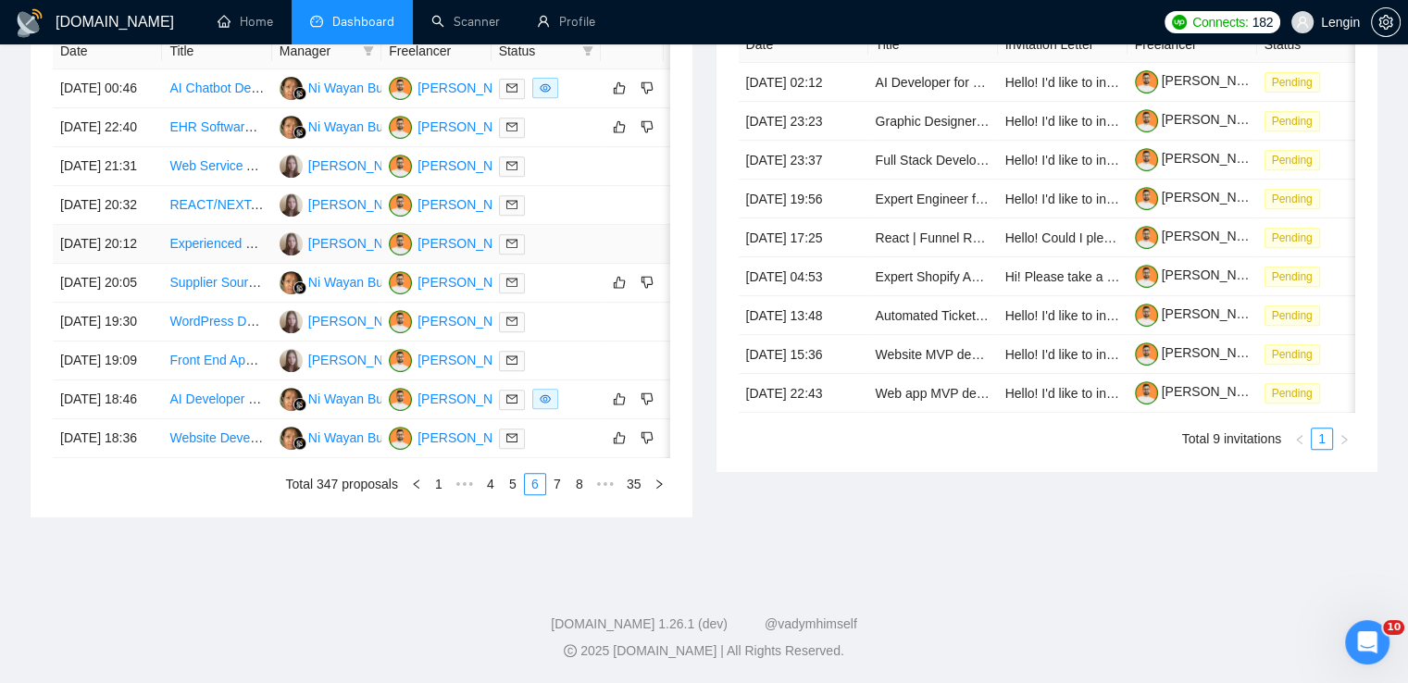
click at [223, 262] on td "Experienced WordPress Developer Needed for Ongoing Projects" at bounding box center [216, 244] width 109 height 39
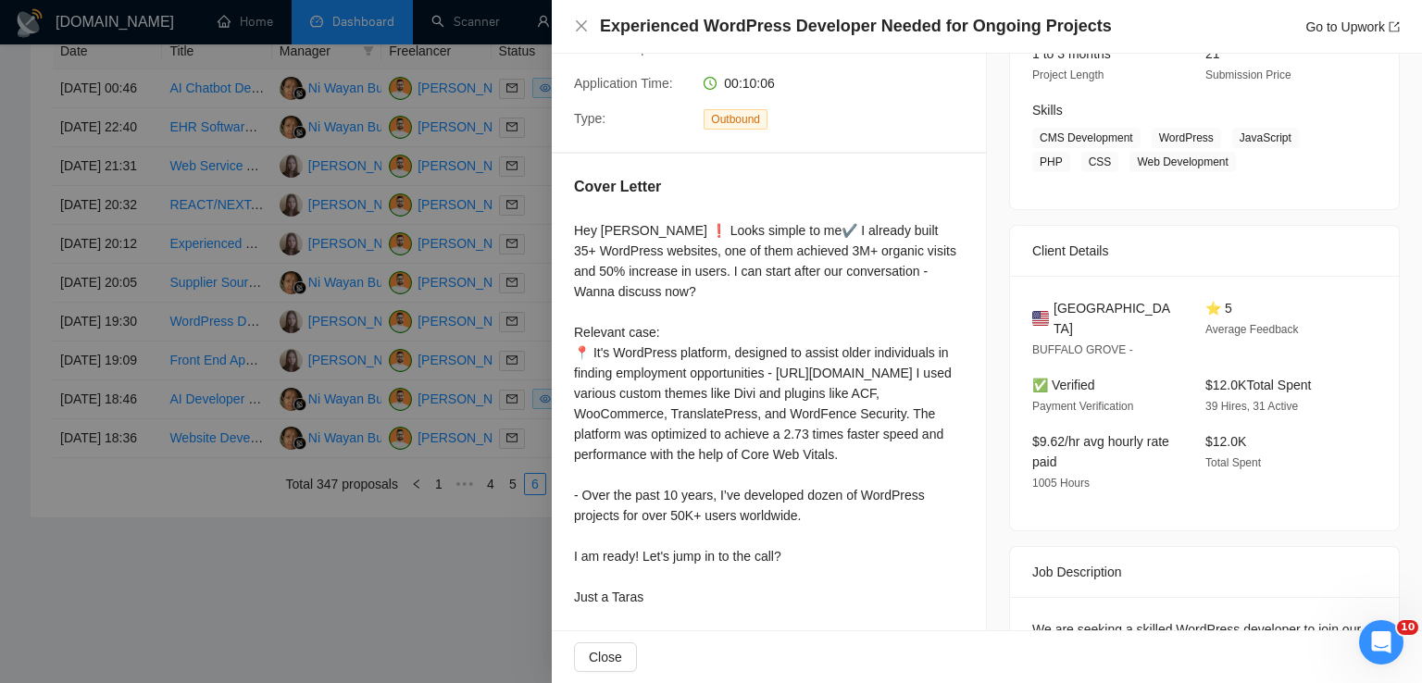
scroll to position [465, 0]
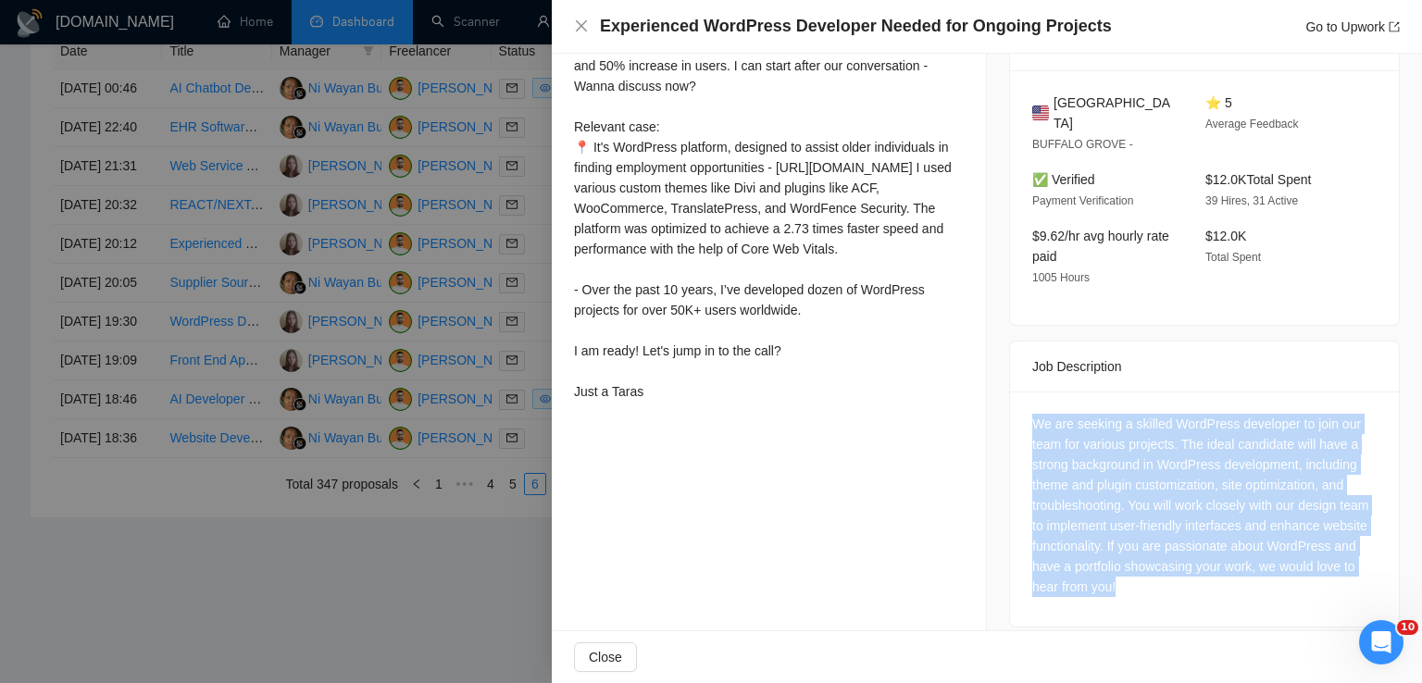
drag, startPoint x: 1204, startPoint y: 581, endPoint x: 1019, endPoint y: 406, distance: 253.5
click at [1019, 406] on div "We are seeking a skilled WordPress developer to join our team for various proje…" at bounding box center [1204, 509] width 389 height 235
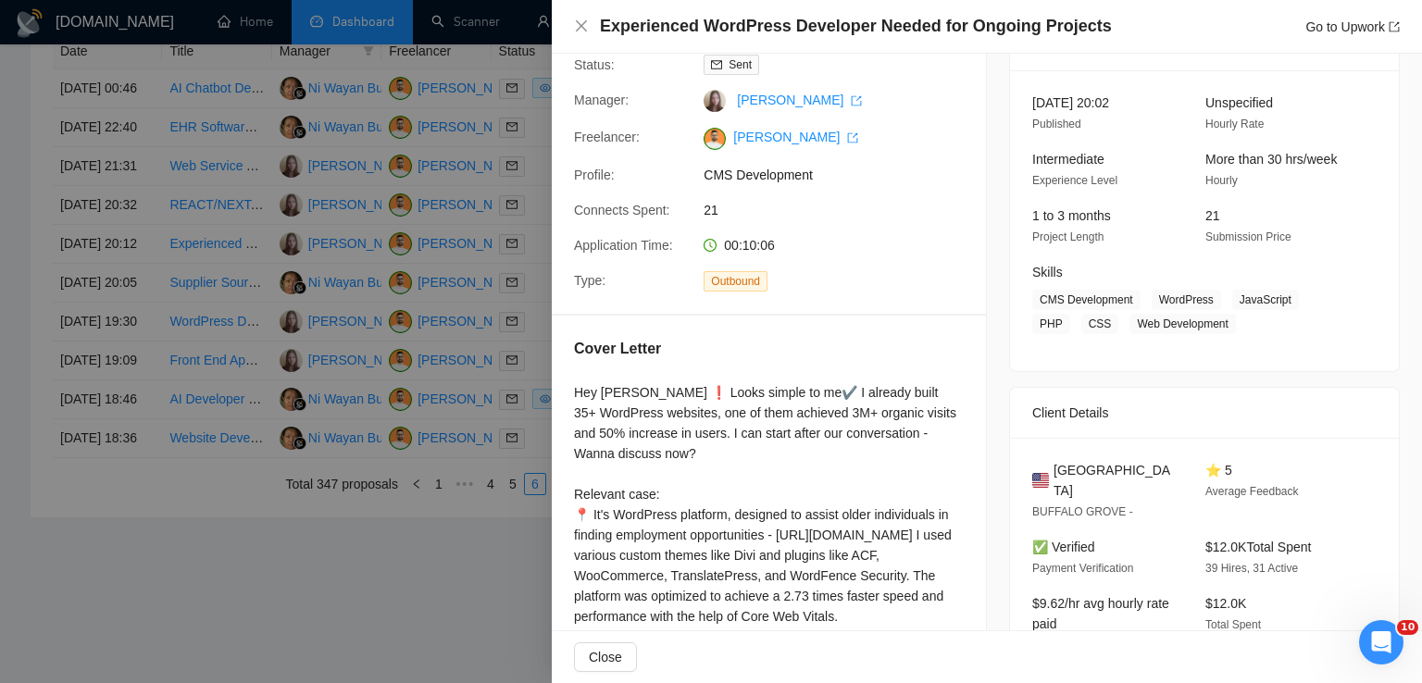
scroll to position [93, 0]
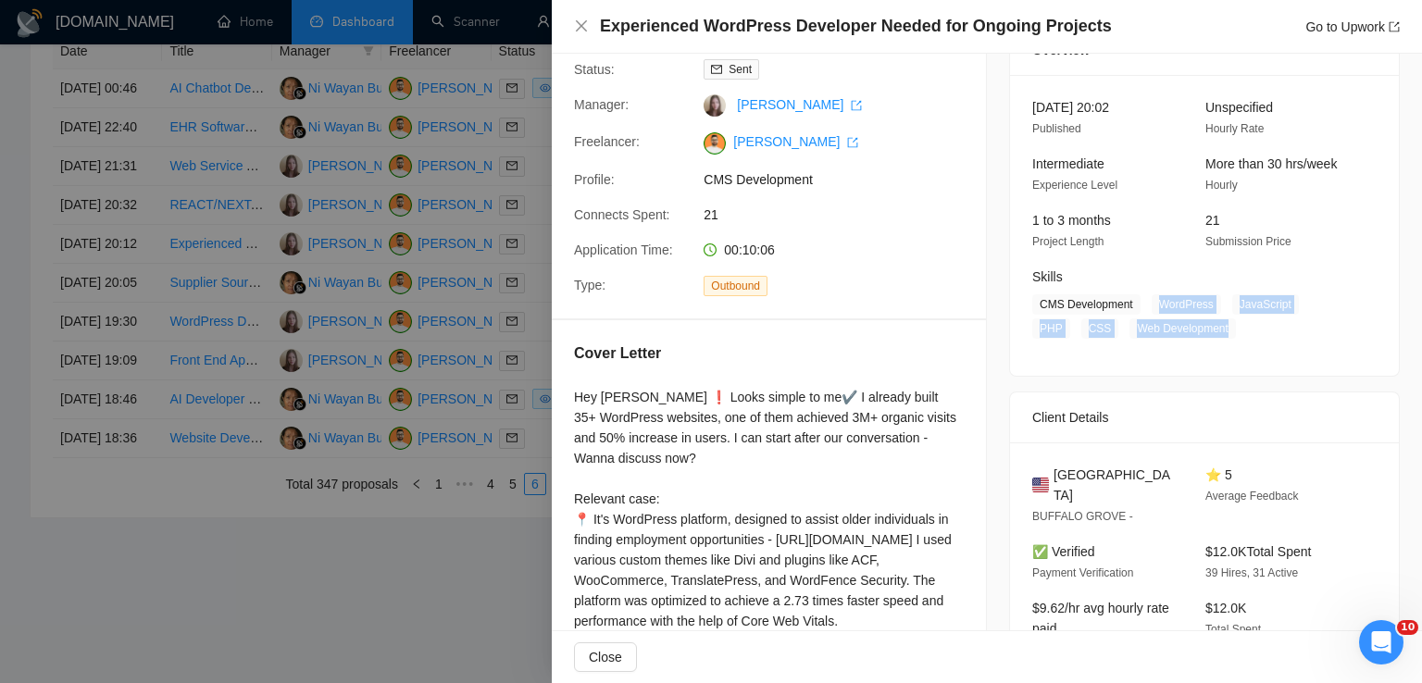
drag, startPoint x: 1148, startPoint y: 305, endPoint x: 1174, endPoint y: 329, distance: 35.4
click at [1174, 329] on span "CMS Development WordPress JavaScript PHP CSS Web Development" at bounding box center [1190, 316] width 317 height 44
click at [581, 23] on icon "close" at bounding box center [581, 26] width 15 height 15
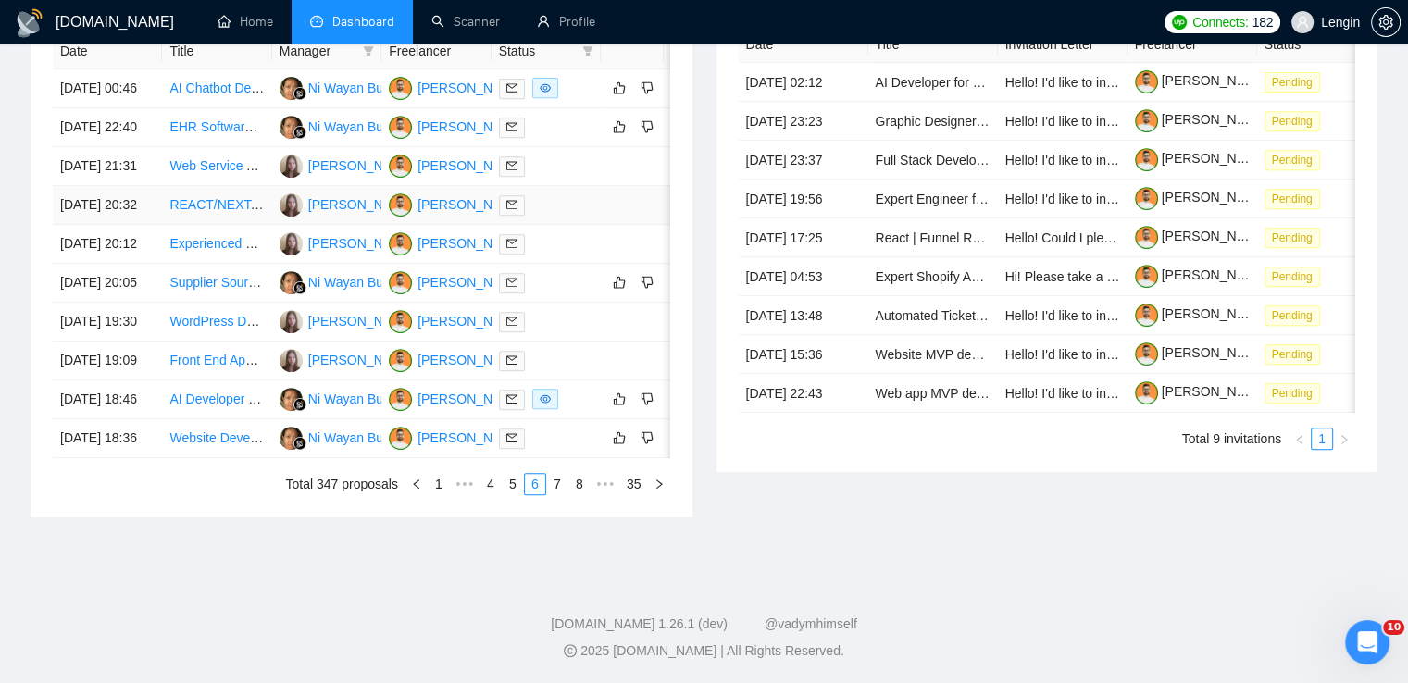
click at [208, 211] on td "REACT/NEXT.JS Expert" at bounding box center [216, 205] width 109 height 39
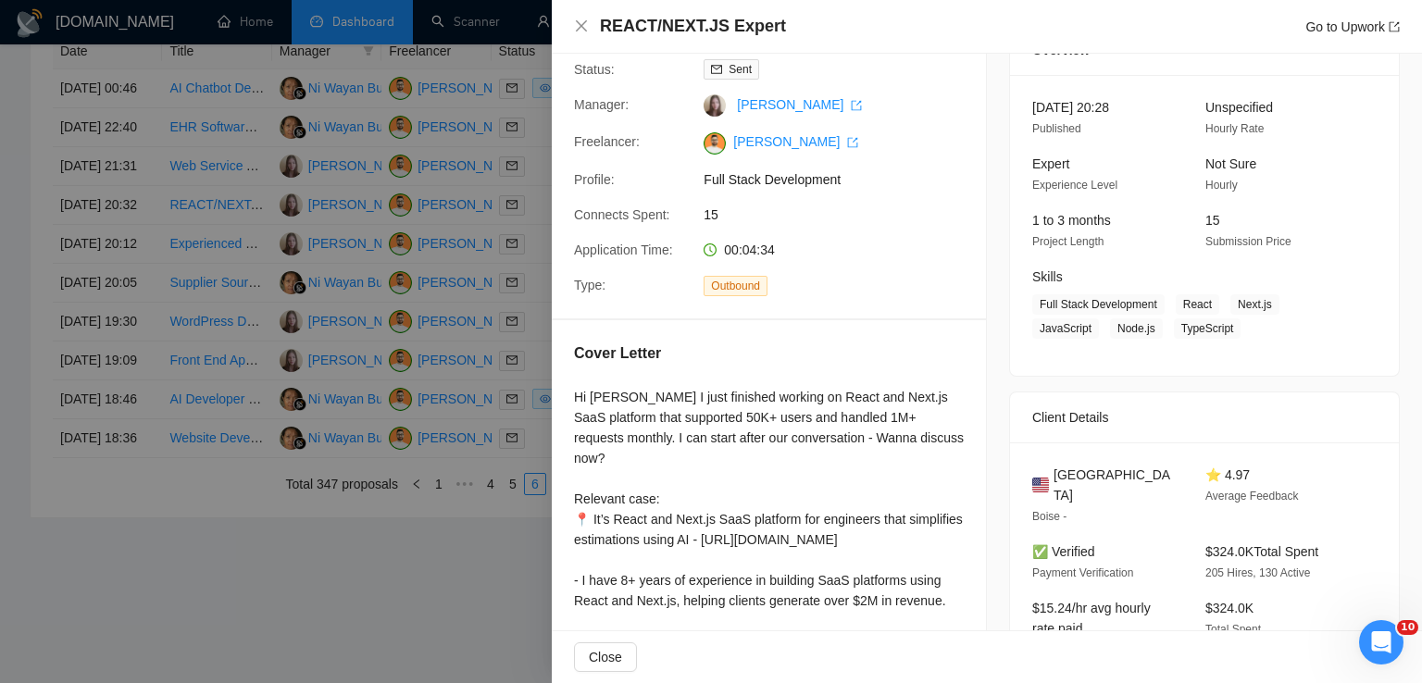
scroll to position [302, 0]
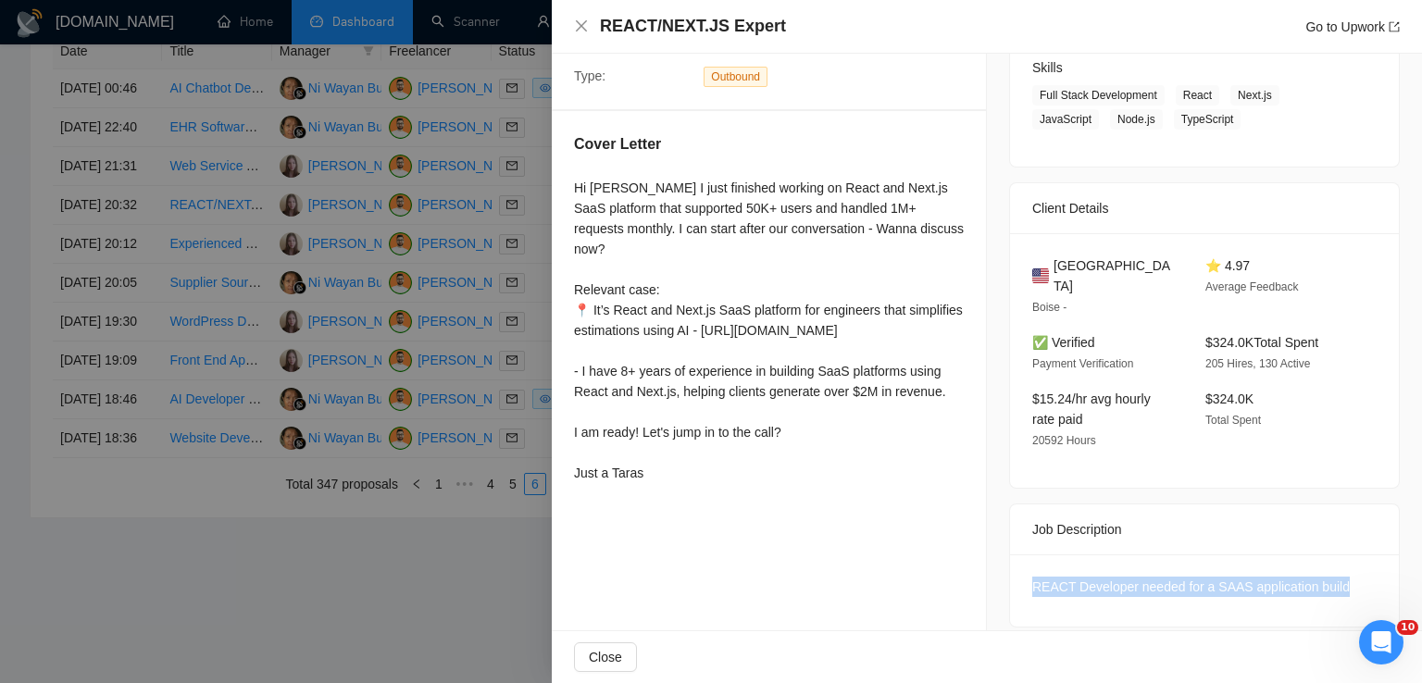
drag, startPoint x: 1344, startPoint y: 568, endPoint x: 1023, endPoint y: 581, distance: 321.6
click at [1023, 581] on div "REACT Developer needed for a SAAS application build" at bounding box center [1204, 591] width 389 height 72
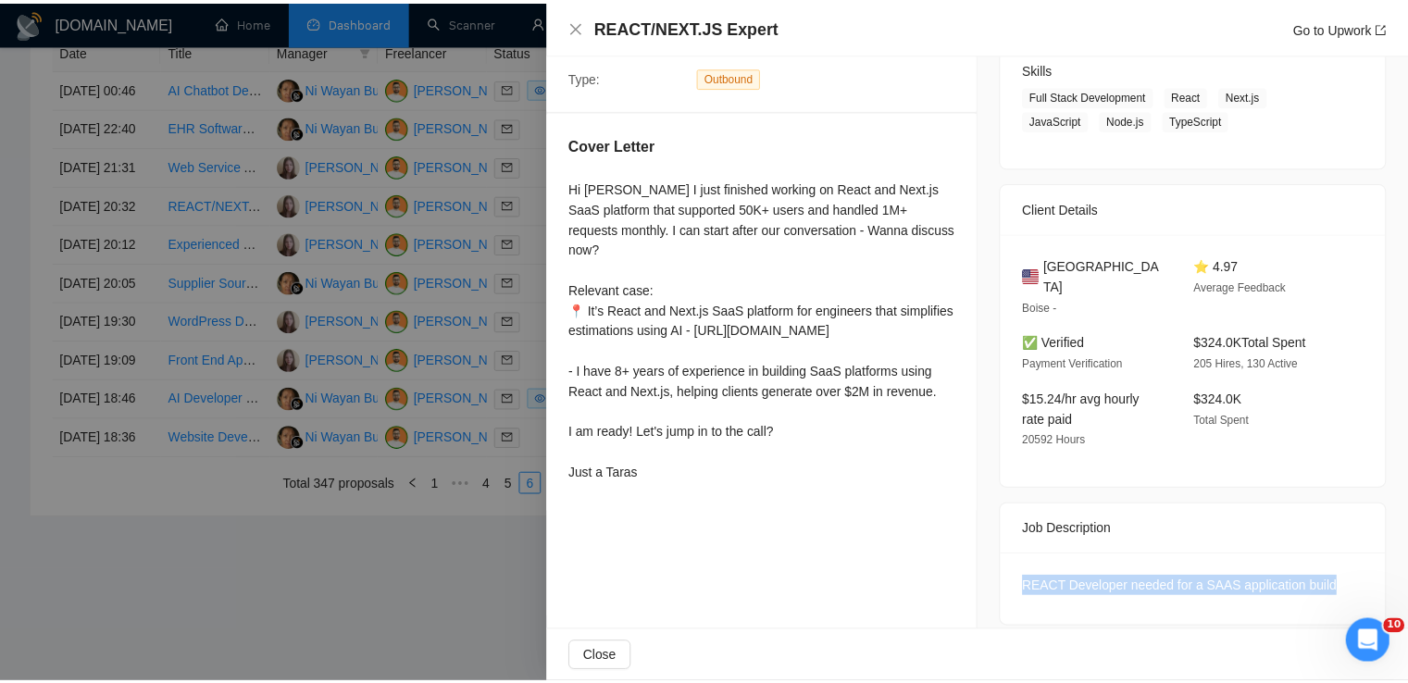
scroll to position [0, 0]
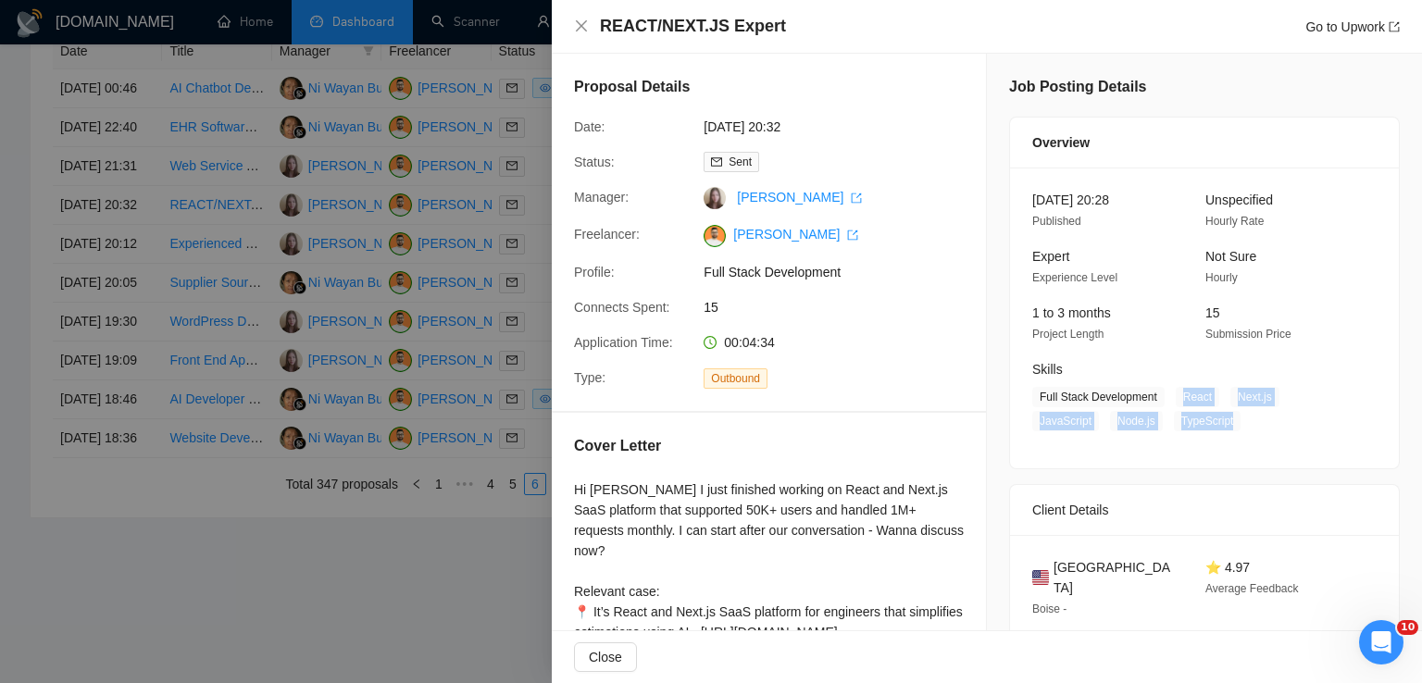
drag, startPoint x: 1227, startPoint y: 418, endPoint x: 1167, endPoint y: 397, distance: 63.5
click at [1167, 397] on span "Full Stack Development React Next.js JavaScript Node.js TypeScript" at bounding box center [1190, 409] width 317 height 44
click at [585, 23] on icon "close" at bounding box center [581, 25] width 11 height 11
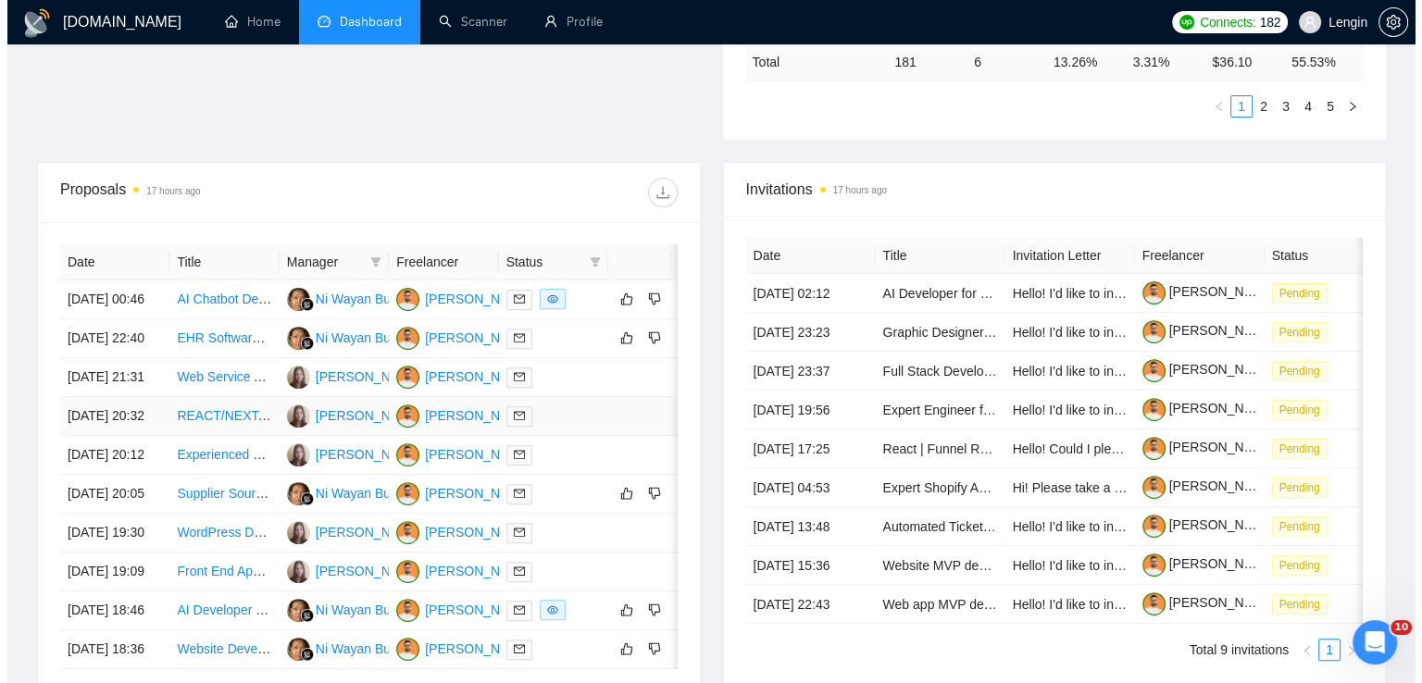
scroll to position [552, 0]
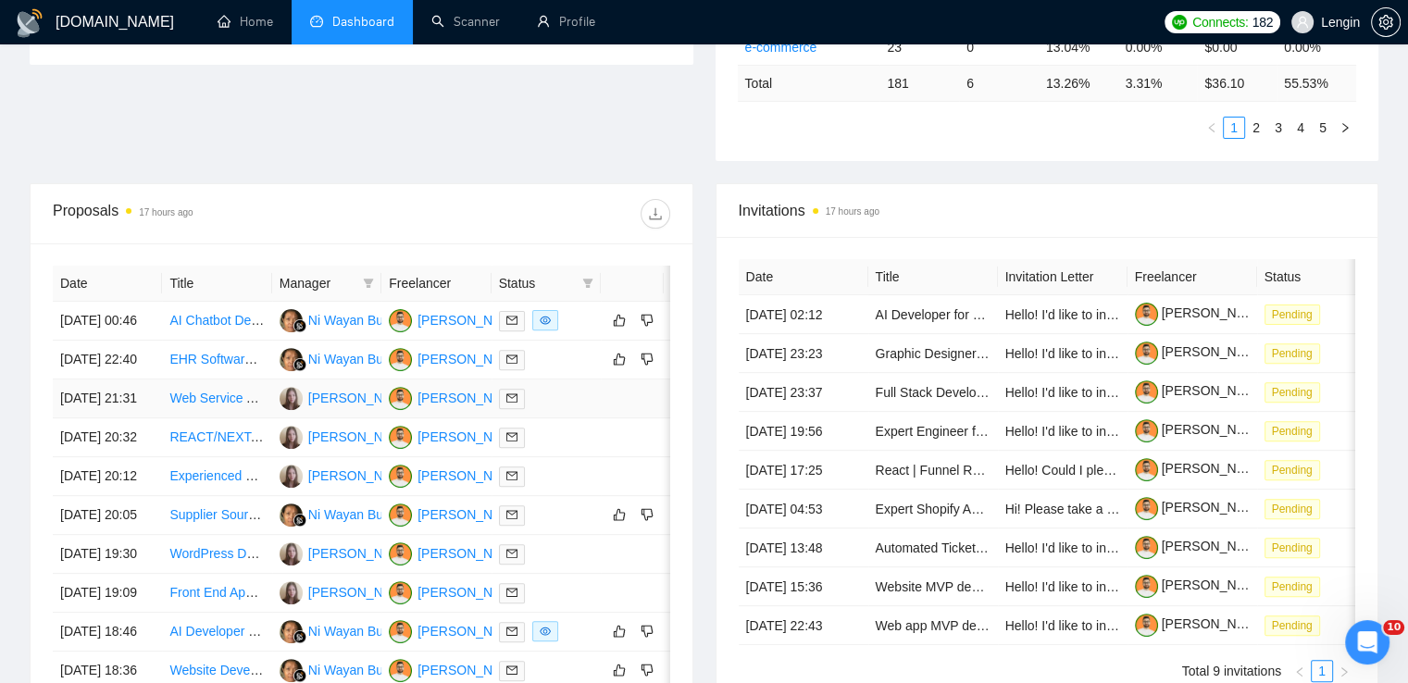
click at [236, 418] on td "Web Service Application Development for Image Processing" at bounding box center [216, 399] width 109 height 39
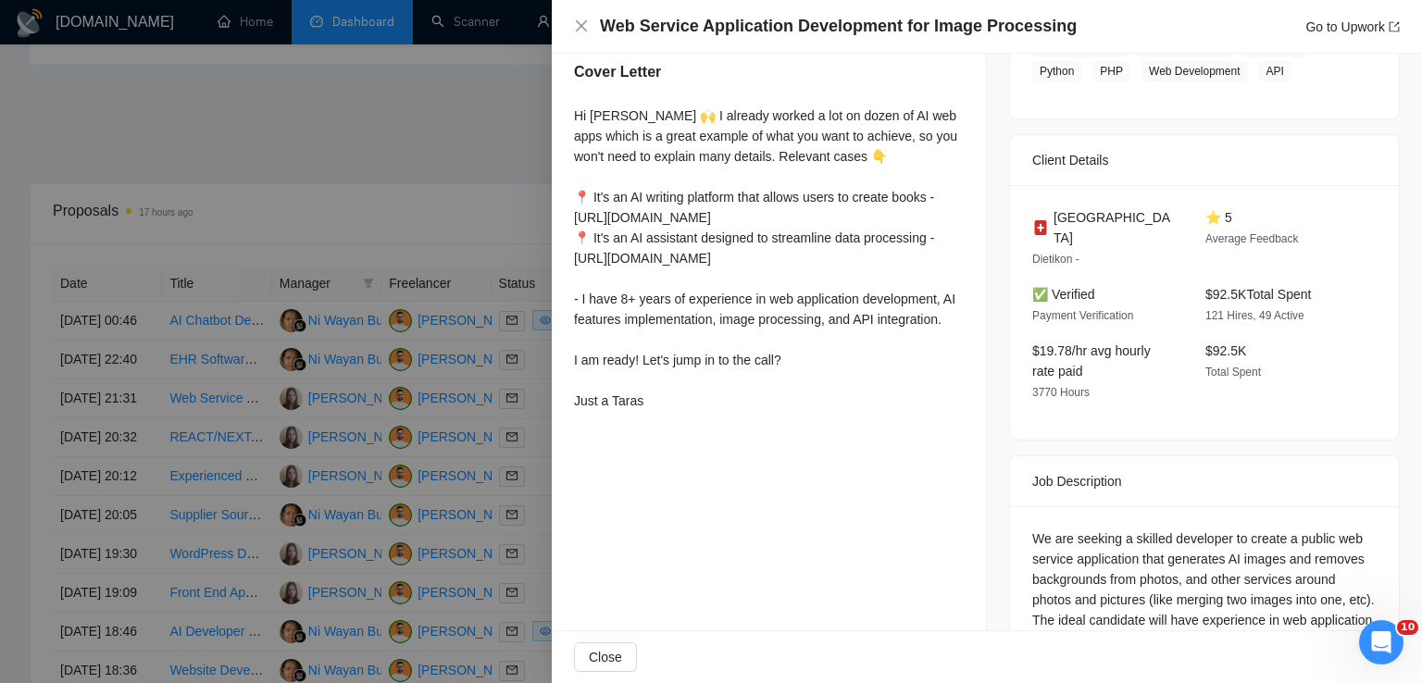
scroll to position [550, 0]
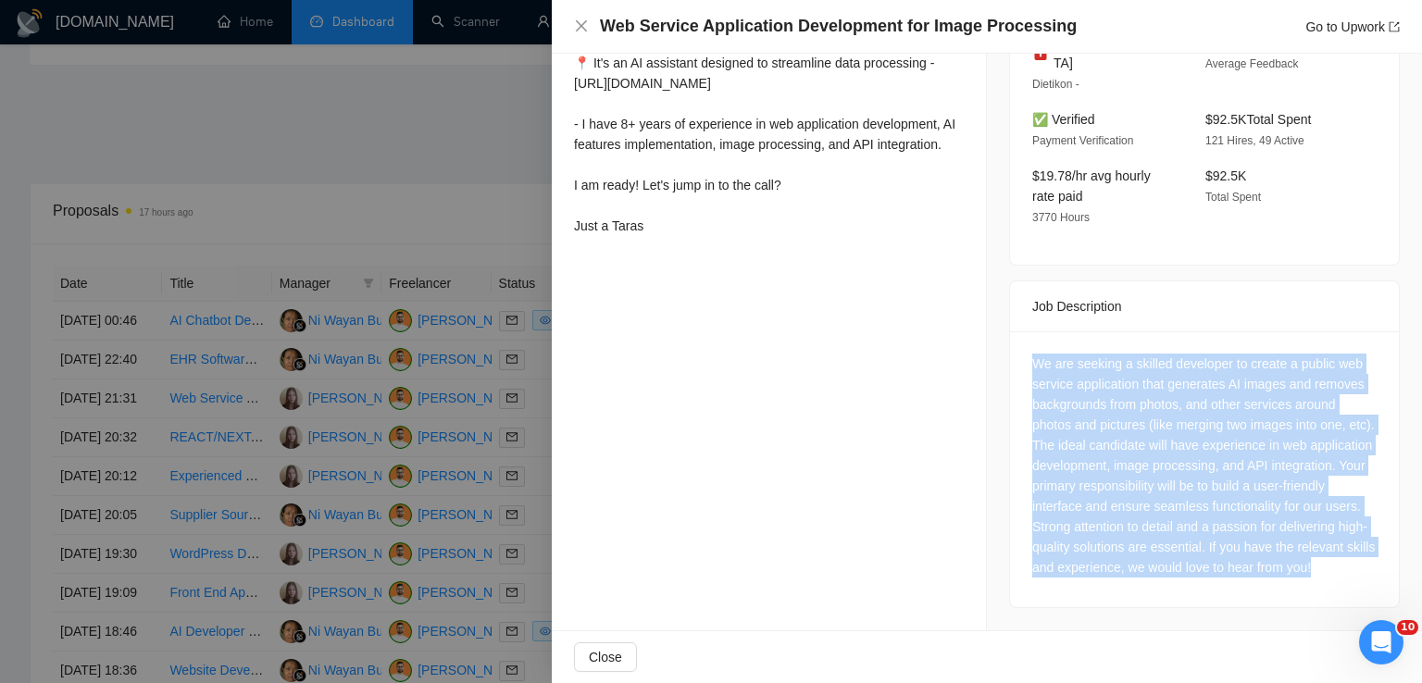
drag, startPoint x: 1101, startPoint y: 566, endPoint x: 1007, endPoint y: 346, distance: 238.5
click at [1010, 346] on div "We are seeking a skilled developer to create a public web service application t…" at bounding box center [1204, 469] width 389 height 276
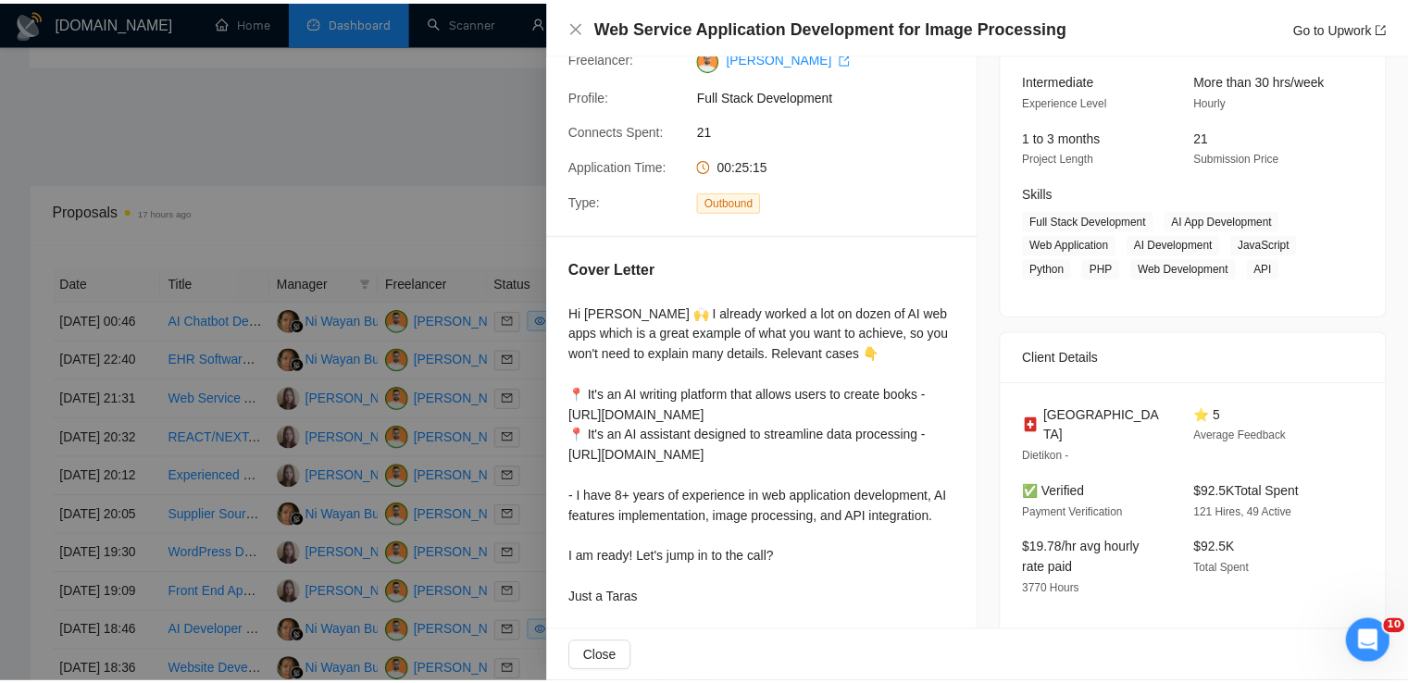
scroll to position [94, 0]
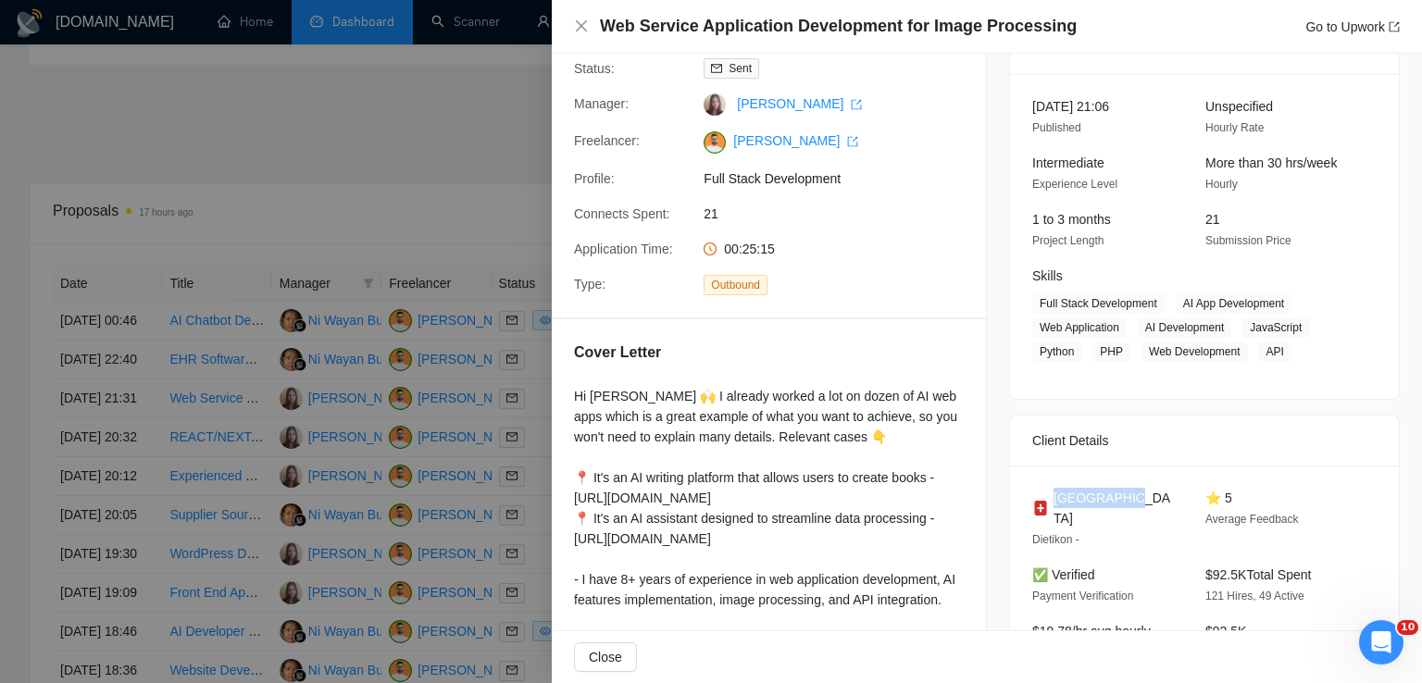
drag, startPoint x: 1136, startPoint y: 493, endPoint x: 1045, endPoint y: 496, distance: 90.8
click at [1045, 496] on div "[GEOGRAPHIC_DATA]" at bounding box center [1104, 508] width 144 height 41
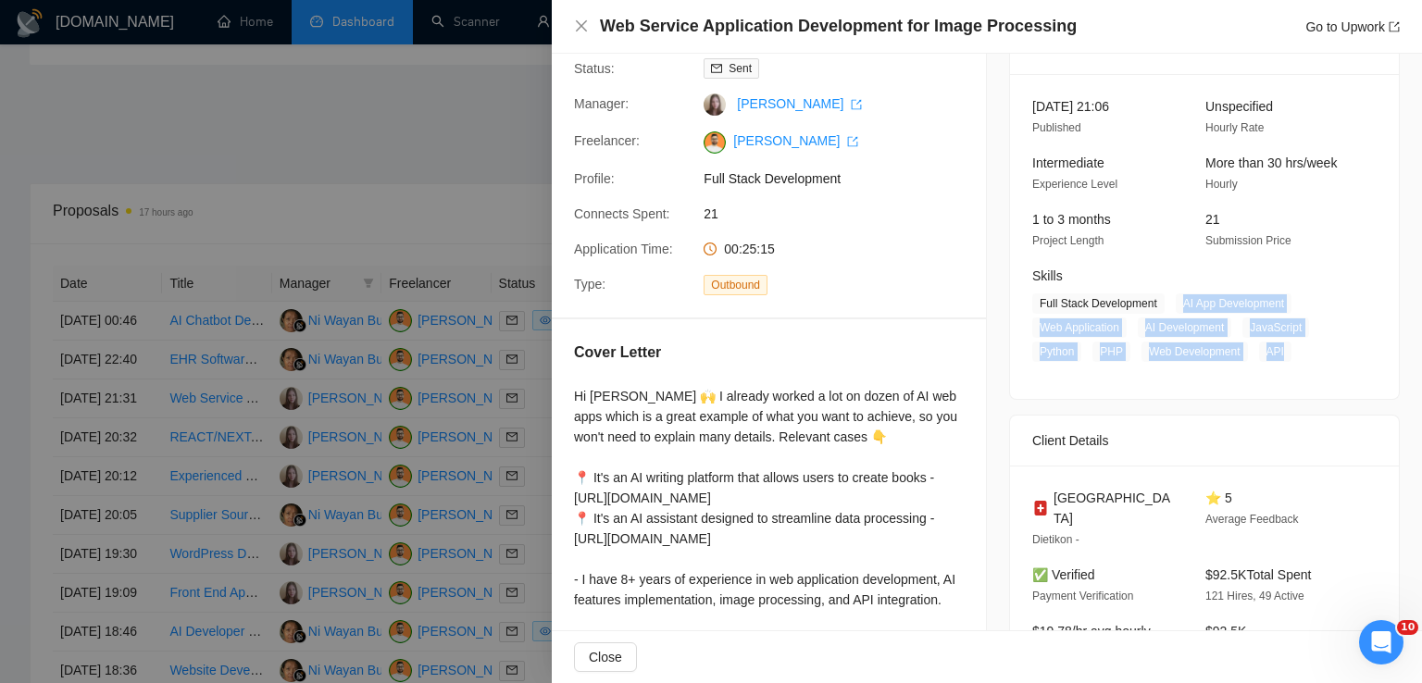
drag, startPoint x: 1281, startPoint y: 353, endPoint x: 1172, endPoint y: 305, distance: 119.4
click at [1172, 305] on span "Full Stack Development AI App Development Web Application AI Development JavaSc…" at bounding box center [1190, 328] width 317 height 69
click at [585, 25] on icon "close" at bounding box center [581, 26] width 15 height 15
